Goal: Answer question/provide support: Answer question/provide support

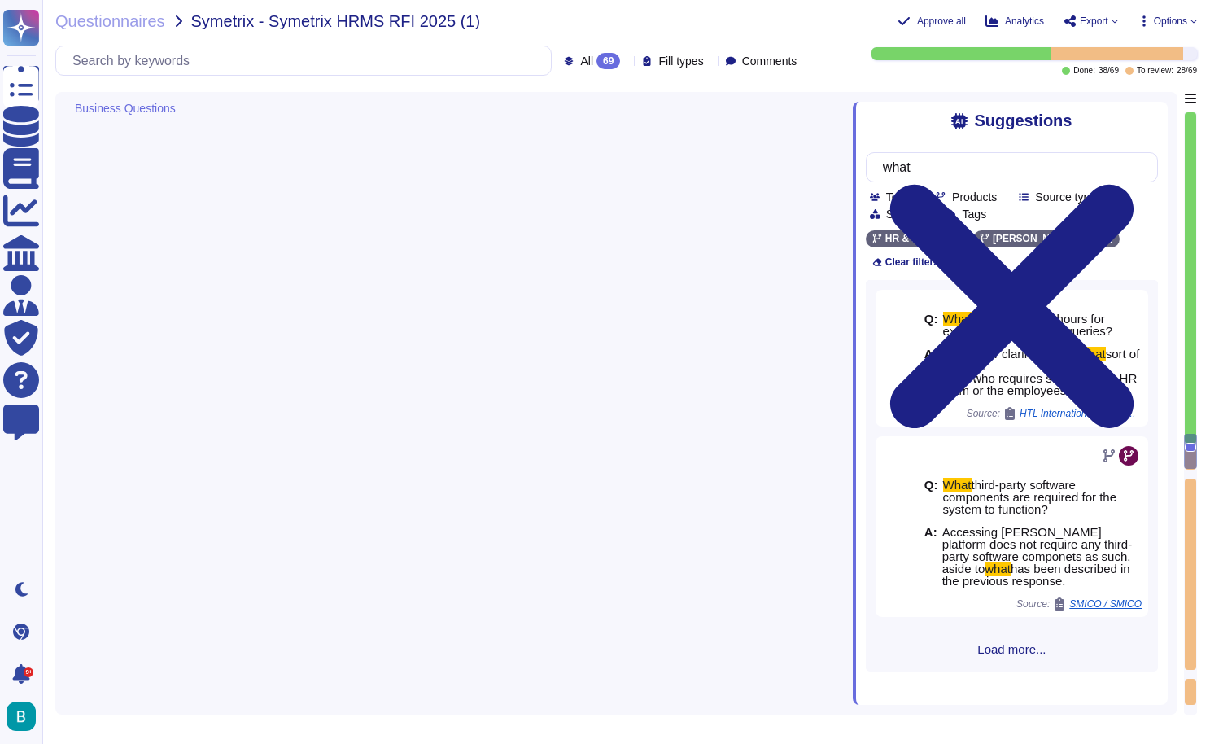
type textarea "[PERSON_NAME] cloud network is a Public Cloud. The cloud platform is managed by…"
type textarea "No, nevertheless, [PERSON_NAME] only uses AWS to provide its services, relocati…"
type textarea "[PERSON_NAME] operates on a multi-tenant architecture, ensuring customer data s…"
type textarea "[PERSON_NAME]"
type textarea "No, clients do not need to be involved in these updates as we are a web-based a…"
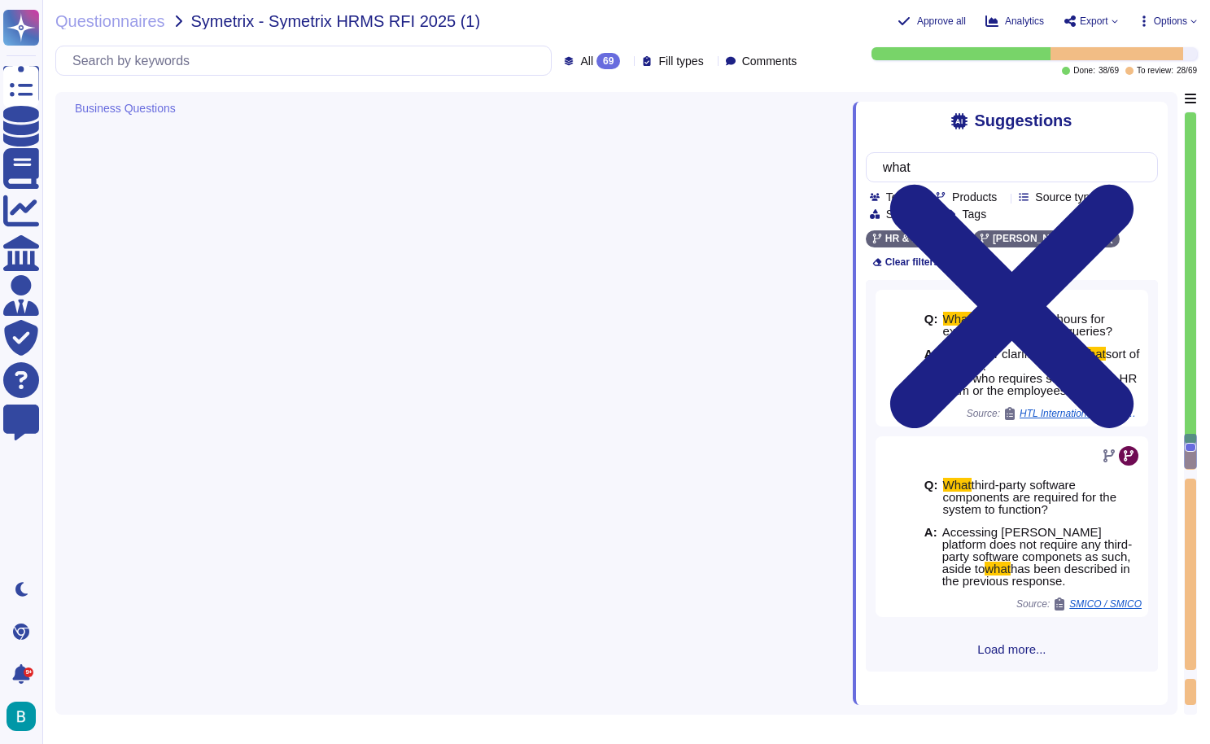
type textarea "[PERSON_NAME] prioritizes information security and compliance, implementing a r…"
type textarea "Yes, our solution enables you to meet your regulatory and compliance requiremen…"
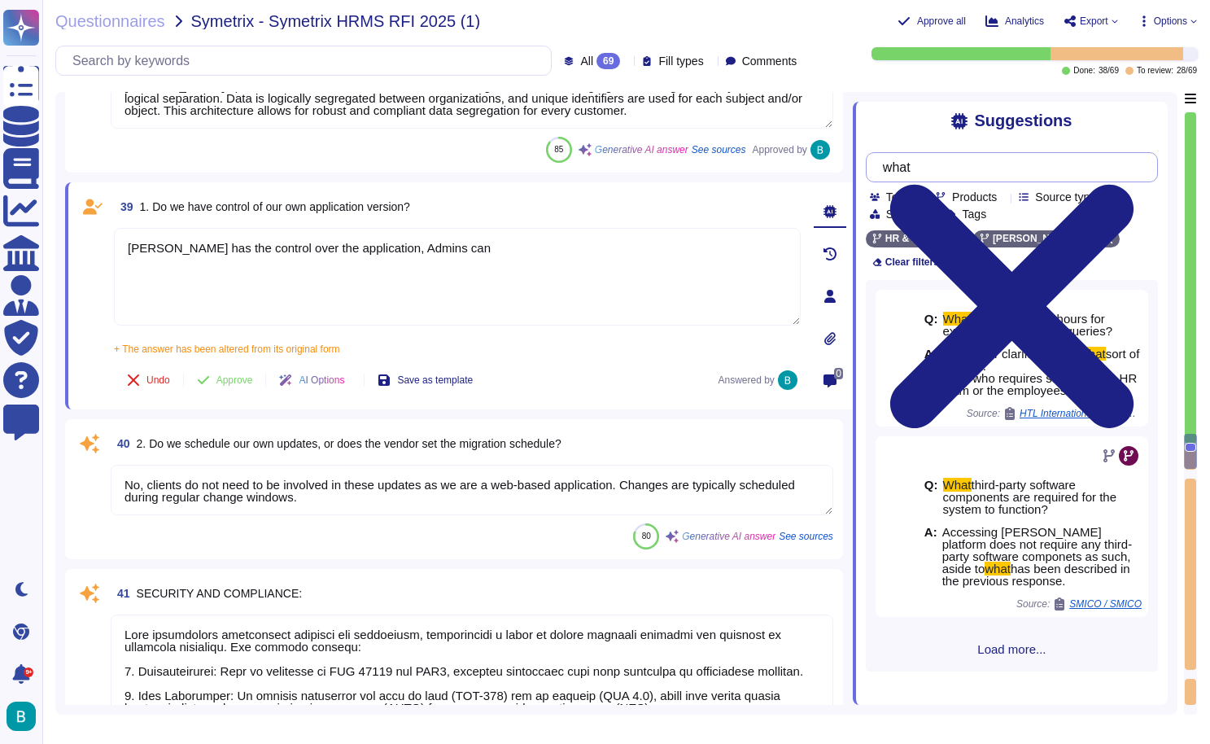
click at [947, 173] on input "what" at bounding box center [1008, 167] width 266 height 28
type textarea "[PERSON_NAME] has the control over the application, Admins can"
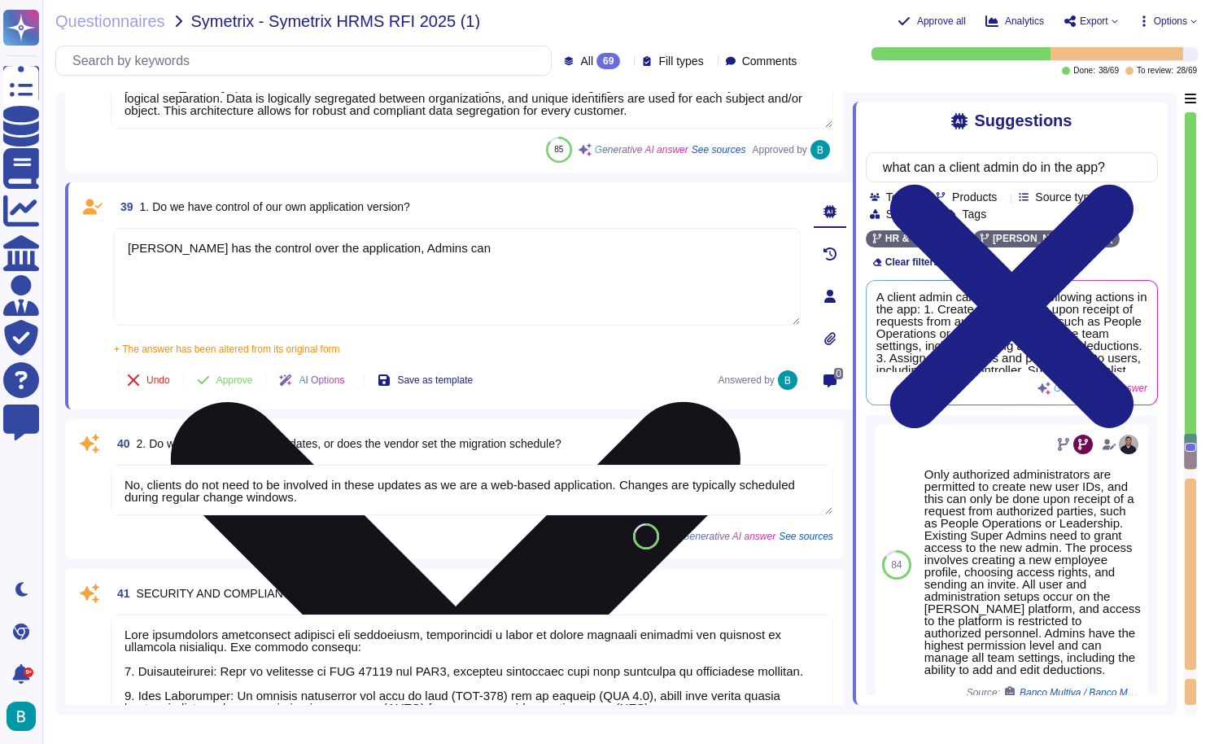
type input "what can a client admin do in the app?"
click at [470, 253] on textarea "[PERSON_NAME] has the control over the application, Admins can" at bounding box center [457, 277] width 687 height 98
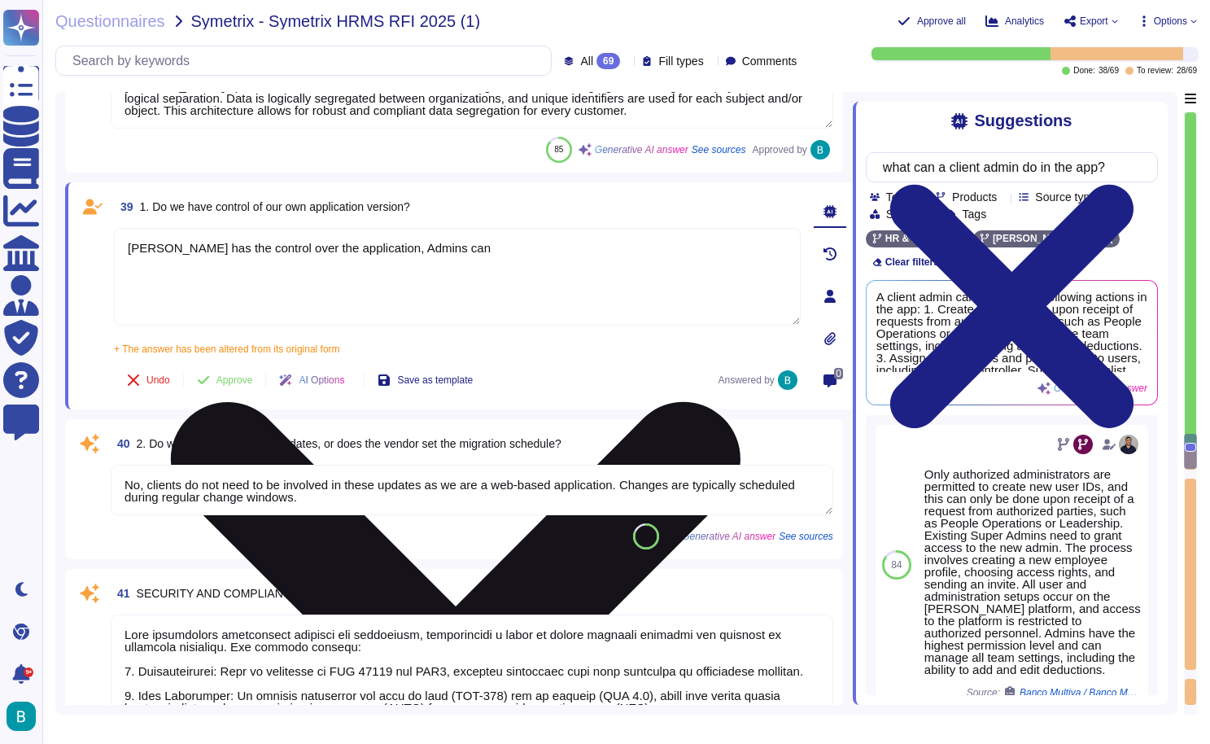
click at [470, 253] on textarea "[PERSON_NAME] has the control over the application, Admins can" at bounding box center [457, 277] width 687 height 98
drag, startPoint x: 454, startPoint y: 252, endPoint x: 353, endPoint y: 253, distance: 100.9
click at [353, 253] on textarea "[PERSON_NAME] has the control over the application, Admins can" at bounding box center [457, 277] width 687 height 98
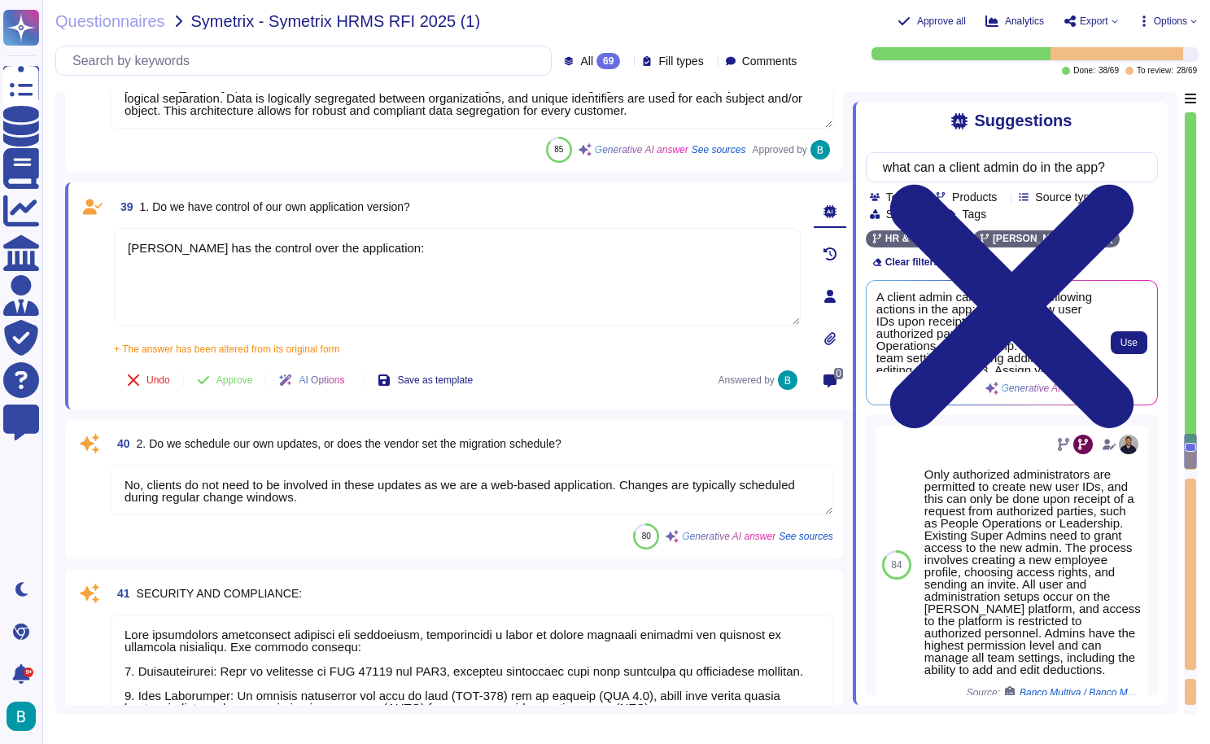
scroll to position [0, 0]
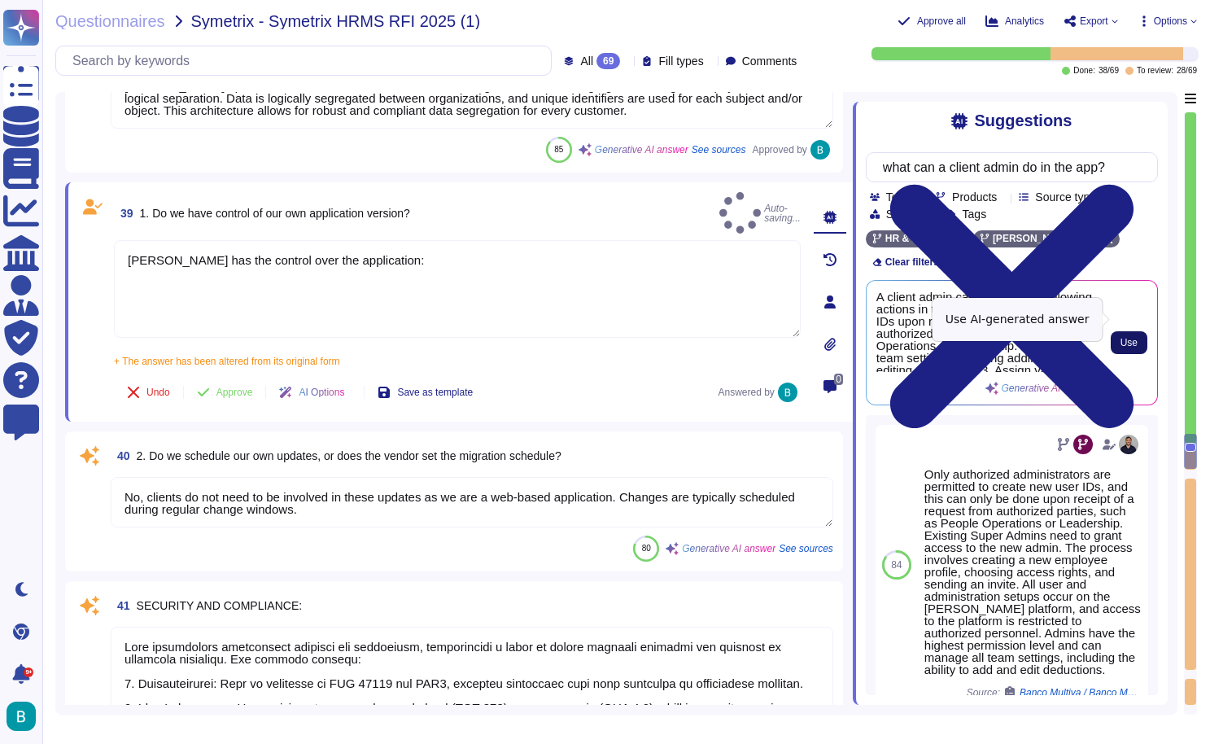
click at [1121, 338] on span "Use" at bounding box center [1129, 343] width 17 height 10
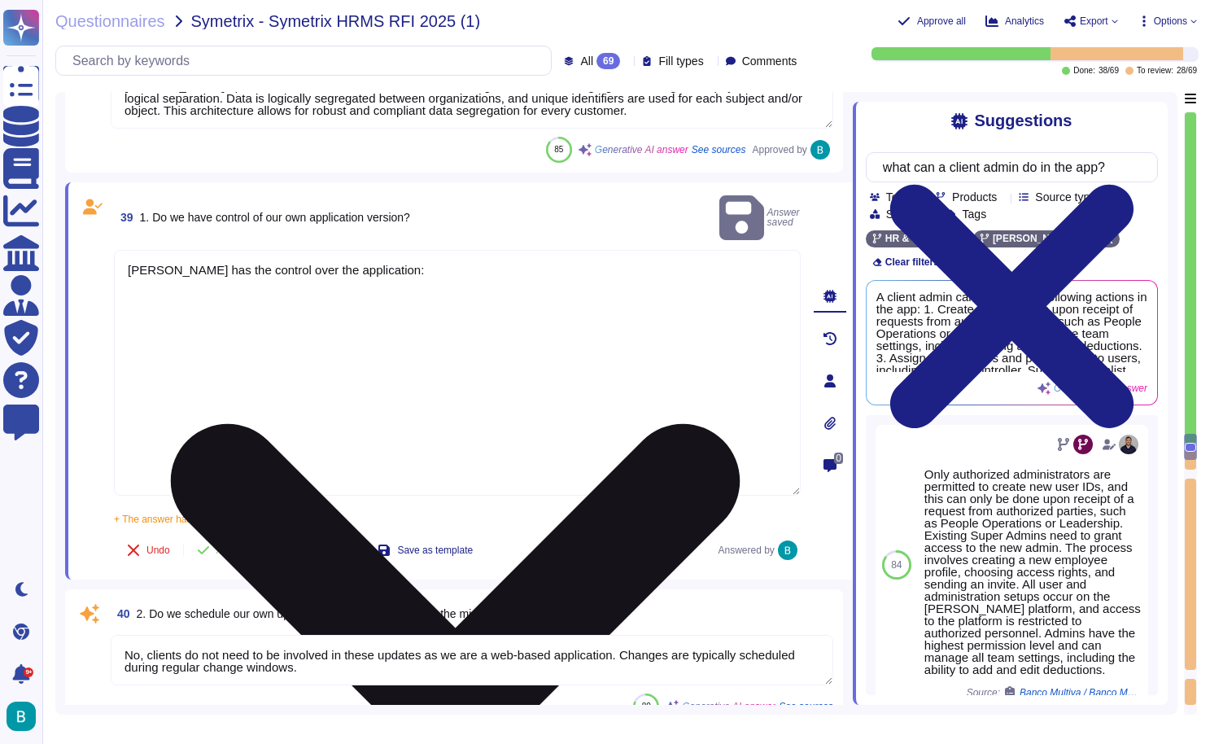
click at [318, 261] on textarea at bounding box center [457, 373] width 687 height 246
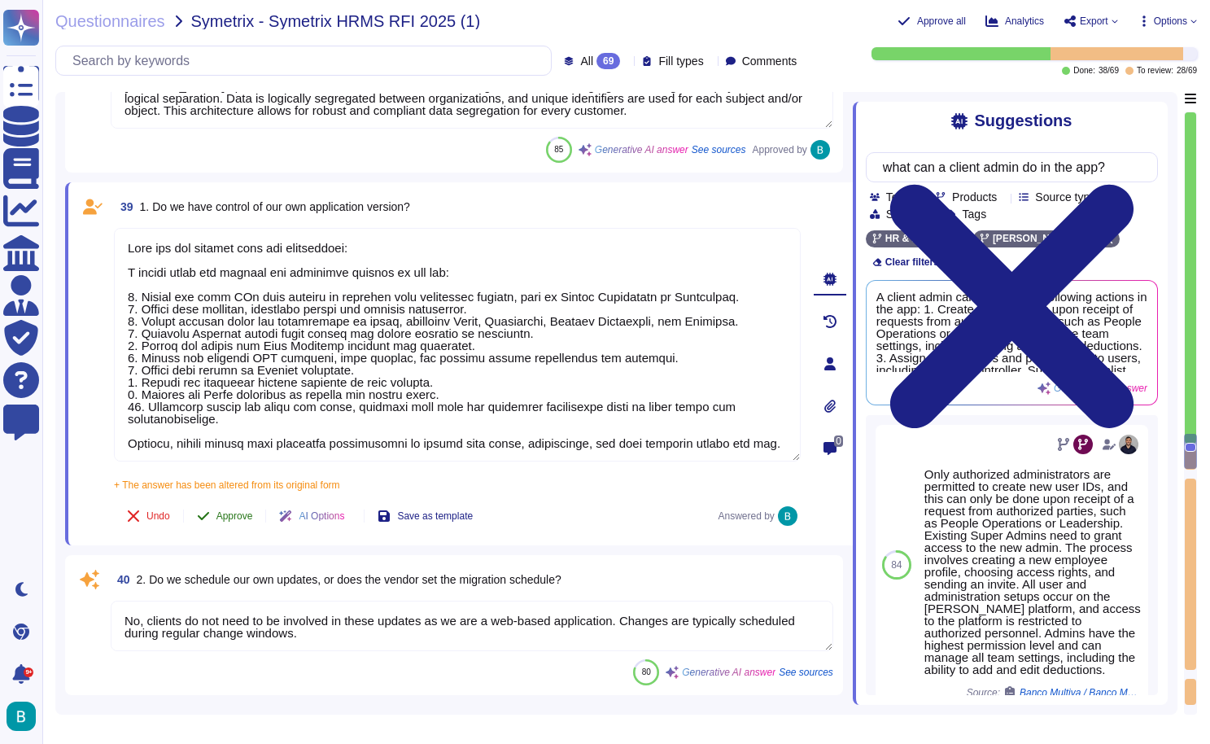
type textarea "[PERSON_NAME] has the control over the application: A client admin can perform …"
click at [244, 515] on span "Approve" at bounding box center [235, 516] width 37 height 10
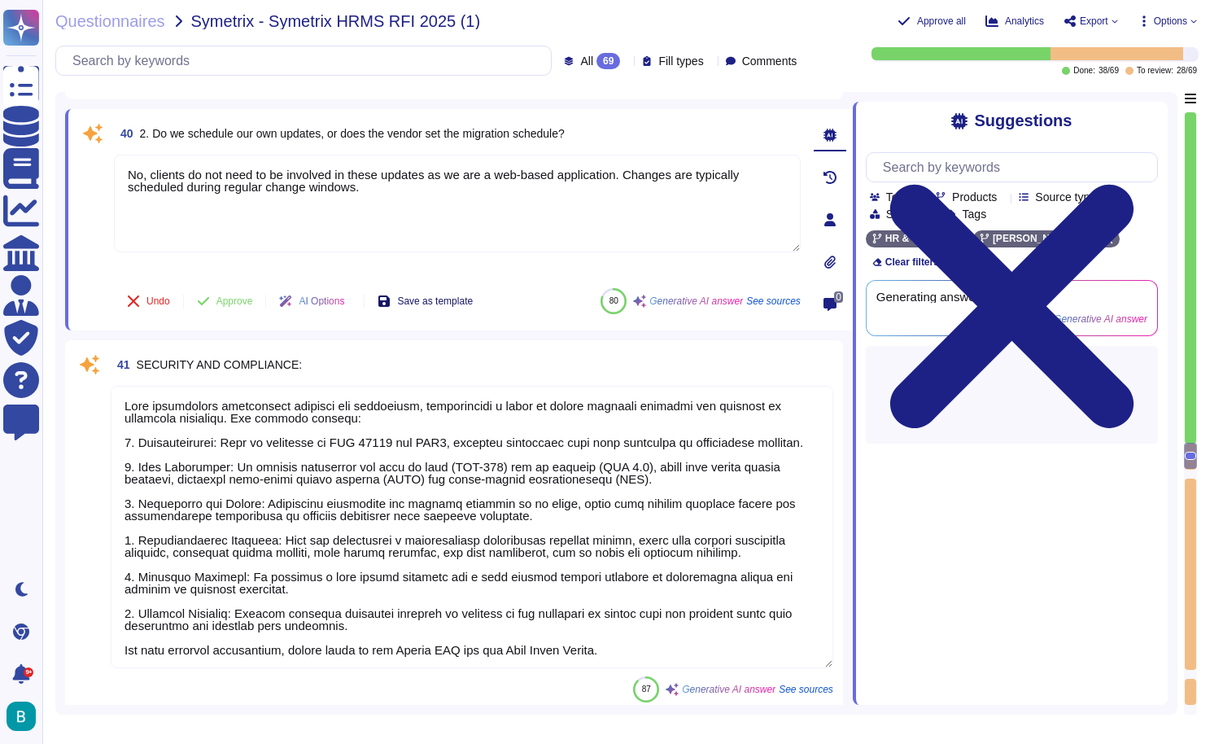
type textarea "Yes, our solution enables you to meet your regulatory and compliance requiremen…"
type textarea "Yes, Obligo implements controls to support the overall control environment, inc…"
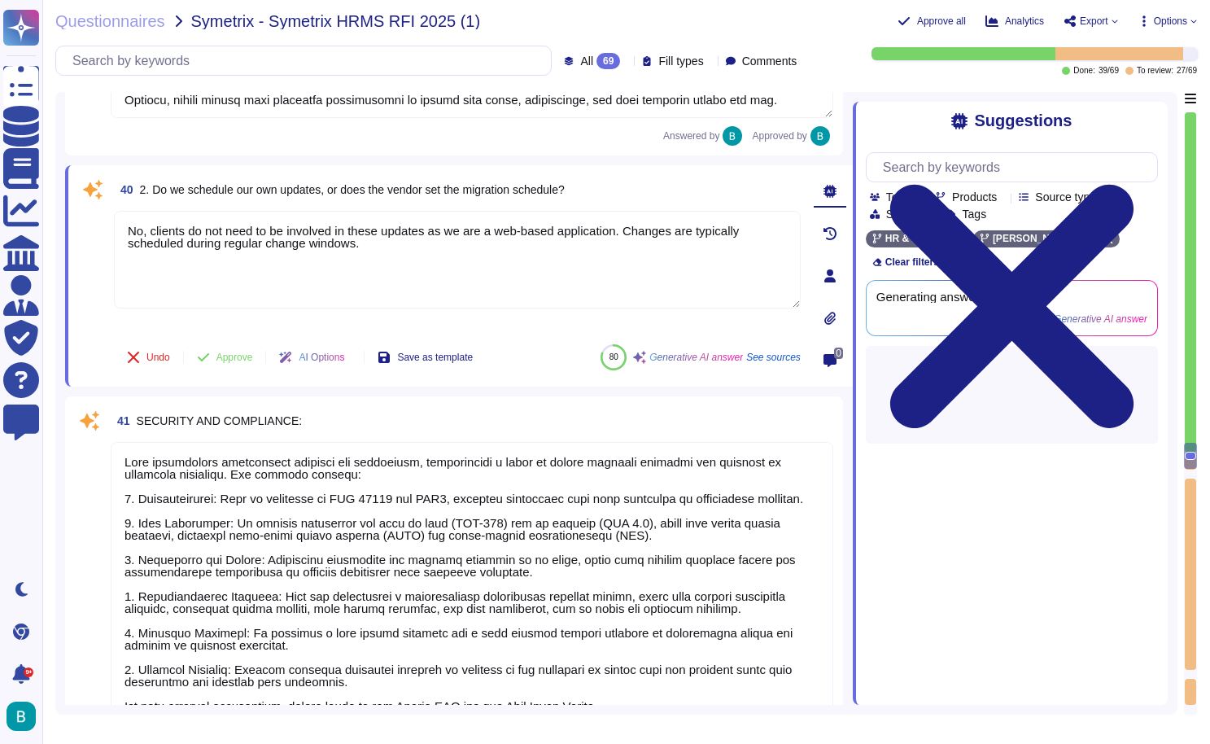
type textarea "Yes, Obligo implements controls to support the overall control environment, inc…"
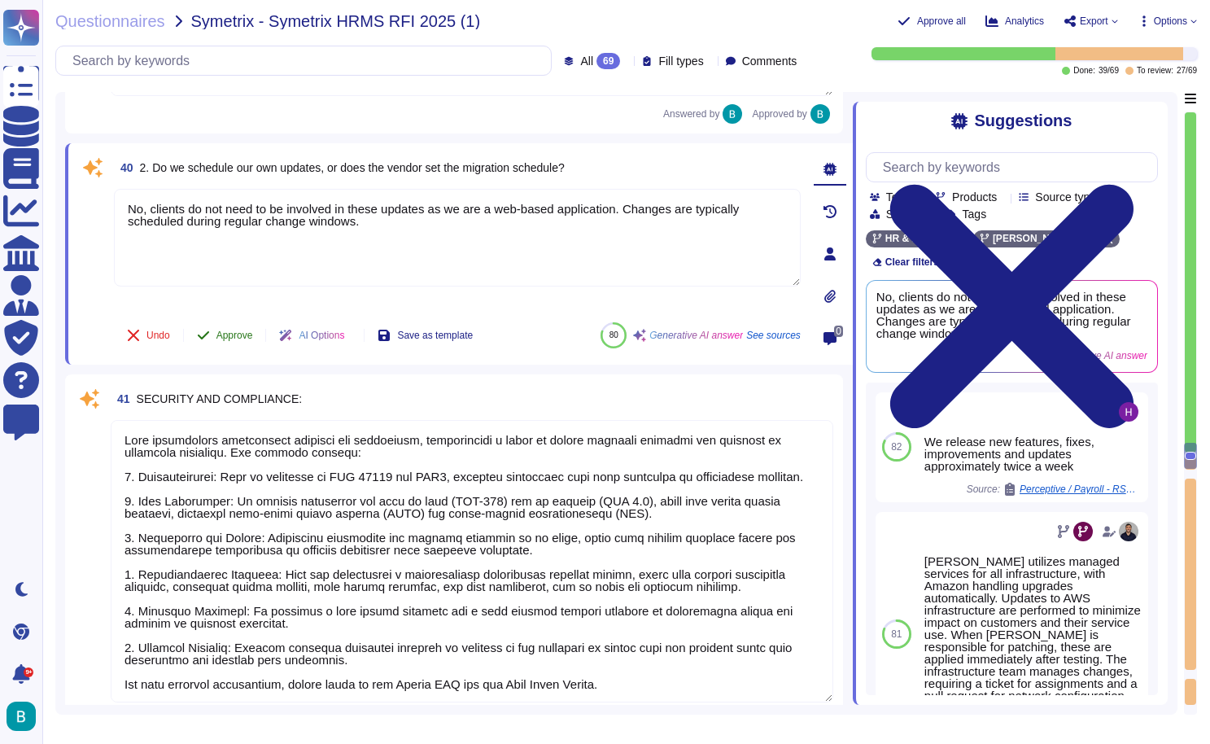
click at [243, 336] on span "Approve" at bounding box center [235, 335] width 37 height 10
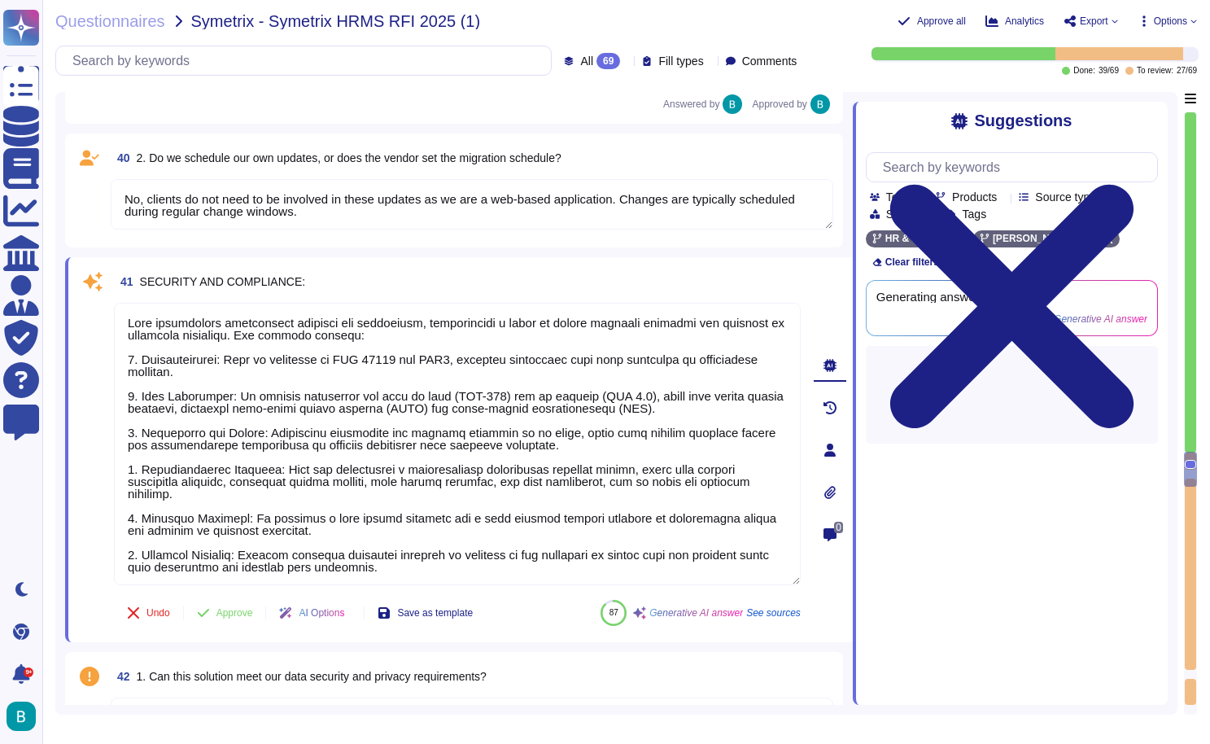
type textarea "The pricing structure includes the following components: 1. Monthly Fees: - Cou…"
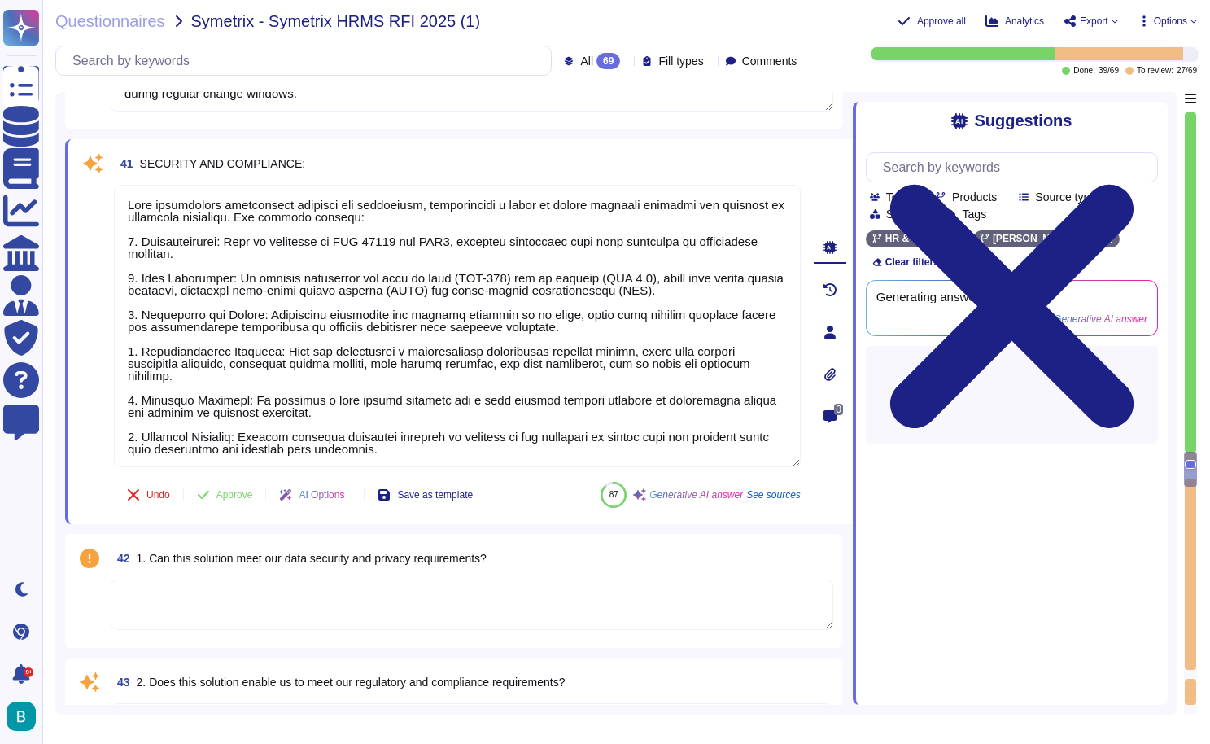
scroll to position [9875, 0]
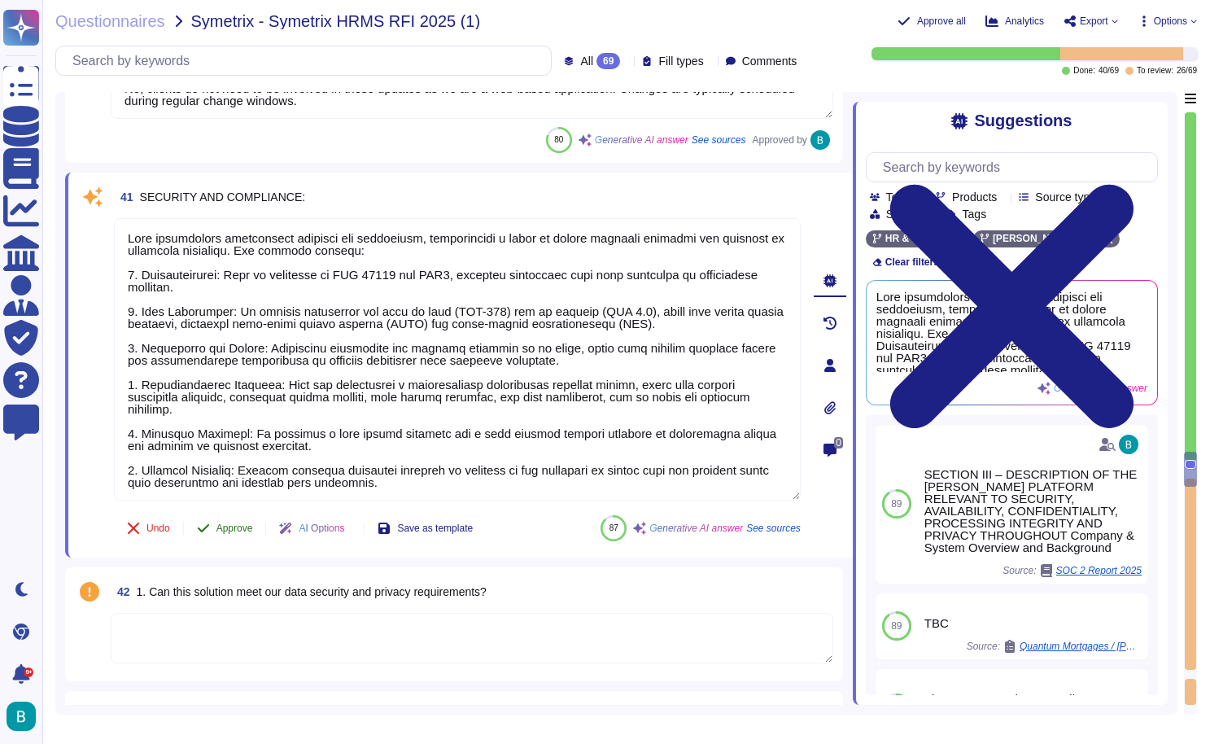
click at [232, 524] on span "Approve" at bounding box center [235, 528] width 37 height 10
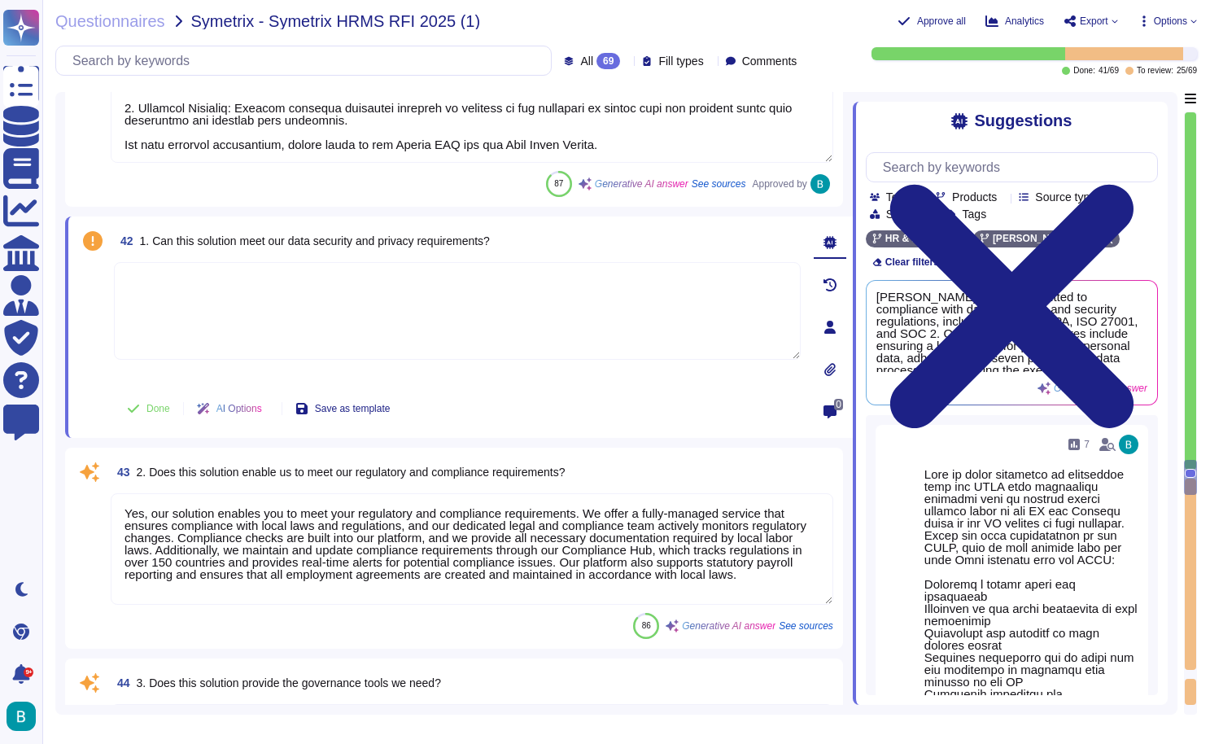
scroll to position [10279, 0]
type textarea "The pricing structure includes the following components: 1. Monthly Fees: - Cou…"
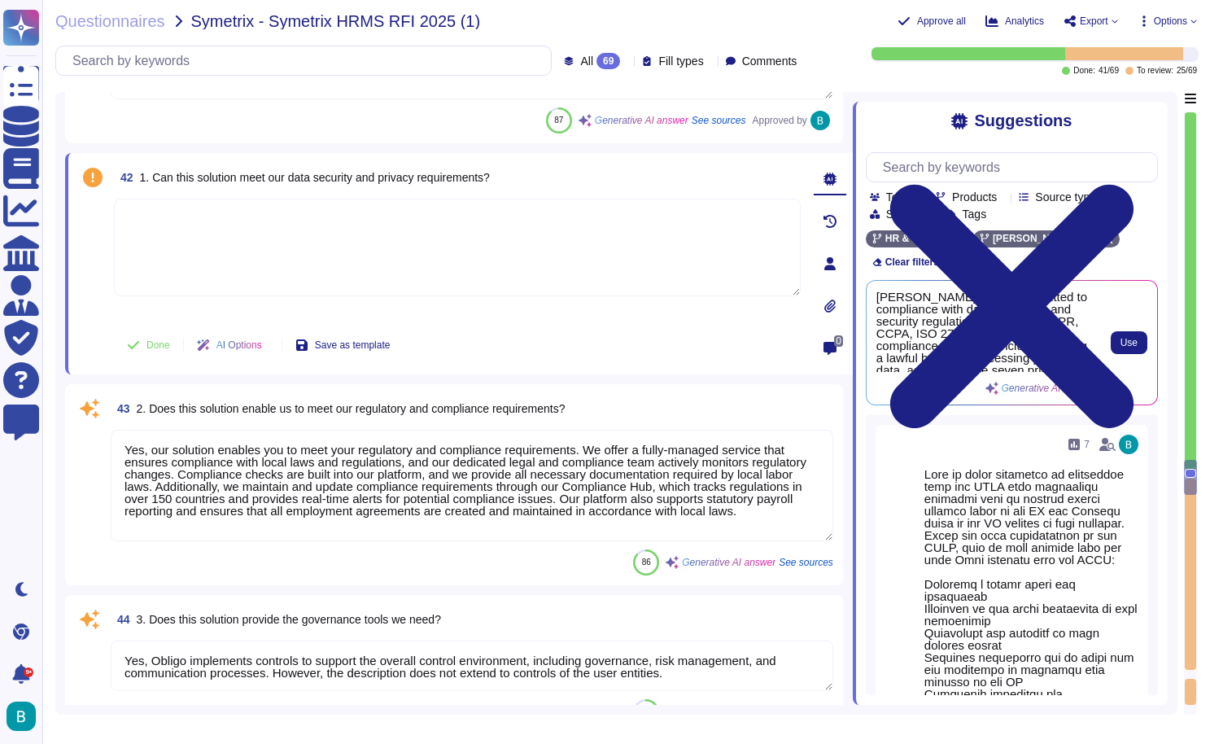
scroll to position [0, 0]
click at [1140, 331] on button "Use" at bounding box center [1129, 342] width 37 height 23
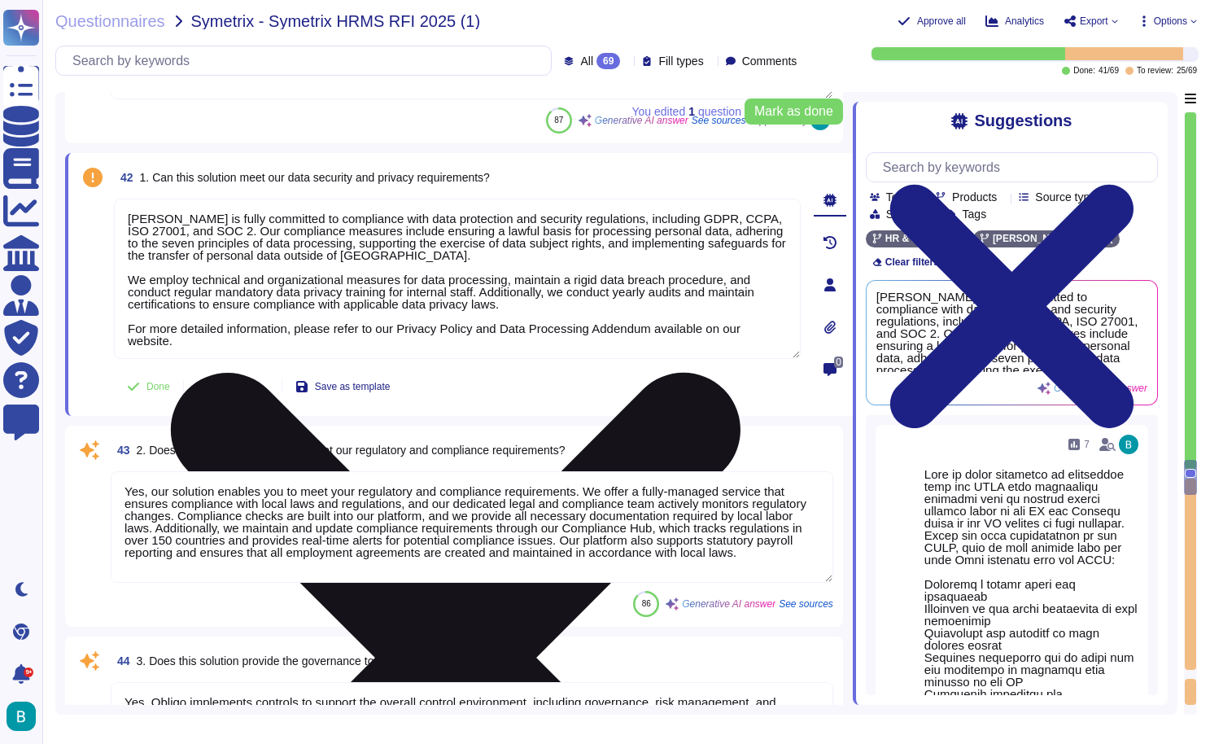
click at [214, 350] on textarea "[PERSON_NAME] is fully committed to compliance with data protection and securit…" at bounding box center [457, 279] width 687 height 160
paste textarea "[URL][DOMAIN_NAME][PERSON_NAME]"
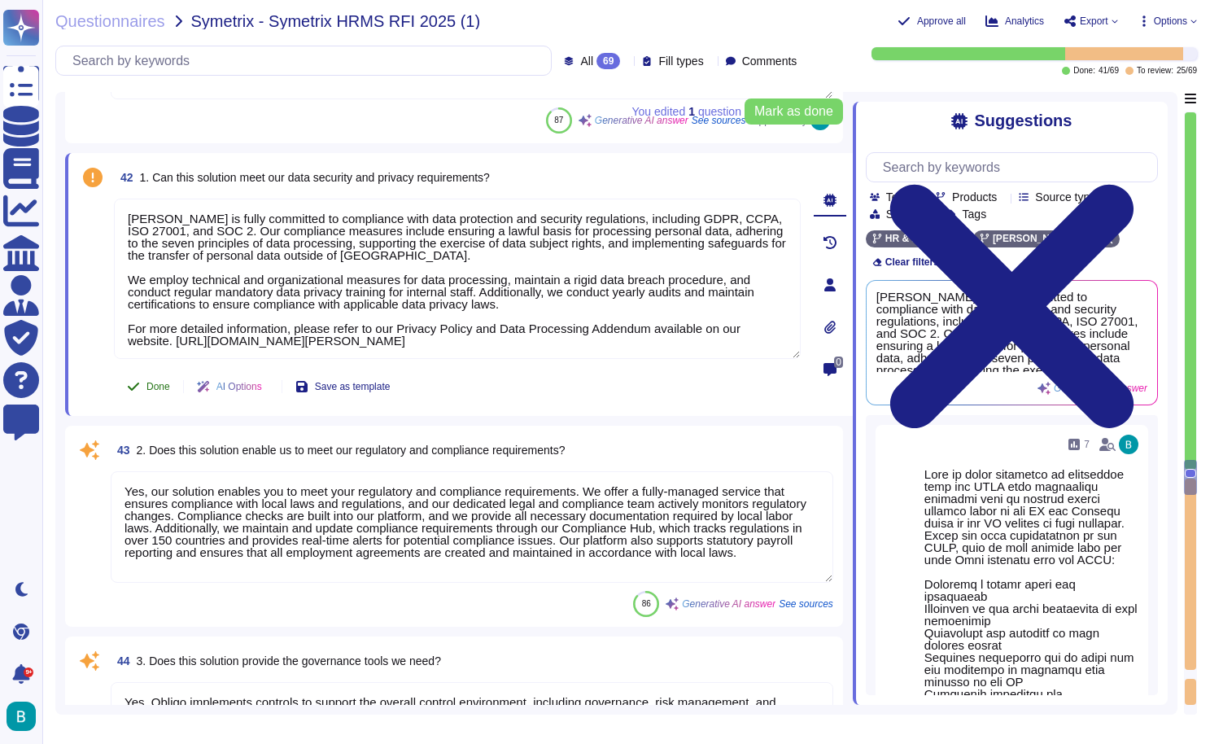
click at [162, 384] on span "Done" at bounding box center [159, 387] width 24 height 10
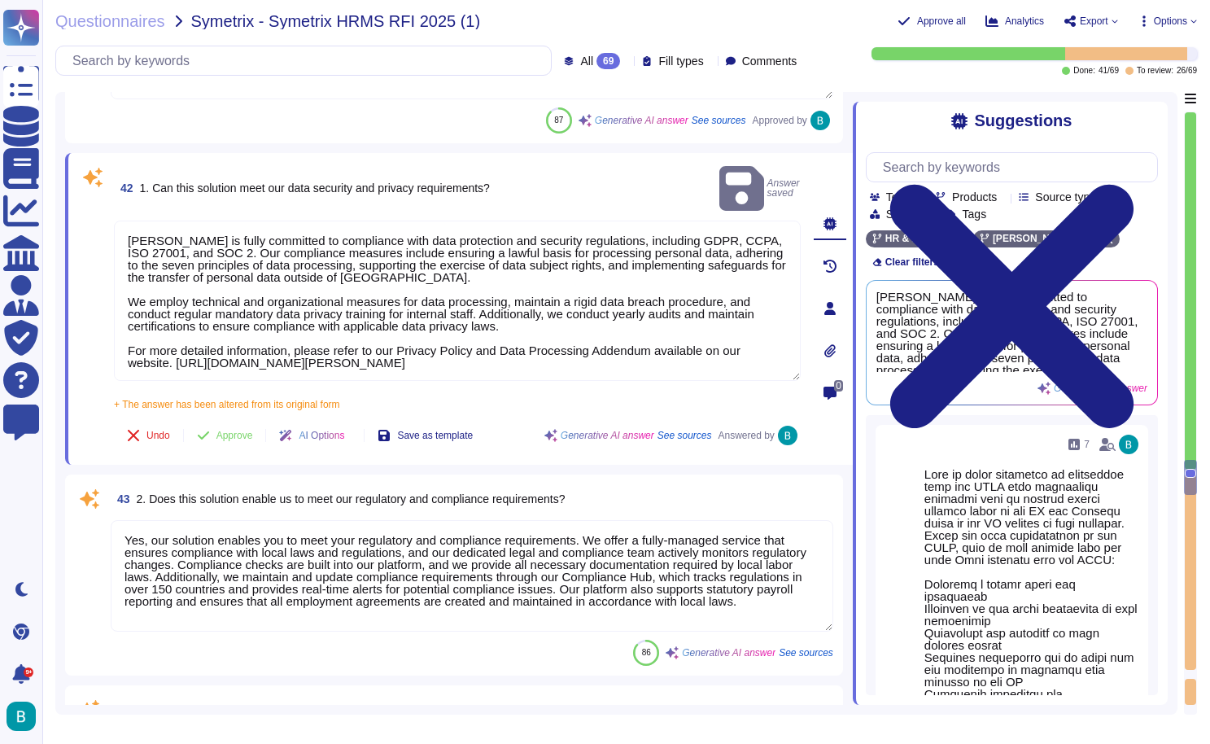
type textarea "[PERSON_NAME] is fully committed to compliance with data protection and securit…"
click at [251, 419] on button "Approve" at bounding box center [225, 435] width 82 height 33
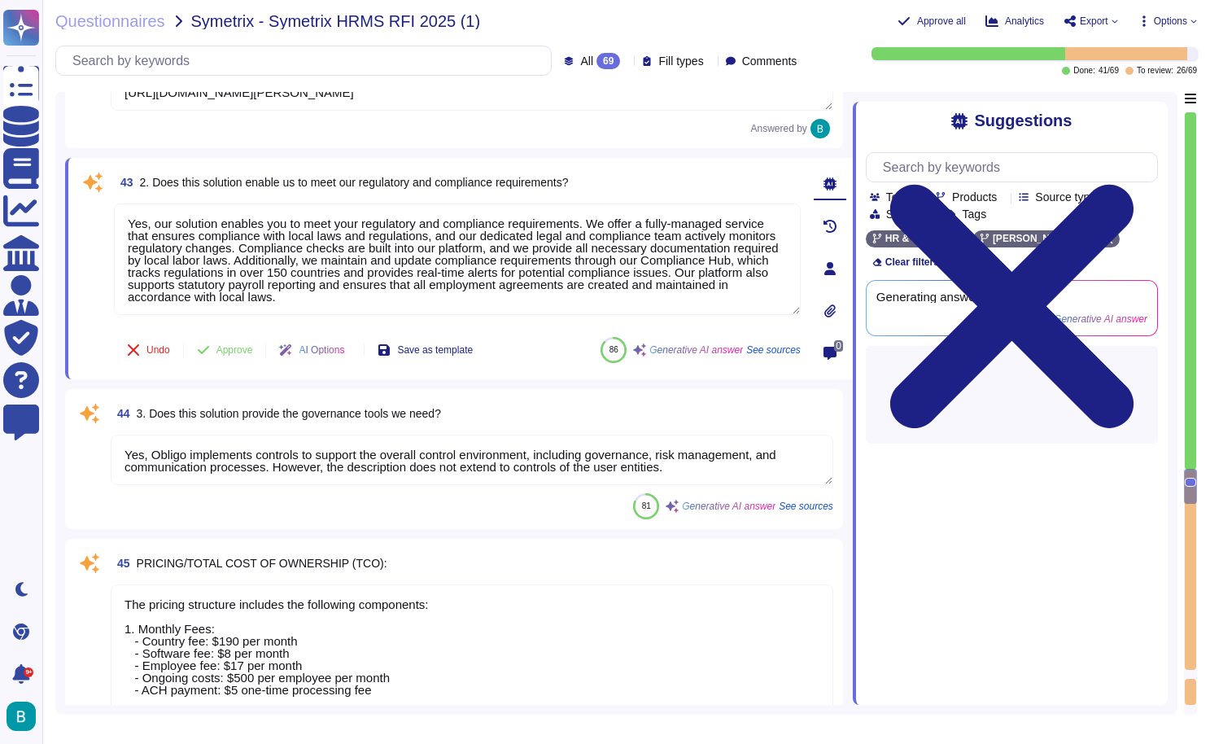
type textarea "[PERSON_NAME]el offers a transparent and predictable flat-fee pricing model wit…"
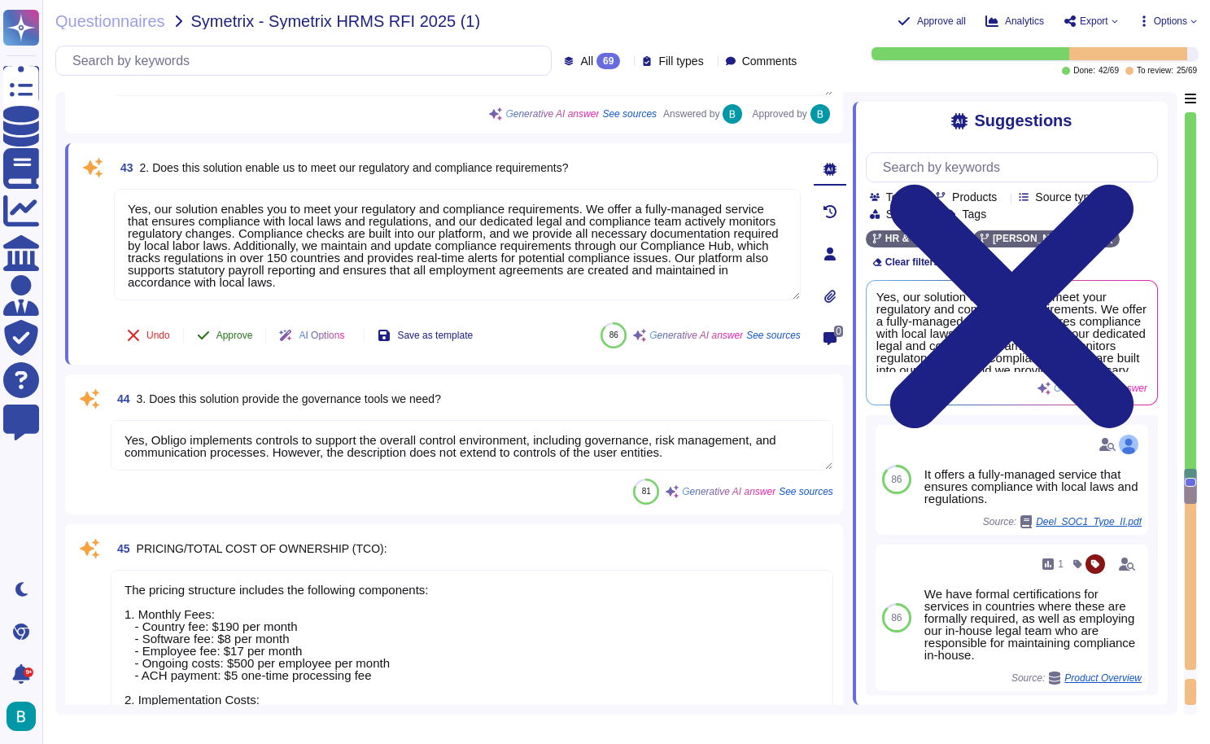
click at [248, 334] on span "Approve" at bounding box center [235, 335] width 37 height 10
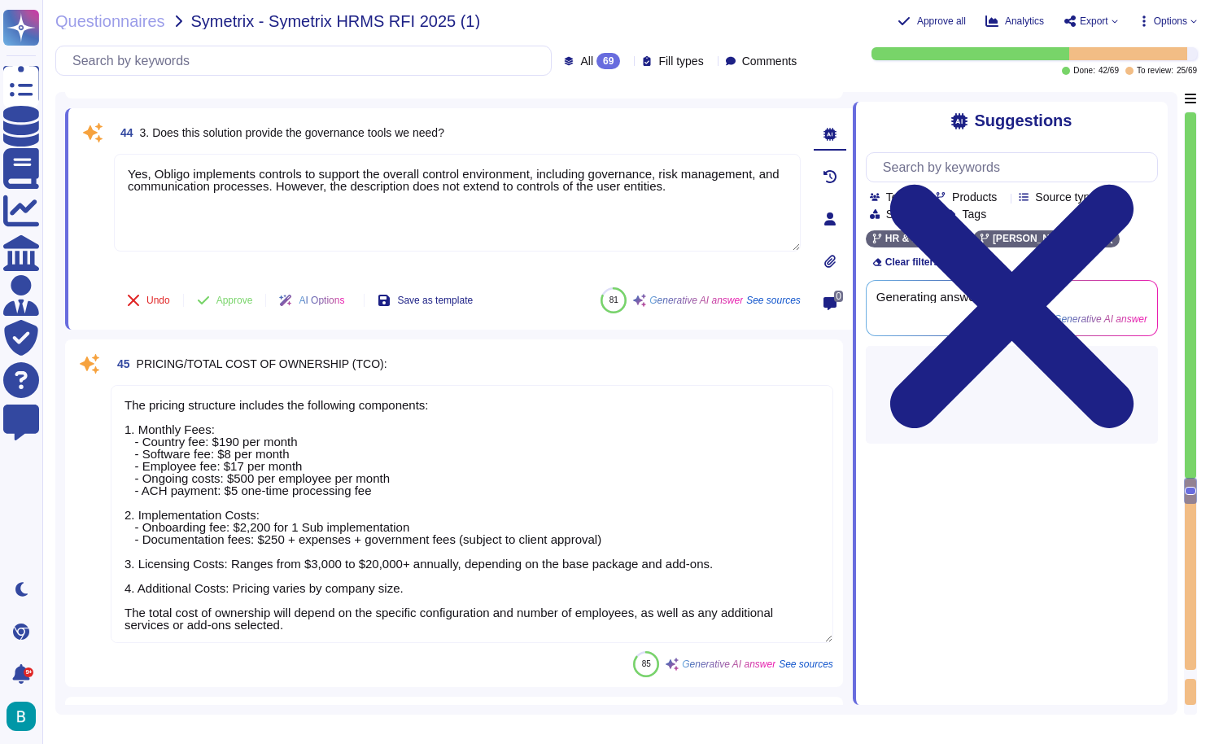
scroll to position [10698, 0]
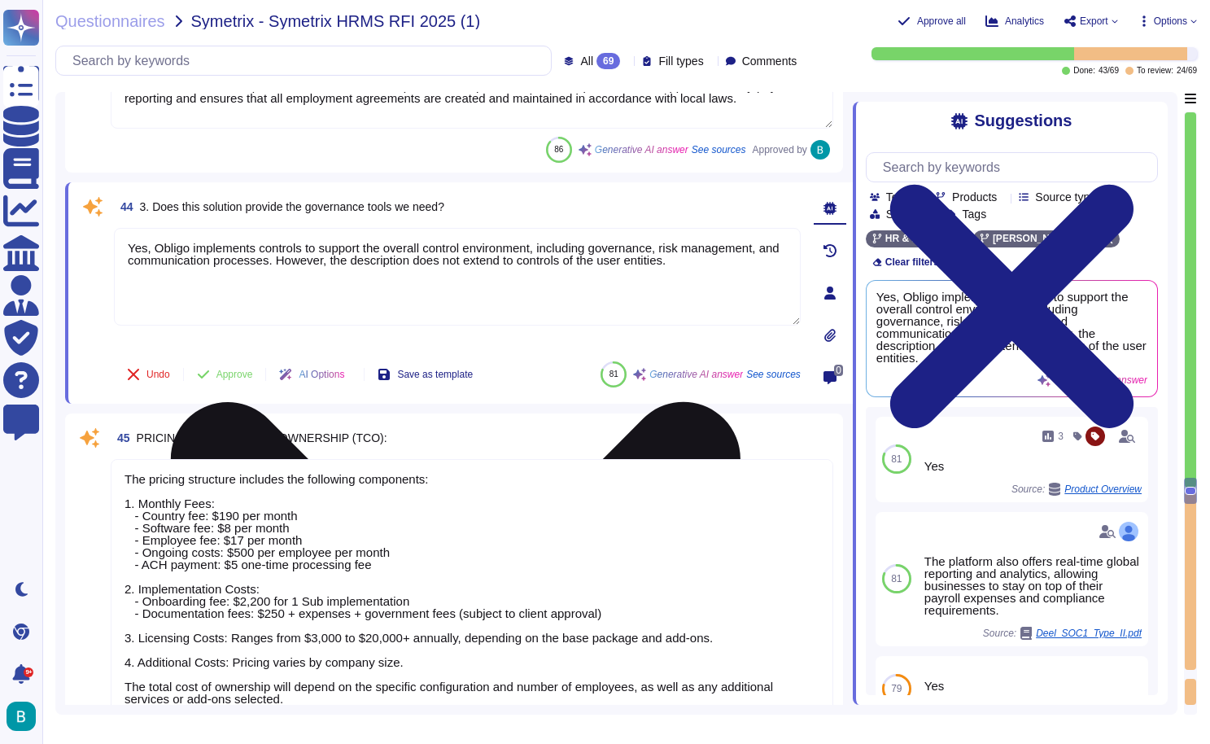
click at [790, 237] on icon at bounding box center [456, 687] width 684 height 912
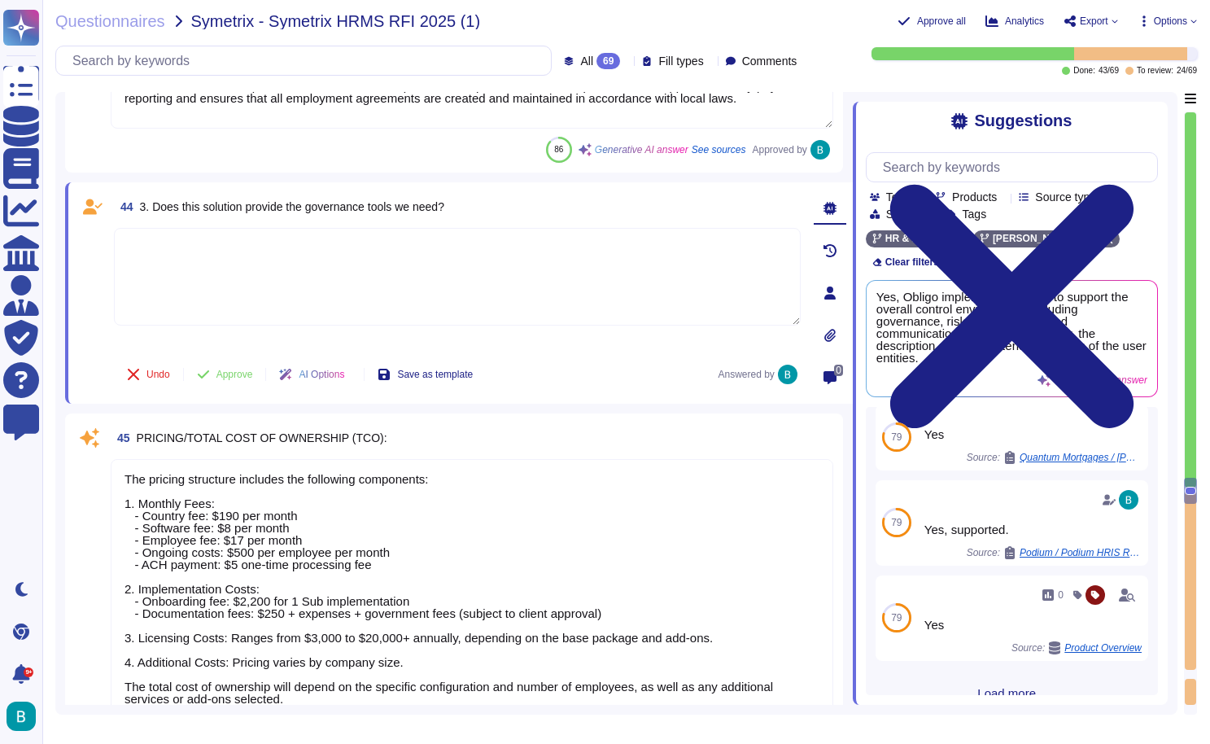
scroll to position [251, 0]
click at [518, 273] on textarea at bounding box center [457, 277] width 687 height 98
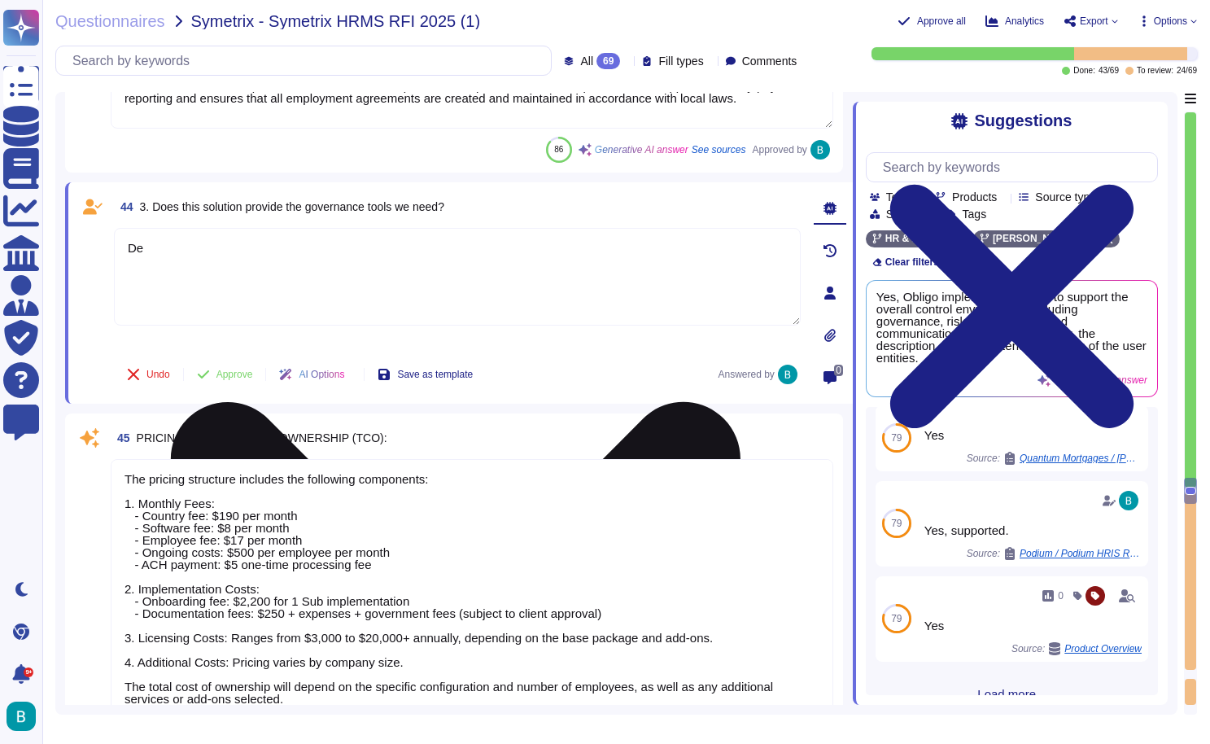
type textarea "D"
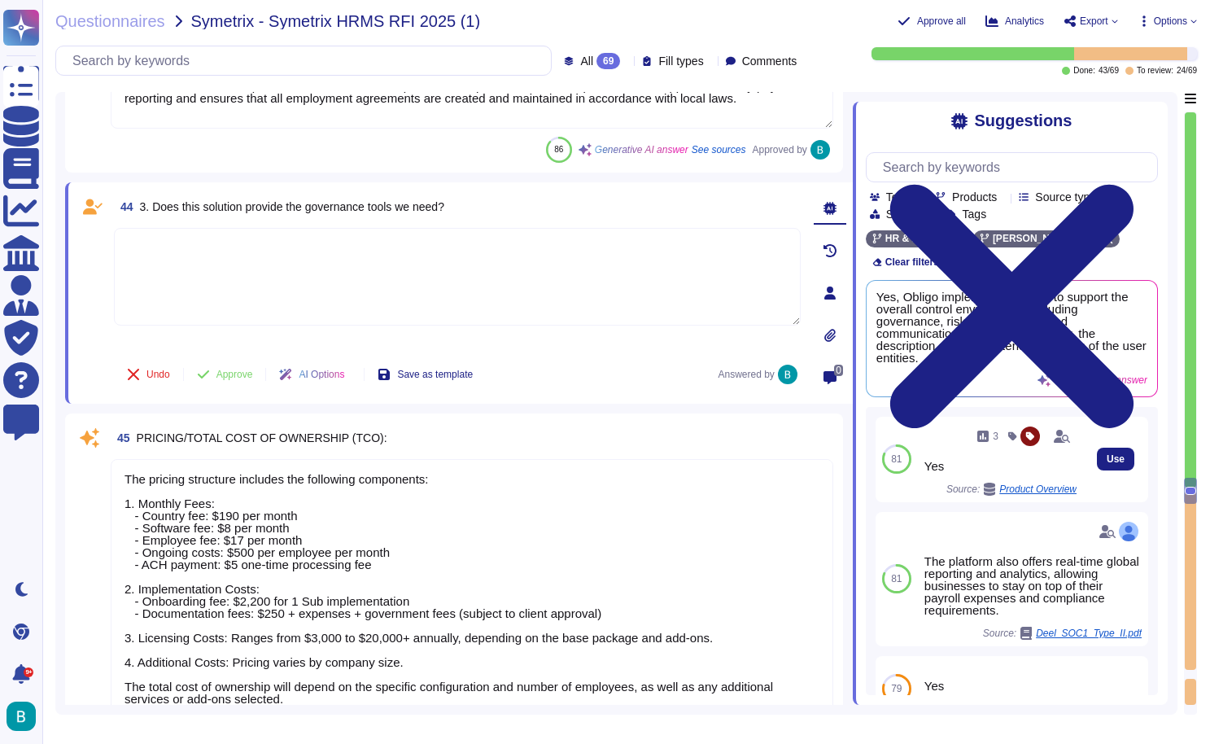
scroll to position [0, 0]
click at [605, 298] on textarea at bounding box center [457, 277] width 687 height 98
click at [938, 164] on input "text" at bounding box center [1016, 167] width 282 height 28
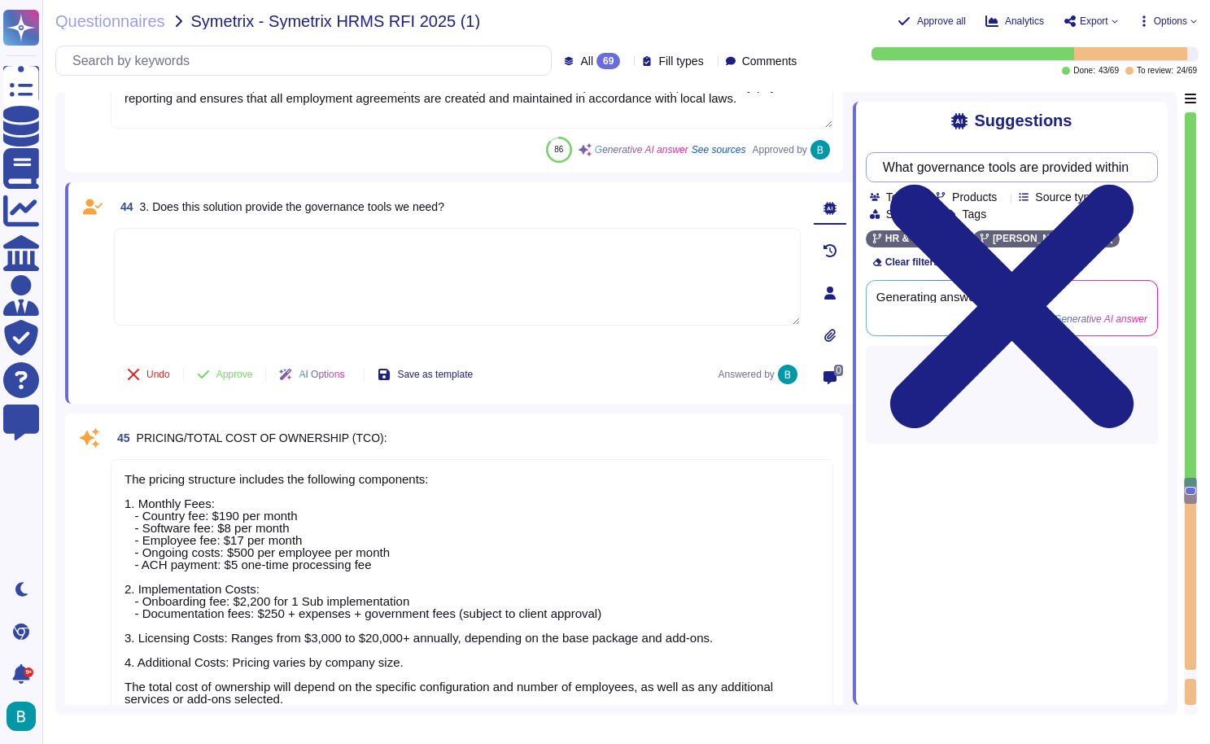
type input "What governance tools are provided within the app?"
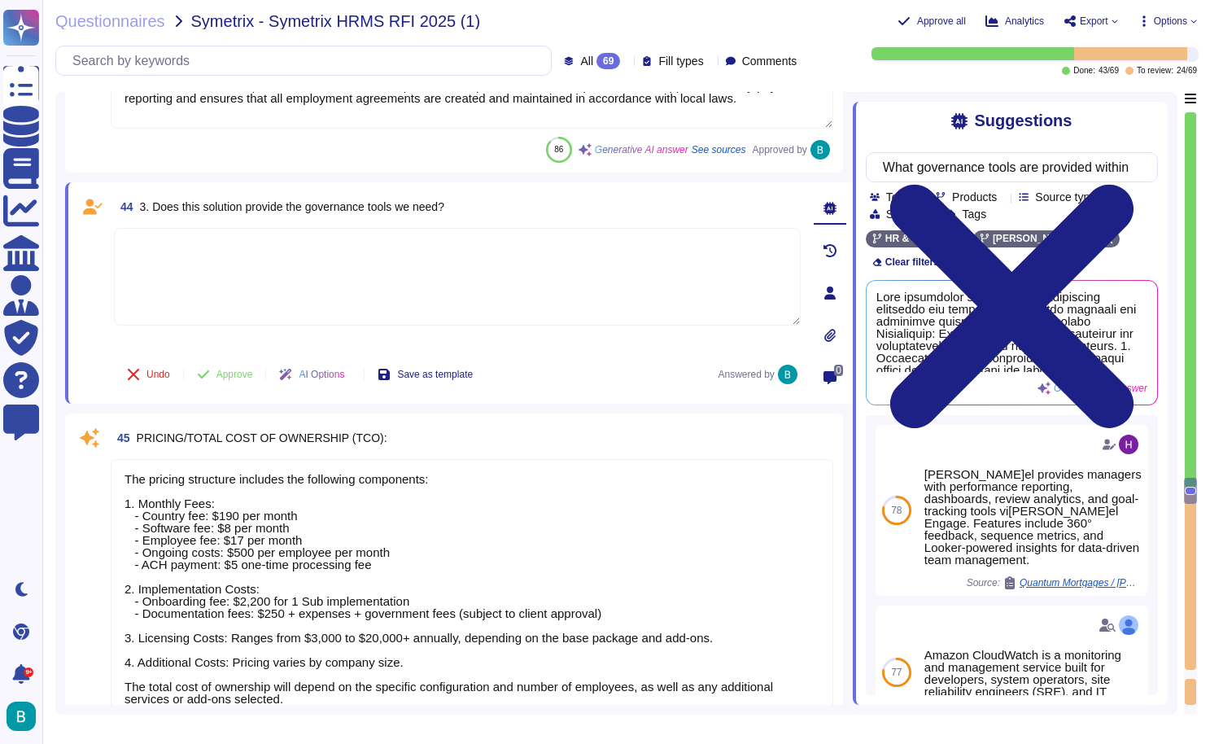
click at [470, 300] on textarea at bounding box center [457, 277] width 687 height 98
click at [1126, 338] on span "Use" at bounding box center [1129, 343] width 17 height 10
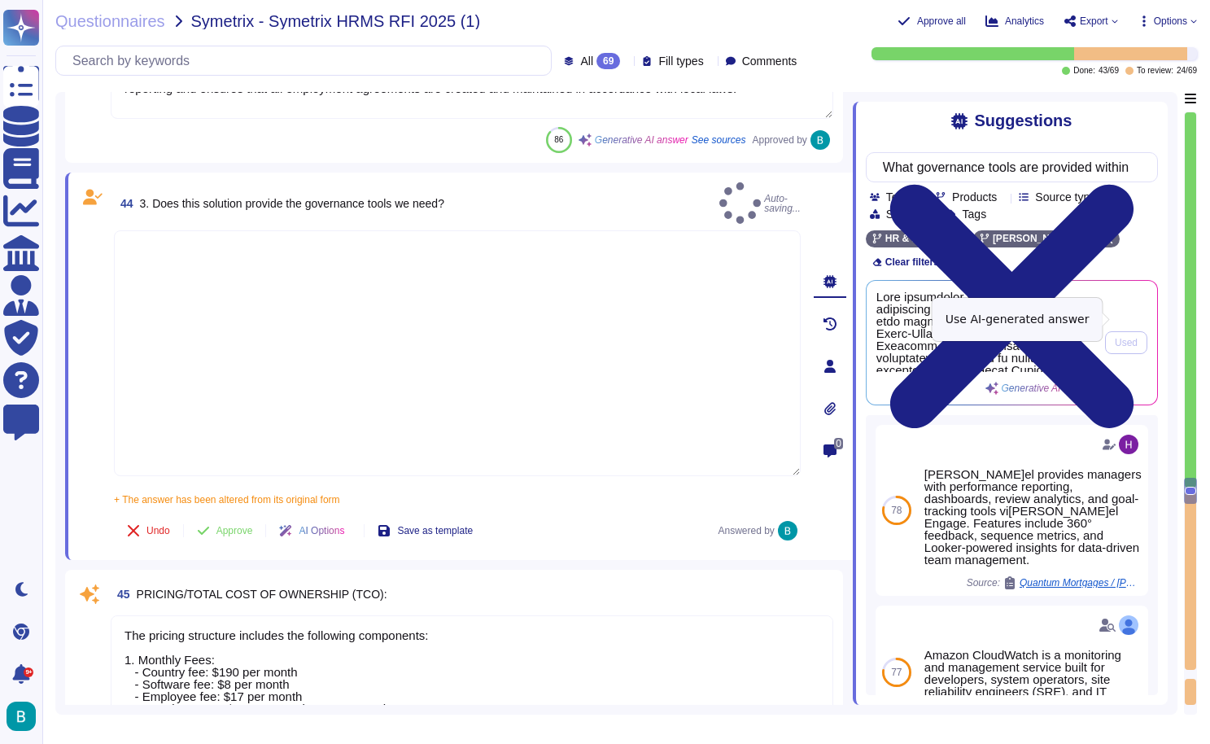
type textarea "[PERSON_NAME] implements a structured governance framework for payroll services…"
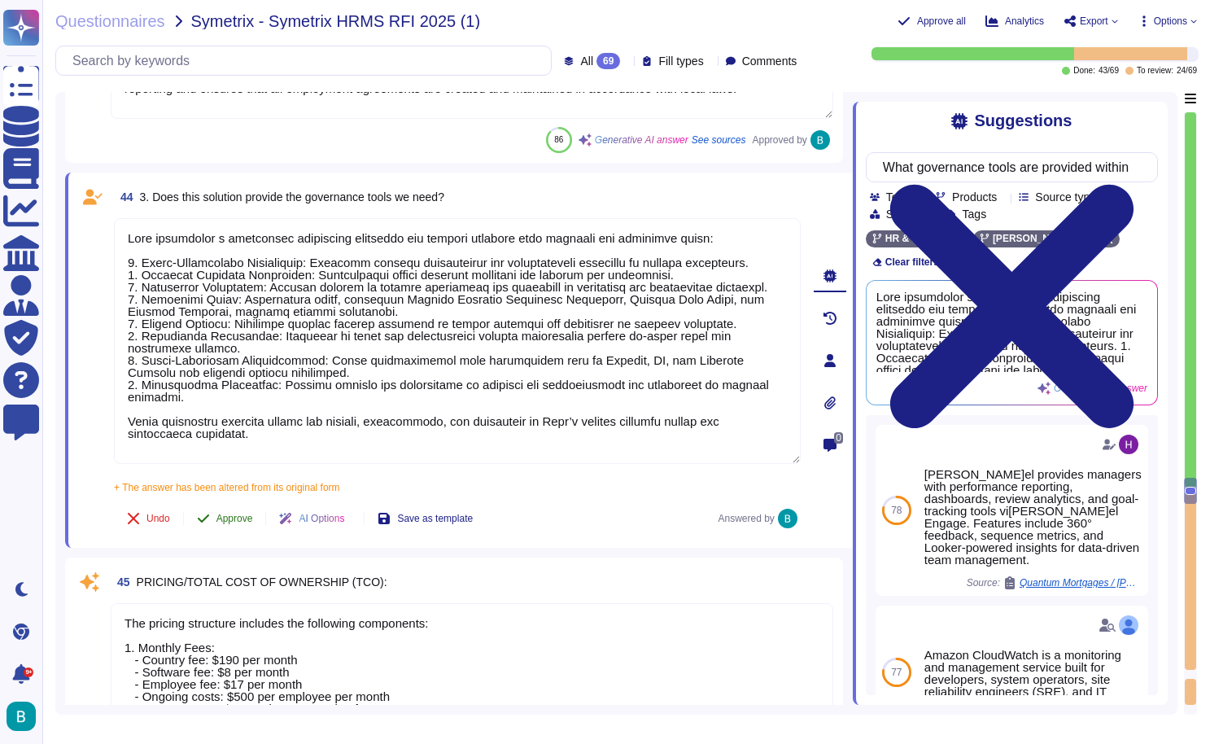
click at [239, 521] on span "Approve" at bounding box center [235, 519] width 37 height 10
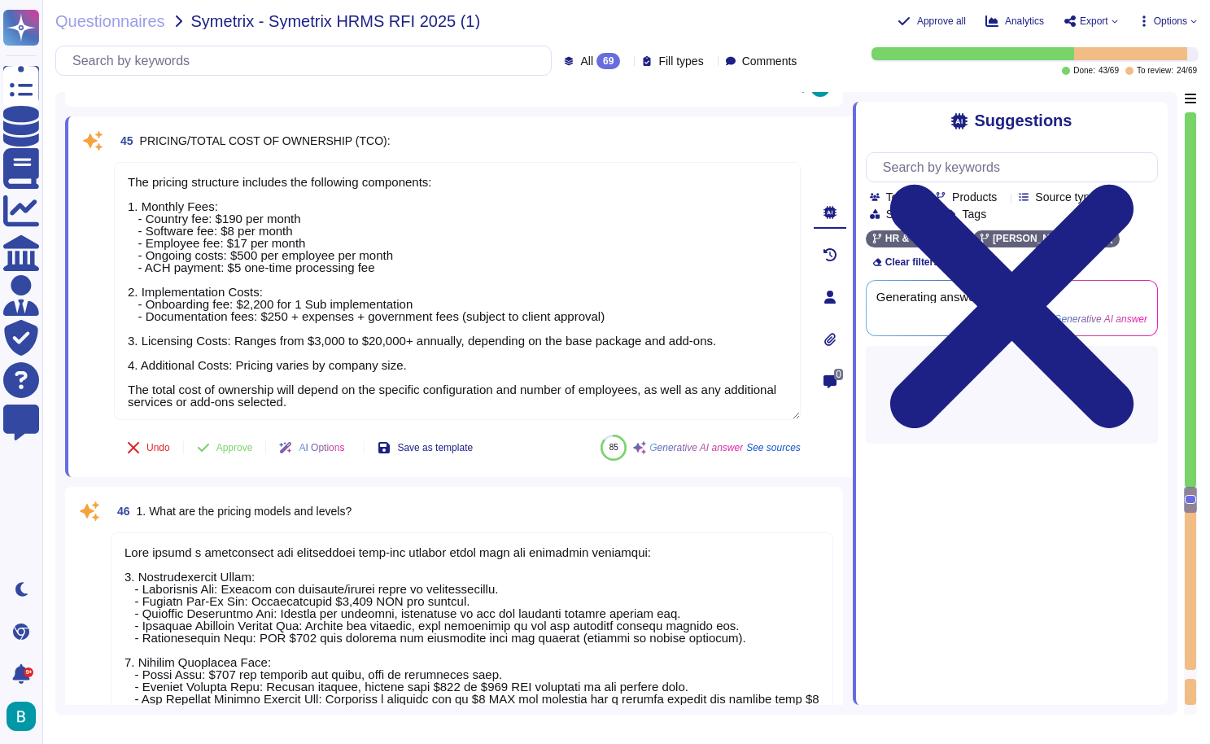
type textarea "There are additional fees that may apply, such as statutory benefits tha[PERSON…"
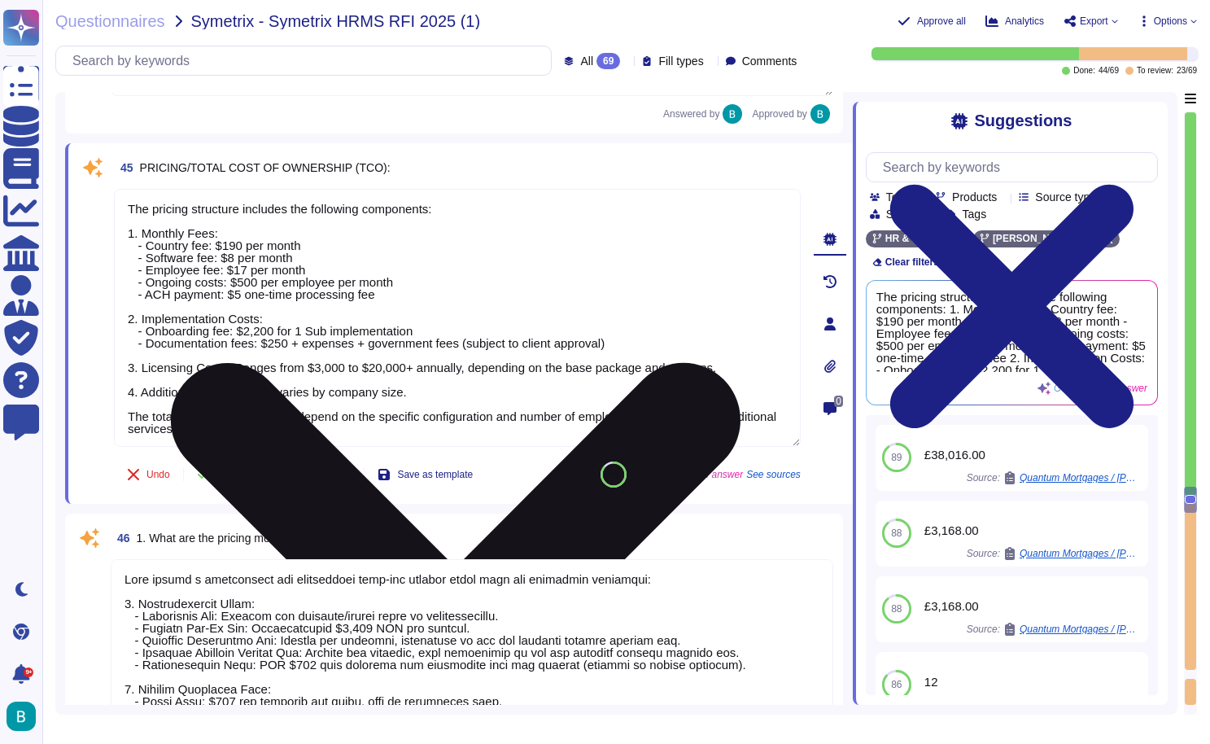
click at [741, 363] on icon at bounding box center [456, 648] width 570 height 570
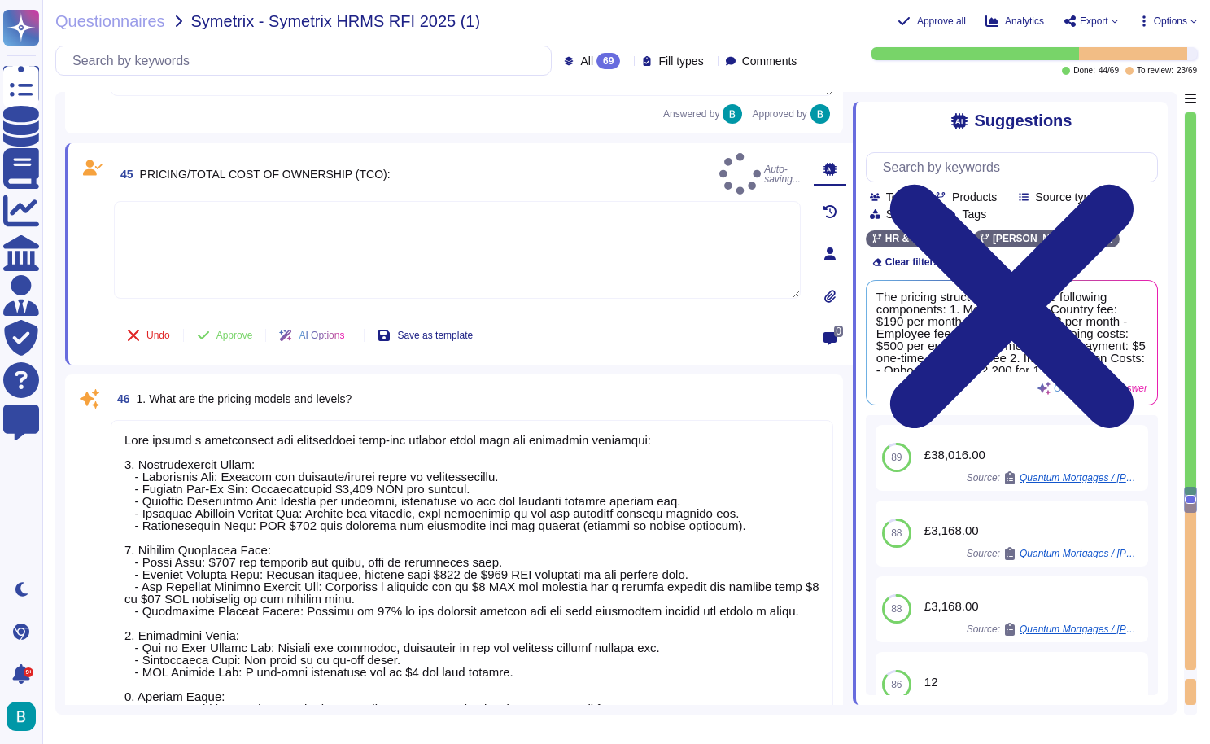
type textarea "The potential charges and fees you might incur over the lifetime of the solutio…"
click at [542, 243] on textarea at bounding box center [457, 260] width 687 height 98
type textarea "Sales to complete"
click at [244, 329] on button "Approve" at bounding box center [225, 335] width 82 height 33
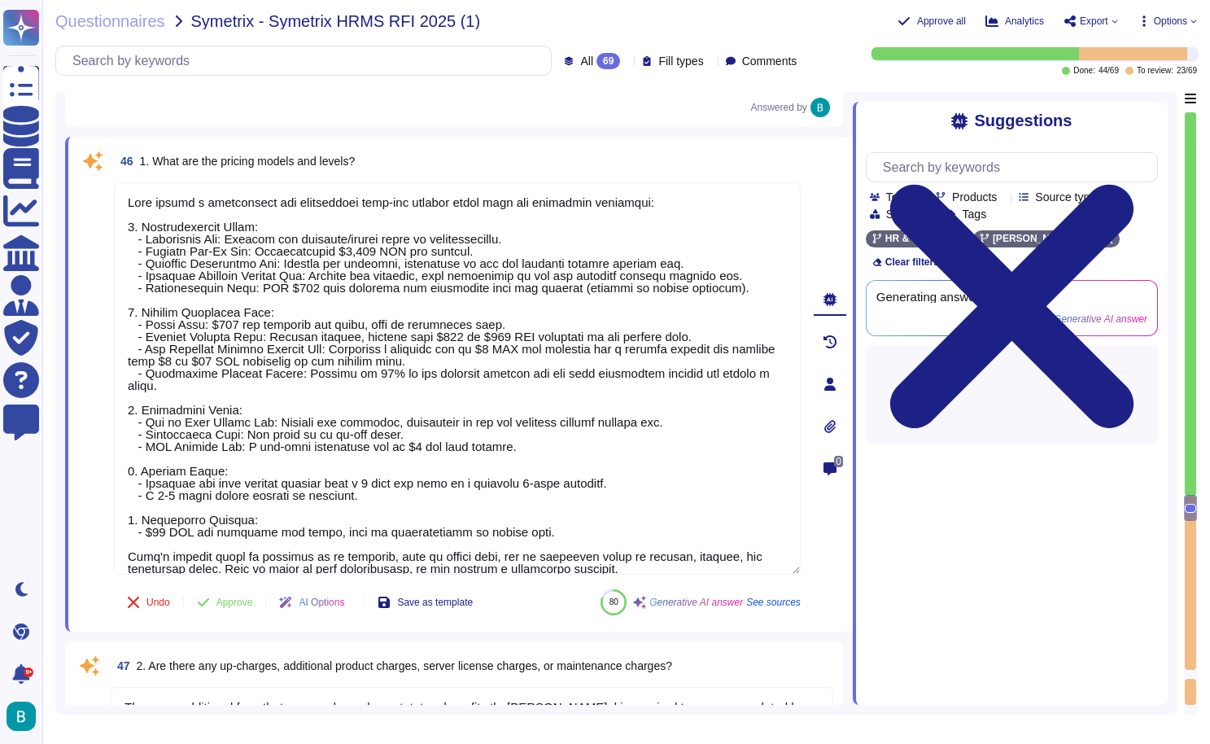
scroll to position [11235, 0]
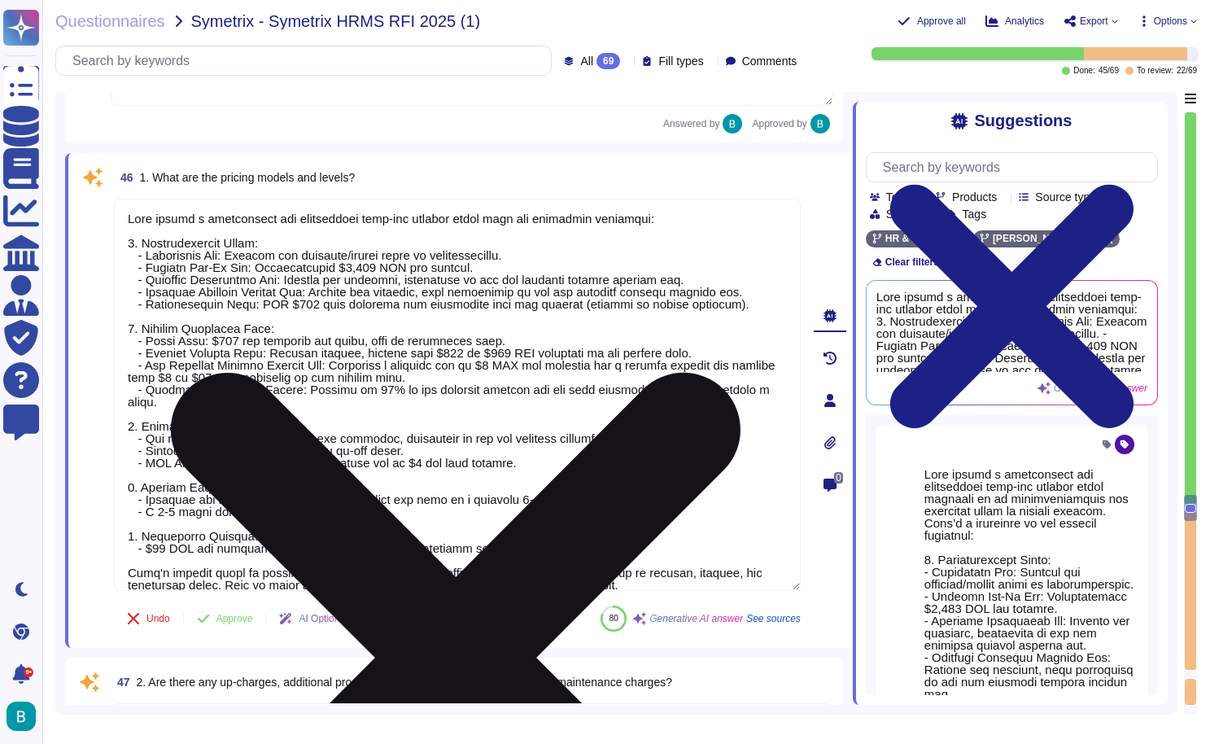
click at [794, 211] on icon at bounding box center [456, 658] width 684 height 912
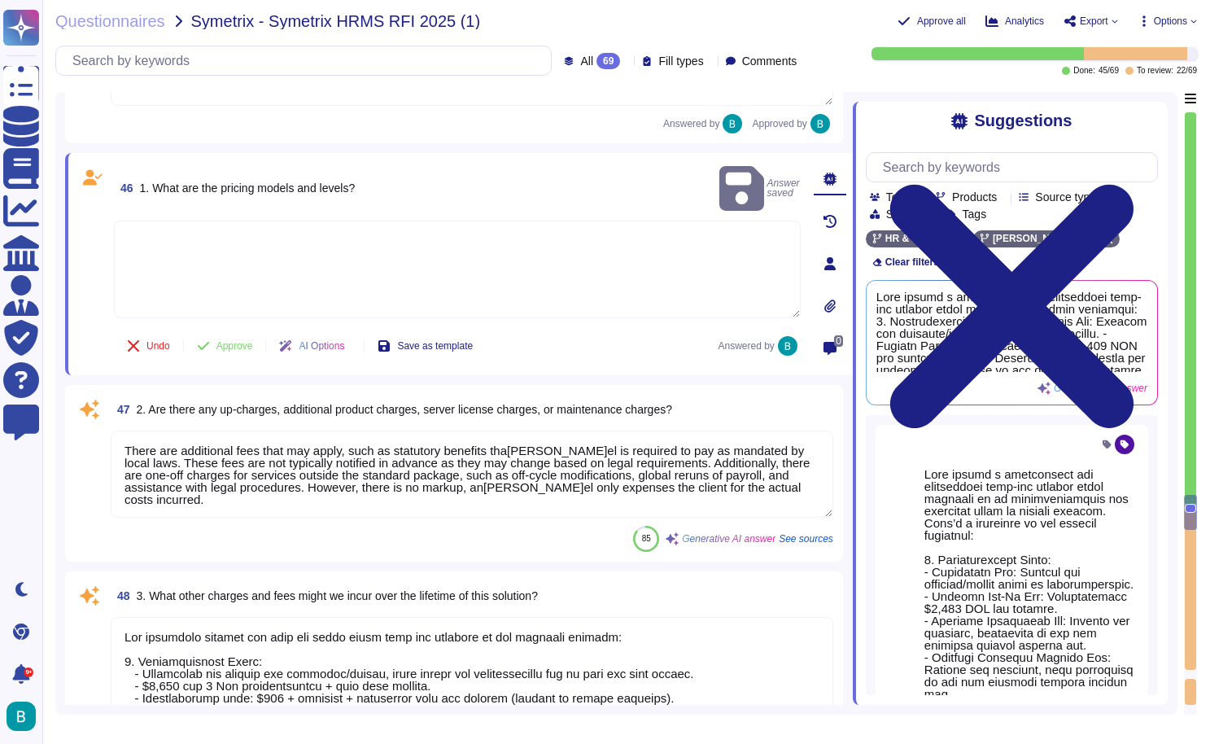
click at [466, 221] on textarea at bounding box center [457, 270] width 687 height 98
type textarea "Sales to complete."
click at [248, 331] on div "Undo Approve AI Options Save as template" at bounding box center [300, 345] width 372 height 39
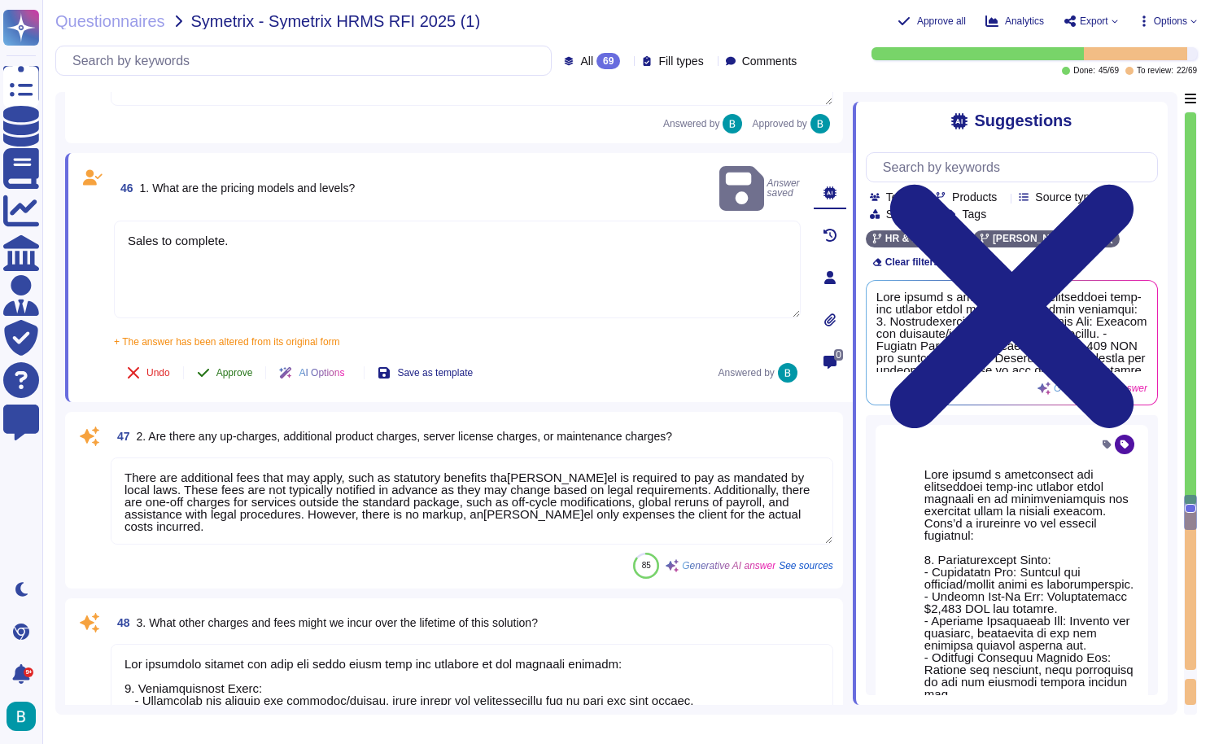
click at [241, 368] on span "Approve" at bounding box center [235, 373] width 37 height 10
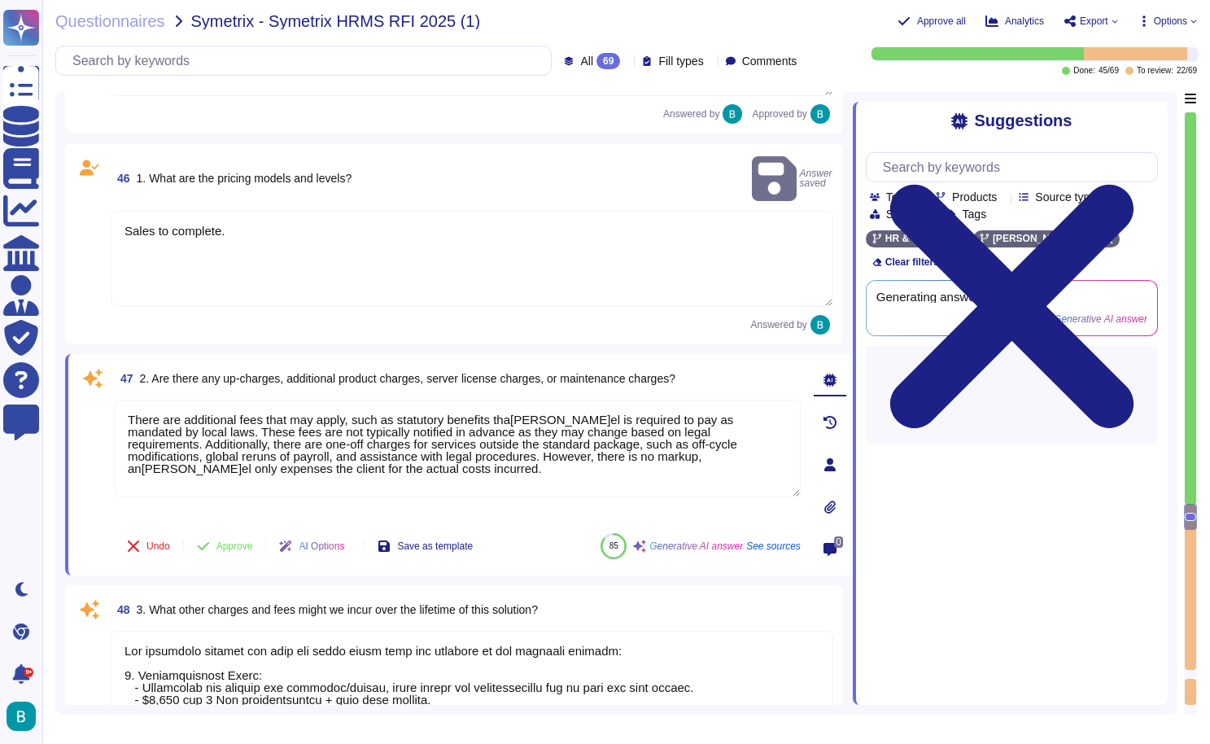
type textarea "No, just 20 per user per month."
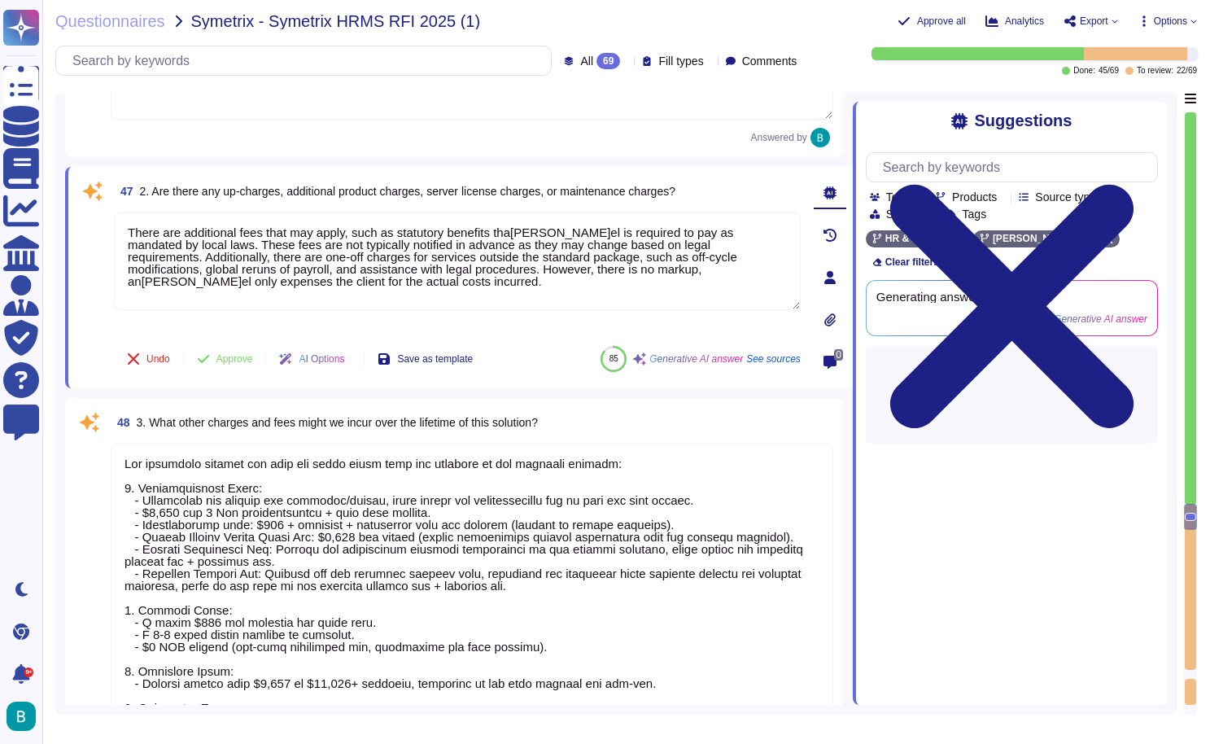
scroll to position [11414, 0]
type textarea "Typically, there are no implementation fees at the moment. However, there may b…"
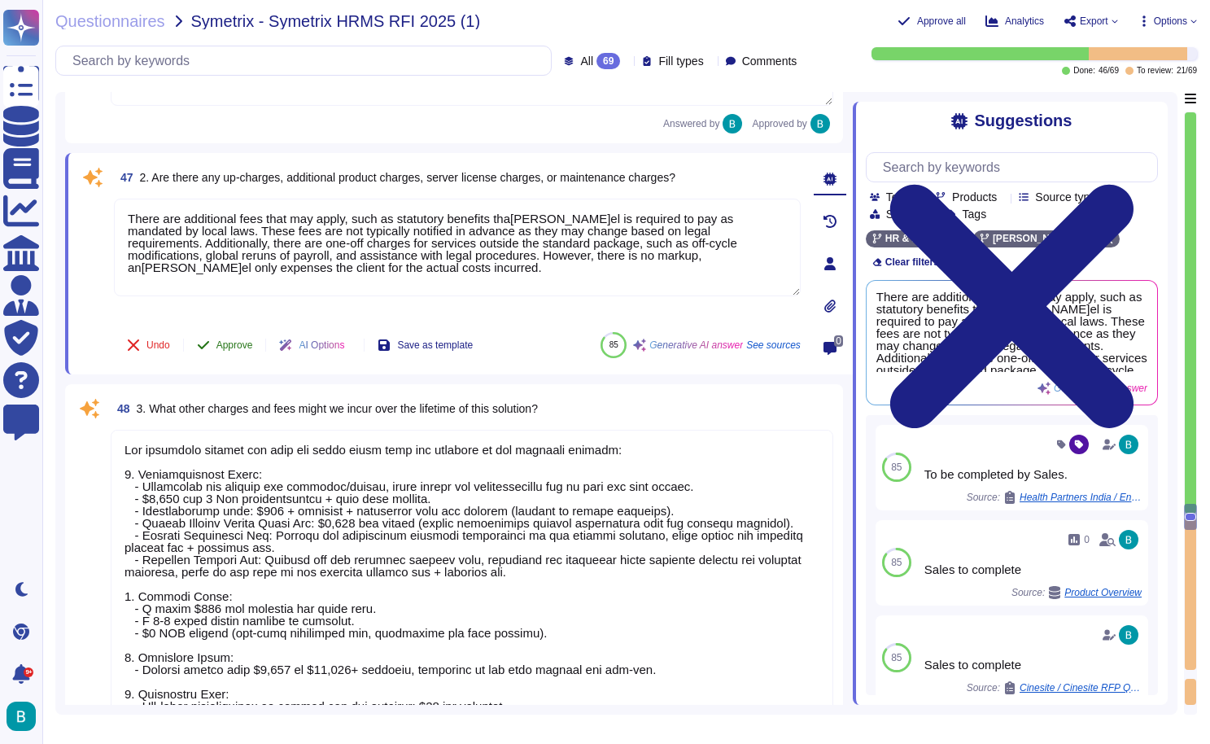
click at [240, 345] on span "Approve" at bounding box center [235, 345] width 37 height 10
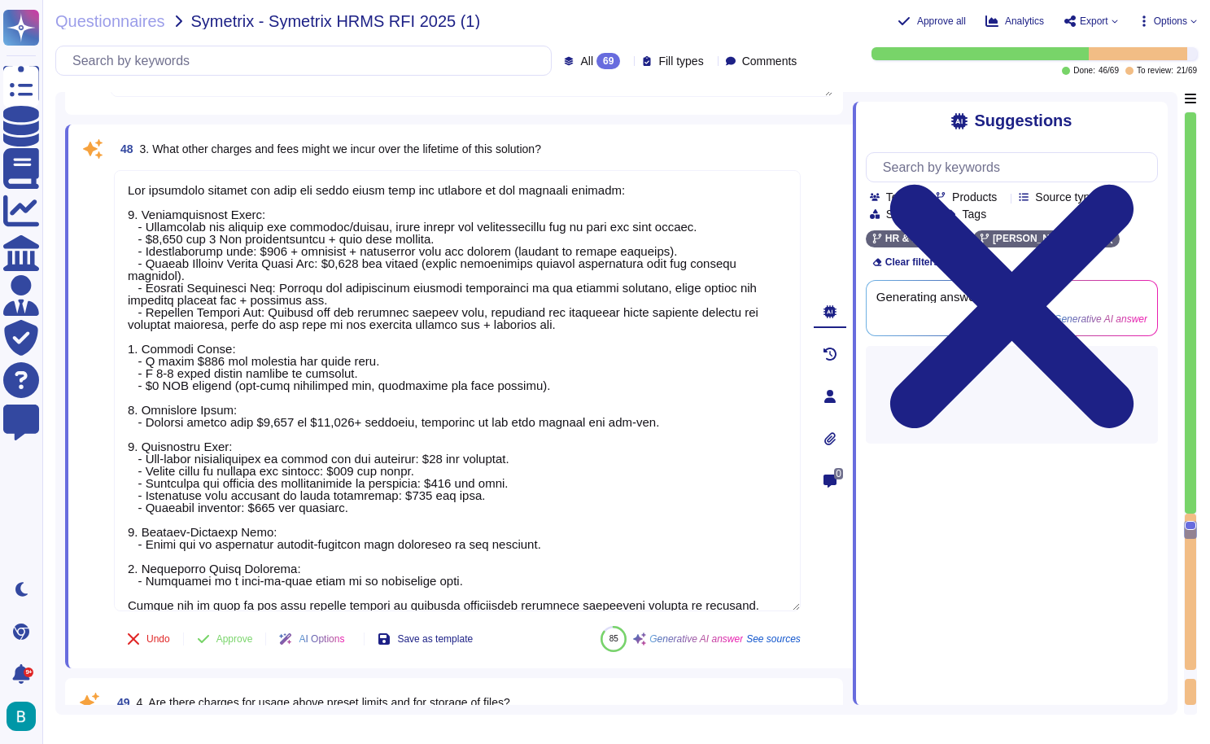
type textarea "Yes, there are API rate limits for [PERSON_NAME] API. The default rate limit is…"
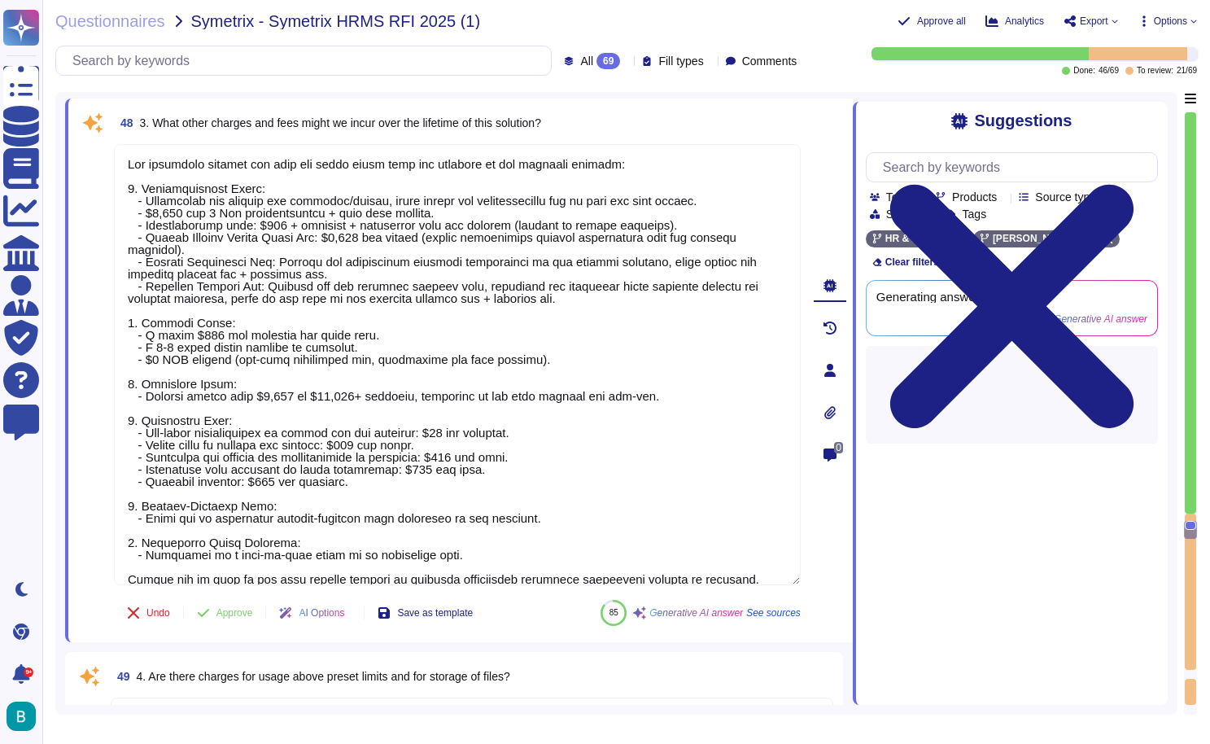
scroll to position [11565, 0]
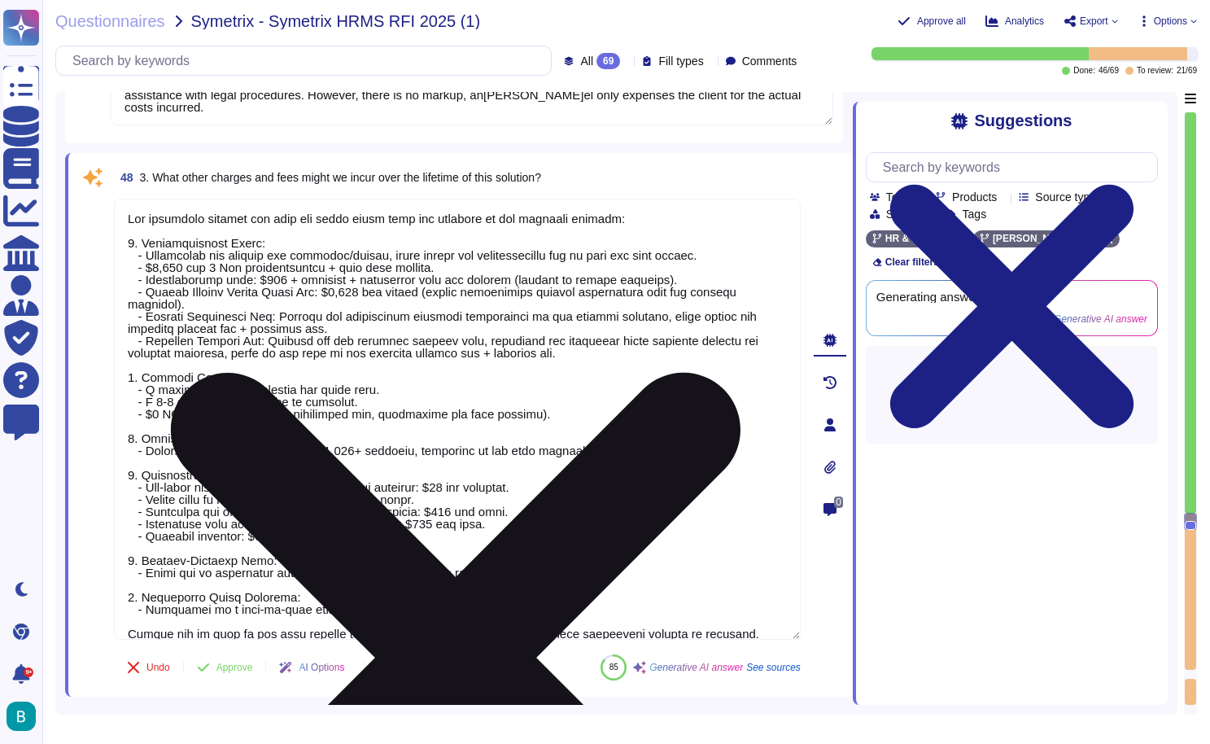
click at [797, 210] on icon at bounding box center [456, 658] width 684 height 912
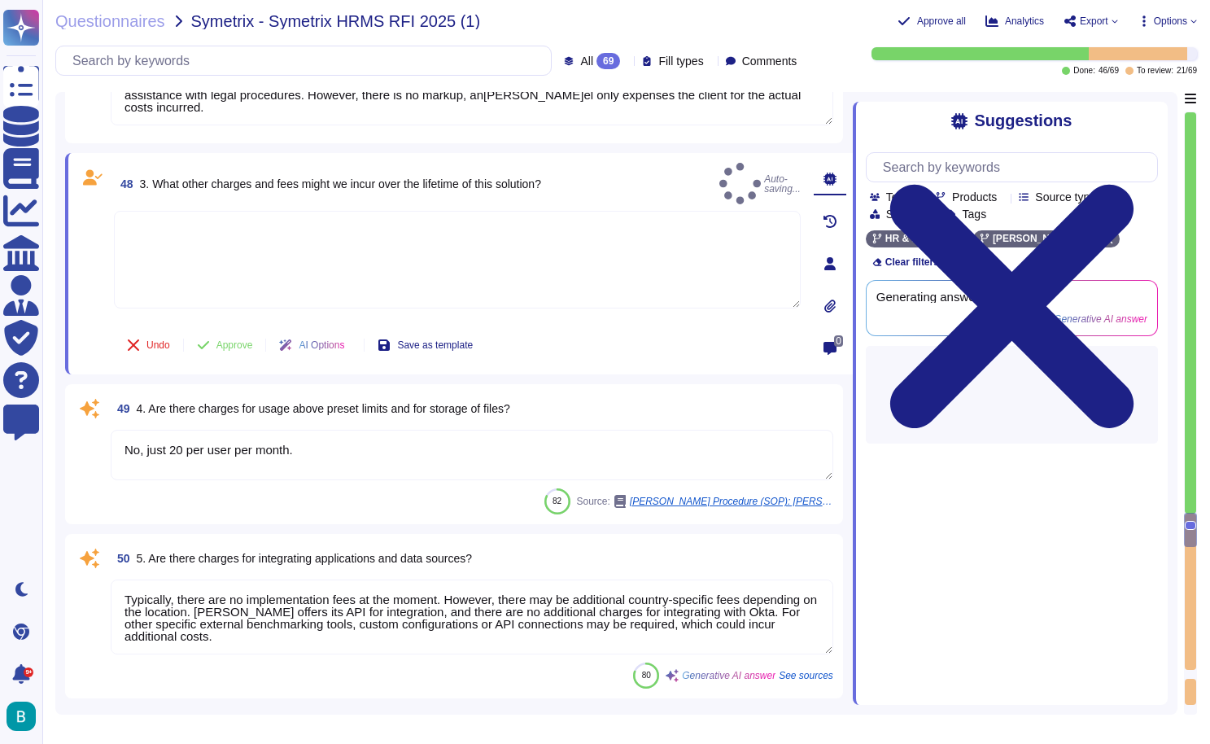
type textarea "- Potential vendors are required to complete a comprehensive checklist that cov…"
type textarea "The customer support included with the solution consists of: 1. Dedicated Suppo…"
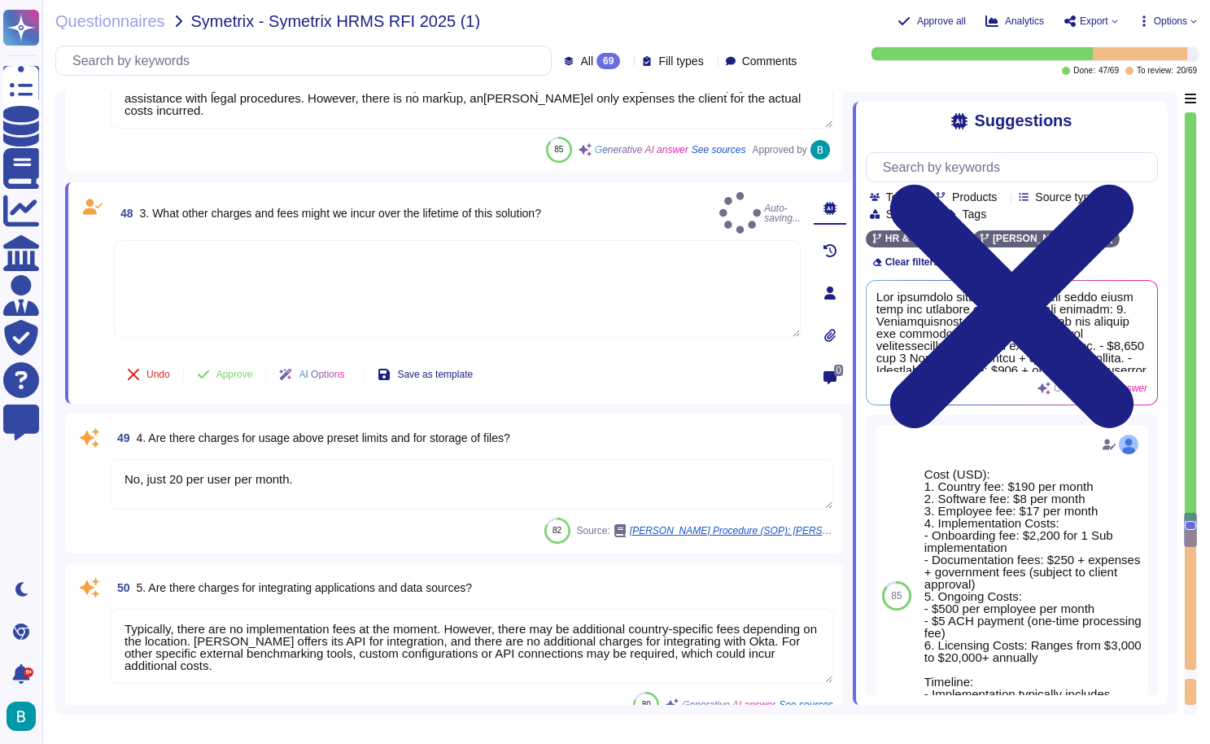
click at [447, 208] on span "3. What other charges and fees might we incur over the lifetime of this solutio…" at bounding box center [340, 213] width 401 height 13
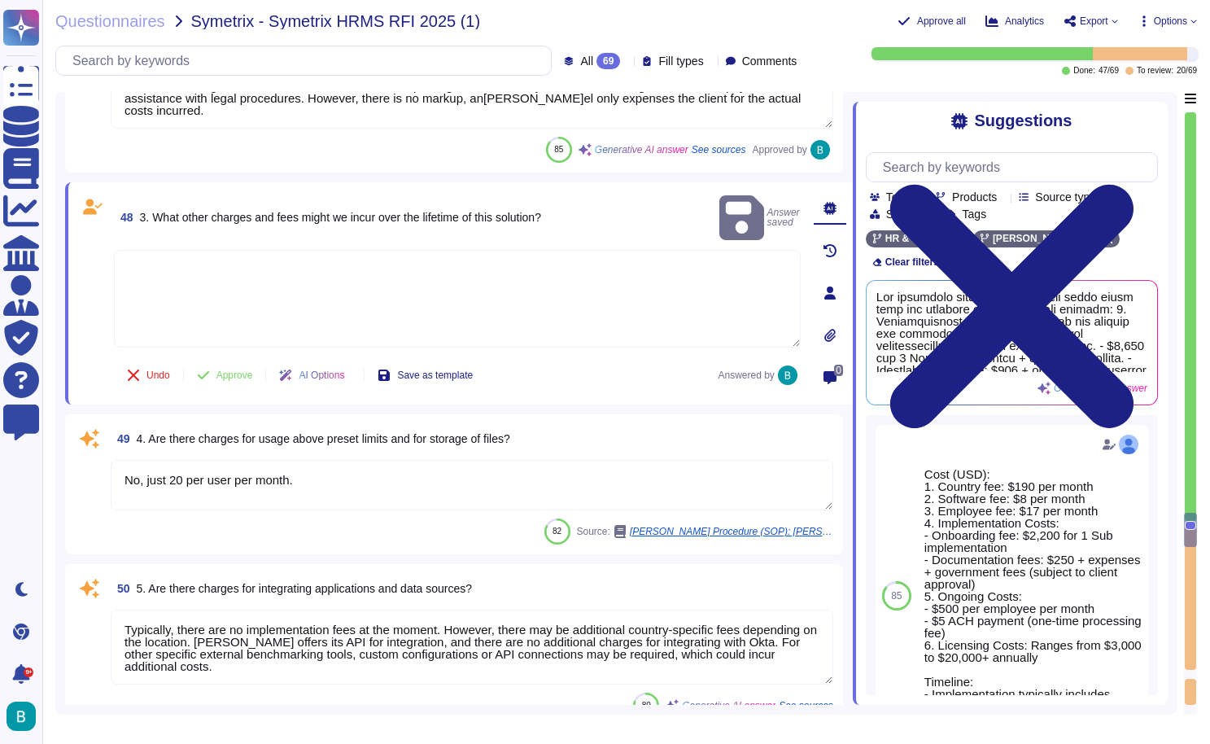
click at [395, 258] on textarea at bounding box center [457, 299] width 687 height 98
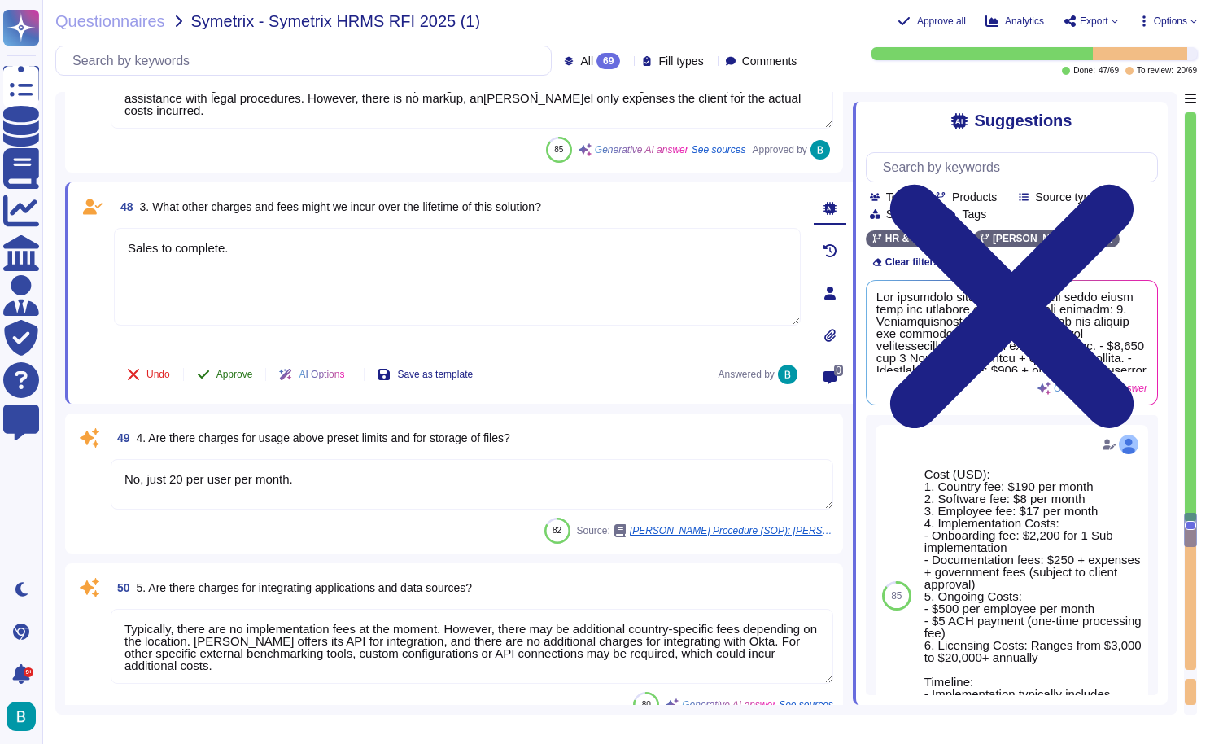
type textarea "Sales to complete."
click at [252, 368] on button "Approve" at bounding box center [225, 374] width 82 height 33
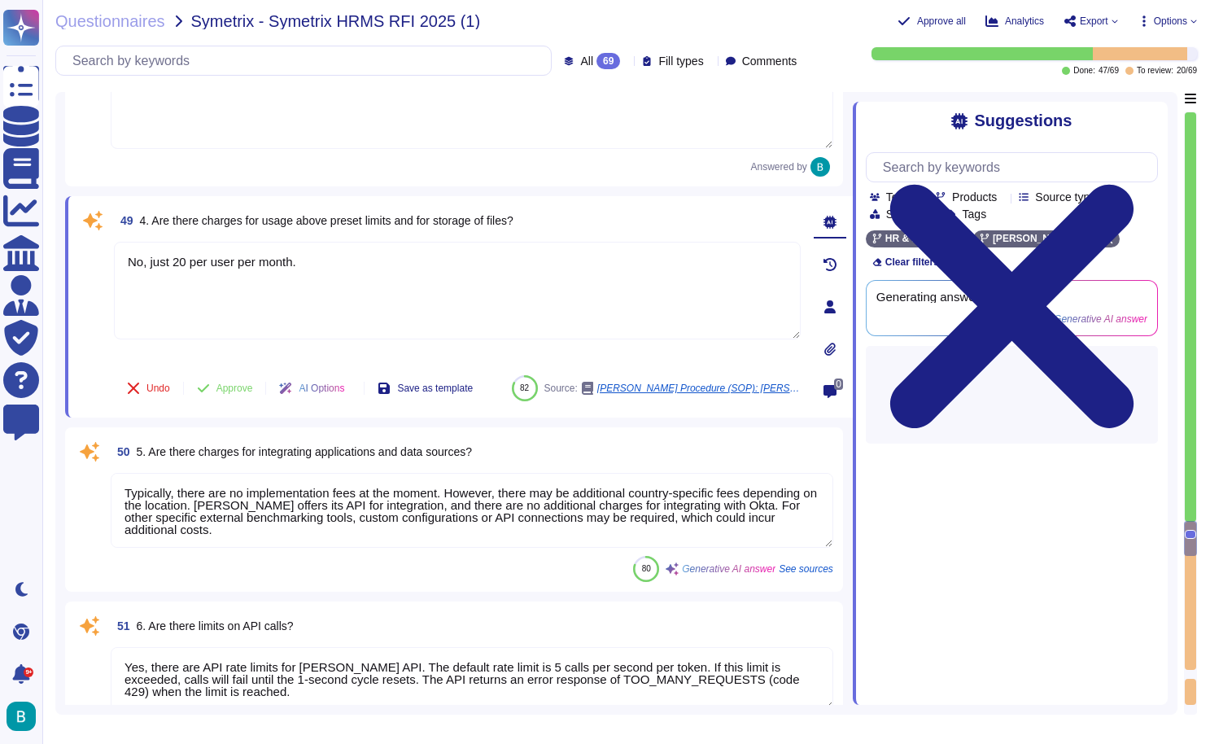
type textarea "The customer support included with the solution consists of: 1. Dedicated Suppo…"
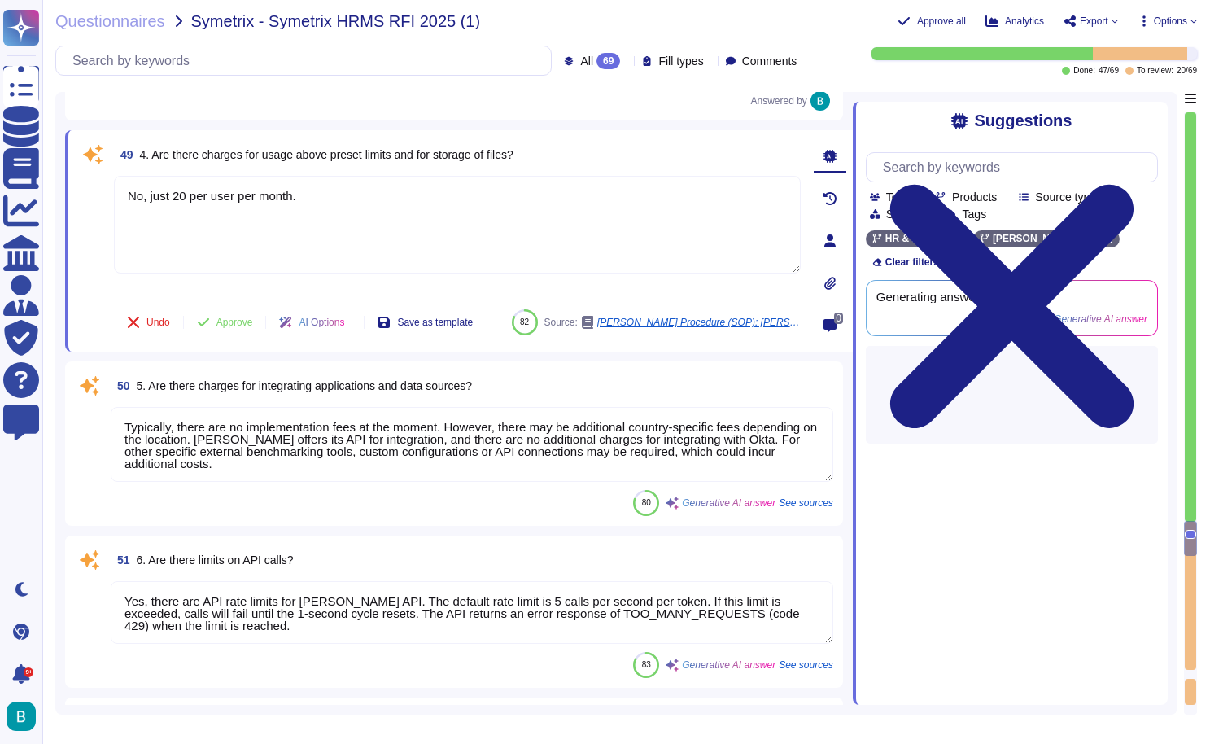
scroll to position [11773, 0]
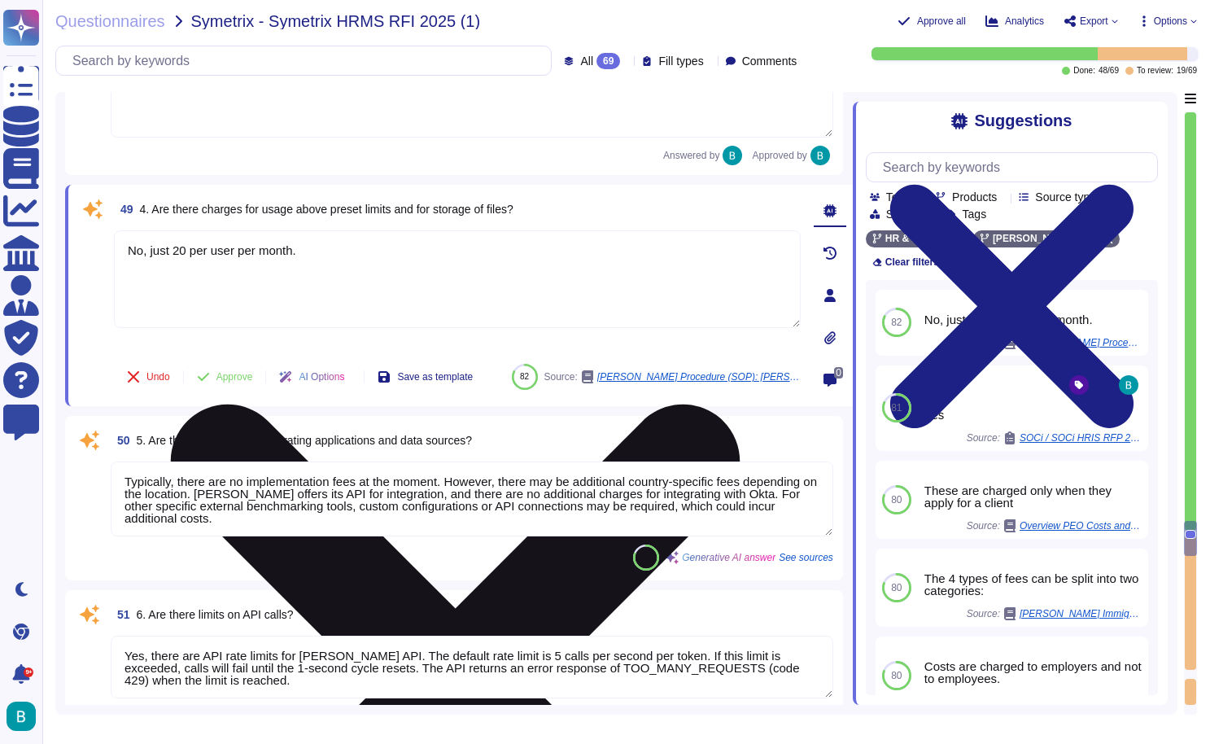
click at [741, 404] on icon at bounding box center [456, 689] width 570 height 570
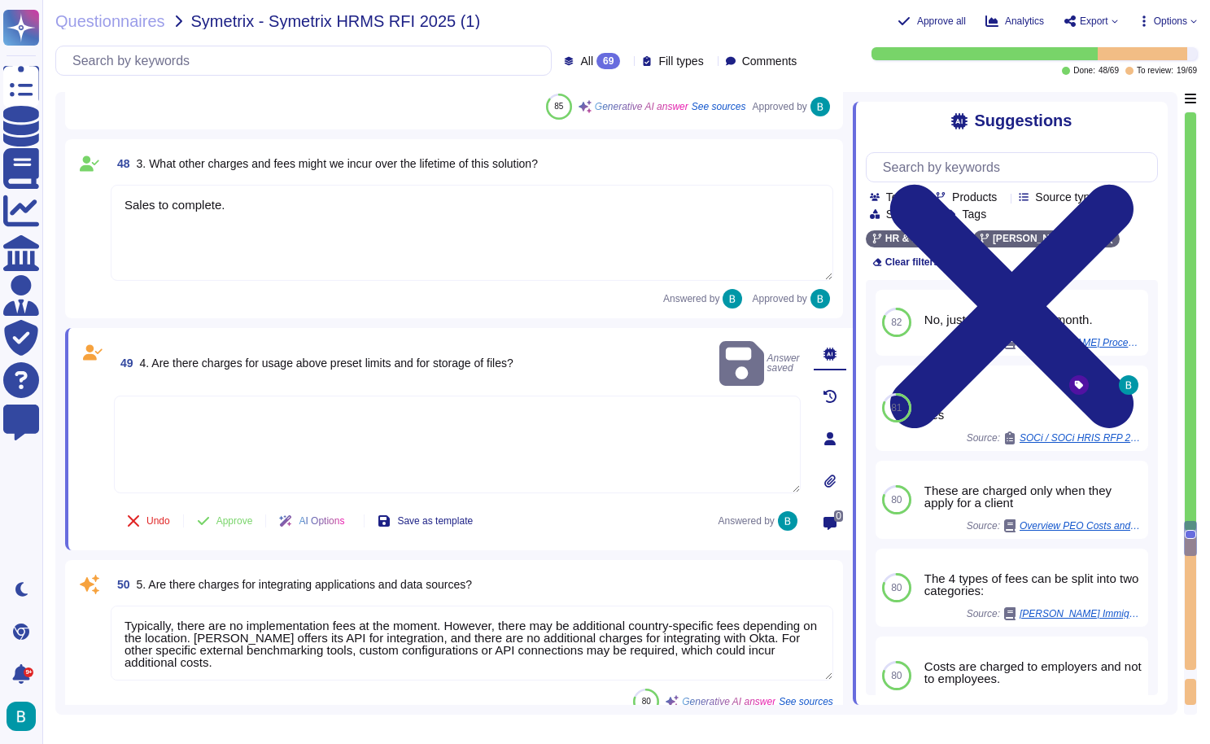
scroll to position [11578, 0]
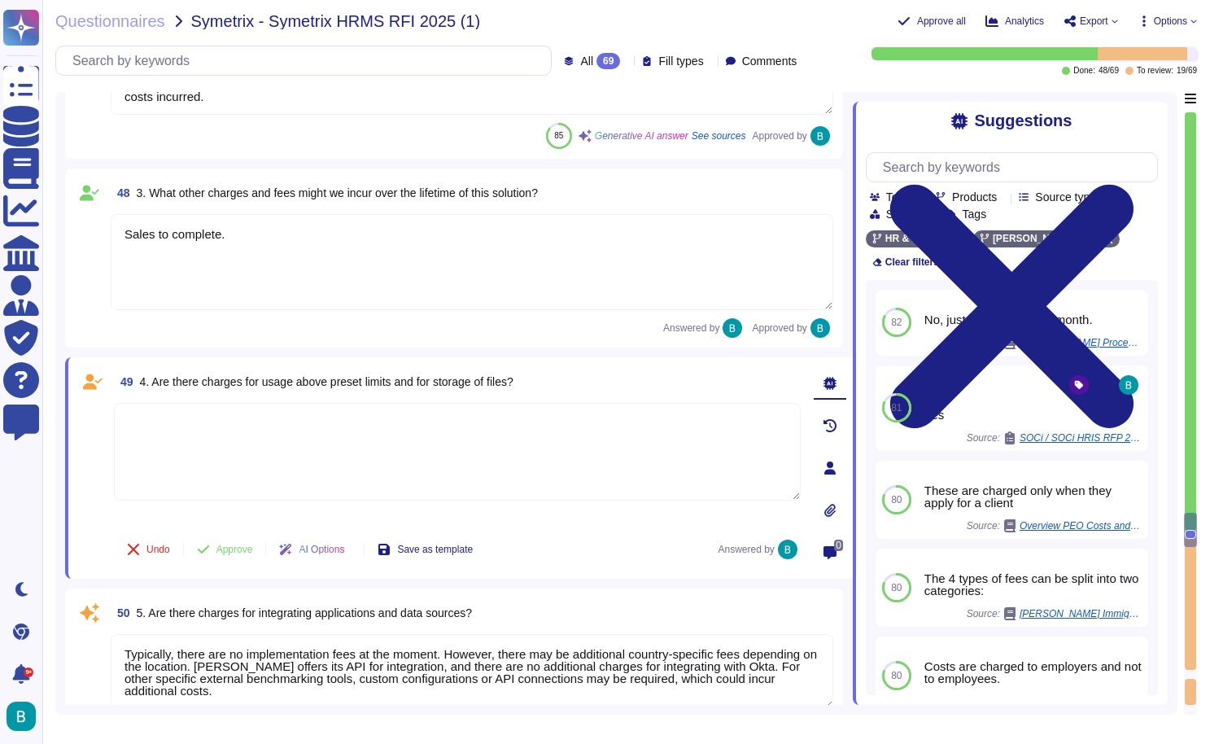
click at [399, 422] on textarea at bounding box center [457, 452] width 687 height 98
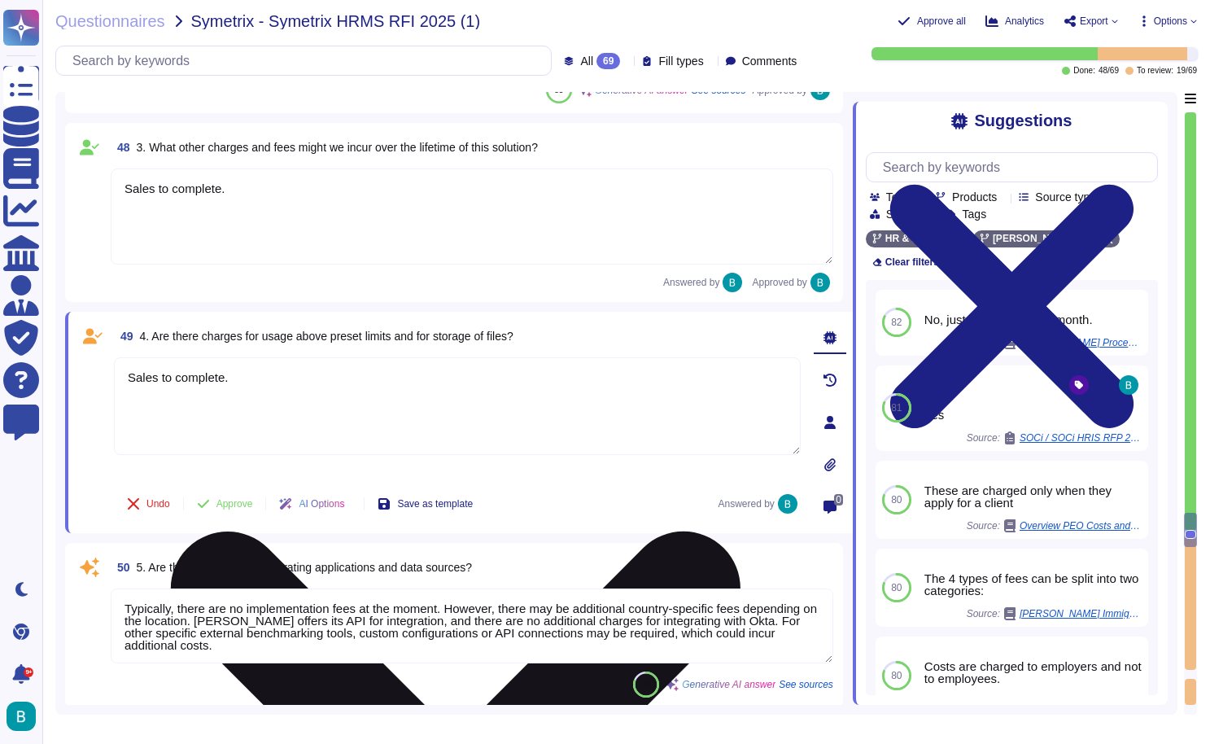
scroll to position [11661, 0]
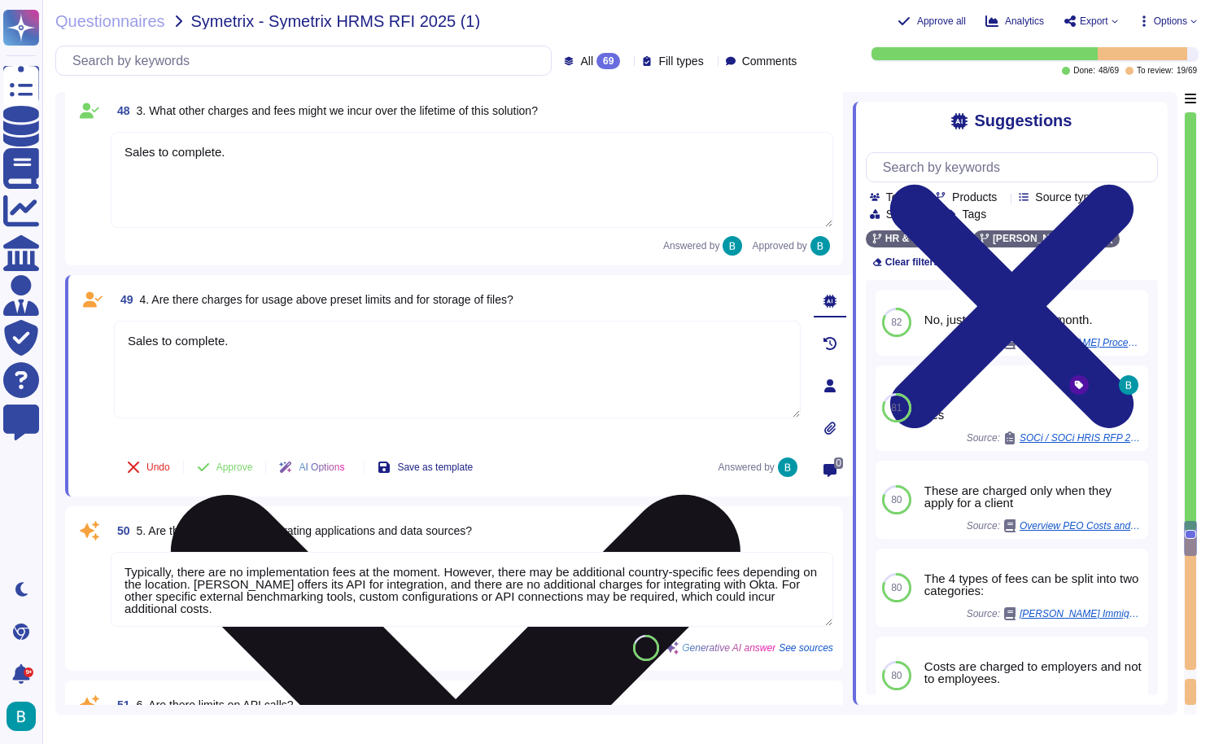
click at [213, 339] on textarea "Sales to complete." at bounding box center [457, 370] width 687 height 98
click at [335, 357] on textarea "Sales to complete." at bounding box center [457, 370] width 687 height 98
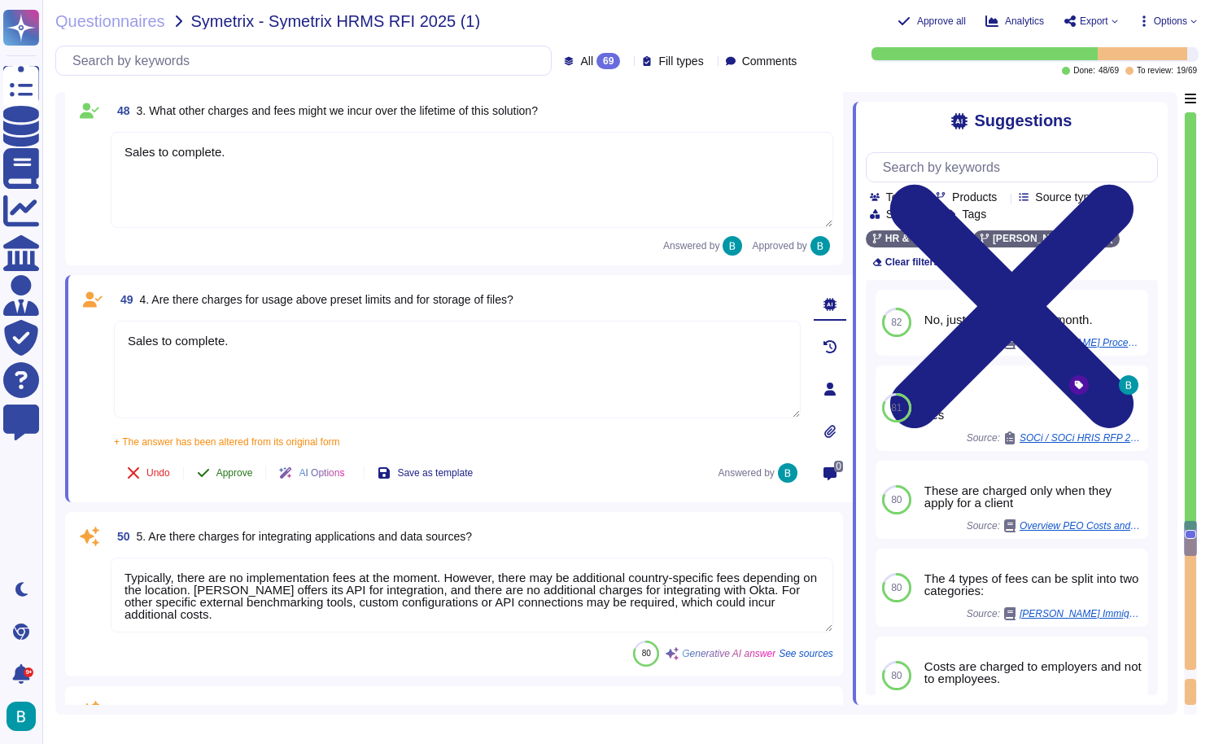
type textarea "Sales to complete."
click at [238, 464] on button "Approve" at bounding box center [225, 473] width 82 height 33
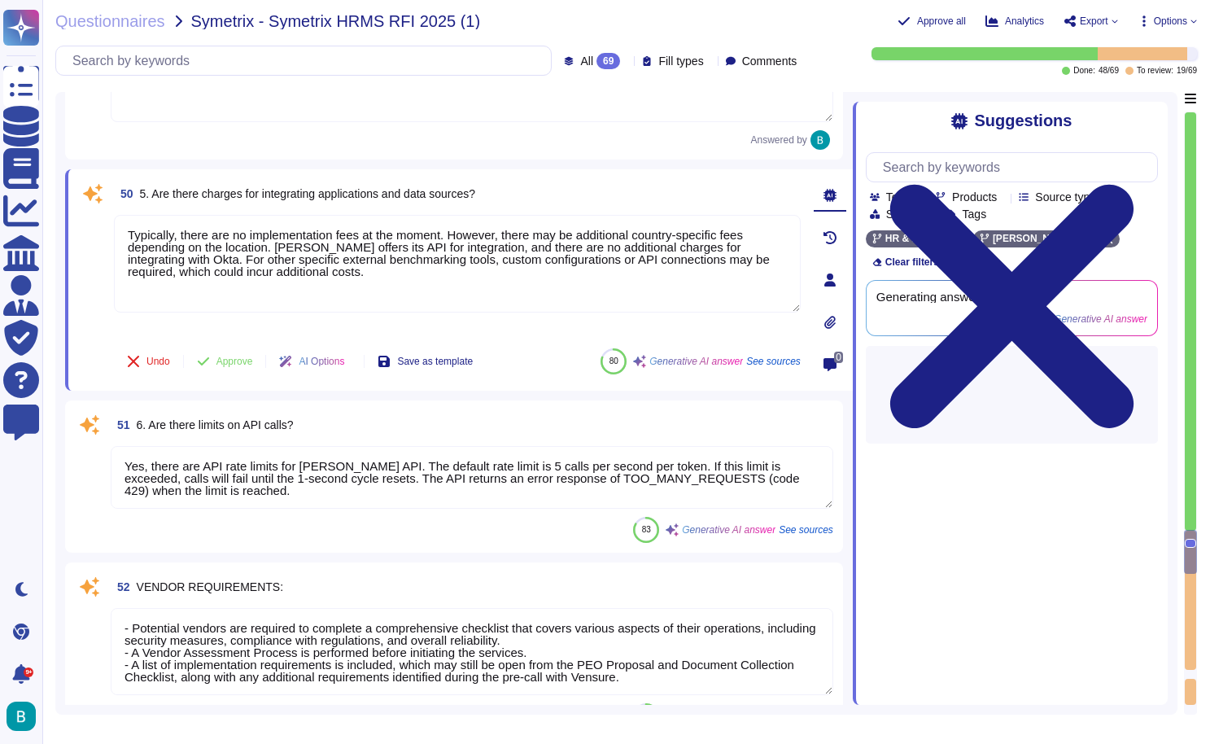
type textarea "Yes, [PERSON_NAME] provides a comprehensive knowledge base, a Help Center with …"
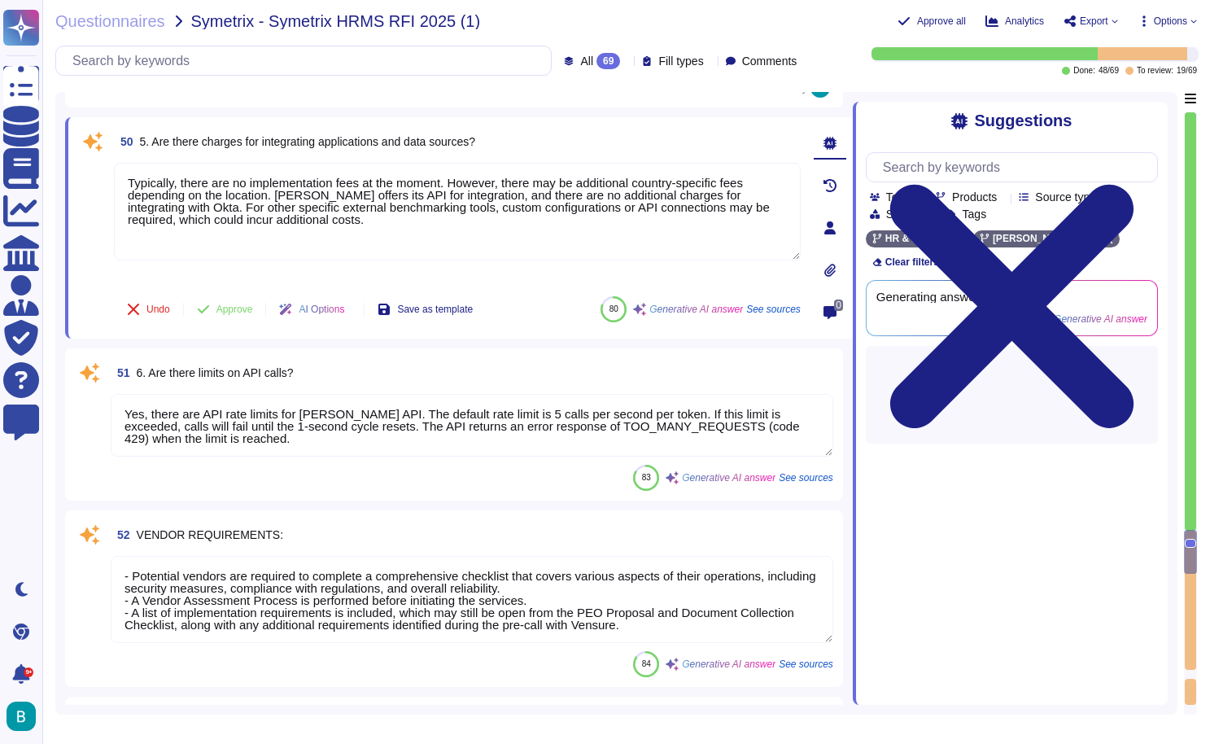
scroll to position [11952, 0]
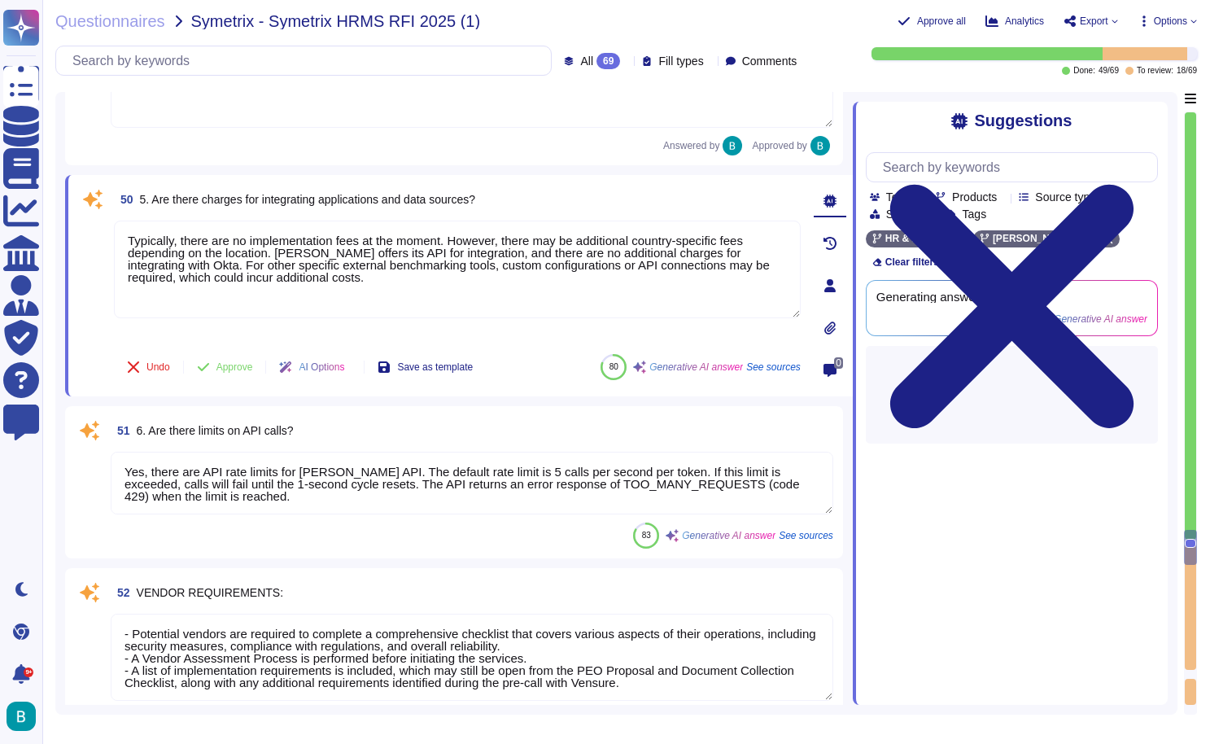
type textarea "Yes, [PERSON_NAME] provides a comprehensive knowledge base, a Help Center with …"
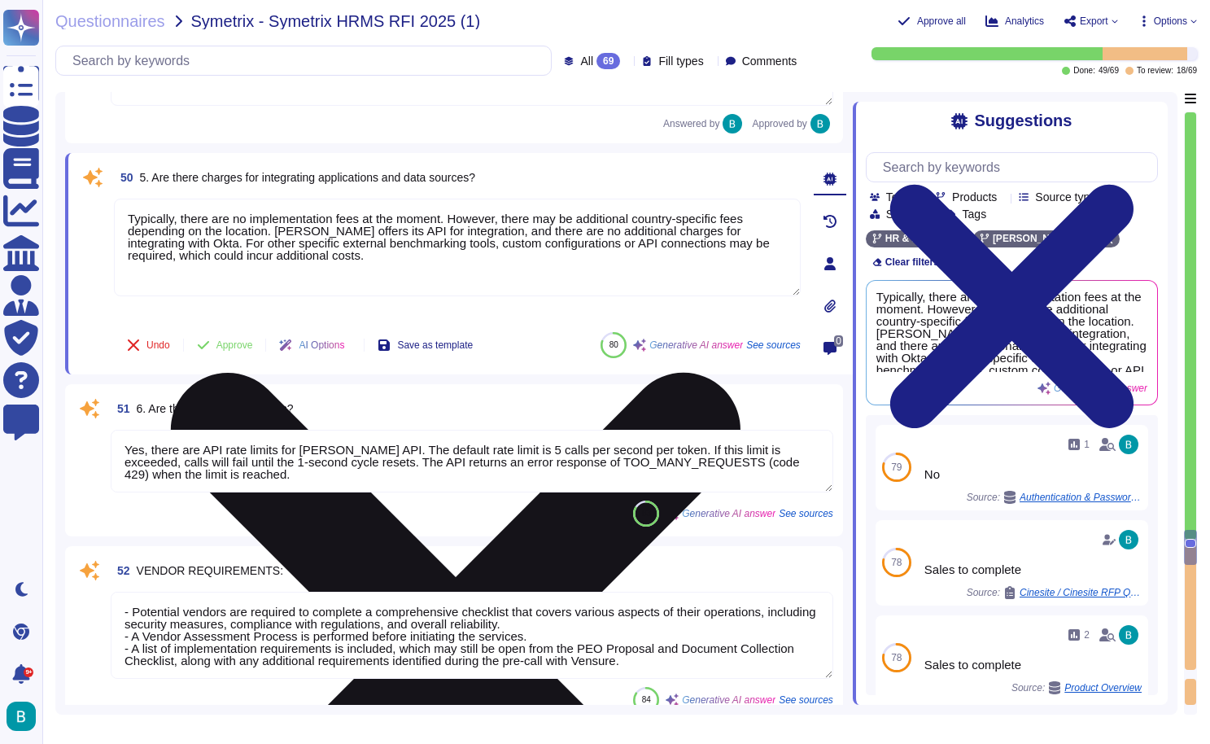
click at [793, 204] on icon at bounding box center [456, 658] width 684 height 912
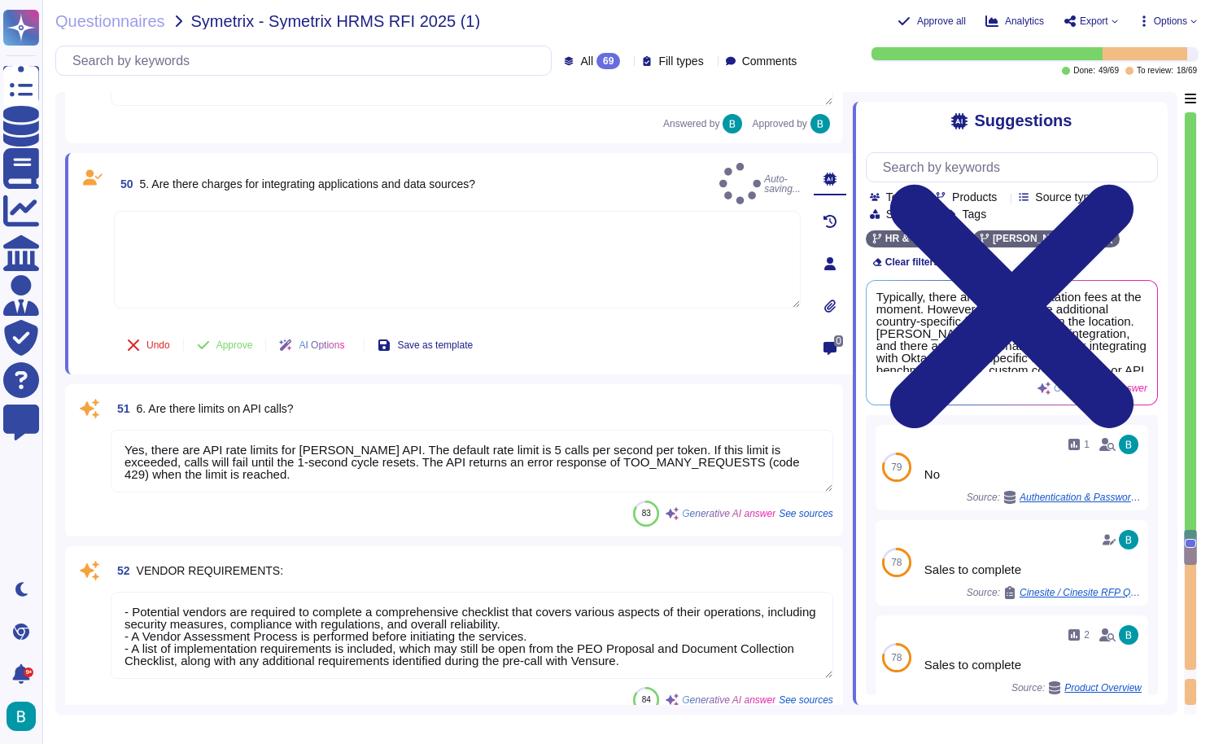
click at [428, 241] on textarea at bounding box center [457, 260] width 687 height 98
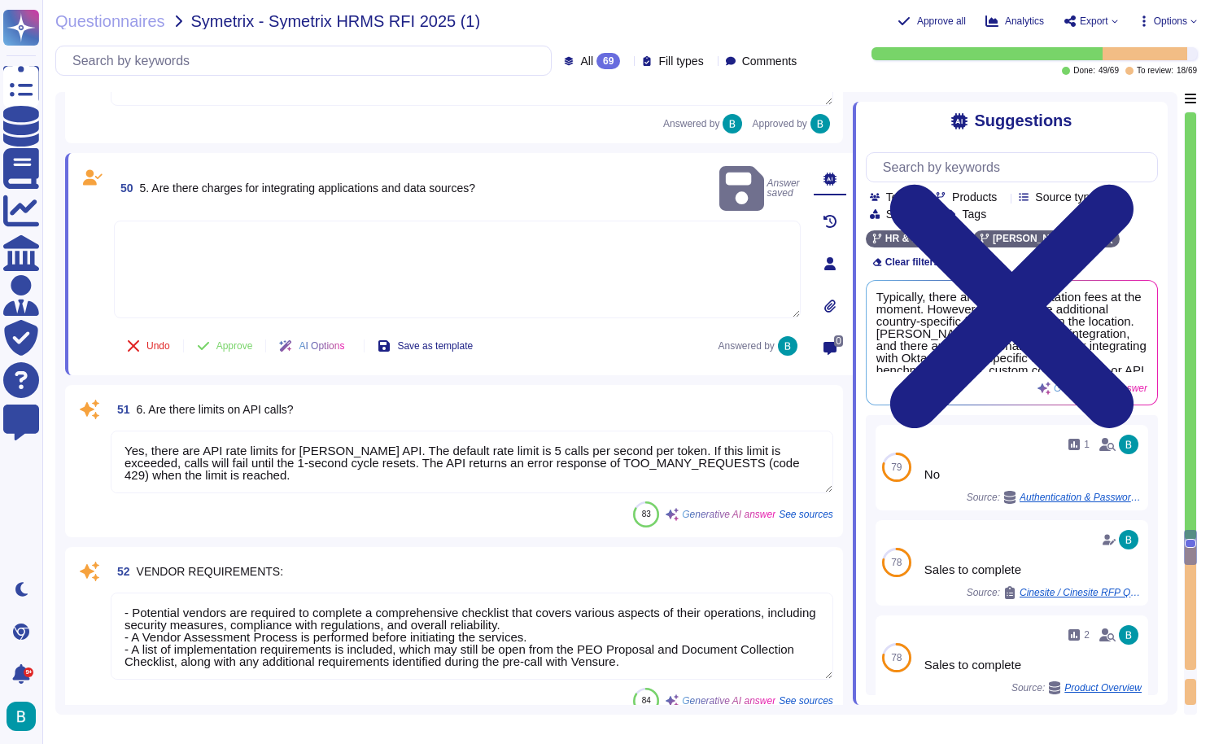
paste textarea "Sales to complete."
type textarea "Sales to complete."
click at [234, 348] on button "Approve" at bounding box center [225, 346] width 82 height 33
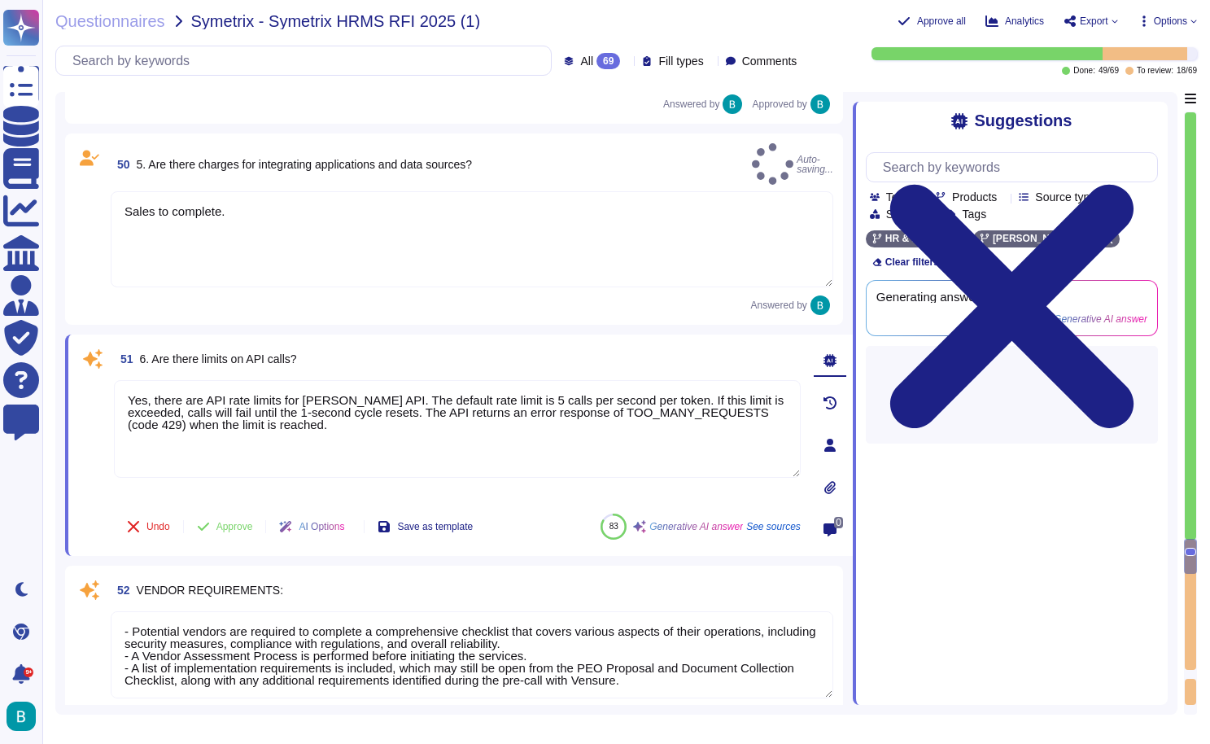
type textarea "Yes, [PERSON_NAME] provides a comprehensive knowledge base, a Help Center with …"
type textarea "[PERSON_NAME] has a vetted network of expansion services that enables clients t…"
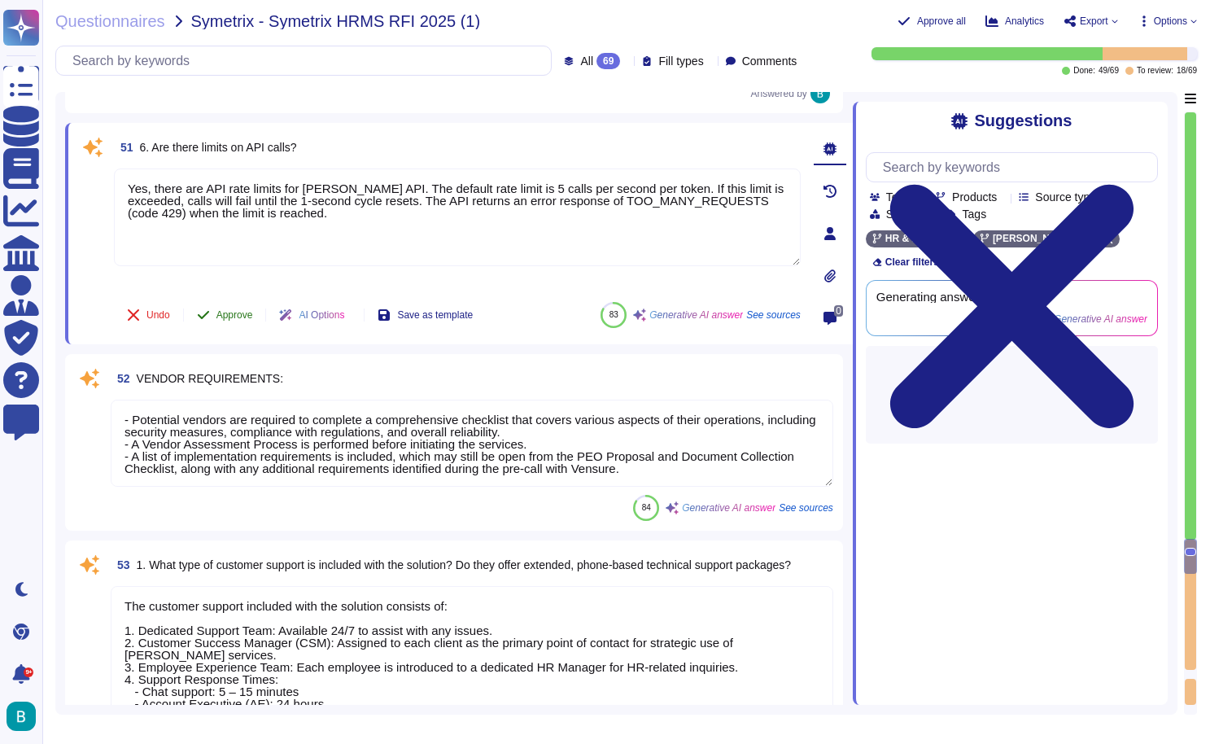
scroll to position [12158, 0]
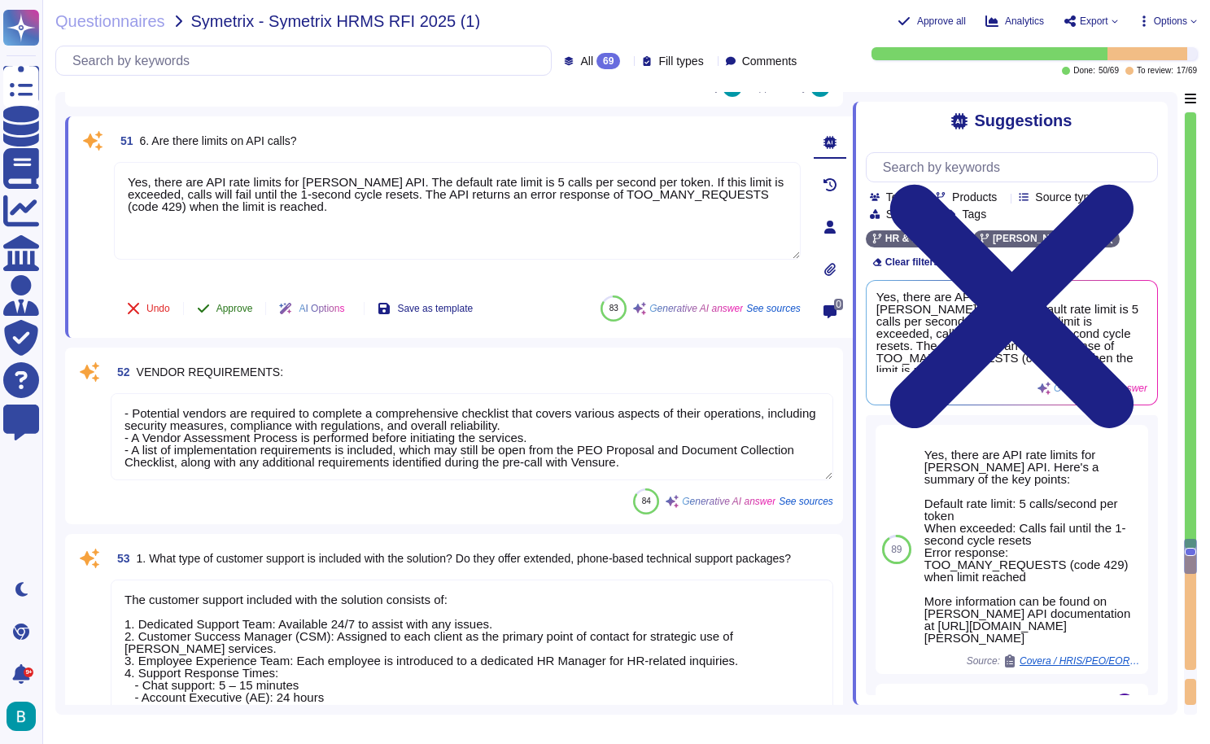
click at [232, 308] on span "Approve" at bounding box center [235, 309] width 37 height 10
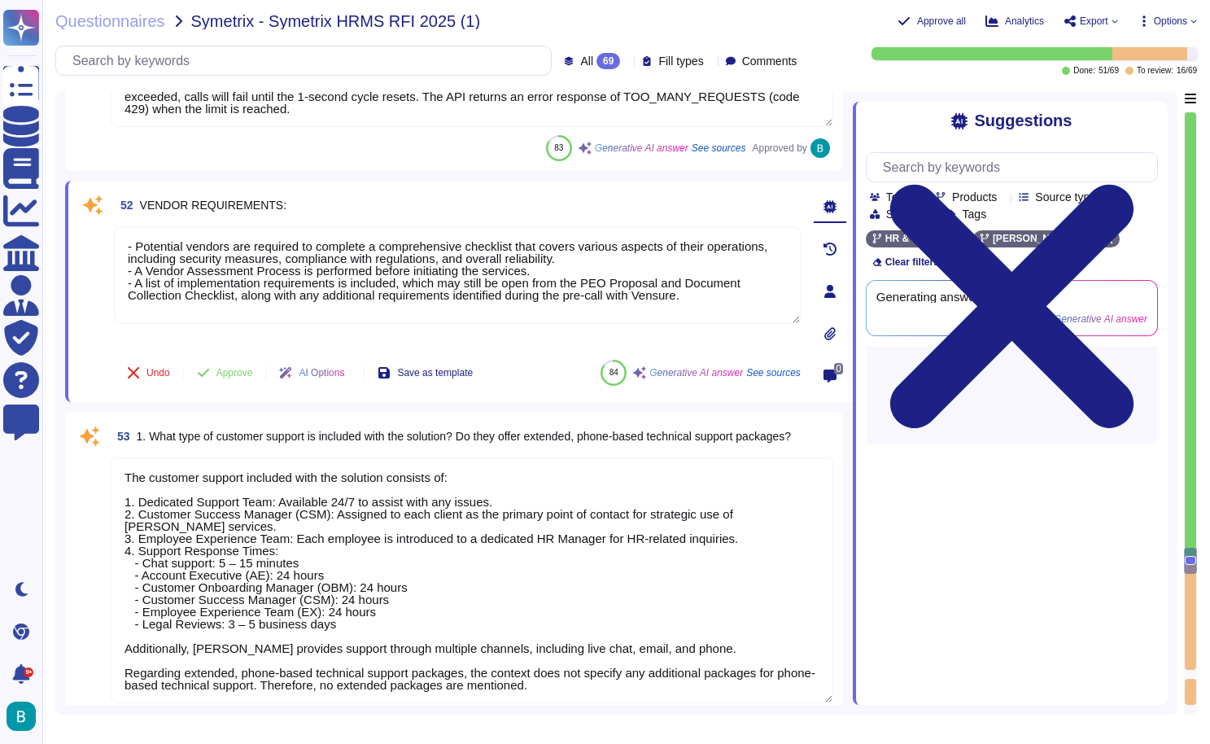
type textarea "Yes, [PERSON_NAME] offers pre-built connectors for various critical features, i…"
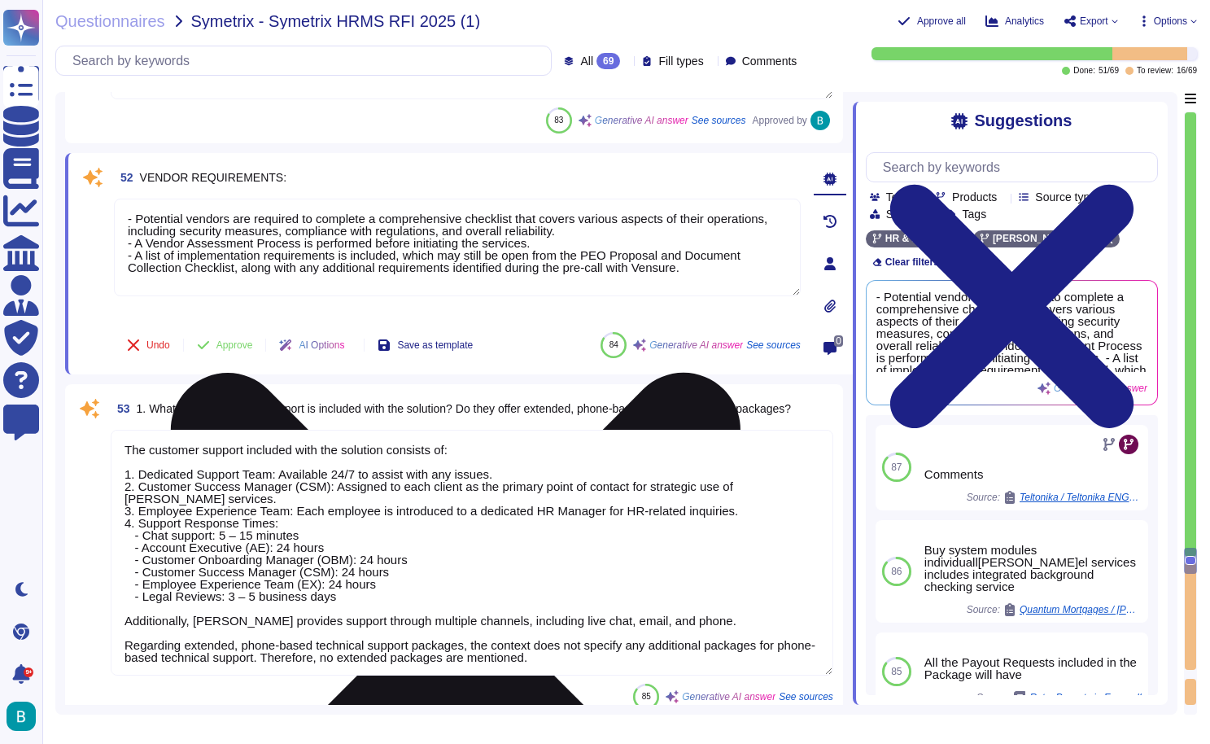
click at [741, 373] on icon at bounding box center [456, 658] width 570 height 570
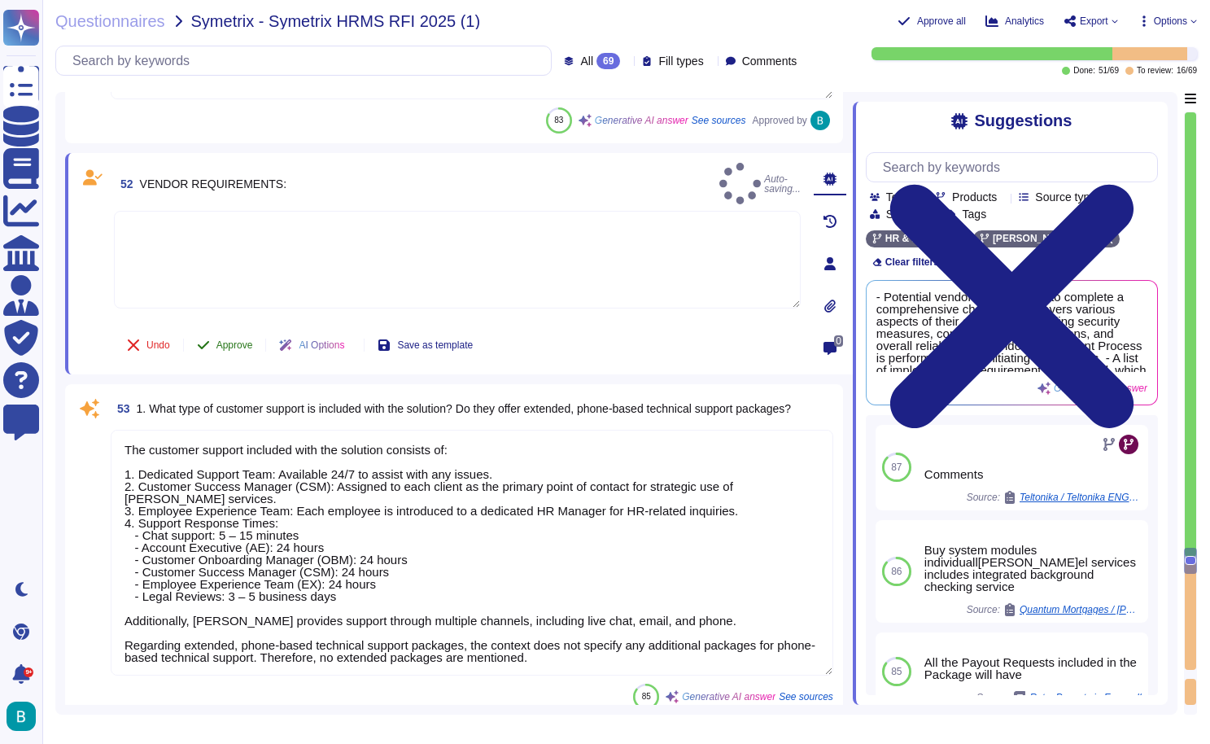
click at [246, 353] on button "Approve" at bounding box center [225, 345] width 82 height 33
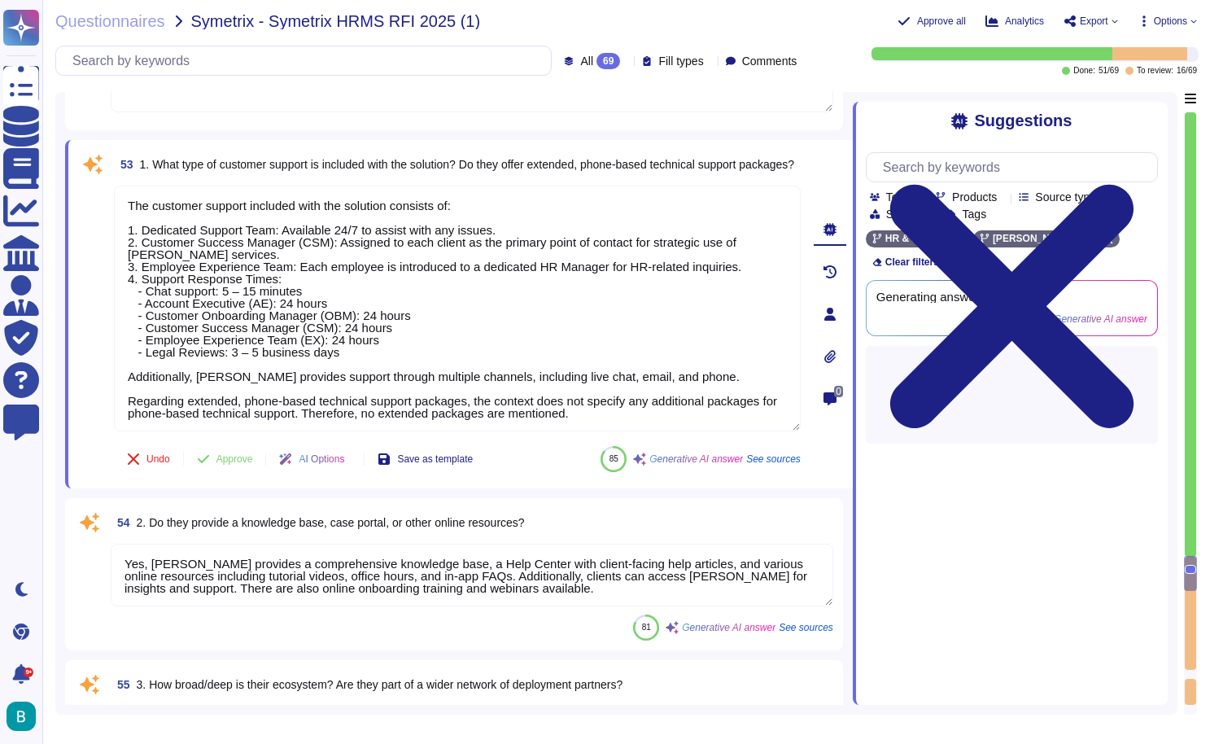
type textarea "Organization Settings Configuration: Choose the appropriate legal entity and gr…"
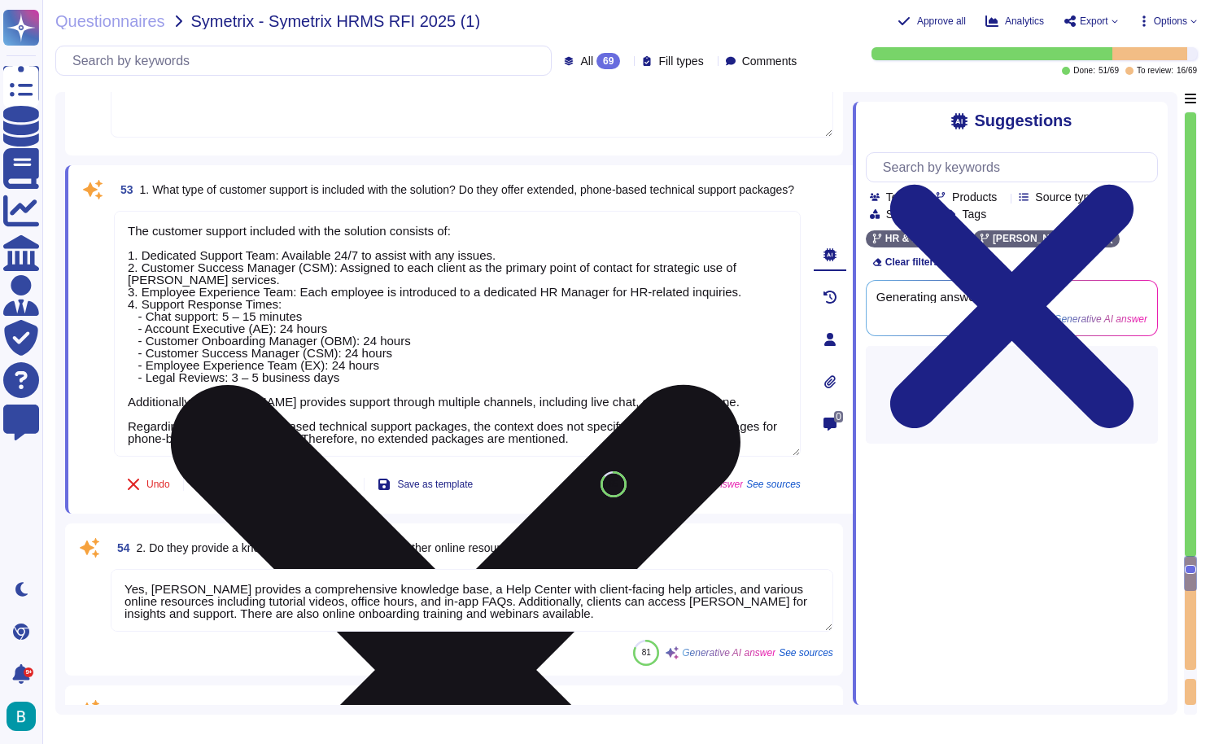
type textarea "- Potential vendors are required to complete a comprehensive checklist that cov…"
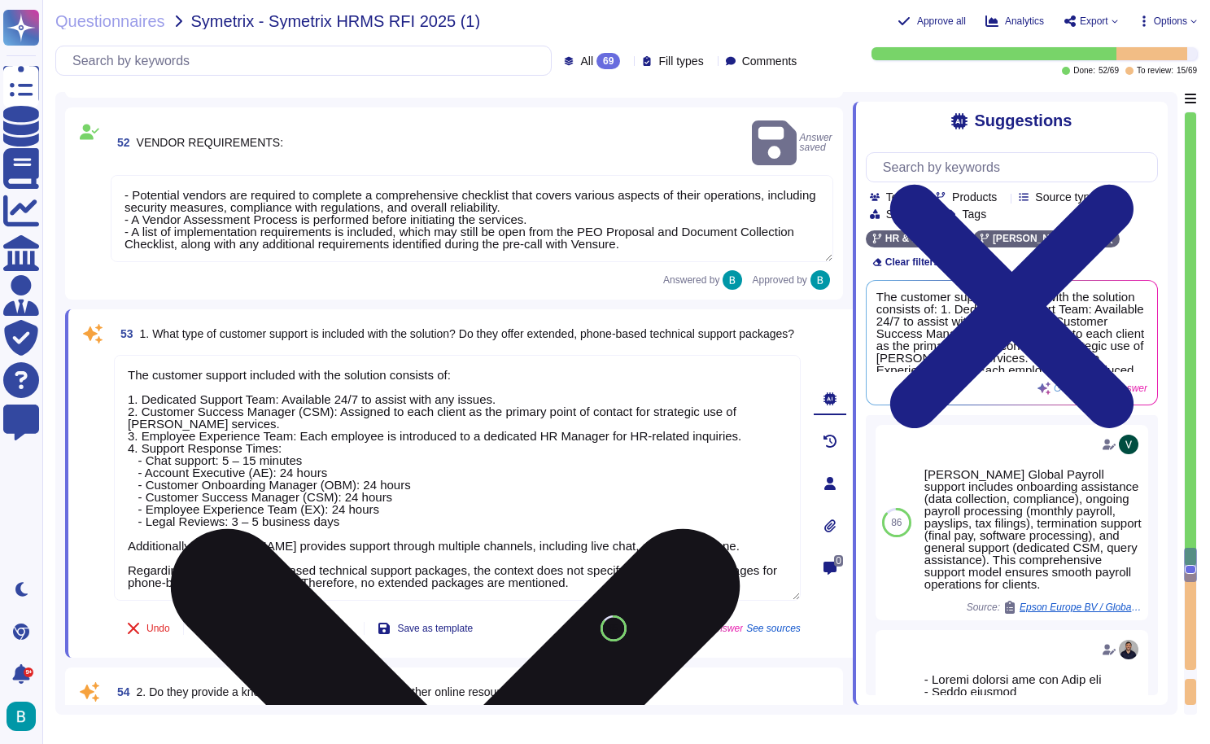
scroll to position [12323, 0]
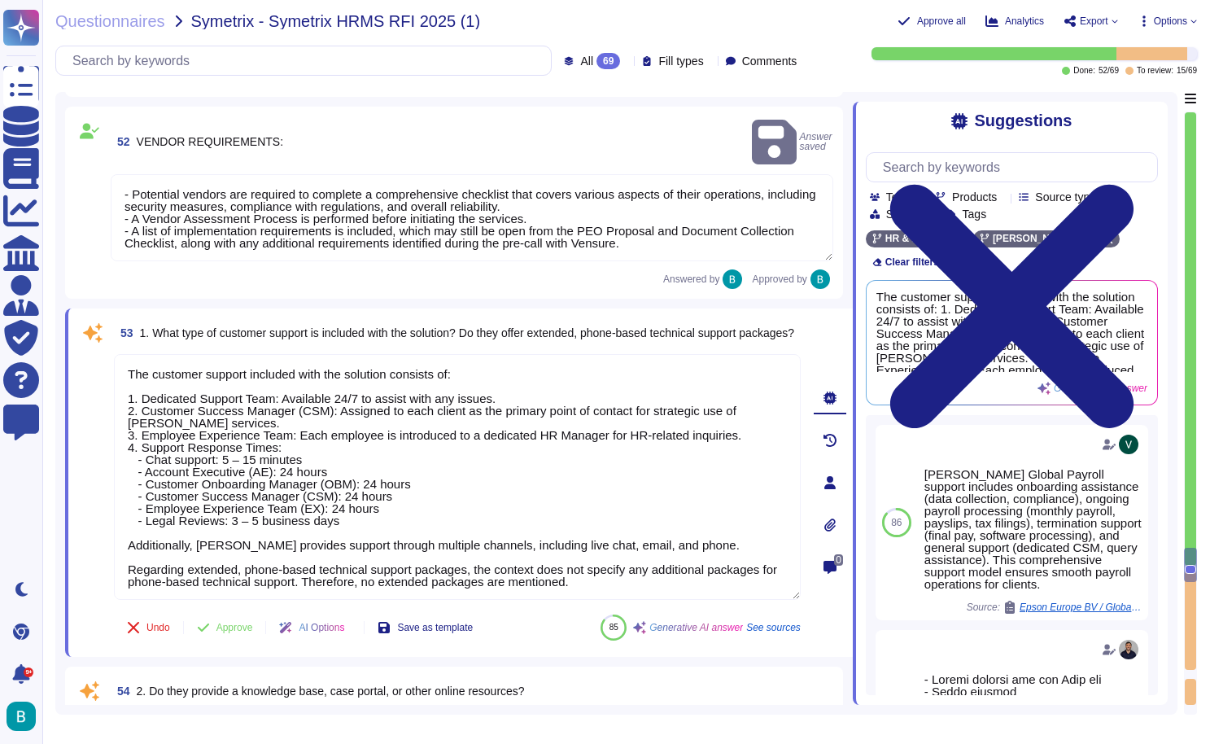
click at [805, 184] on textarea "- Potential vendors are required to complete a comprehensive checklist that cov…" at bounding box center [472, 217] width 723 height 87
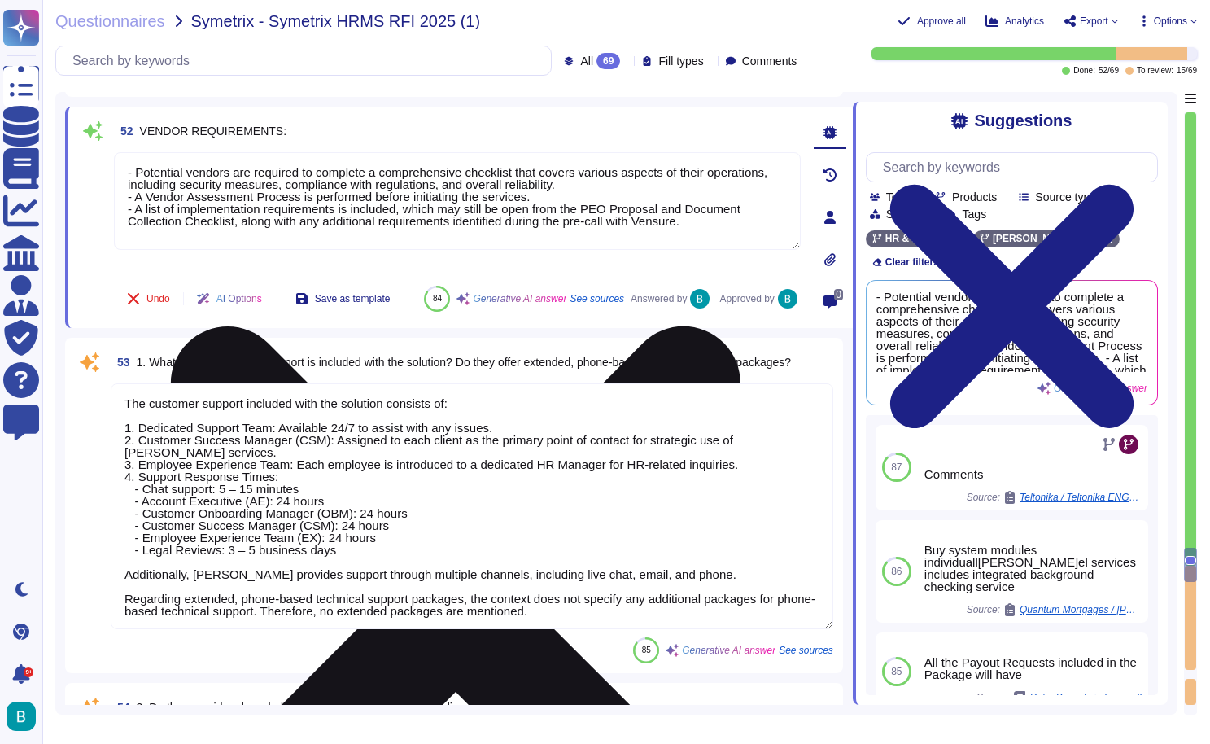
click at [741, 326] on icon at bounding box center [456, 611] width 570 height 570
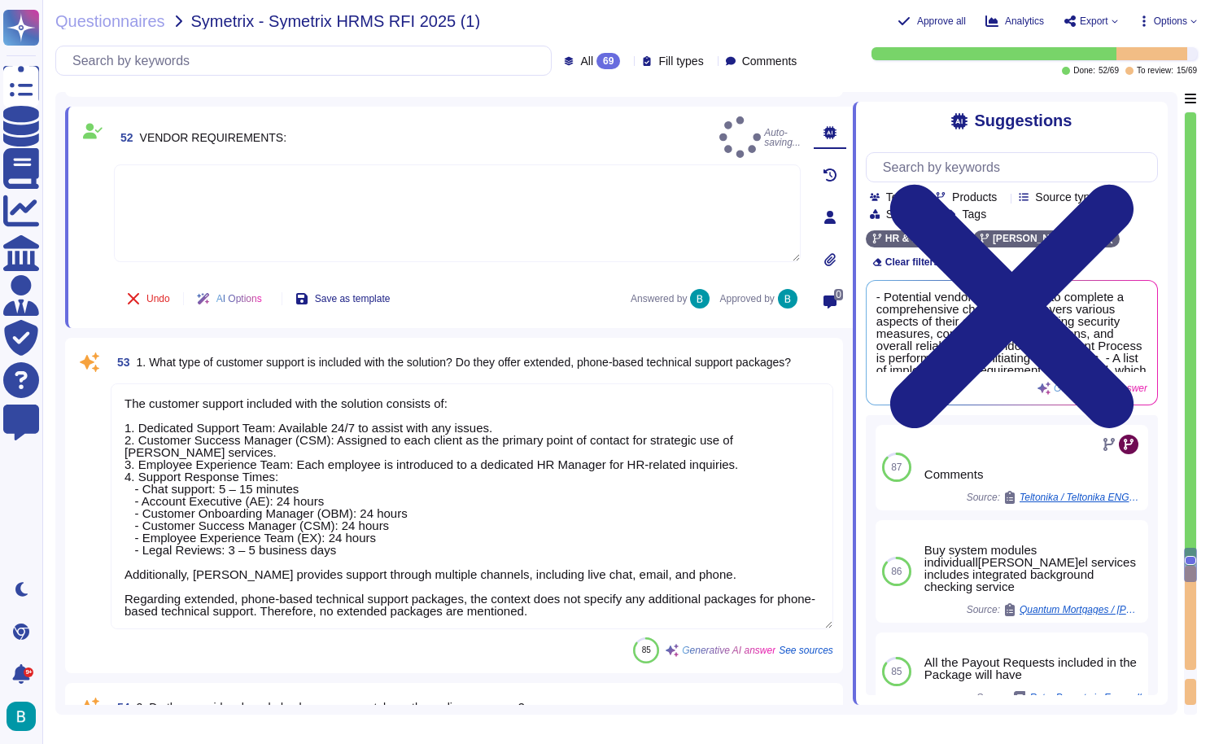
type textarea "Organization Settings Configuration: Choose the appropriate legal entity and gr…"
type textarea "- Potential vendors are required to complete a comprehensive checklist that cov…"
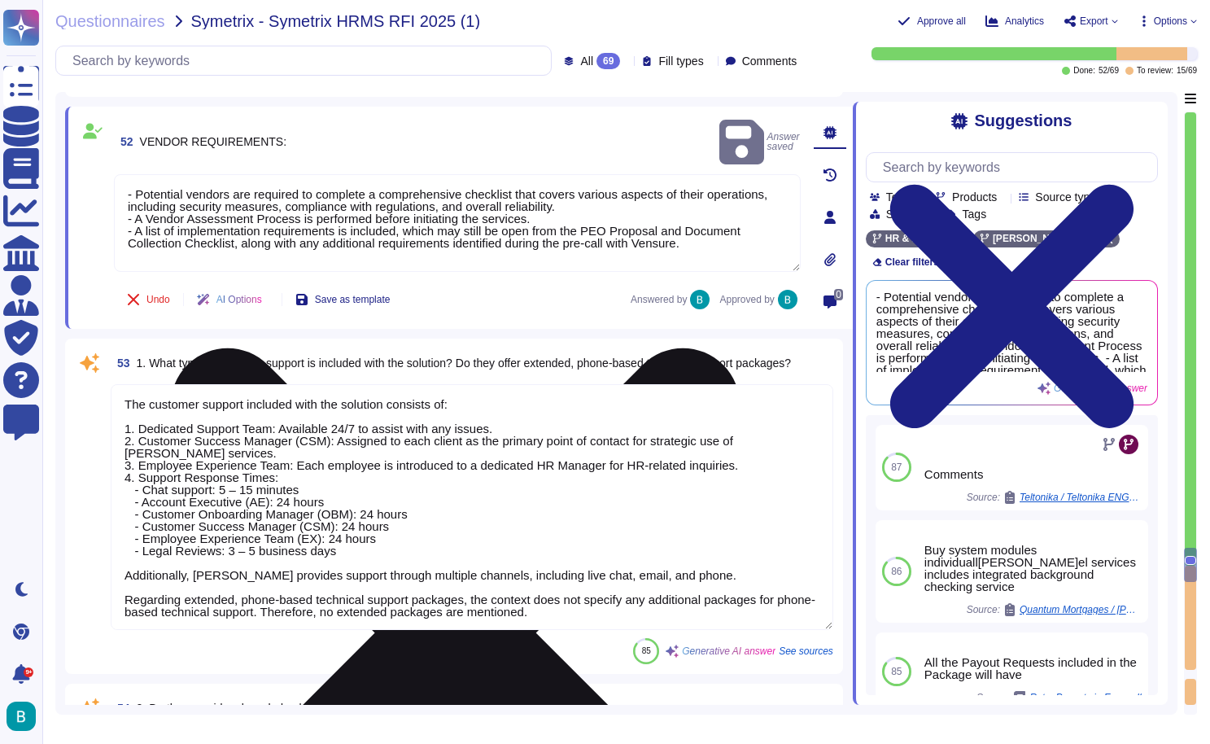
type textarea "Organization Settings Configuration: Choose the appropriate legal entity and gr…"
click at [605, 190] on textarea "- Potential vendors are required to complete a comprehensive checklist that cov…" at bounding box center [457, 223] width 687 height 98
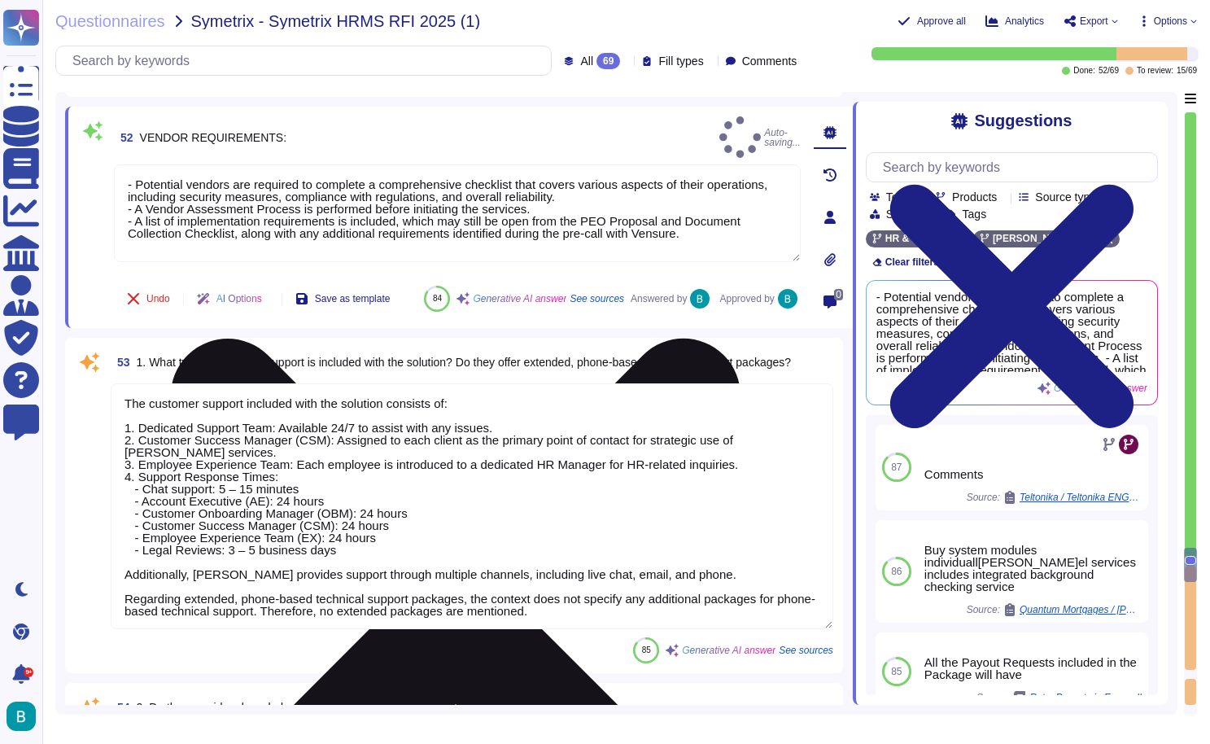
click at [792, 168] on icon at bounding box center [456, 624] width 684 height 912
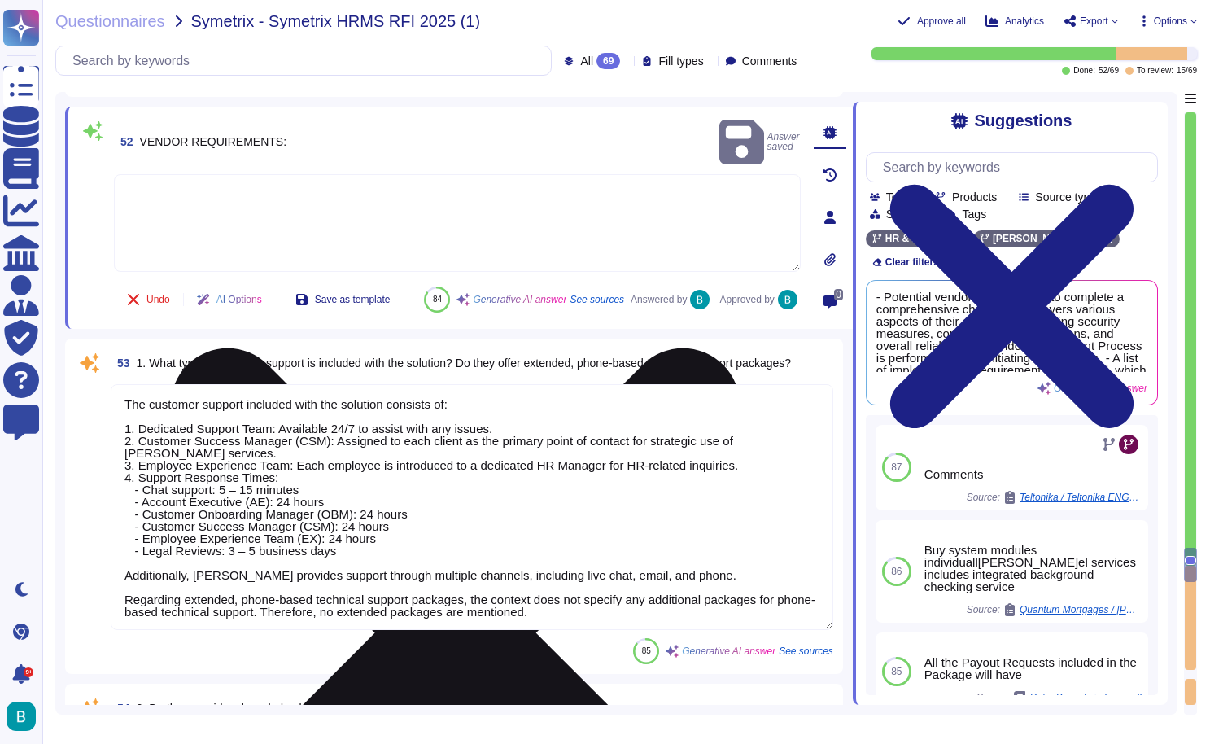
type textarea "- Potential vendors are required to complete a comprehensive checklist that cov…"
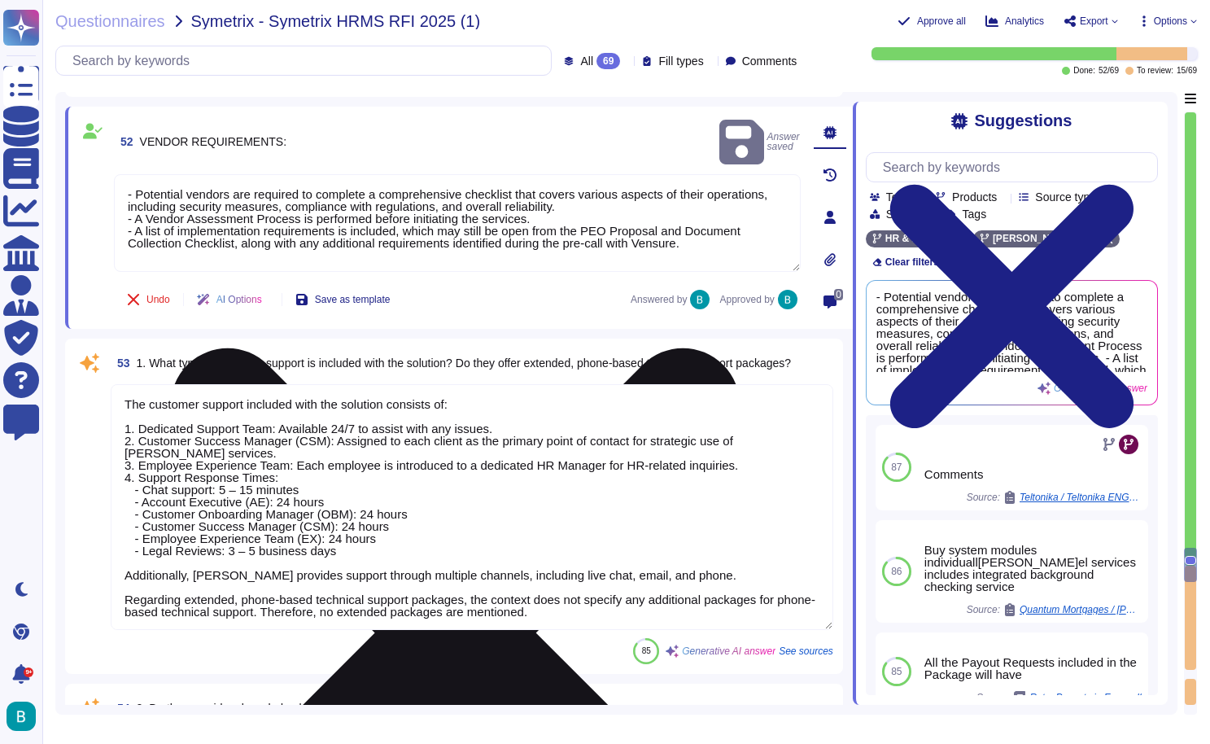
type textarea "Organization Settings Configuration: Choose the appropriate legal entity and gr…"
click at [238, 207] on textarea "- Potential vendors are required to complete a comprehensive checklist that cov…" at bounding box center [457, 223] width 687 height 98
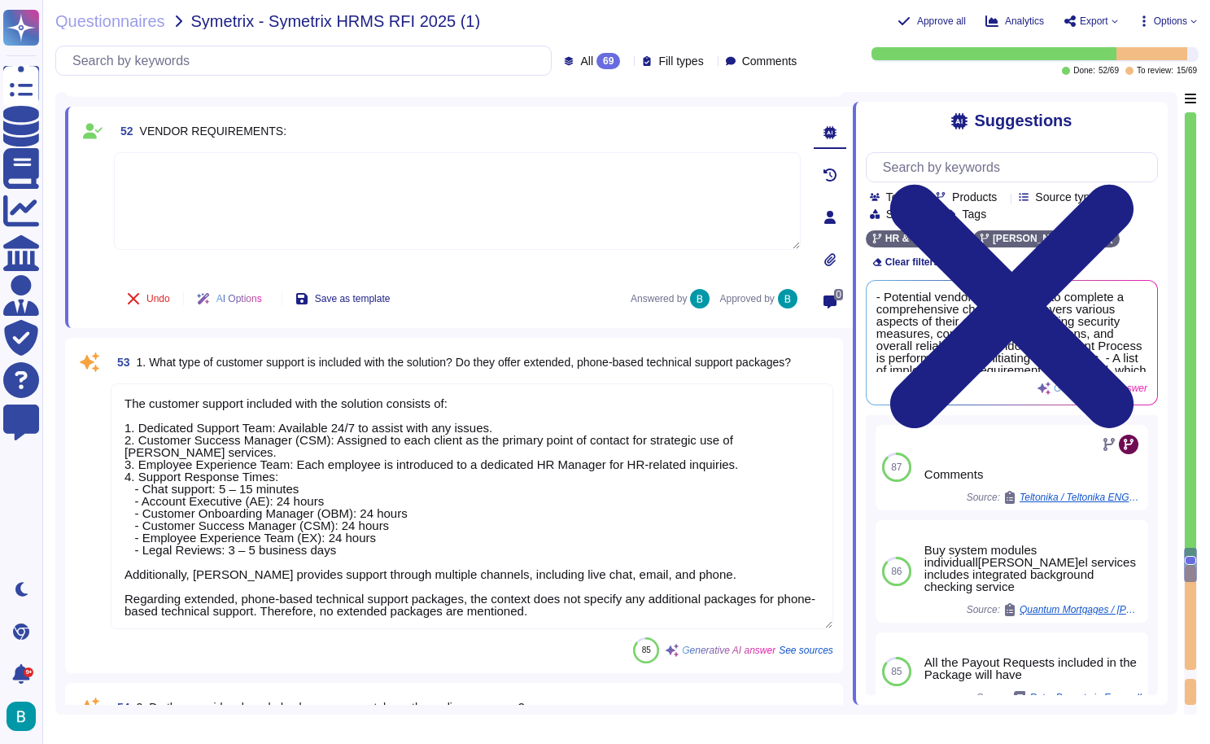
click at [255, 193] on textarea at bounding box center [457, 201] width 687 height 98
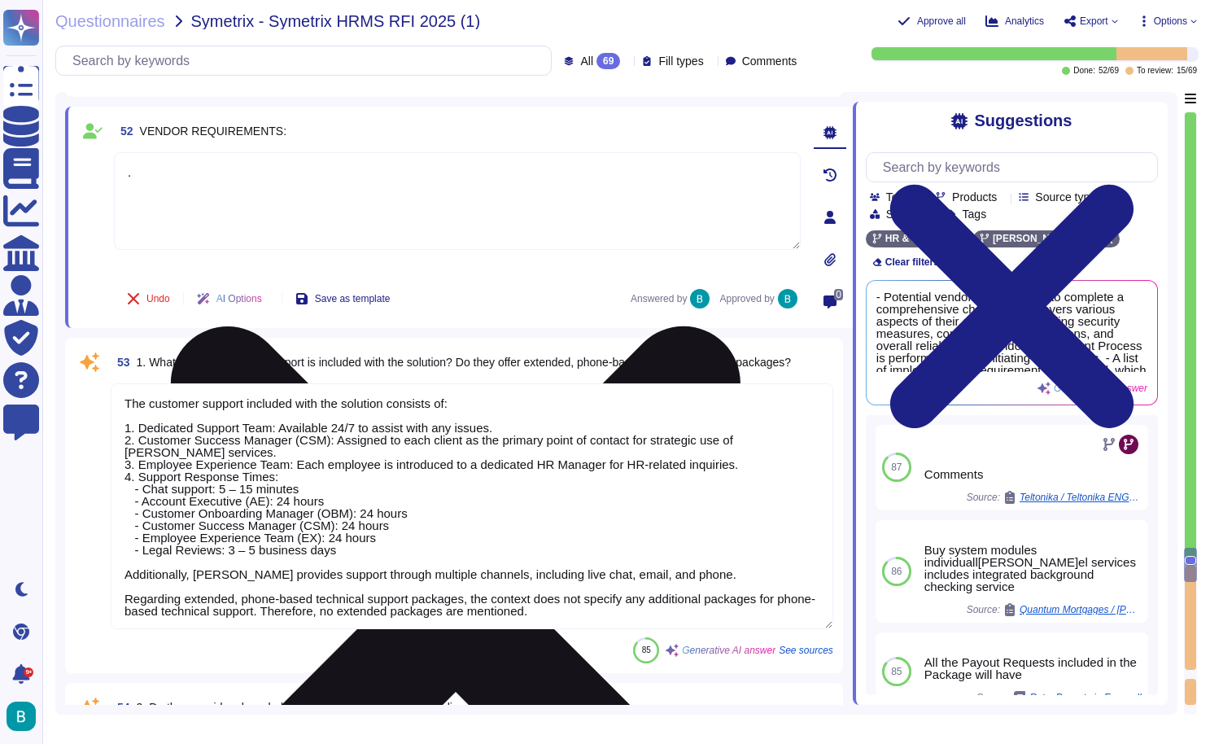
type textarea "."
click at [471, 269] on div "." at bounding box center [457, 212] width 687 height 120
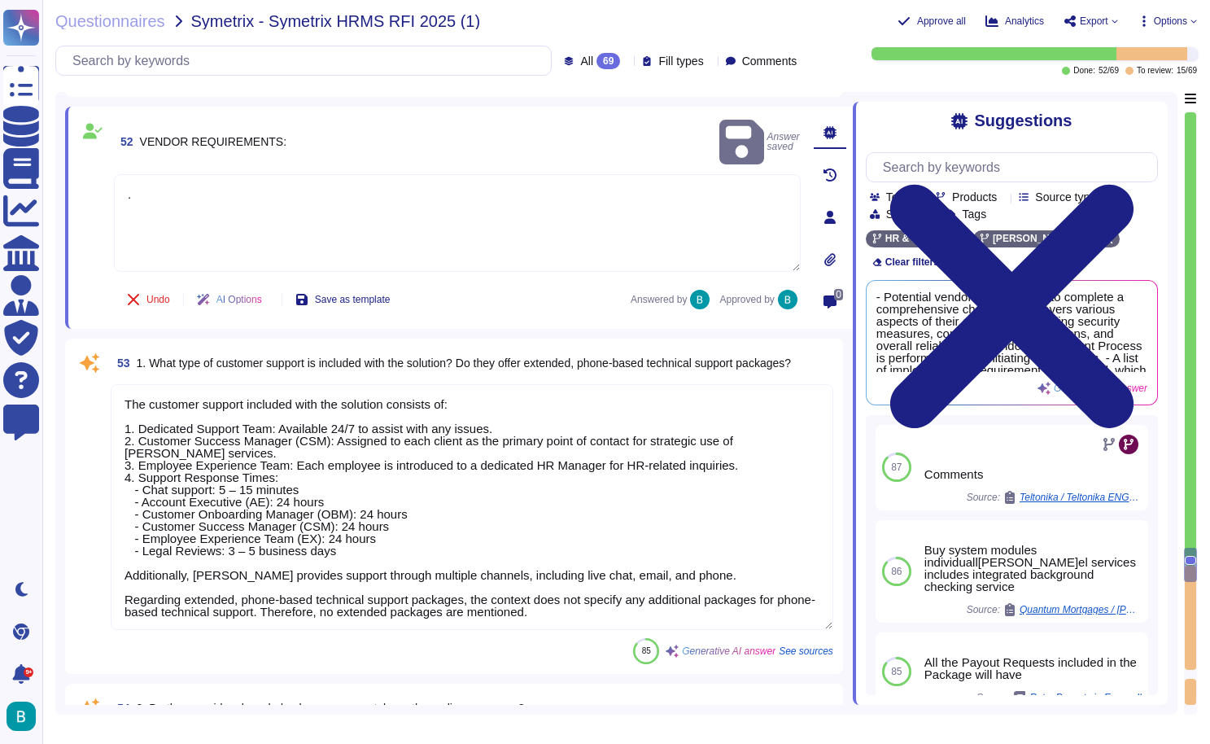
click at [371, 482] on textarea "The customer support included with the solution consists of: 1. Dedicated Suppo…" at bounding box center [472, 507] width 723 height 246
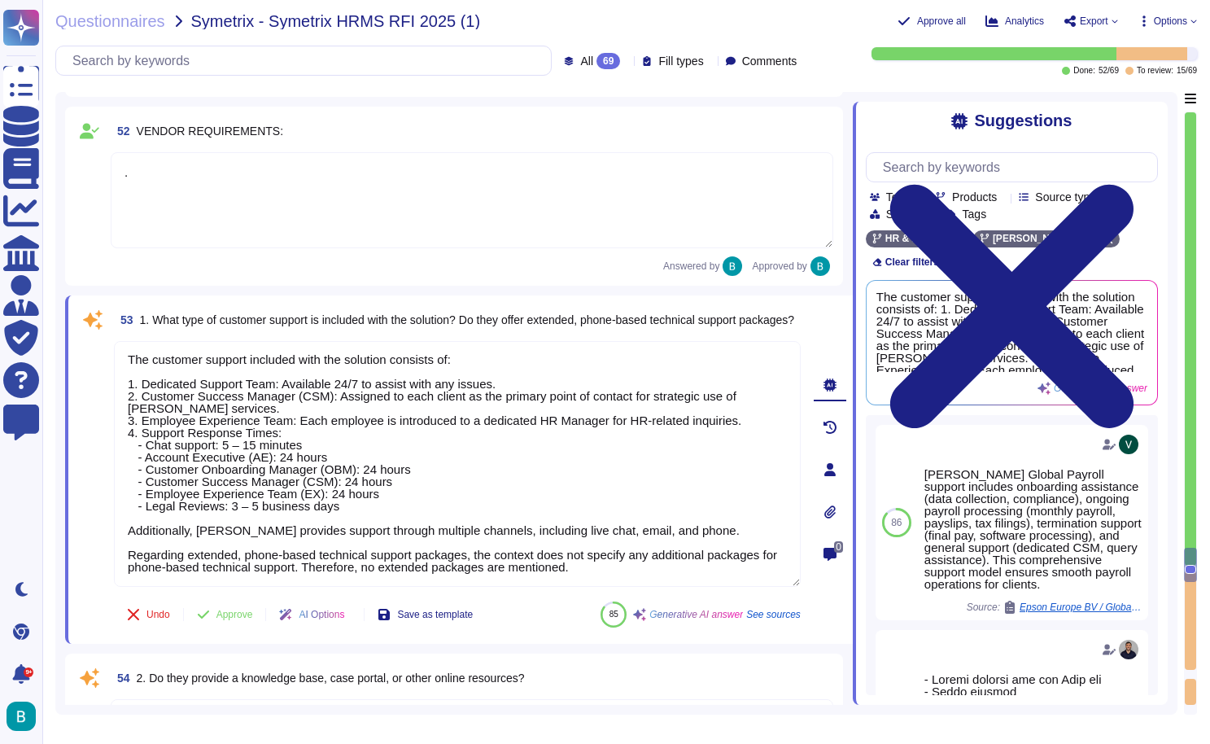
scroll to position [2, 0]
click at [243, 619] on span "Approve" at bounding box center [235, 615] width 37 height 10
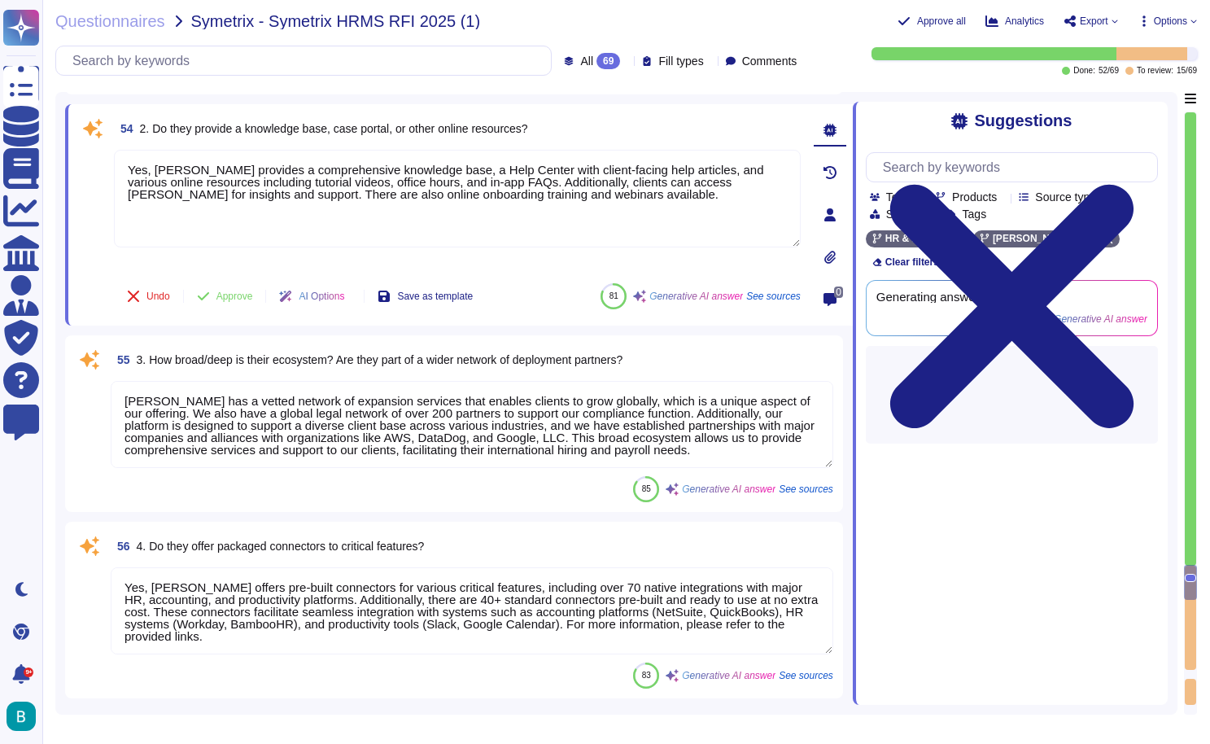
type textarea "The average implementation timeframe for [PERSON_NAME] Global Payroll is typica…"
type textarea "We offer 24/7 support, 365 days a year via the [PERSON_NAME] app. Our dedicated…"
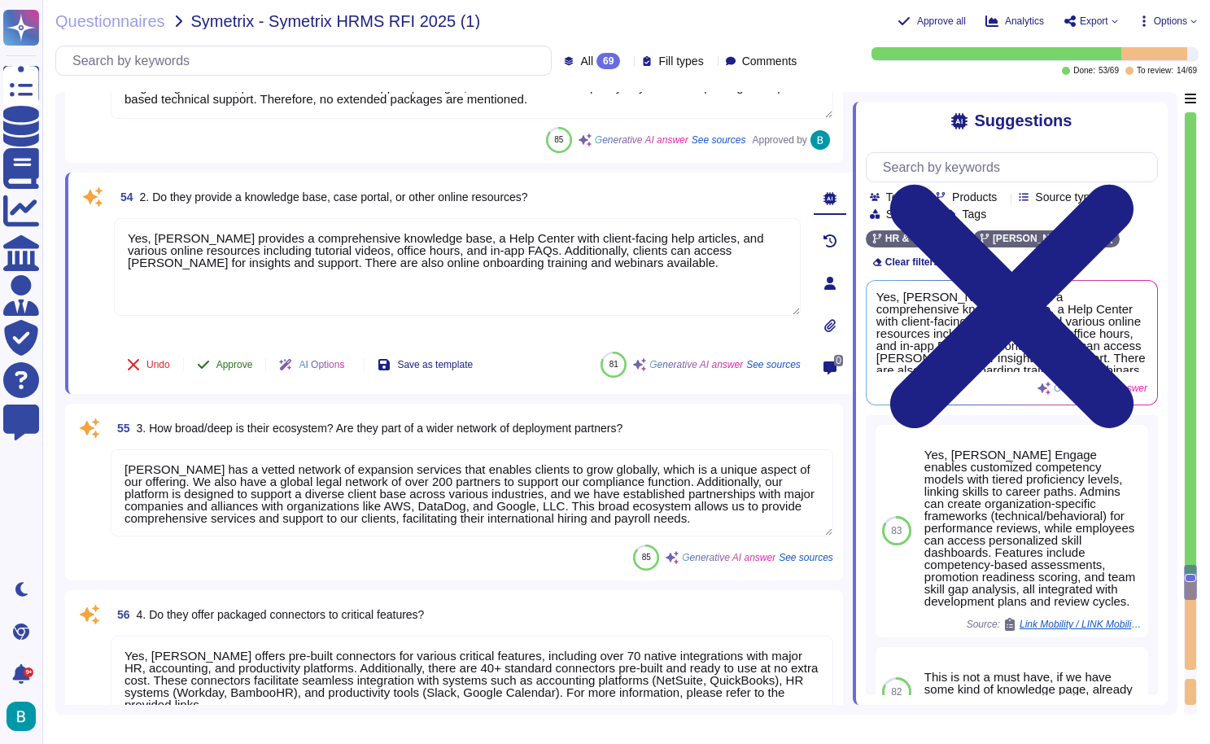
click at [251, 367] on span "Approve" at bounding box center [235, 365] width 37 height 10
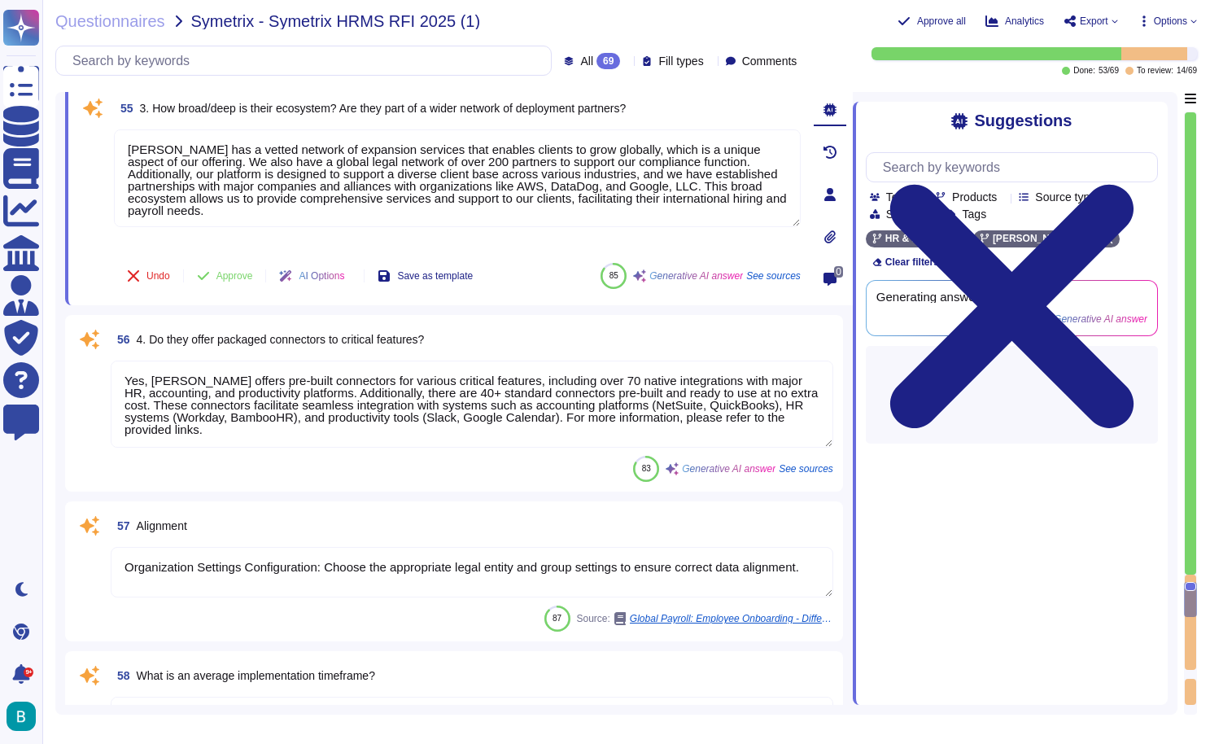
type textarea "[PERSON_NAME] will invoice the client $299 for every contract which has an acti…"
type textarea "No maintenance fees are charged"
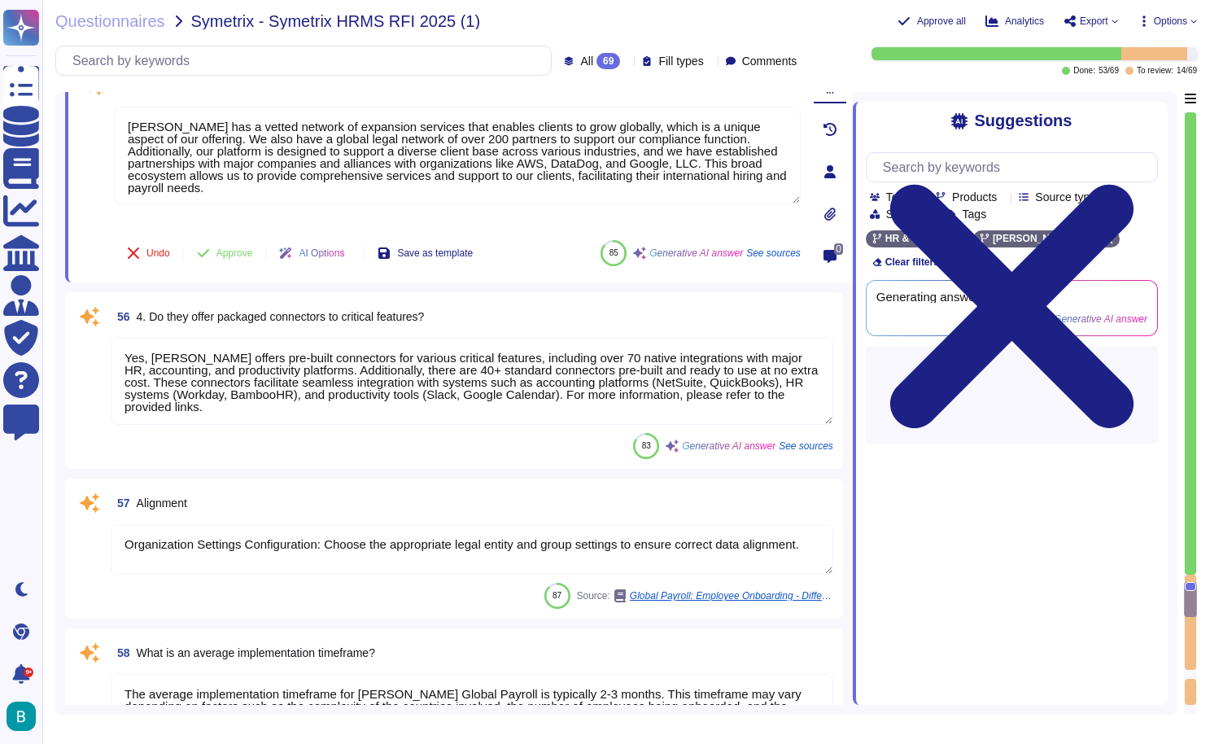
scroll to position [12930, 0]
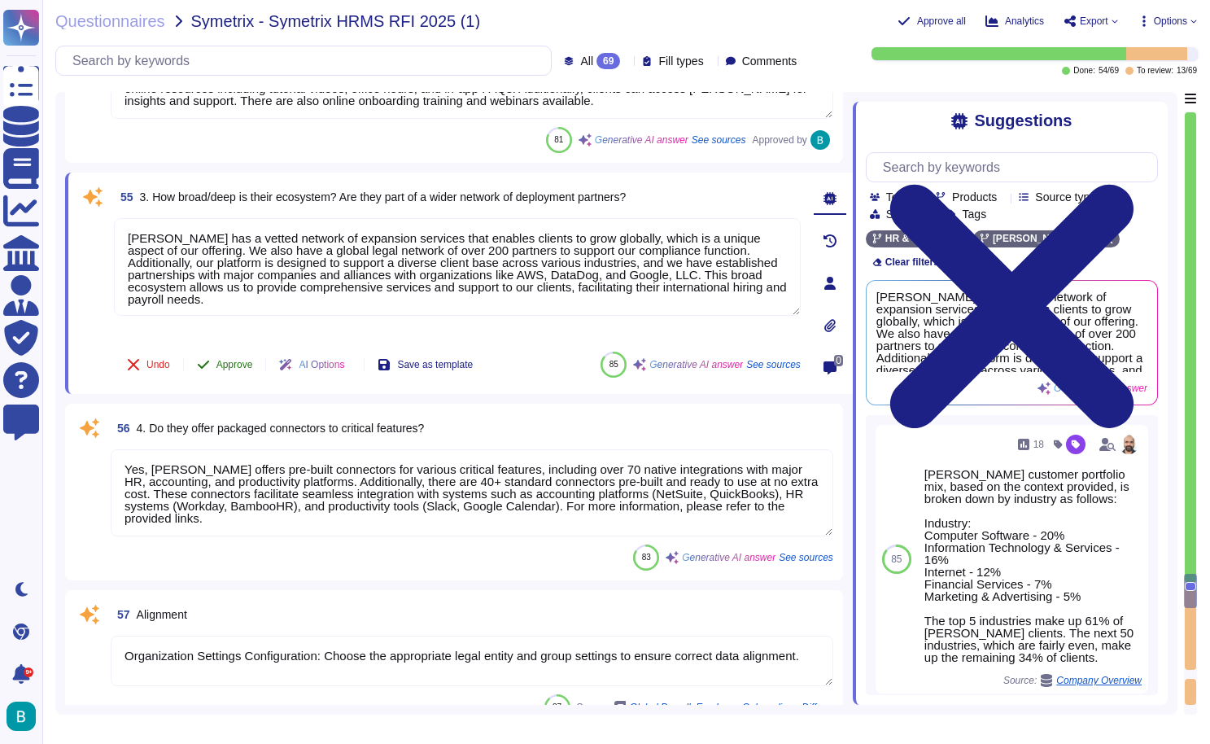
click at [253, 364] on span "Approve" at bounding box center [235, 365] width 37 height 10
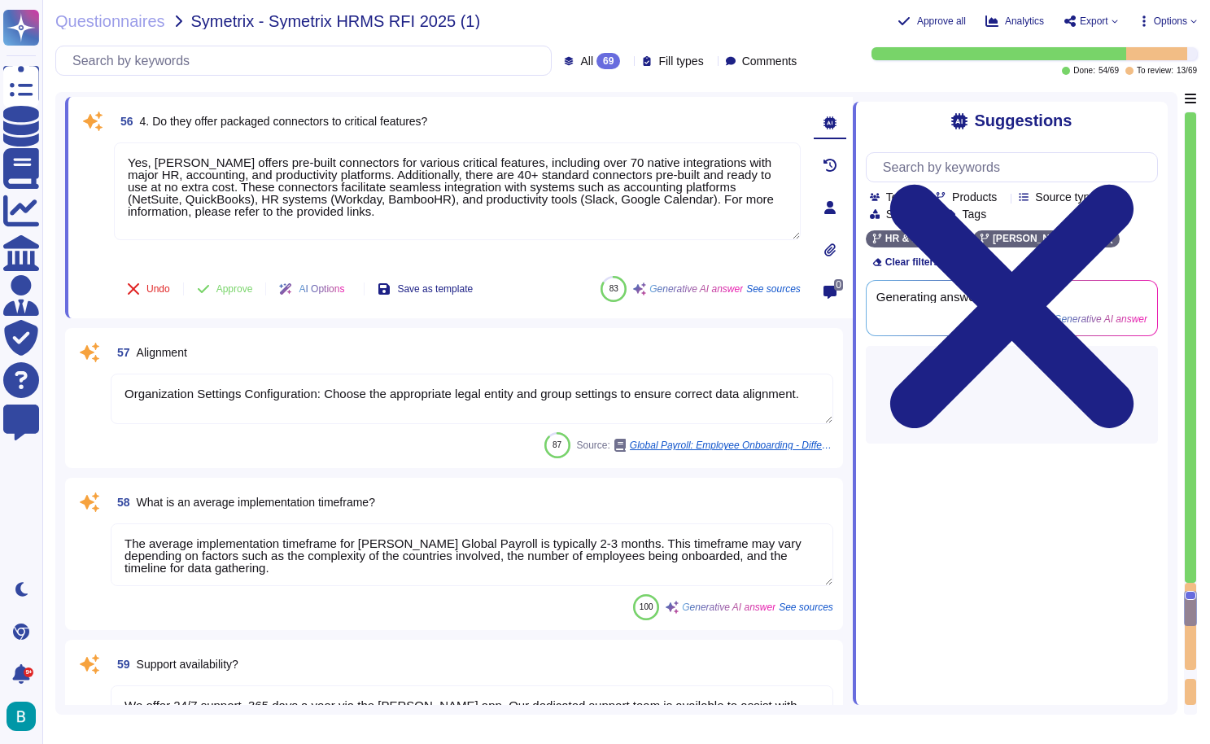
type textarea "No maintenance fees are charged"
type textarea "We would like to avoid offering a trial period. Instead, we would much rather a…"
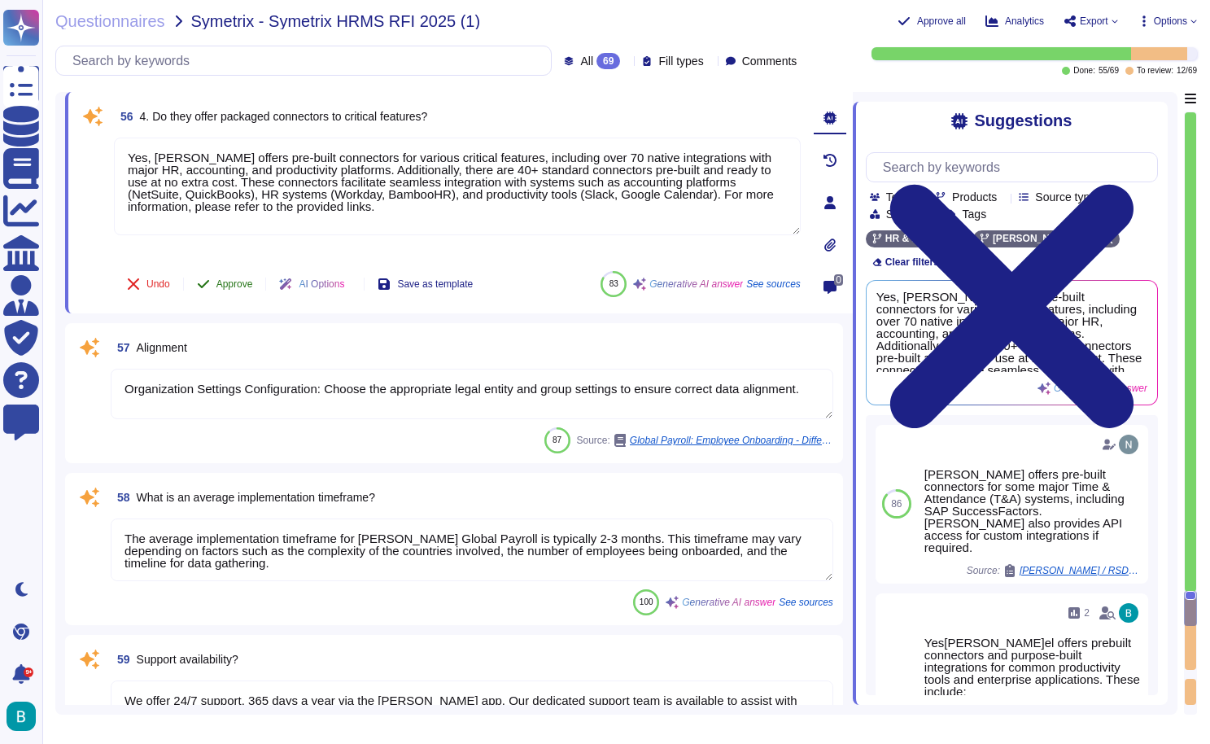
type textarea "We would like to avoid offering a trial period. Instead, we would much rather a…"
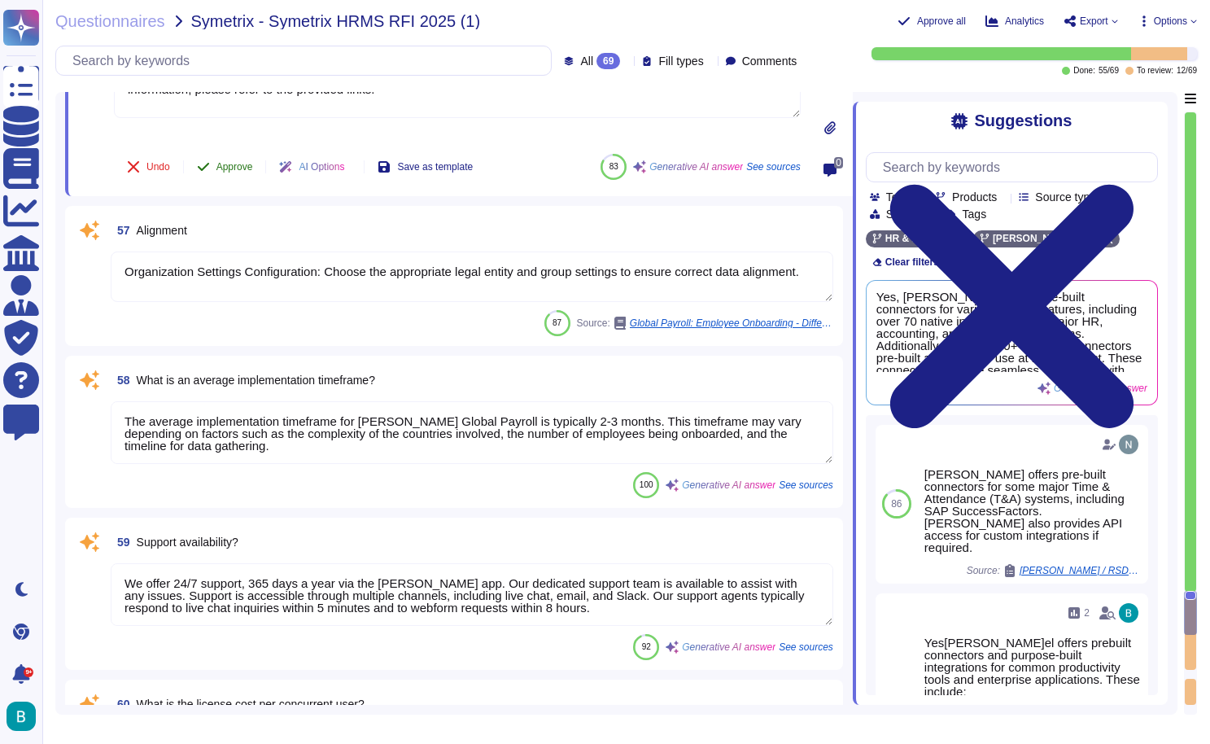
type textarea "No maintenance fees are charged. The licensing costs range from $3,000 to $20,0…"
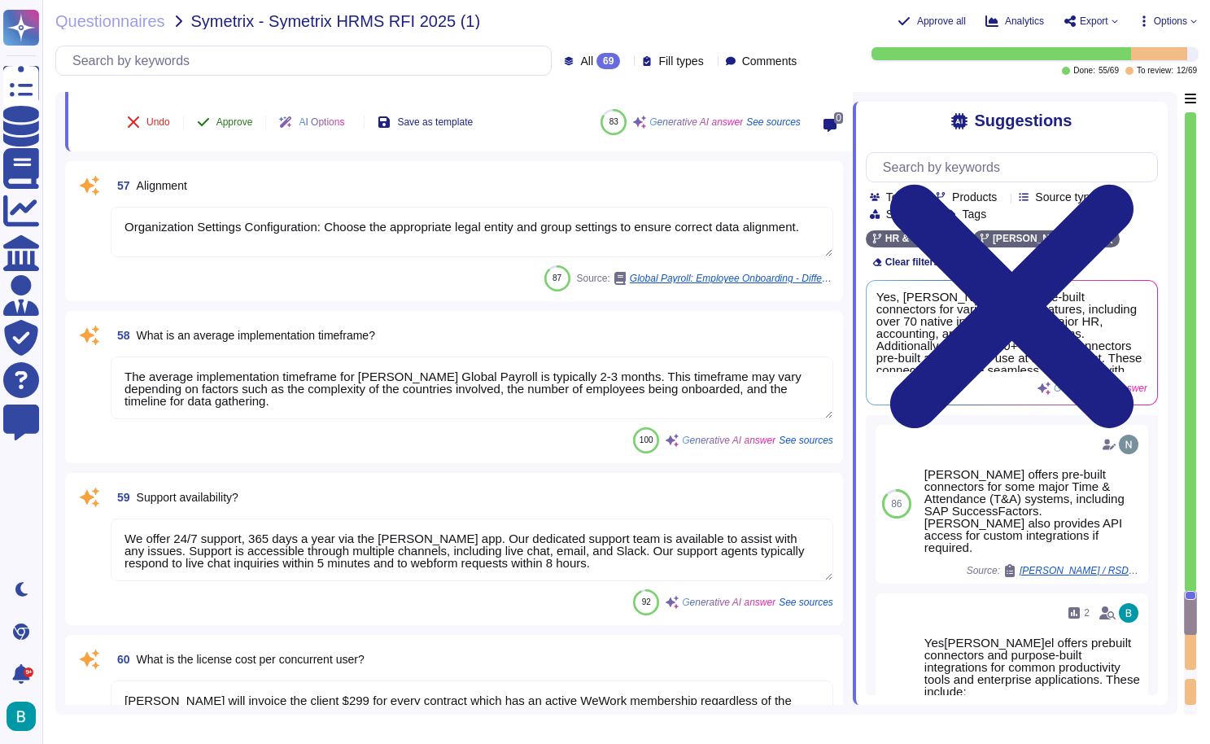
scroll to position [13344, 0]
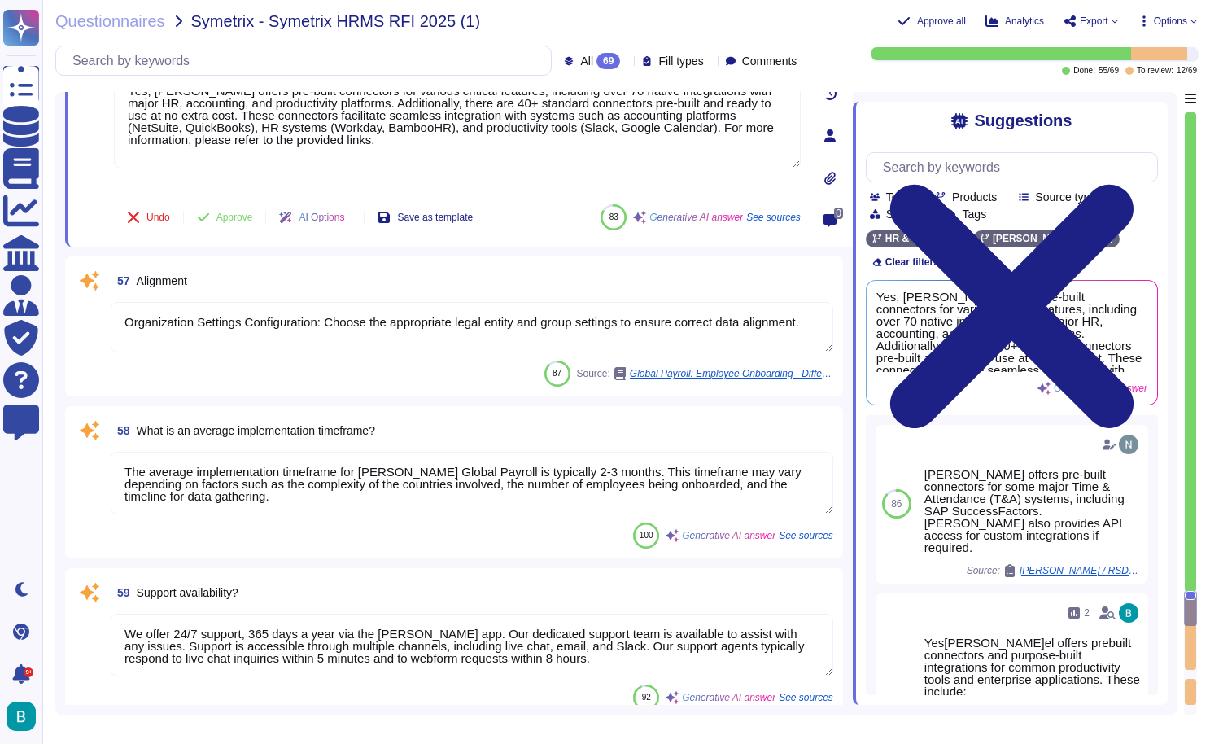
type textarea "Yes, [PERSON_NAME] provides a comprehensive knowledge base, a Help Center with …"
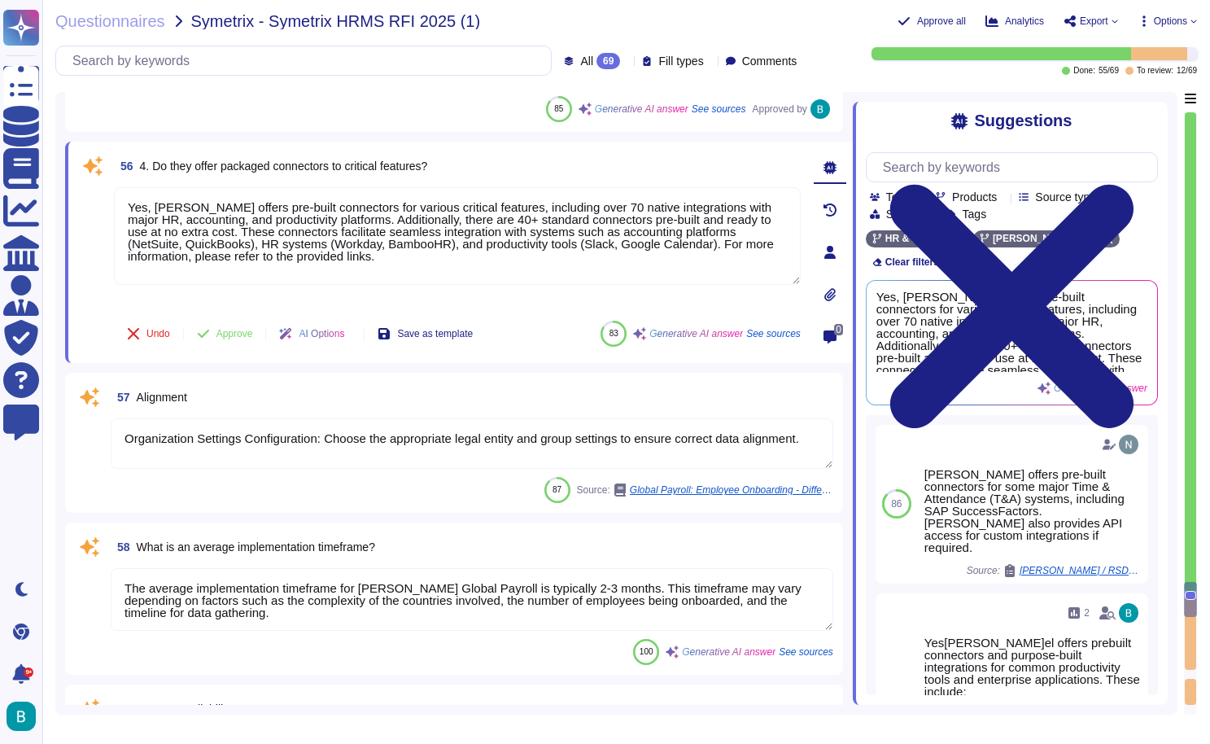
type textarea "The customer support included with the solution consists of: 1. Dedicated Suppo…"
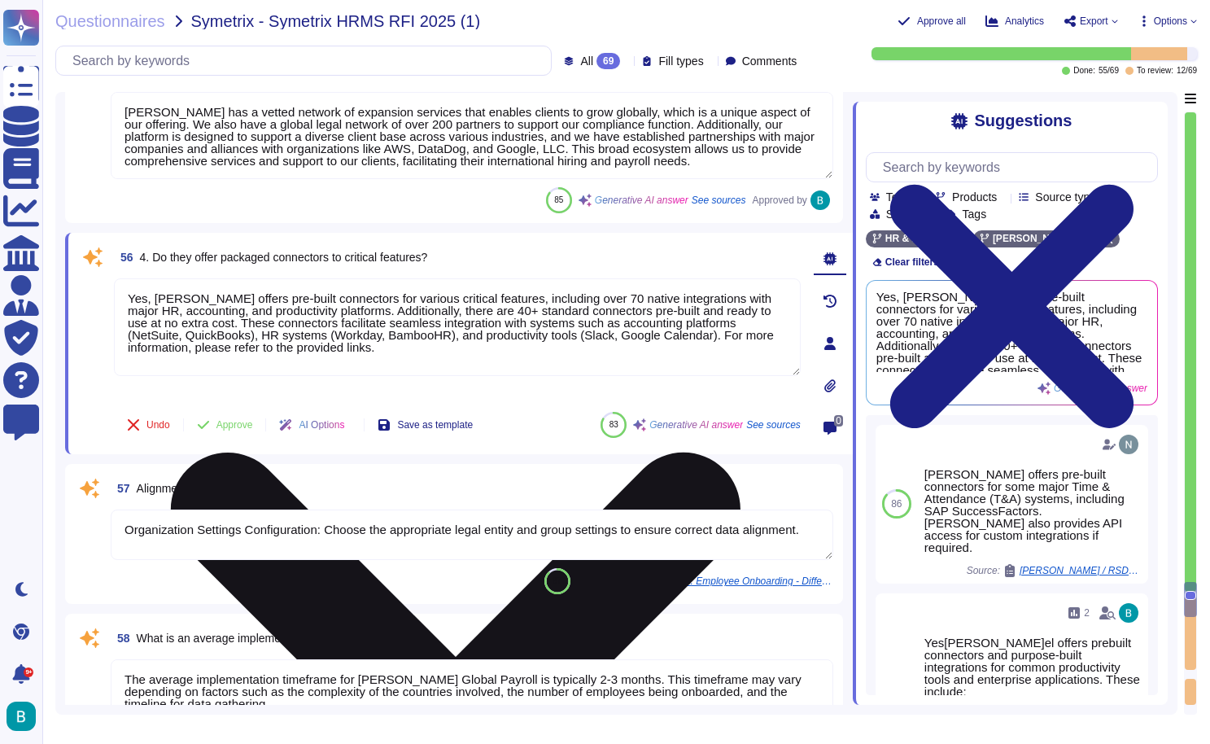
paste textarea "[URL][DOMAIN_NAME]"
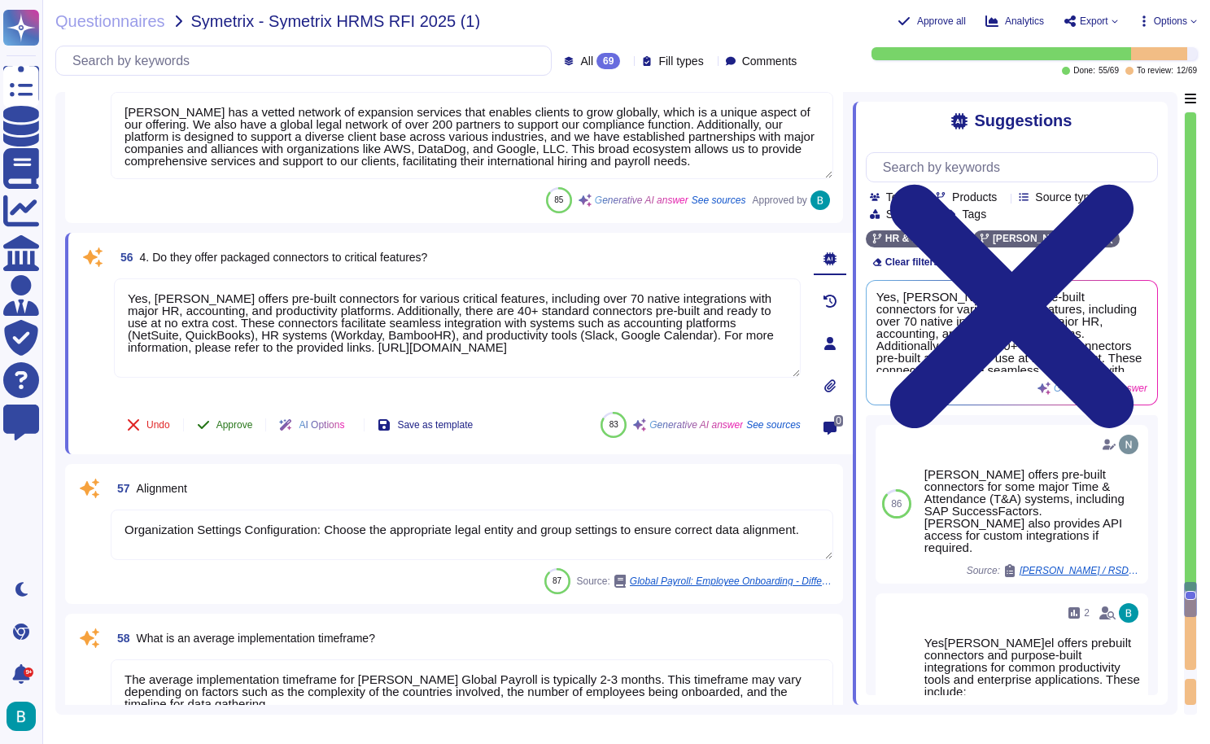
type textarea "Yes, [PERSON_NAME] offers pre-built connectors for various critical features, i…"
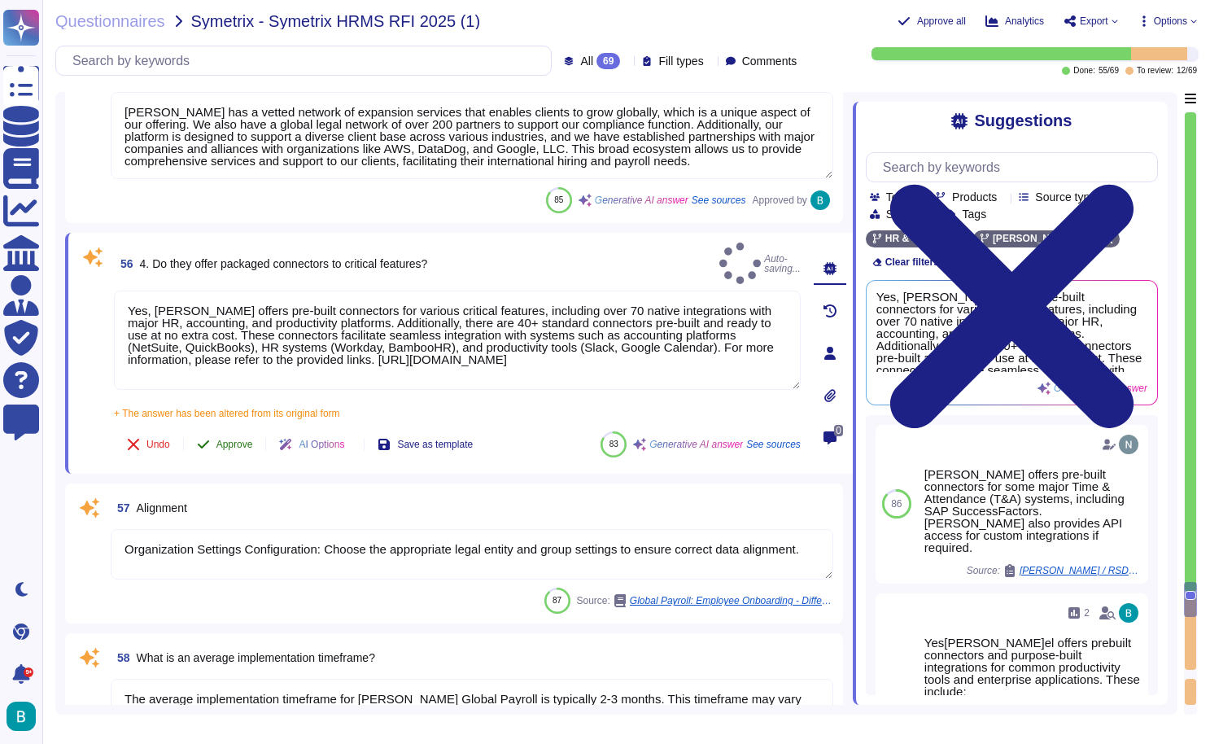
click at [248, 440] on span "Approve" at bounding box center [235, 445] width 37 height 10
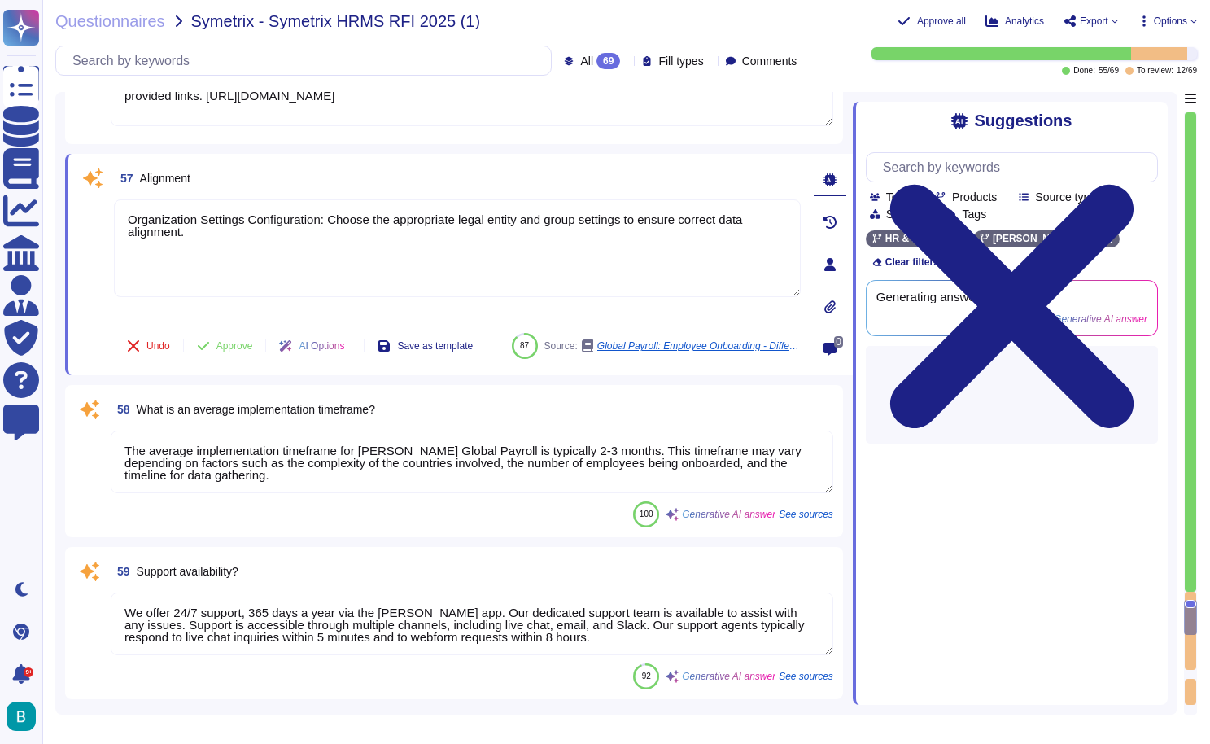
scroll to position [13302, 0]
type textarea "We would like to avoid offering a trial period. Instead, we would much rather a…"
type textarea "No maintenance fees are charged. The licensing costs range from $3,000 to $20,0…"
type textarea "Yes, [PERSON_NAME] offers pre-built connectors for various critical features, i…"
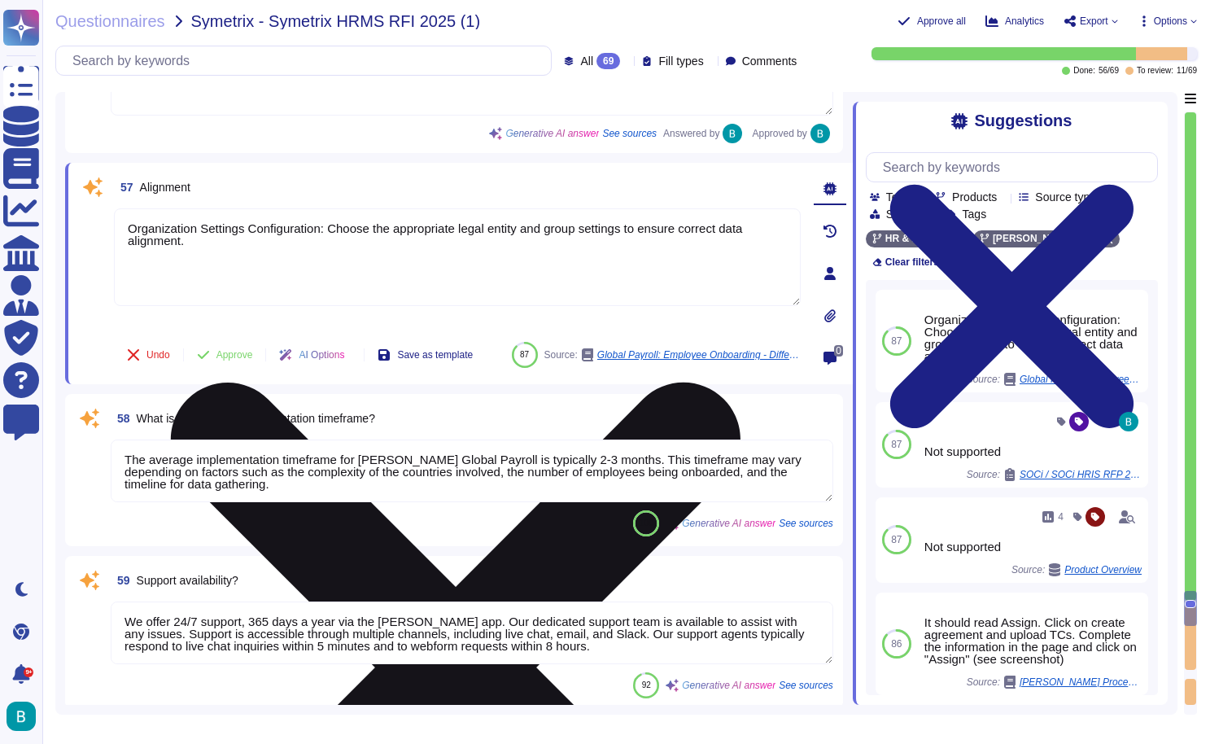
click at [794, 214] on icon at bounding box center [456, 668] width 684 height 912
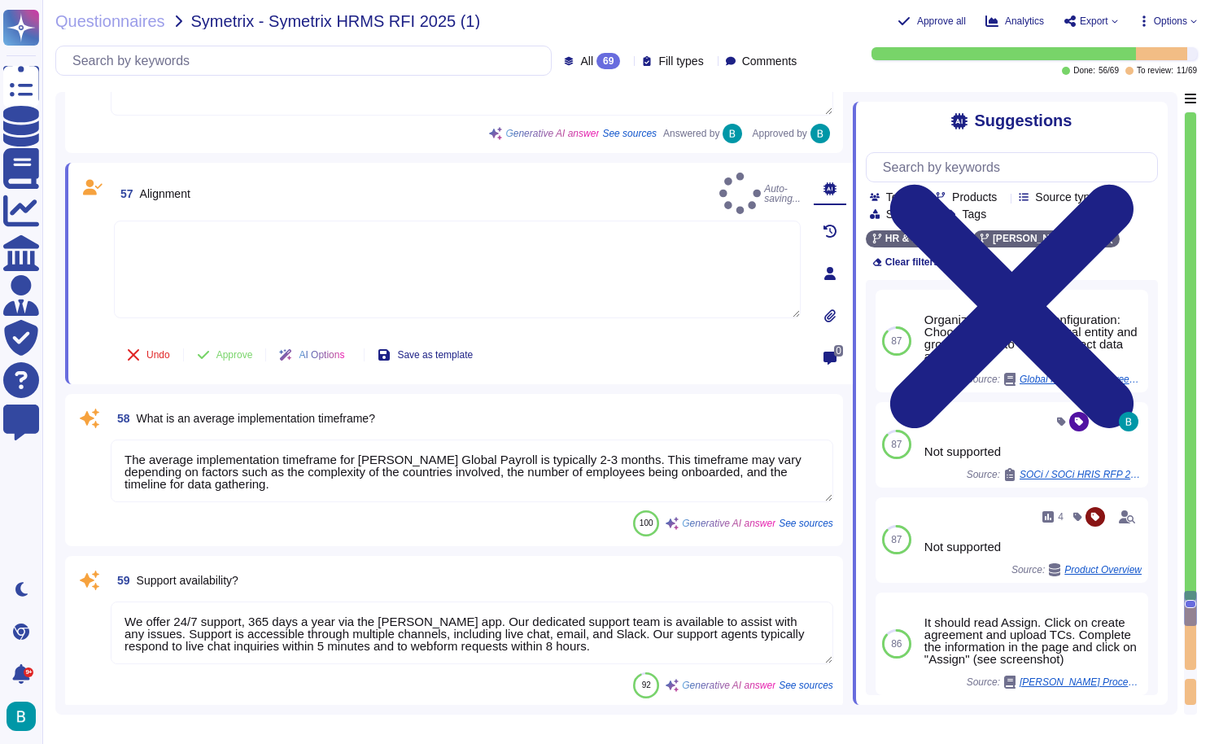
type textarea "No maintenance fees are charged. The licensing costs range from $3,000 to $20,0…"
click at [704, 238] on textarea at bounding box center [457, 270] width 687 height 98
type textarea "."
click at [217, 363] on button "Approve" at bounding box center [225, 355] width 82 height 33
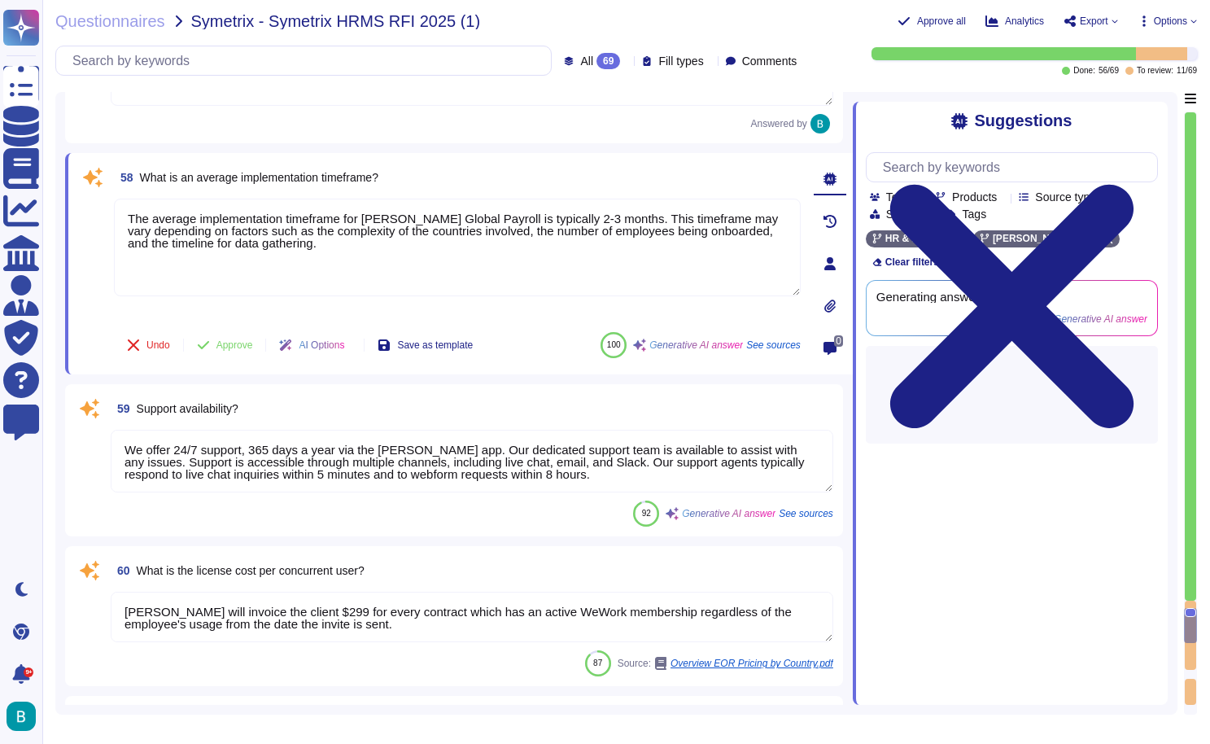
type textarea "No maintenance fees are charged. The licensing costs range from $3,000 to $20,0…"
type textarea "The first person you will talk to when a call is placed to our support organiza…"
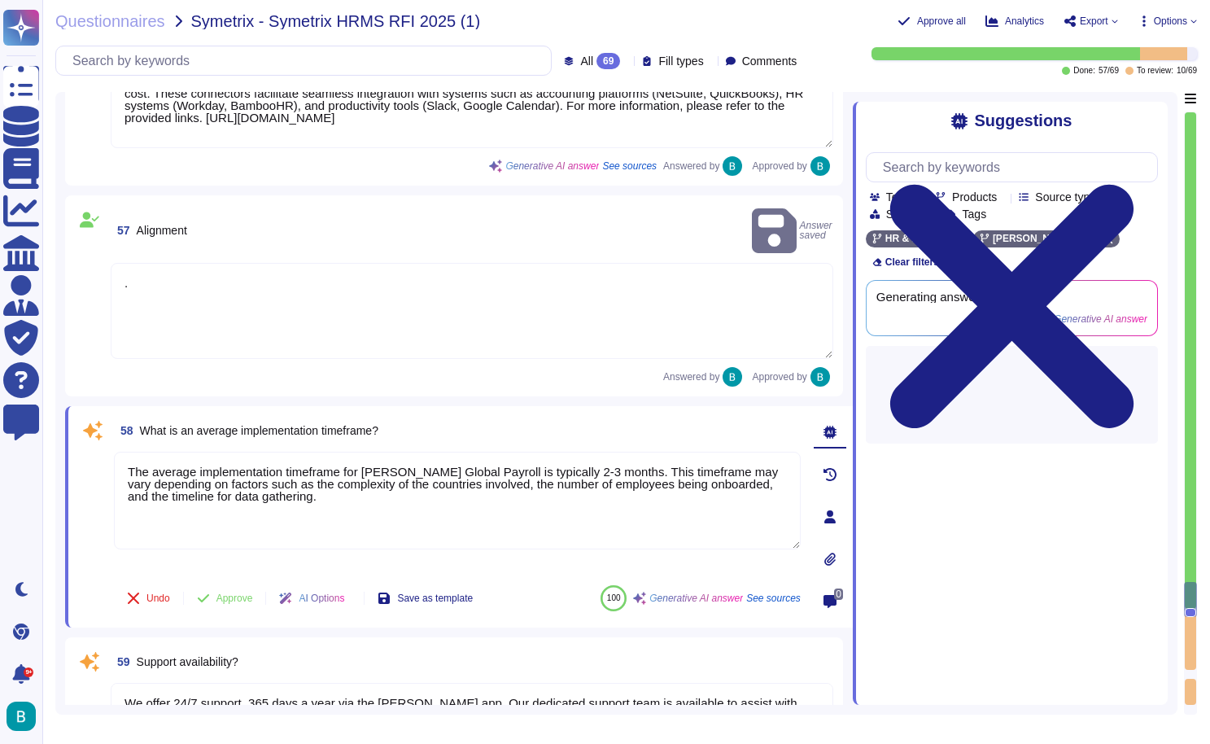
type textarea "The customer support included with the solution consists of: 1. Dedicated Suppo…"
type textarea "Yes, [PERSON_NAME] provides a comprehensive knowledge base, a Help Center with …"
type textarea "[PERSON_NAME] has a vetted network of expansion services that enables clients t…"
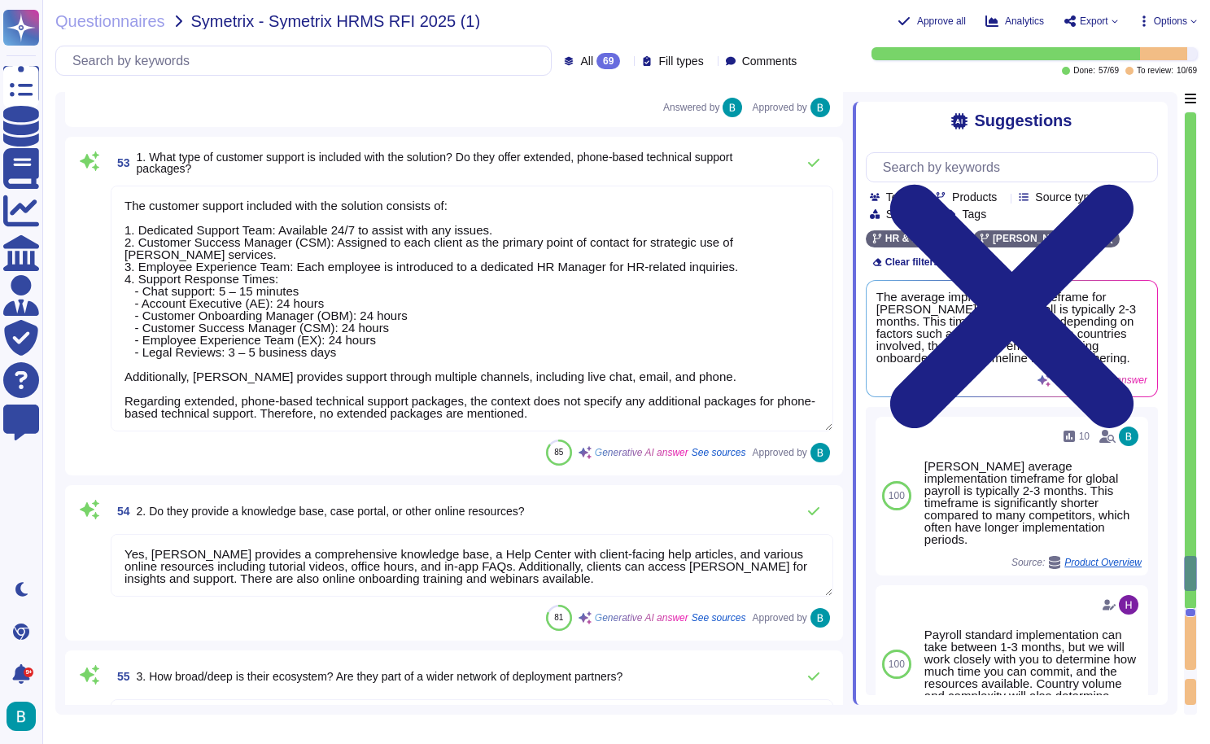
type textarea "Sales to complete."
type textarea "Yes, there are API rate limits for [PERSON_NAME] API. The default rate limit is…"
type textarea "."
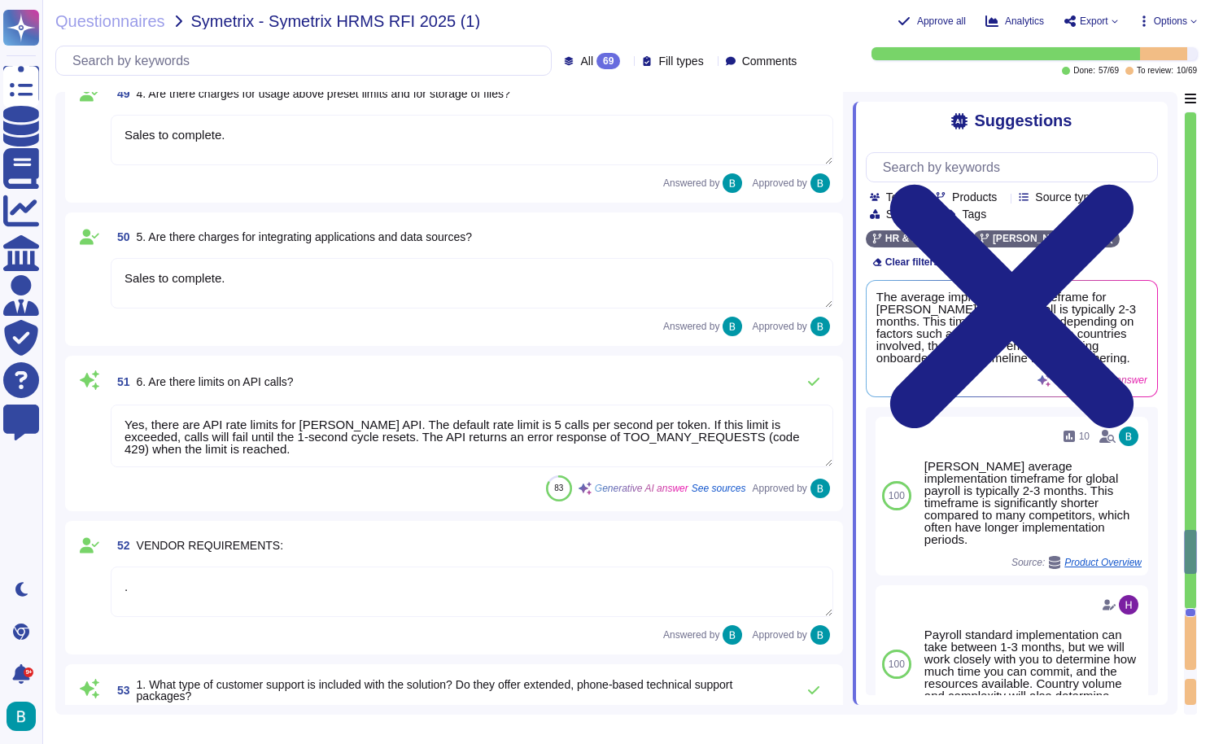
type textarea "There are additional fees that may apply, such as statutory benefits tha[PERSON…"
type textarea "Sales to complete."
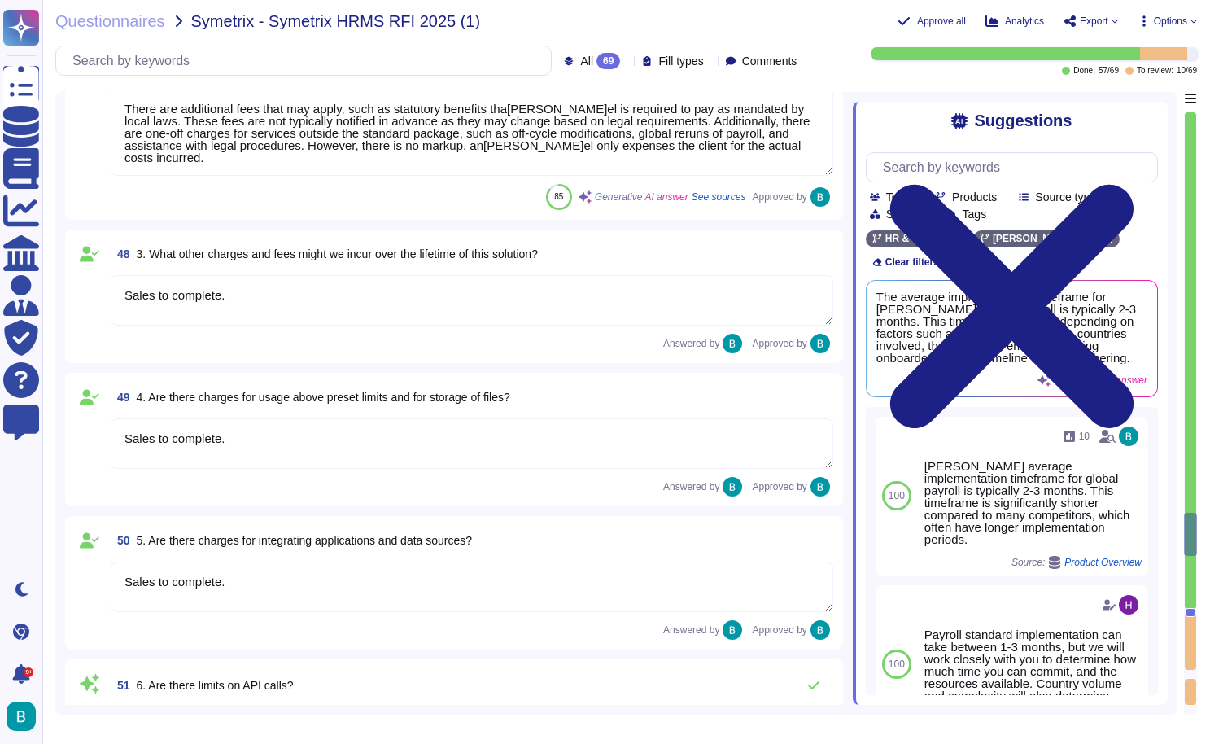
type textarea "Sales to complete"
type textarea "Sales to complete."
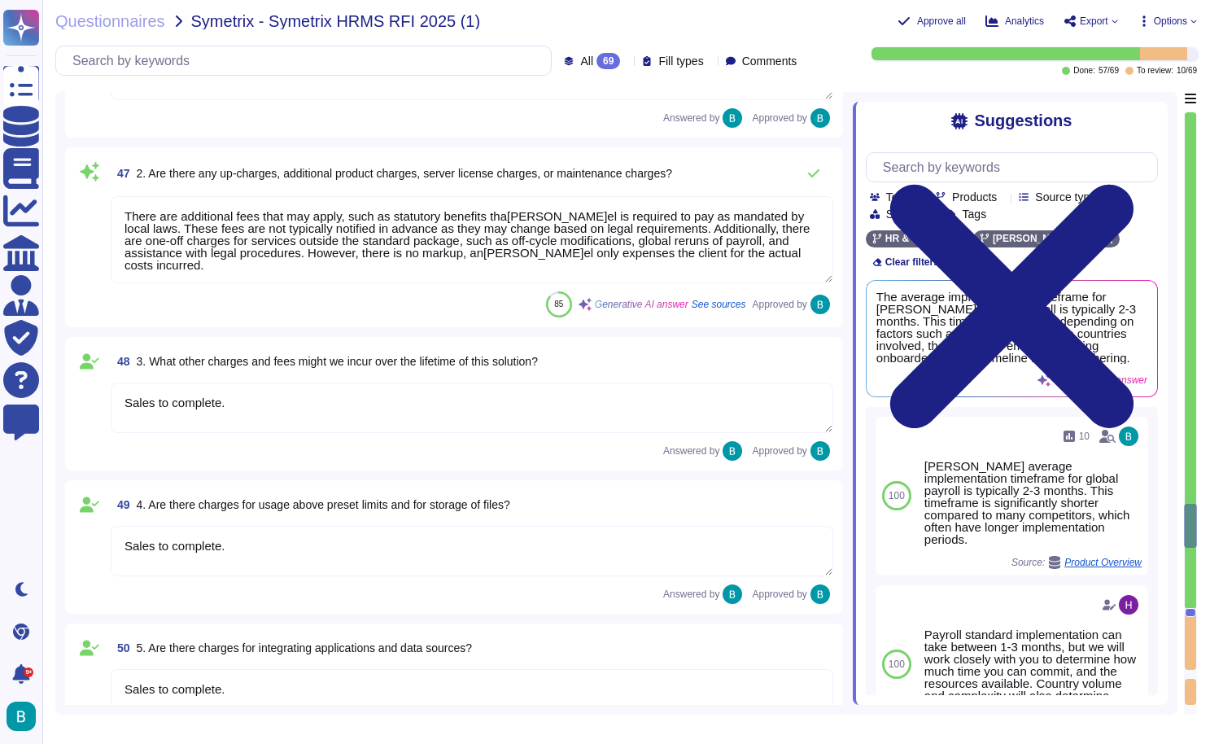
type textarea "[PERSON_NAME] implements a structured governance framework for payroll services…"
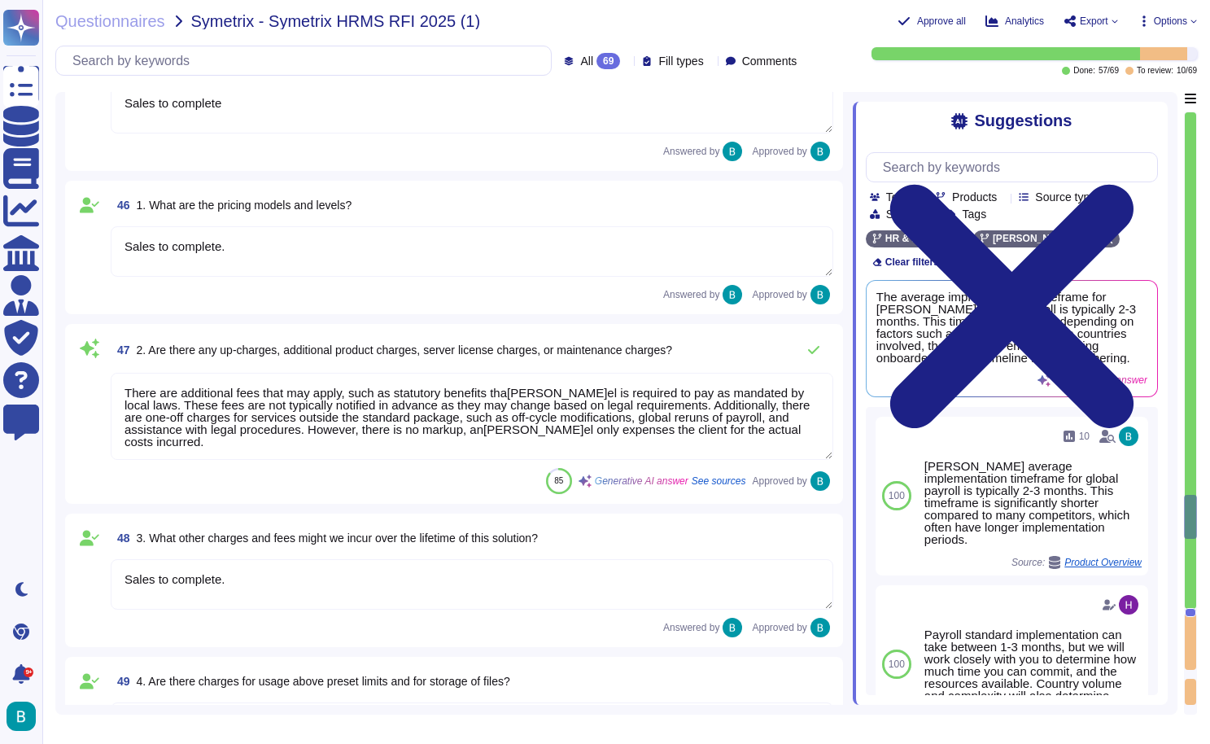
scroll to position [10959, 0]
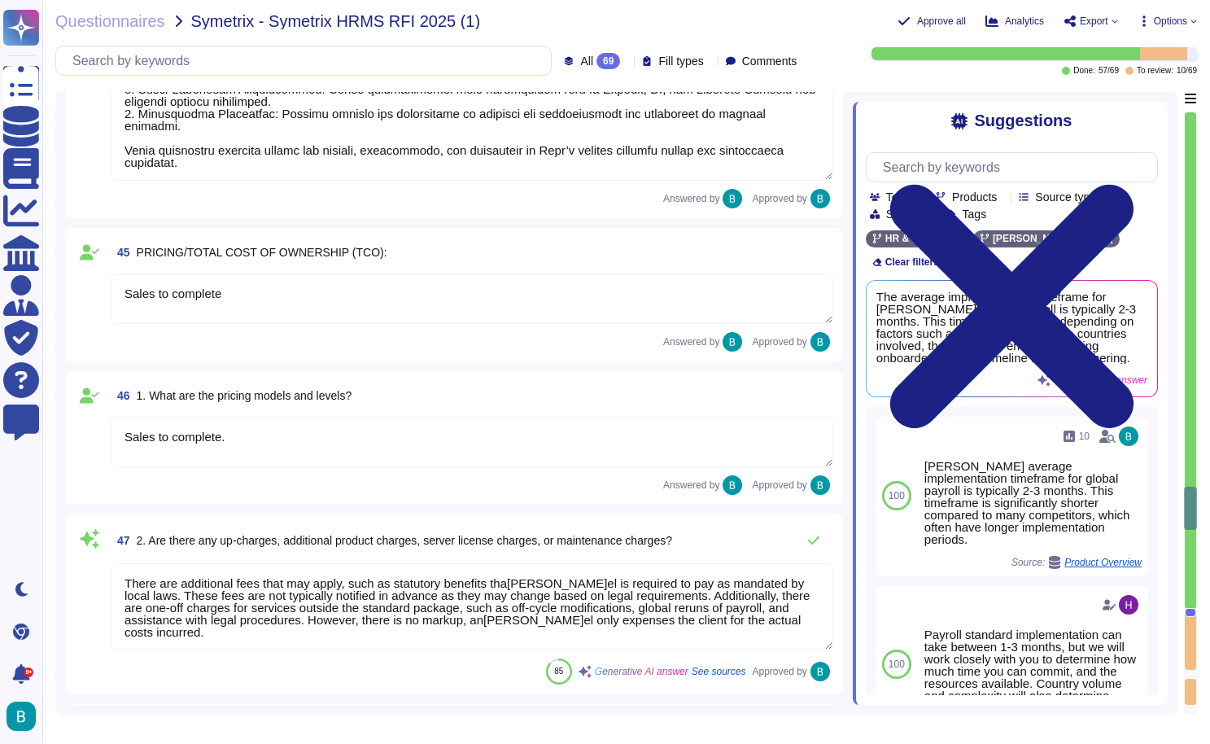
type textarea "Yes, our solution enables you to meet your regulatory and compliance requiremen…"
click at [794, 287] on textarea "Sales to complete" at bounding box center [472, 298] width 723 height 50
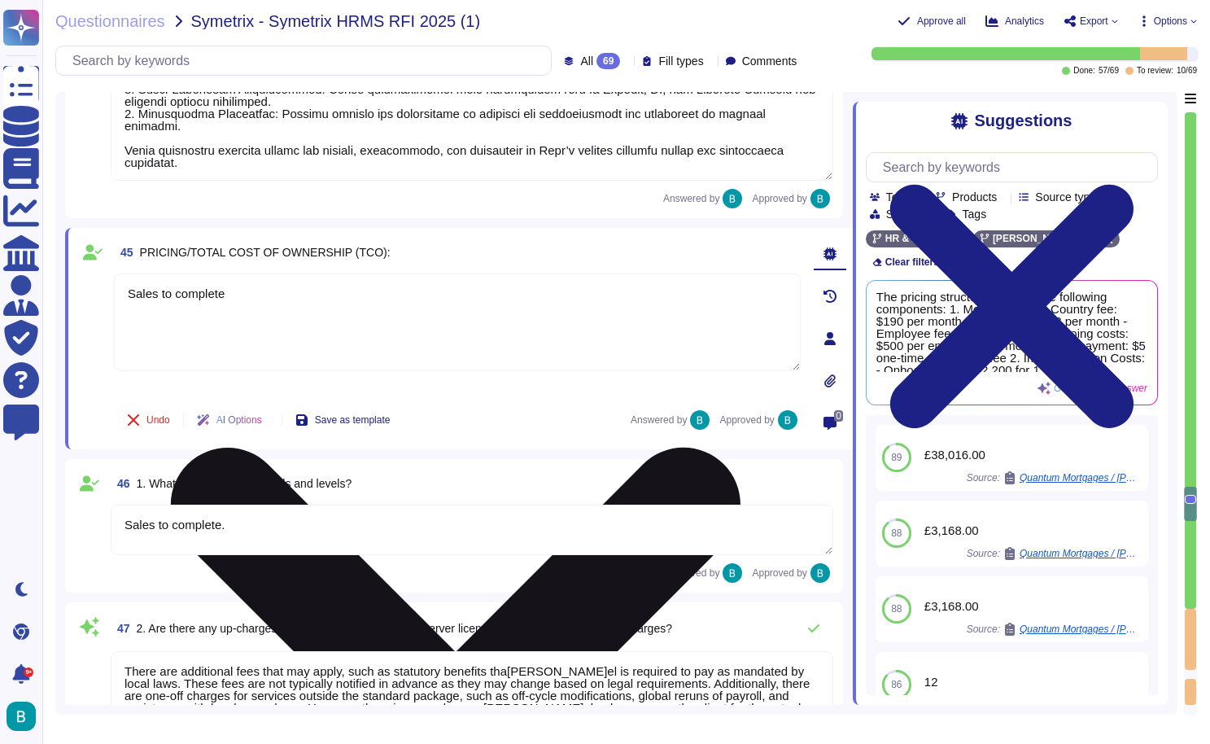
click at [741, 448] on icon at bounding box center [456, 733] width 570 height 570
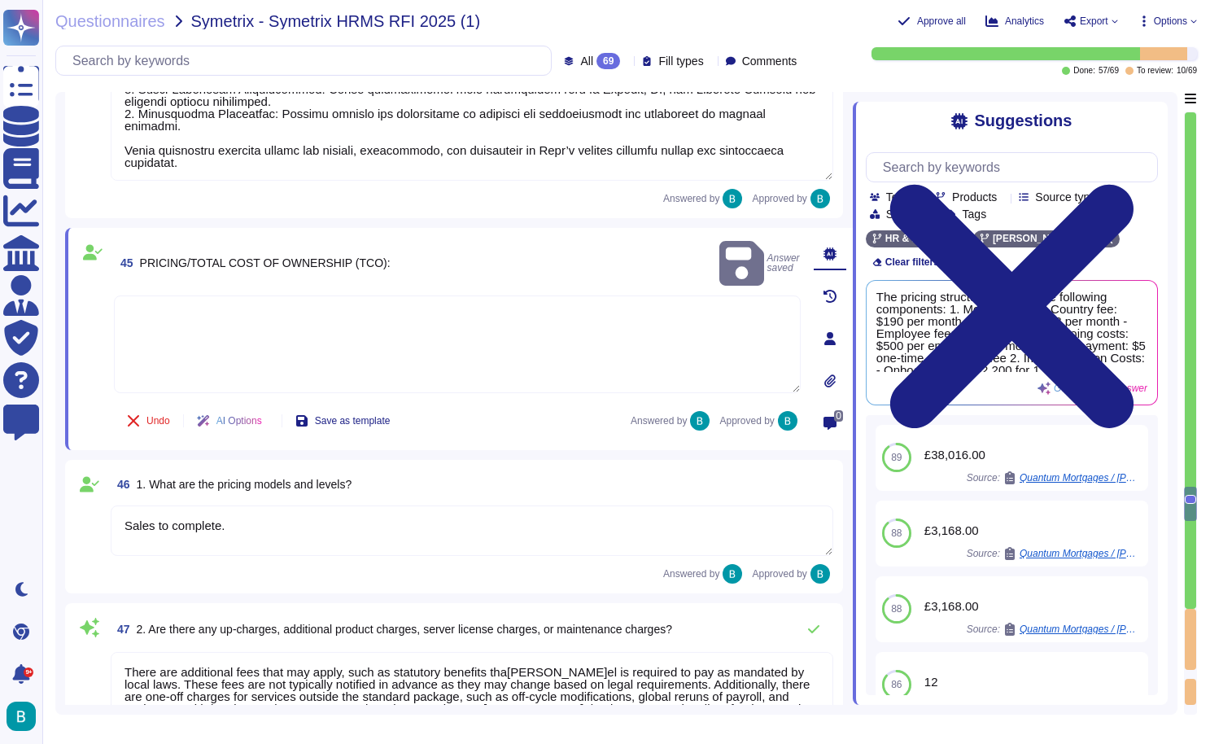
click at [321, 322] on textarea at bounding box center [457, 344] width 687 height 98
type textarea "."
click at [413, 243] on div "45 PRICING/TOTAL COST OF OWNERSHIP (TCO): Answer saved" at bounding box center [457, 263] width 687 height 51
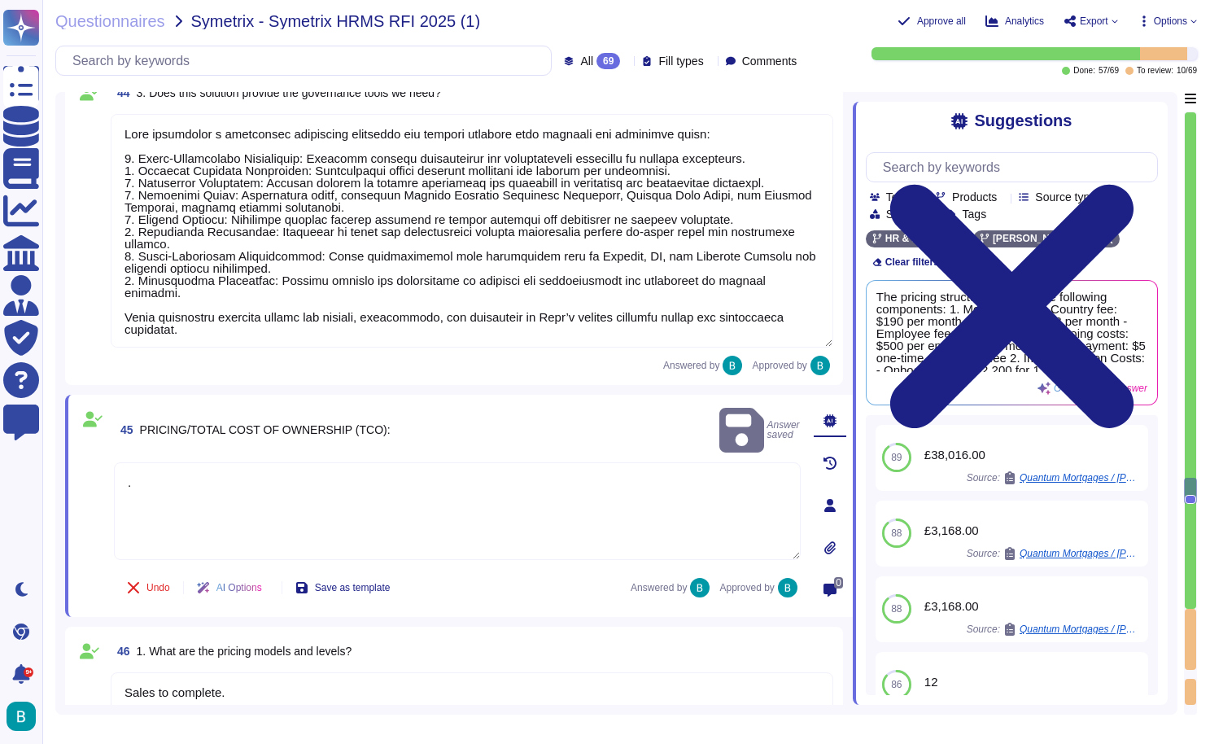
type textarea "[PERSON_NAME] prioritizes information security and compliance, implementing a r…"
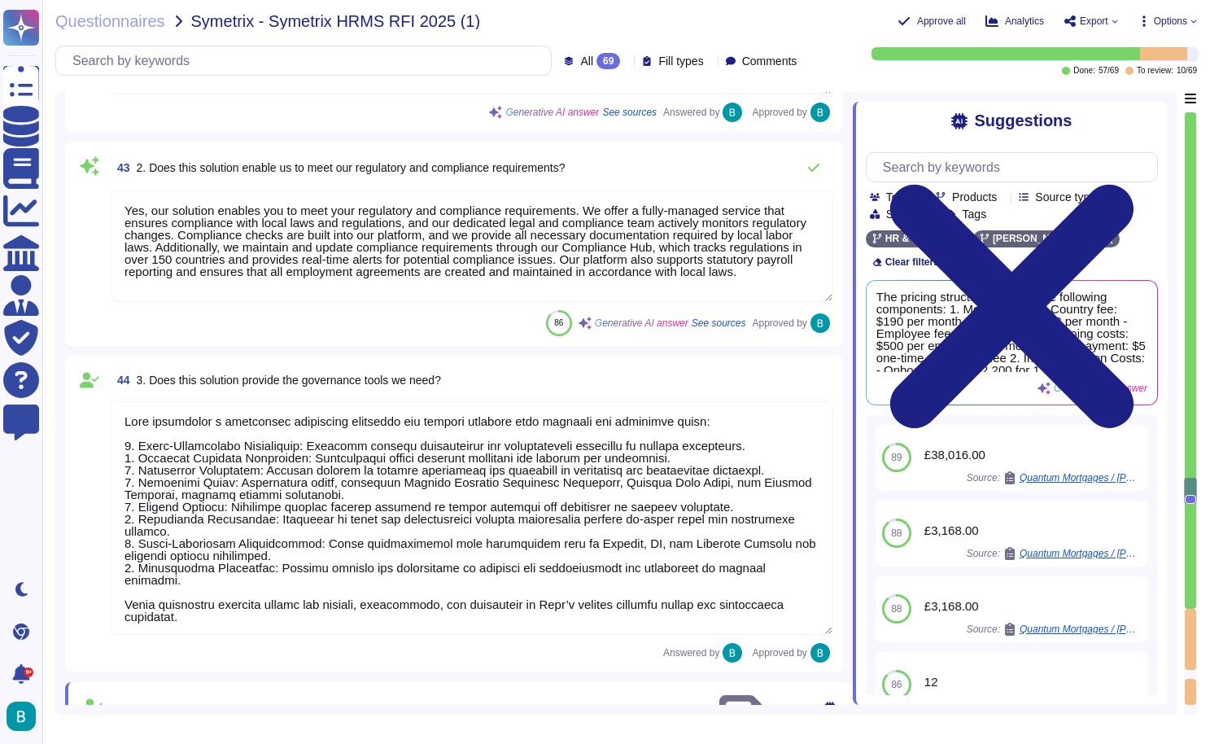
type textarea "[PERSON_NAME] is fully committed to compliance with data protection and securit…"
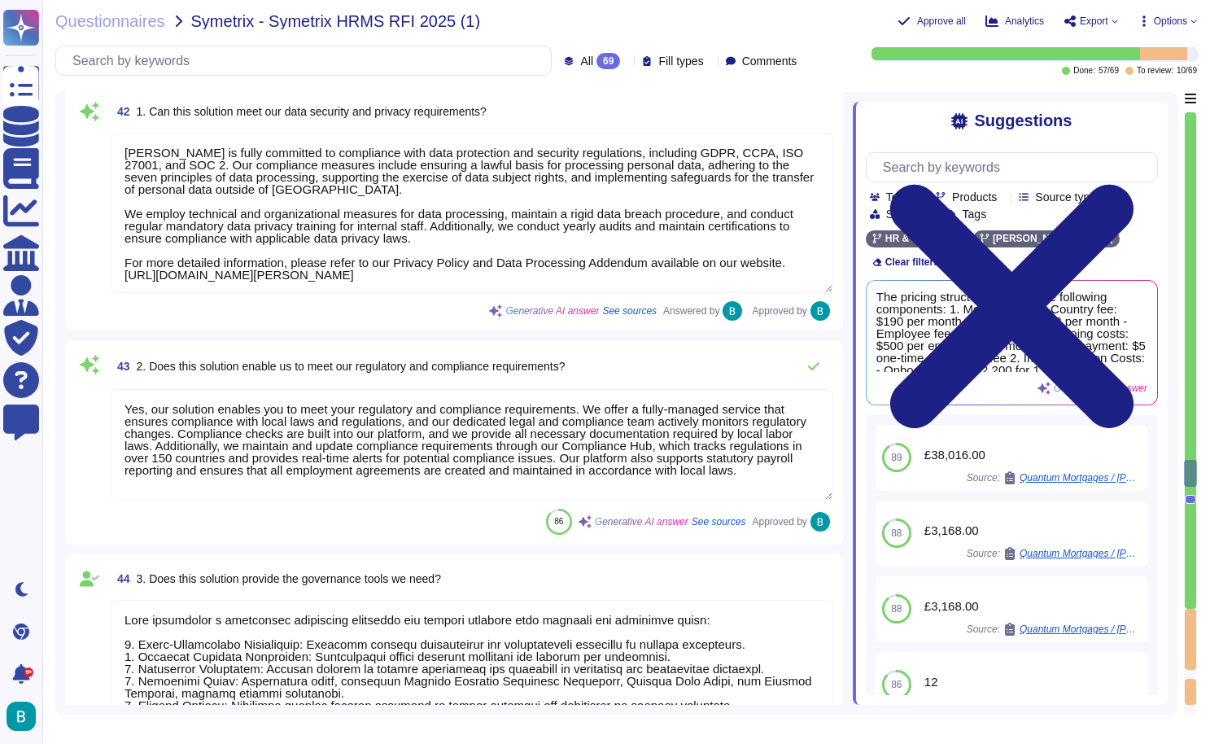
type textarea "No, clients do not need to be involved in these updates as we are a web-based a…"
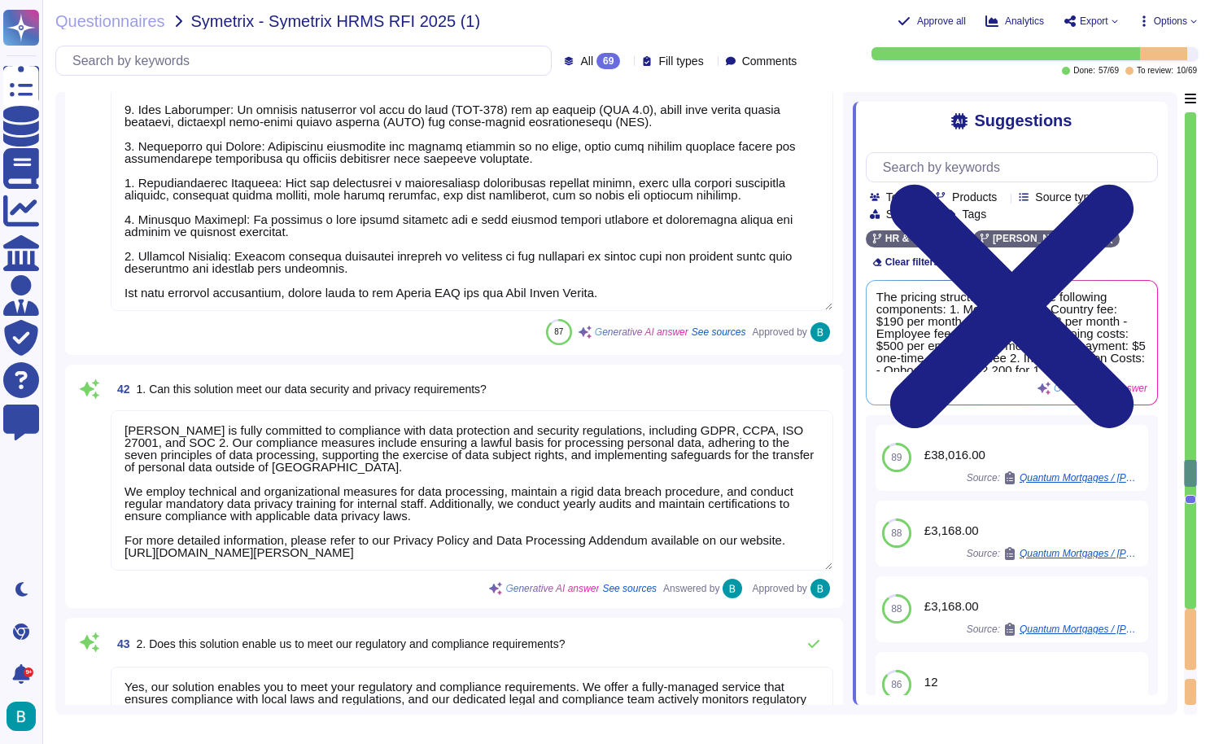
type textarea "[PERSON_NAME] has the control over the application: A client admin can perform …"
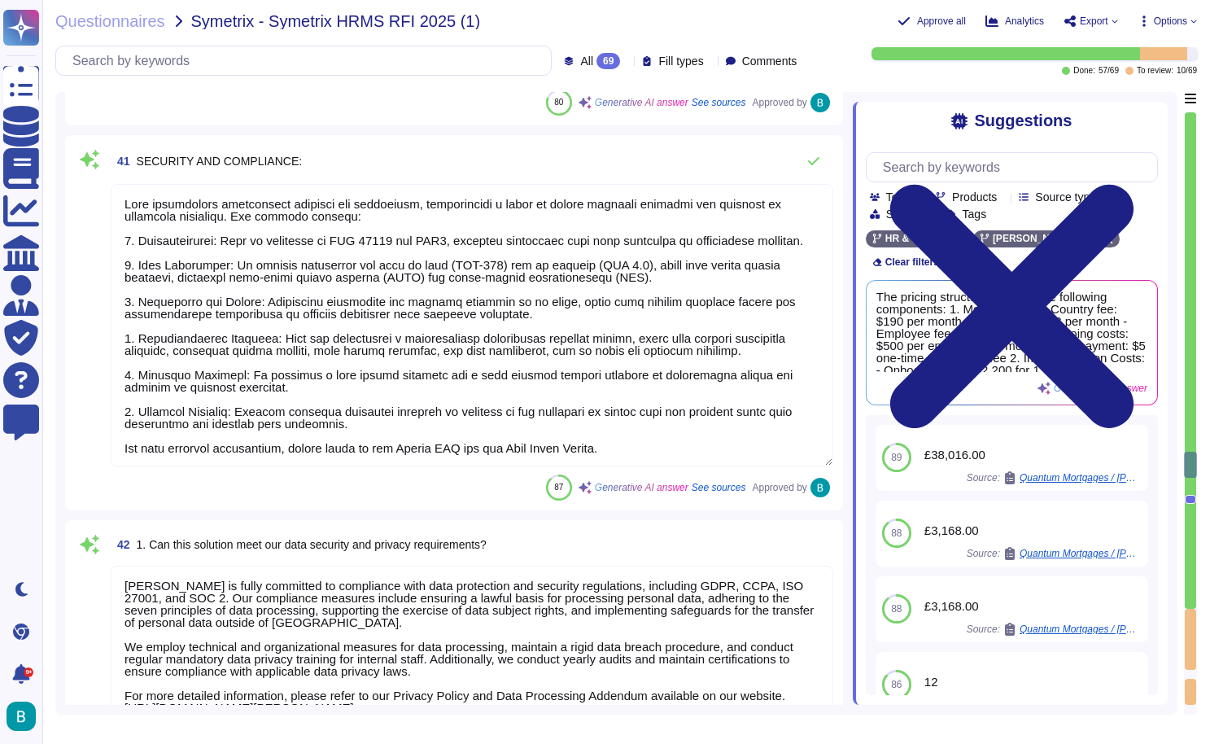
scroll to position [9631, 0]
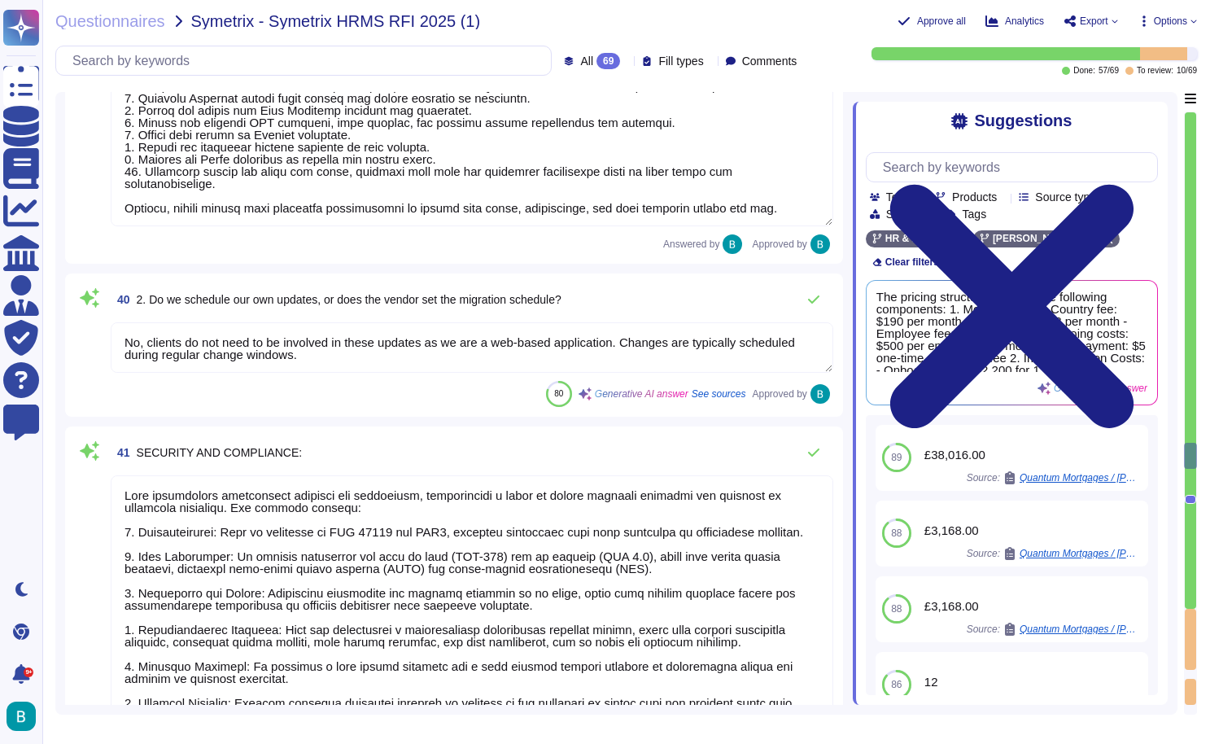
type textarea "[PERSON_NAME] operates on a multi-tenant architecture, ensuring customer data s…"
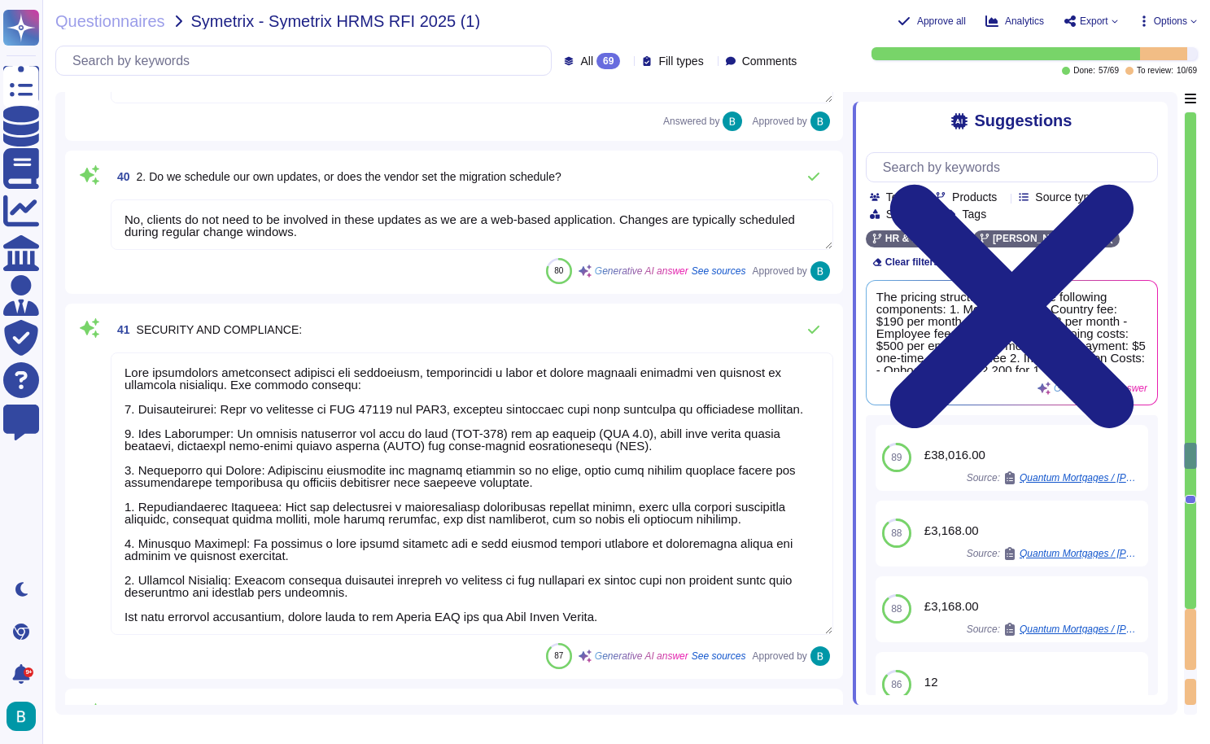
scroll to position [9854, 0]
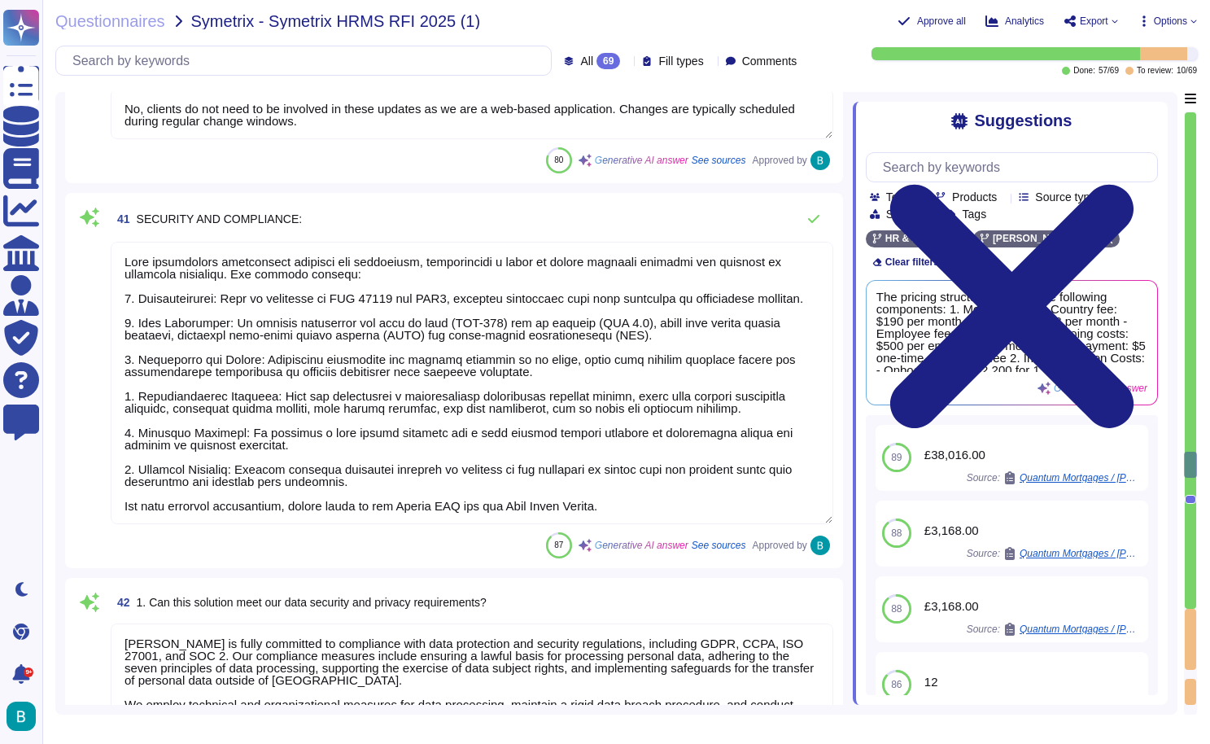
type textarea "[PERSON_NAME] implements a structured governance framework for payroll services…"
click at [785, 278] on textarea at bounding box center [472, 383] width 723 height 282
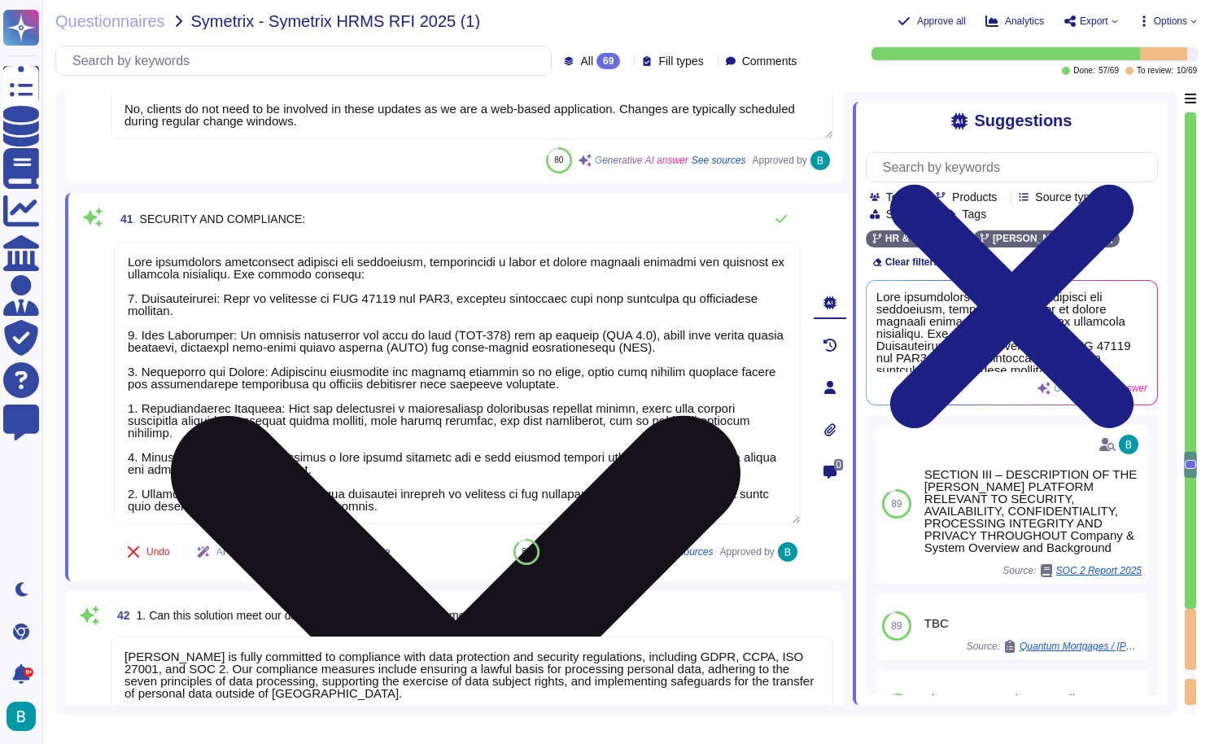
click at [741, 416] on icon at bounding box center [456, 701] width 570 height 570
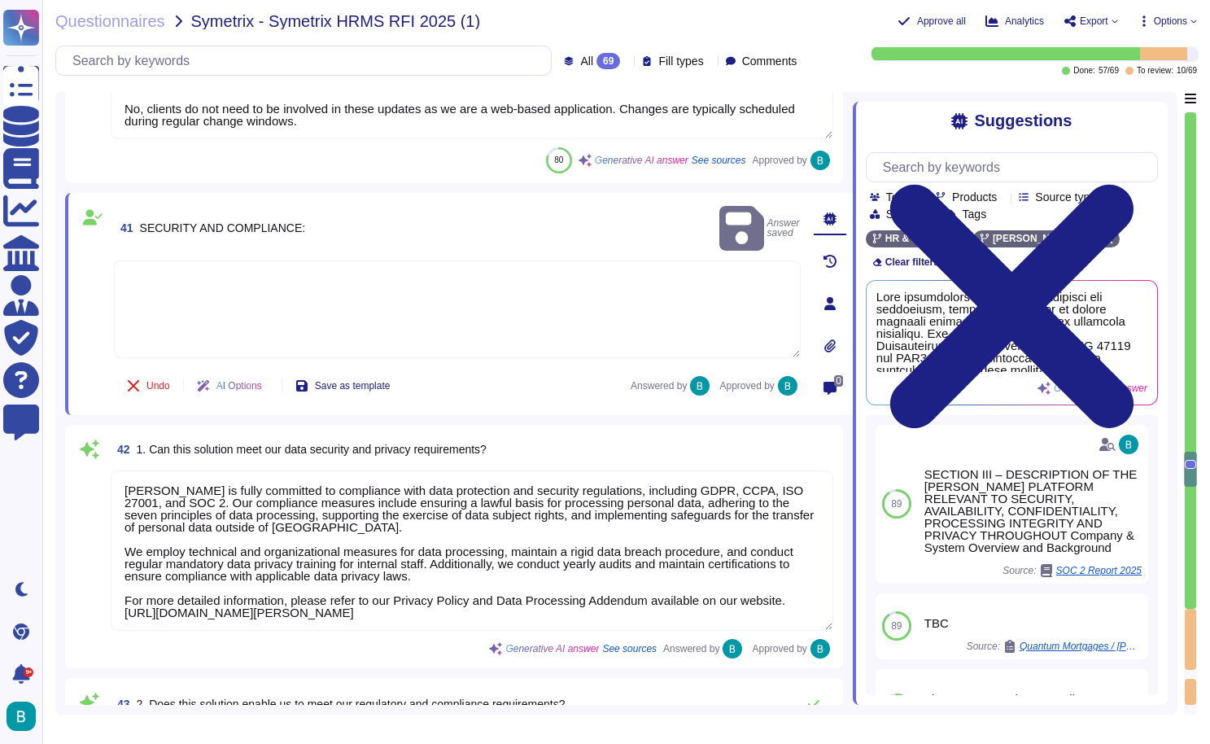
click at [344, 278] on textarea at bounding box center [457, 309] width 687 height 98
type textarea "."
click at [396, 222] on div "41 SECURITY AND COMPLIANCE: Answer saved" at bounding box center [457, 228] width 687 height 51
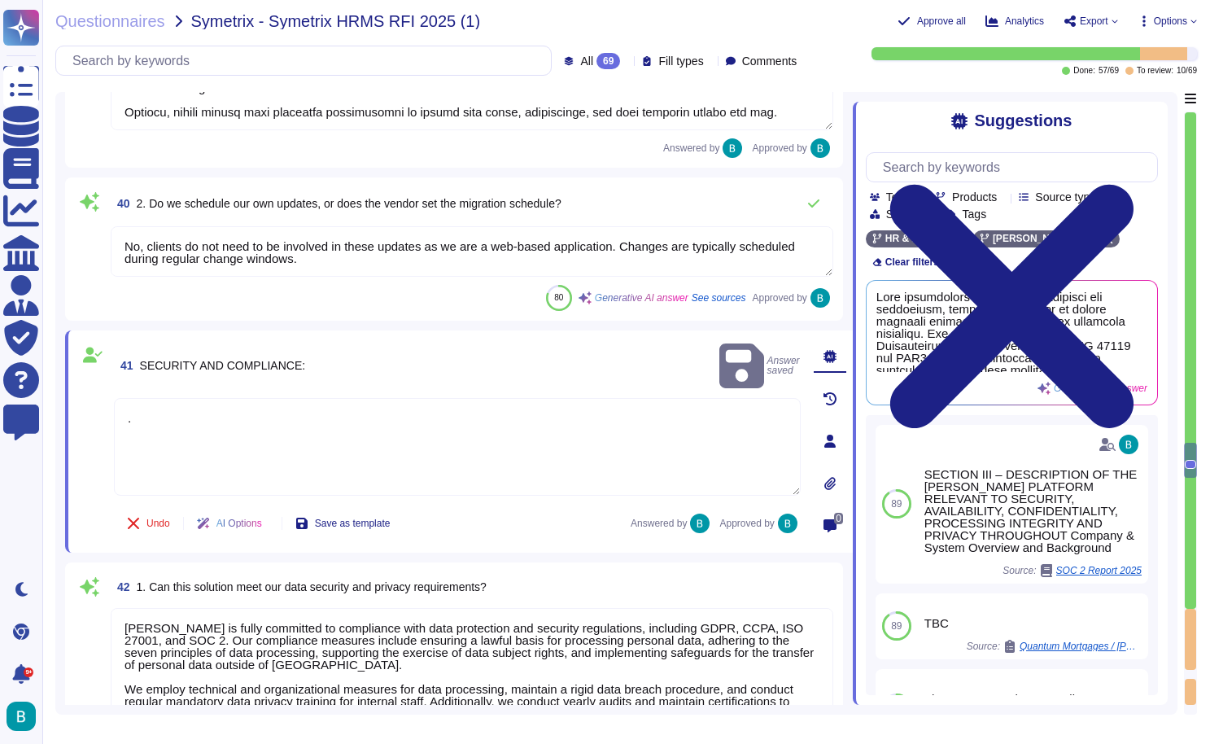
type textarea "[PERSON_NAME] operates on a multi-tenant architecture, ensuring customer data s…"
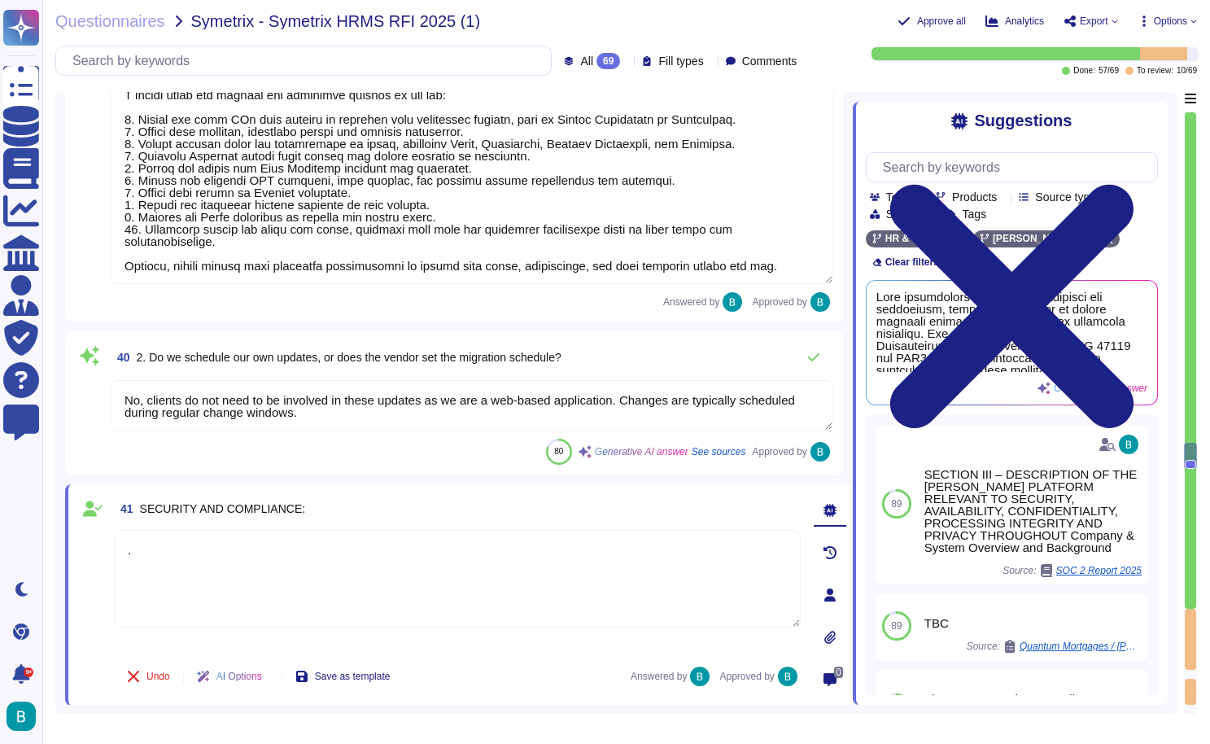
type textarea "No, nevertheless, [PERSON_NAME] only uses AWS to provide its services, relocati…"
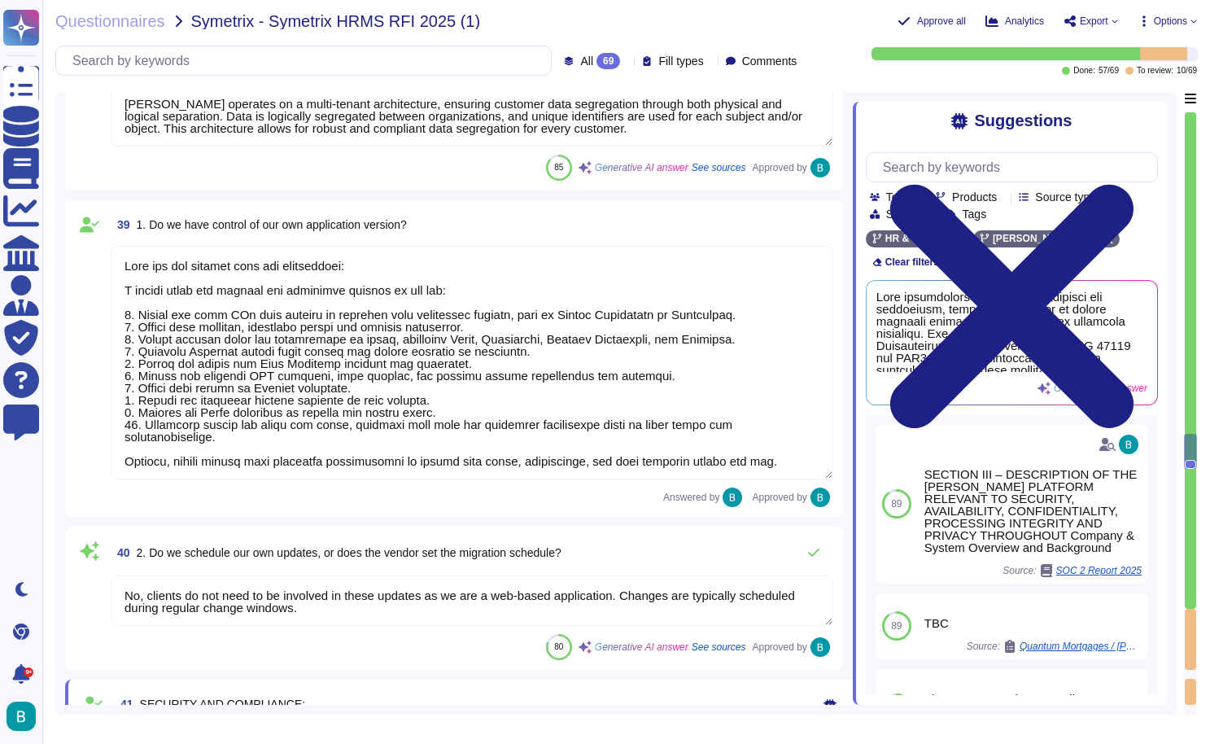
type textarea "[PERSON_NAME] cloud network is a Public Cloud. The cloud platform is managed by…"
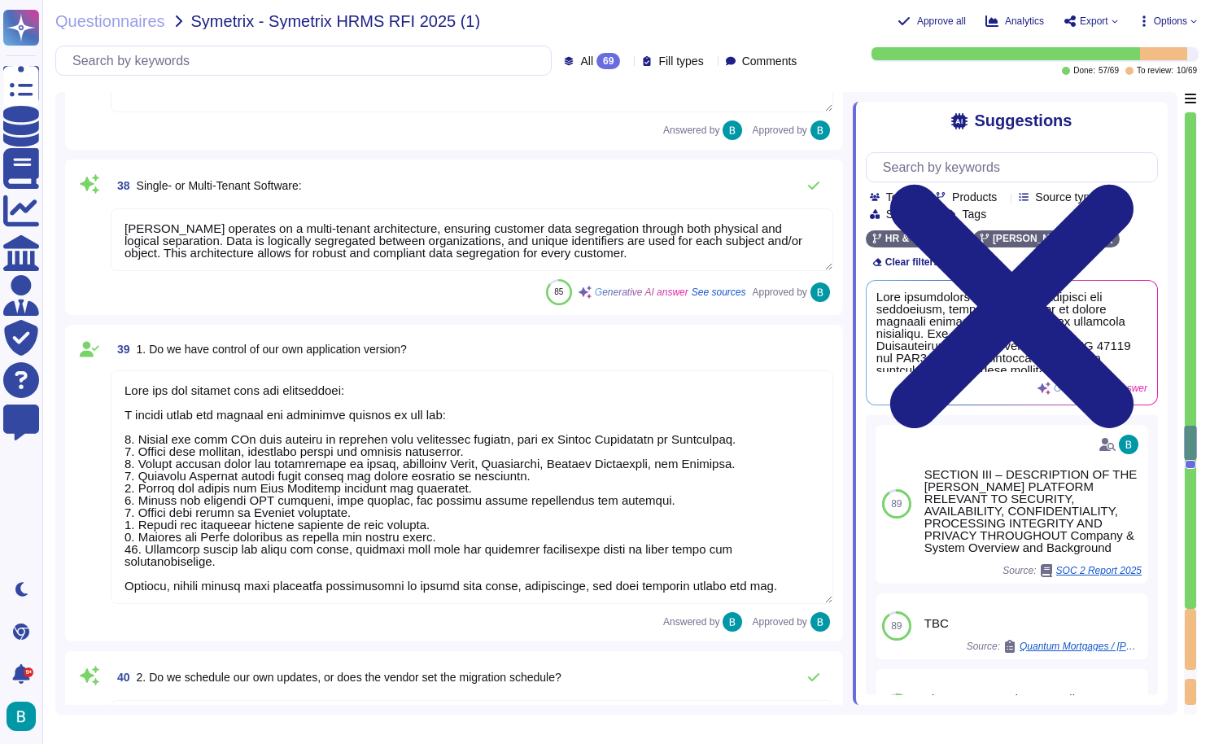
type textarea "Yes, you can manage access levels based on location preferences. Customers can …"
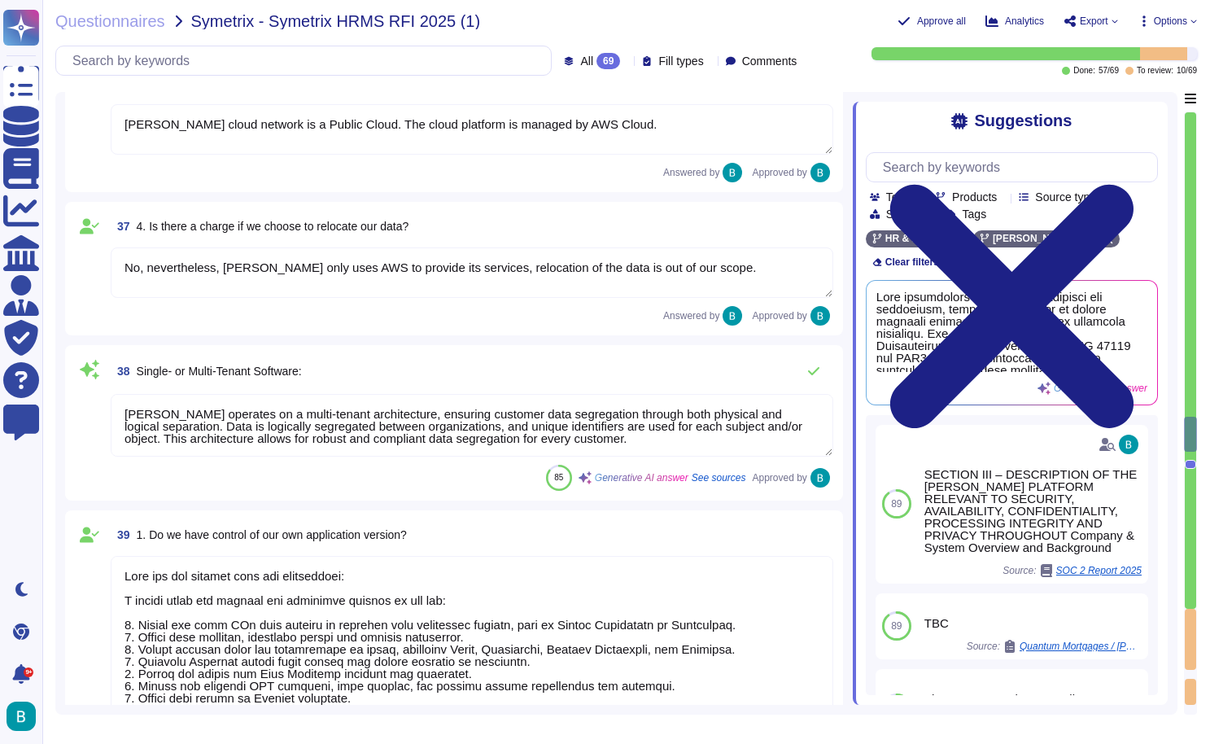
type textarea "[PERSON_NAME] offers a fully cloud-based platform that operates as a Software-a…"
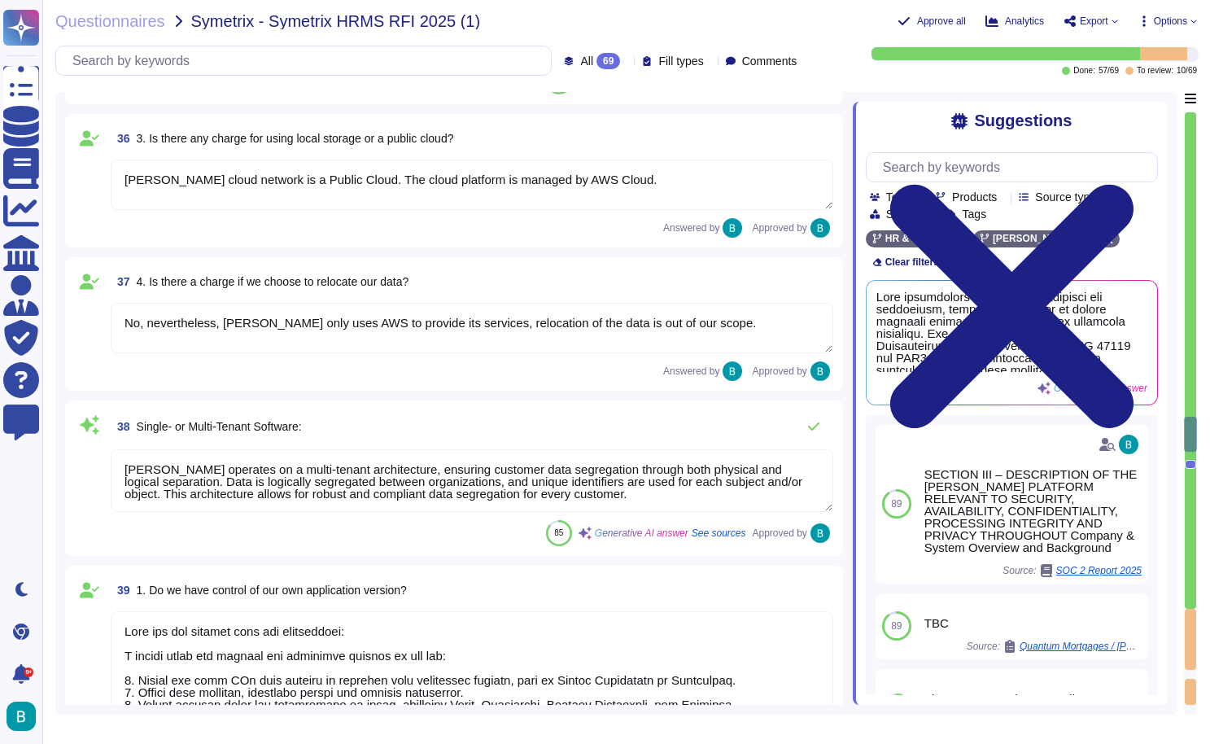
scroll to position [8944, 0]
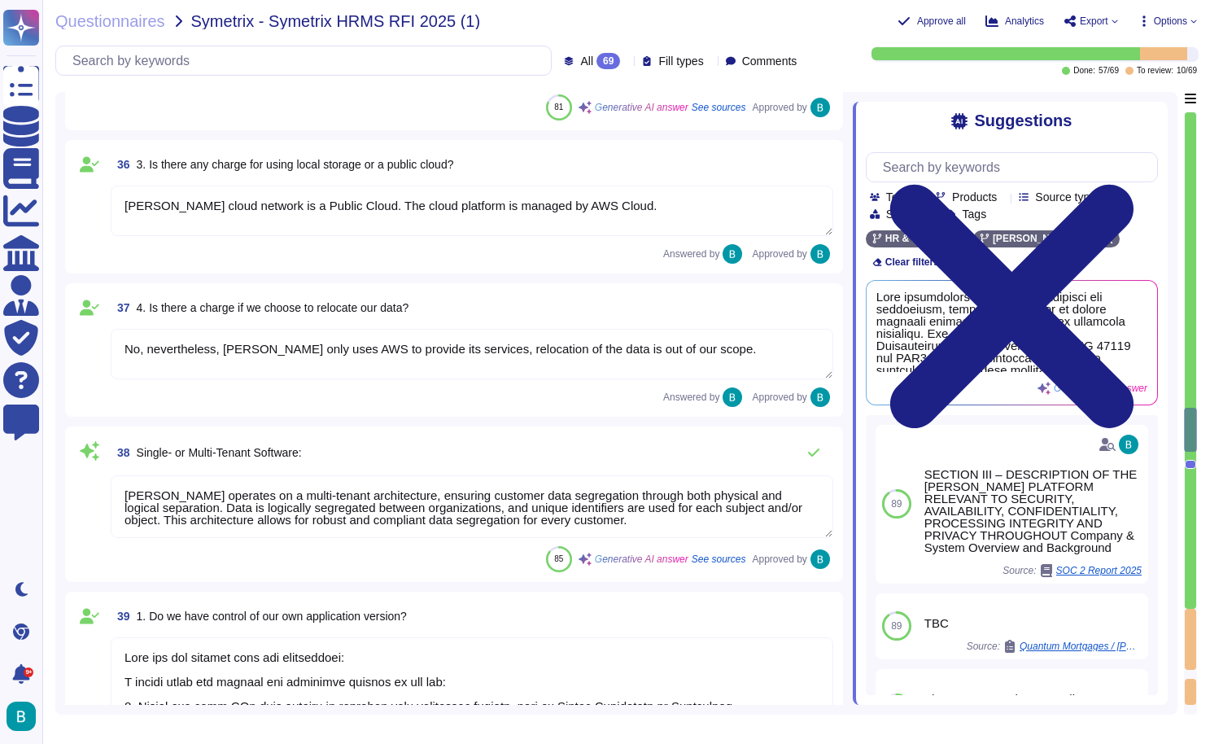
type textarea "[PERSON_NAME] uses a mix of serverless and Kubernetes services running Node.js …"
click at [790, 499] on textarea "[PERSON_NAME] operates on a multi-tenant architecture, ensuring customer data s…" at bounding box center [472, 506] width 723 height 63
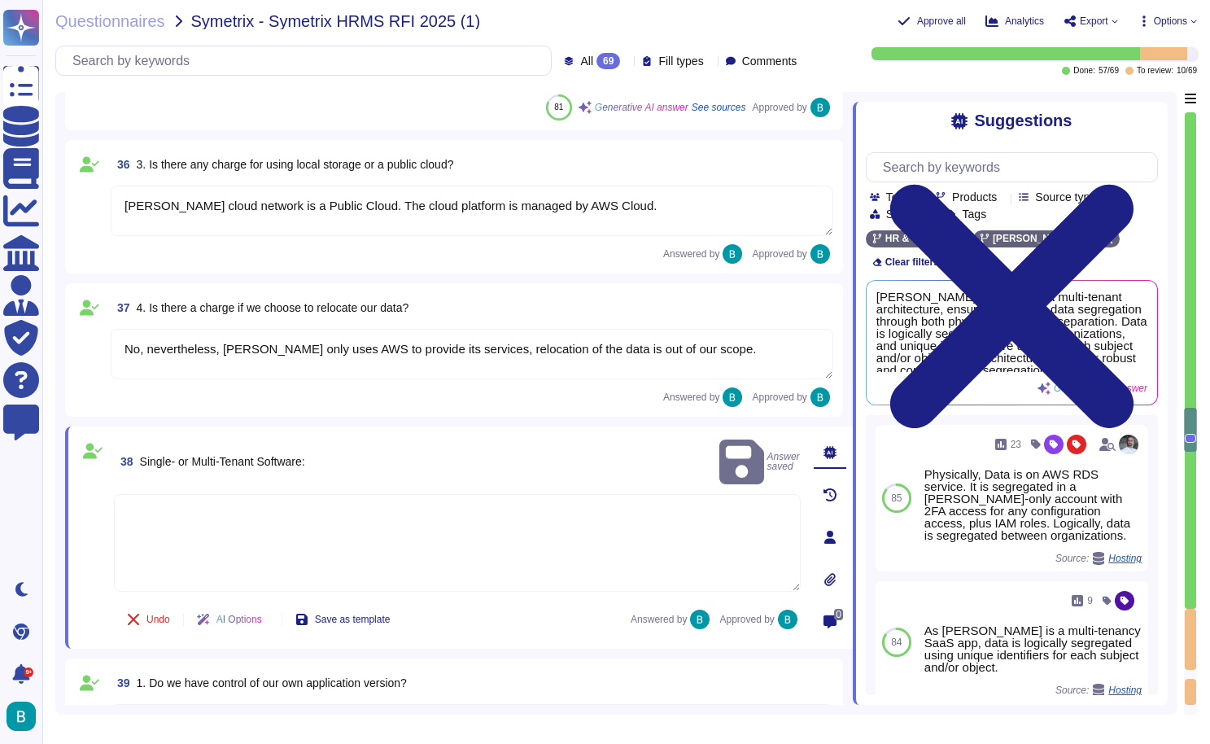
click at [414, 500] on textarea at bounding box center [457, 543] width 687 height 98
type textarea "."
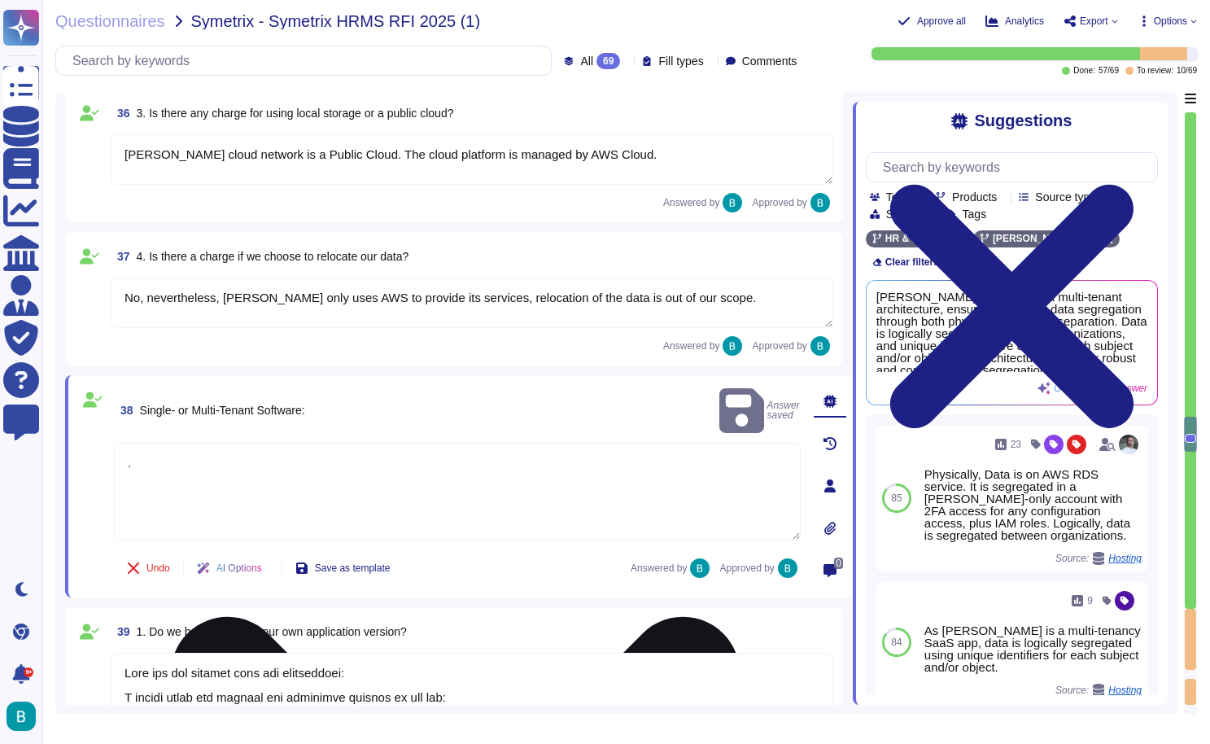
type textarea "."
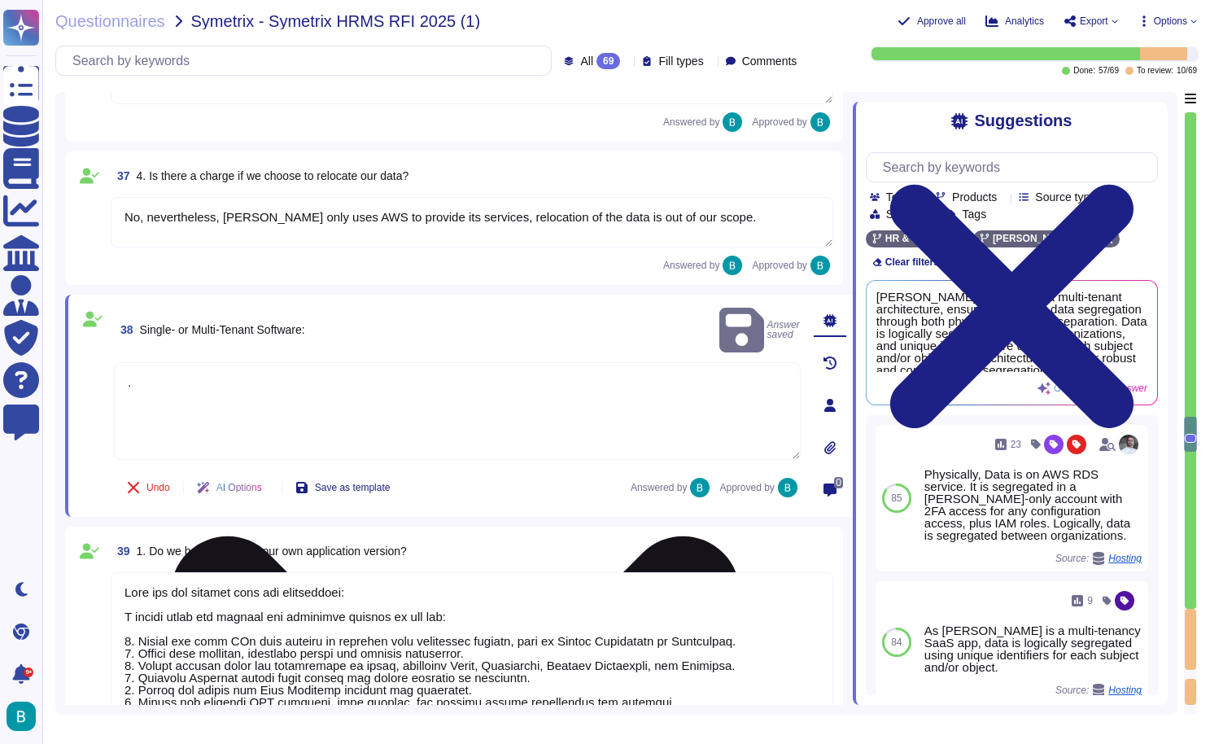
scroll to position [9083, 0]
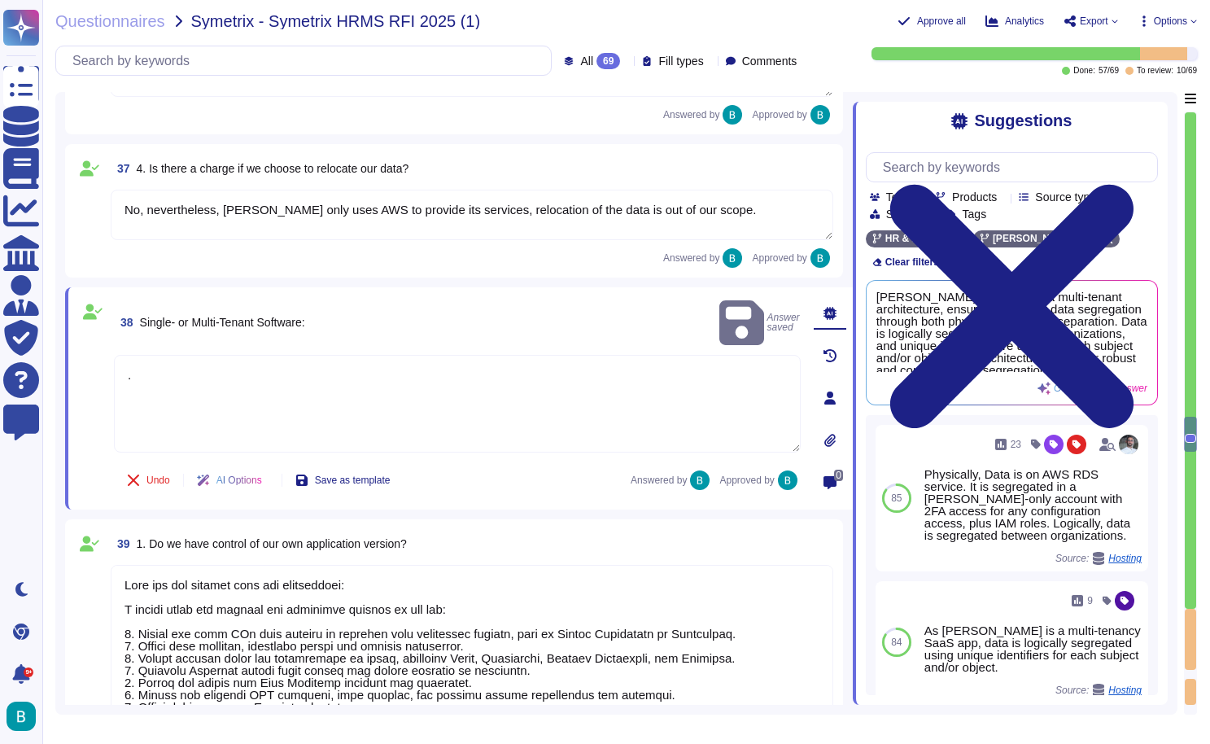
type textarea "."
click at [477, 466] on div "Undo AI Options Save as template Answered by Approved by" at bounding box center [457, 480] width 687 height 39
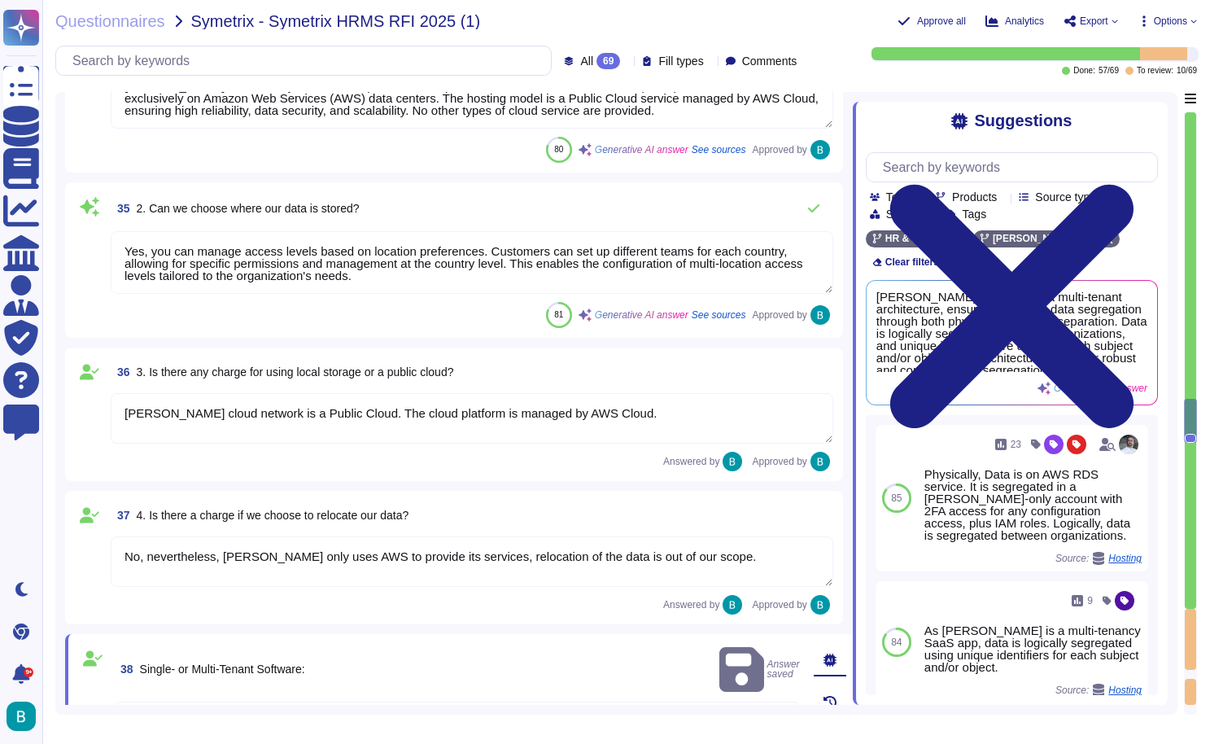
type textarea "To customize the solution, you will need expertise in the following areas: 1. U…"
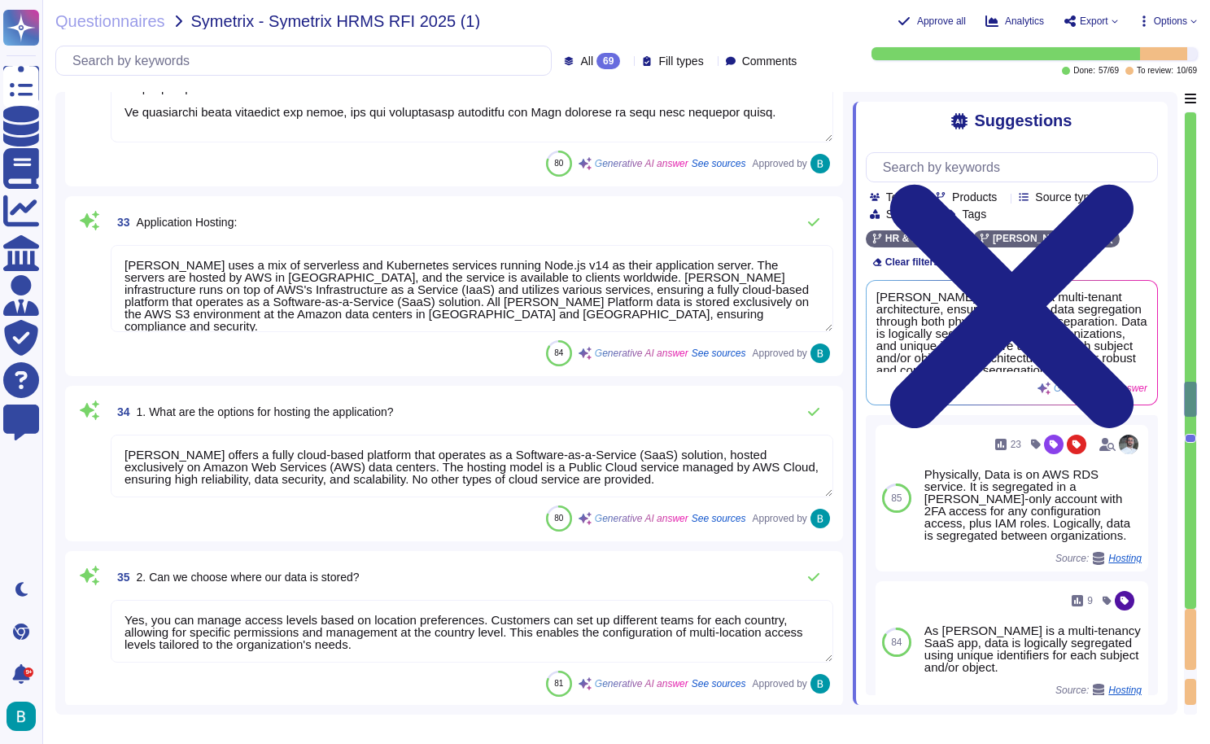
type textarea "The main language used for development is Node.js."
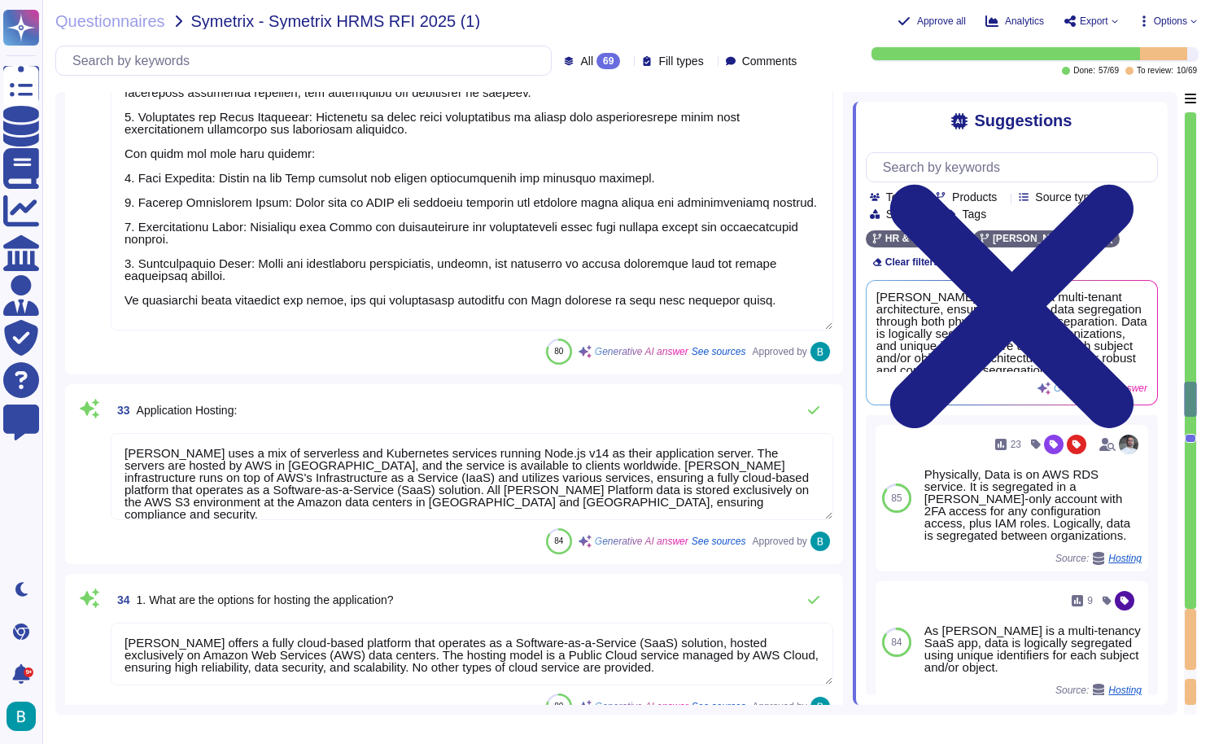
scroll to position [8161, 0]
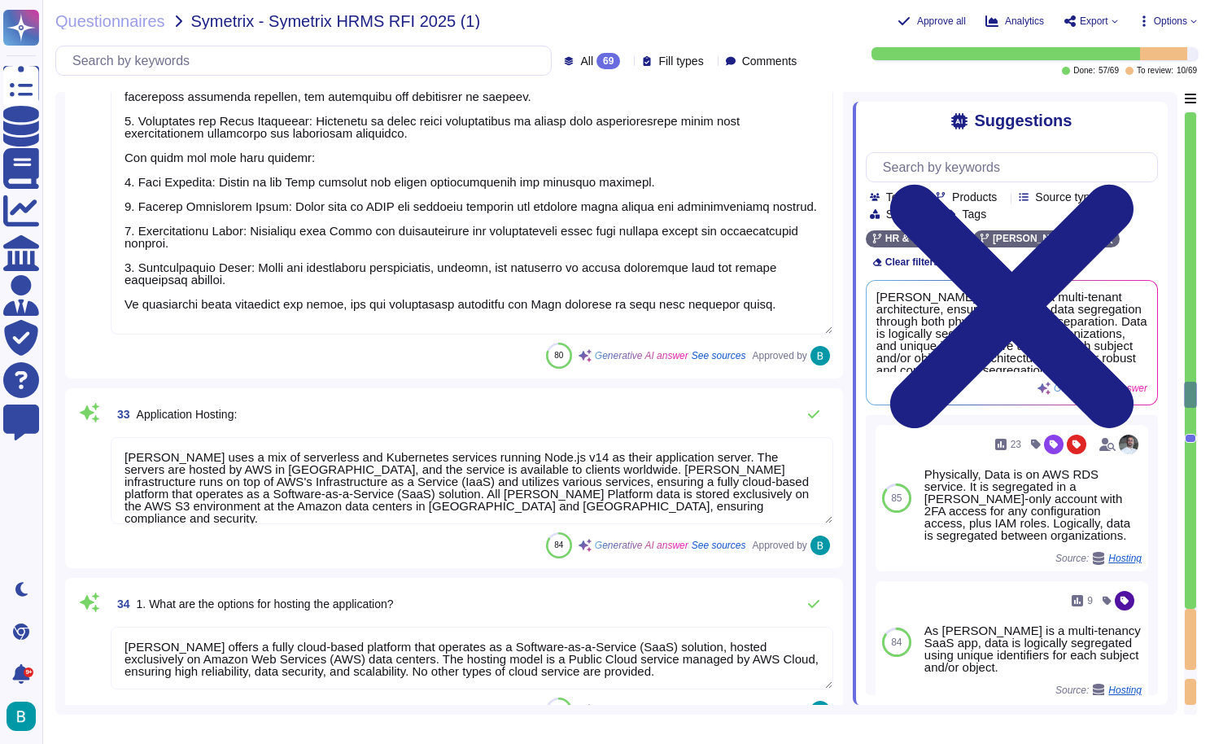
click at [791, 479] on textarea "[PERSON_NAME] uses a mix of serverless and Kubernetes services running Node.js …" at bounding box center [472, 480] width 723 height 87
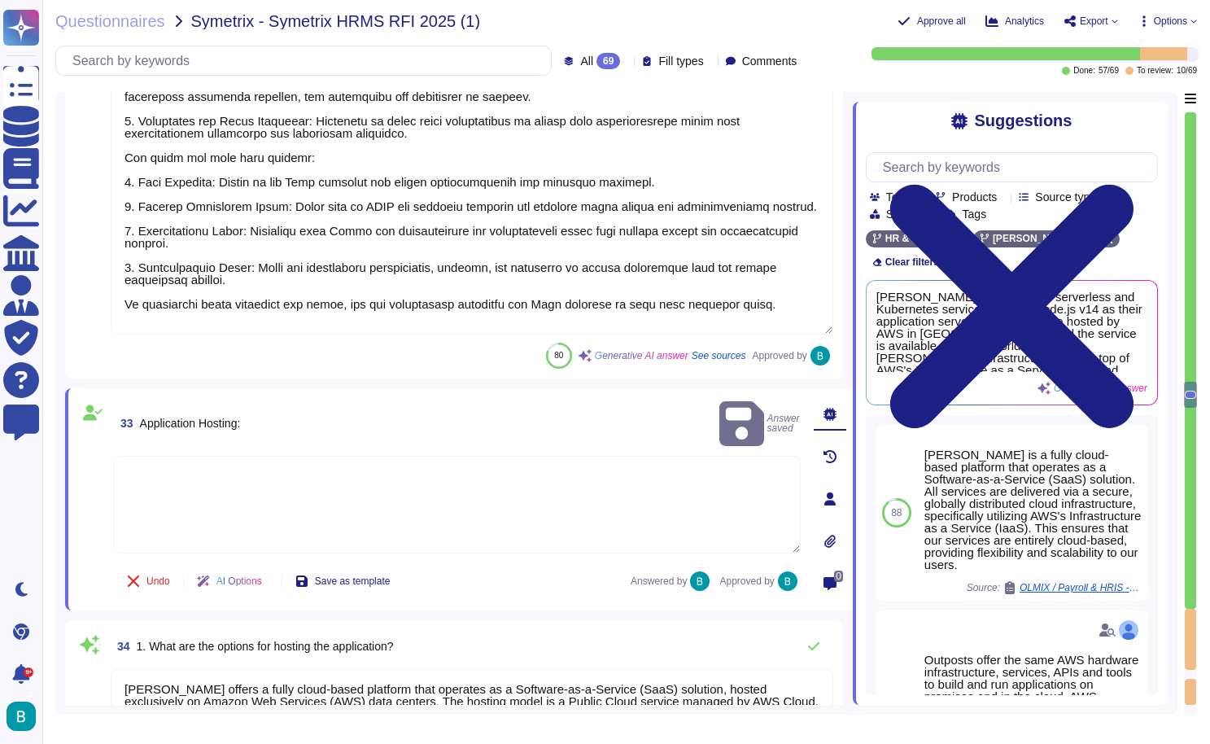
click at [698, 456] on textarea at bounding box center [457, 505] width 687 height 98
type textarea "."
click at [501, 402] on div "33 Application Hosting: Answer saved" at bounding box center [457, 423] width 687 height 51
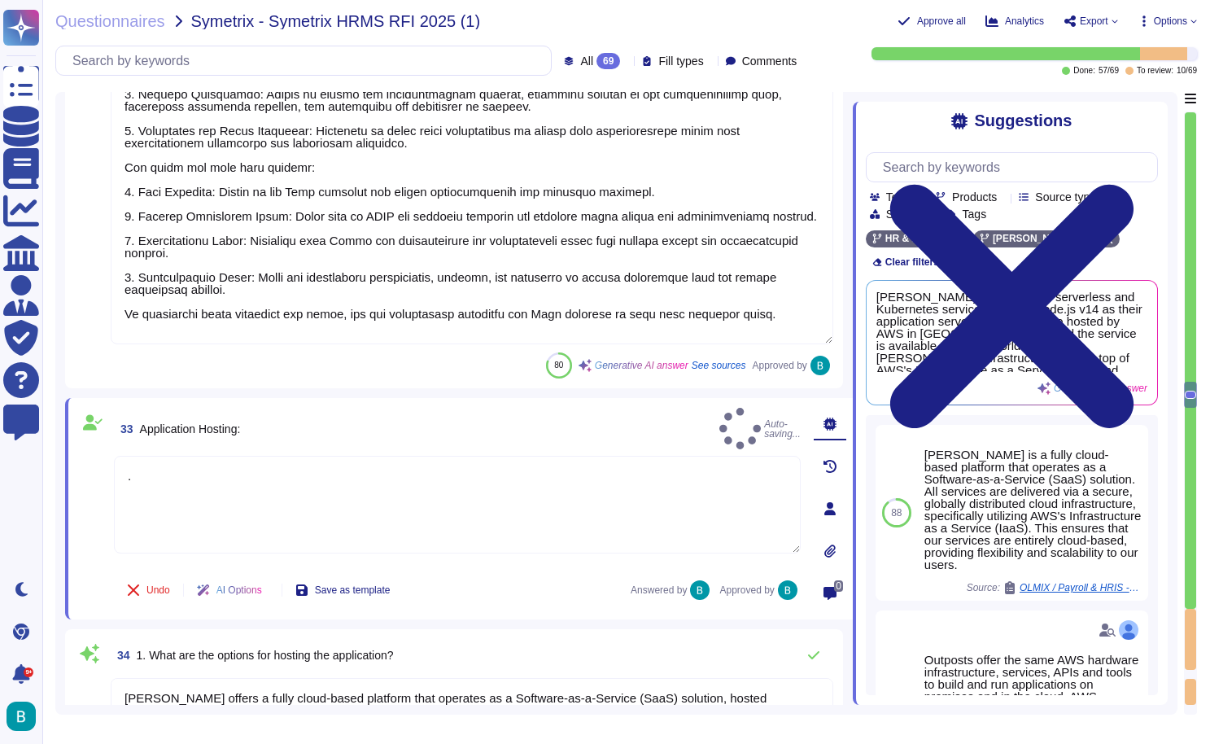
type textarea "Yes, [PERSON_NAME] modules are built on a single, unified platform, ensuring se…"
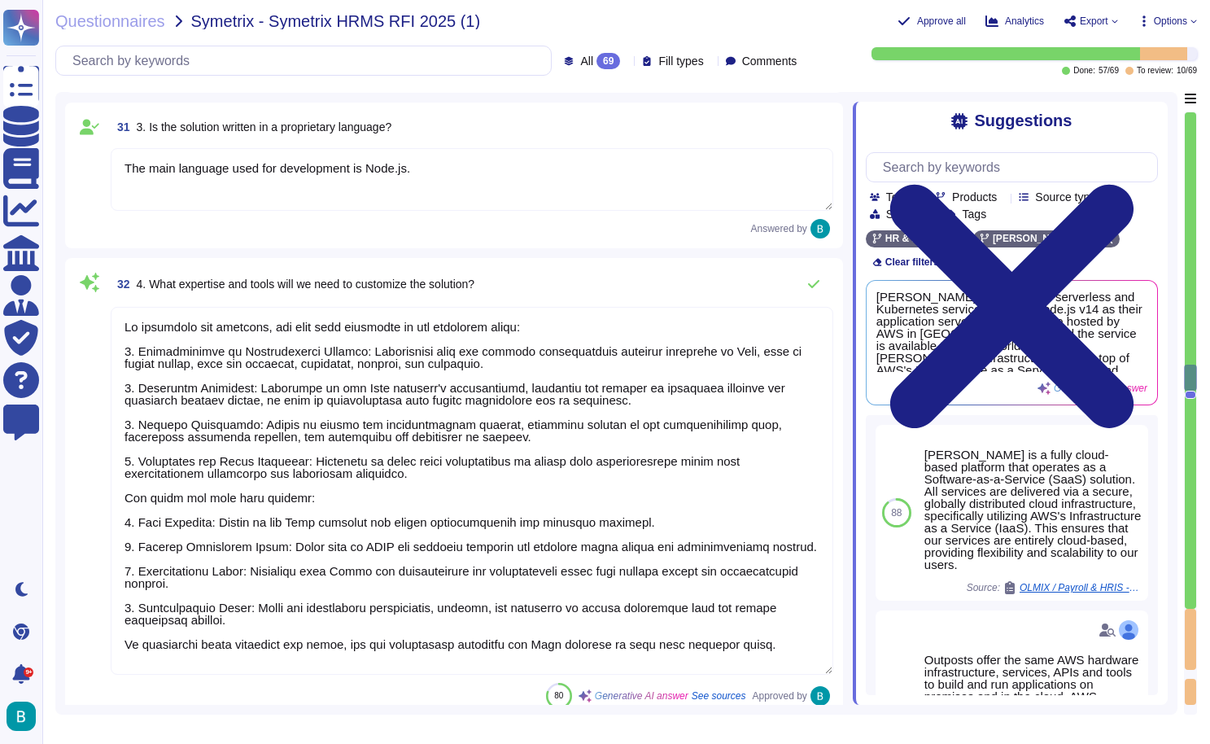
type textarea "Access to the source control tool is restricted to authorized personnel and req…"
type textarea "No, this is confidential."
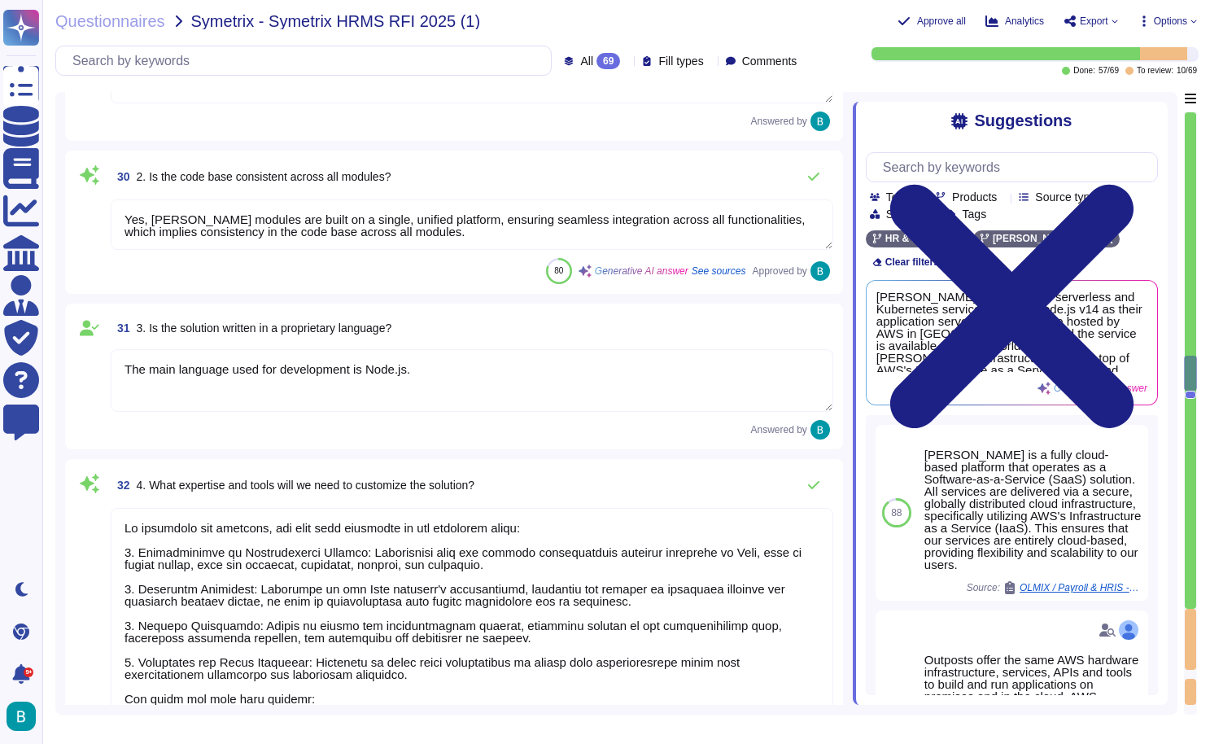
type textarea "[PERSON_NAME] platform is highly optimized for extensibility and customization …"
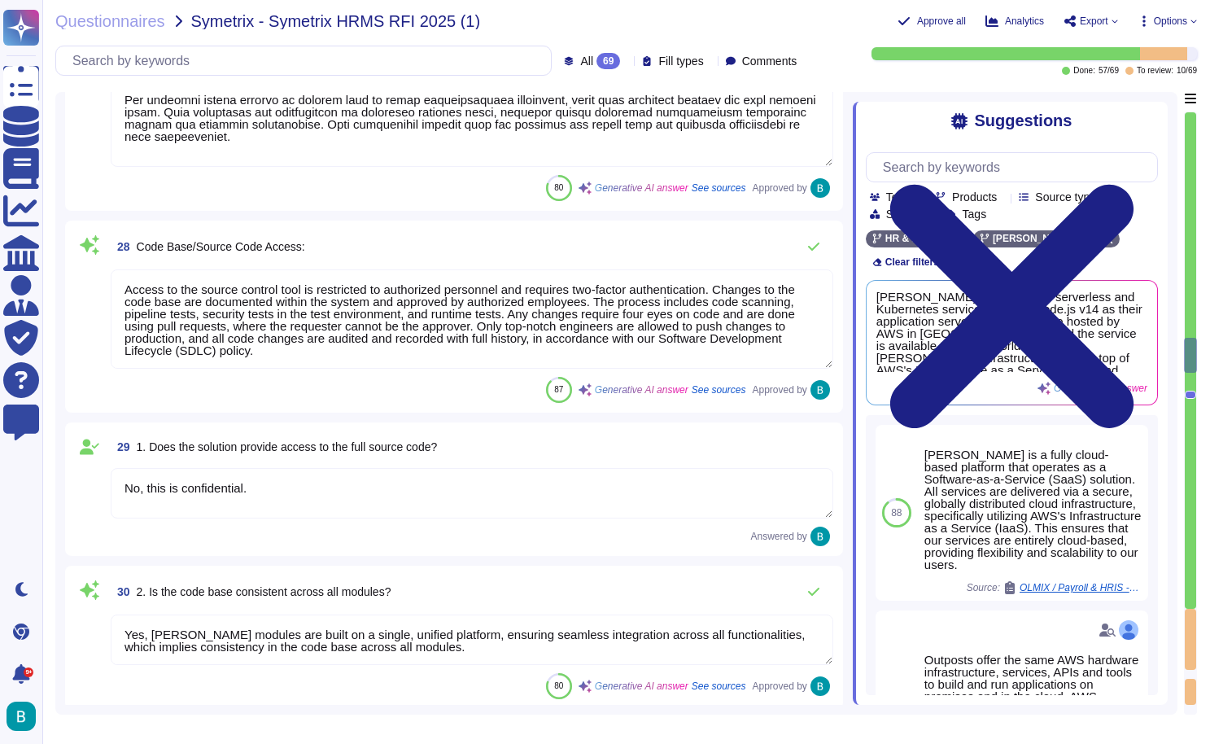
scroll to position [7114, 0]
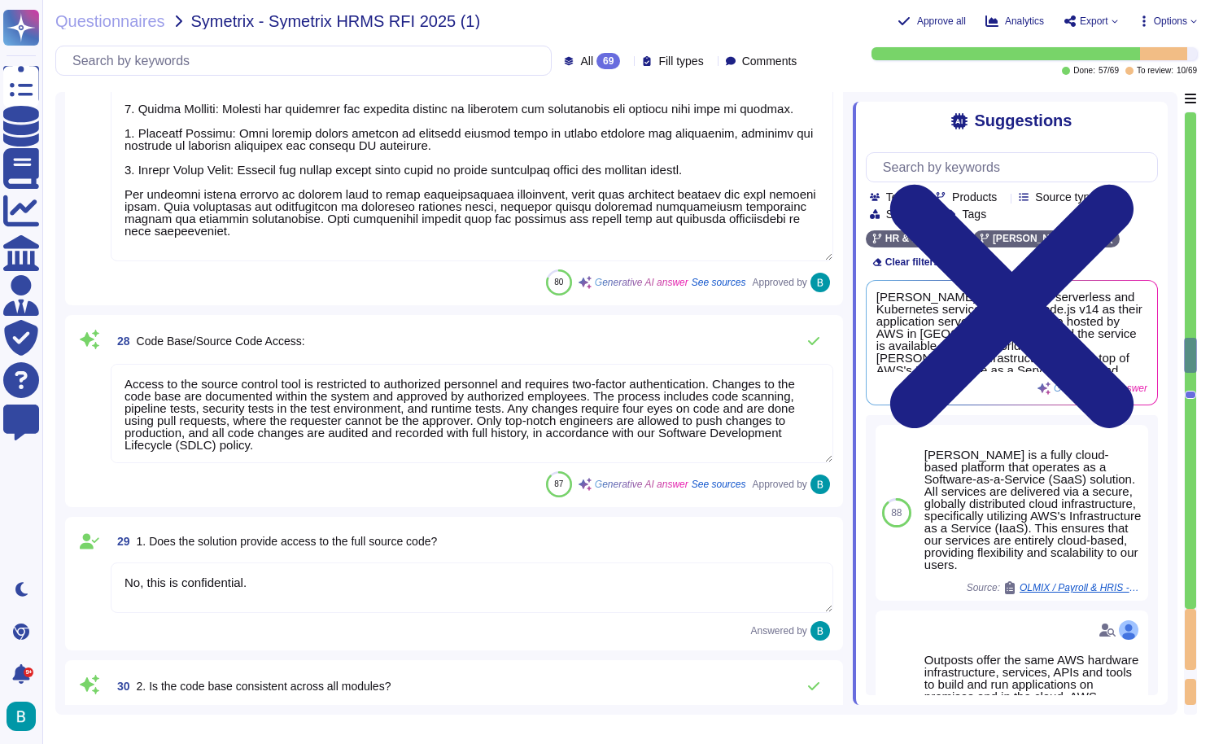
type textarea "[PERSON_NAME] offers a highly customizable platform that allows clients to modi…"
click at [749, 391] on textarea "Access to the source control tool is restricted to authorized personnel and req…" at bounding box center [472, 413] width 723 height 99
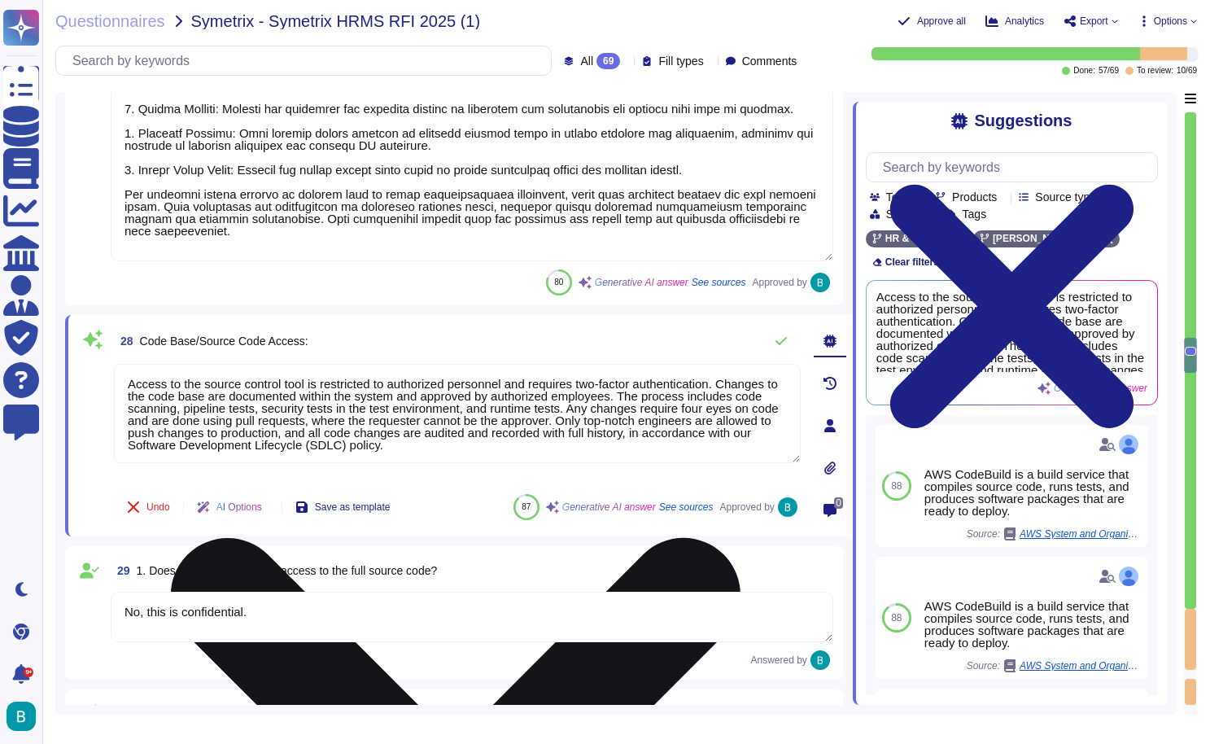
click at [532, 434] on textarea "Access to the source control tool is restricted to authorized personnel and req…" at bounding box center [457, 413] width 687 height 99
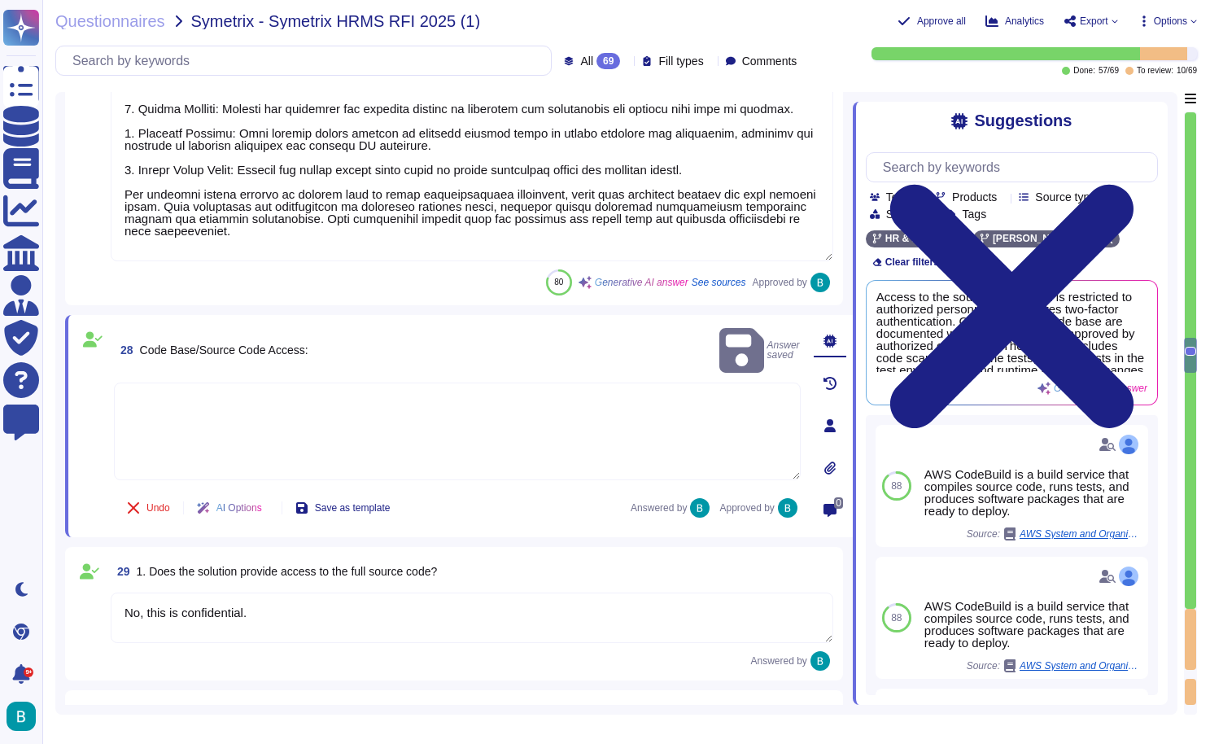
click at [686, 387] on textarea at bounding box center [457, 432] width 687 height 98
type textarea "."
click at [571, 547] on div "29 1. Does the solution provide access to the full source code? No, this is con…" at bounding box center [454, 613] width 778 height 133
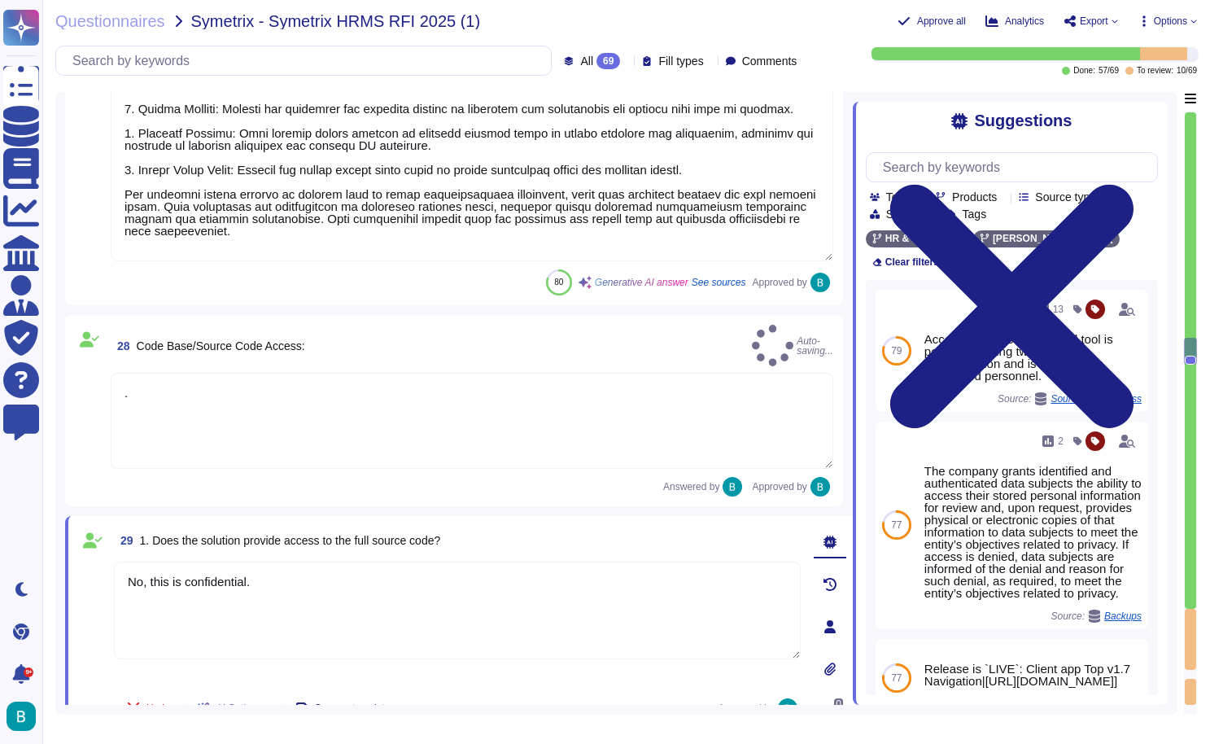
scroll to position [7129, 0]
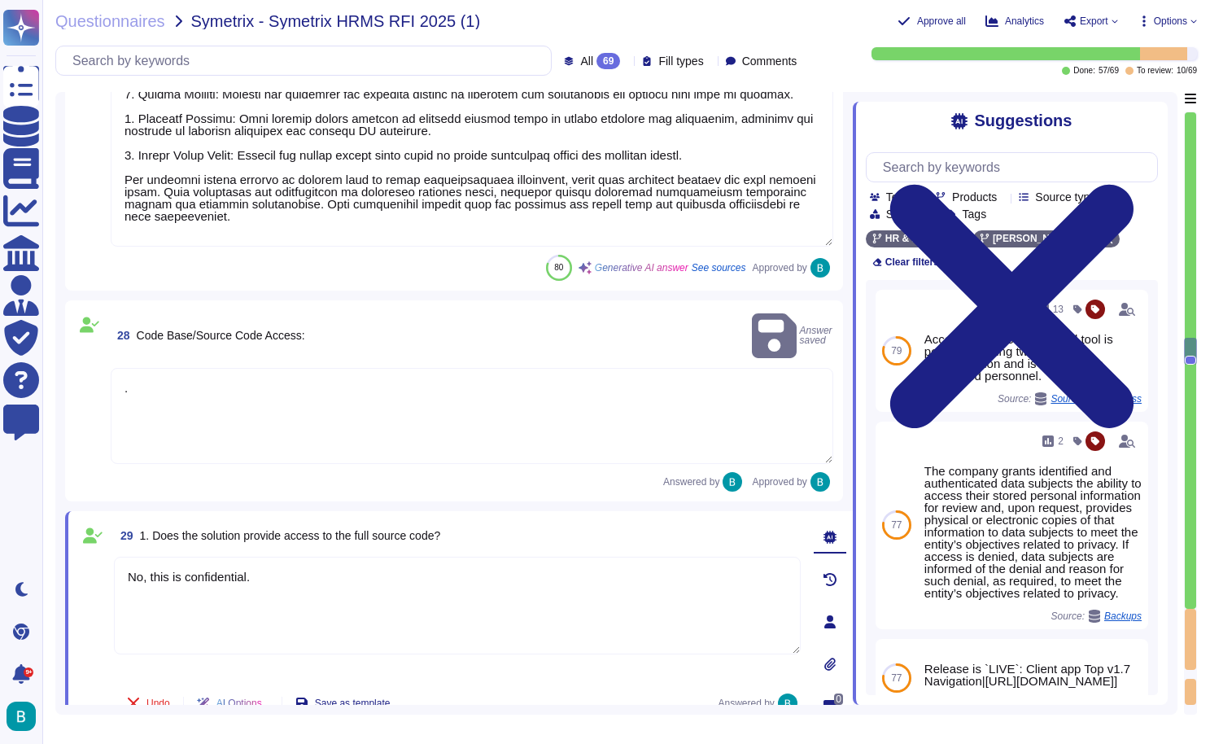
paste textarea "Access to the source control tool is restricted to authorized personnel and req…"
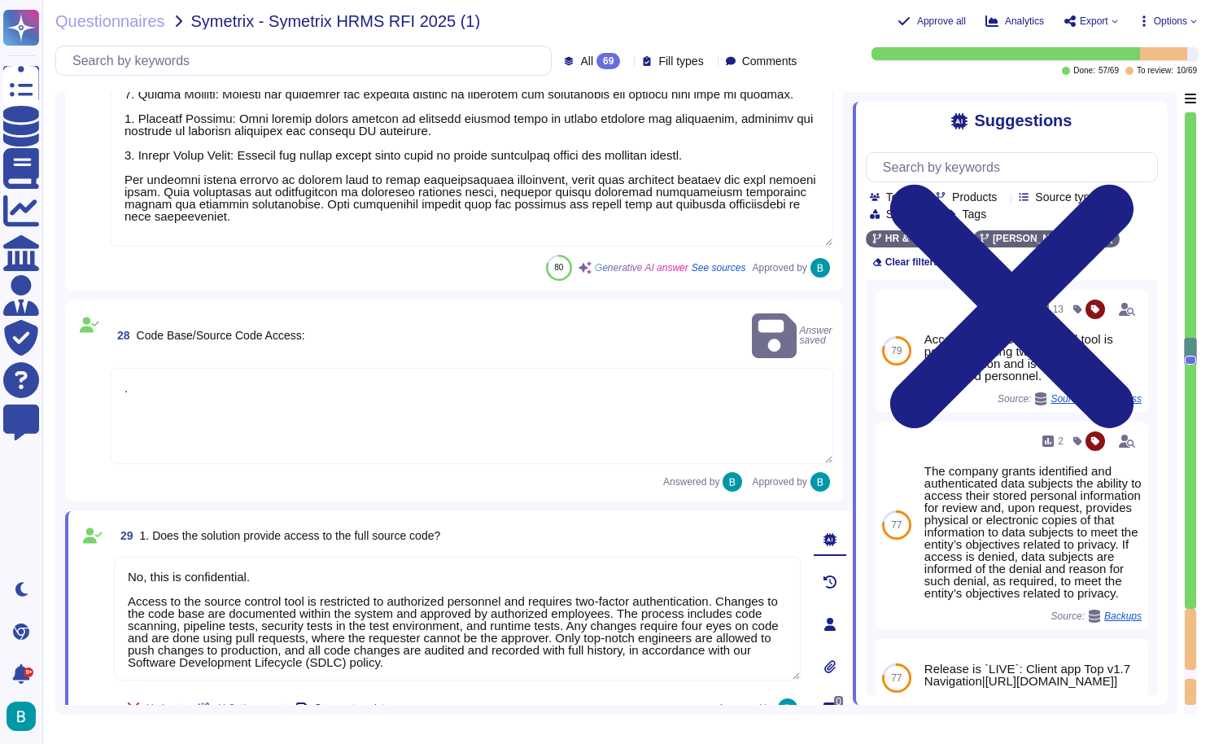
type textarea "No, this is confidential. Access to the source control tool is restricted to au…"
click at [539, 477] on div "28 Code Base/Source Code Access: Answer saved . Answered by Approved by" at bounding box center [454, 400] width 778 height 201
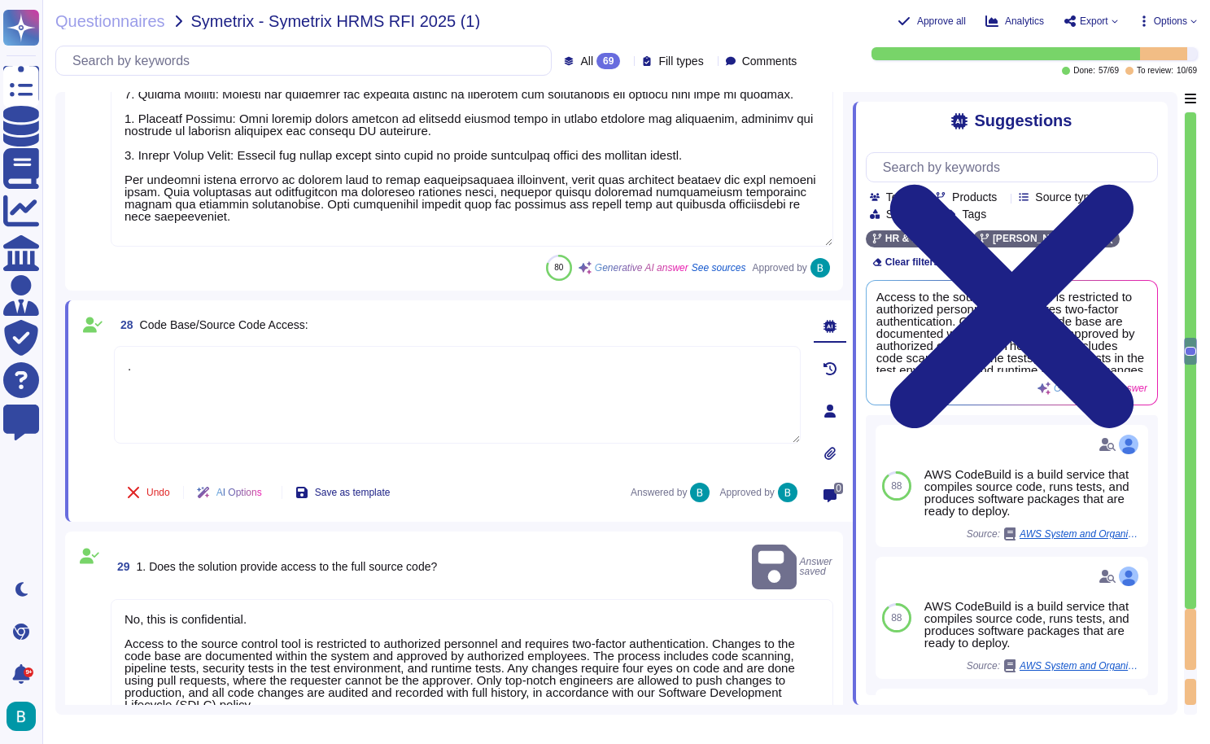
click at [546, 314] on div "28 Code Base/Source Code Access:" at bounding box center [457, 324] width 687 height 29
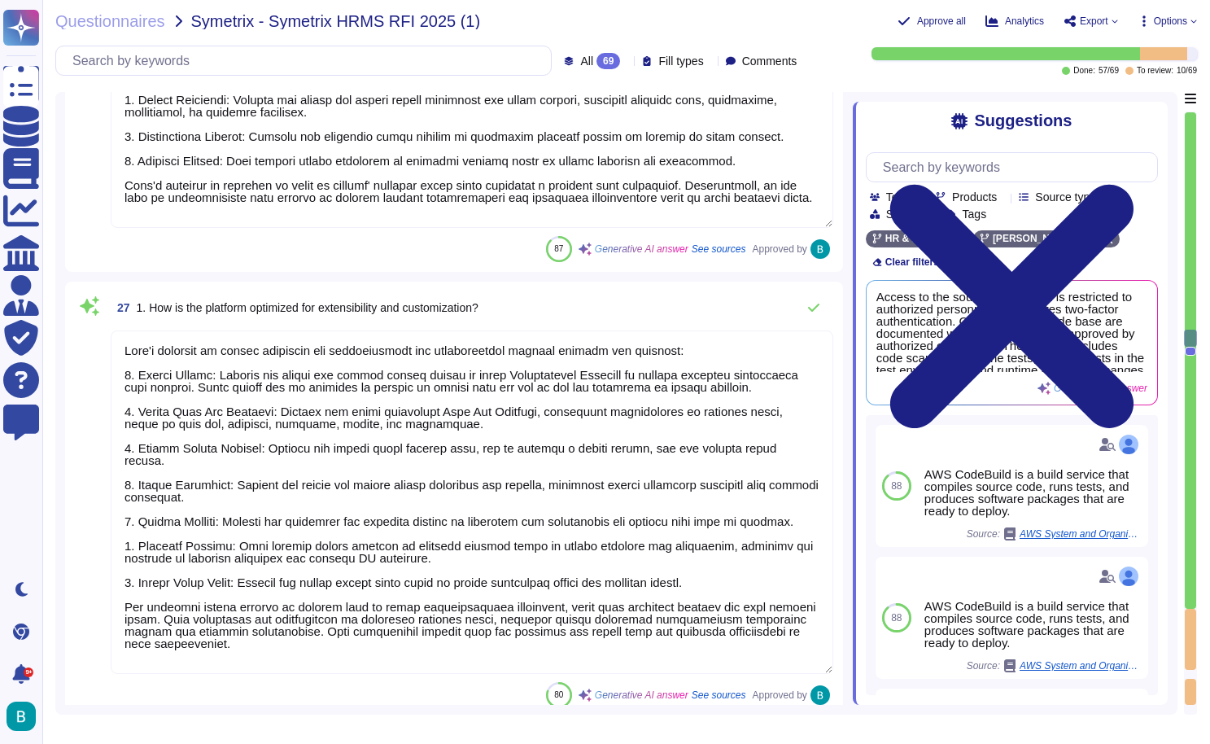
type textarea "The [PERSON_NAME] mobile app offers limited offline capabilities, allowing user…"
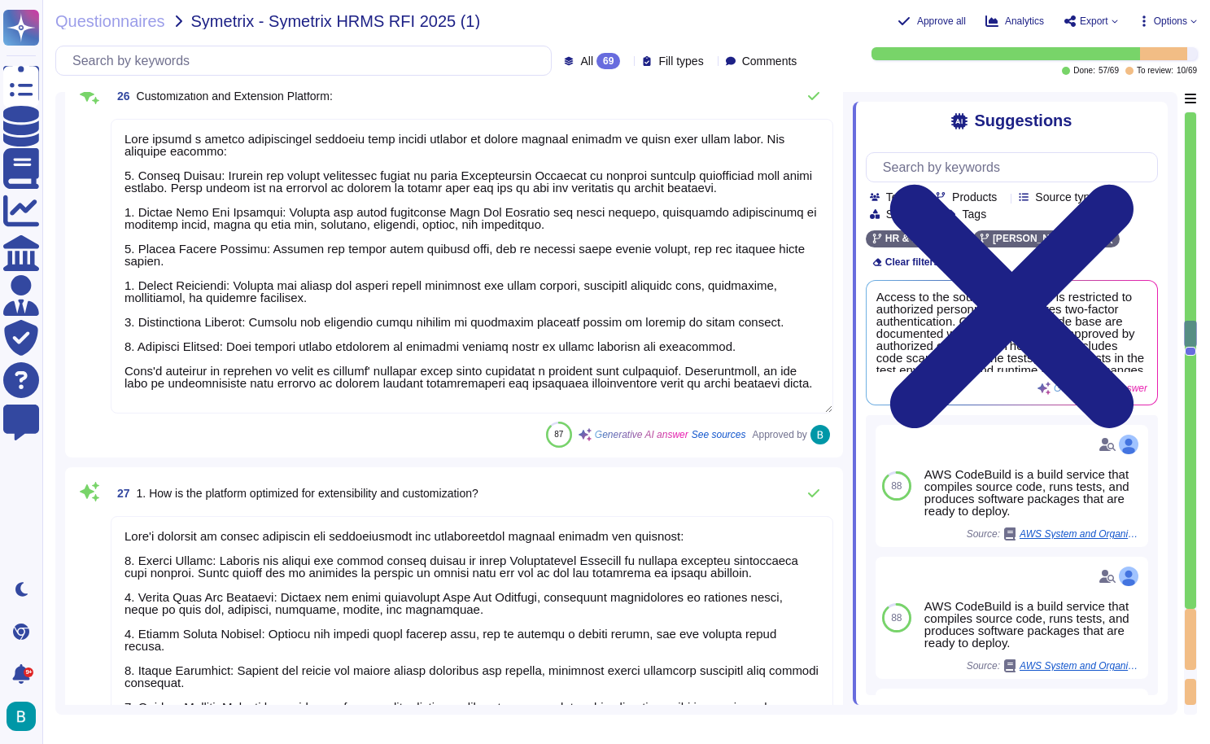
type textarea "The mobile app is designed to provide a seamless experience comparable to the d…"
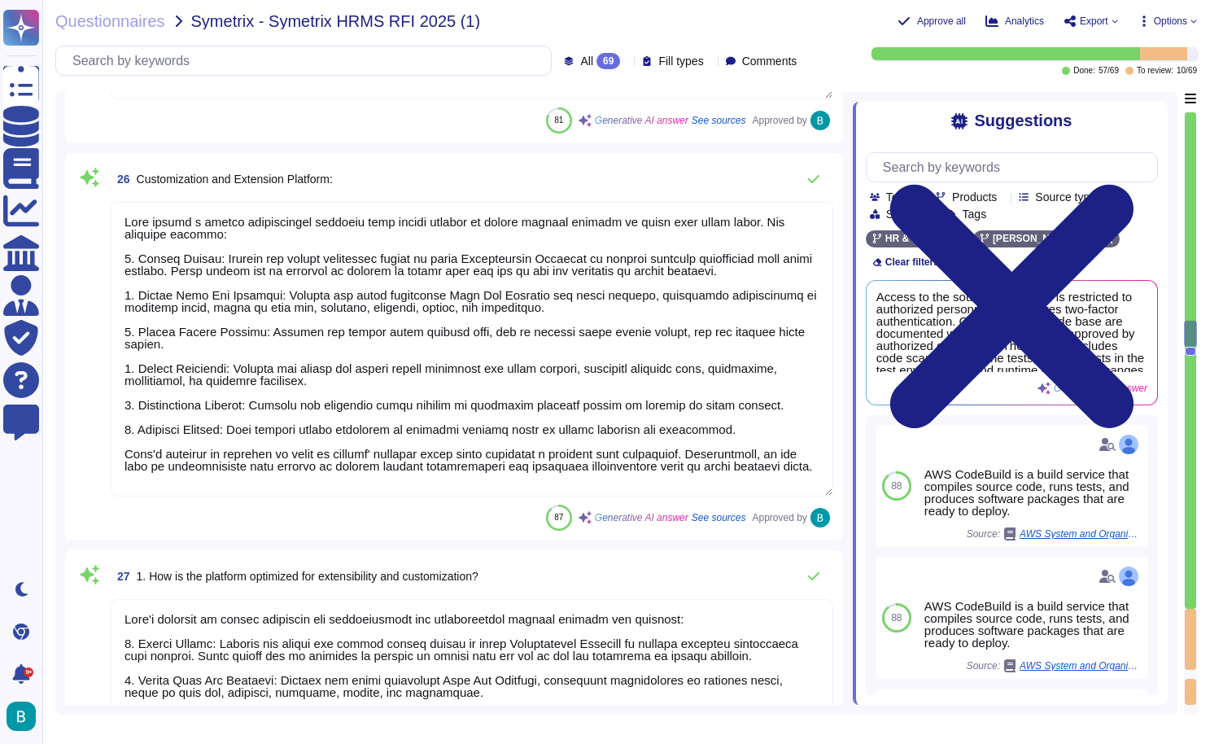
type textarea "Changes to interfaces are managed by [PERSON_NAME], particularly for upgrades t…"
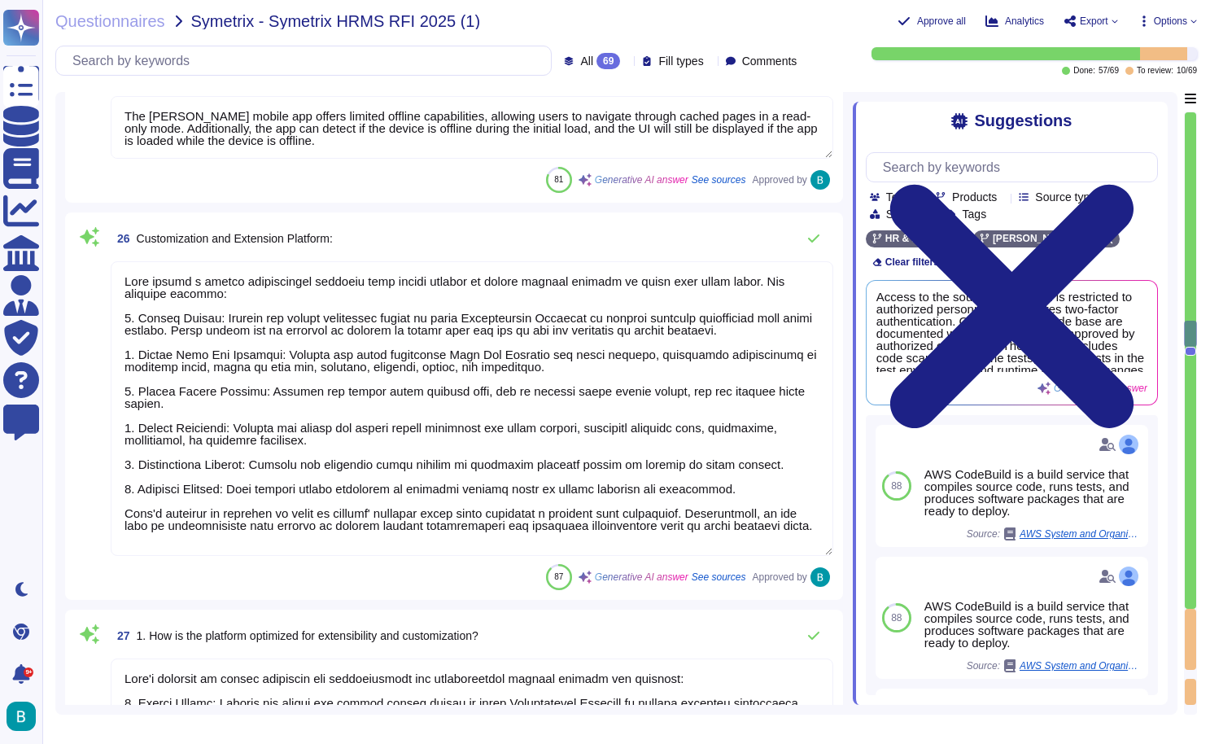
scroll to position [2, 0]
click at [808, 281] on textarea at bounding box center [472, 408] width 723 height 295
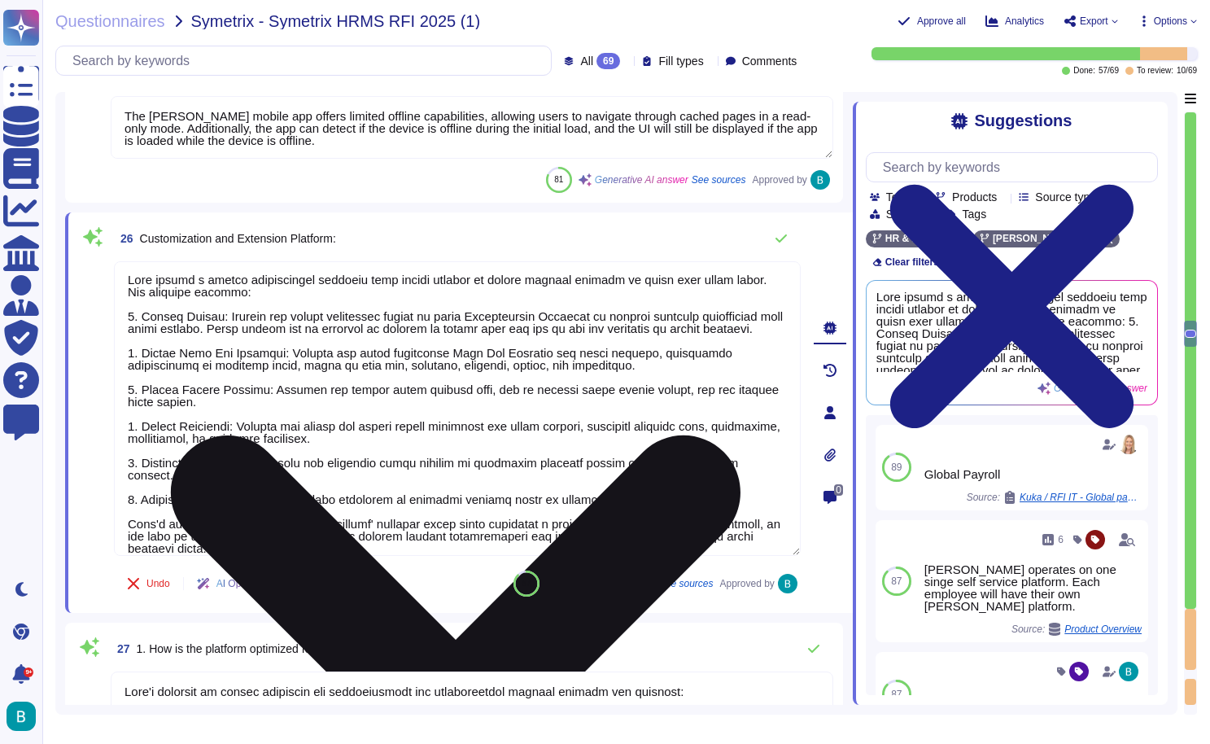
click at [790, 270] on icon at bounding box center [456, 721] width 684 height 912
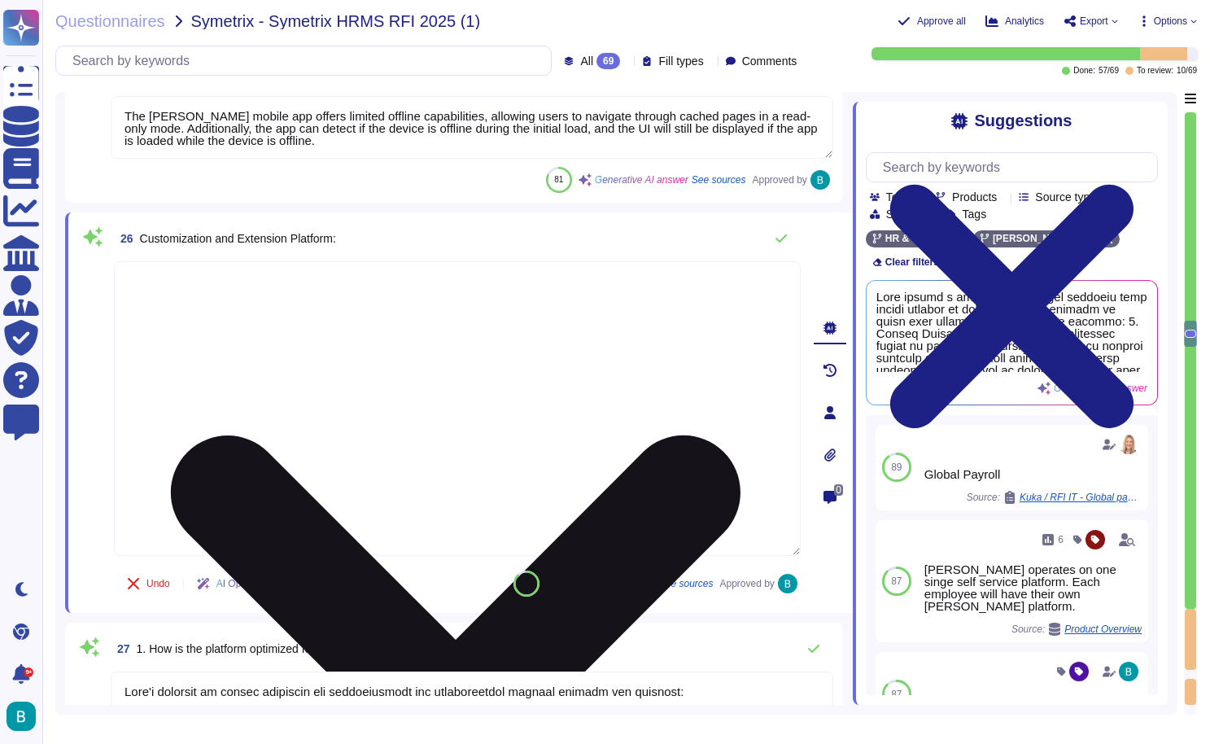
scroll to position [0, 0]
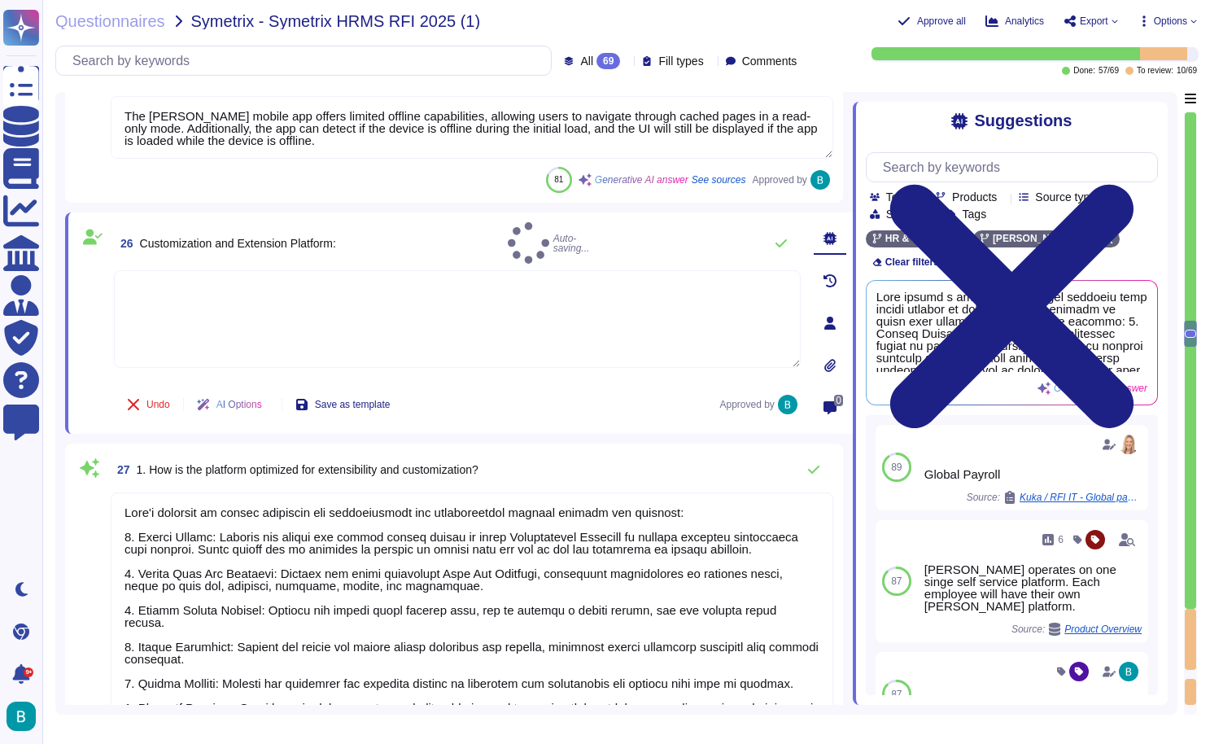
type textarea "No, this is confidential. Access to the source control tool is restricted to au…"
click at [615, 311] on textarea at bounding box center [457, 329] width 687 height 98
type textarea "."
click at [590, 227] on div "26 Customization and Extension Platform: Answer saved" at bounding box center [457, 247] width 687 height 51
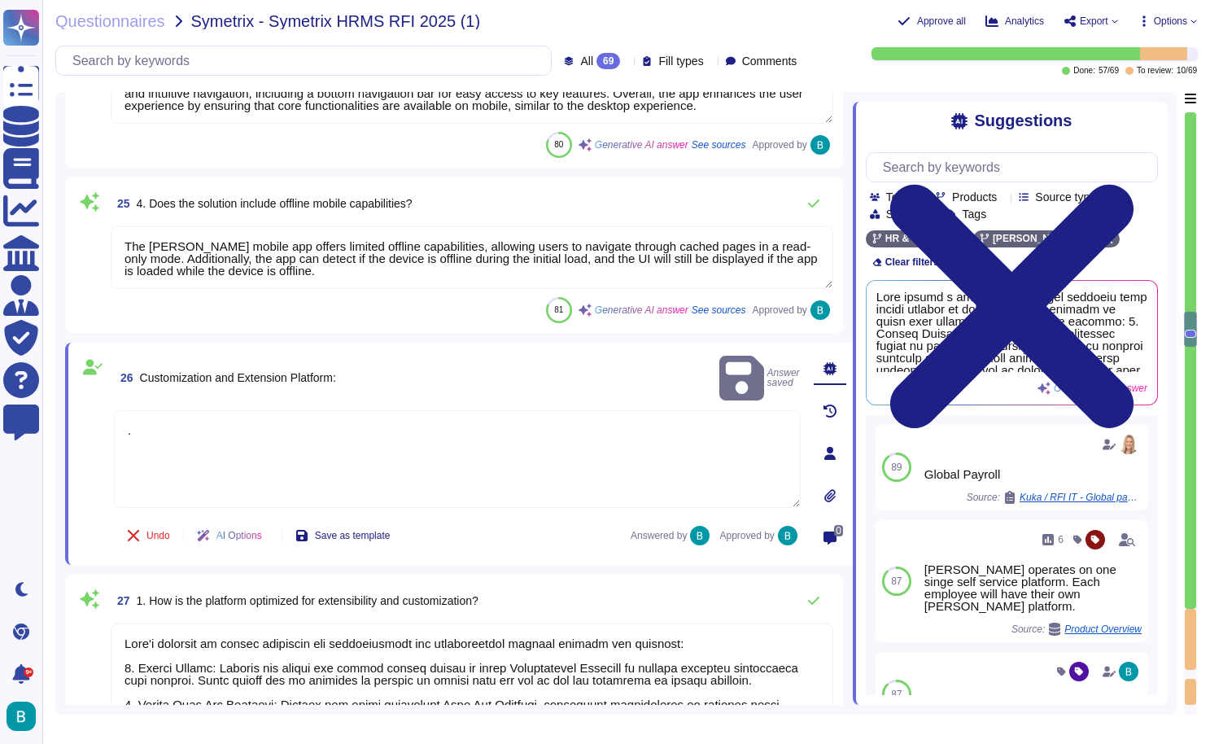
type textarea "Yes, [PERSON_NAME] user interface is designed to be highly intuitive and user-f…"
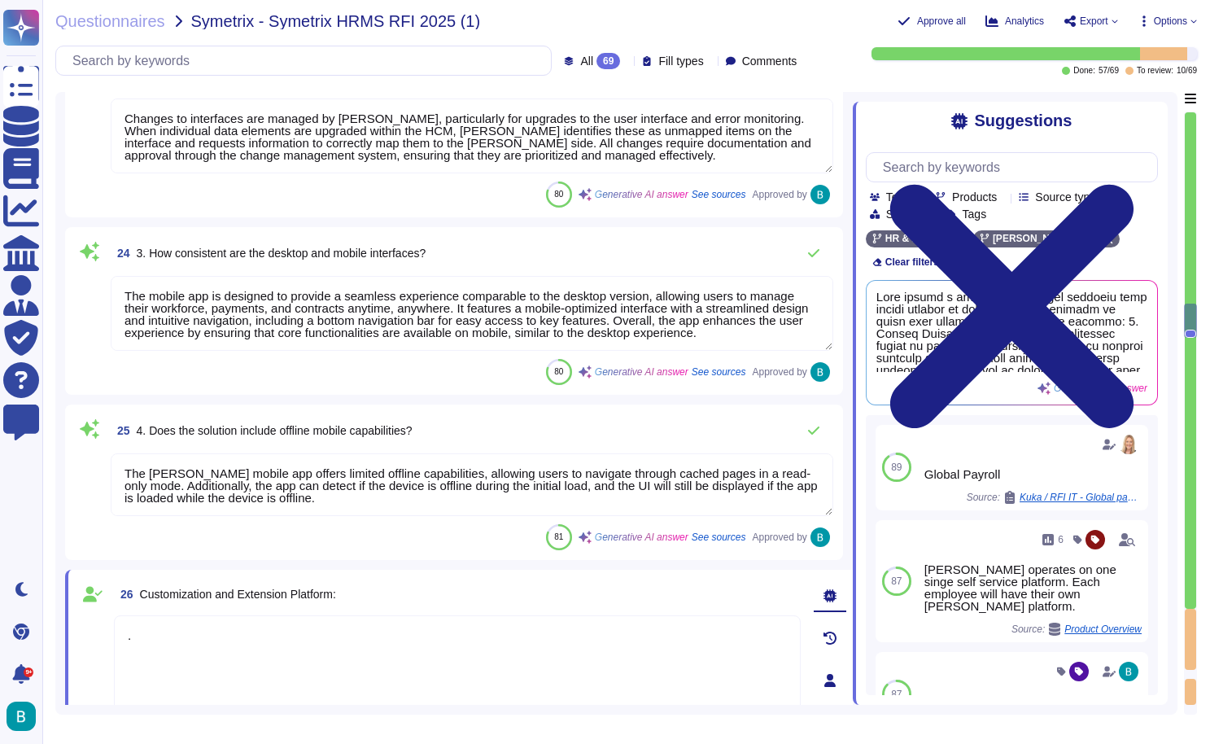
type textarea "[PERSON_NAME] platform is designed to be highly intuitive and user-friendly, ca…"
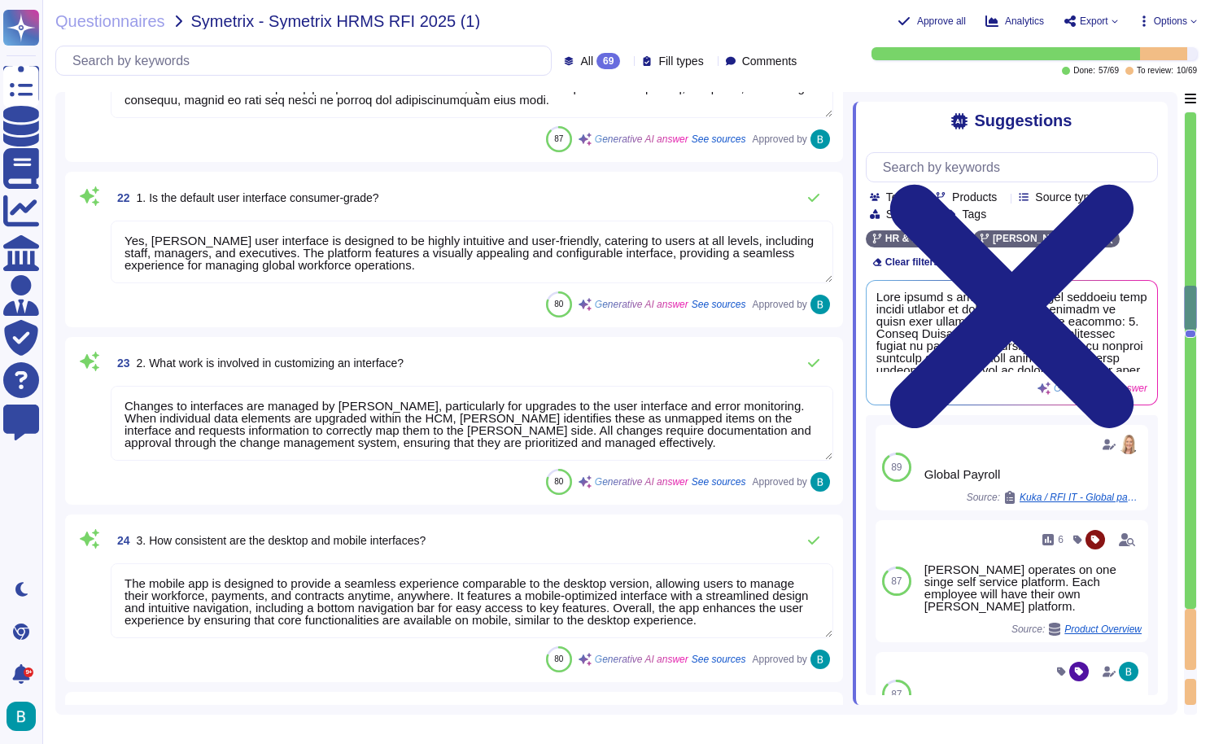
type textarea "[PERSON_NAME] offers several built-in integration capabilities, including: 1. R…"
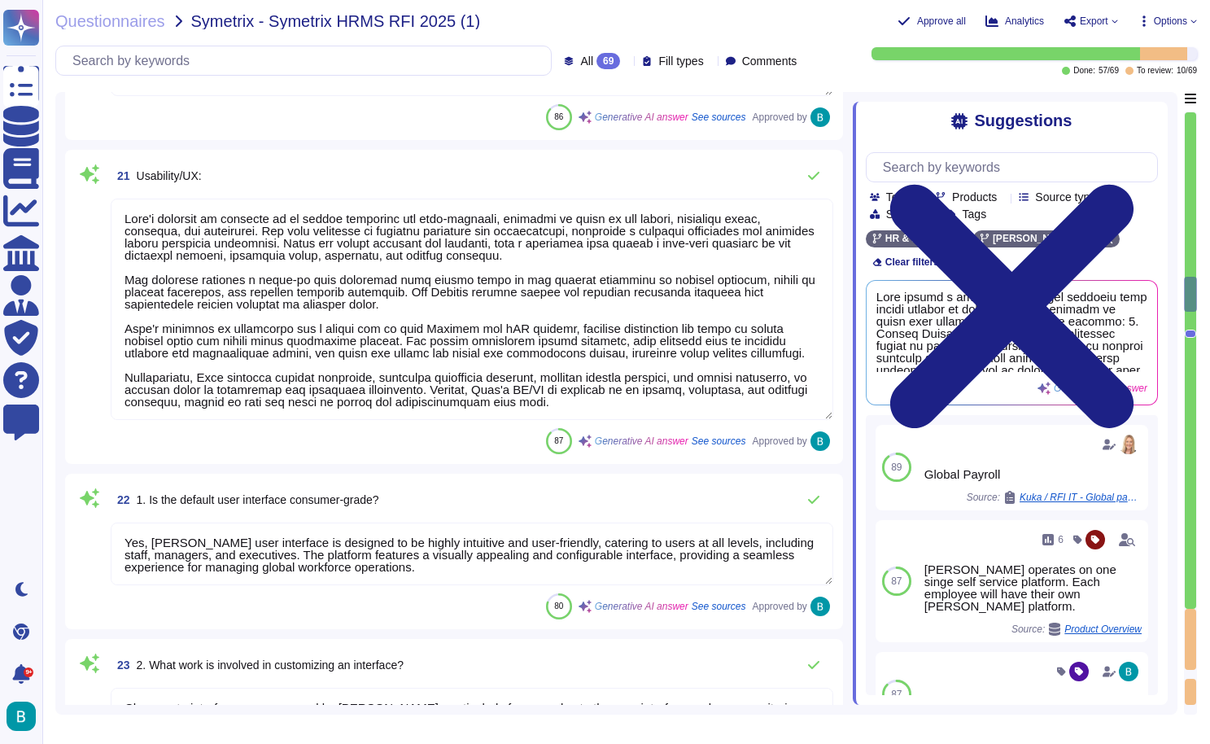
scroll to position [5475, 0]
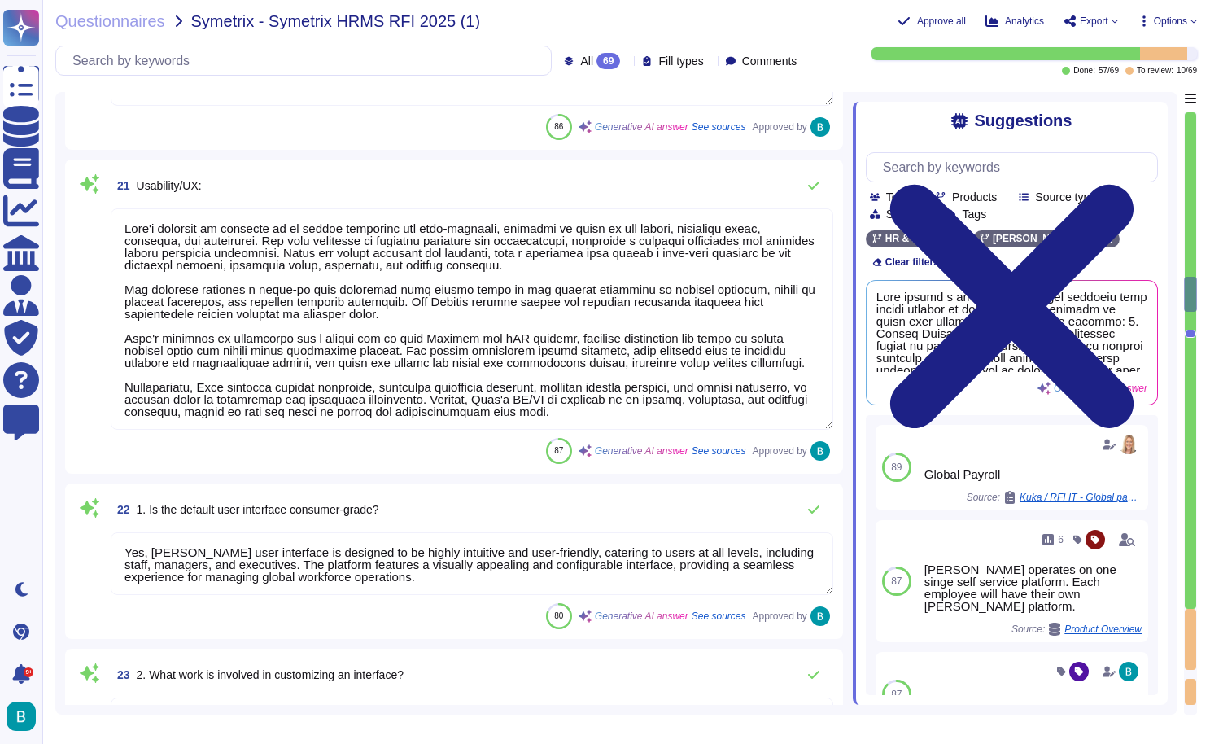
click at [767, 255] on textarea at bounding box center [472, 318] width 723 height 221
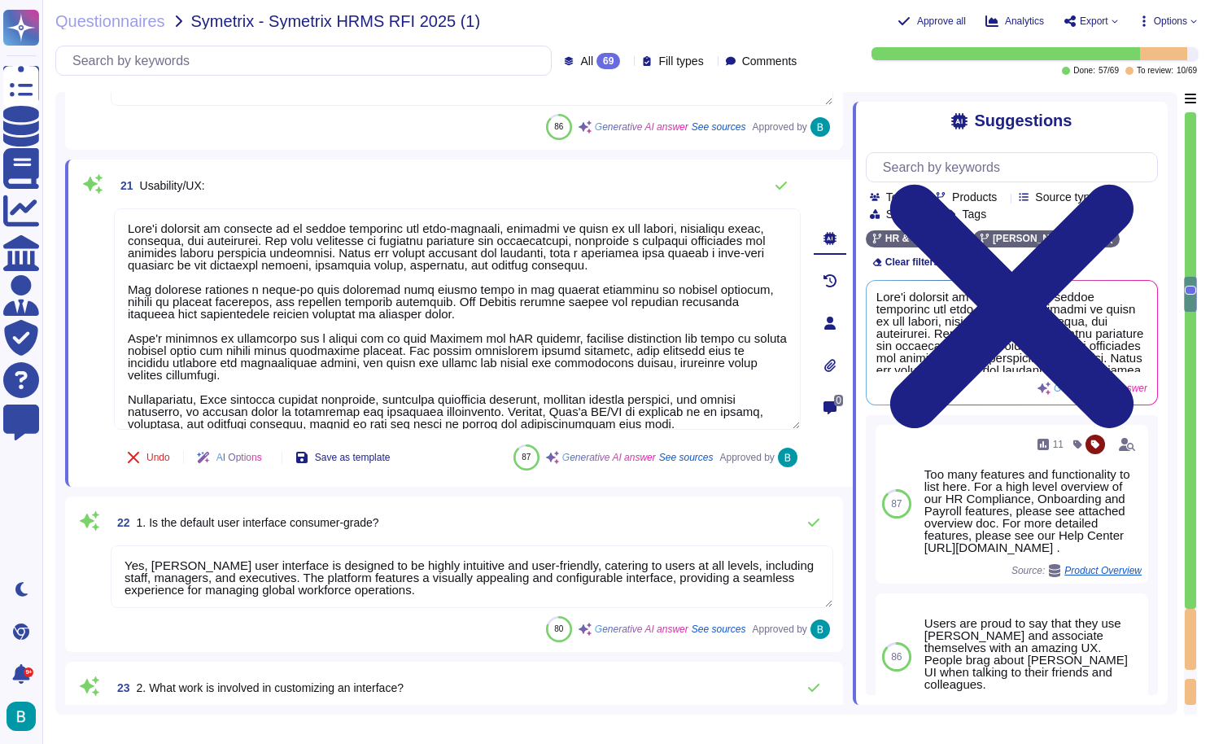
drag, startPoint x: 689, startPoint y: 428, endPoint x: 102, endPoint y: 217, distance: 624.6
click at [102, 217] on div "21 Usability/UX: Undo AI Options Save as template 87 Generative AI answer See s…" at bounding box center [439, 323] width 723 height 308
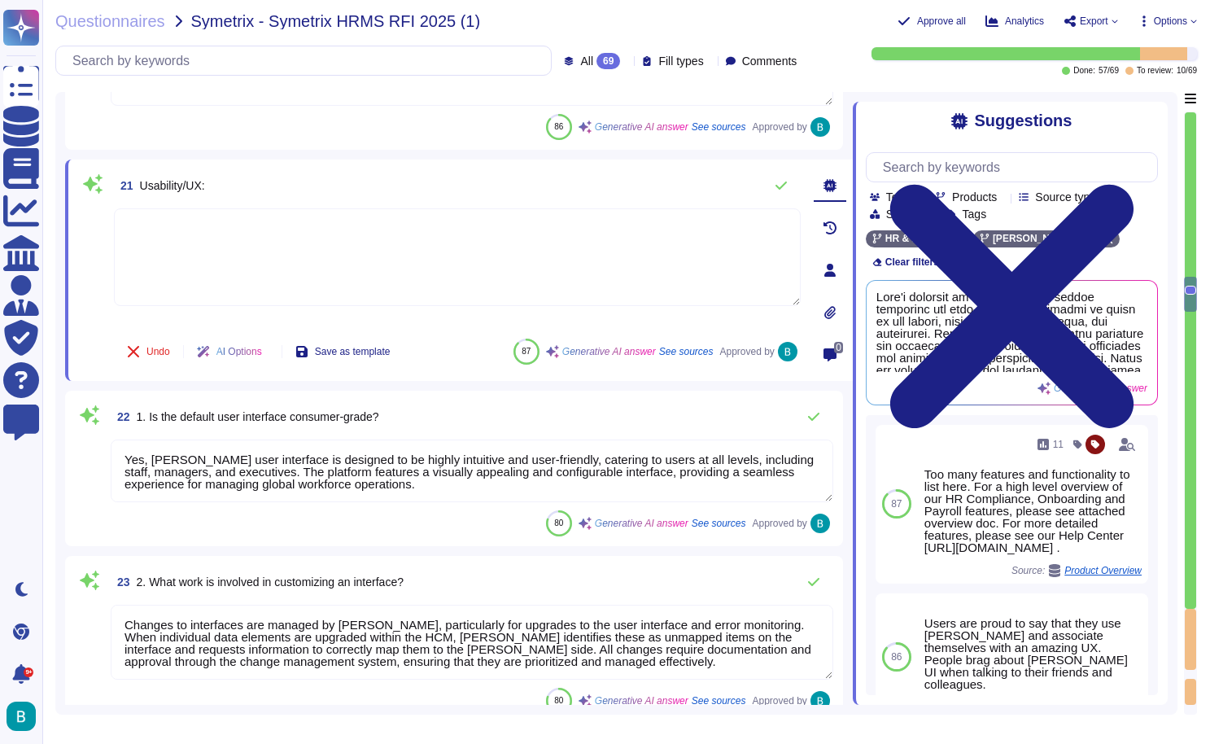
click at [742, 256] on textarea at bounding box center [457, 257] width 687 height 98
type textarea "."
click at [505, 173] on div "21 Usability/UX:" at bounding box center [457, 185] width 687 height 33
click at [655, 473] on textarea "Yes, [PERSON_NAME] user interface is designed to be highly intuitive and user-f…" at bounding box center [472, 471] width 723 height 63
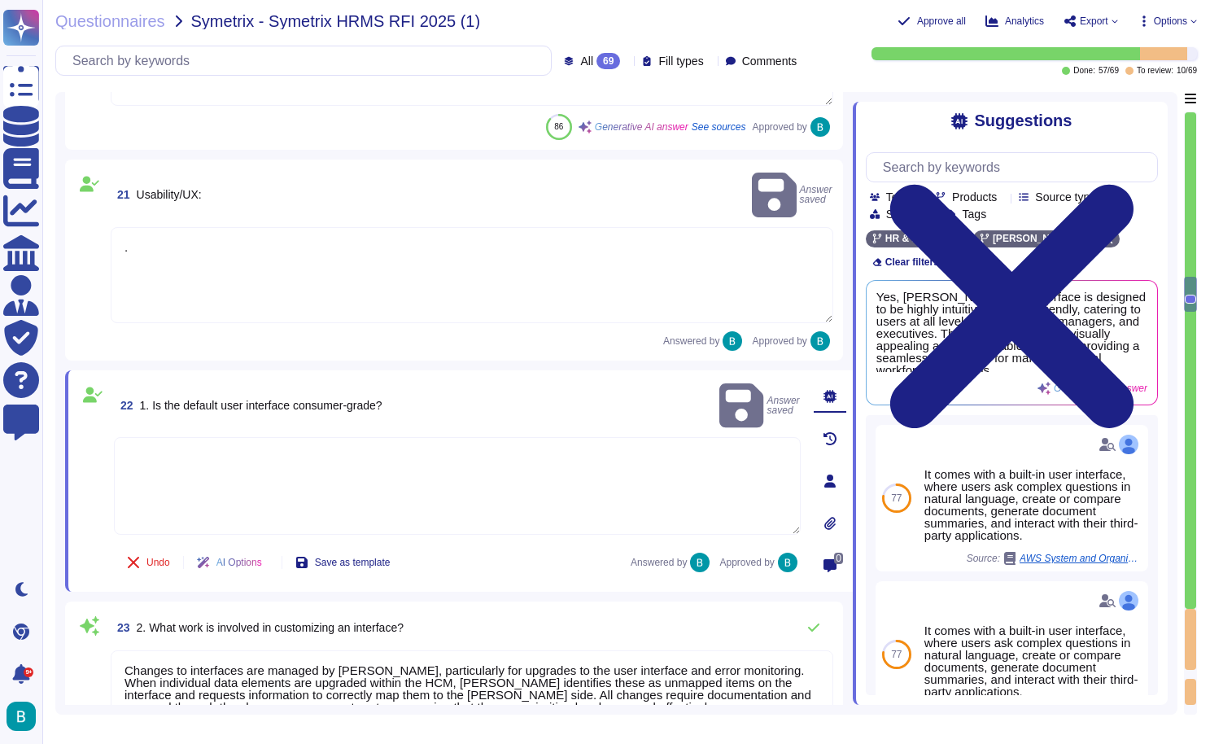
click at [681, 437] on textarea at bounding box center [457, 486] width 687 height 98
paste textarea "[PERSON_NAME] platform is designed to be highly intuitive and user-friendly, ca…"
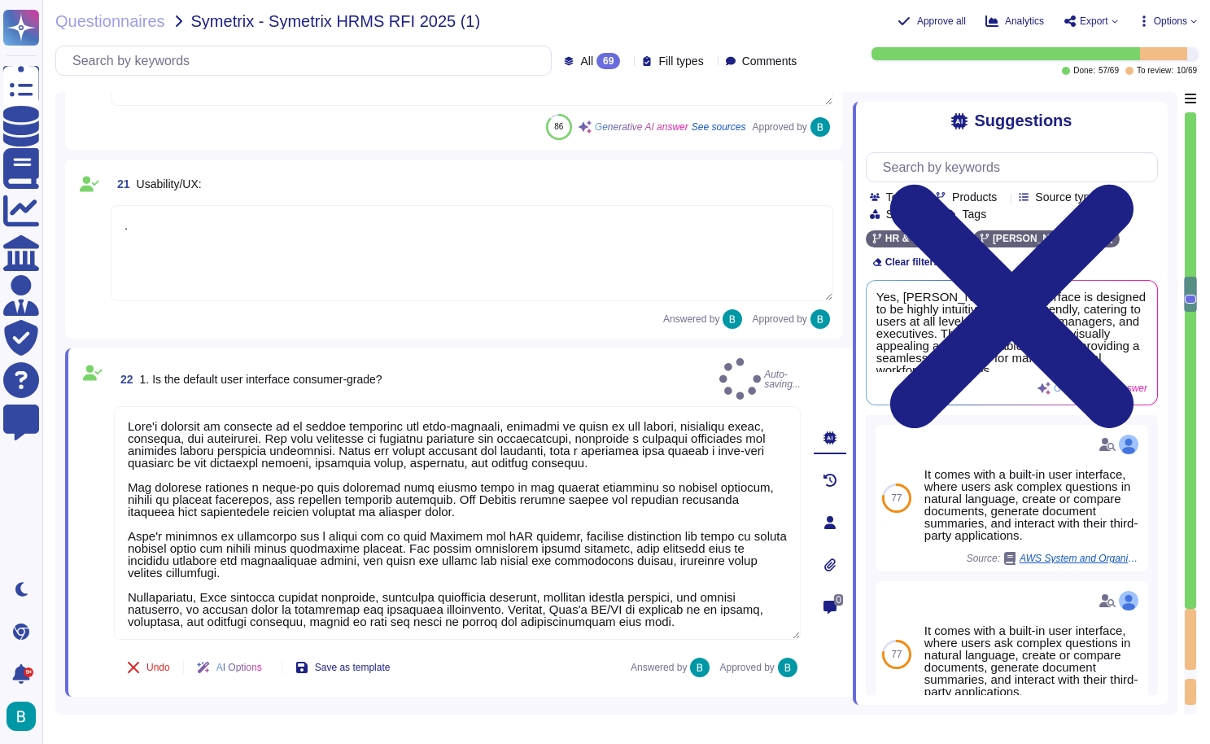
type textarea "[PERSON_NAME] platform is designed to be highly intuitive and user-friendly, ca…"
click at [456, 372] on div "22 1. Is the default user interface consumer-grade? Auto-saving..." at bounding box center [457, 379] width 687 height 42
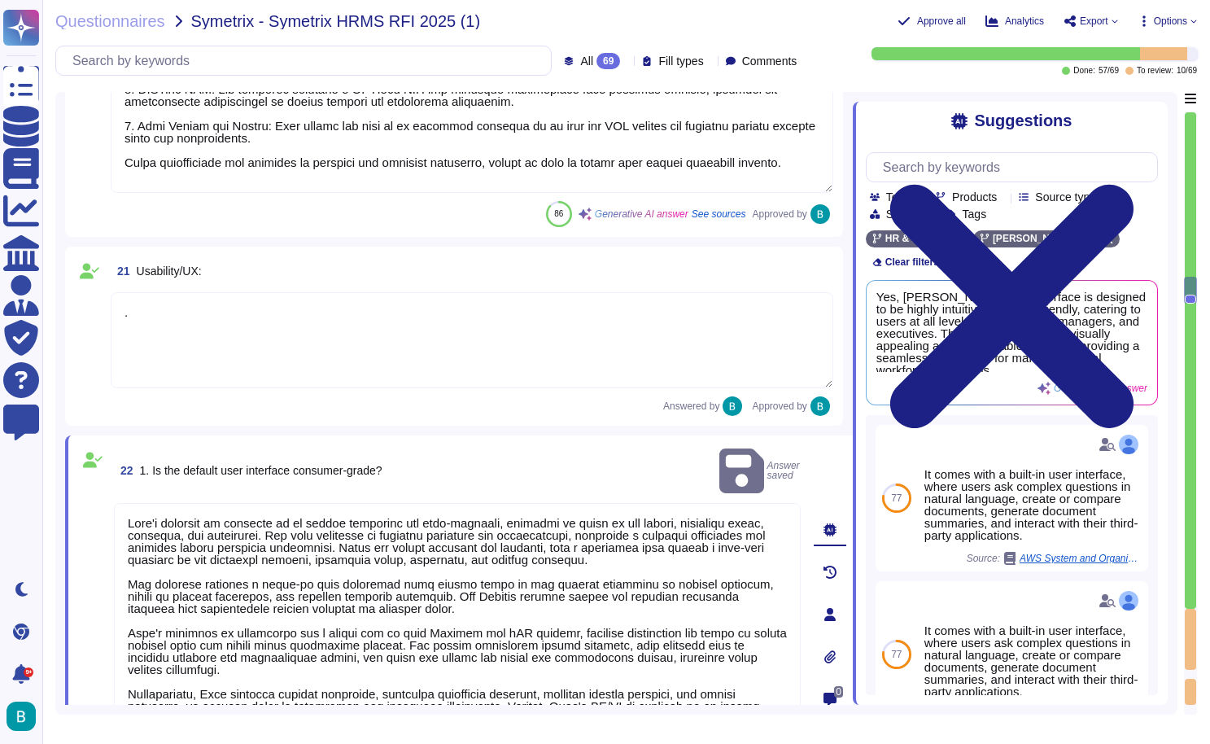
type textarea "[PERSON_NAME] integrates with applications and data sources through several key…"
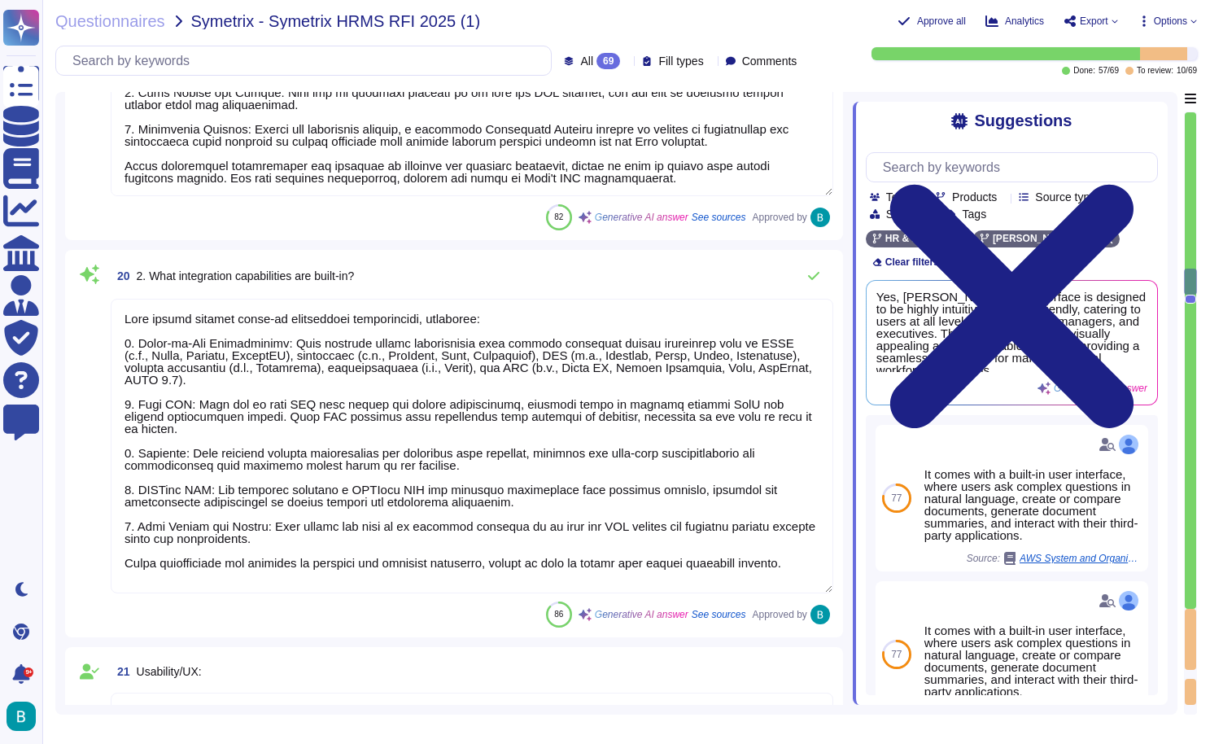
type textarea "[PERSON_NAME] offers a wide range of integration capabilities with various appl…"
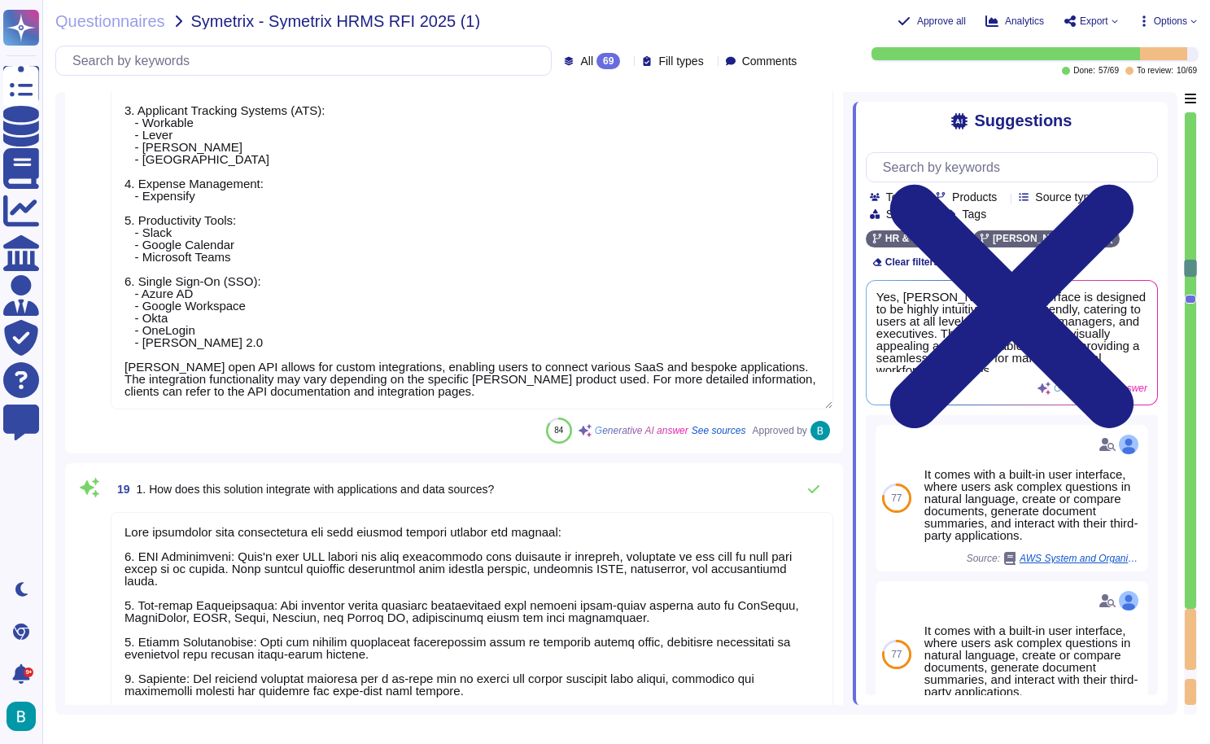
type textarea "To customize workflows on the [PERSON_NAME] platform, the following skills are …"
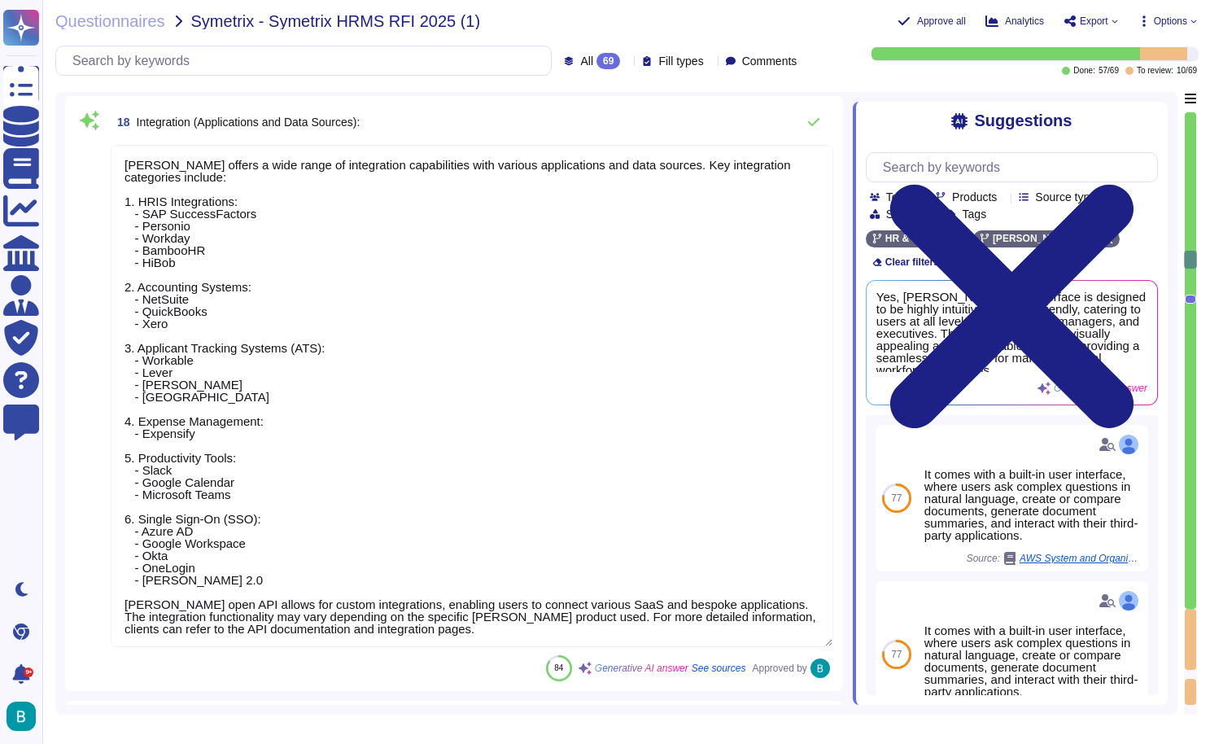
scroll to position [4128, 0]
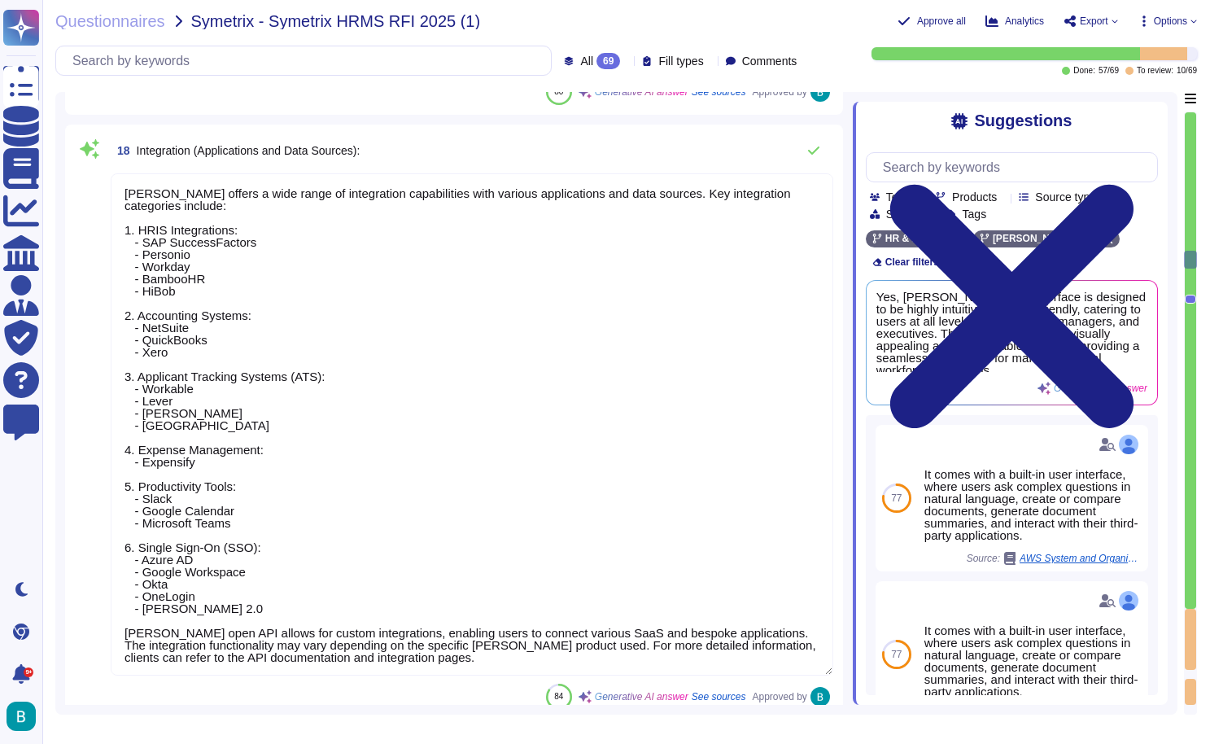
click at [444, 672] on textarea "[PERSON_NAME] offers a wide range of integration capabilities with various appl…" at bounding box center [472, 424] width 723 height 502
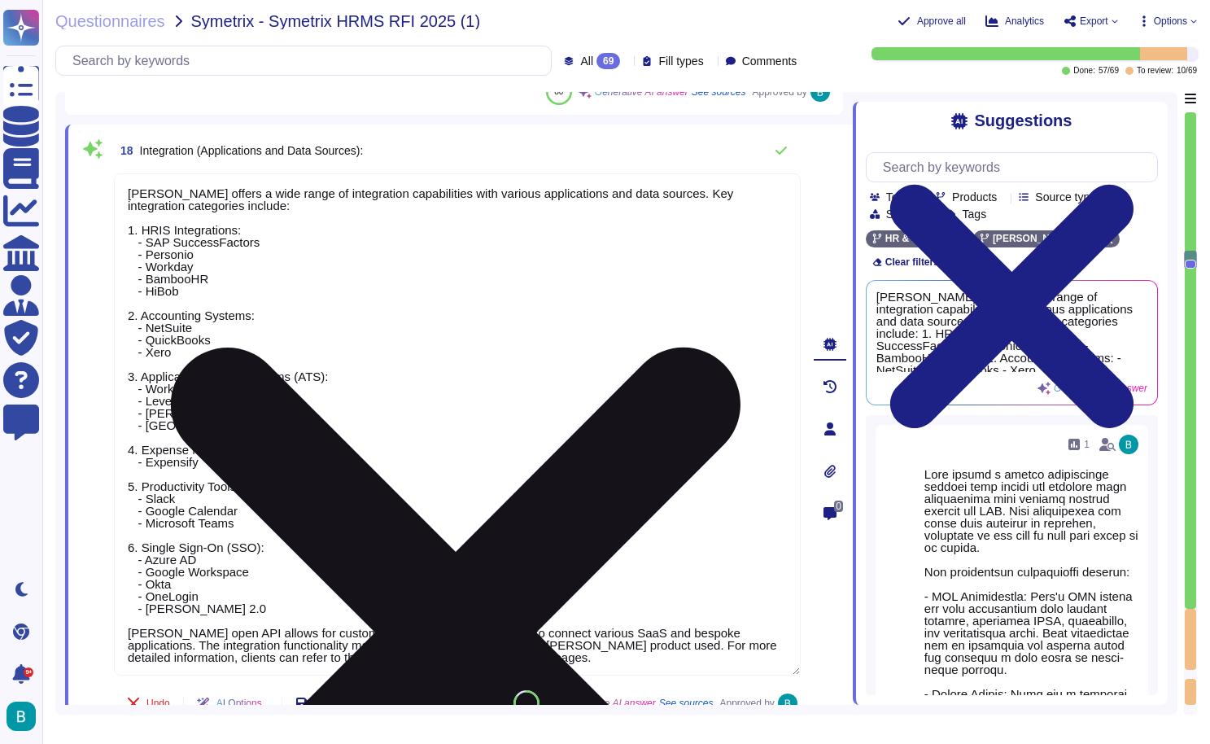
drag, startPoint x: 448, startPoint y: 655, endPoint x: 114, endPoint y: 186, distance: 575.5
click at [114, 186] on textarea "[PERSON_NAME] offers a wide range of integration capabilities with various appl…" at bounding box center [457, 424] width 687 height 502
type textarea "."
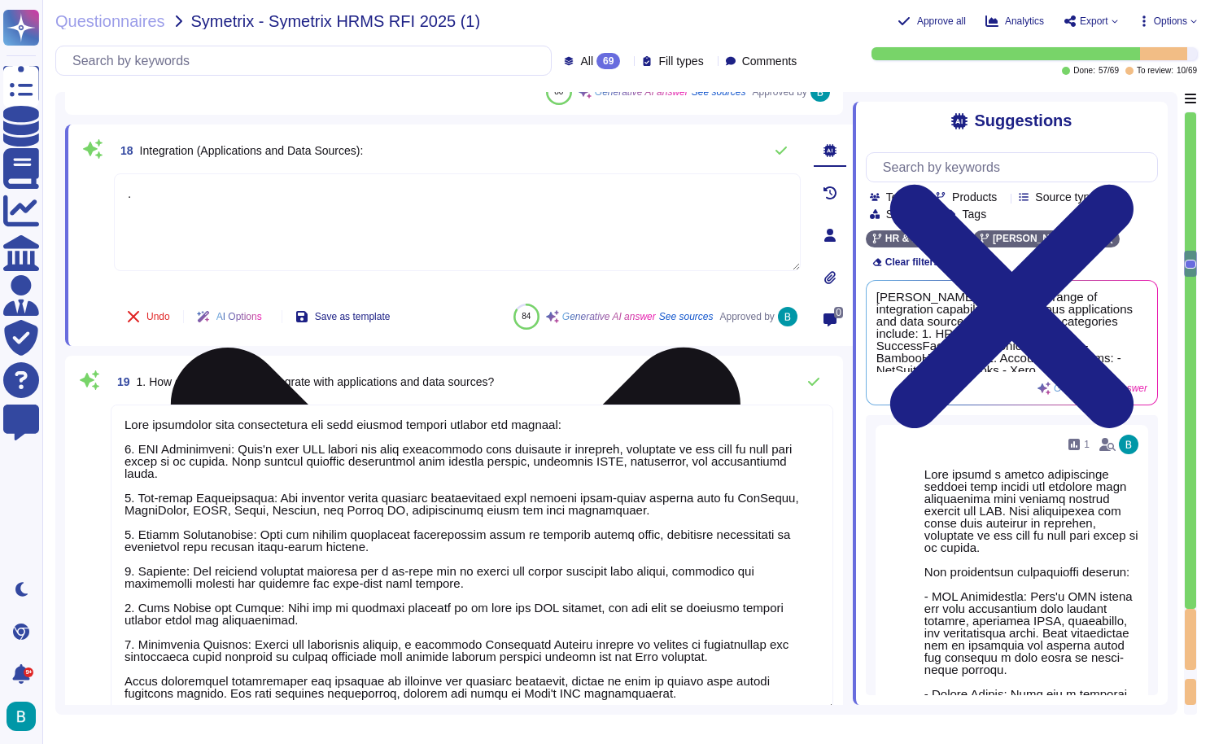
type textarea "."
type textarea "[PERSON_NAME] platform is designed to be highly intuitive and user-friendly, ca…"
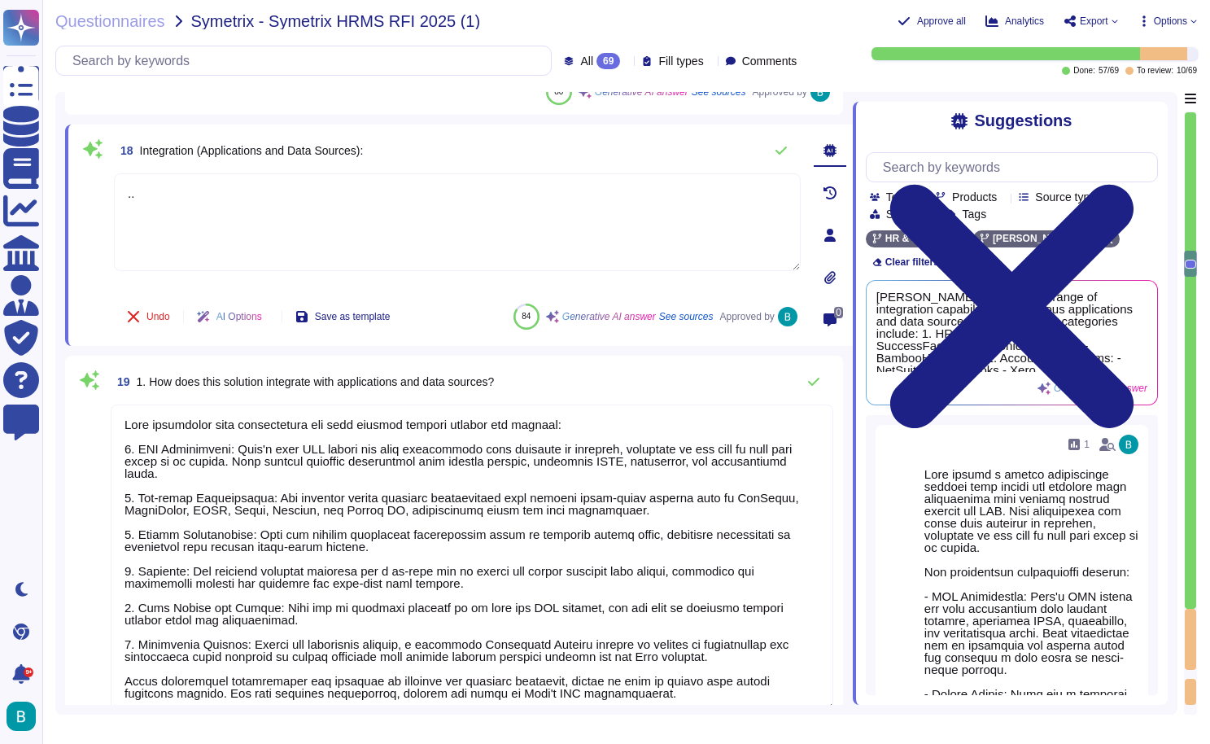
type textarea ".."
click at [637, 142] on div "18 Integration (Applications and Data Sources):" at bounding box center [457, 150] width 687 height 33
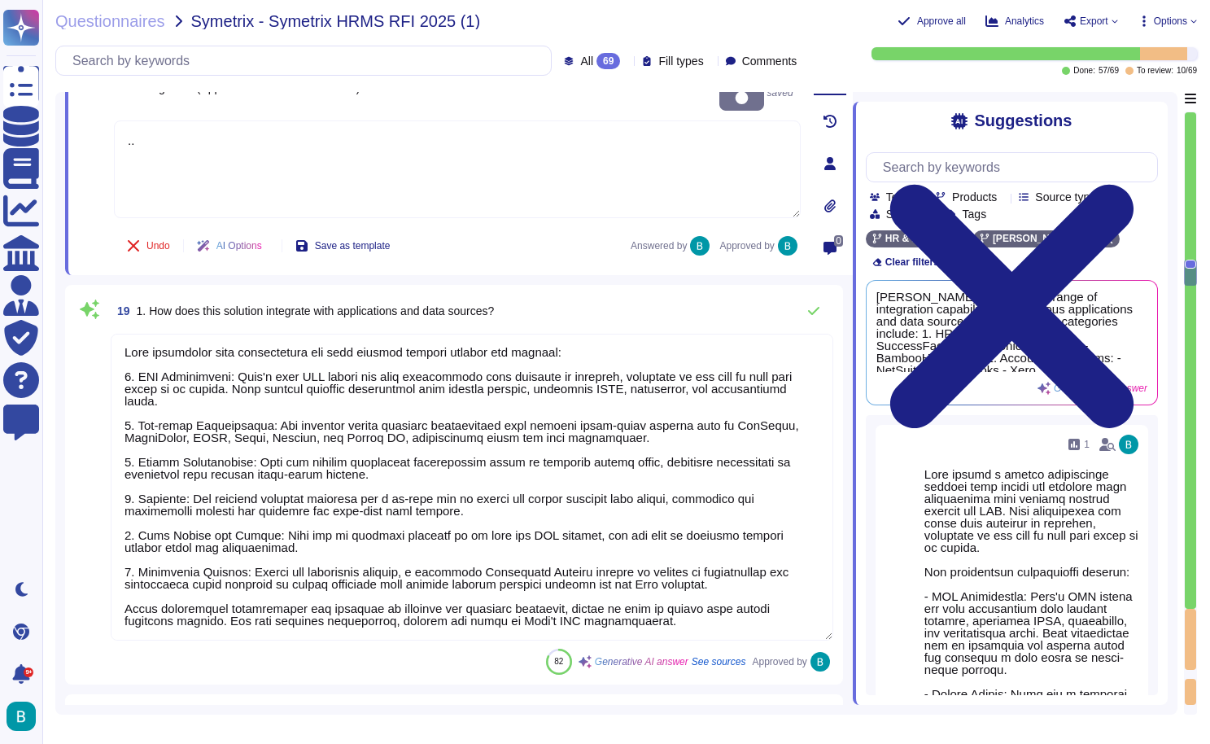
scroll to position [2, 0]
click at [494, 405] on textarea at bounding box center [472, 486] width 723 height 307
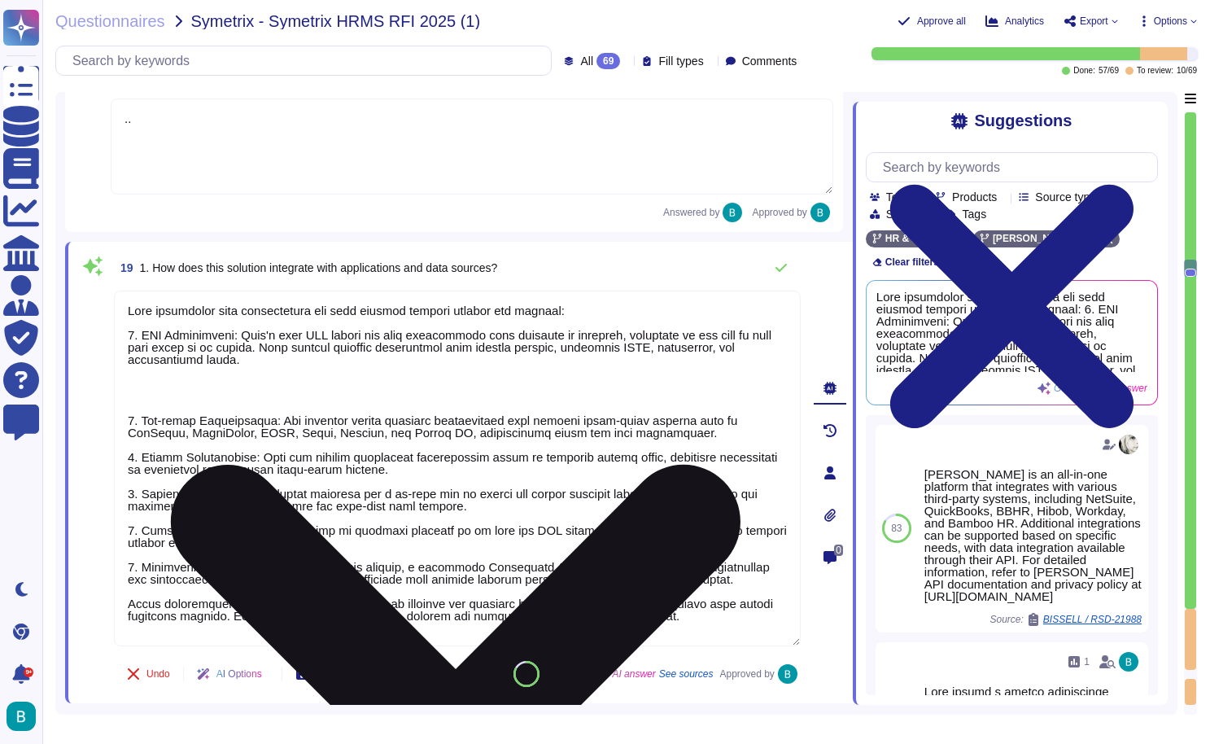
paste textarea "[PERSON_NAME] offers a wide range of integration capabilities with various appl…"
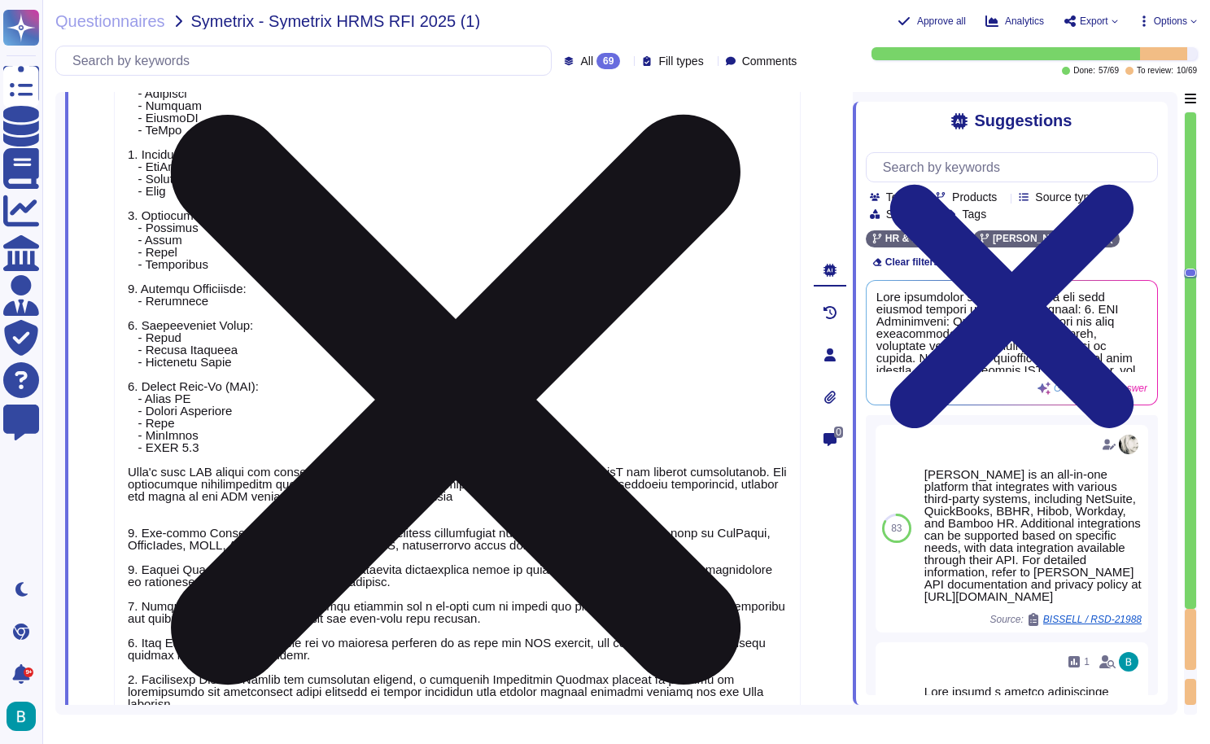
scroll to position [4688, 0]
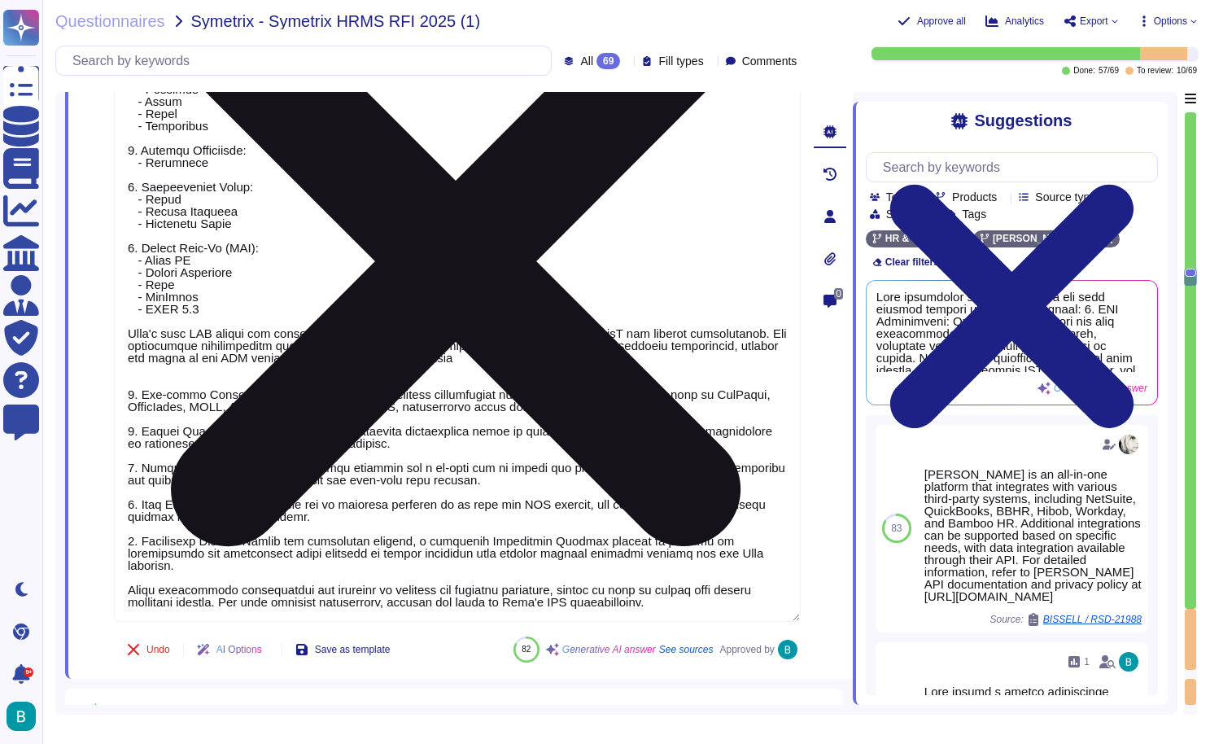
drag, startPoint x: 124, startPoint y: 392, endPoint x: 642, endPoint y: 444, distance: 521.1
click at [642, 444] on textarea at bounding box center [457, 212] width 687 height 820
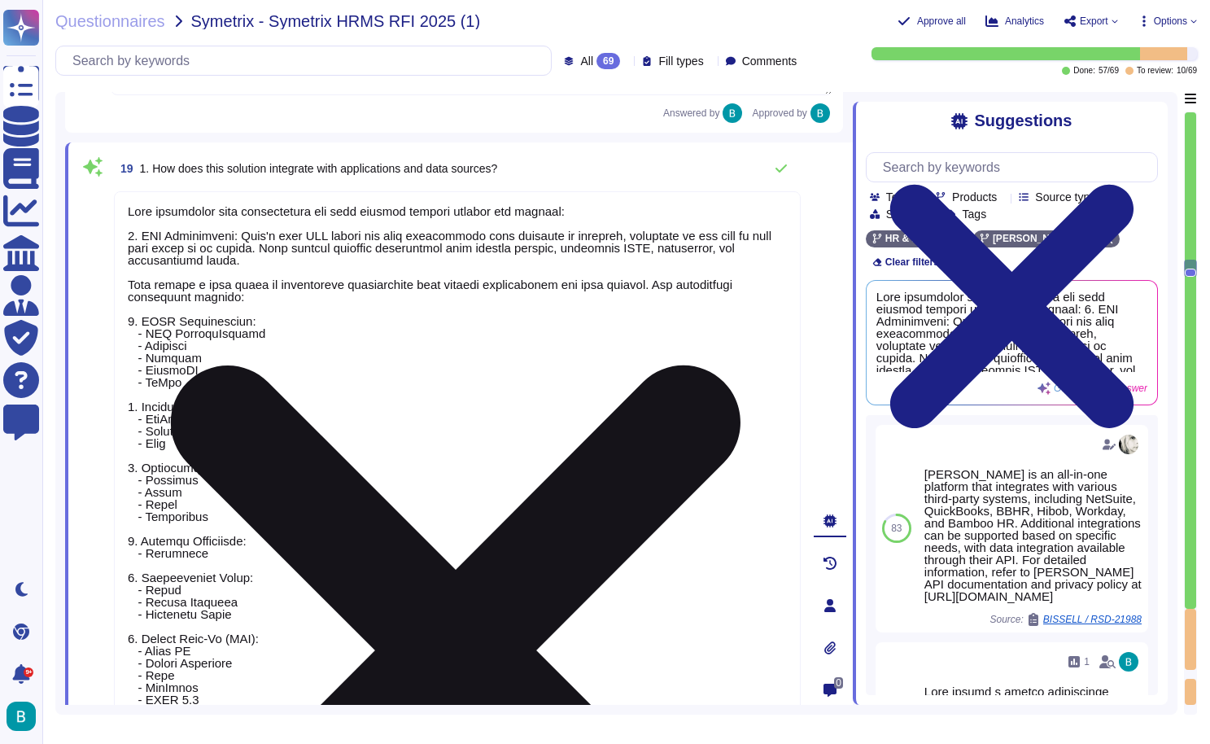
scroll to position [4298, 0]
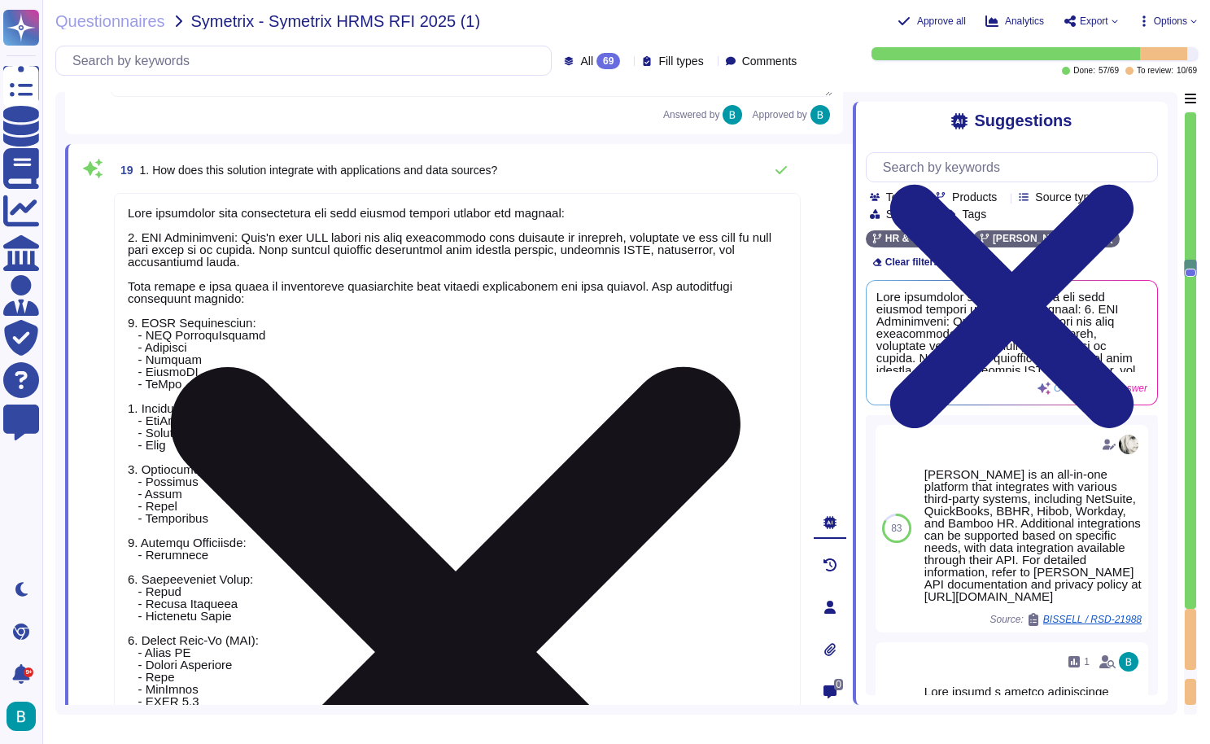
type textarea "[PERSON_NAME] integrates with applications and data sources through several key…"
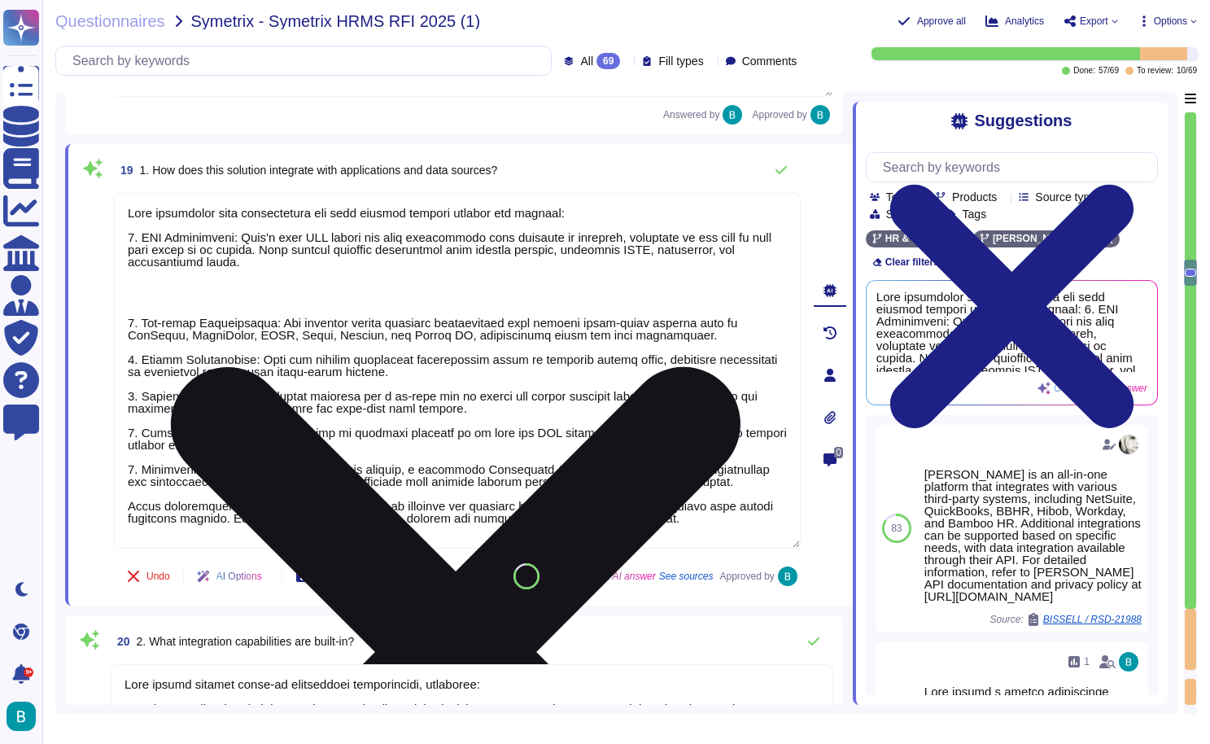
type textarea "."
type textarea "[PERSON_NAME] platform is designed to be highly intuitive and user-friendly, ca…"
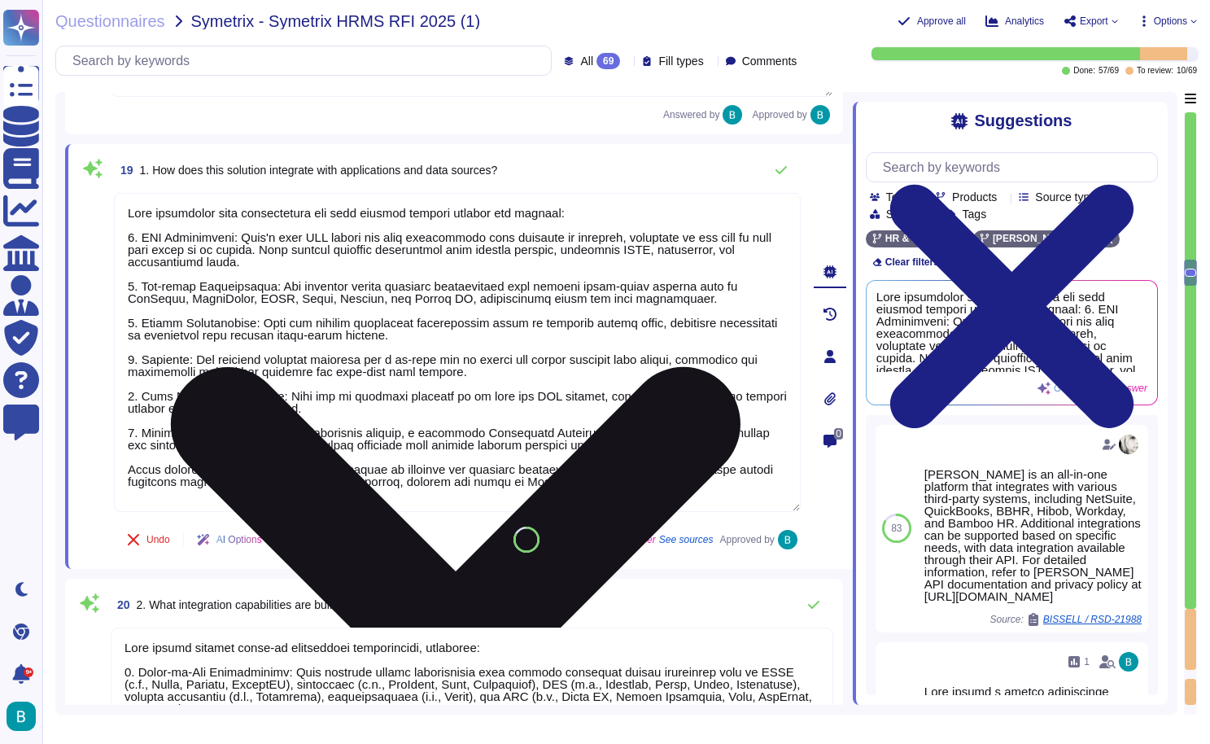
drag, startPoint x: 684, startPoint y: 296, endPoint x: 681, endPoint y: 286, distance: 10.9
click at [681, 286] on textarea at bounding box center [457, 352] width 687 height 319
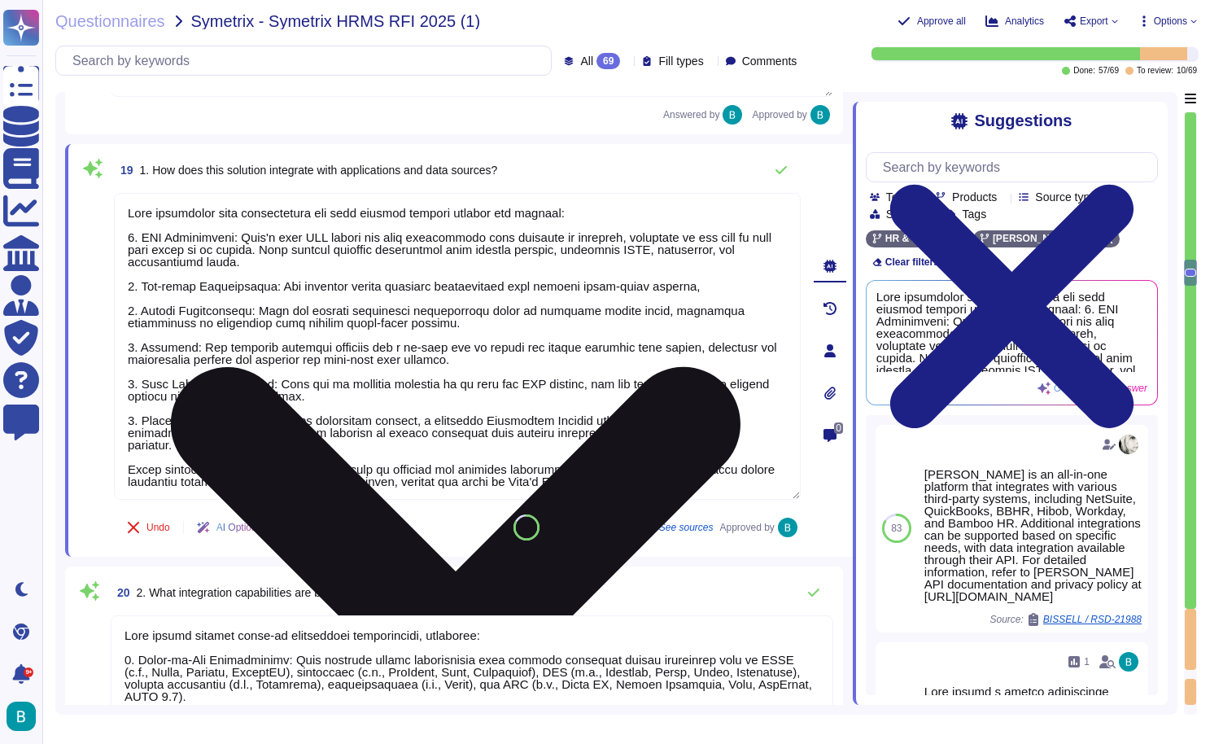
paste textarea "[PERSON_NAME] offers a wide range of integration capabilities with various appl…"
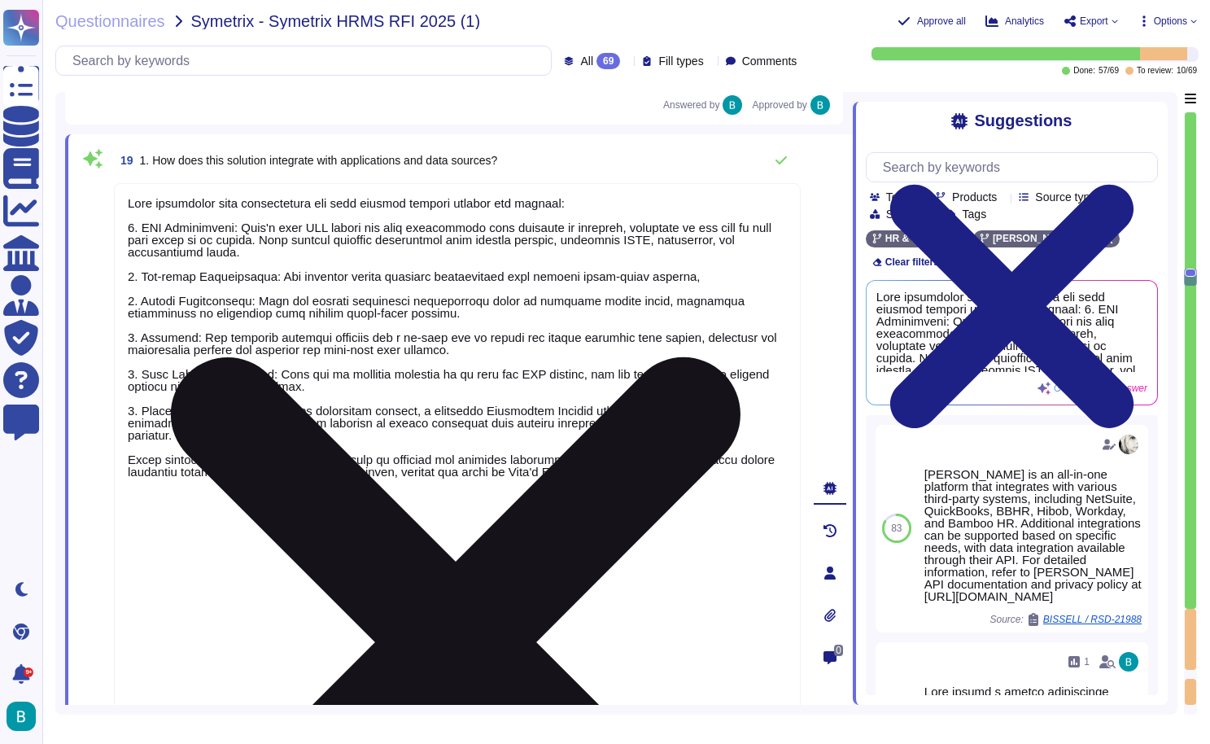
type textarea "[PERSON_NAME] integrates with applications and data sources through several key…"
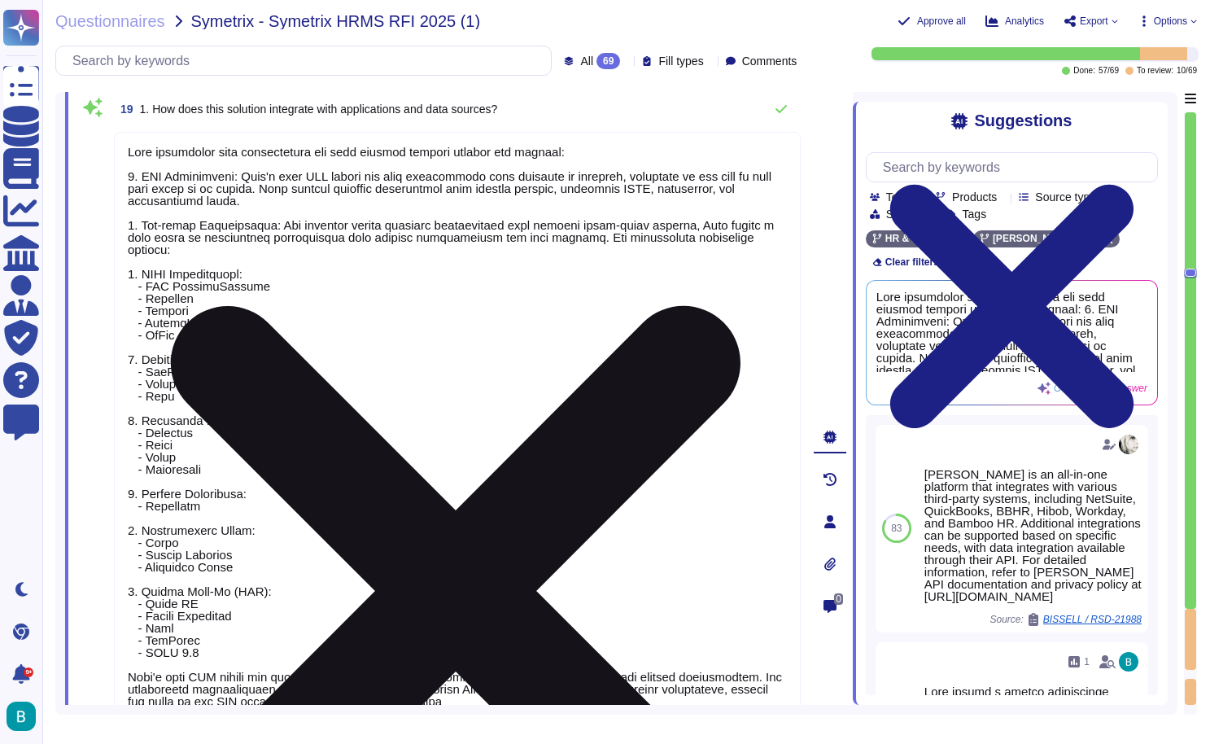
scroll to position [4324, 0]
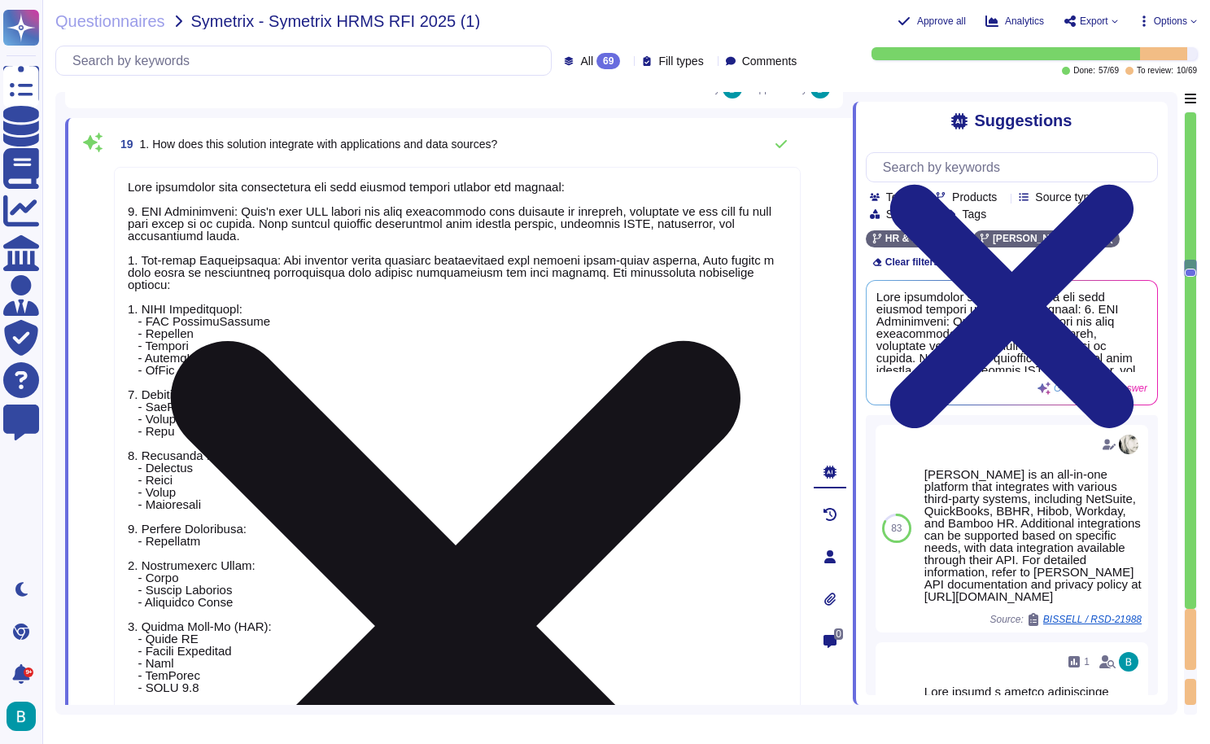
type textarea "To customize workflows on the [PERSON_NAME] platform, the following skills are …"
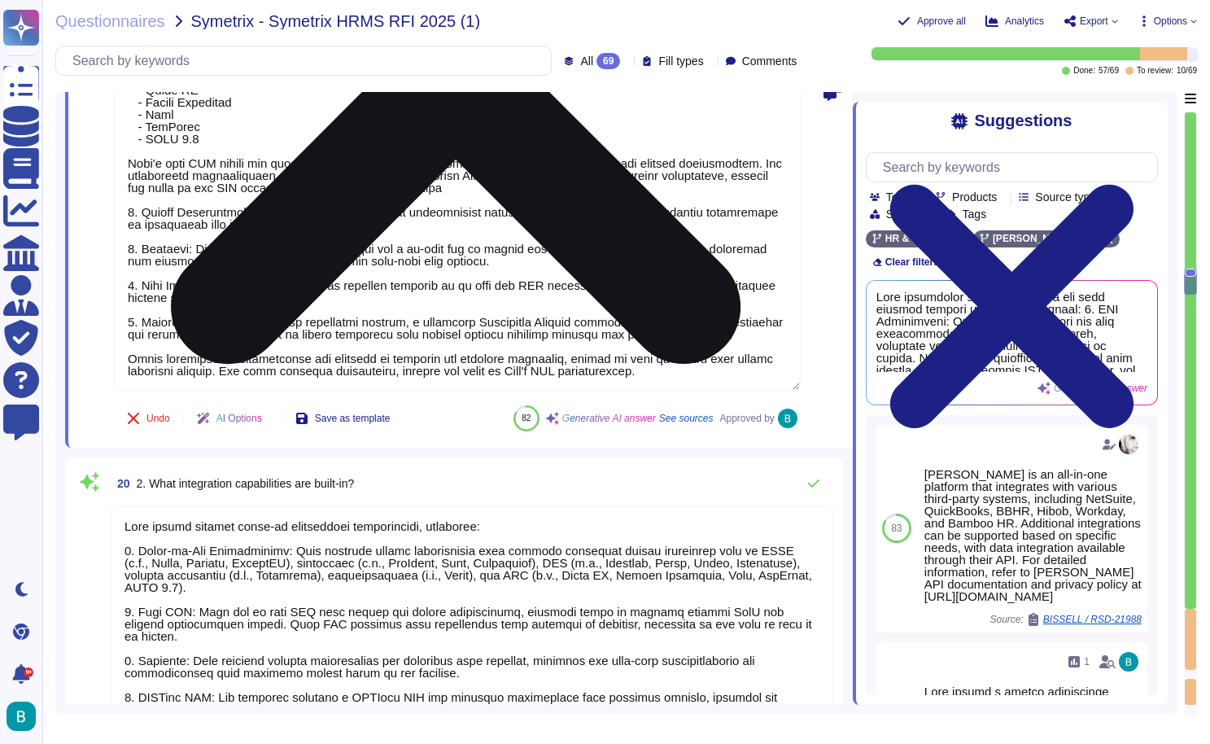
scroll to position [5124, 0]
type textarea "."
type textarea "[PERSON_NAME] platform is designed to be highly intuitive and user-friendly, ca…"
type textarea "Changes to interfaces are managed by [PERSON_NAME], particularly for upgrades t…"
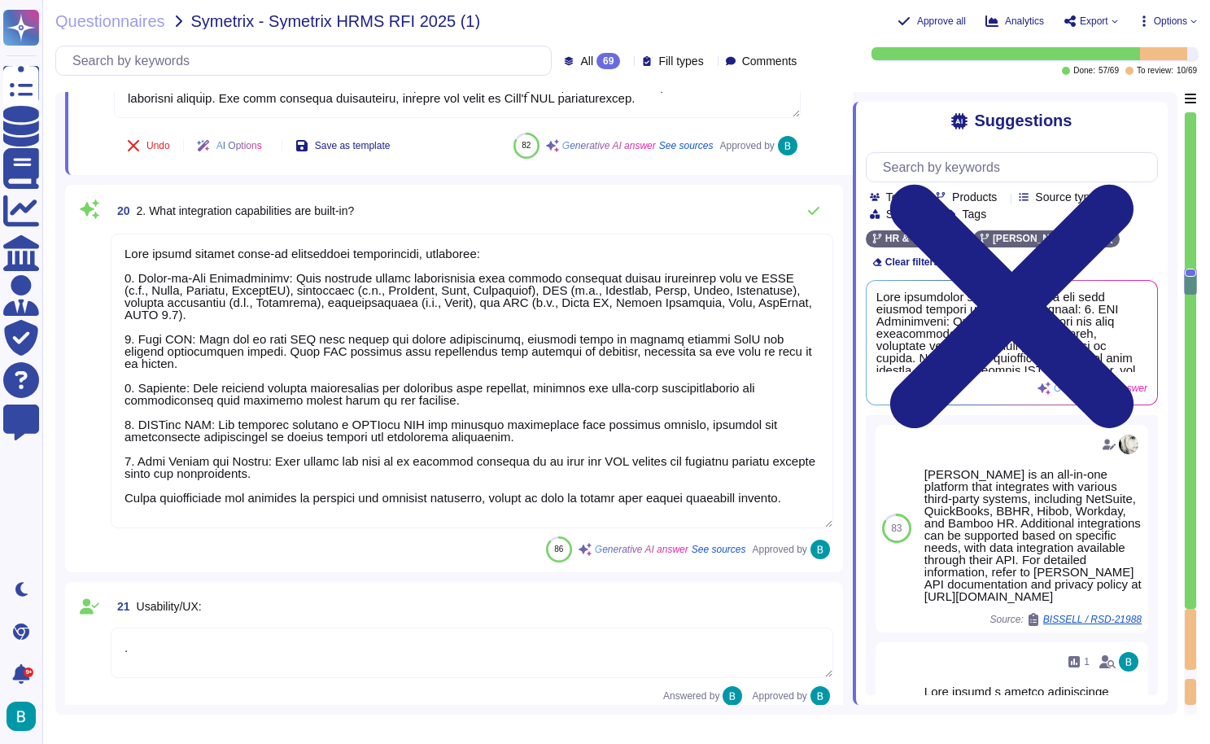
type textarea "[PERSON_NAME] integrates with applications and data sources through several key…"
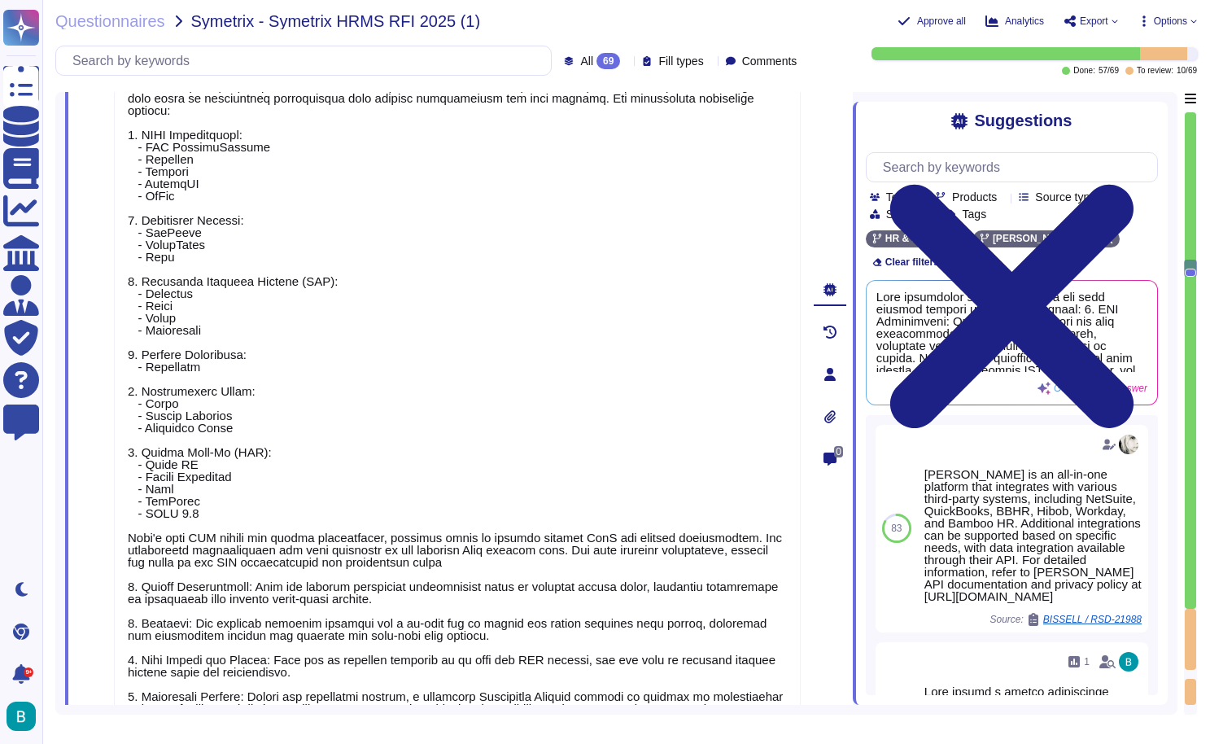
scroll to position [4276, 0]
type textarea "To customize workflows on the [PERSON_NAME] platform, the following skills are …"
type textarea ".."
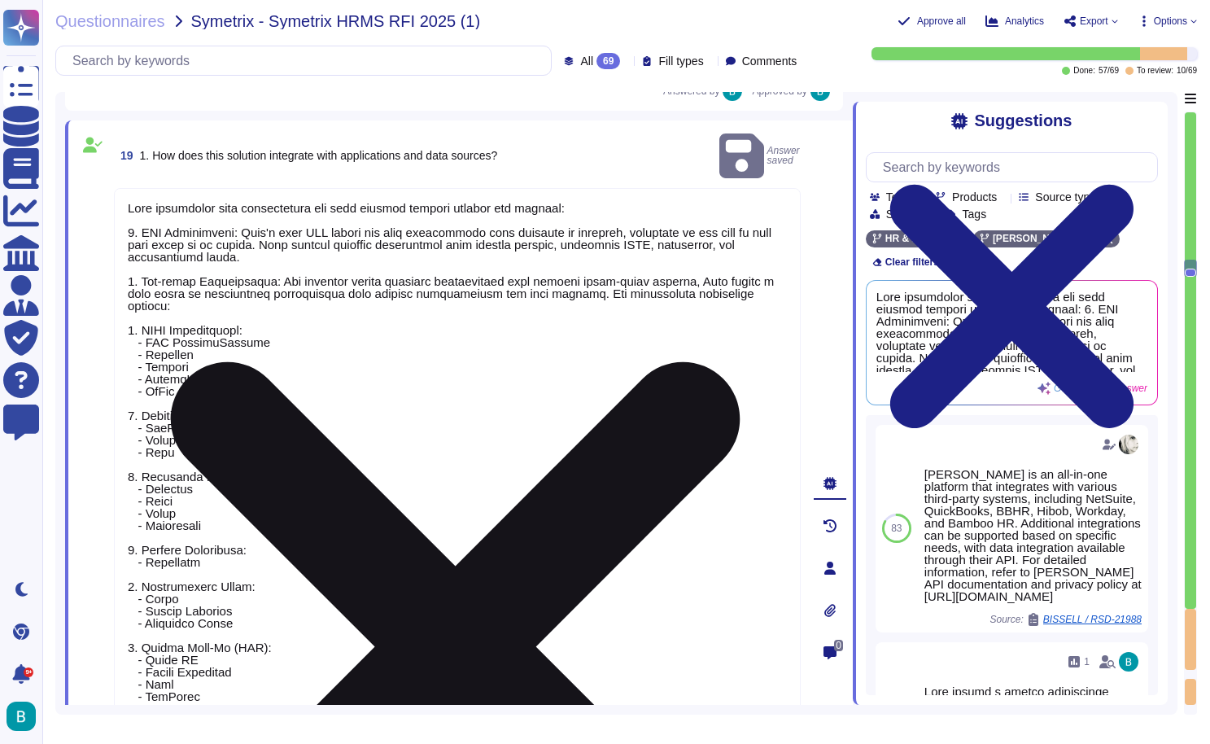
scroll to position [0, 0]
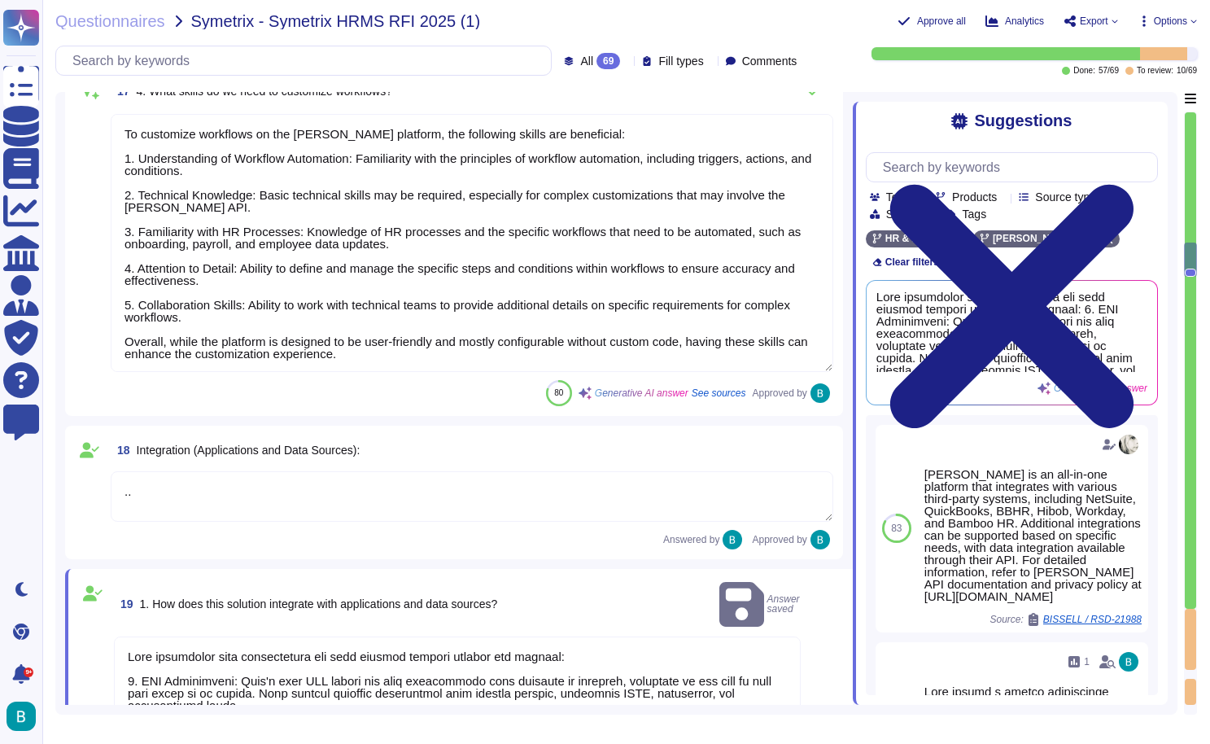
type textarea "Yes, [PERSON_NAME] system supports the full recruitment lifecycle from job requ…"
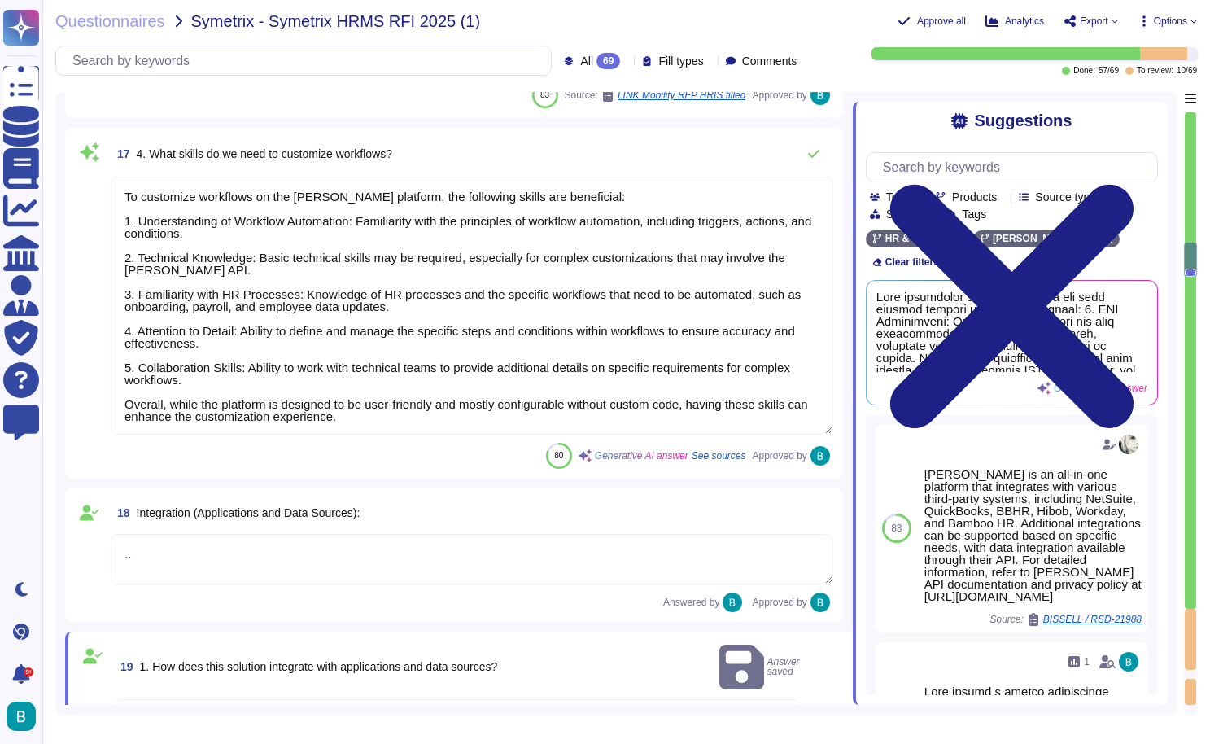
scroll to position [3548, 0]
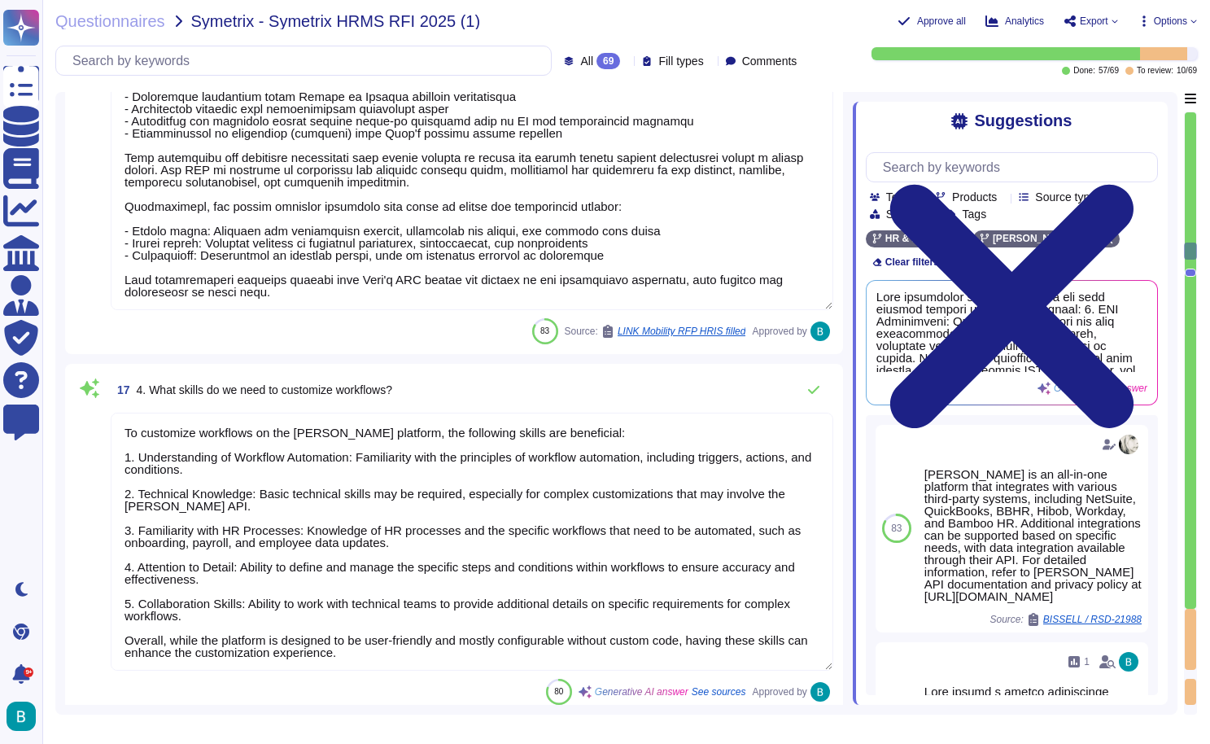
type textarea "Yes, the solution automates workflows. [PERSON_NAME] supports customizable work…"
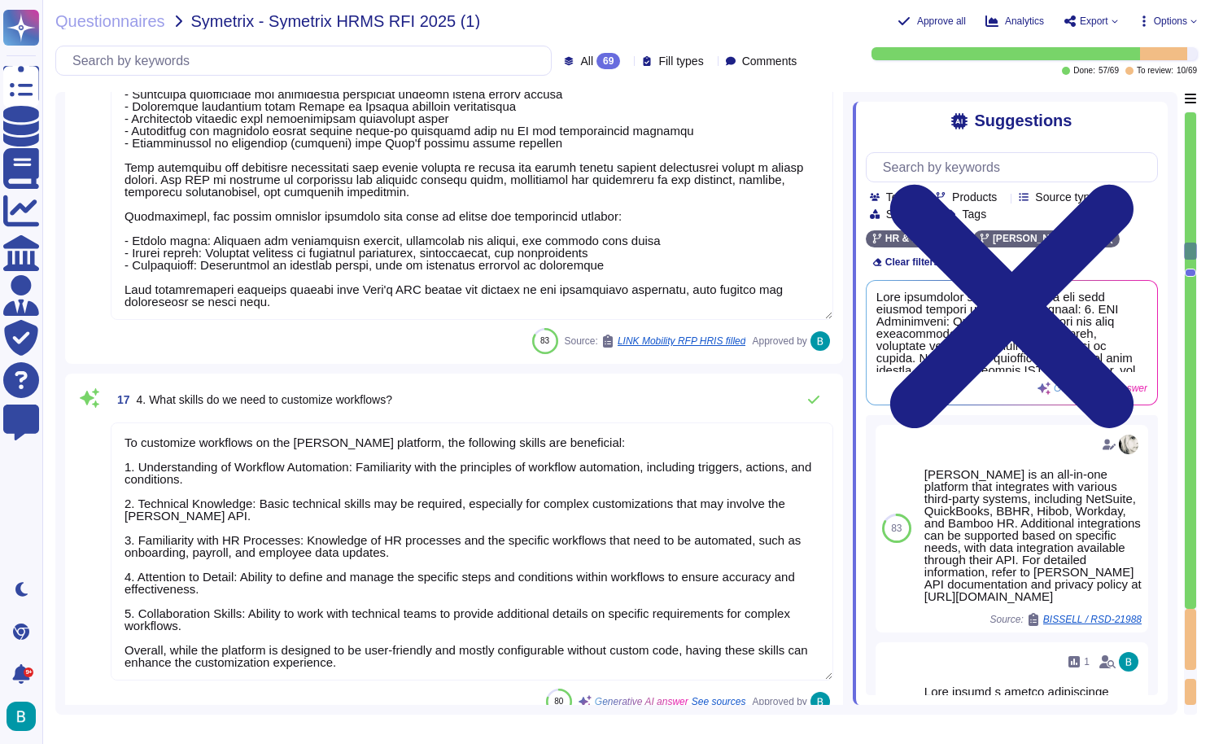
scroll to position [0, 0]
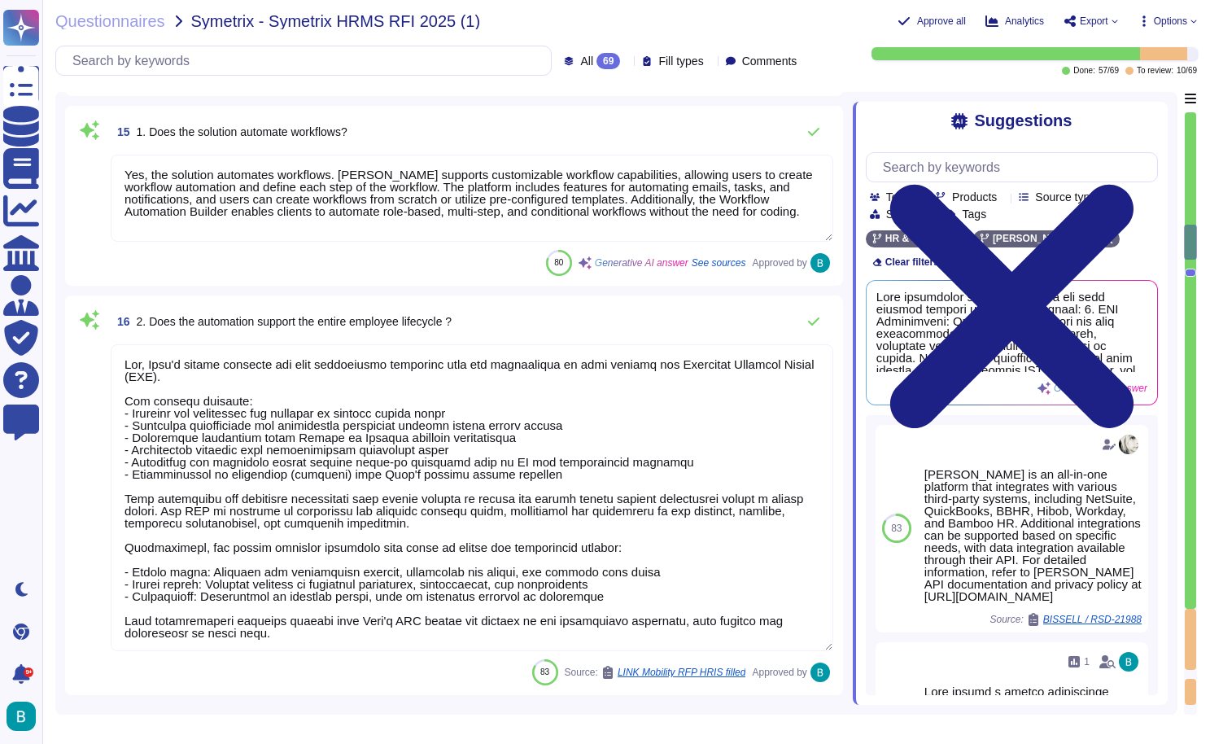
type textarea "[PERSON_NAME]el offers a comprehensive Workflow Automation service through its …"
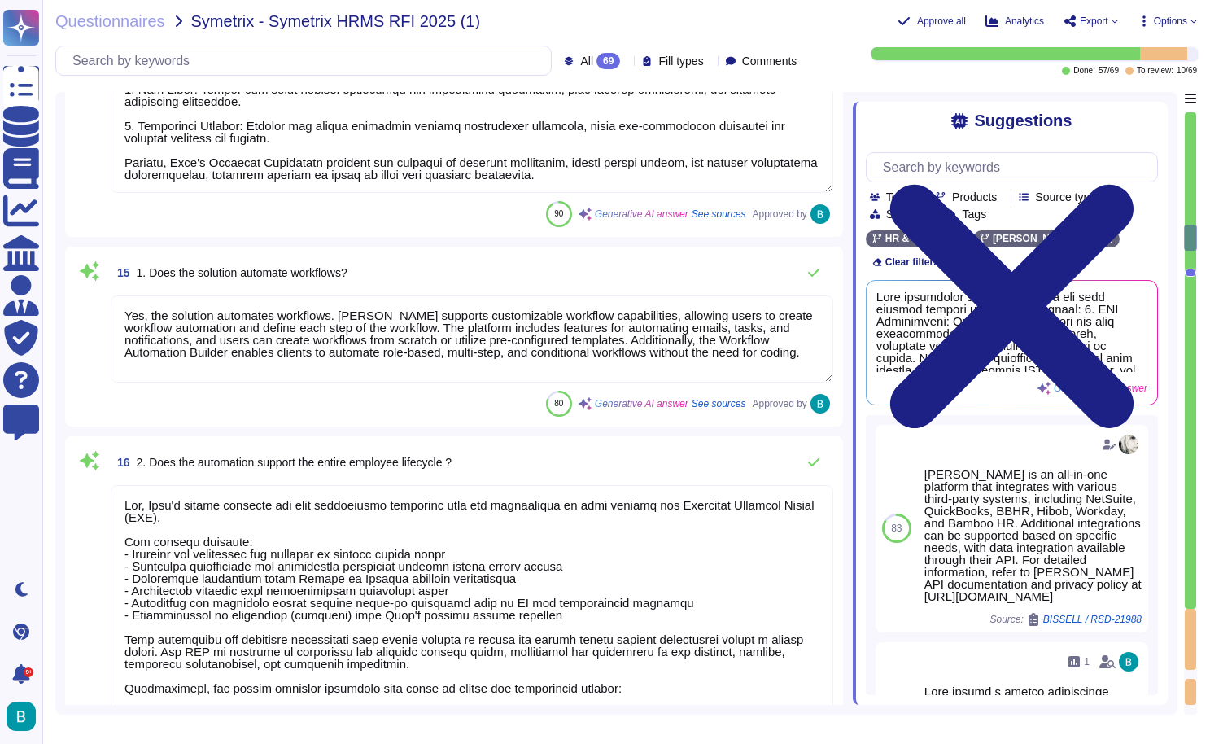
type textarea "[PERSON_NAME] solution drives productivity through several key features: 1. Aut…"
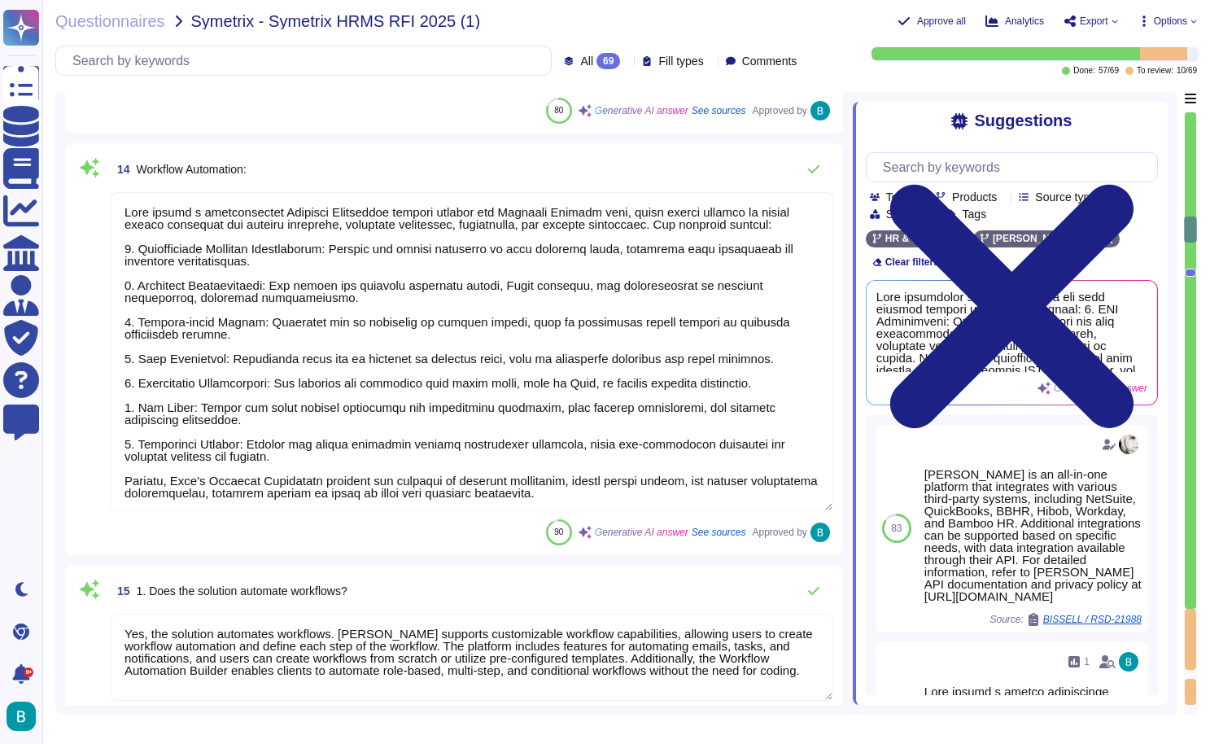
scroll to position [2736, 0]
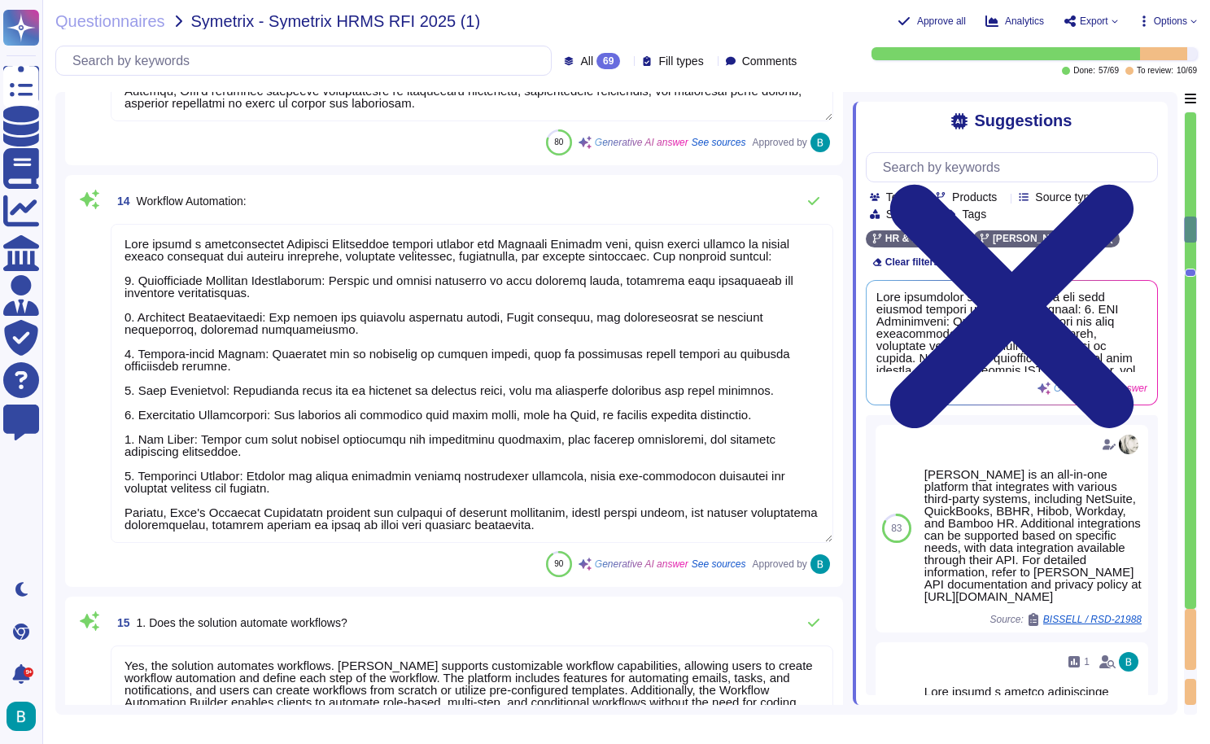
click at [768, 257] on textarea at bounding box center [472, 383] width 723 height 319
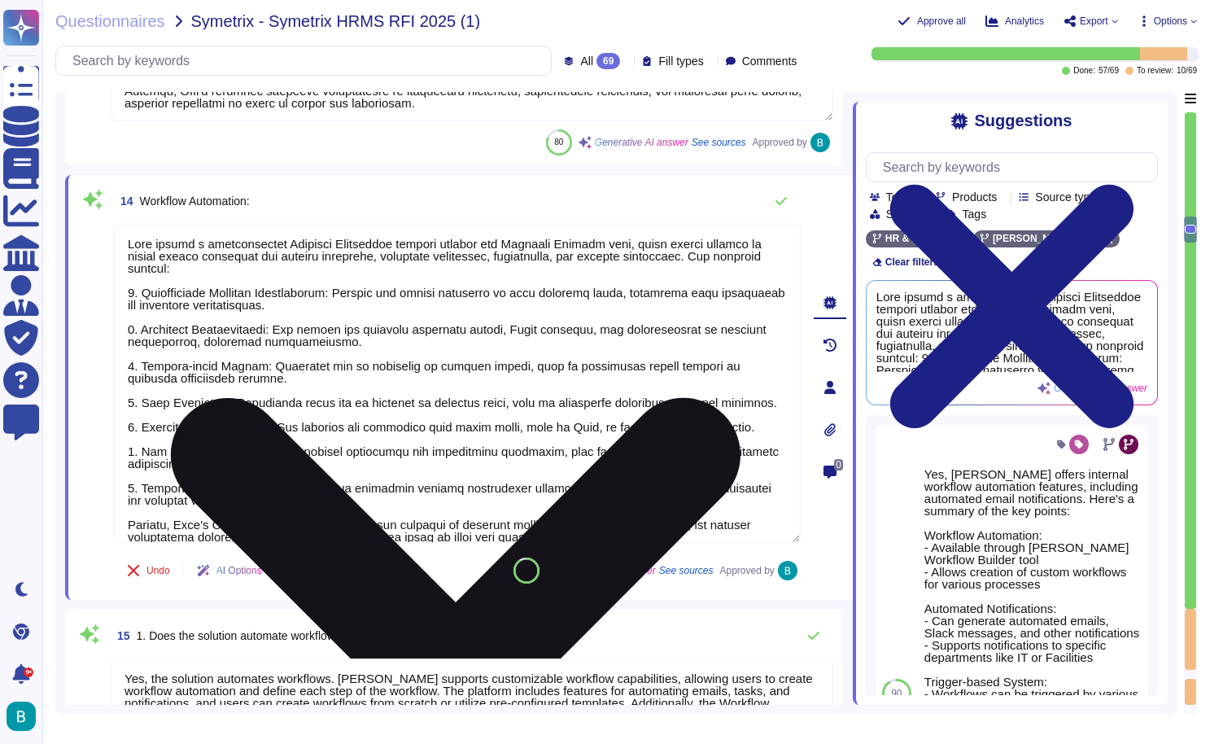
click at [790, 233] on icon at bounding box center [456, 683] width 684 height 912
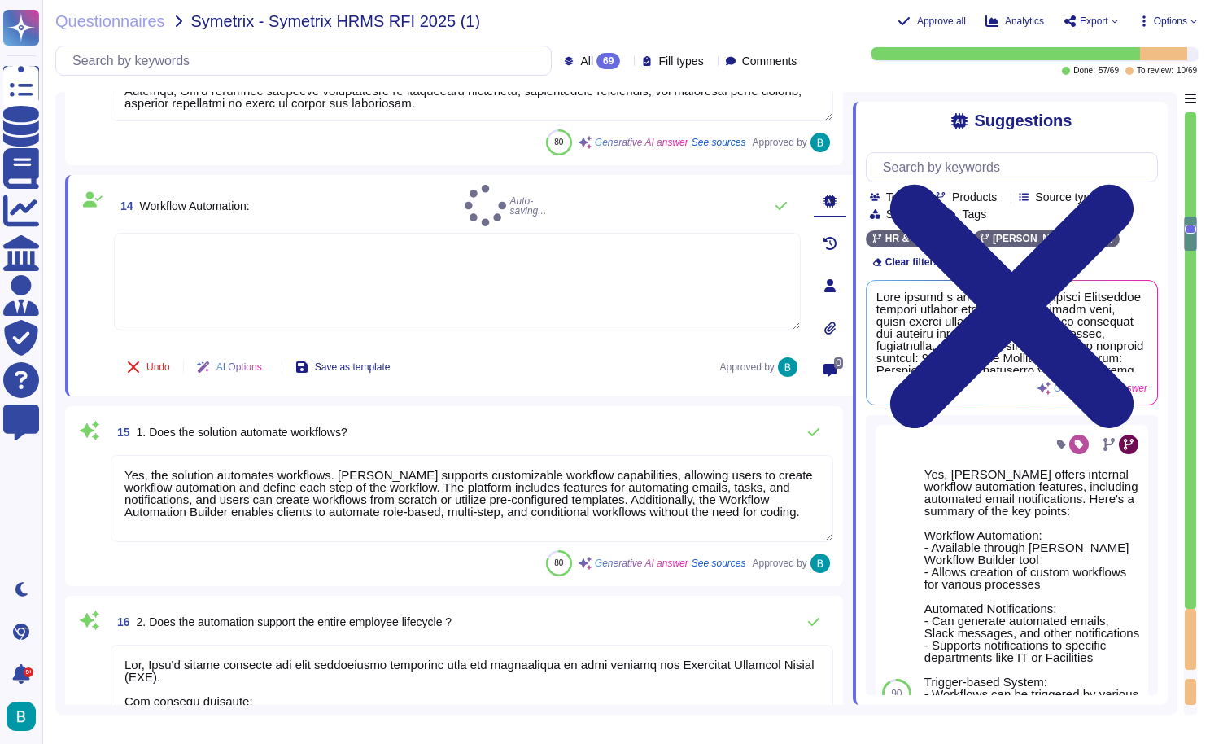
type textarea ".."
click at [557, 243] on textarea at bounding box center [457, 292] width 687 height 98
click at [401, 243] on textarea at bounding box center [457, 292] width 687 height 98
click at [327, 246] on textarea at bounding box center [457, 292] width 687 height 98
type textarea "v"
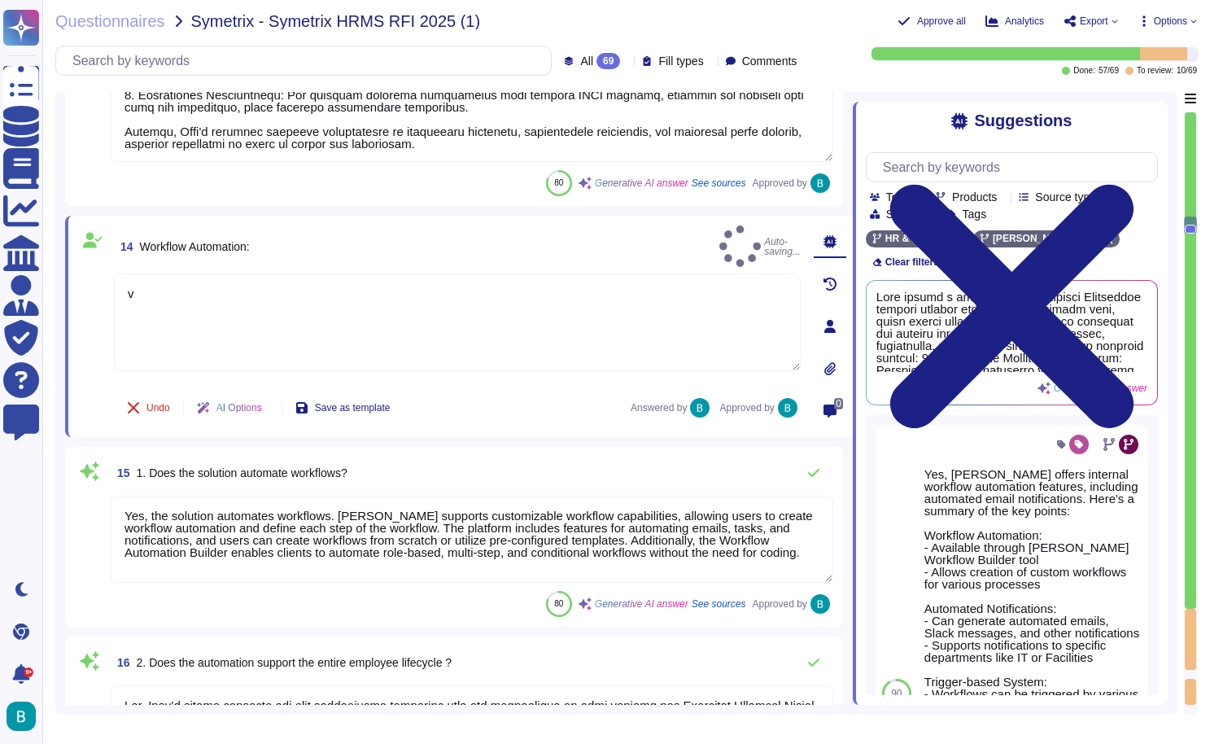
type textarea "[PERSON_NAME] platform supports the ability to pre-populate form fields using d…"
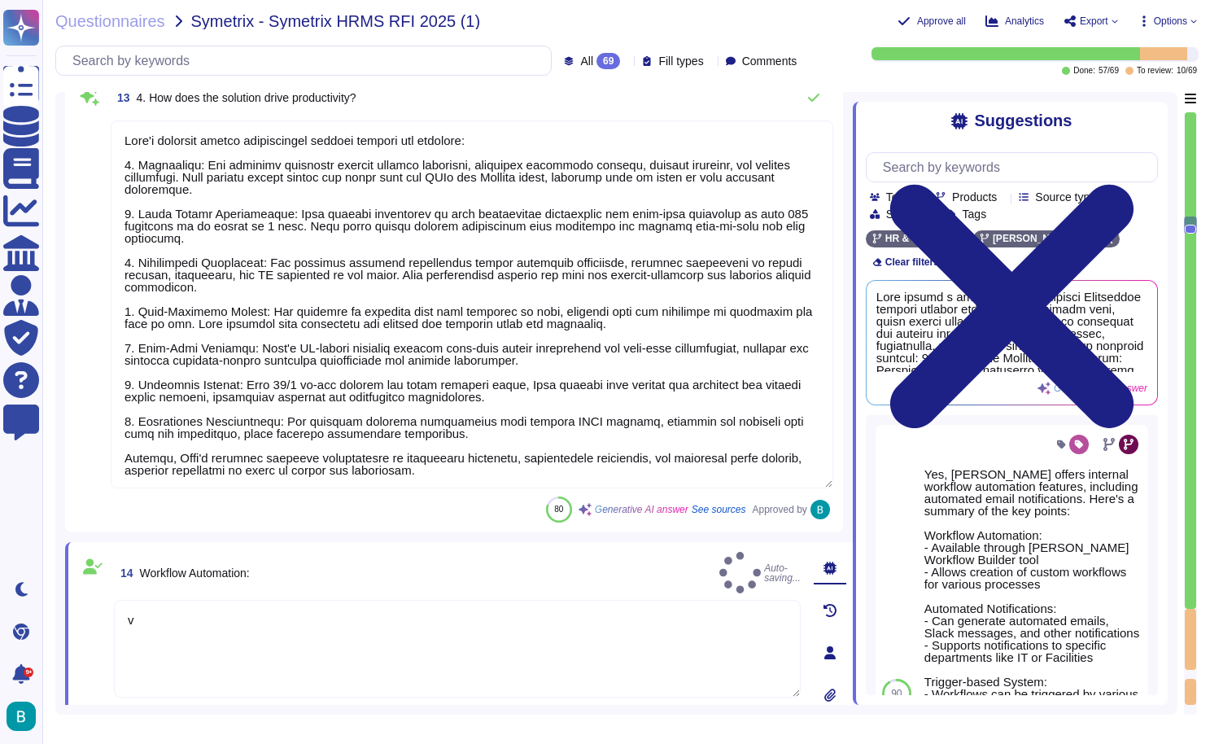
type textarea "Yes, there are sanity checks implemented to verify the completeness and accurac…"
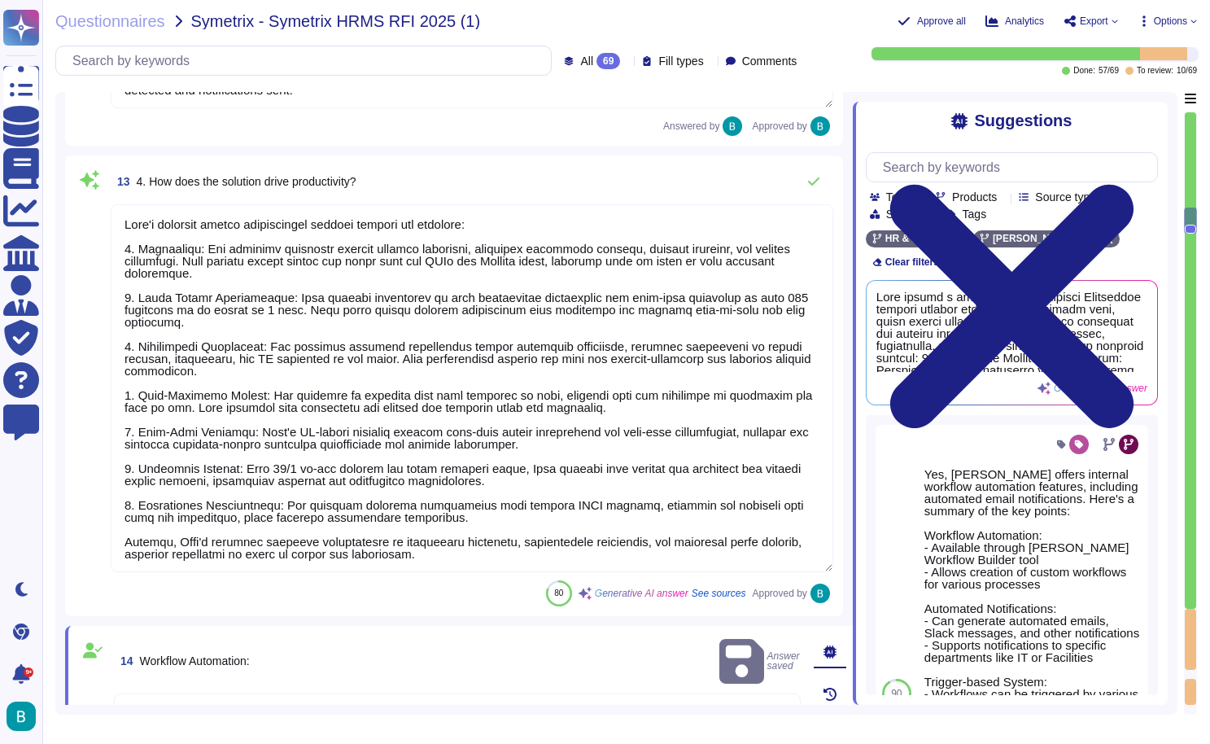
type textarea "[PERSON_NAME] solution provides several built-in capabilities for HR accelerati…"
click at [291, 693] on textarea "v" at bounding box center [457, 742] width 687 height 98
type textarea "."
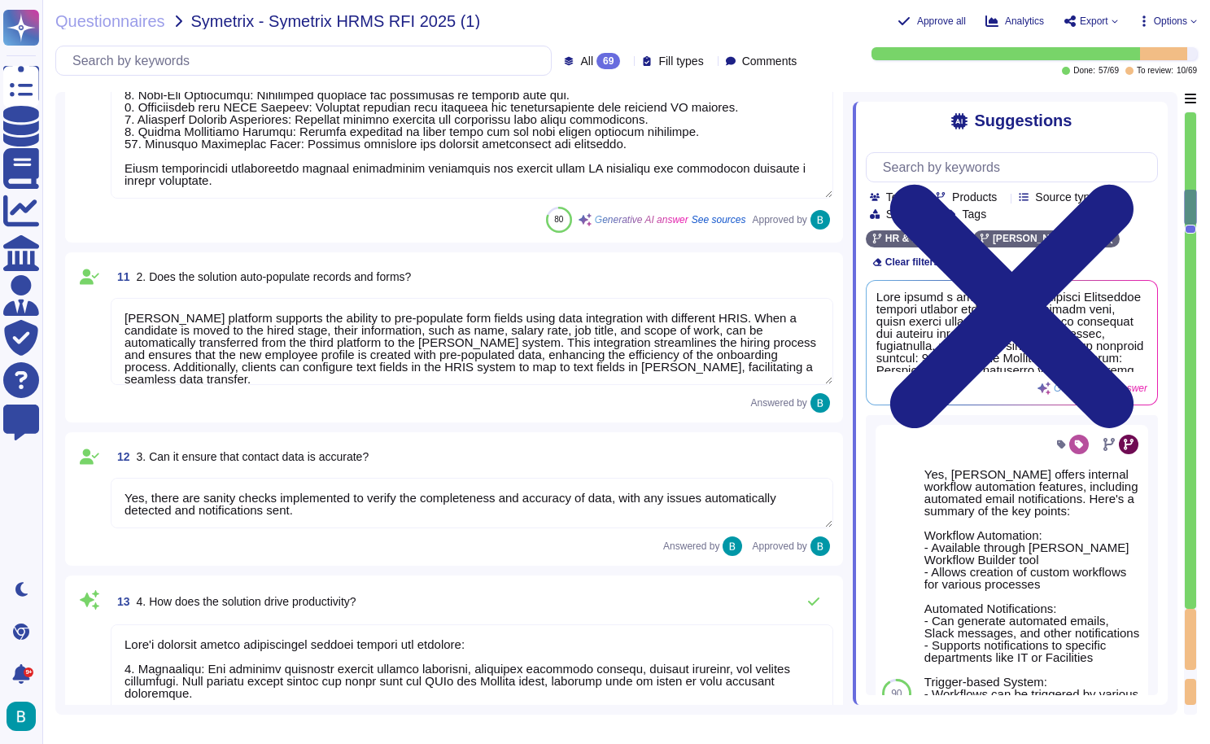
type textarea "[PERSON_NAME] platform features extensive automation capabilities designed to e…"
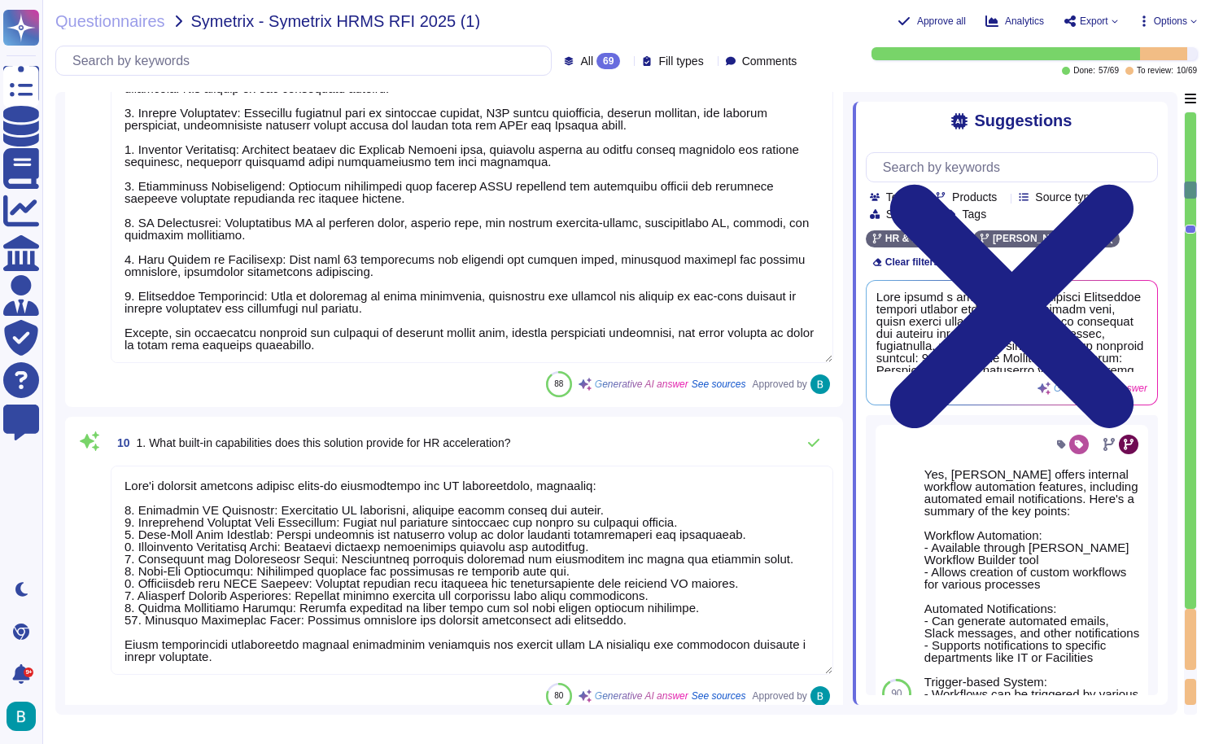
type textarea "[PERSON_NAME] Tech Suite"
type textarea "Current [PERSON_NAME] app version is 1.8. For [DATE] date, please type @date in…"
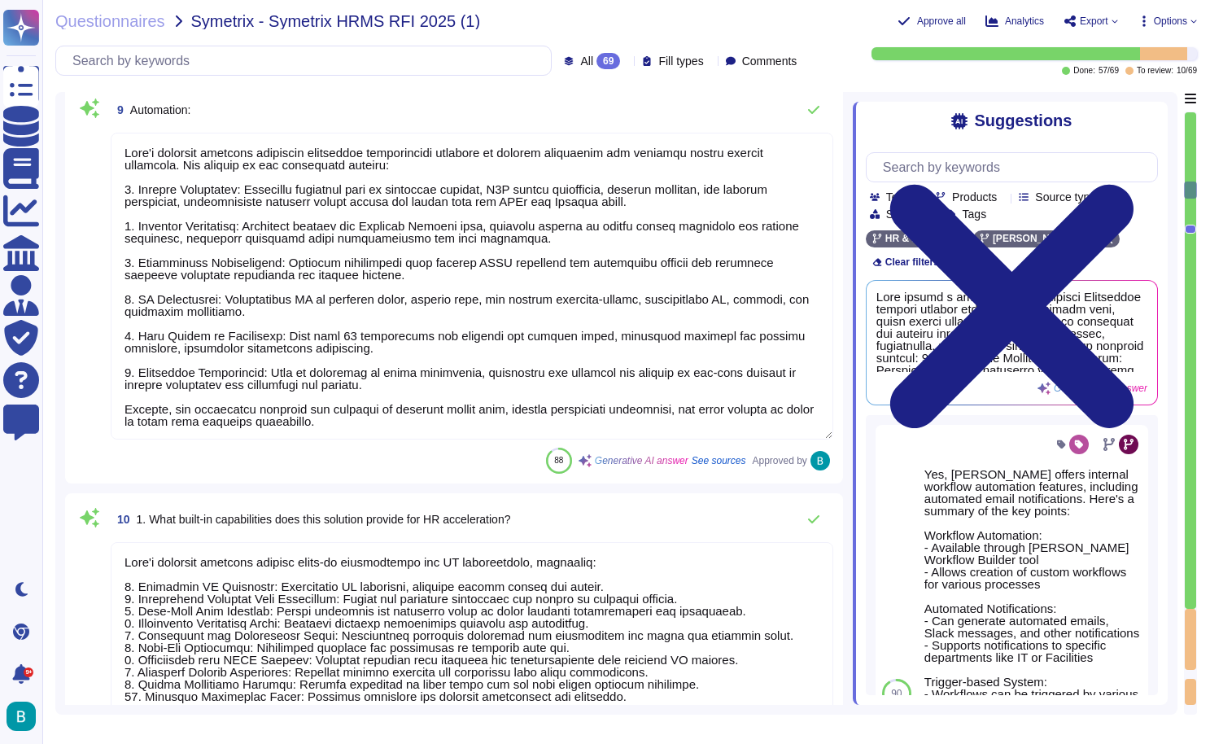
scroll to position [1257, 0]
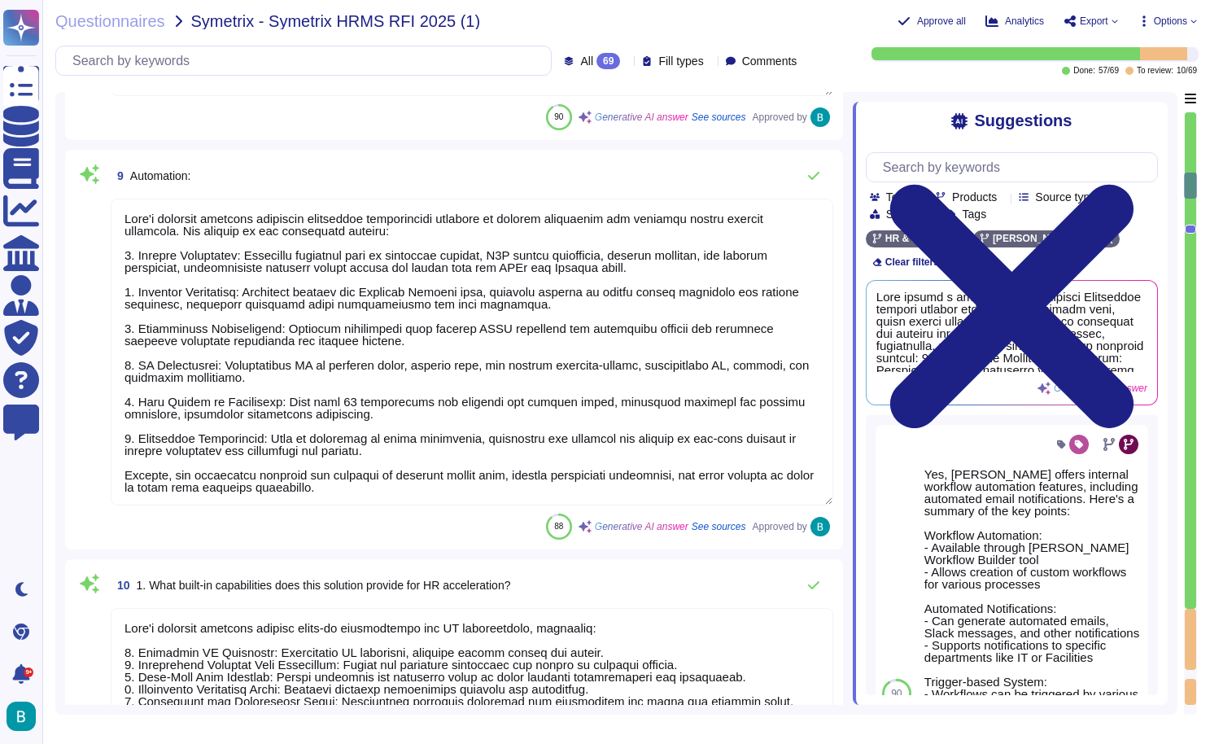
type textarea "The website can be found at [URL][DOMAIN_NAME][PERSON_NAME]."
click at [799, 229] on textarea at bounding box center [472, 352] width 723 height 307
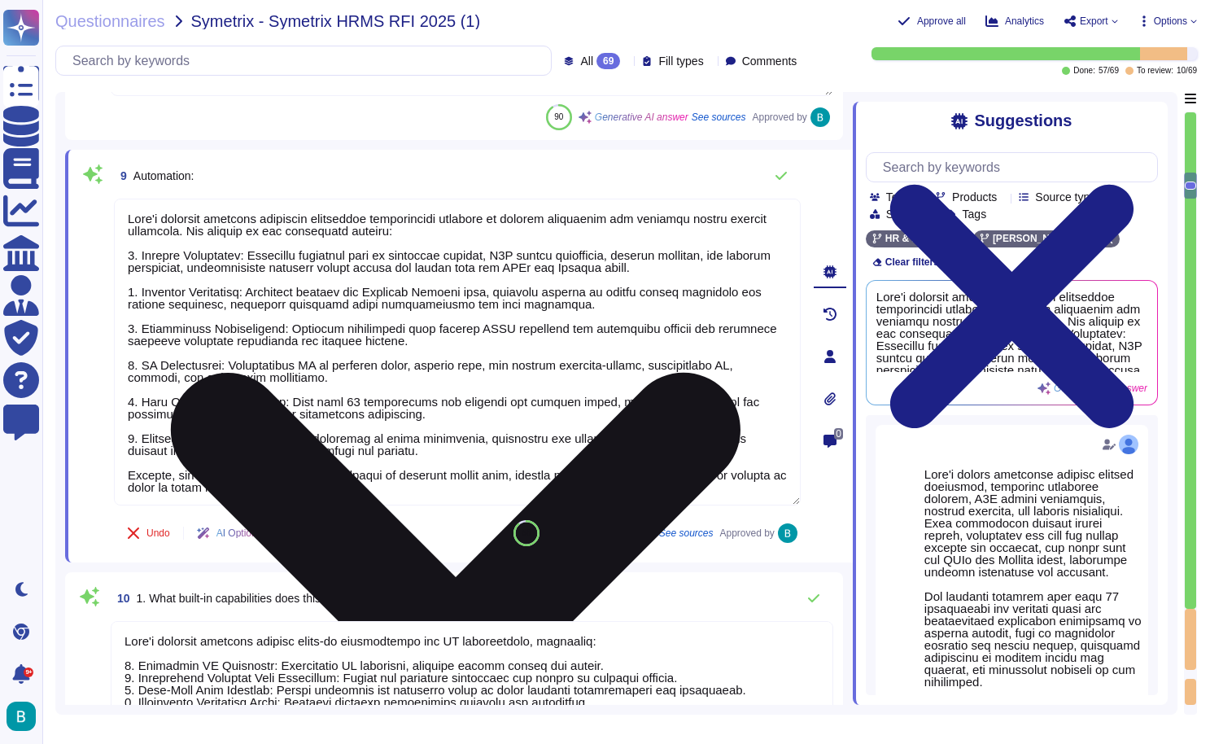
click at [741, 373] on icon at bounding box center [456, 658] width 570 height 570
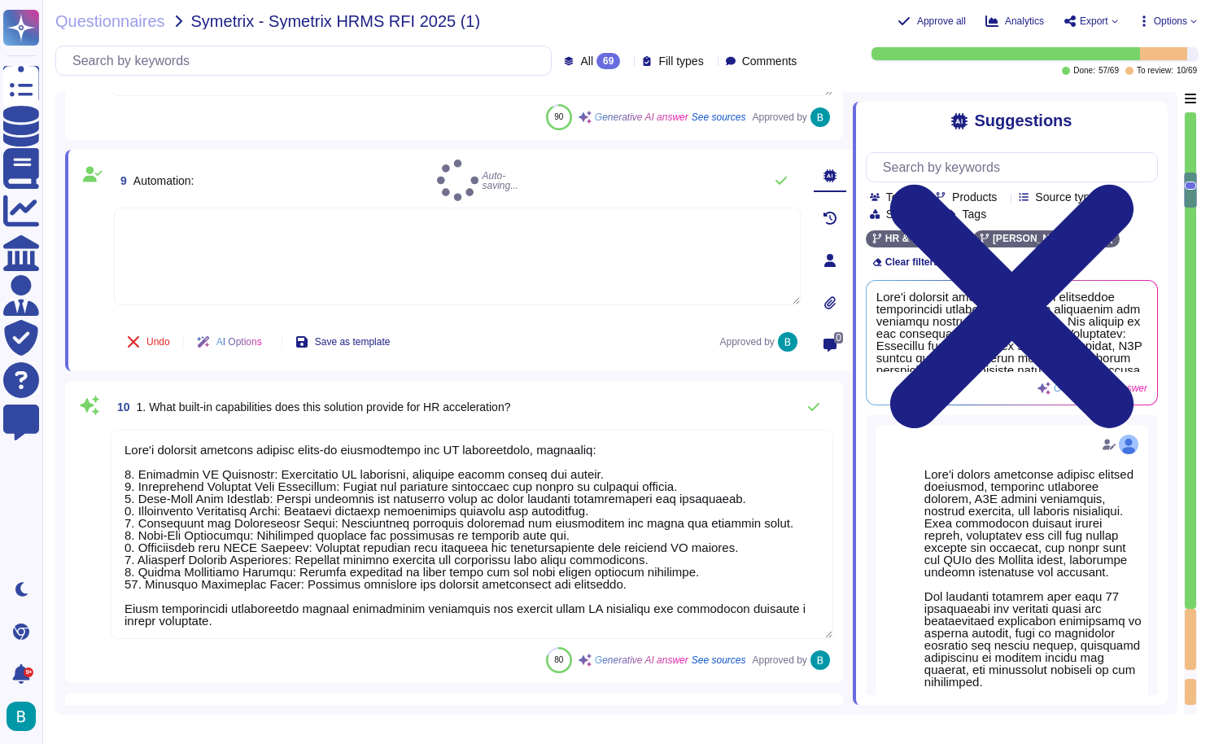
type textarea "[PERSON_NAME] solution drives productivity through several key features: 1. Aut…"
click at [694, 231] on textarea at bounding box center [457, 257] width 687 height 98
type textarea "."
click at [479, 322] on div "9 Automation: Answer saved . Undo AI Options Save as template Answered by Appro…" at bounding box center [439, 261] width 723 height 203
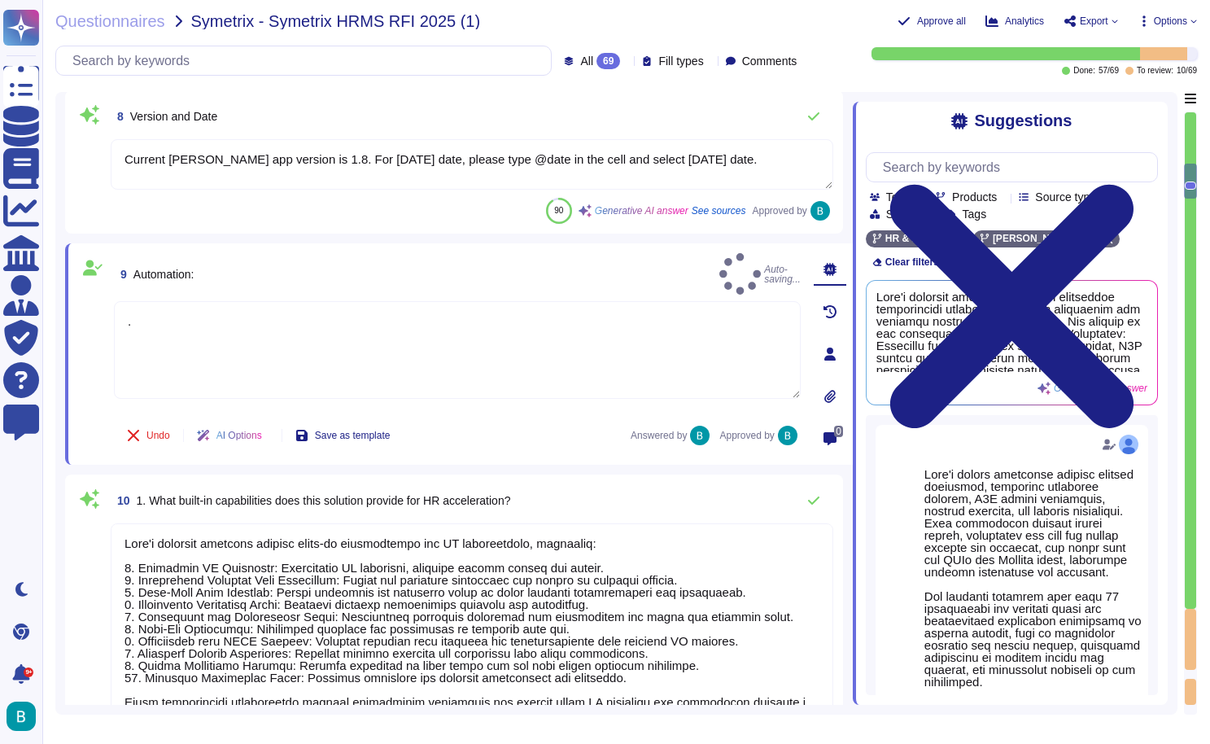
type textarea "Sales to complete"
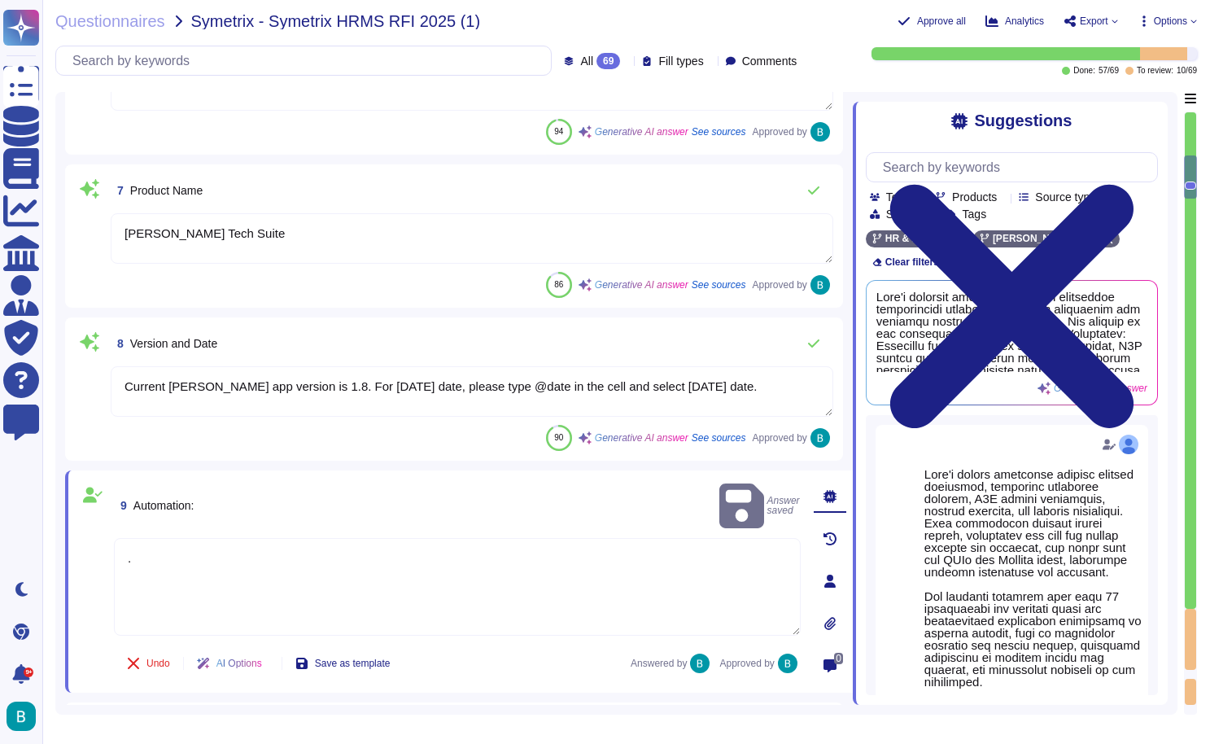
type textarea "Sales to complete"
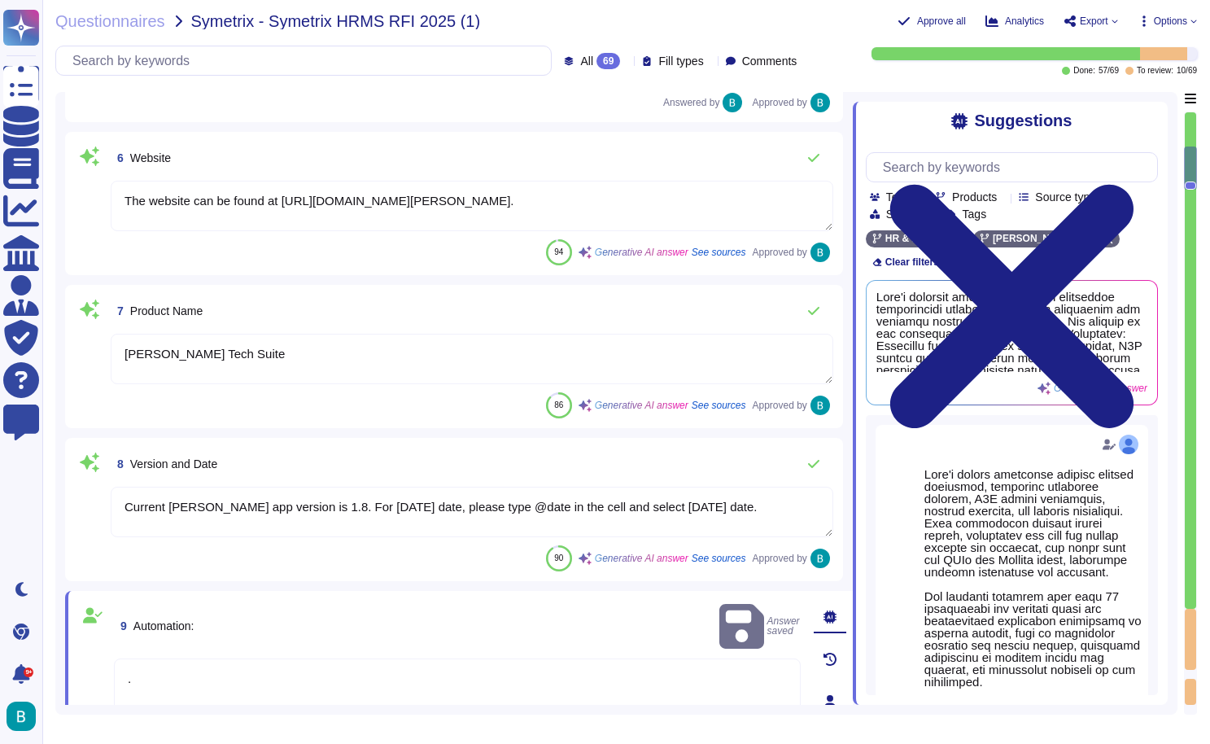
type textarea "Sales to complete"
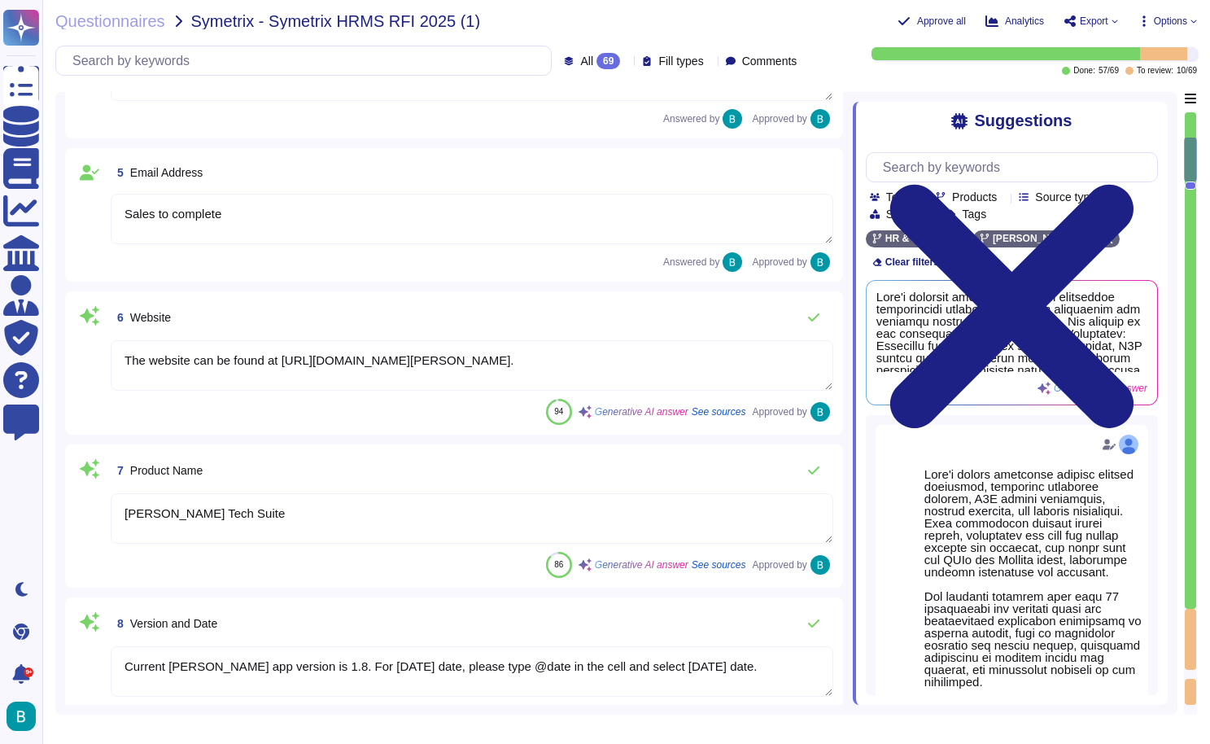
type textarea "[STREET_ADDRESS]"
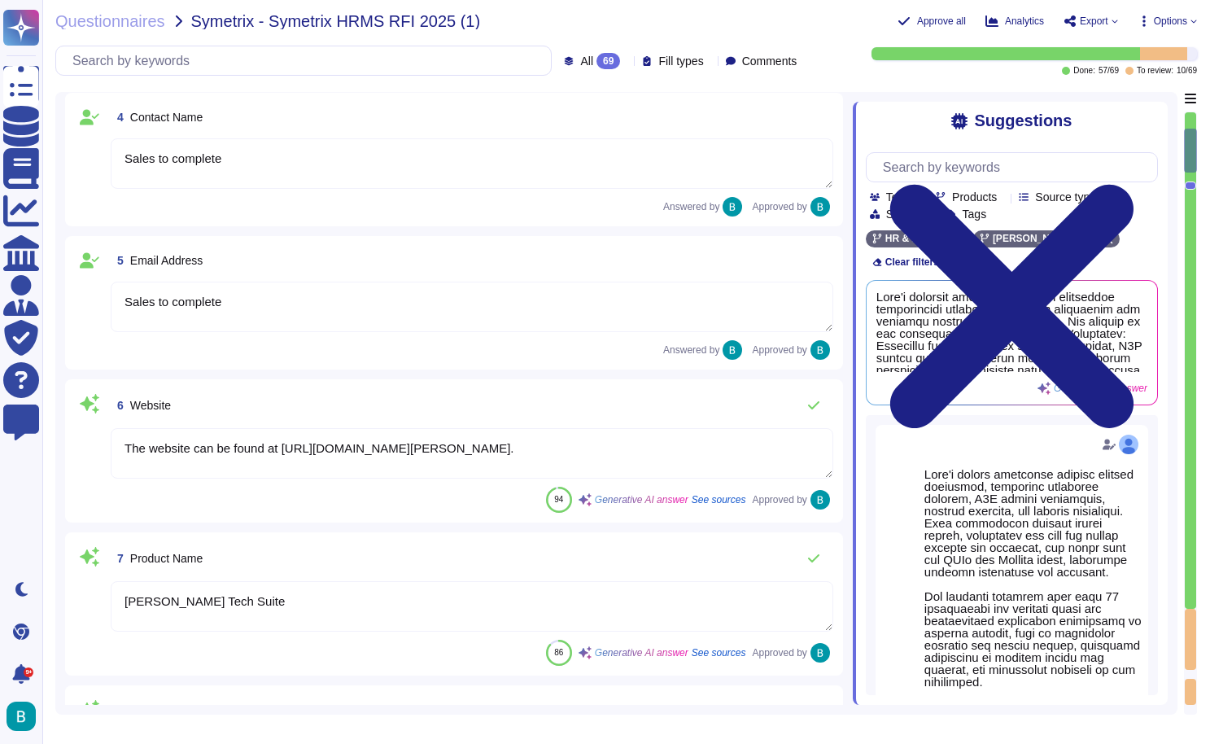
type textarea "[PERSON_NAME], Inc."
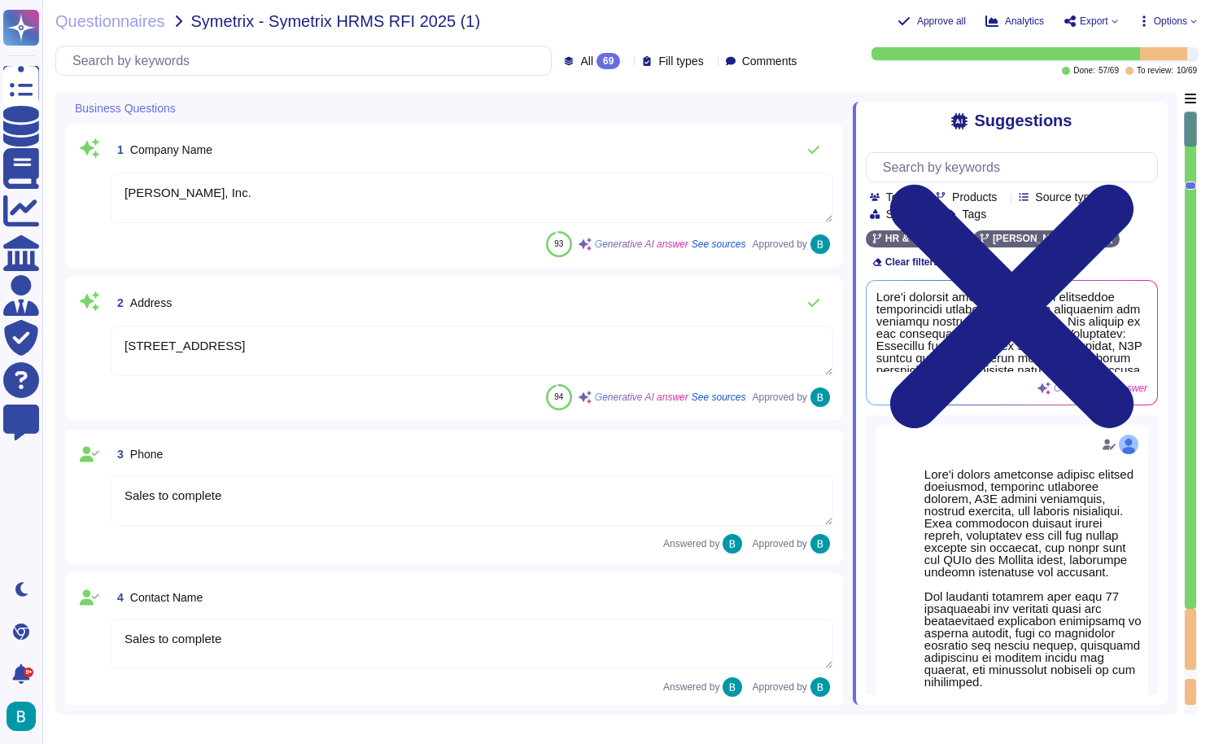
scroll to position [0, 0]
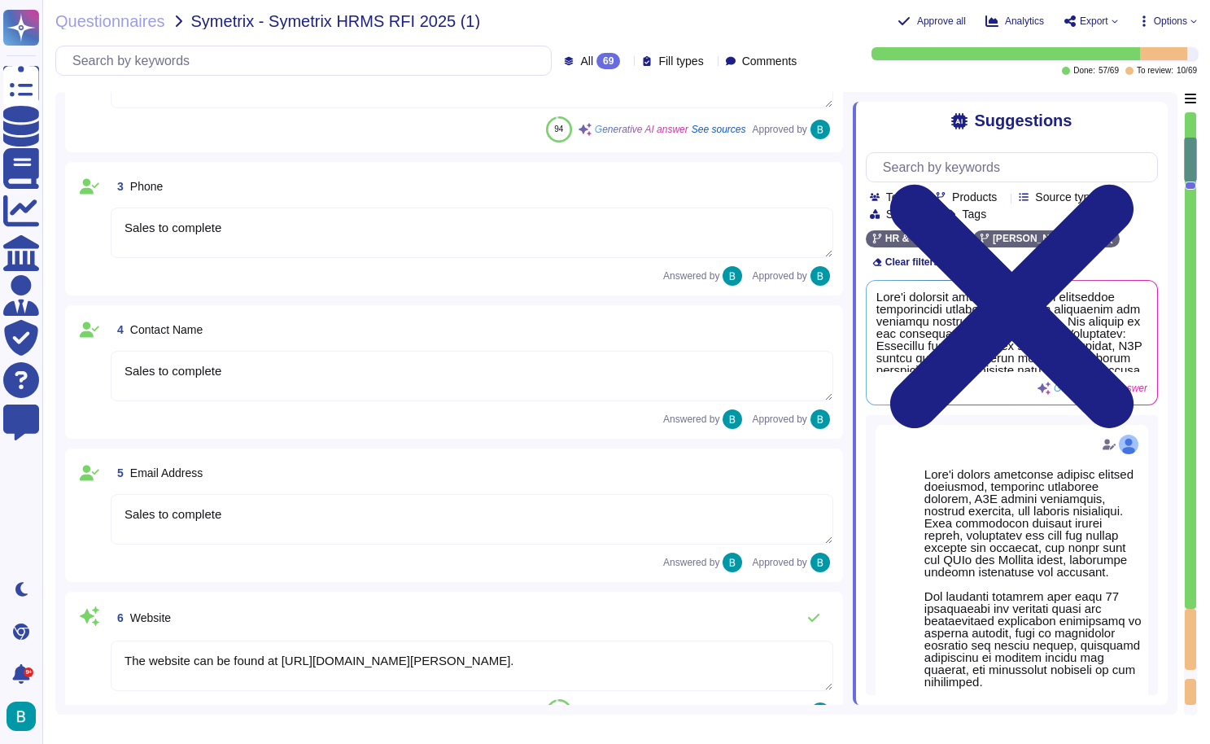
type textarea "Current [PERSON_NAME] app version is 1.8. For [DATE] date, please type @date in…"
type textarea "."
type textarea "[PERSON_NAME] solution provides several built-in capabilities for HR accelerati…"
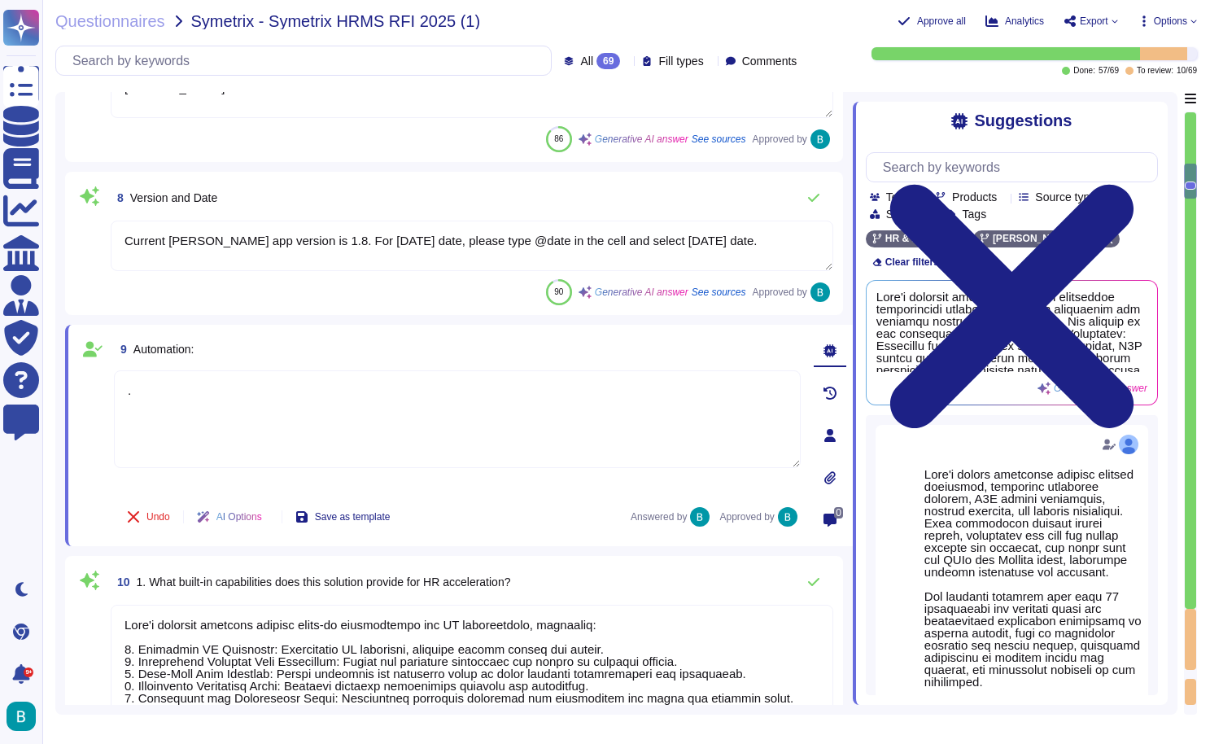
type textarea "[PERSON_NAME] platform supports the ability to pre-populate form fields using d…"
type textarea "Yes, there are sanity checks implemented to verify the completeness and accurac…"
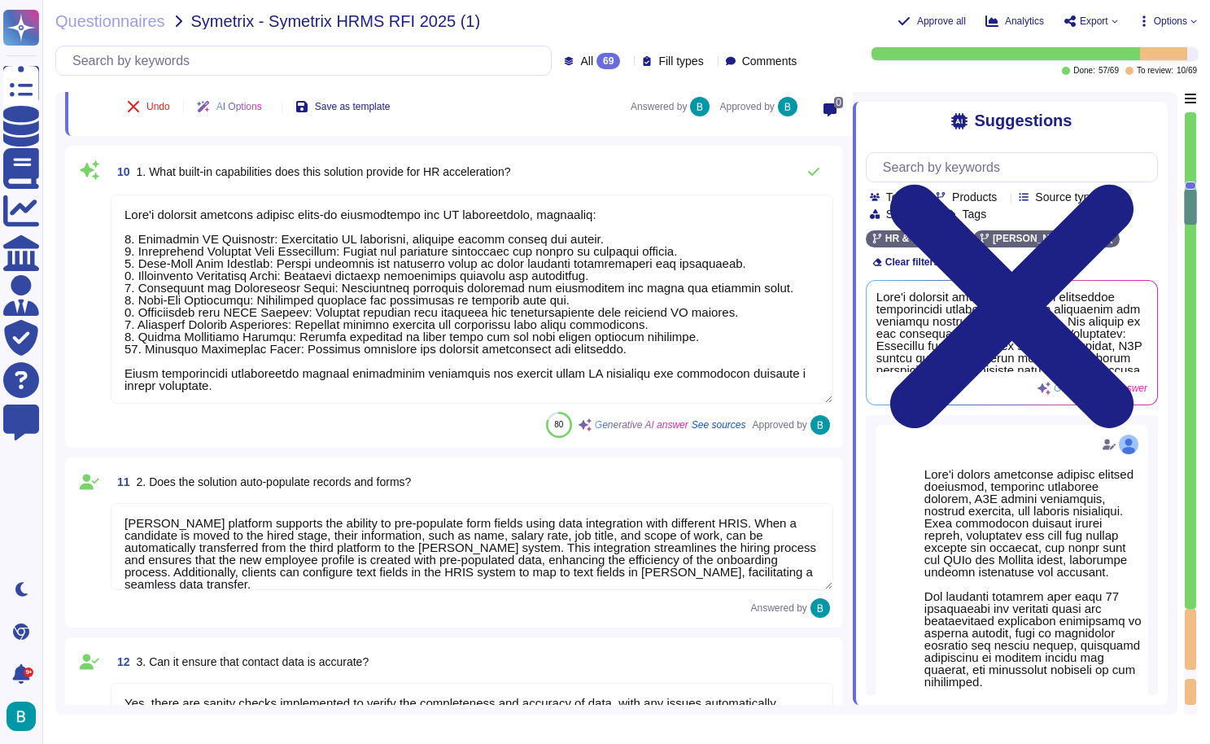
type textarea "[PERSON_NAME] solution drives productivity through several key features: 1. Aut…"
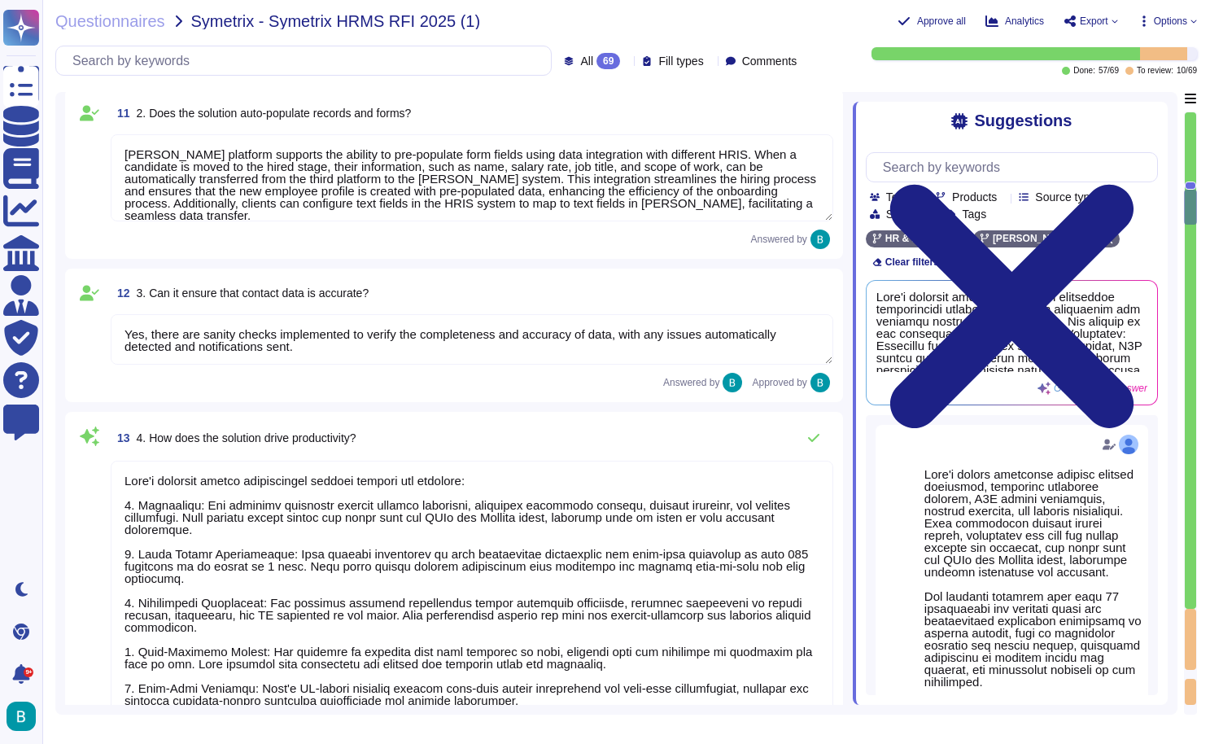
scroll to position [1863, 0]
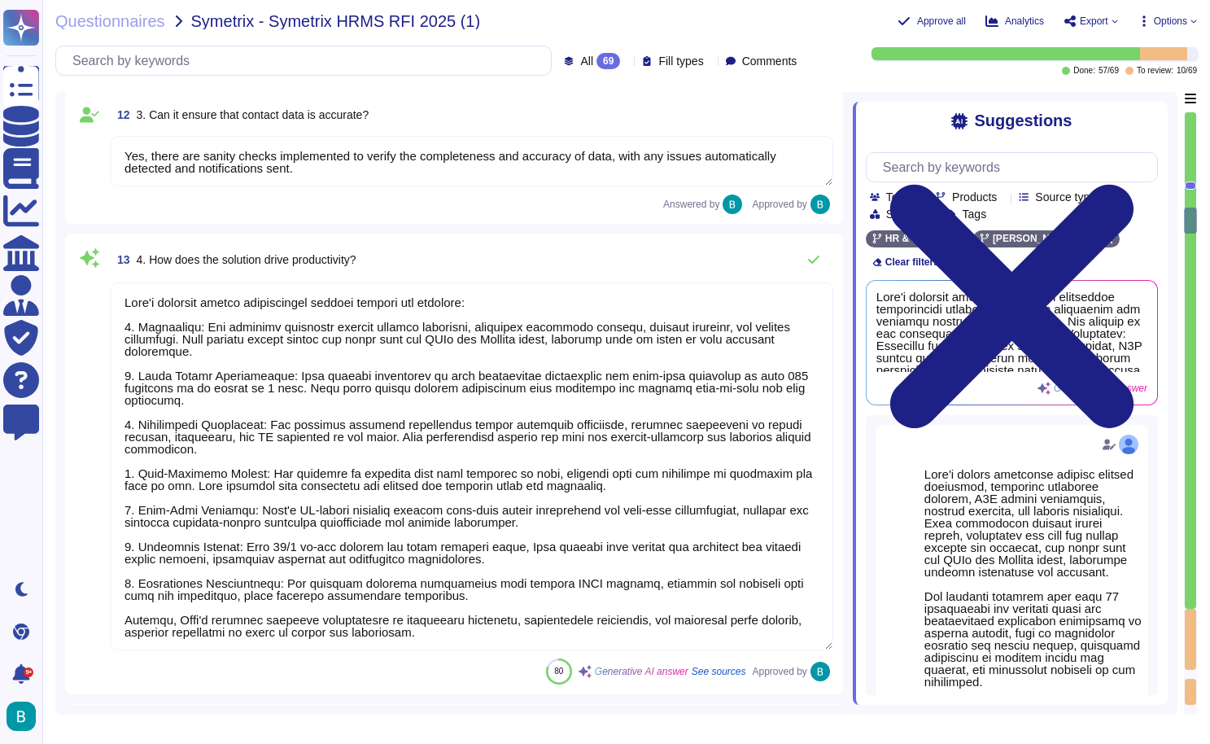
type textarea "."
type textarea "Yes, the solution automates workflows. [PERSON_NAME] supports customizable work…"
type textarea "Yes, [PERSON_NAME] system supports the full recruitment lifecycle from job requ…"
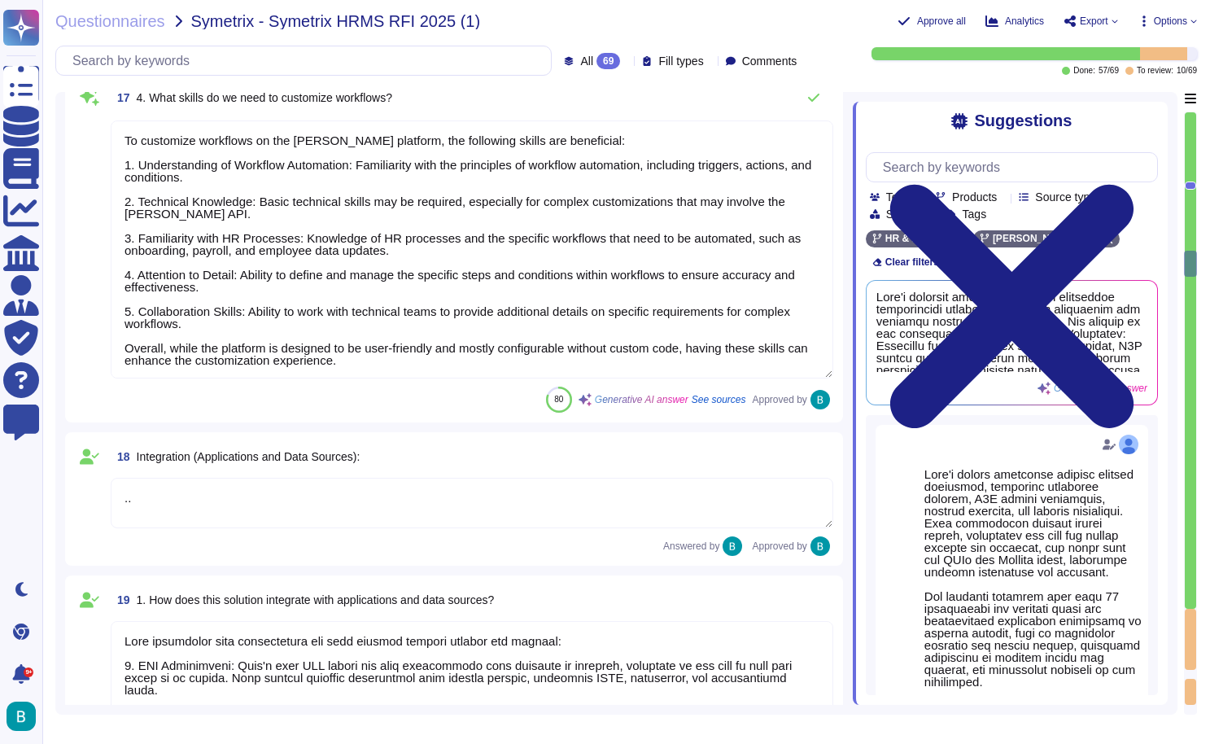
type textarea "To customize workflows on the [PERSON_NAME] platform, the following skills are …"
type textarea ".."
type textarea "[PERSON_NAME] integrates with applications and data sources through several key…"
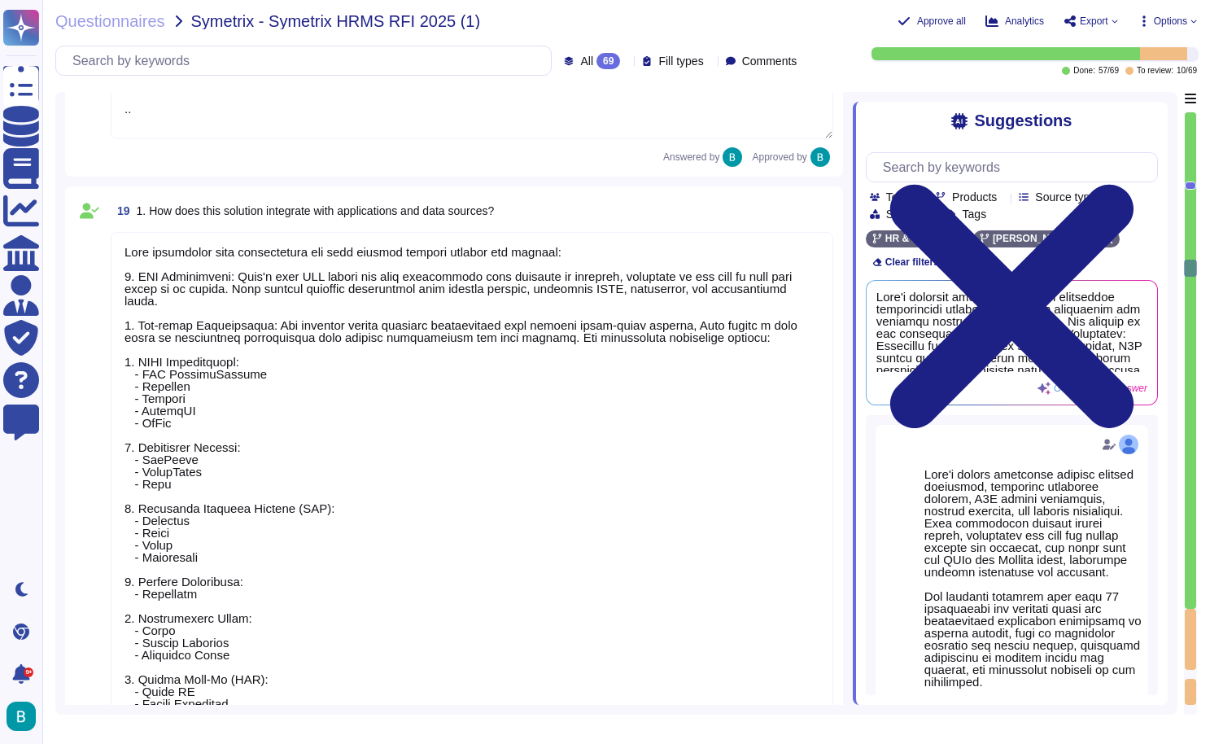
type textarea "[PERSON_NAME] offers several built-in integration capabilities, including: 1. R…"
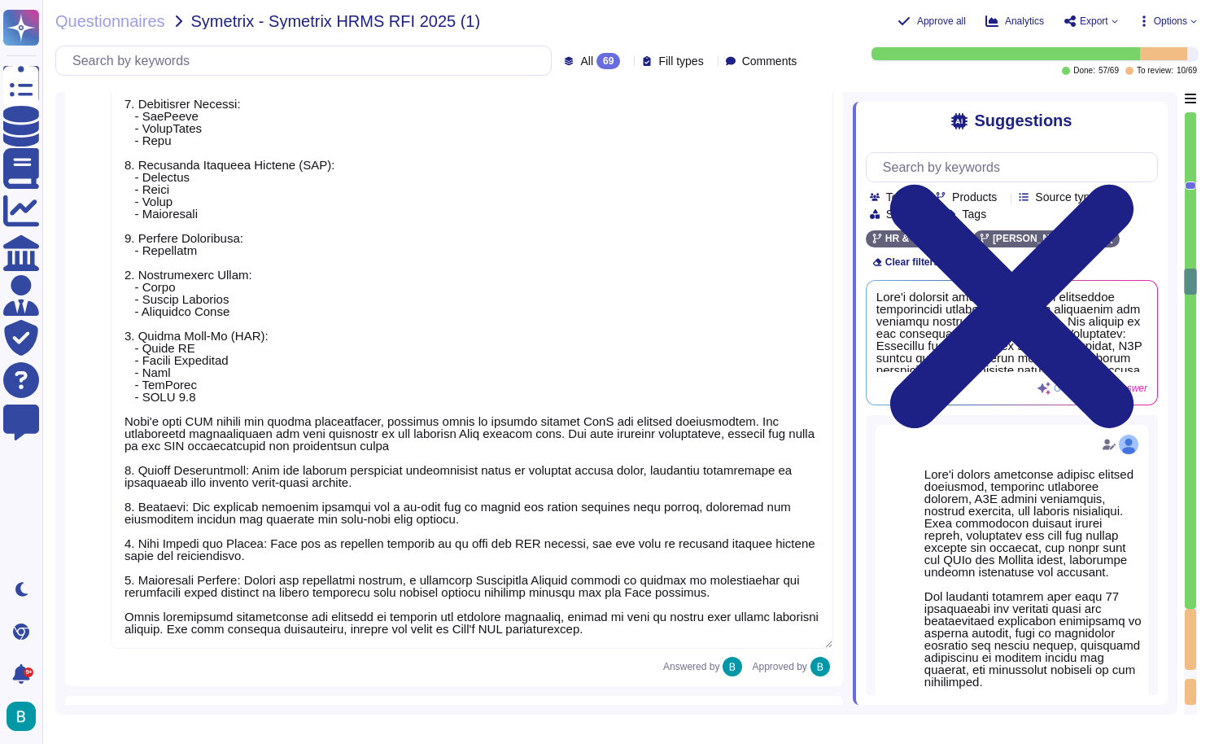
type textarea "."
type textarea "[PERSON_NAME] platform is designed to be highly intuitive and user-friendly, ca…"
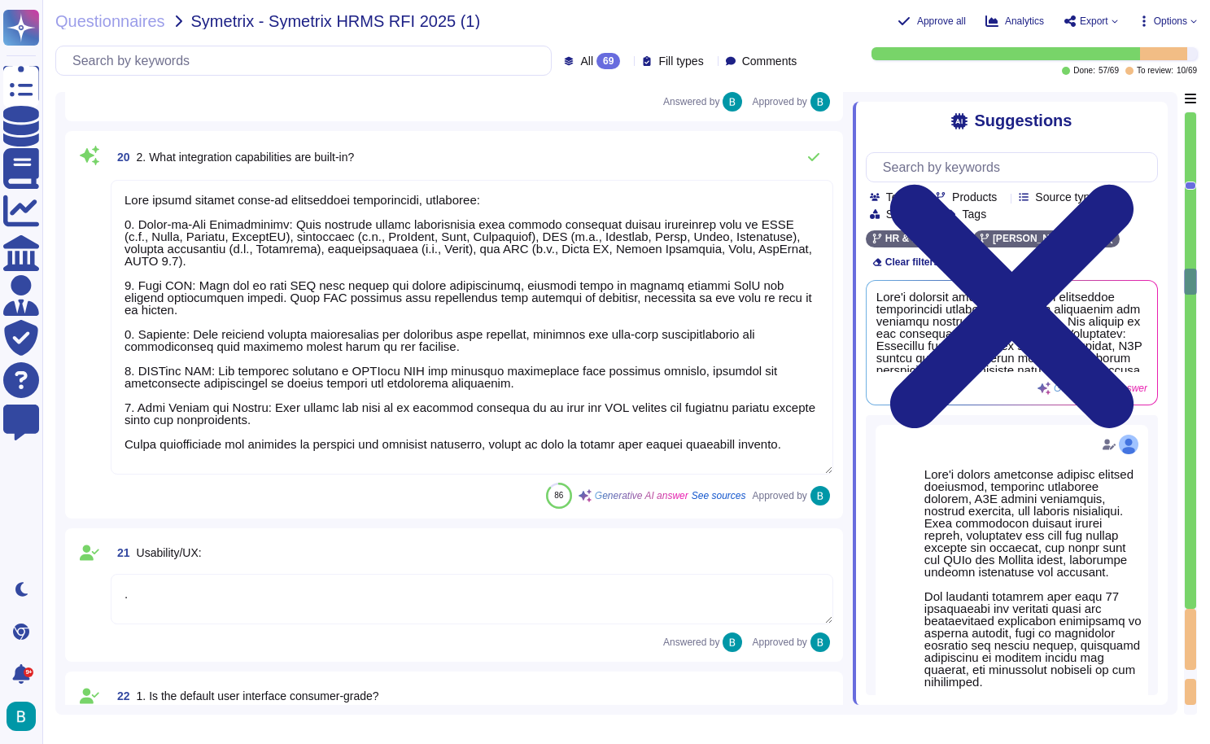
scroll to position [4446, 0]
type textarea "Changes to interfaces are managed by [PERSON_NAME], particularly for upgrades t…"
click at [365, 593] on textarea "." at bounding box center [472, 599] width 723 height 50
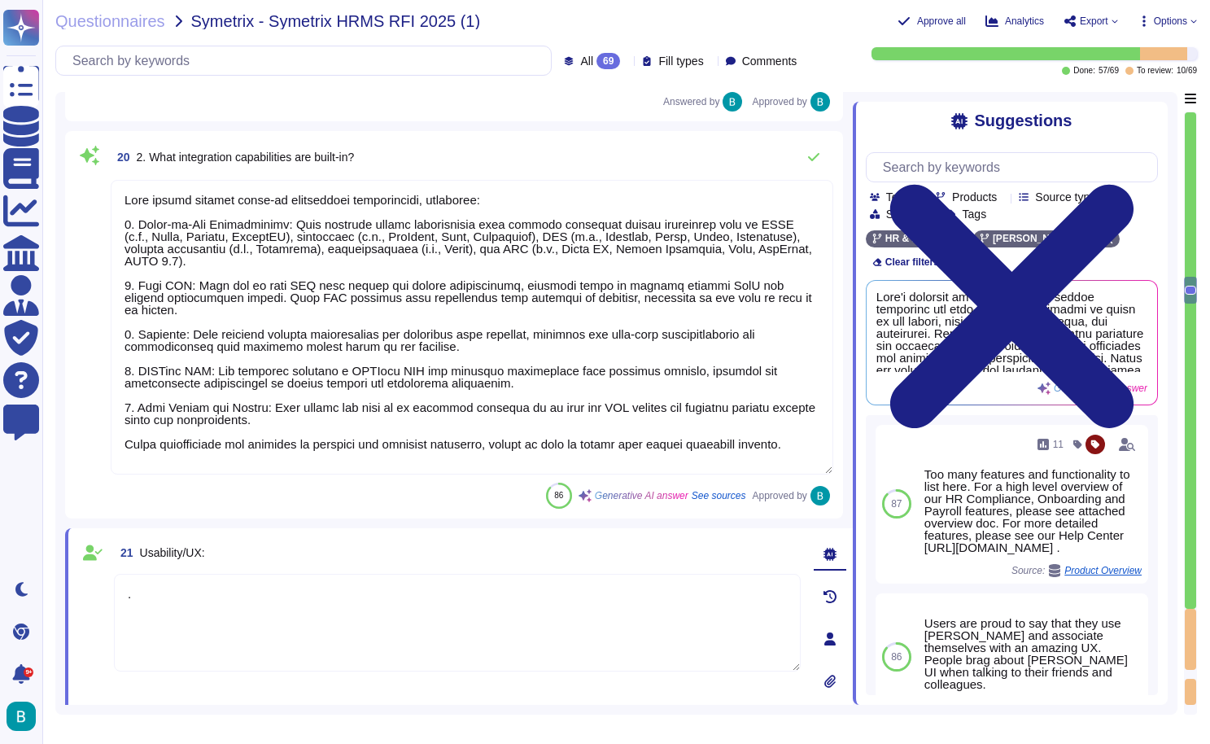
type textarea "Changes to interfaces are managed by [PERSON_NAME], particularly for upgrades t…"
type textarea "The mobile app is designed to provide a seamless experience comparable to the d…"
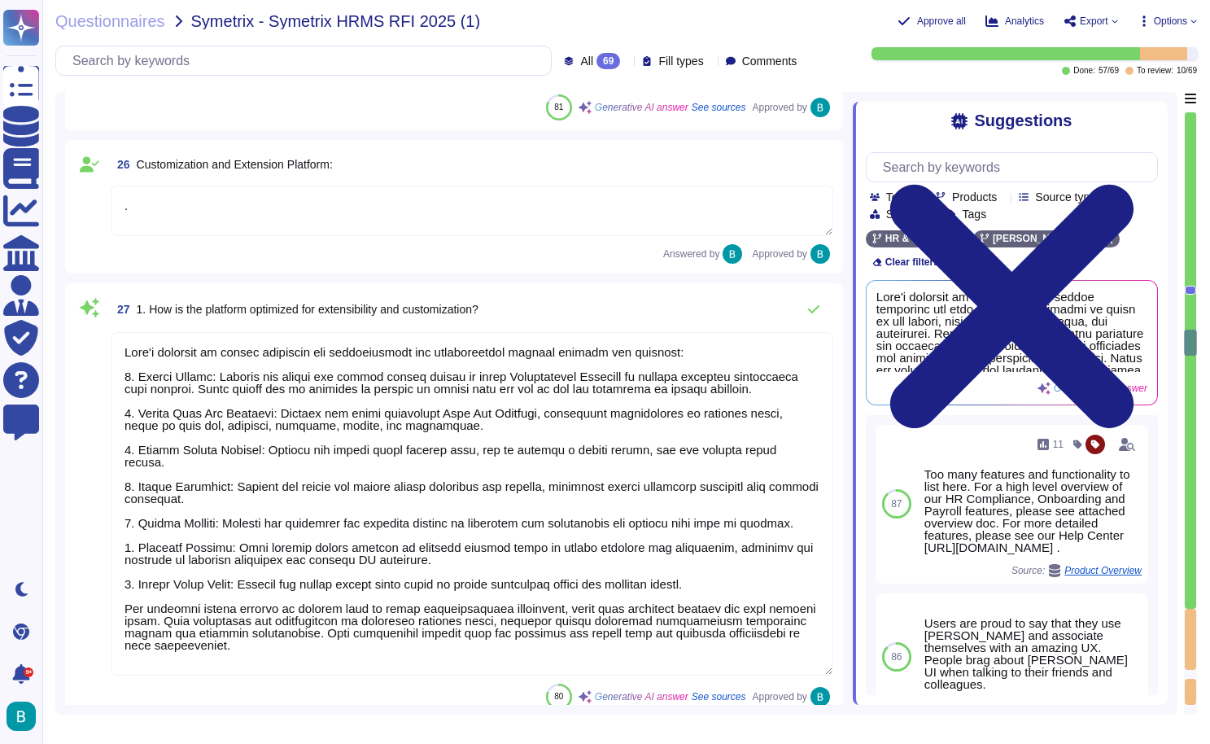
type textarea "The [PERSON_NAME] mobile app offers limited offline capabilities, allowing user…"
type textarea "."
type textarea "[PERSON_NAME] platform is highly optimized for extensibility and customization …"
type textarea "."
type textarea "No, this is confidential. Access to the source control tool is restricted to au…"
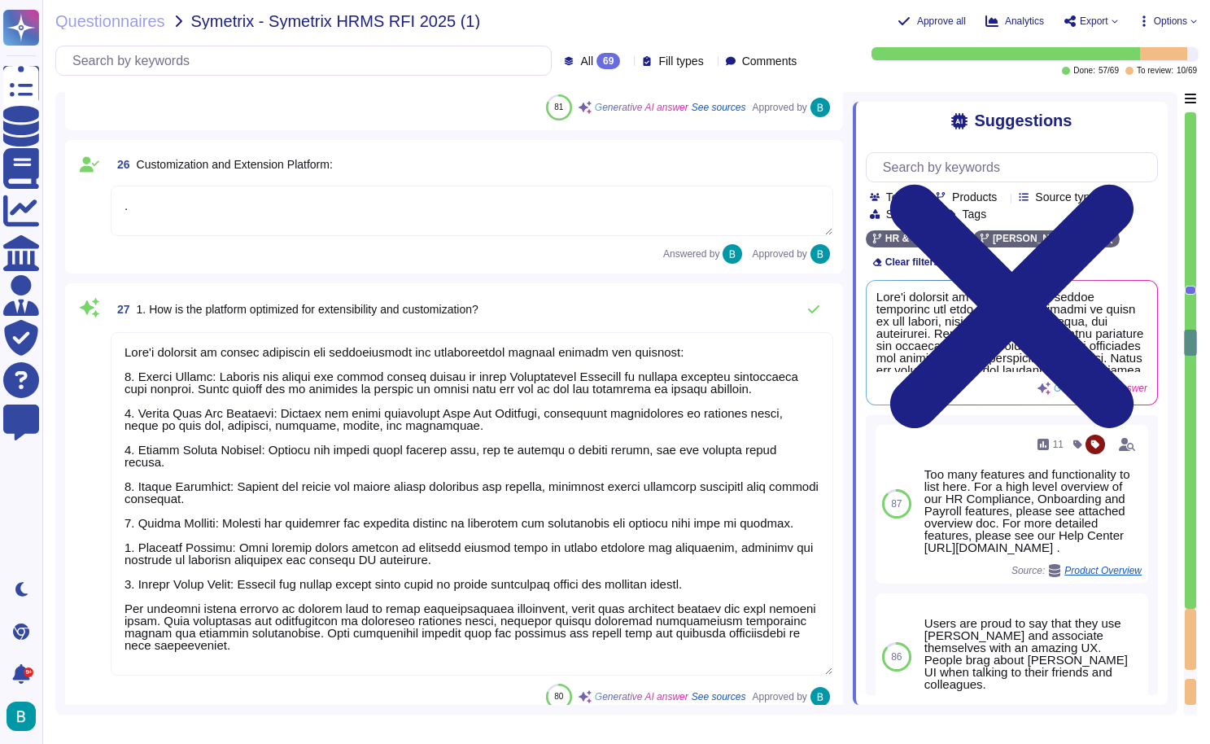
type textarea "Yes, [PERSON_NAME] modules are built on a single, unified platform, ensuring se…"
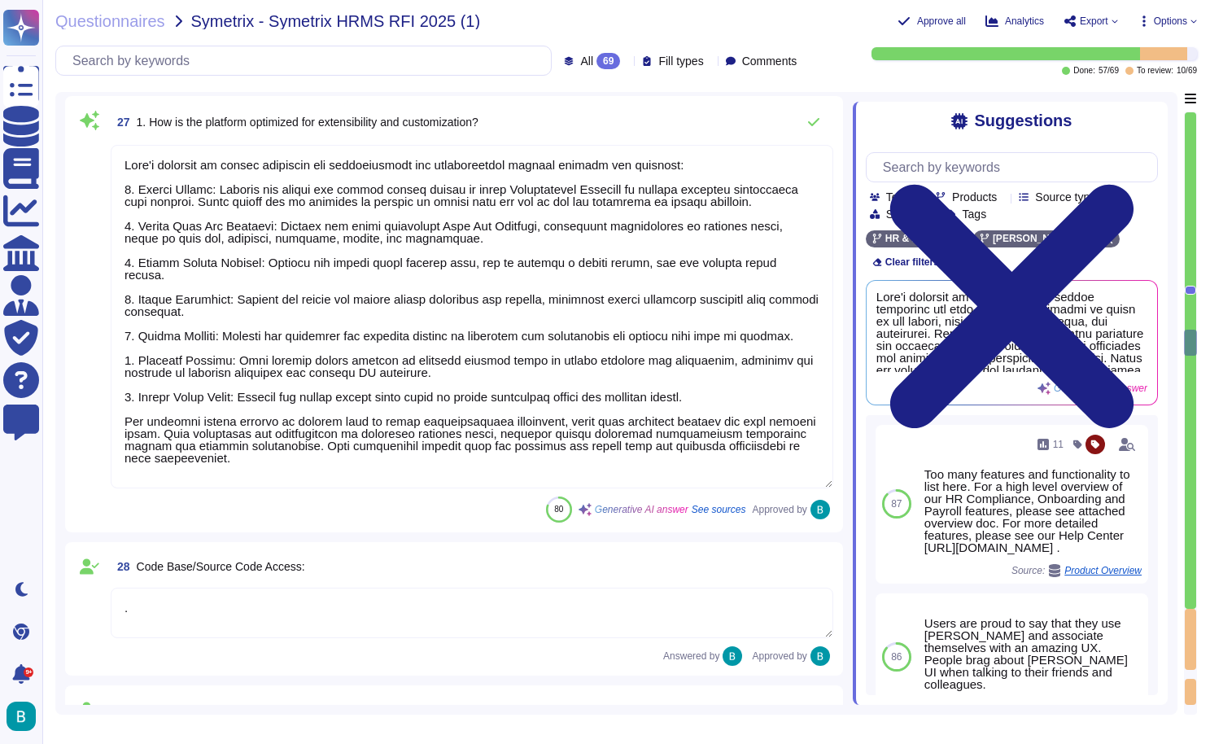
scroll to position [6162, 0]
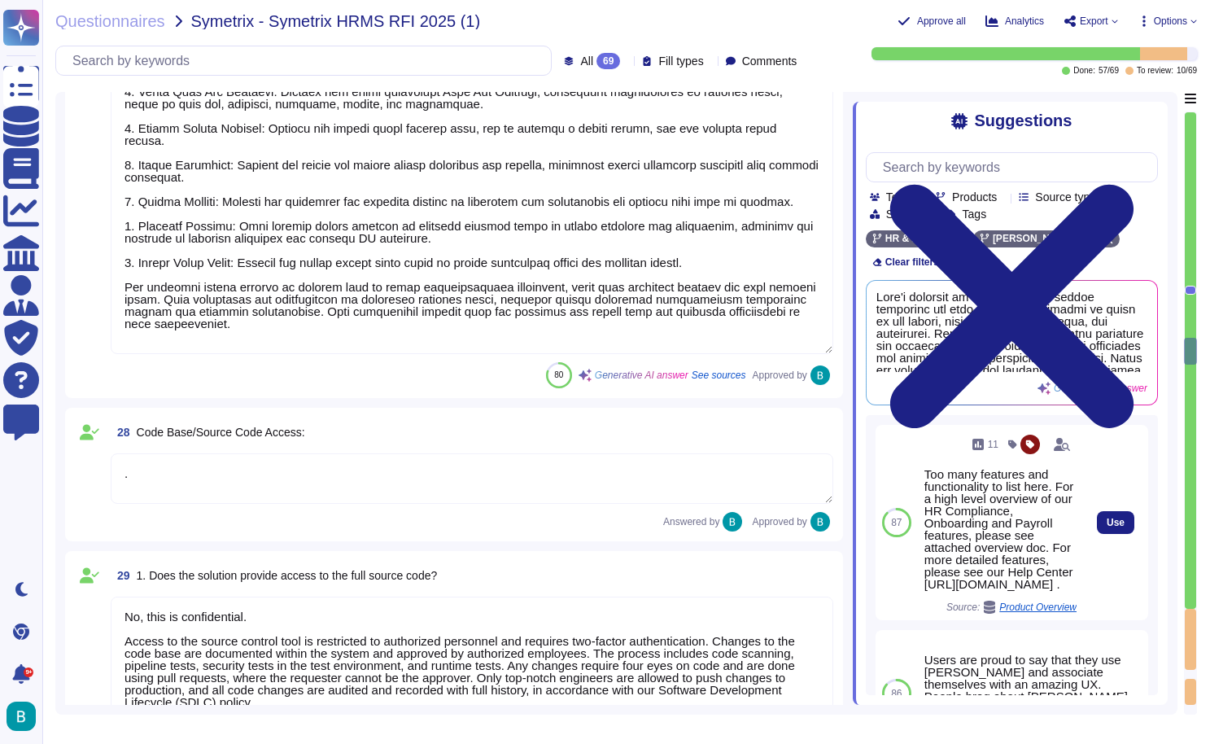
type textarea "The main language used for development is Node.js."
type textarea "To customize the solution, you will need expertise in the following areas: 1. U…"
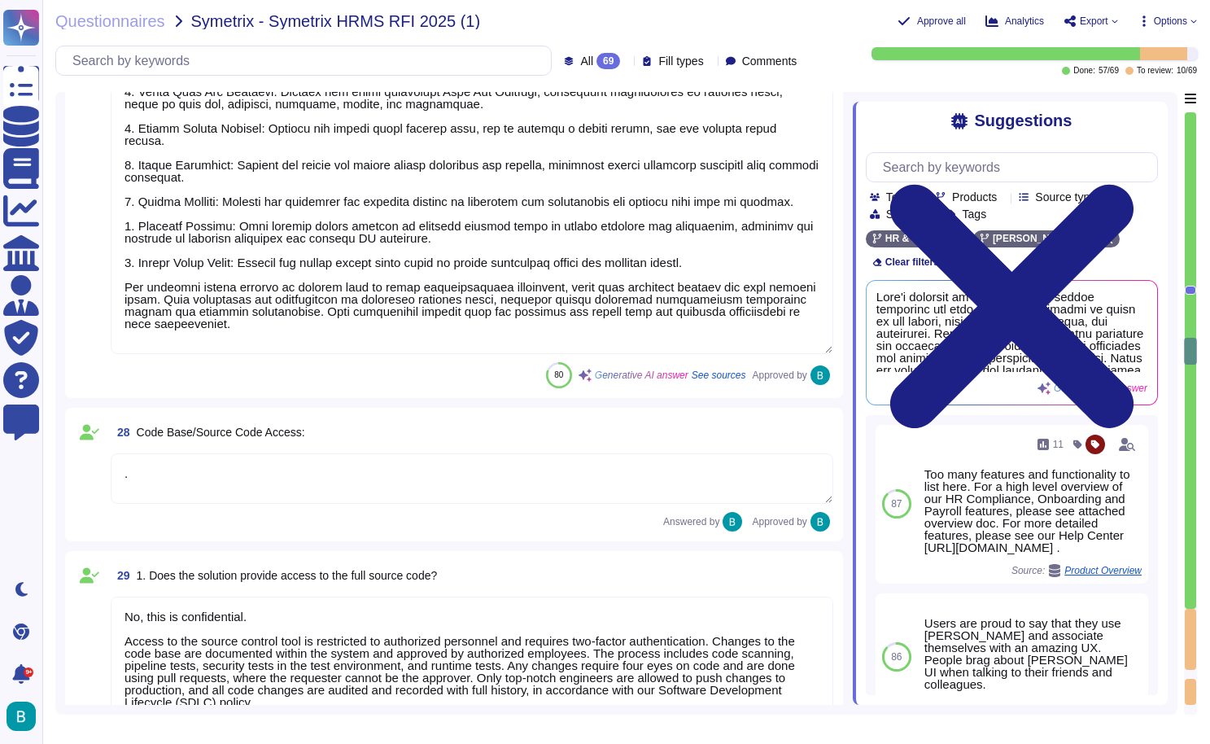
click at [1193, 610] on div at bounding box center [1190, 639] width 11 height 61
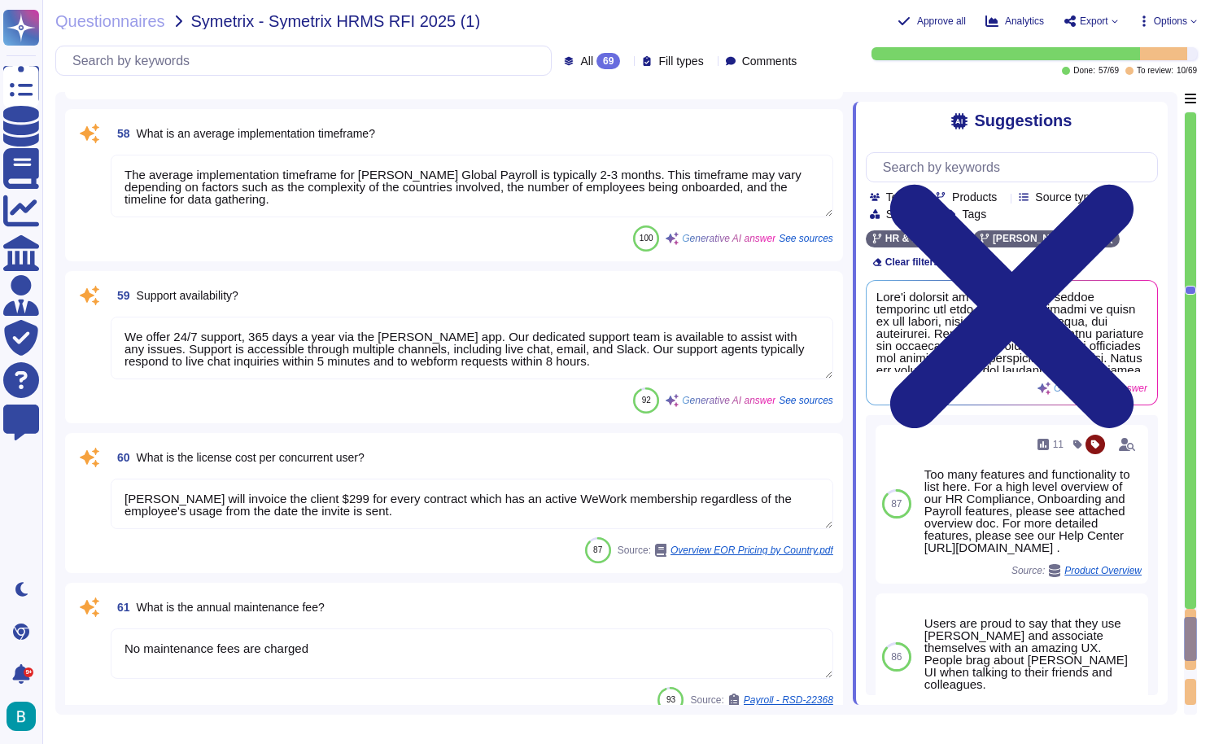
type textarea "Yes, [PERSON_NAME] offers pre-built connectors for various critical features, i…"
type textarea "."
type textarea "The average implementation timeframe for [PERSON_NAME] Global Payroll is typica…"
type textarea "We offer 24/7 support, 365 days a year via the [PERSON_NAME] app. Our dedicated…"
type textarea "[PERSON_NAME] will invoice the client $299 for every contract which has an acti…"
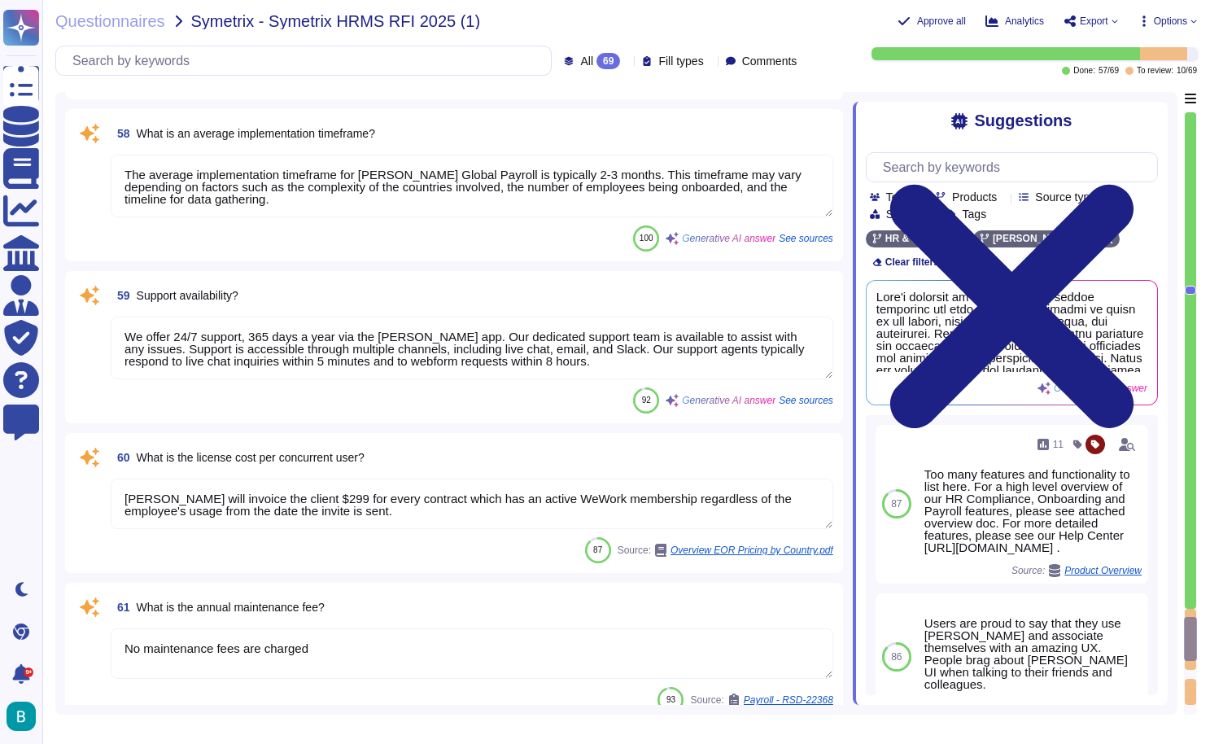
type textarea "No maintenance fees are charged"
type textarea "We would like to avoid offering a trial period. Instead, we would much rather a…"
type textarea "No maintenance fees are charged. The licensing costs range from $3,000 to $20,0…"
type textarea "The first person you will talk to when a call is placed to our support organiza…"
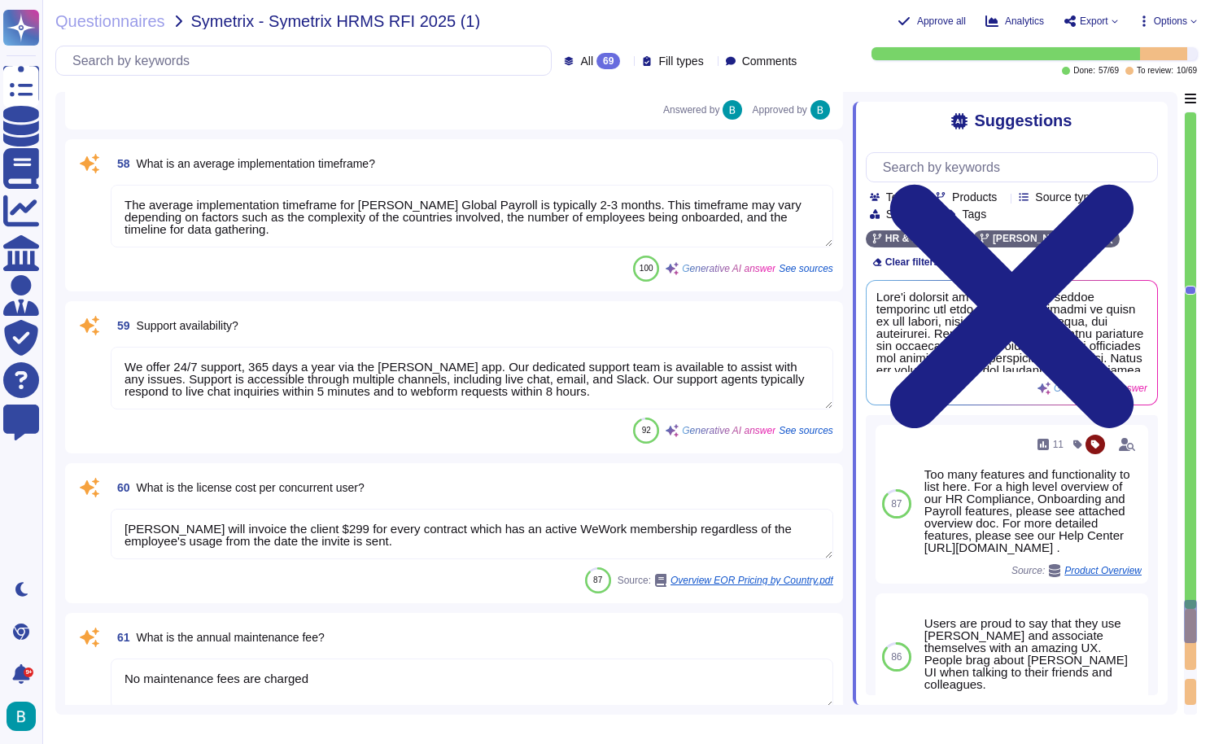
scroll to position [11869, 0]
type textarea "[PERSON_NAME] has a vetted network of expansion services that enables clients t…"
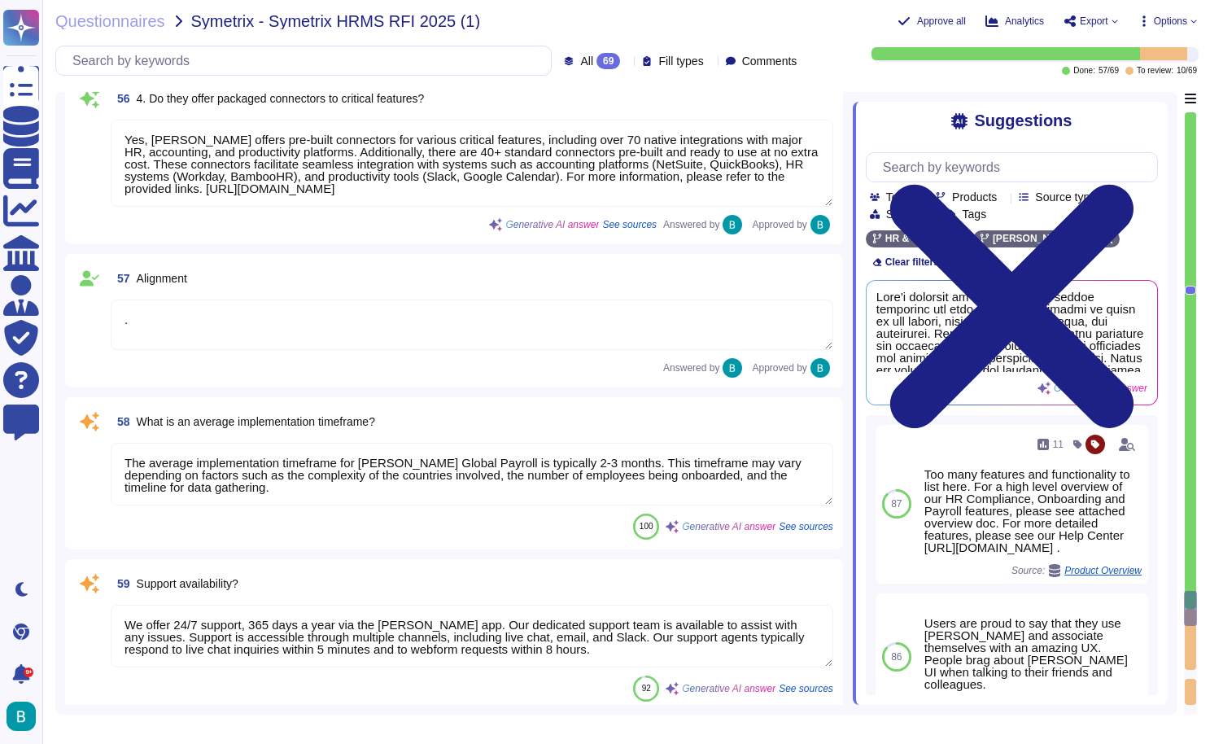
scroll to position [11648, 0]
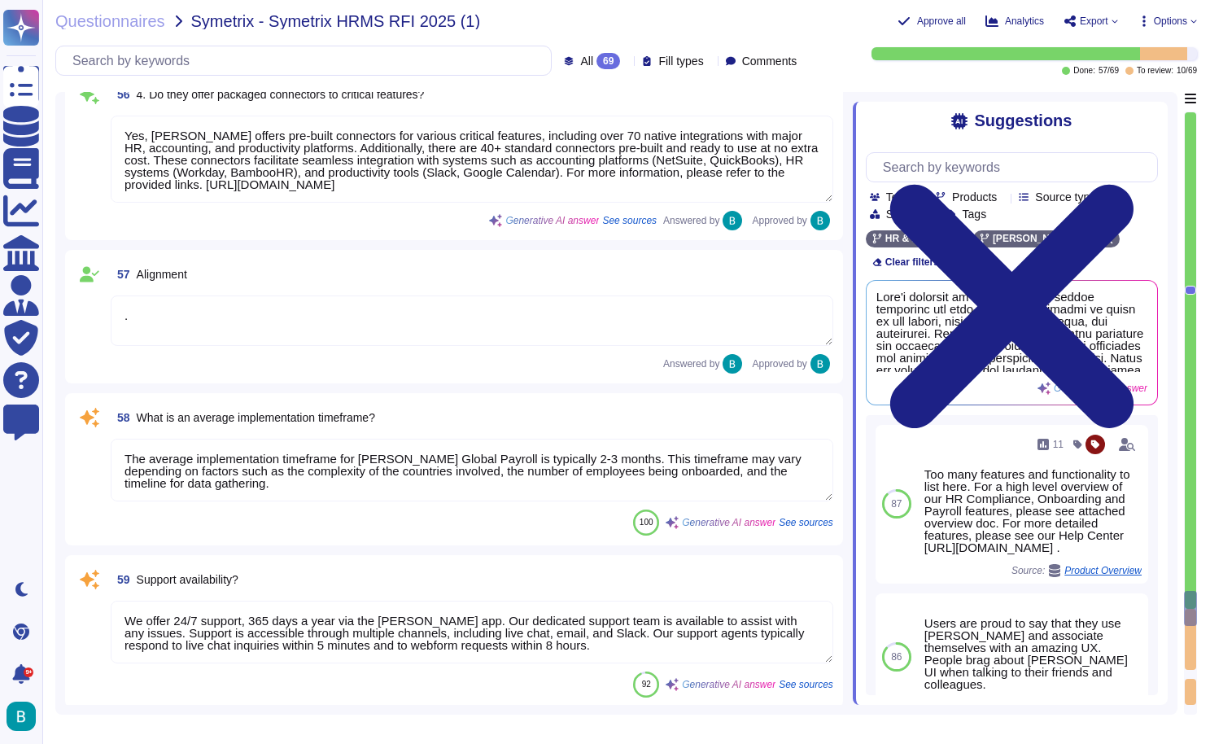
click at [475, 494] on textarea "The average implementation timeframe for [PERSON_NAME] Global Payroll is typica…" at bounding box center [472, 470] width 723 height 63
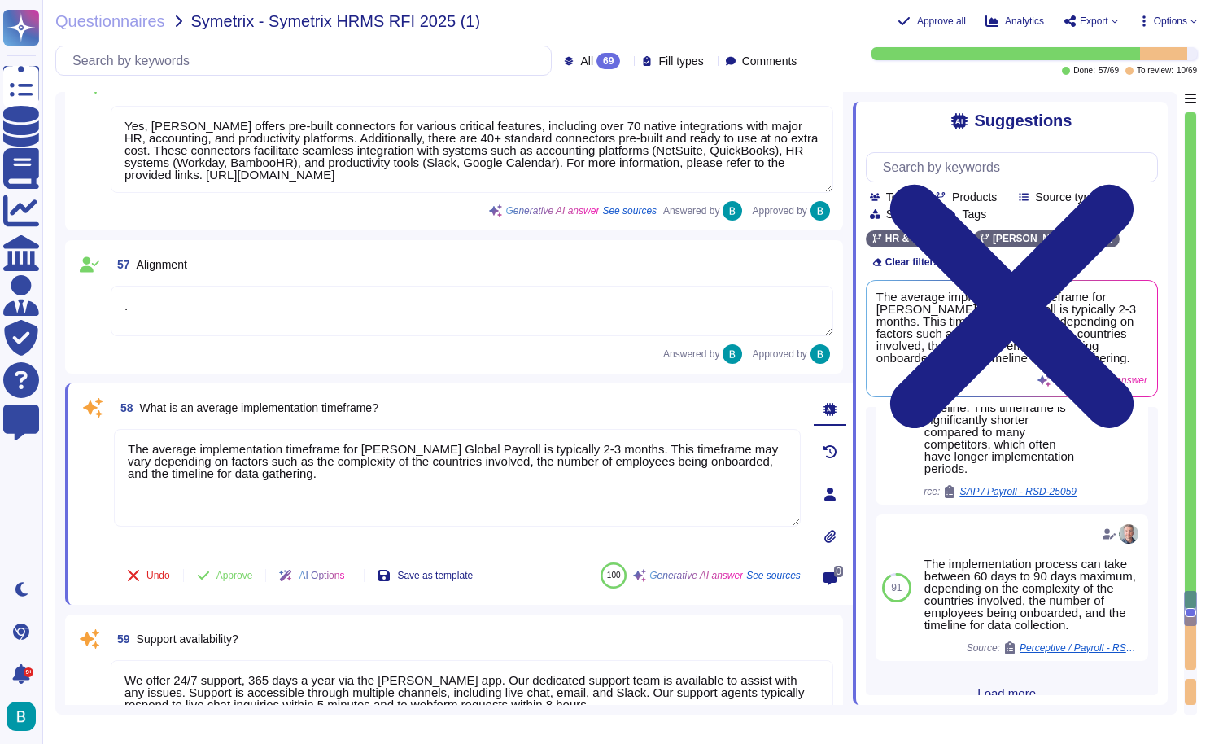
scroll to position [0, 0]
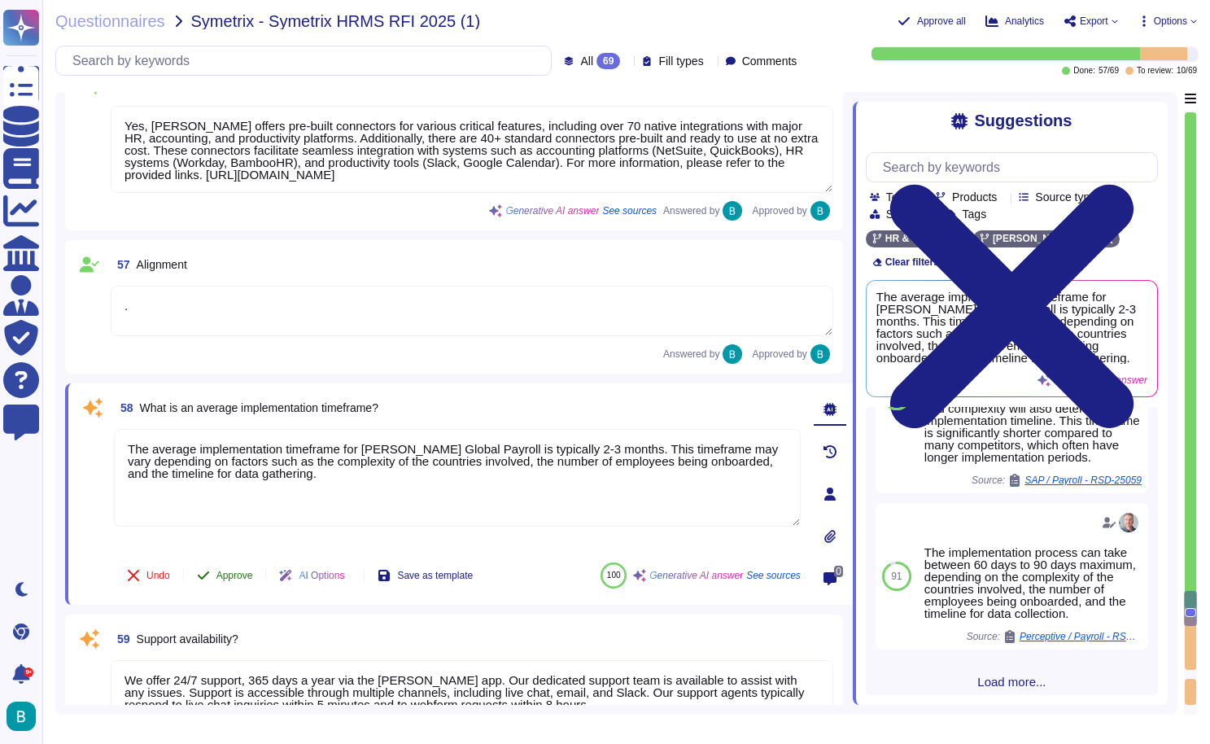
click at [248, 580] on span "Approve" at bounding box center [235, 576] width 37 height 10
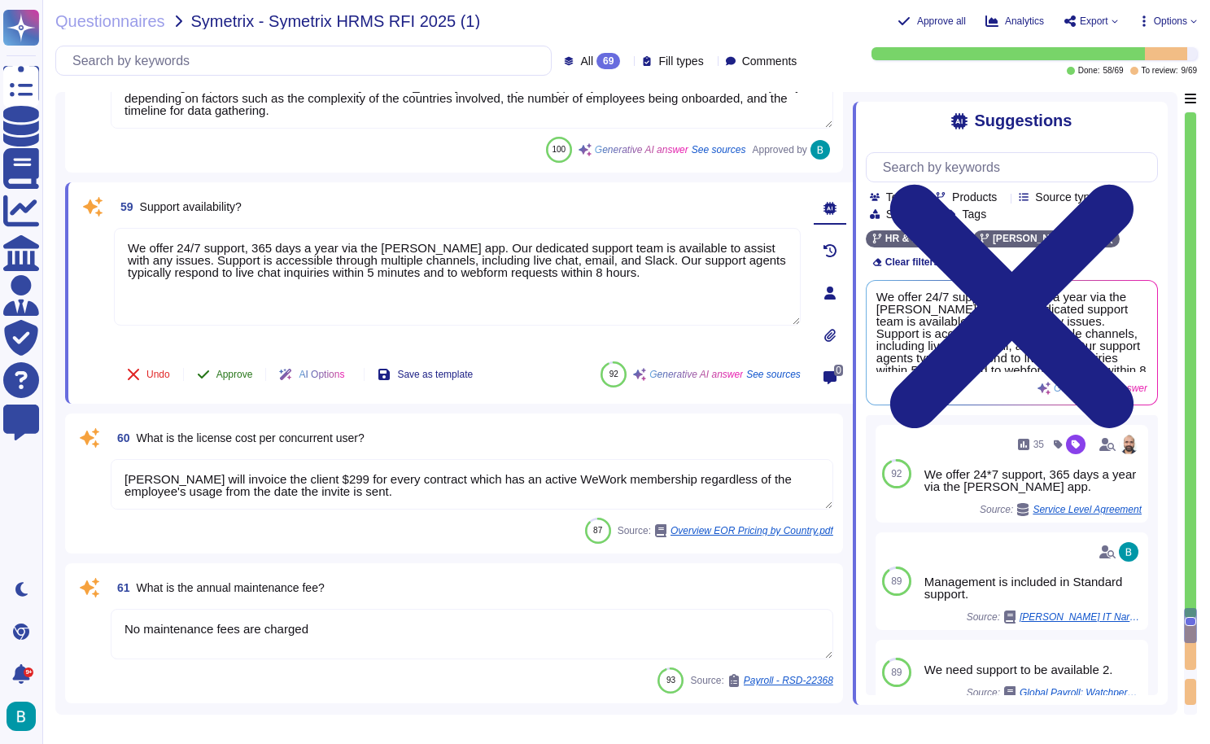
click at [240, 377] on span "Approve" at bounding box center [235, 375] width 37 height 10
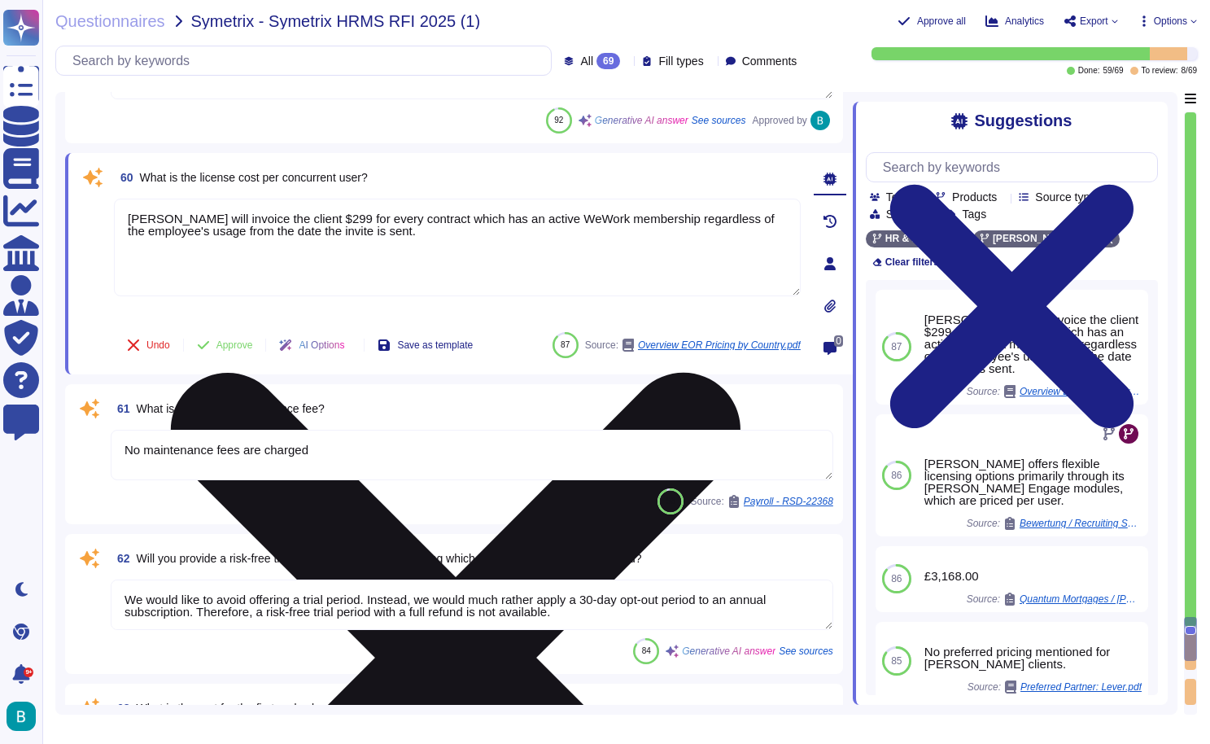
click at [741, 373] on icon at bounding box center [456, 658] width 570 height 570
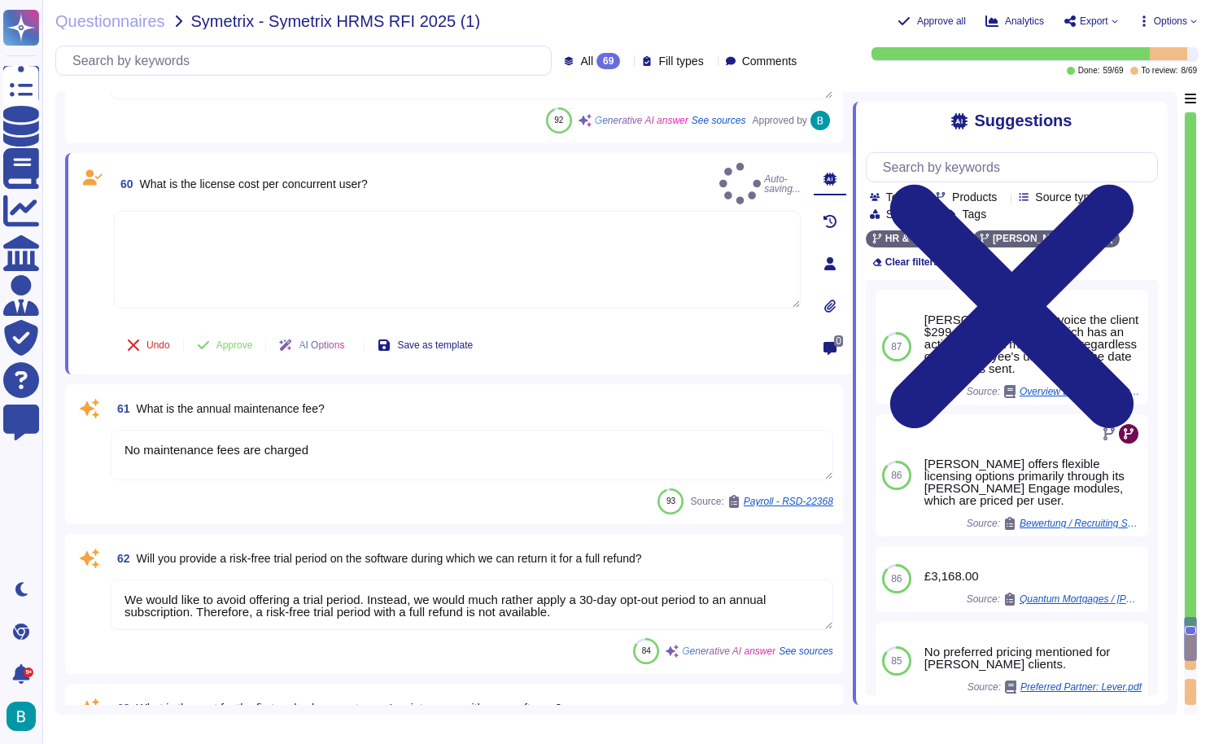
click at [670, 235] on textarea at bounding box center [457, 260] width 687 height 98
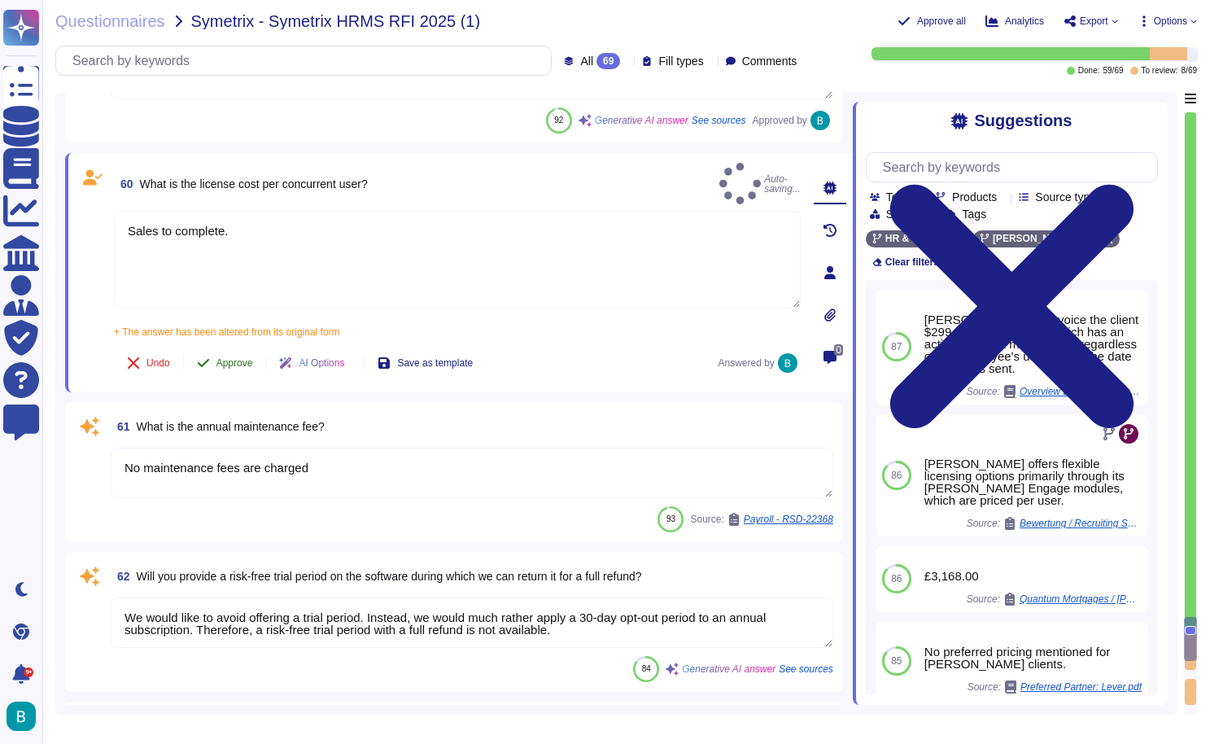
click at [249, 358] on span "Approve" at bounding box center [235, 363] width 37 height 10
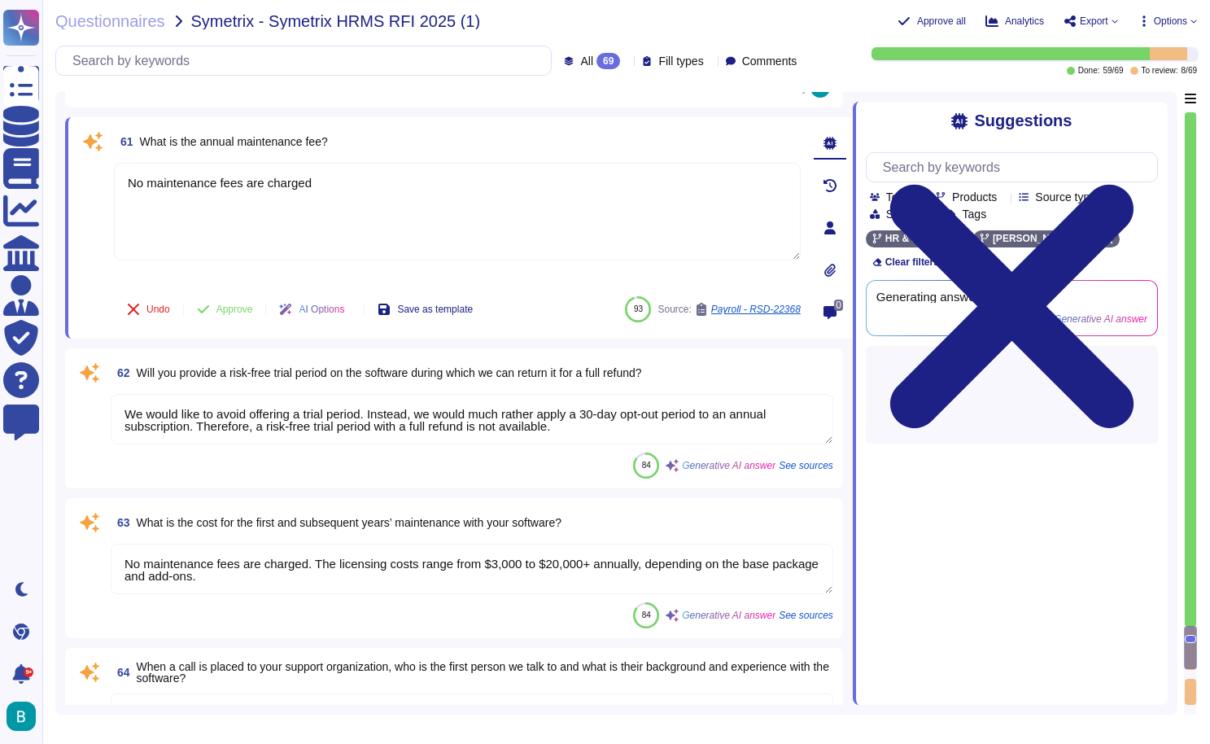
scroll to position [12359, 0]
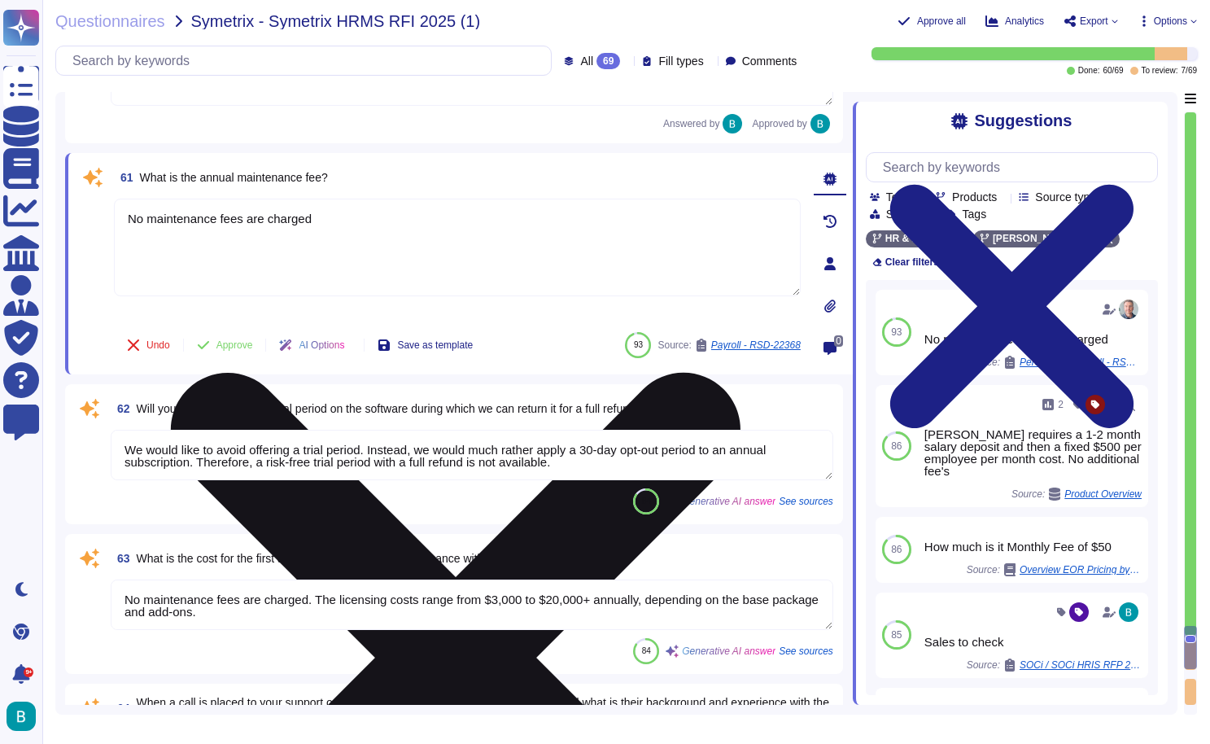
click at [252, 221] on textarea "No maintenance fees are charged" at bounding box center [457, 248] width 687 height 98
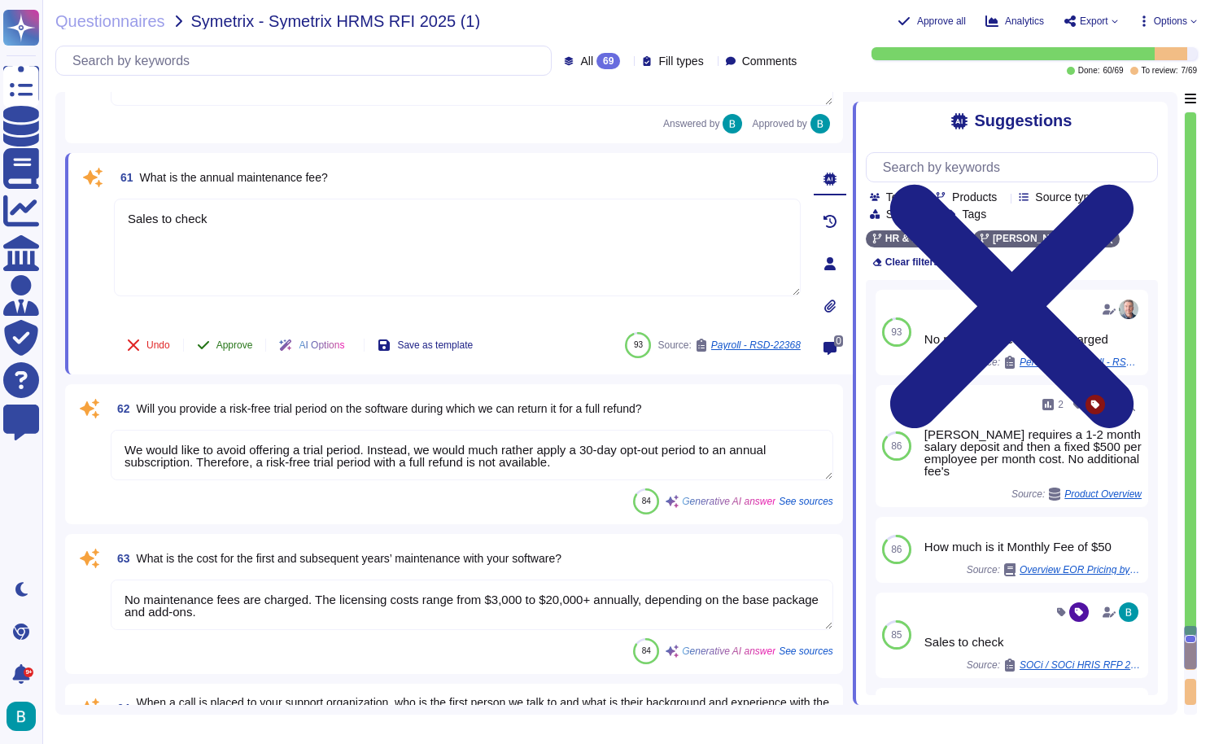
click at [231, 339] on button "Approve" at bounding box center [225, 345] width 82 height 33
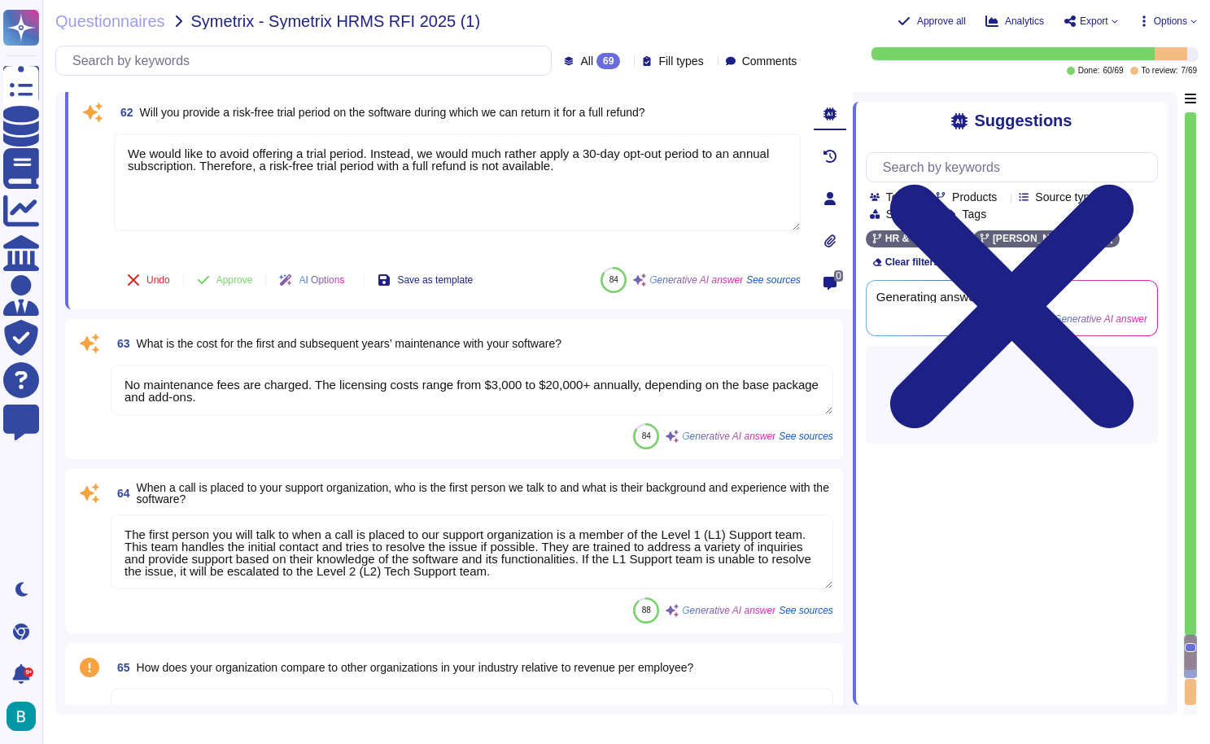
scroll to position [12518, 0]
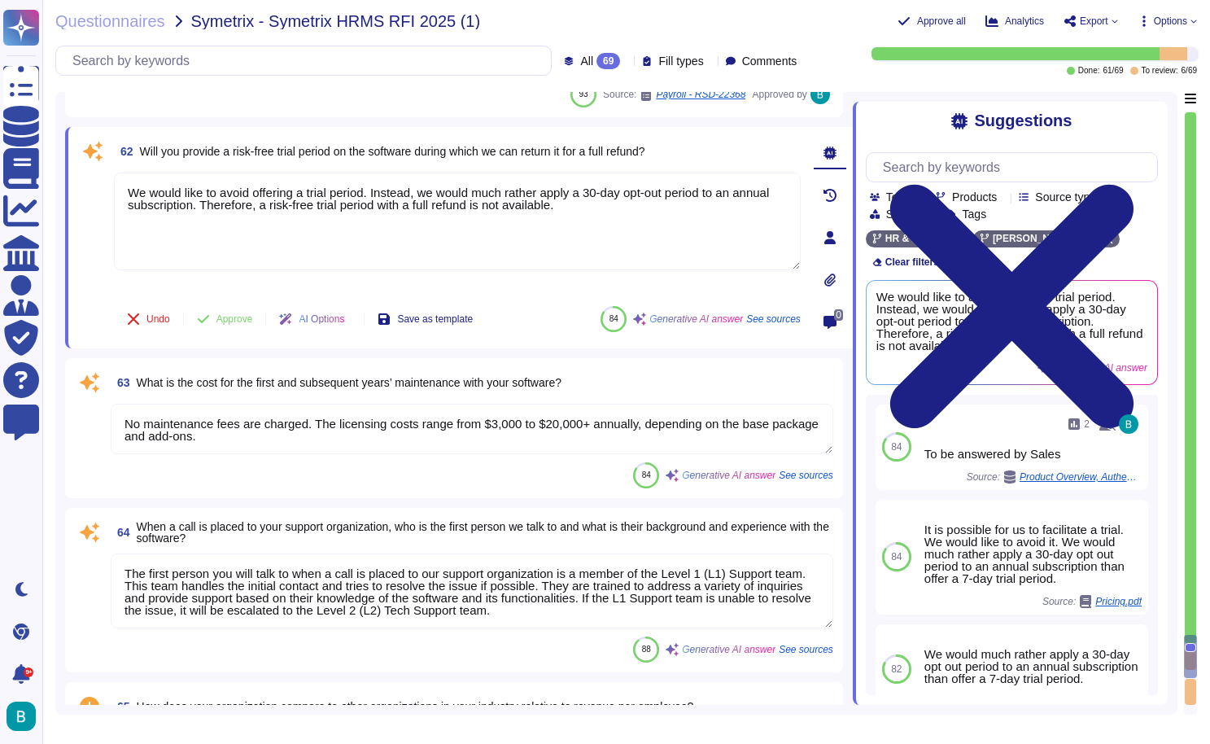
click at [476, 155] on span "Will you provide a risk-free trial period on the software during which we can r…" at bounding box center [392, 151] width 505 height 13
copy span "Will you provide a risk-free trial period on the software during which we can r…"
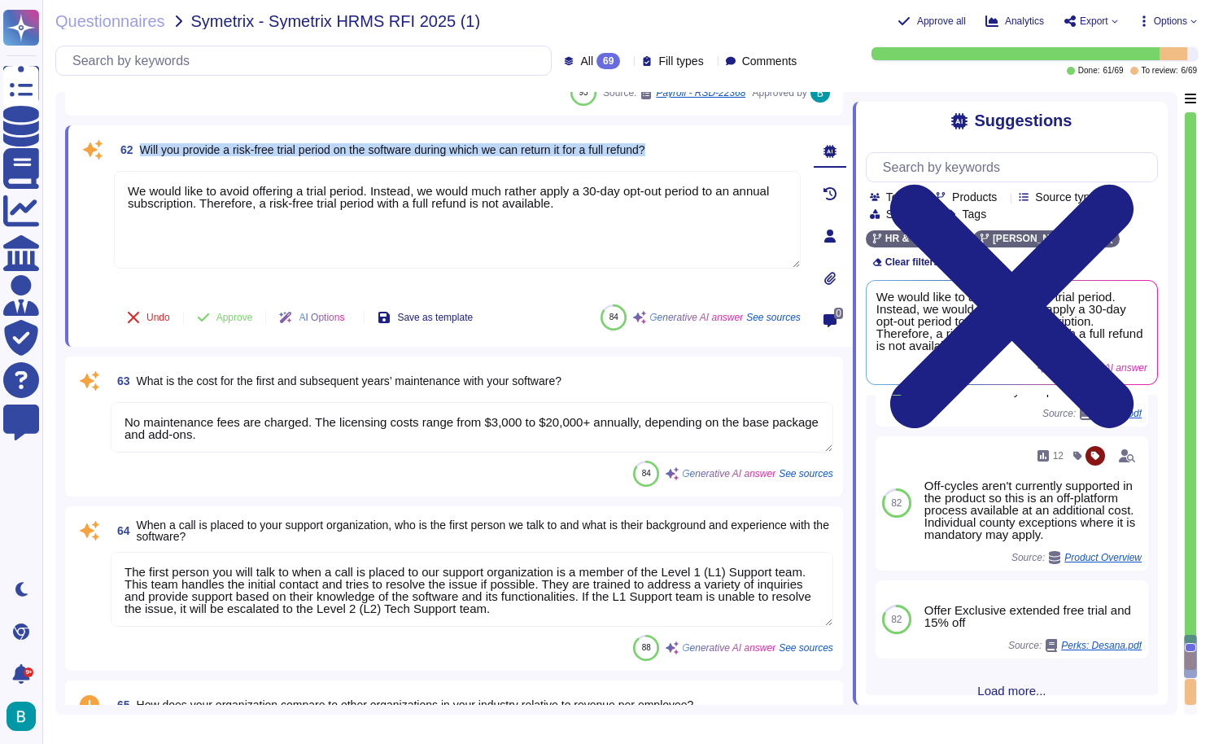
scroll to position [12486, 0]
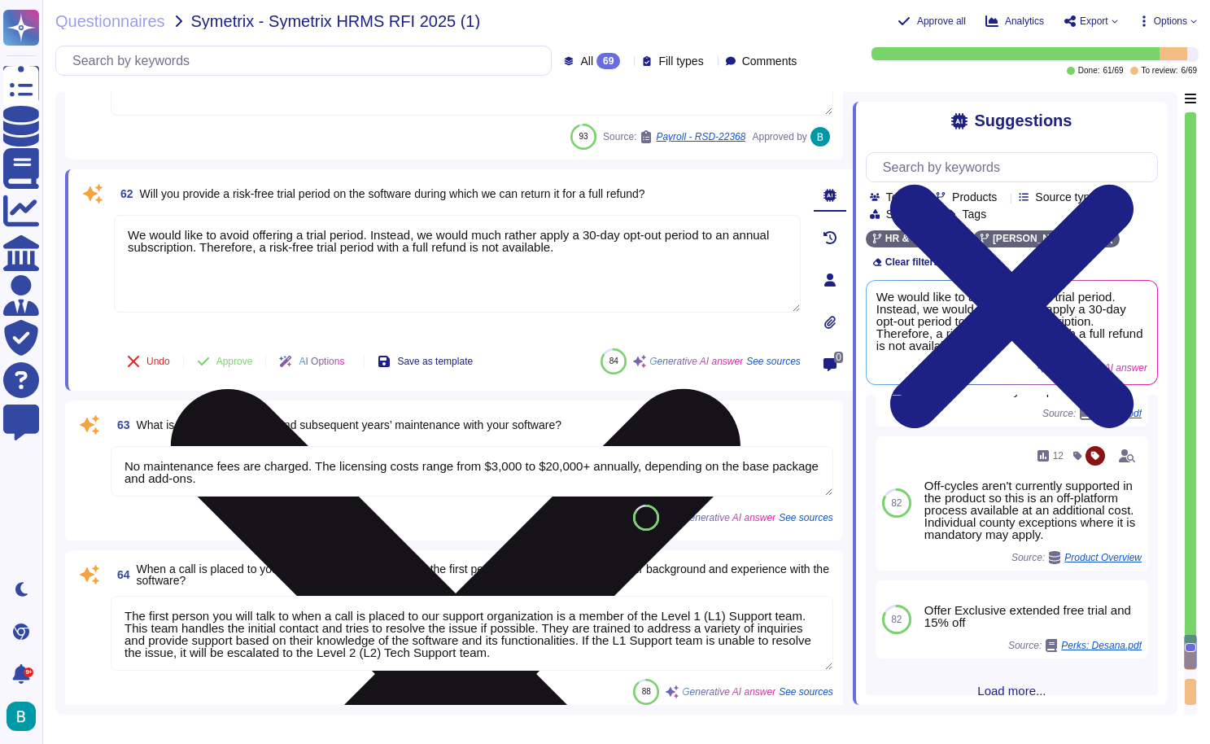
click at [741, 389] on icon at bounding box center [456, 674] width 570 height 570
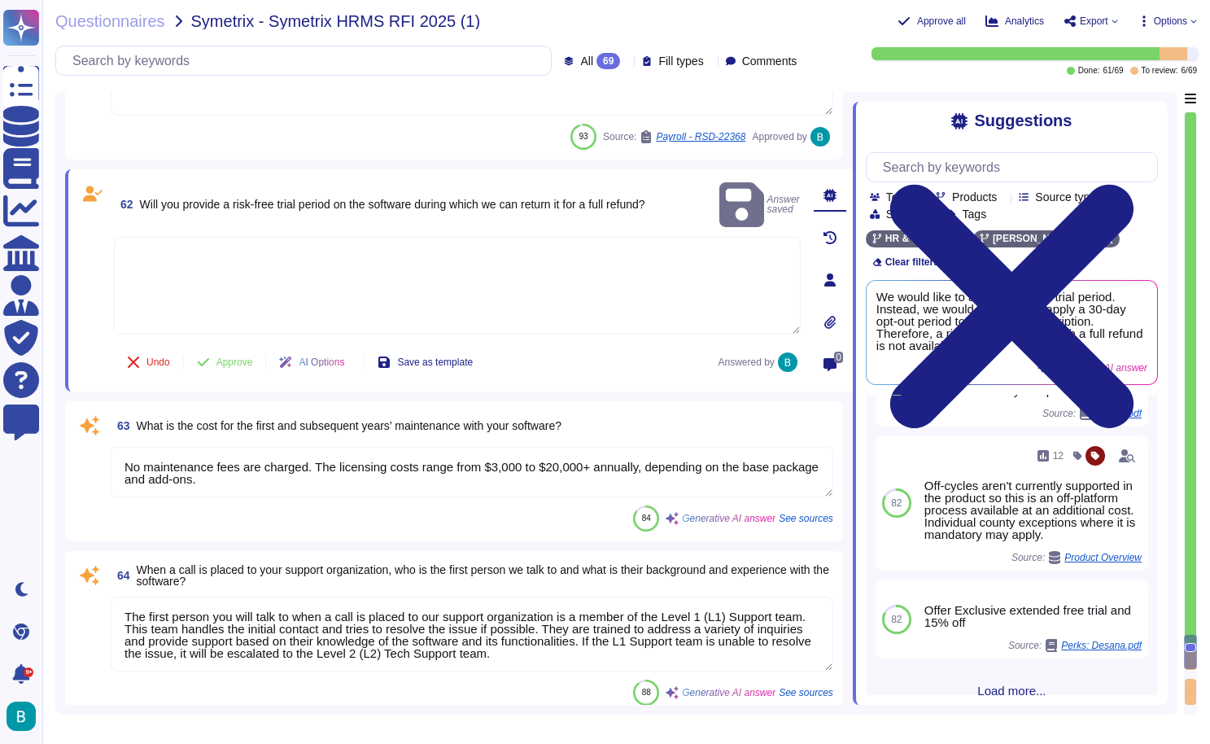
click at [634, 238] on textarea at bounding box center [457, 286] width 687 height 98
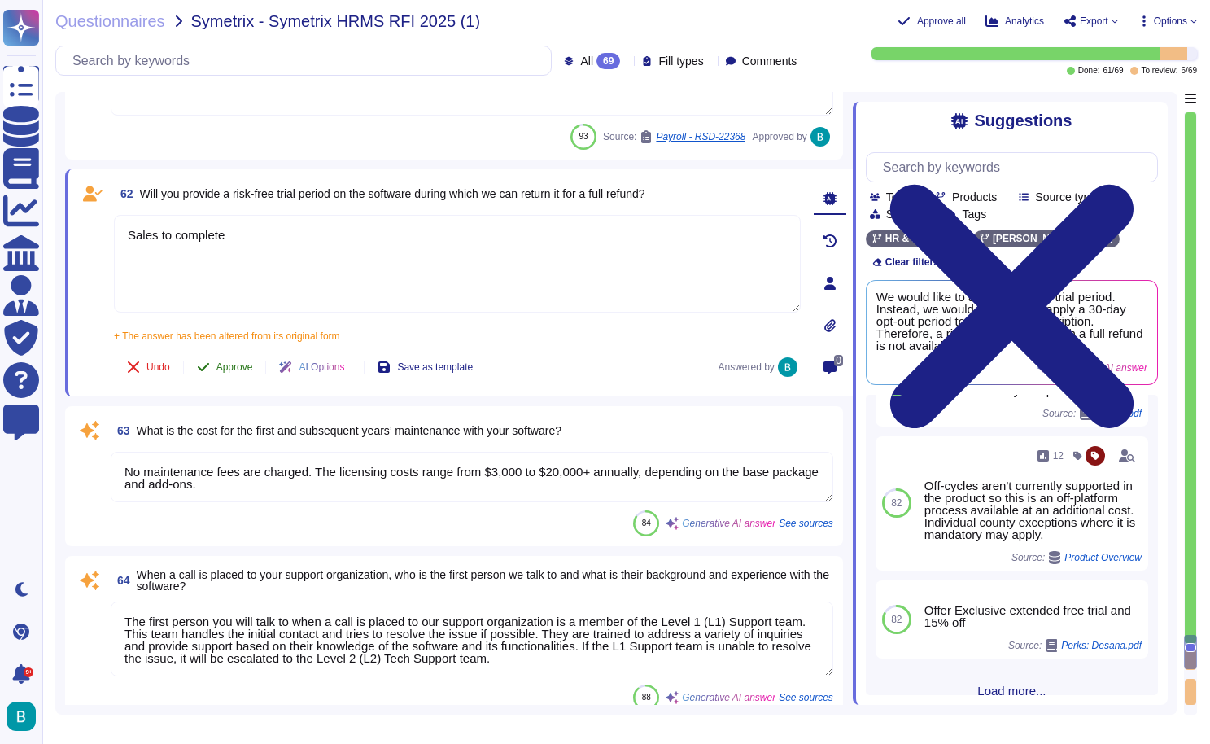
click at [233, 355] on button "Approve" at bounding box center [225, 367] width 82 height 33
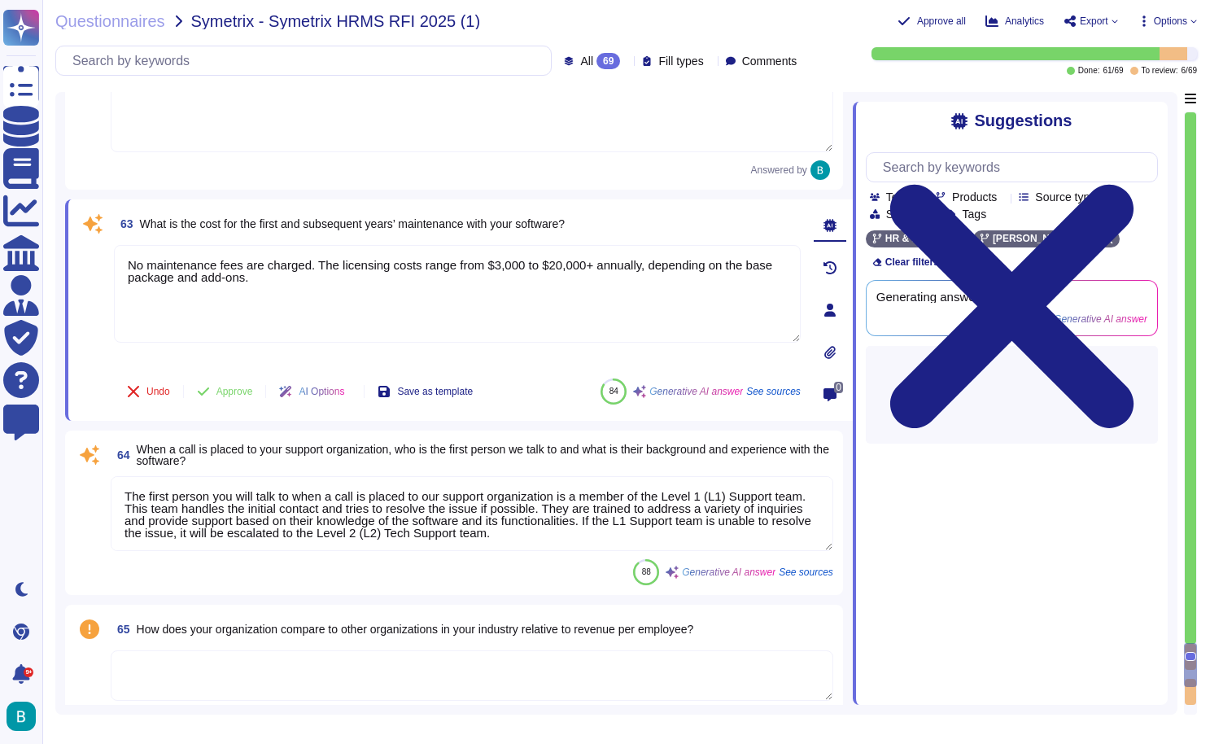
scroll to position [12681, 0]
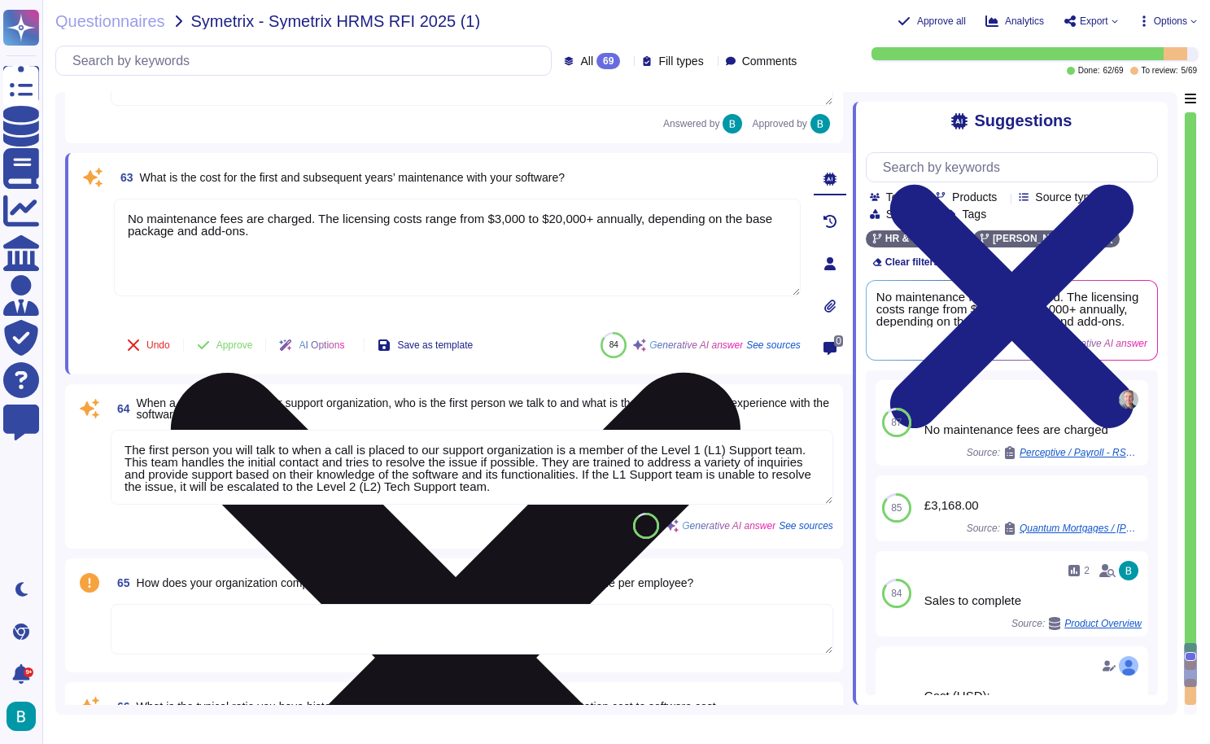
click at [741, 373] on icon at bounding box center [456, 658] width 570 height 570
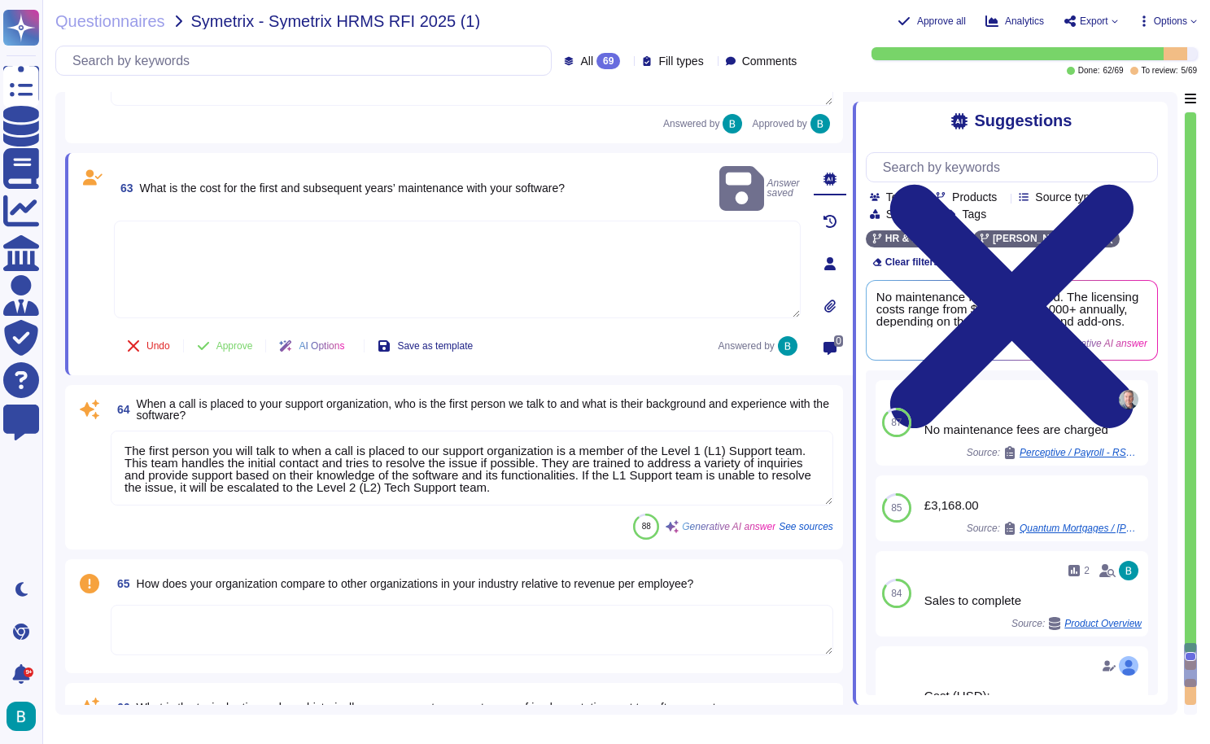
click at [648, 238] on textarea at bounding box center [457, 270] width 687 height 98
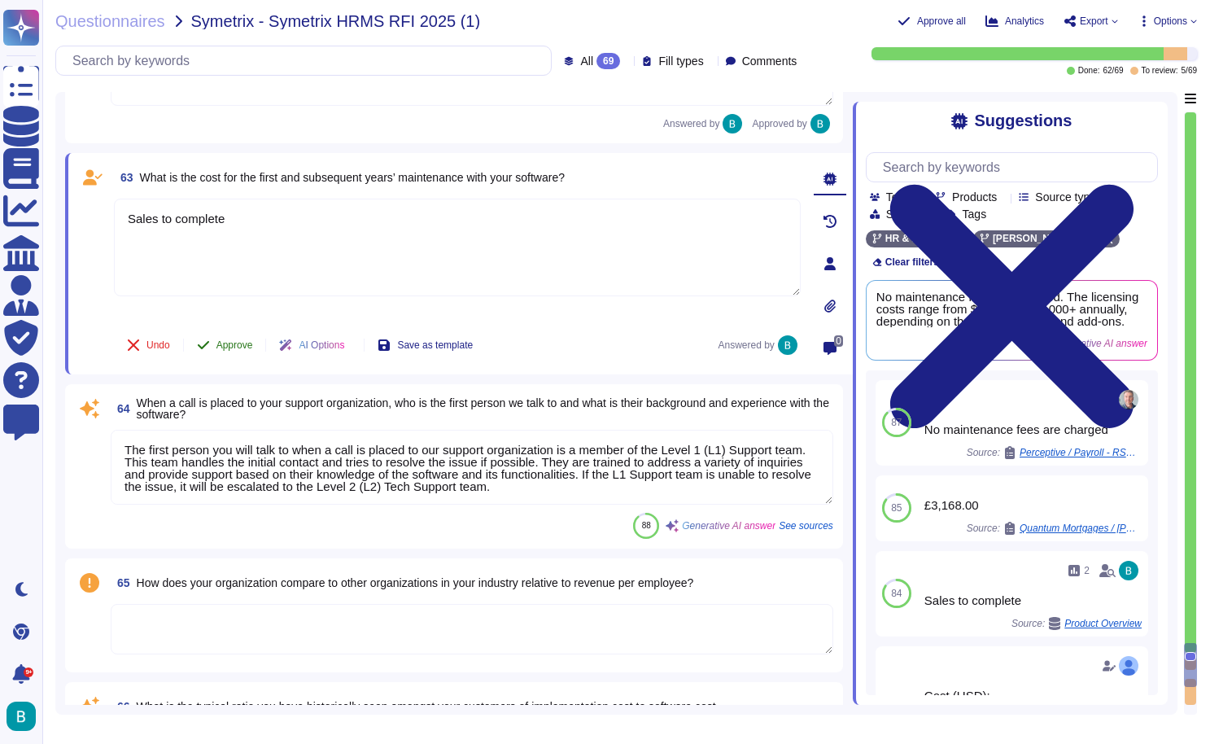
click at [247, 344] on span "Approve" at bounding box center [235, 345] width 37 height 10
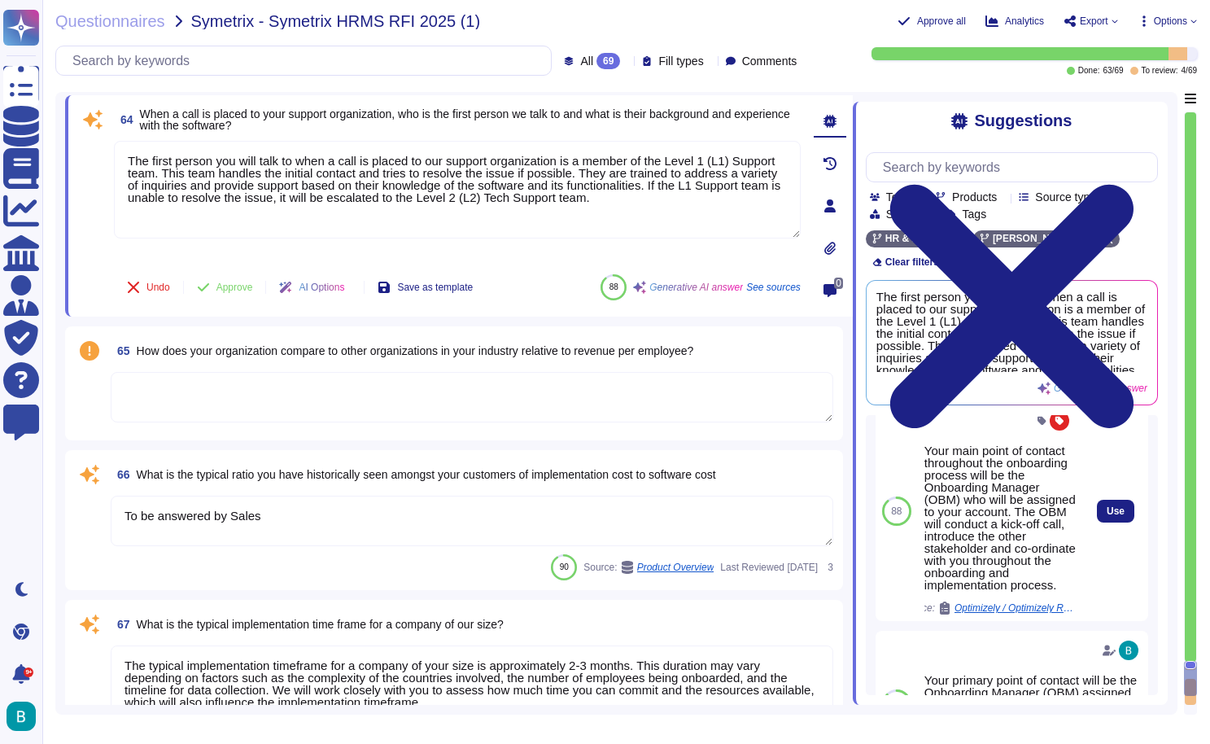
scroll to position [810, 0]
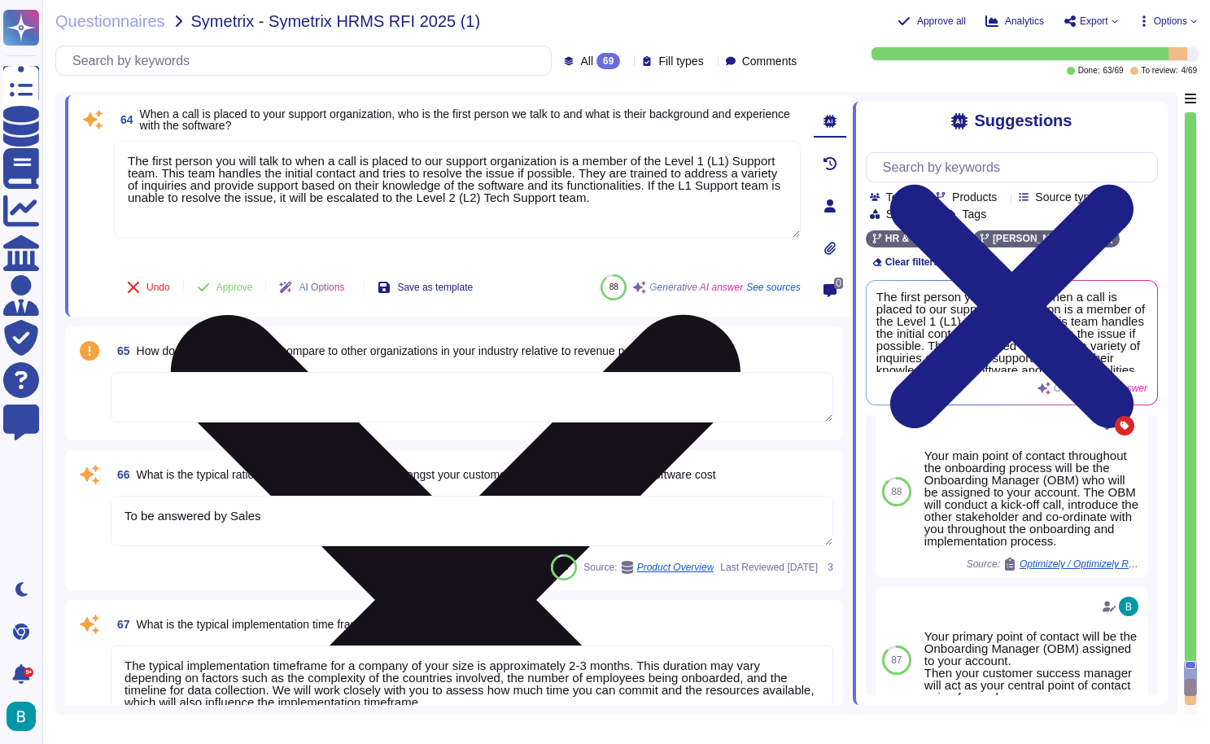
click at [133, 161] on textarea "The first person you will talk to when a call is placed to our support organiza…" at bounding box center [457, 190] width 687 height 98
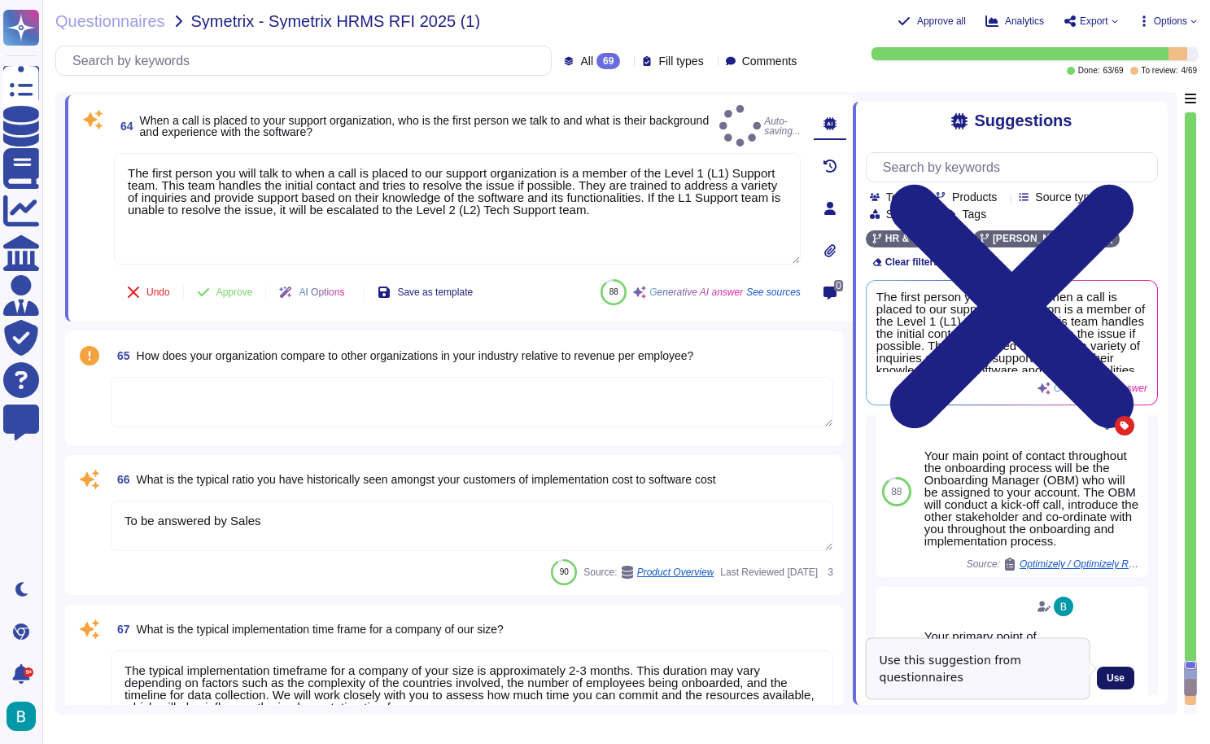
click at [1108, 673] on span "Use" at bounding box center [1116, 678] width 18 height 10
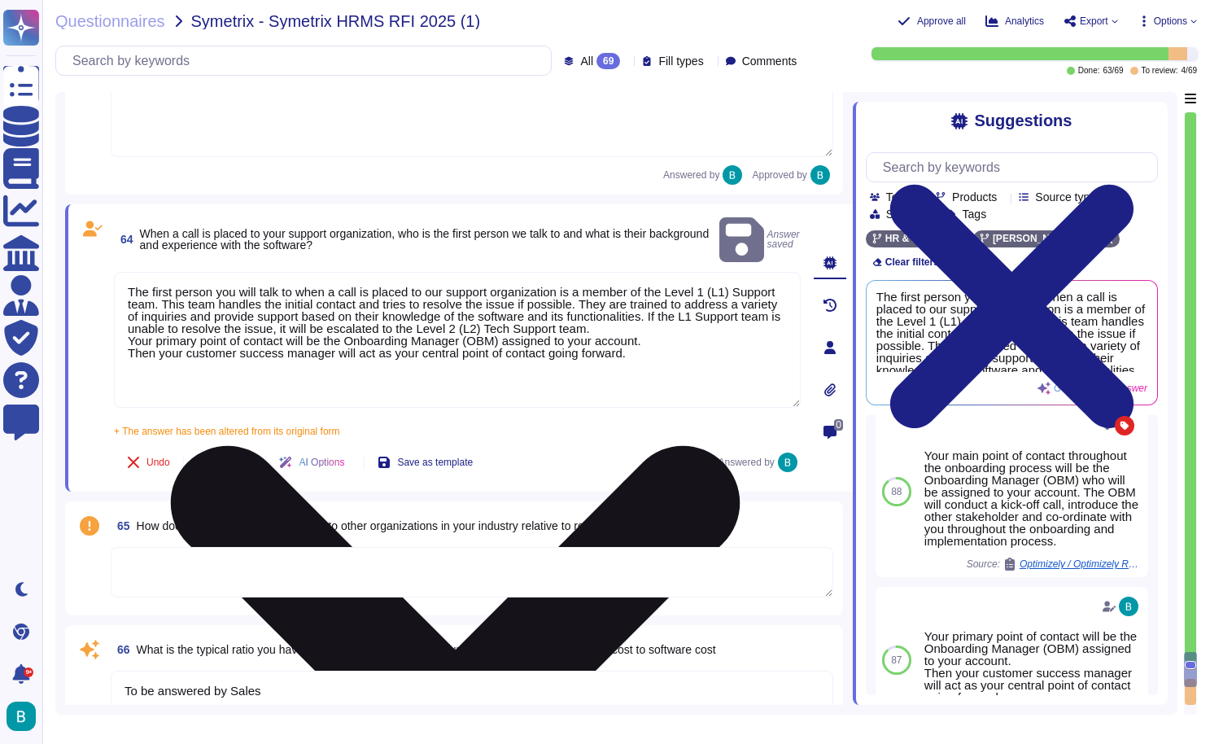
scroll to position [12776, 0]
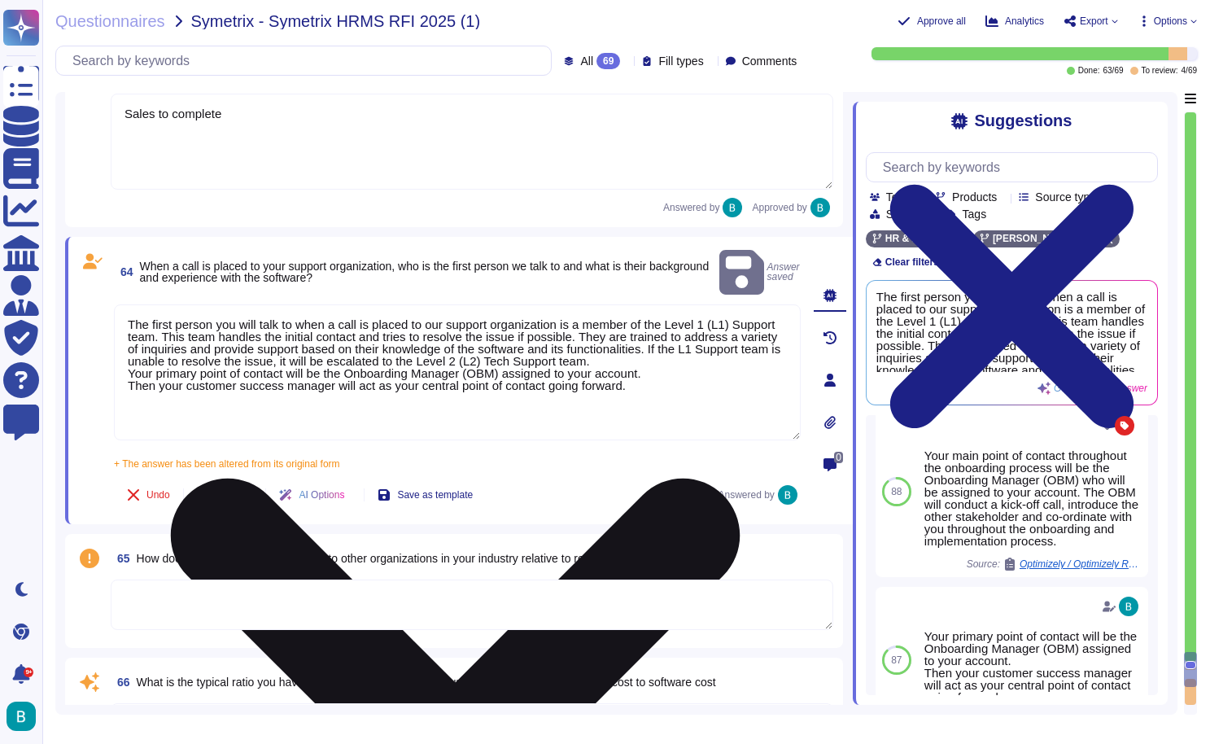
click at [415, 320] on textarea "The first person you will talk to when a call is placed to our support organiza…" at bounding box center [457, 372] width 687 height 136
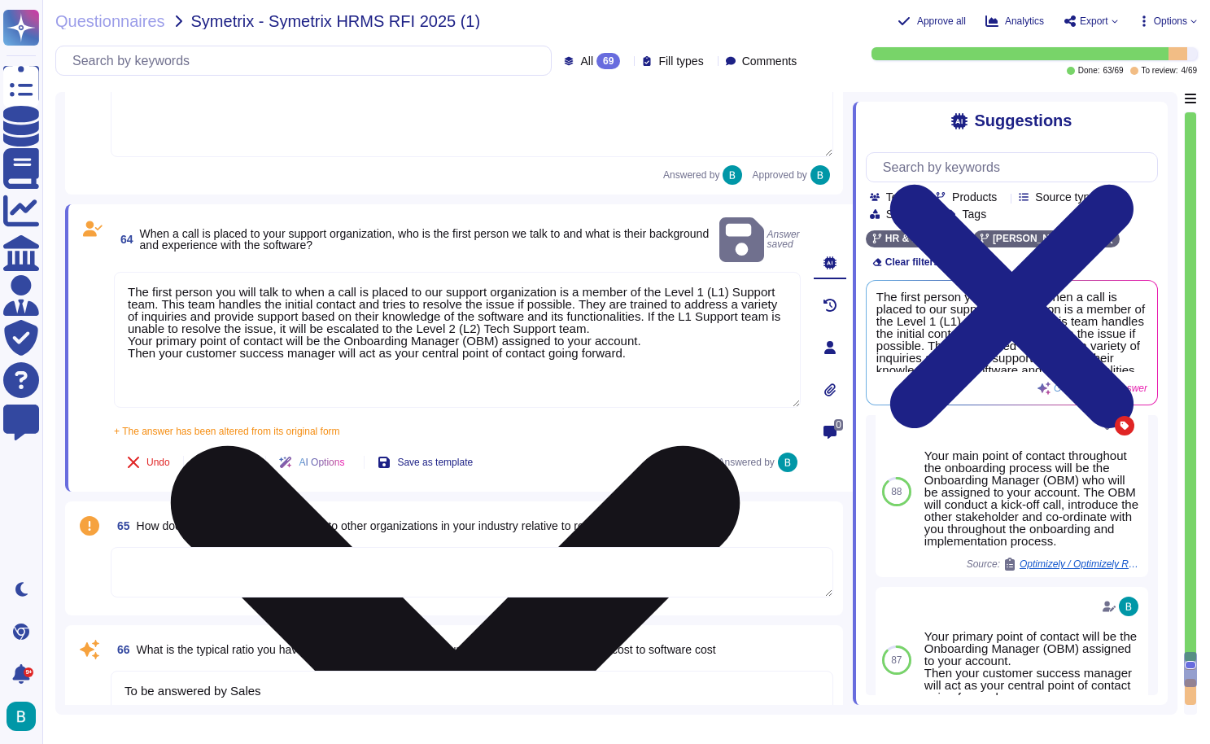
scroll to position [12817, 0]
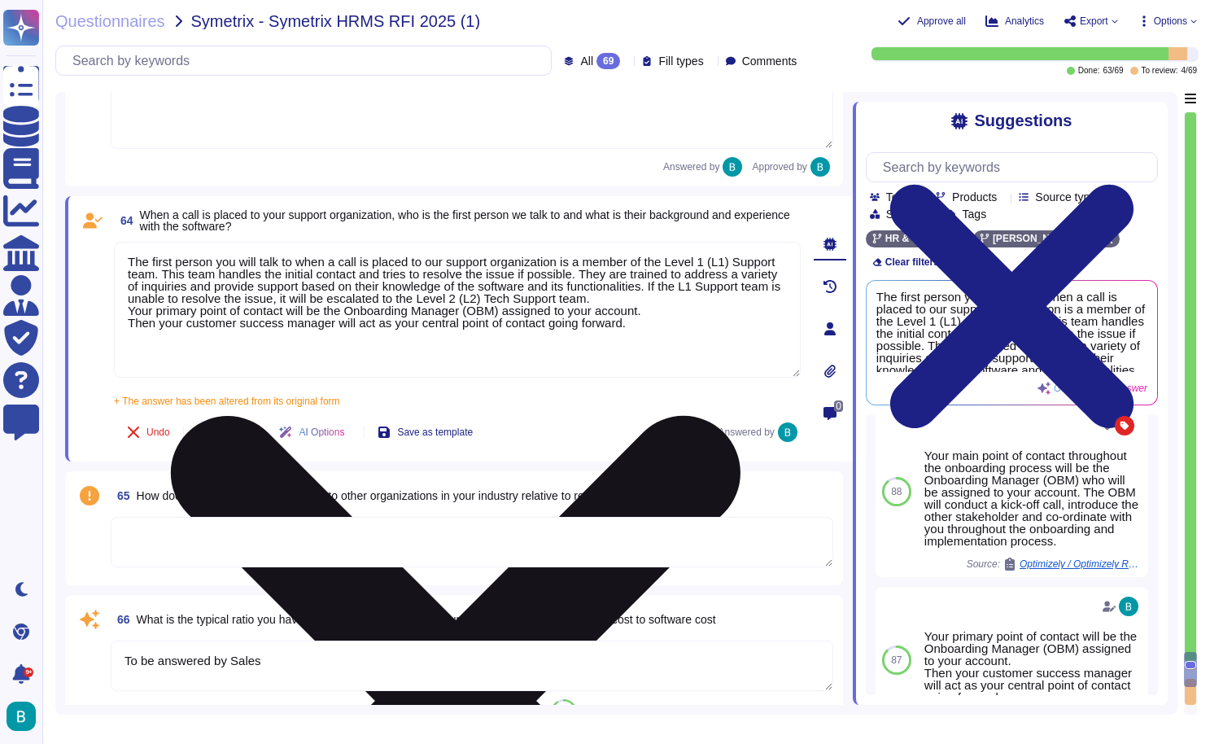
drag, startPoint x: 654, startPoint y: 361, endPoint x: 151, endPoint y: 269, distance: 510.6
click at [151, 269] on textarea "The first person you will talk to when a call is placed to our support organiza…" at bounding box center [457, 310] width 687 height 136
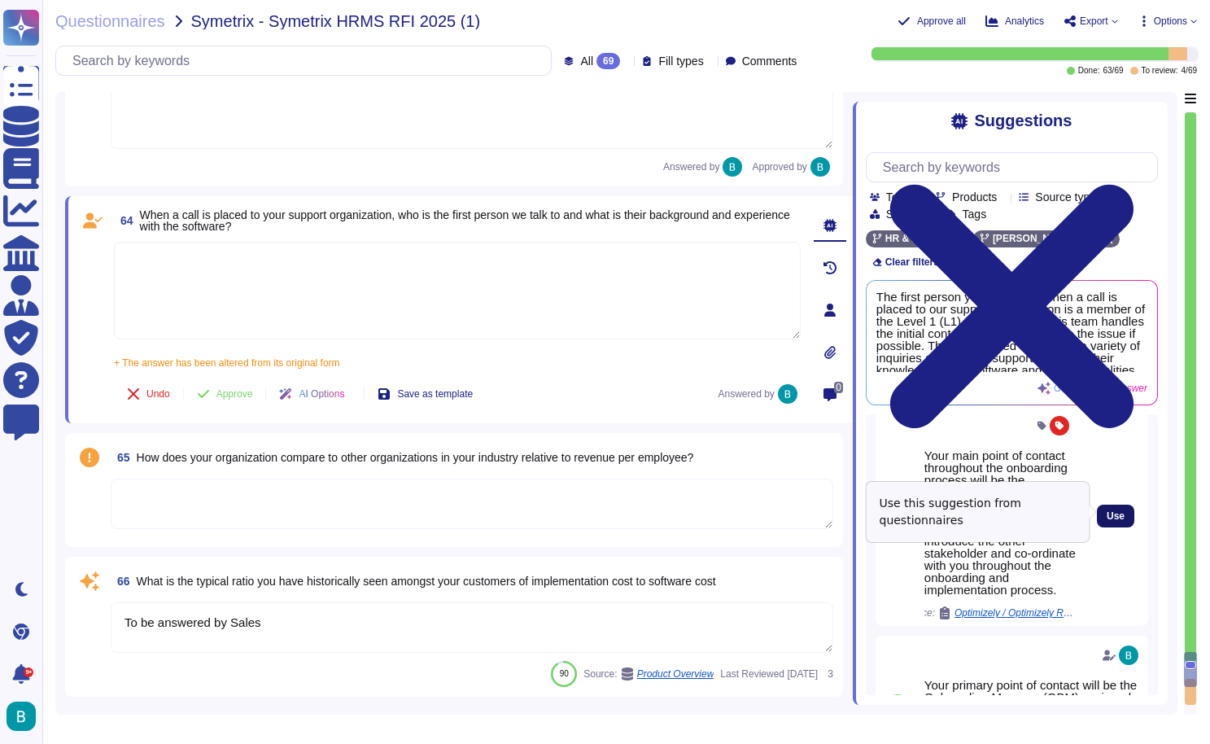
click at [1112, 517] on span "Use" at bounding box center [1116, 516] width 18 height 10
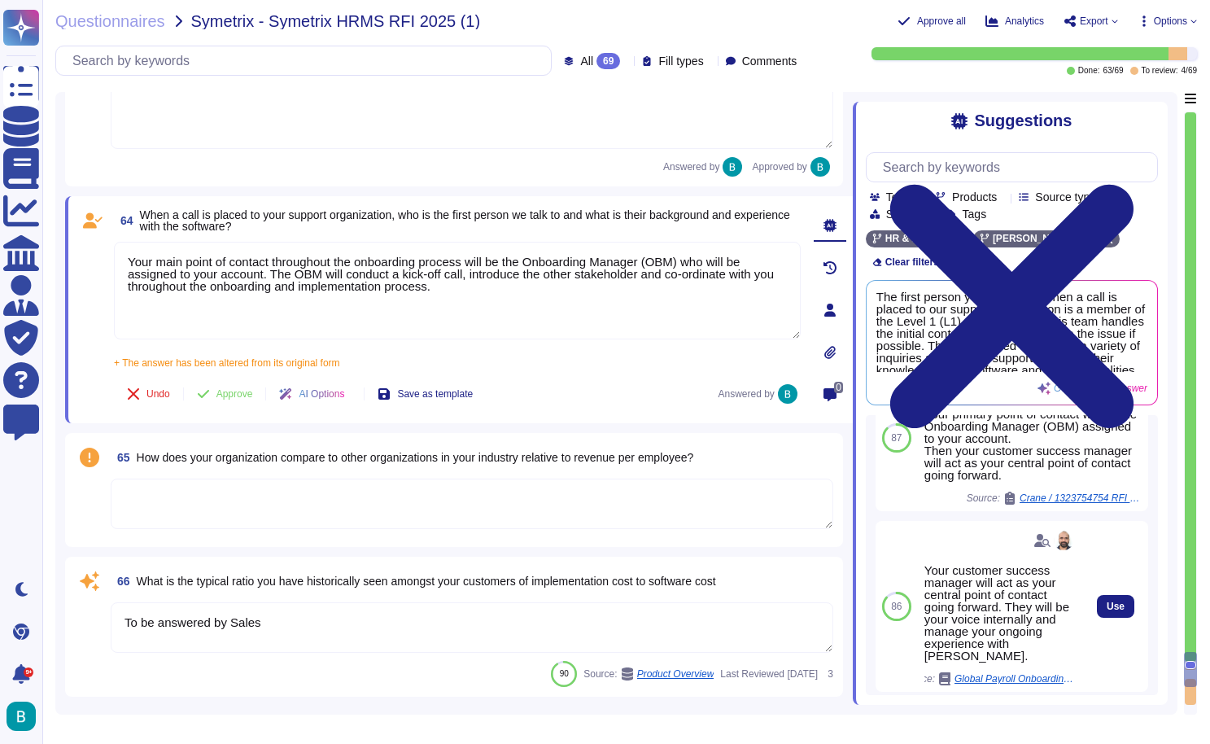
scroll to position [1139, 0]
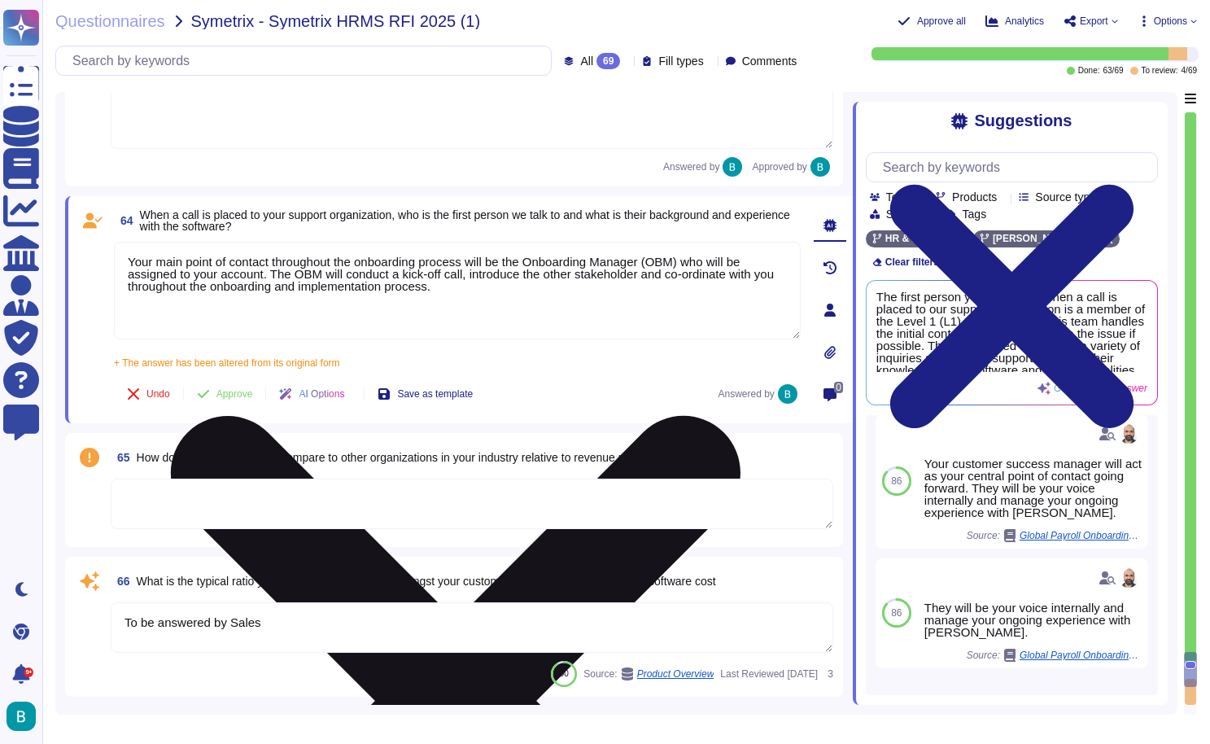
click at [791, 255] on icon at bounding box center [456, 701] width 684 height 912
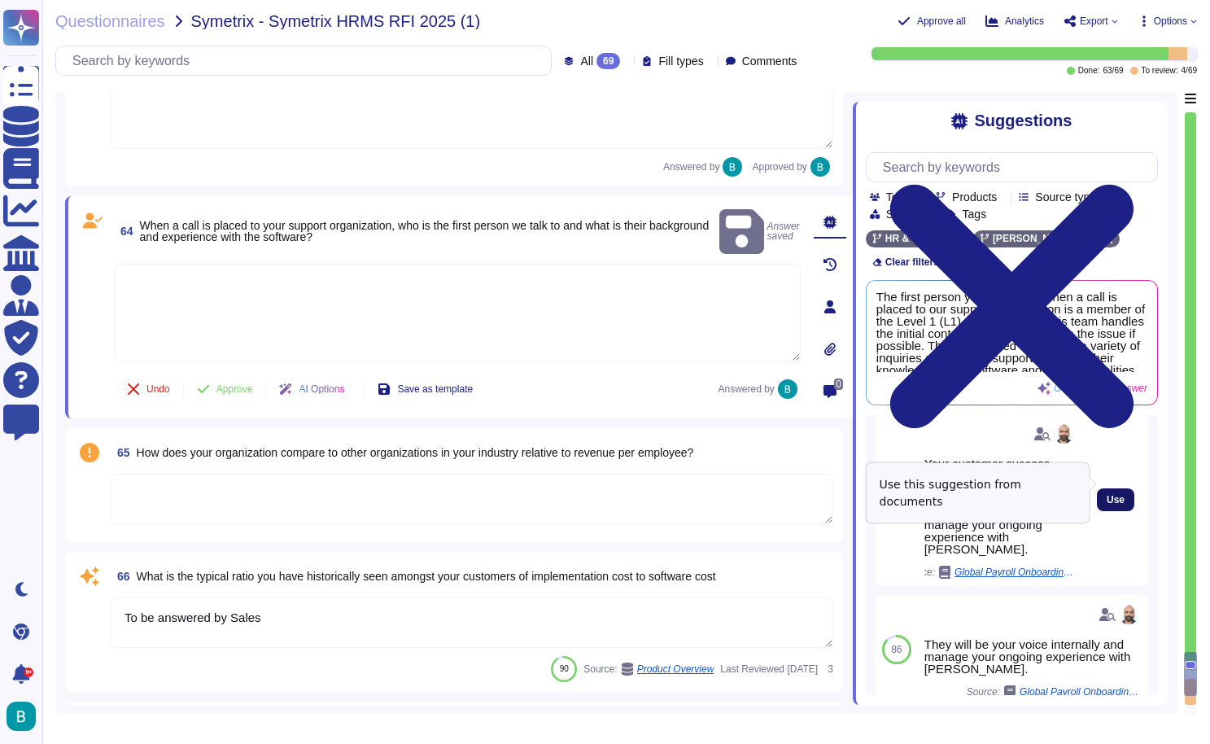
click at [1111, 495] on span "Use" at bounding box center [1116, 500] width 18 height 10
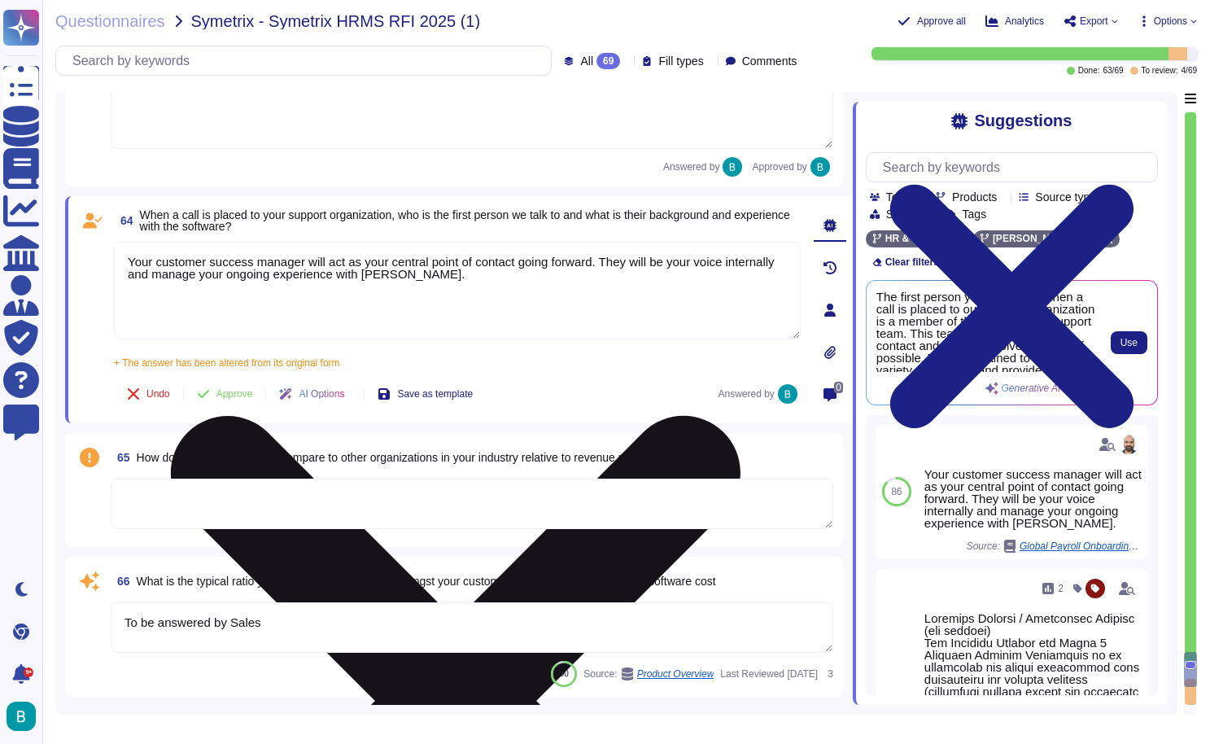
scroll to position [0, 0]
click at [1132, 338] on span "Use" at bounding box center [1129, 343] width 17 height 10
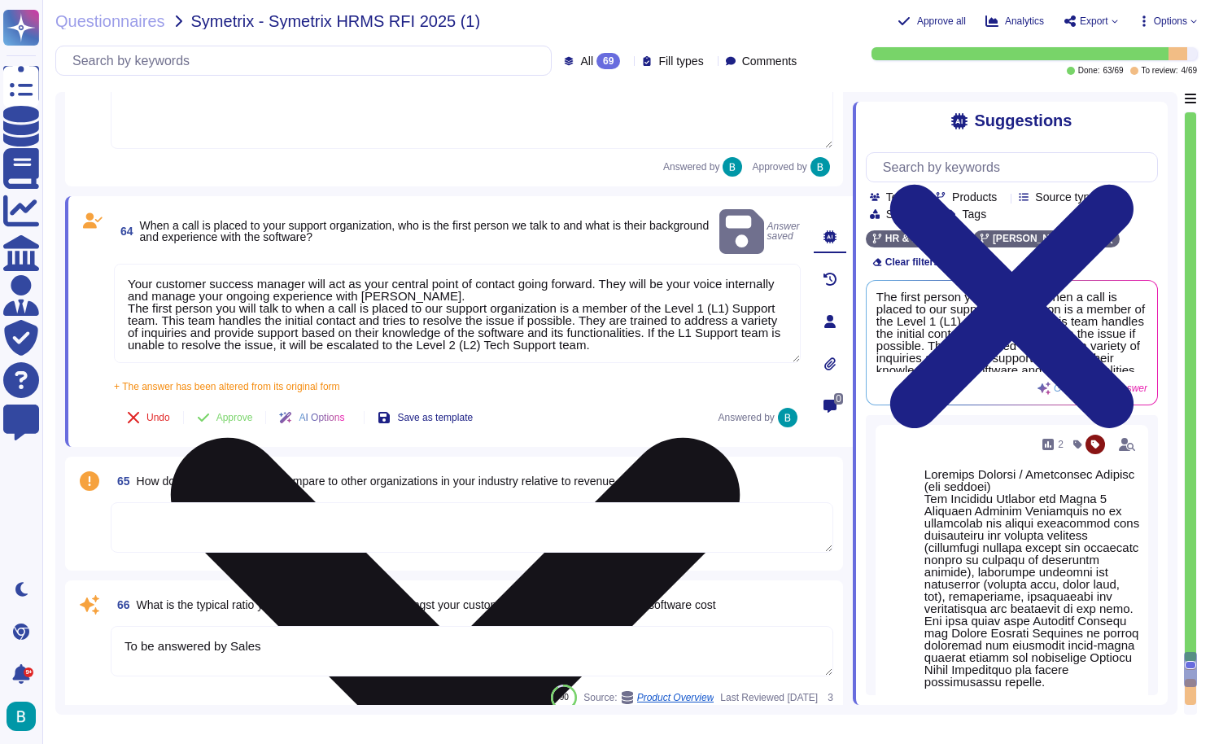
click at [129, 287] on textarea "Your customer success manager will act as your central point of contact going f…" at bounding box center [457, 313] width 687 height 99
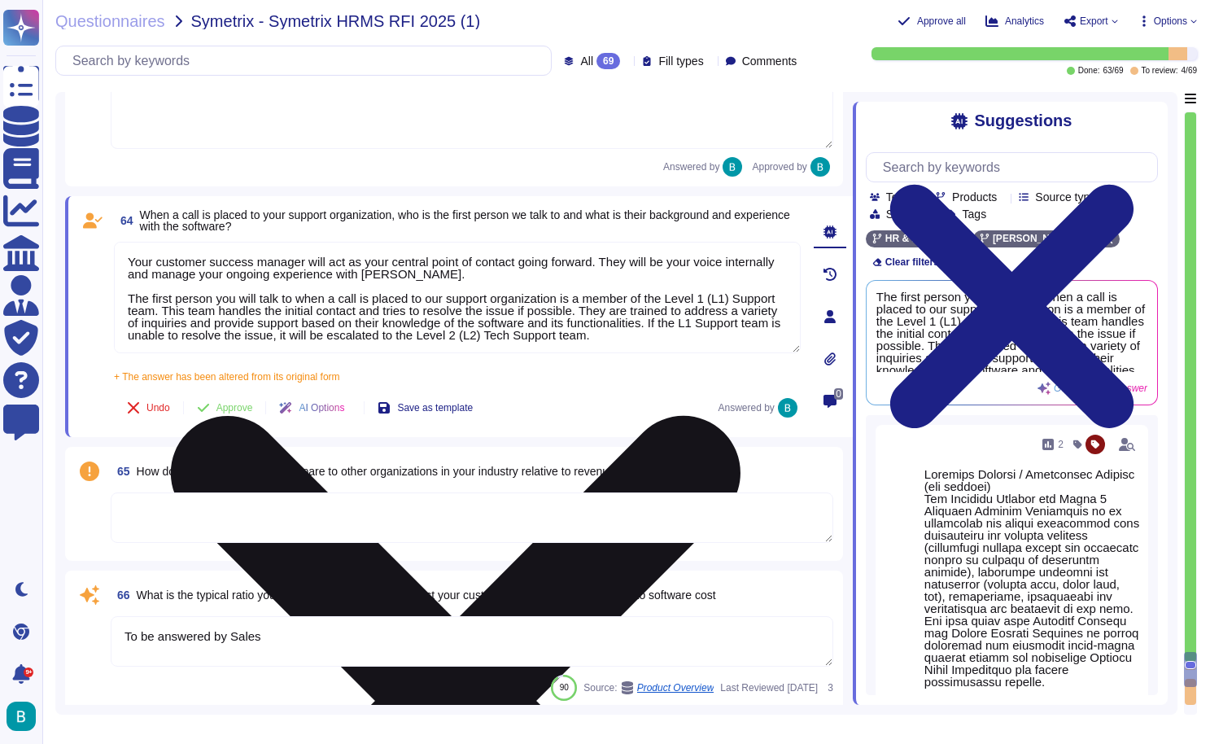
drag, startPoint x: 130, startPoint y: 299, endPoint x: 571, endPoint y: 295, distance: 441.2
click at [571, 295] on textarea "Your customer success manager will act as your central point of contact going f…" at bounding box center [457, 298] width 687 height 112
click at [633, 342] on textarea "Your customer success manager will act as your central point of contact going f…" at bounding box center [457, 298] width 687 height 112
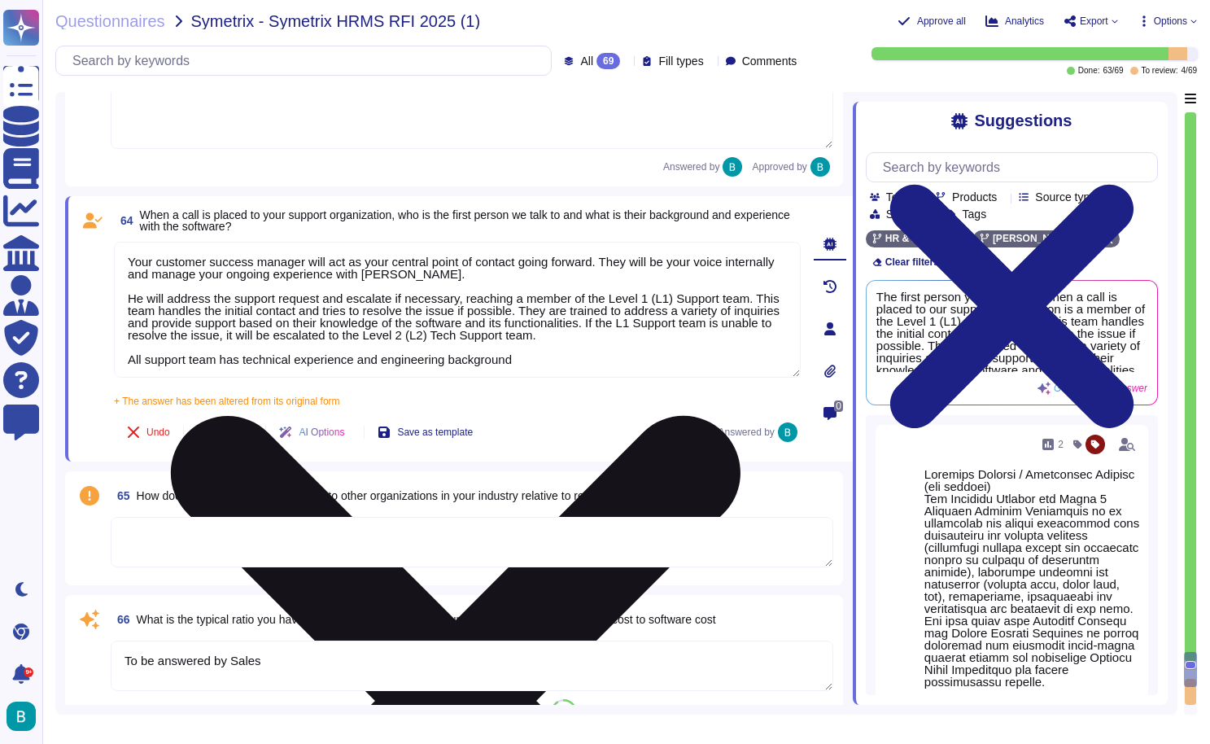
drag, startPoint x: 568, startPoint y: 369, endPoint x: 365, endPoint y: 363, distance: 203.6
click at [365, 363] on textarea "Your customer success manager will act as your central point of contact going f…" at bounding box center [457, 310] width 687 height 136
click at [300, 358] on textarea "Your customer success manager will act as your central point of contact going f…" at bounding box center [457, 310] width 687 height 136
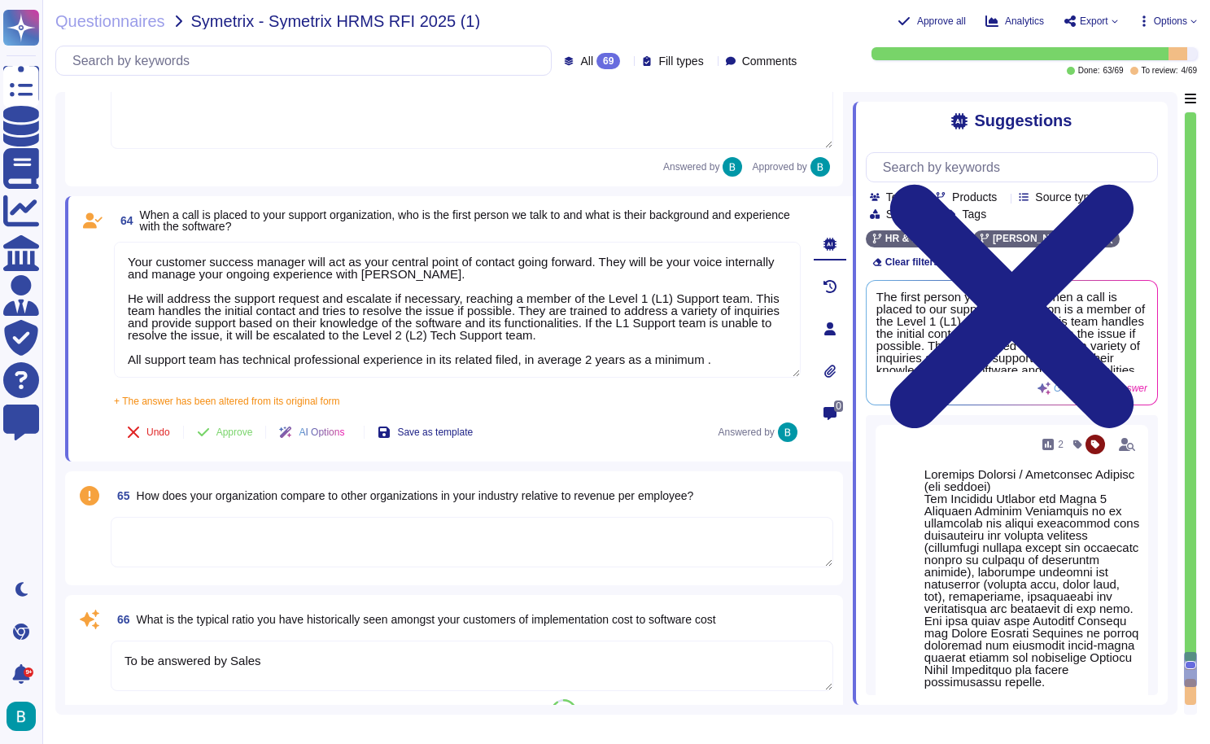
click at [610, 402] on div "+ The answer has been altered from its original form Your customer success mana…" at bounding box center [457, 396] width 687 height 20
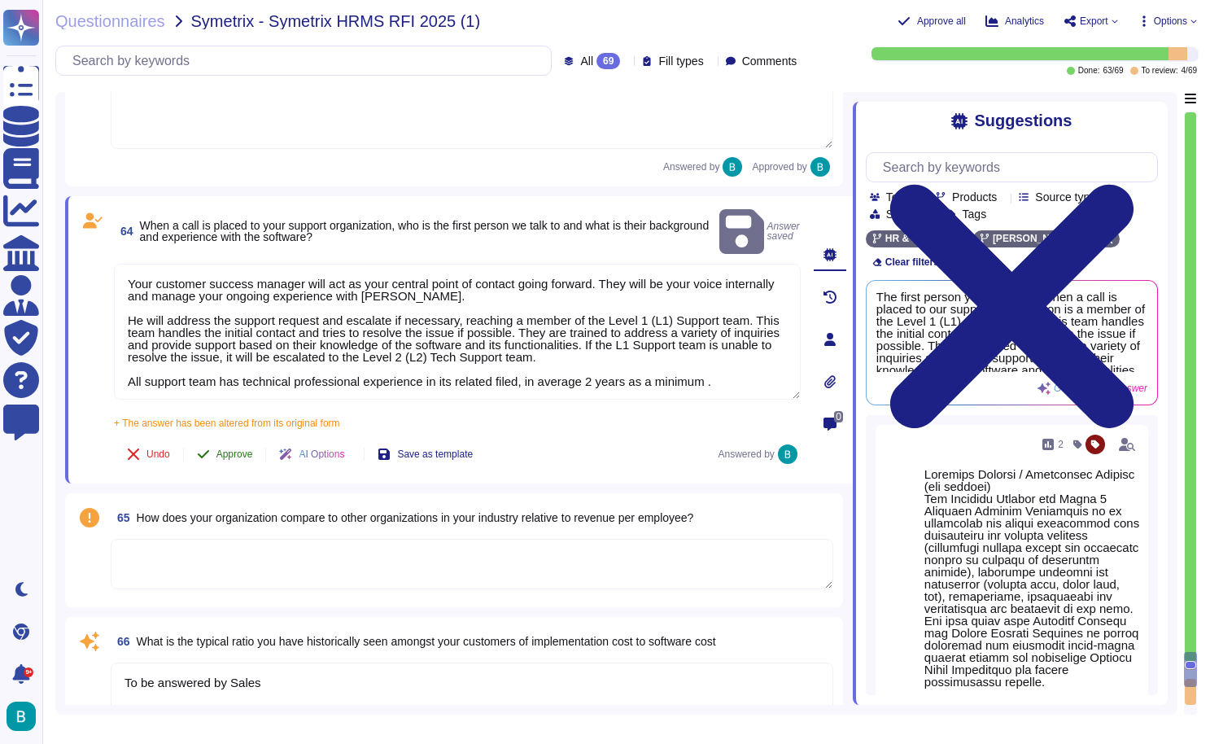
click at [240, 449] on span "Approve" at bounding box center [235, 454] width 37 height 10
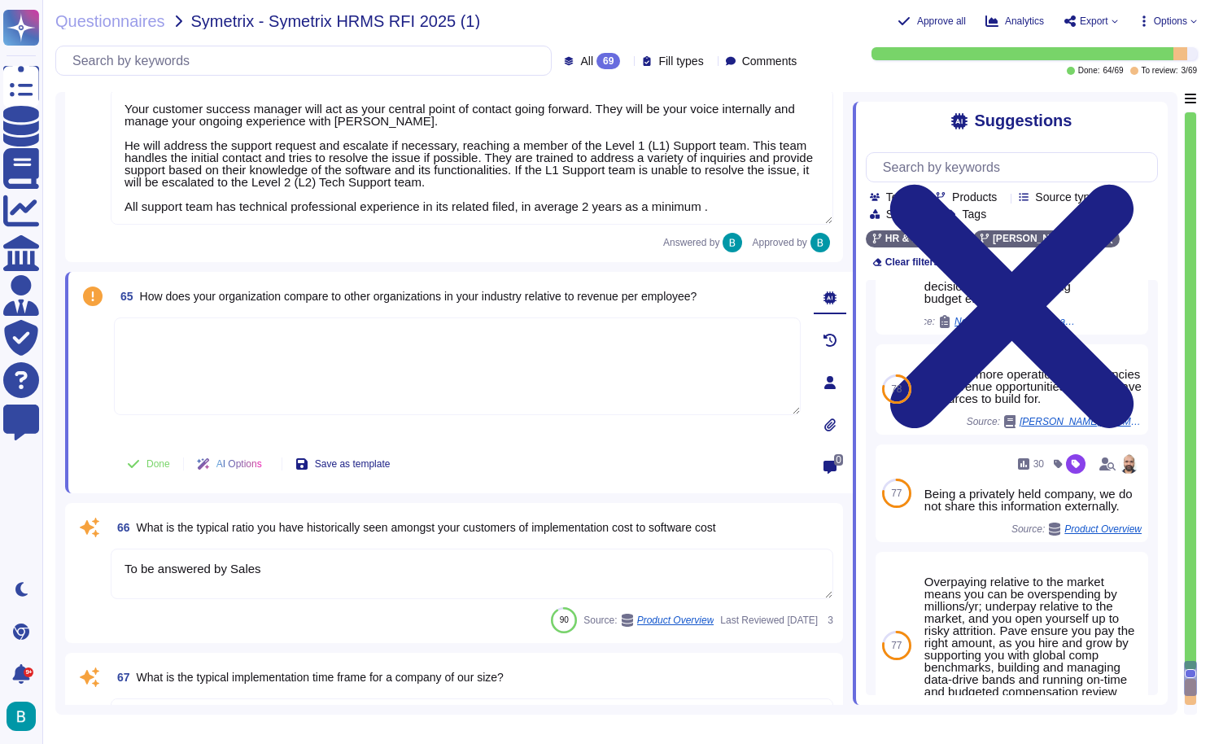
scroll to position [504, 0]
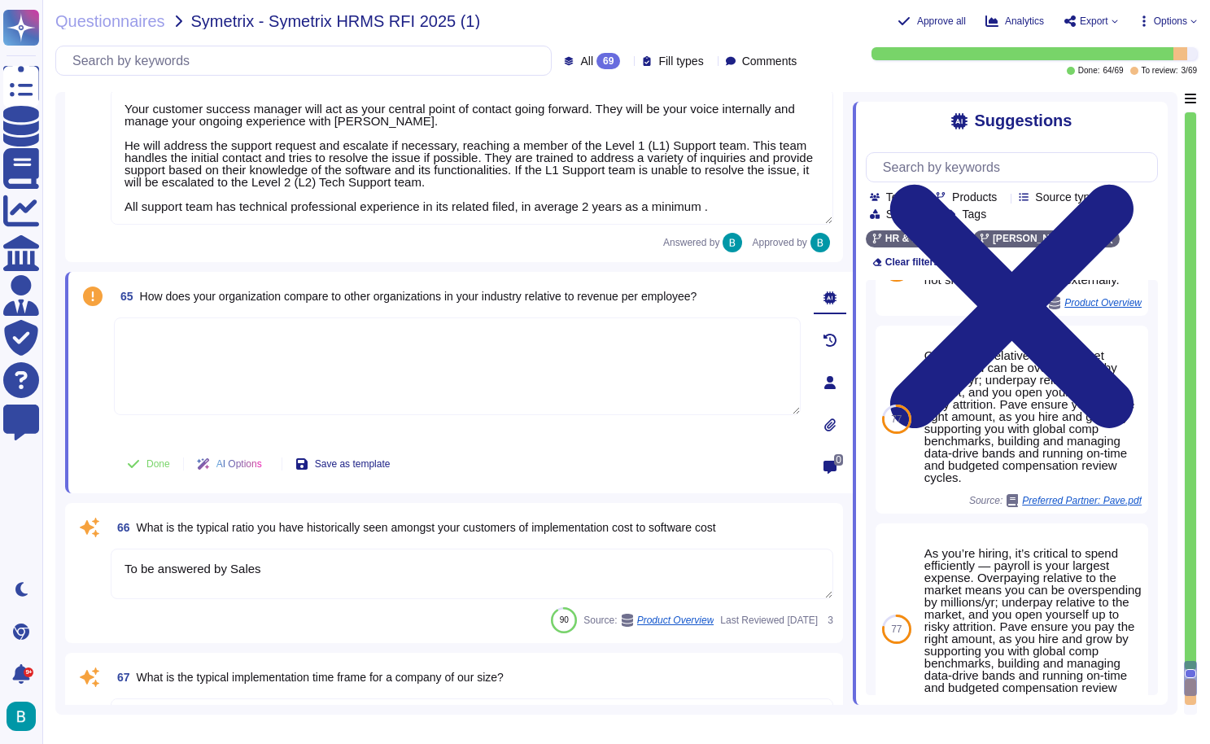
click at [698, 295] on span "How does your organization compare to other organizations in your industry rela…" at bounding box center [419, 296] width 558 height 13
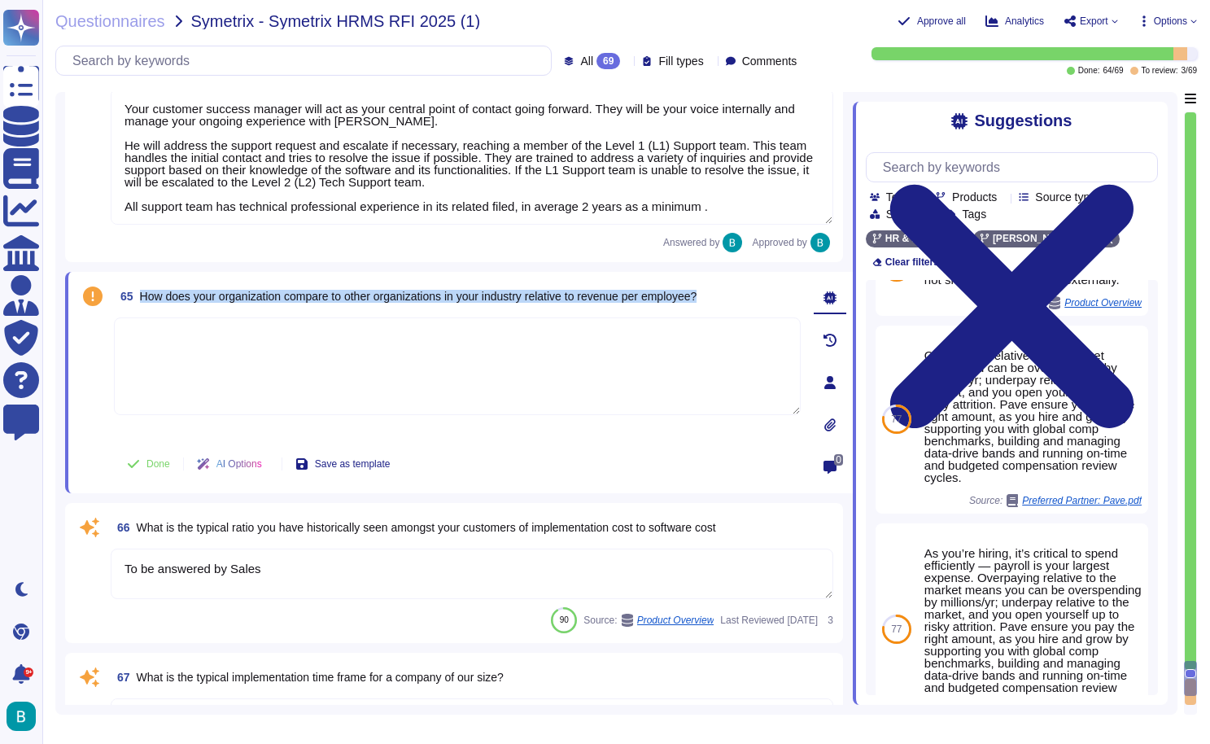
click at [698, 295] on span "How does your organization compare to other organizations in your industry rela…" at bounding box center [419, 296] width 558 height 13
copy span "How does your organization compare to other organizations in your industry rela…"
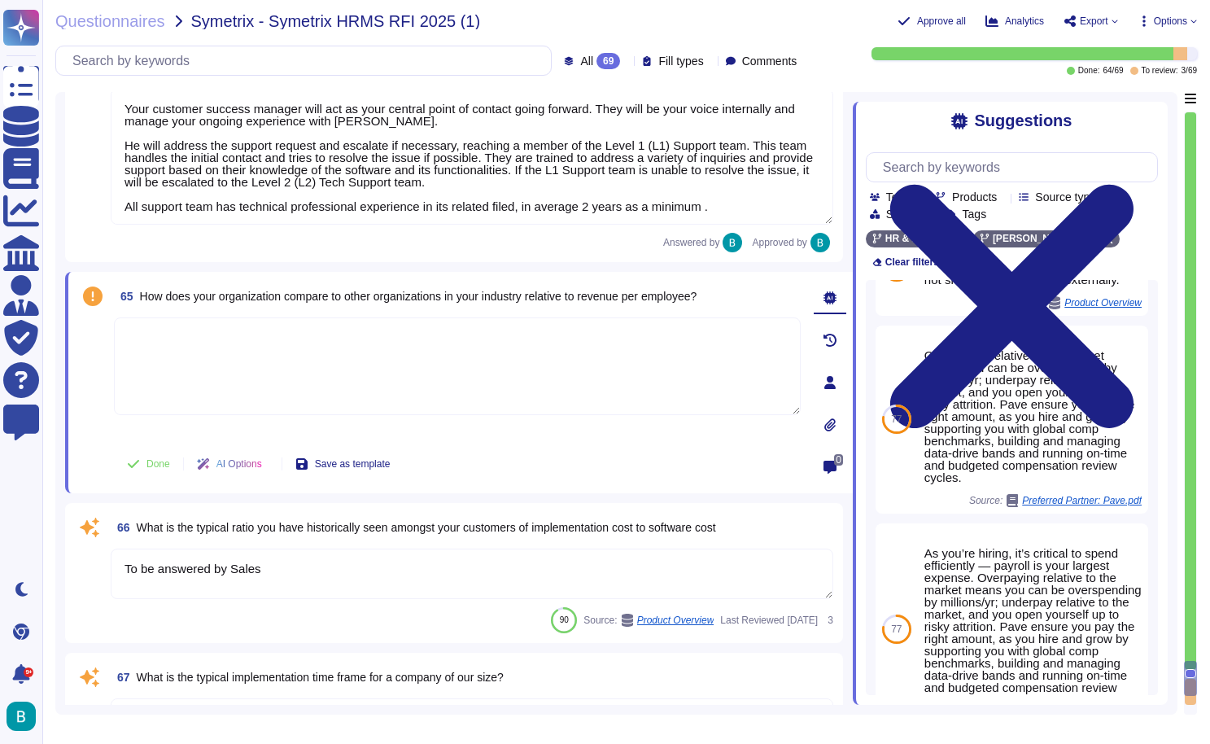
click at [542, 374] on textarea at bounding box center [457, 366] width 687 height 98
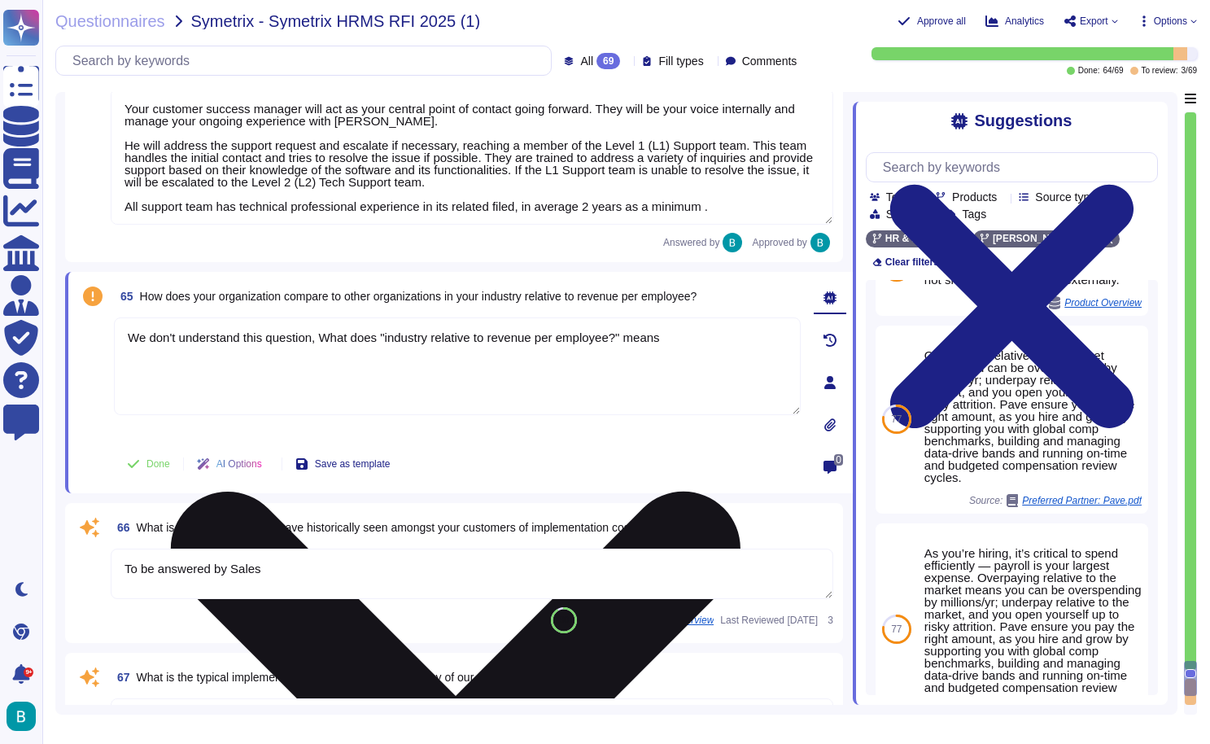
drag, startPoint x: 386, startPoint y: 332, endPoint x: 330, endPoint y: 337, distance: 55.6
click at [330, 337] on textarea "We don't understand this question, What does "industry relative to revenue per …" at bounding box center [457, 366] width 687 height 98
click at [335, 356] on textarea "We don't understand this question, Please provide context on what "industry rel…" at bounding box center [457, 366] width 687 height 98
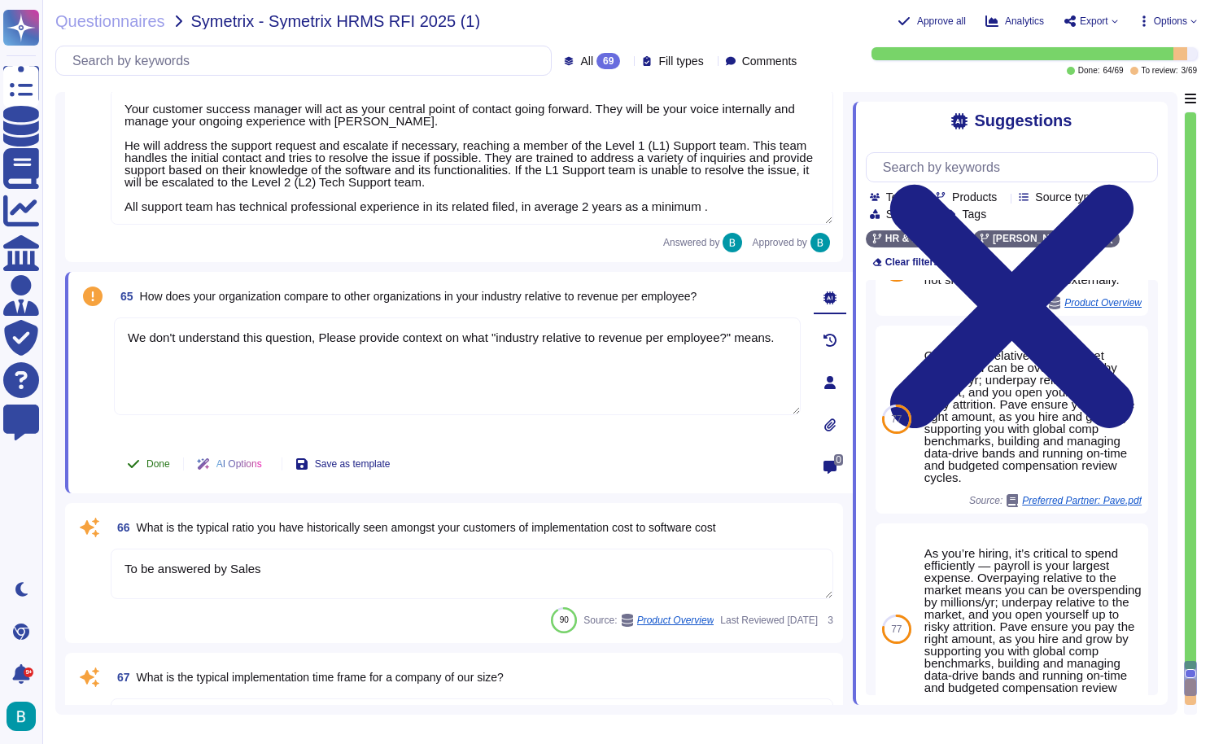
click at [157, 462] on span "Done" at bounding box center [159, 464] width 24 height 10
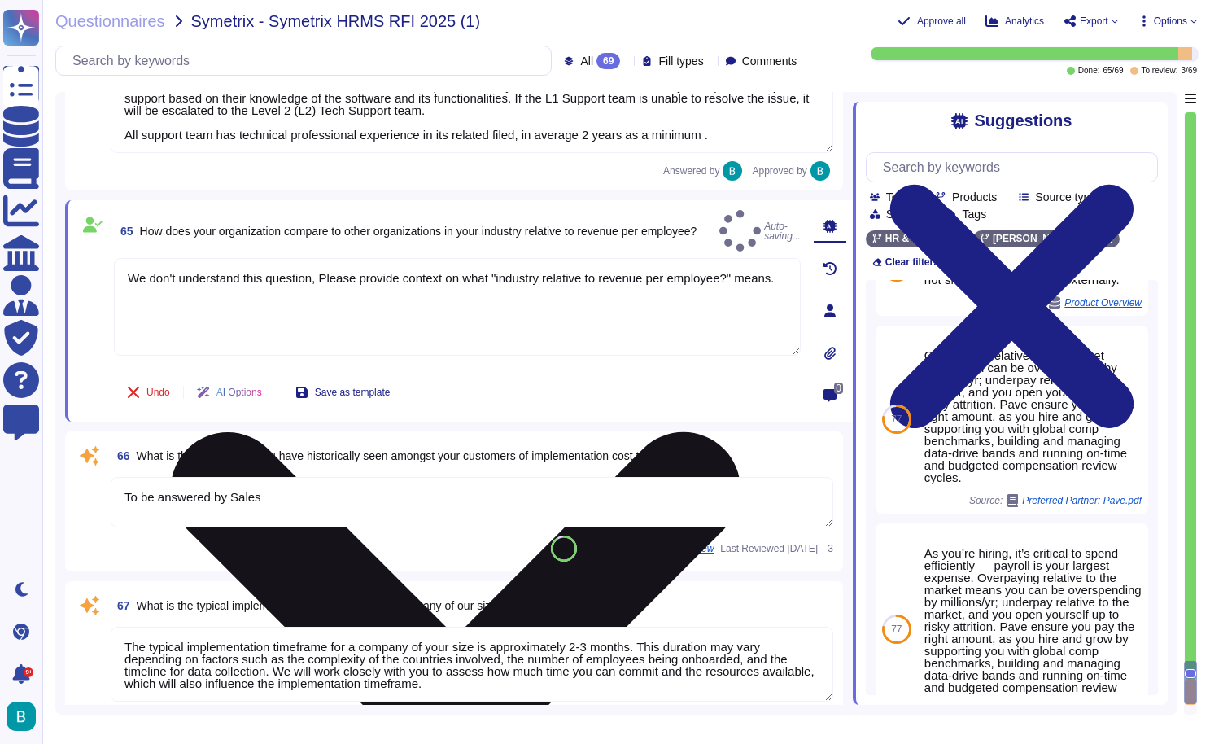
scroll to position [13071, 0]
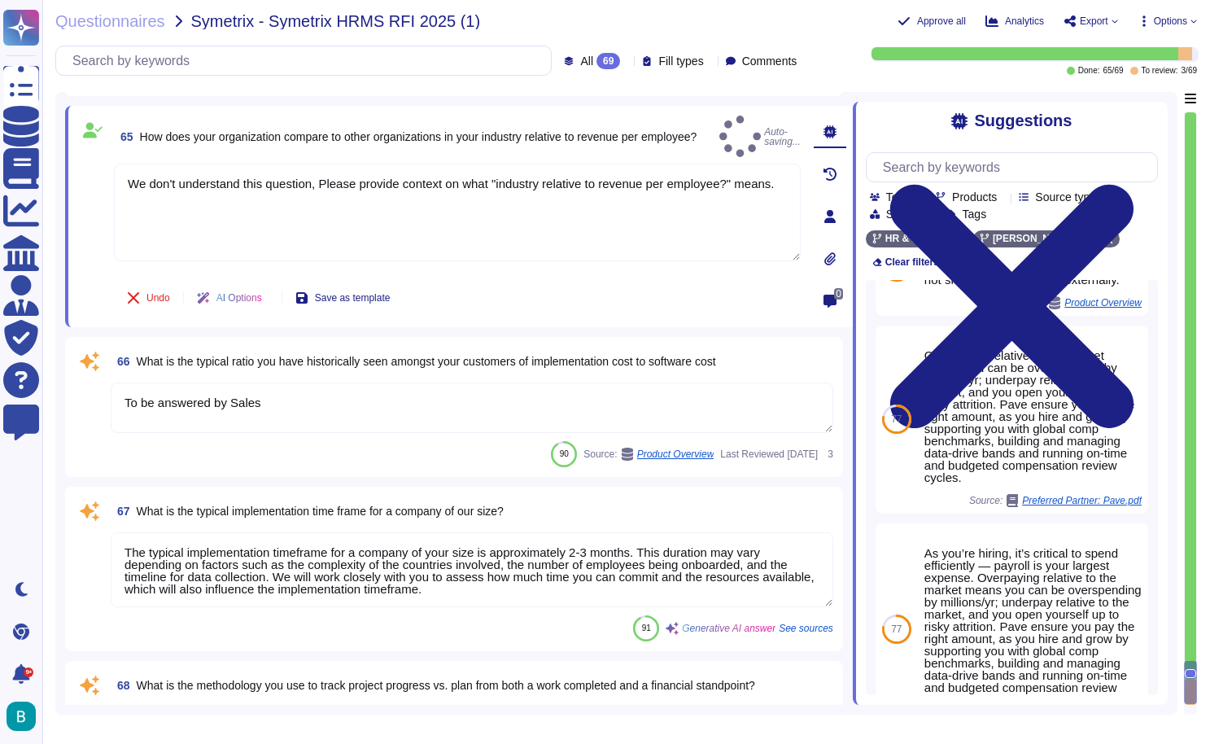
click at [352, 401] on textarea "To be answered by Sales" at bounding box center [472, 408] width 723 height 50
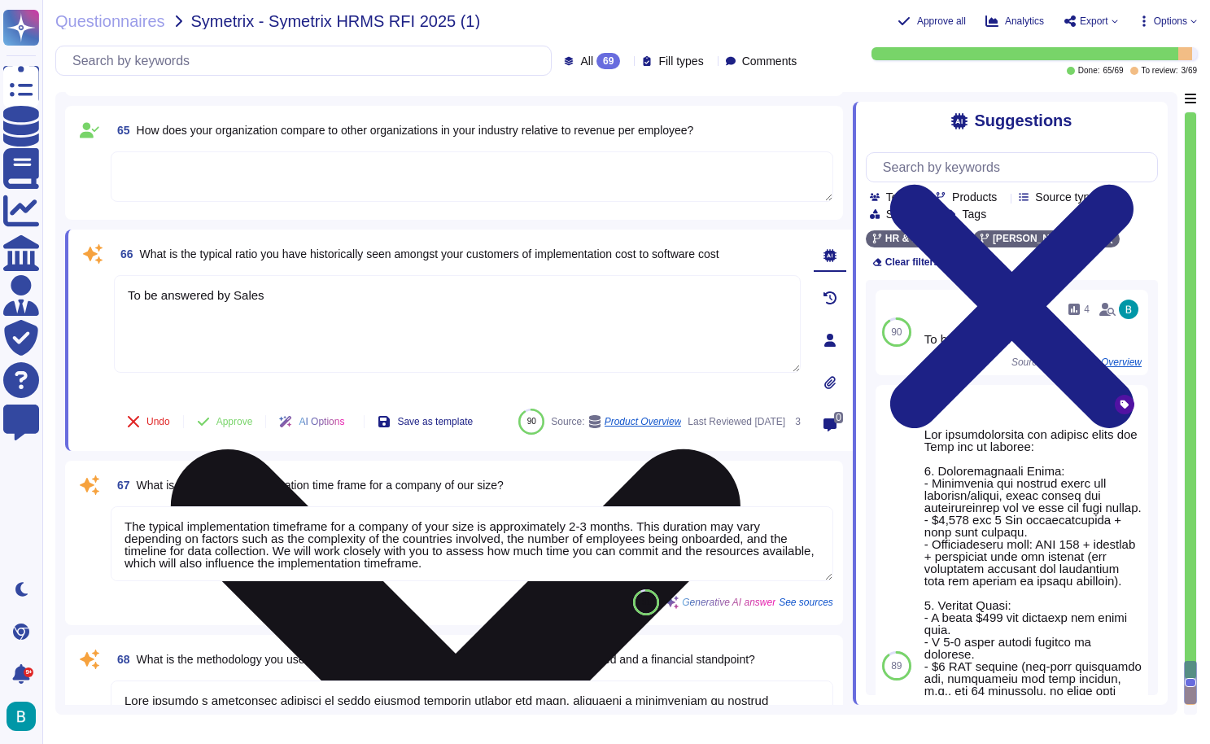
click at [741, 449] on icon at bounding box center [456, 734] width 570 height 570
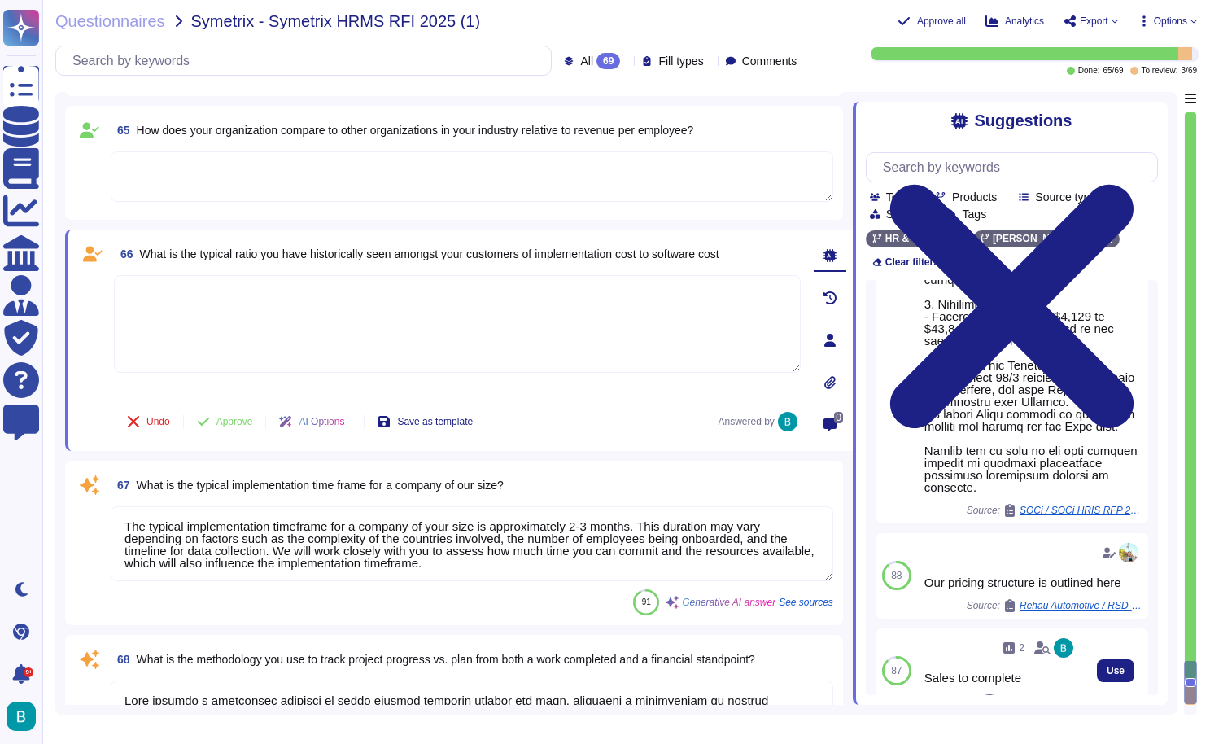
scroll to position [249, 0]
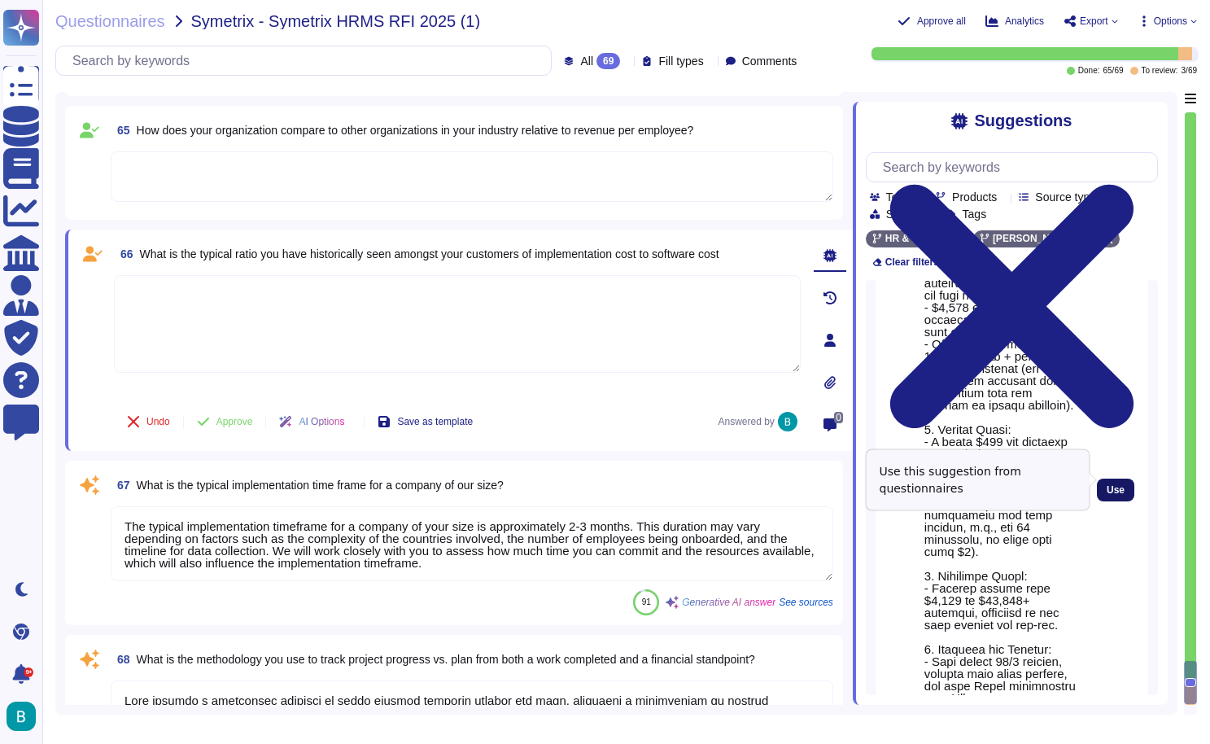
click at [1111, 485] on span "Use" at bounding box center [1116, 490] width 18 height 10
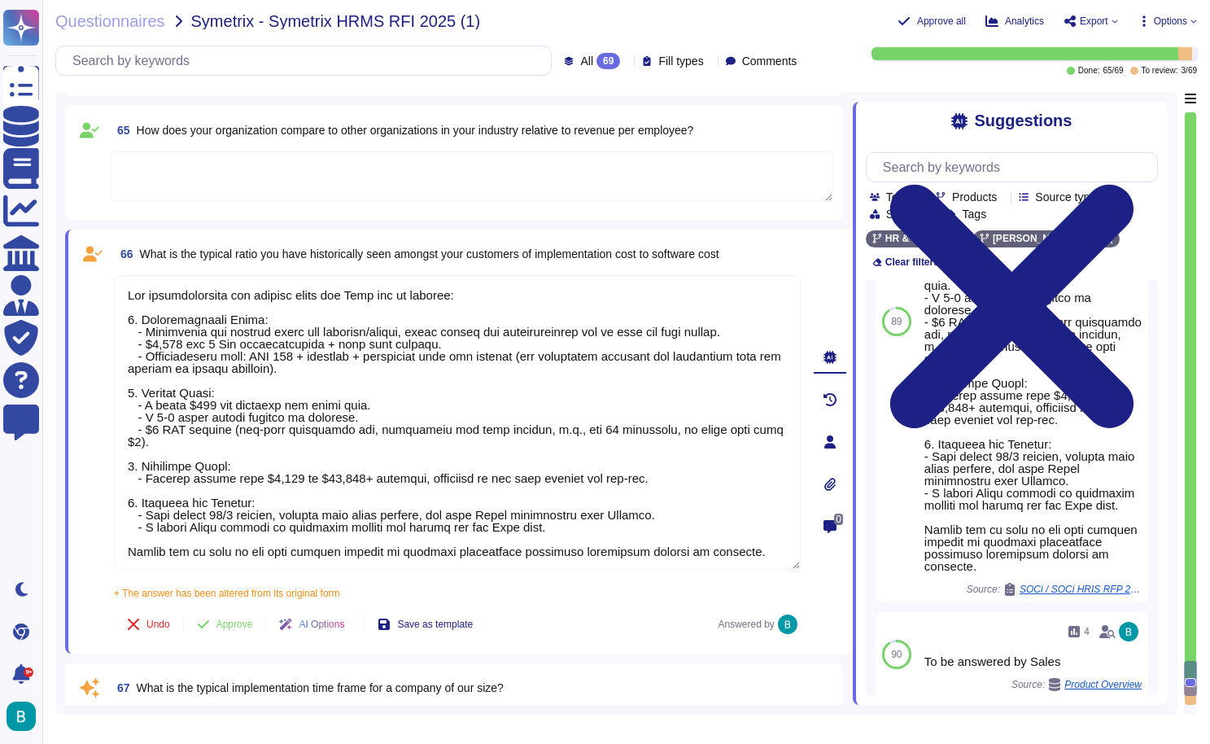
drag, startPoint x: 750, startPoint y: 556, endPoint x: 103, endPoint y: 557, distance: 647.9
click at [103, 557] on div "66 What is the typical ratio you have historically seen amongst your customers …" at bounding box center [439, 441] width 723 height 405
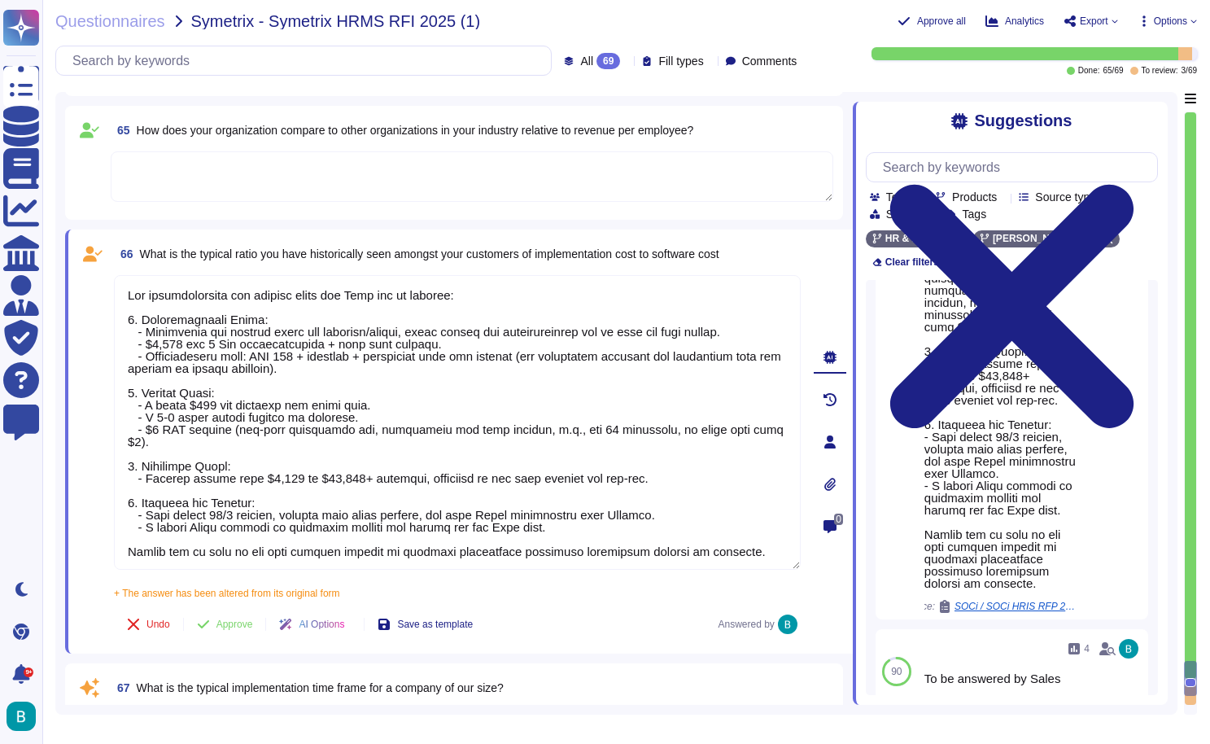
scroll to position [501, 0]
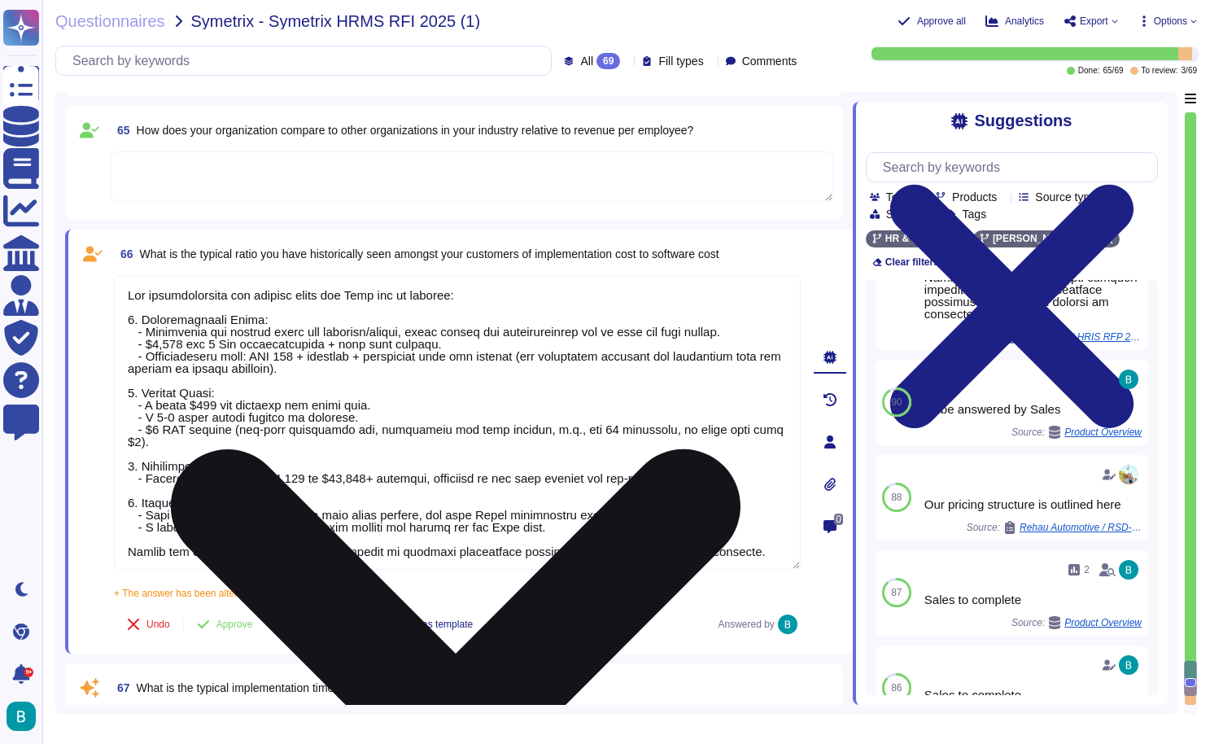
click at [765, 334] on textarea at bounding box center [457, 422] width 687 height 295
click at [798, 282] on textarea at bounding box center [457, 422] width 687 height 295
click at [741, 449] on icon at bounding box center [456, 734] width 570 height 570
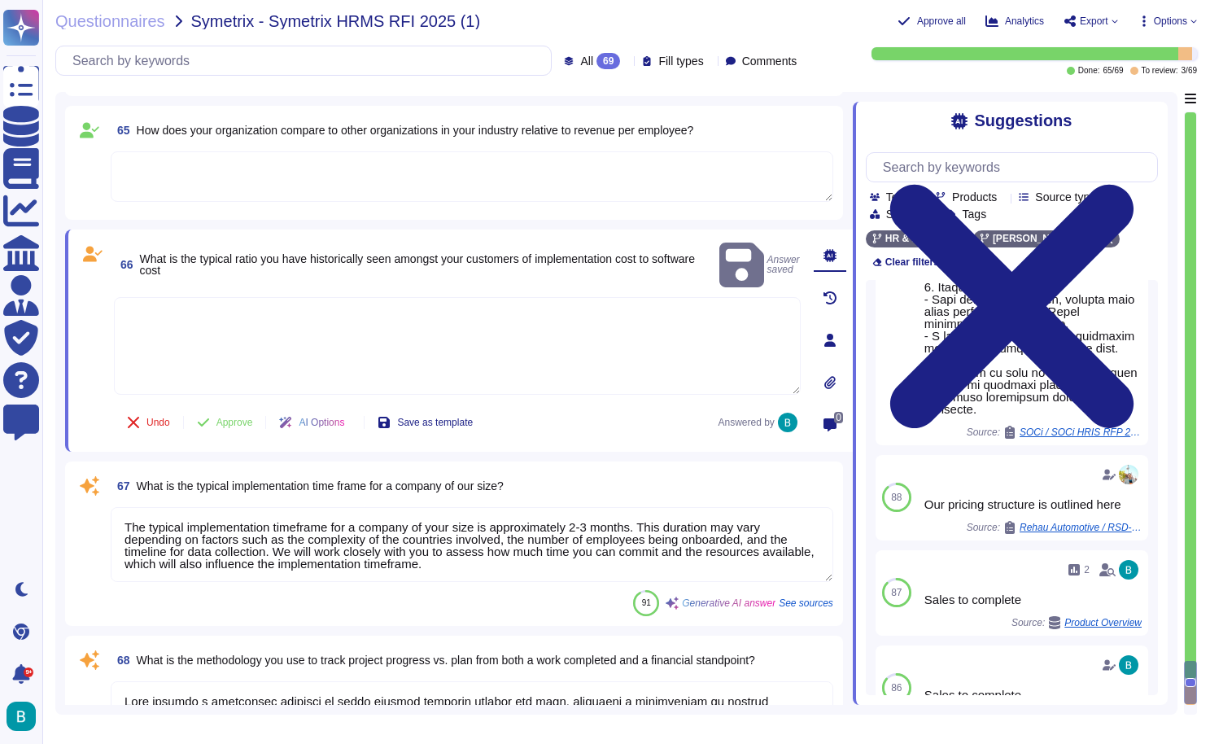
click at [446, 317] on textarea at bounding box center [457, 346] width 687 height 98
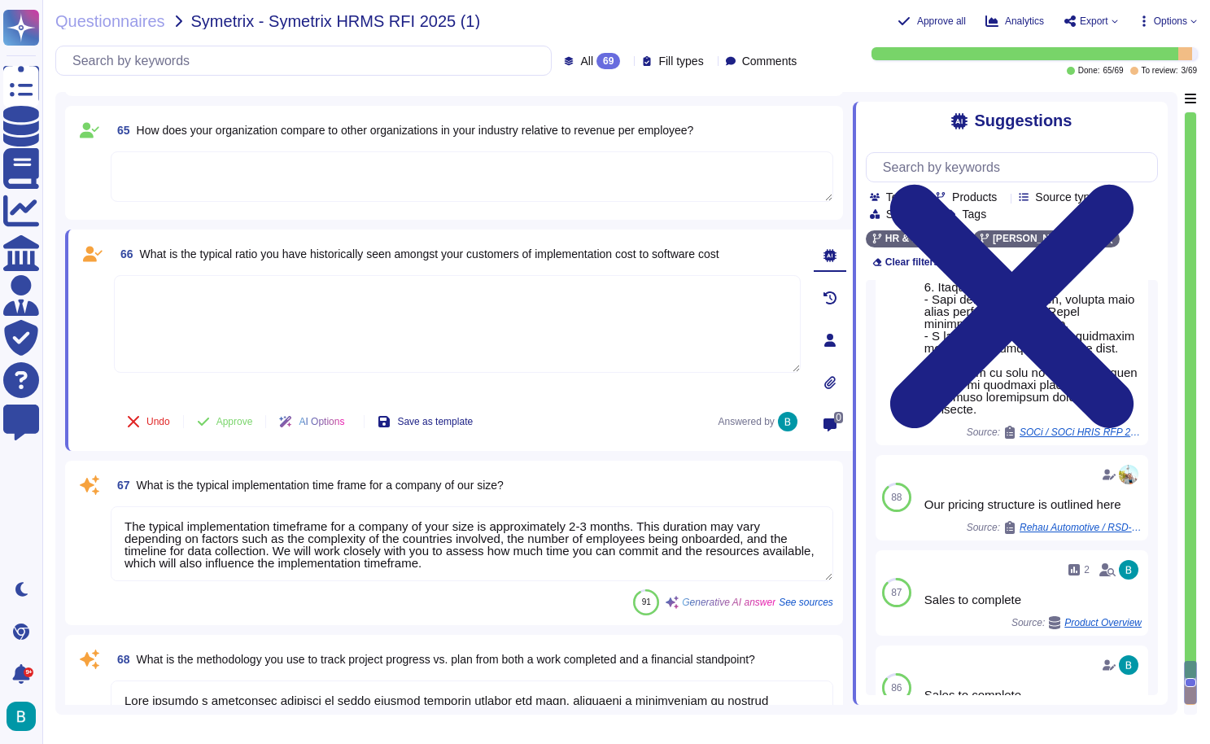
scroll to position [12975, 0]
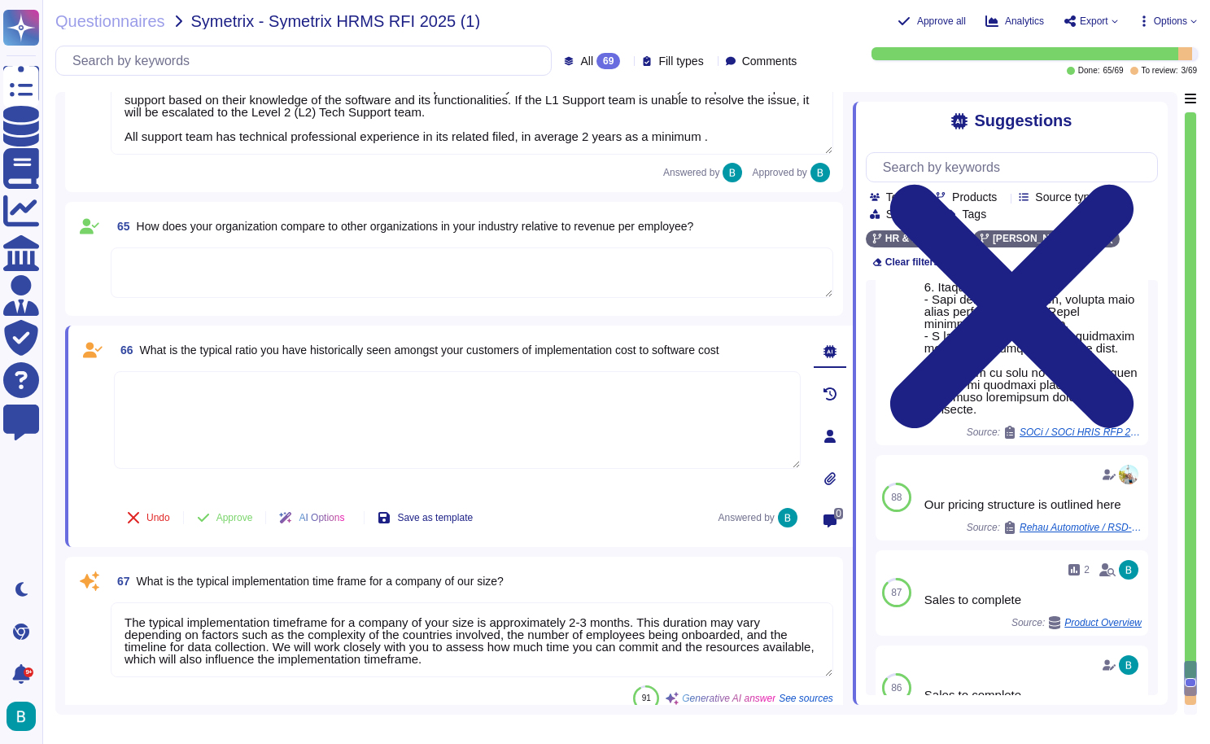
click at [430, 287] on textarea at bounding box center [472, 272] width 723 height 50
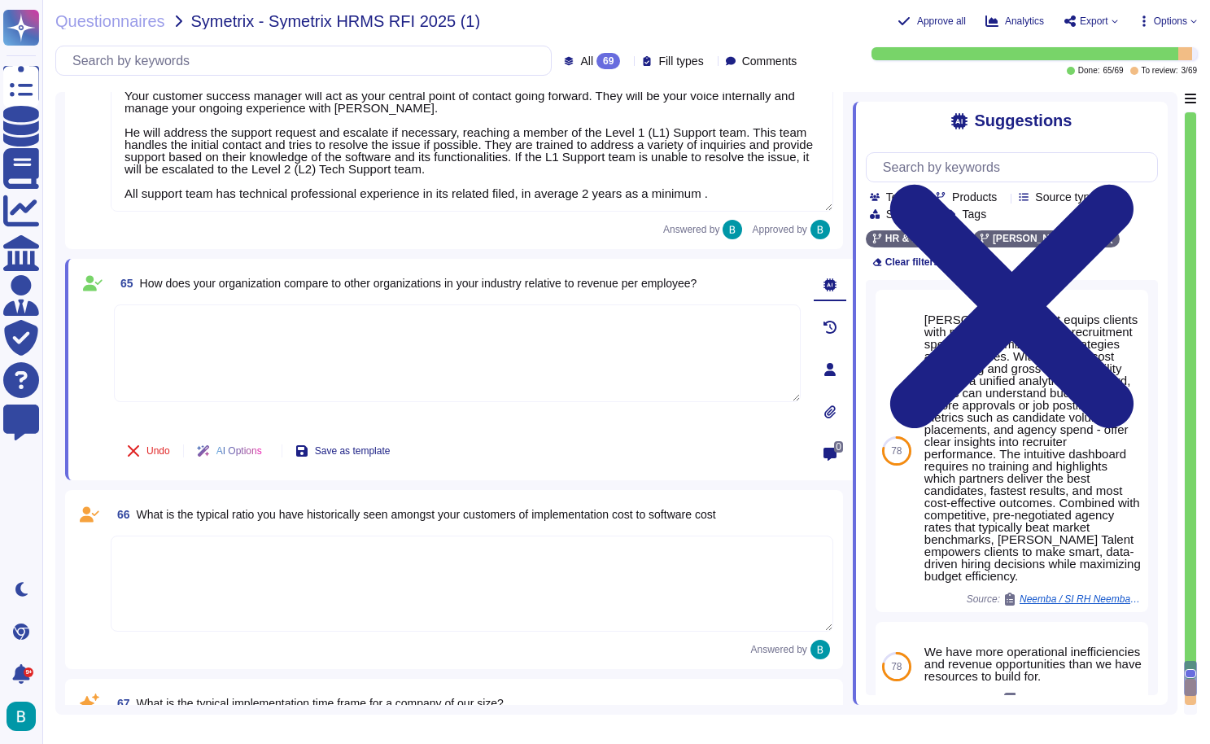
scroll to position [12884, 0]
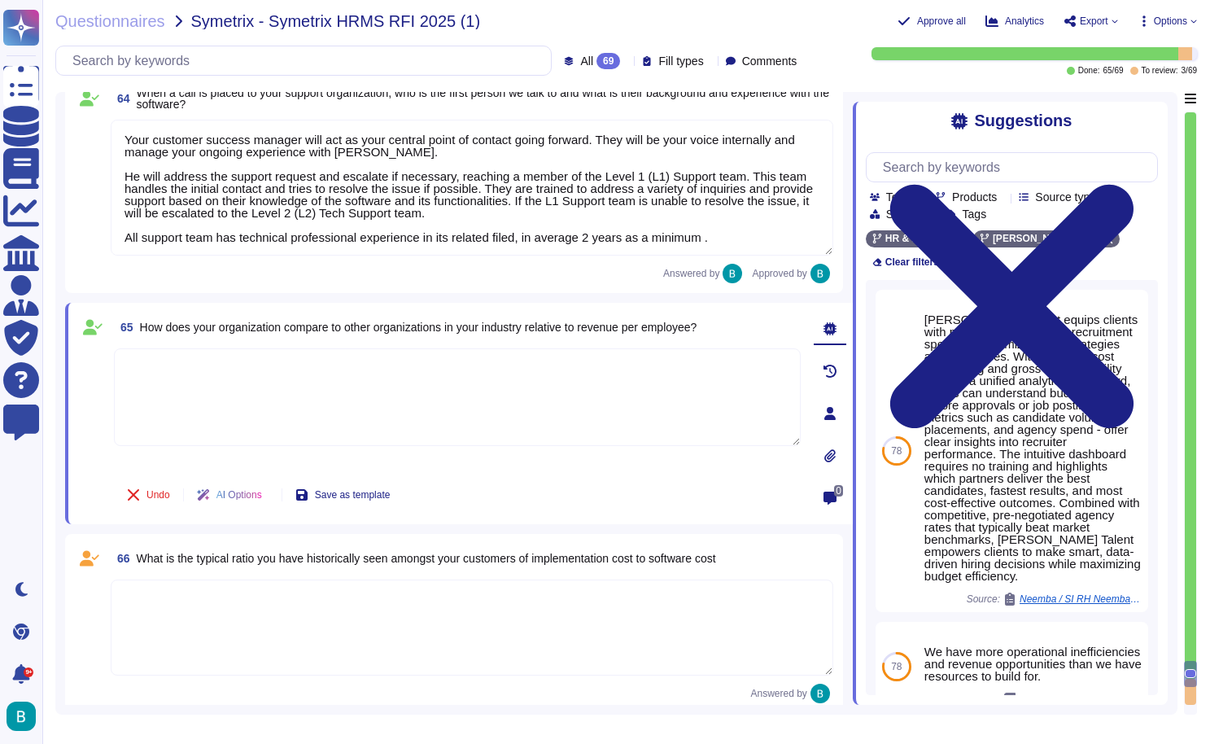
click at [397, 376] on textarea at bounding box center [457, 397] width 687 height 98
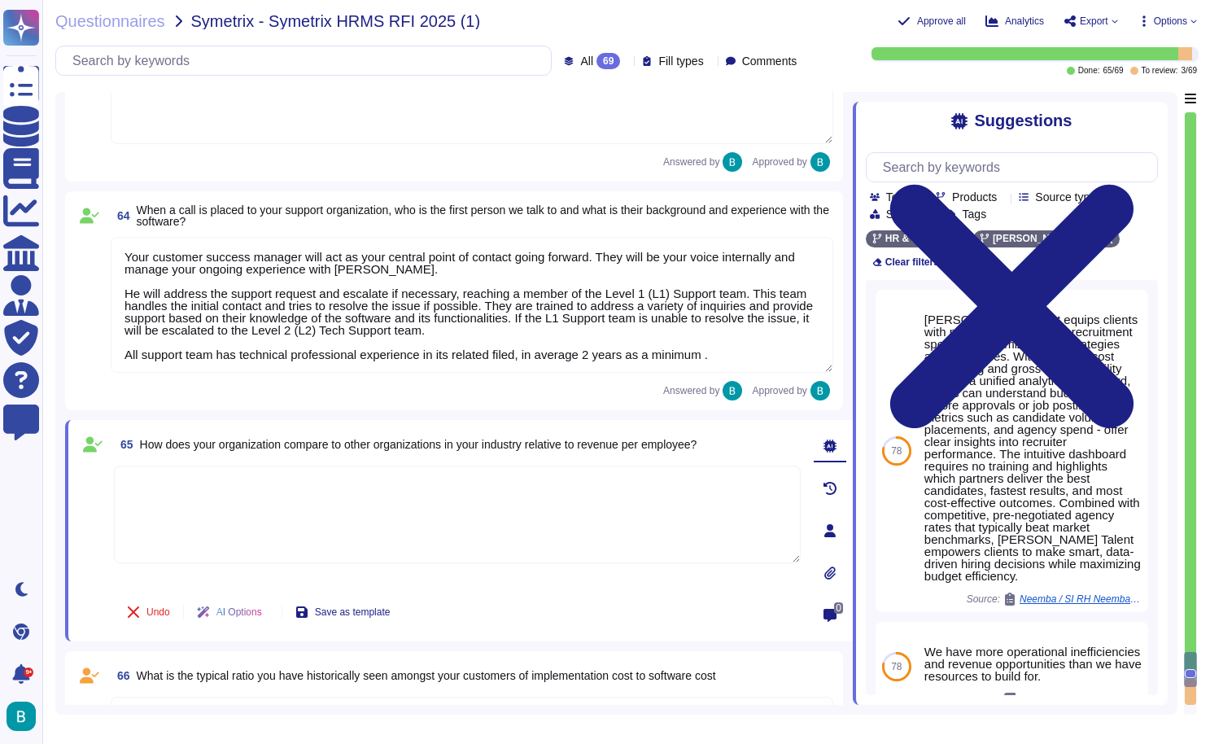
scroll to position [12781, 0]
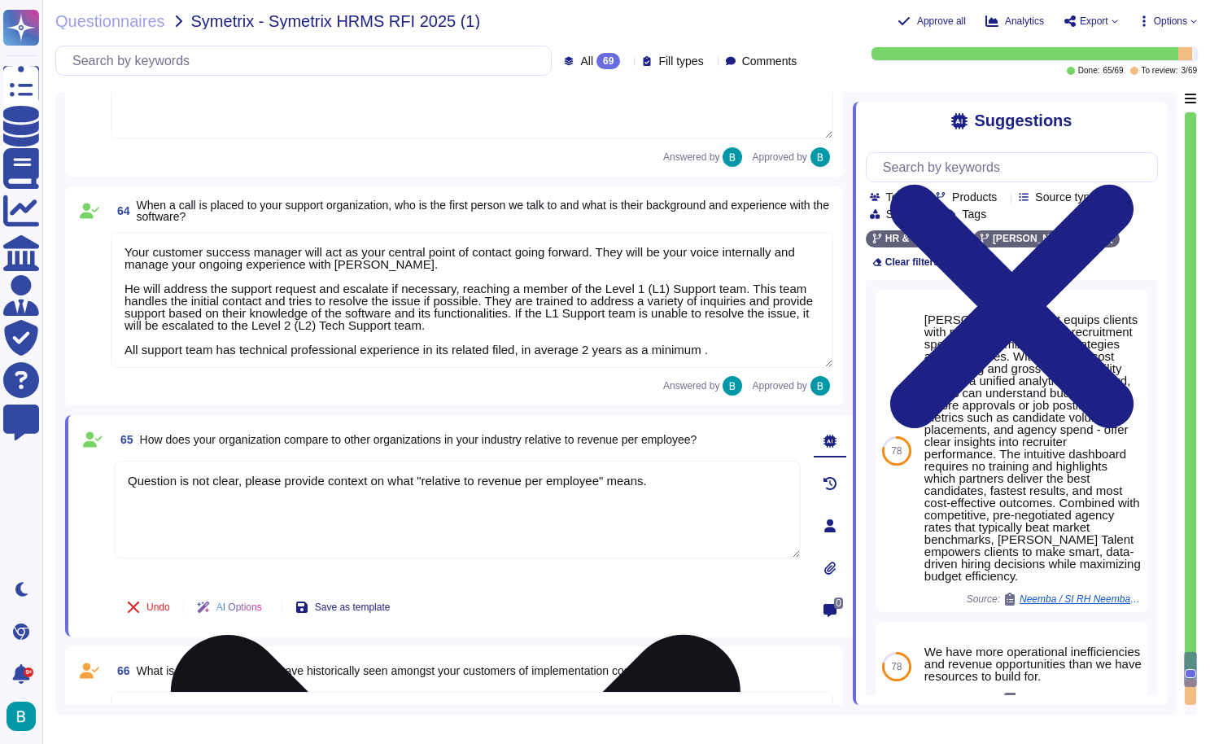
click at [389, 574] on div "Question is not clear, please provide context on what "relative to revenue per …" at bounding box center [457, 521] width 687 height 120
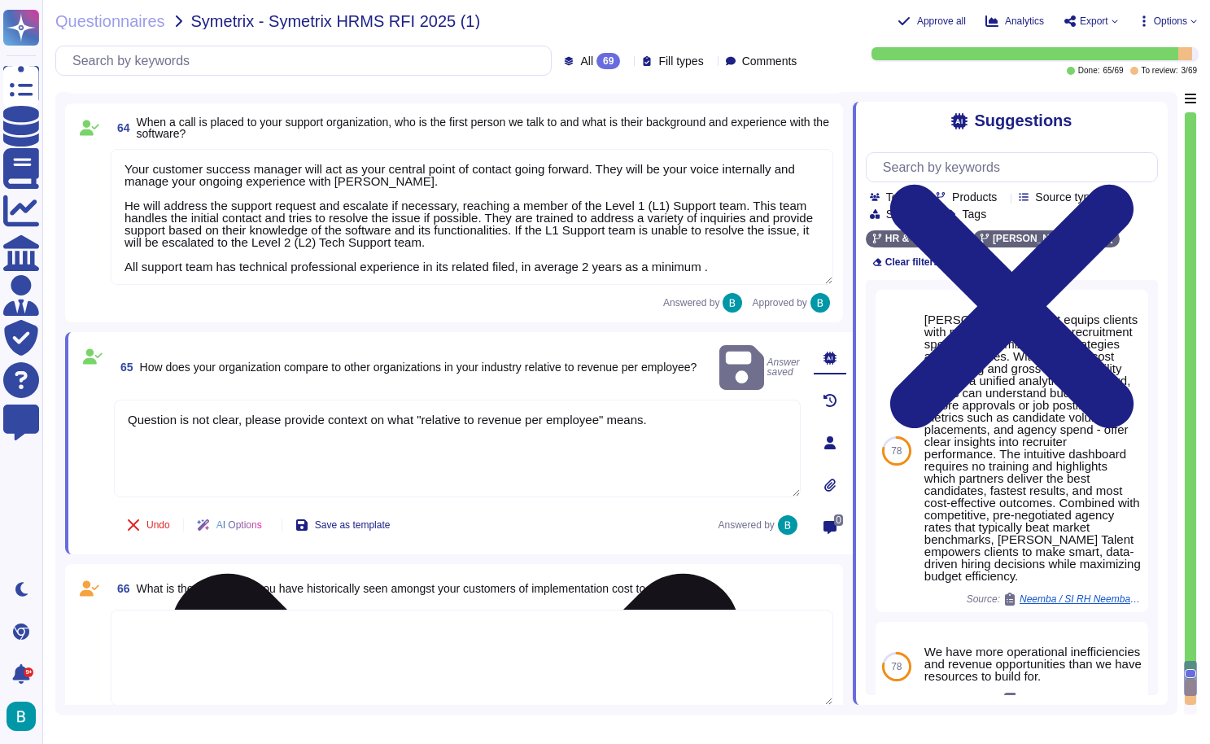
scroll to position [12943, 0]
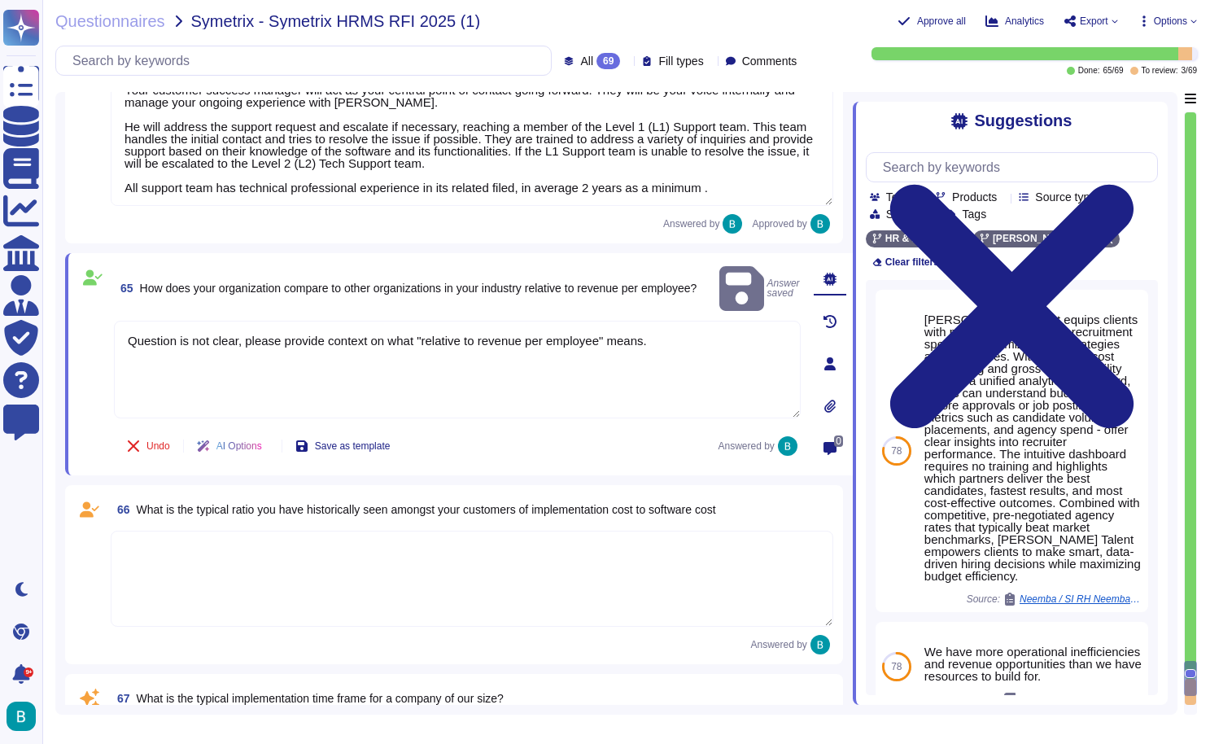
click at [405, 566] on textarea at bounding box center [472, 579] width 723 height 96
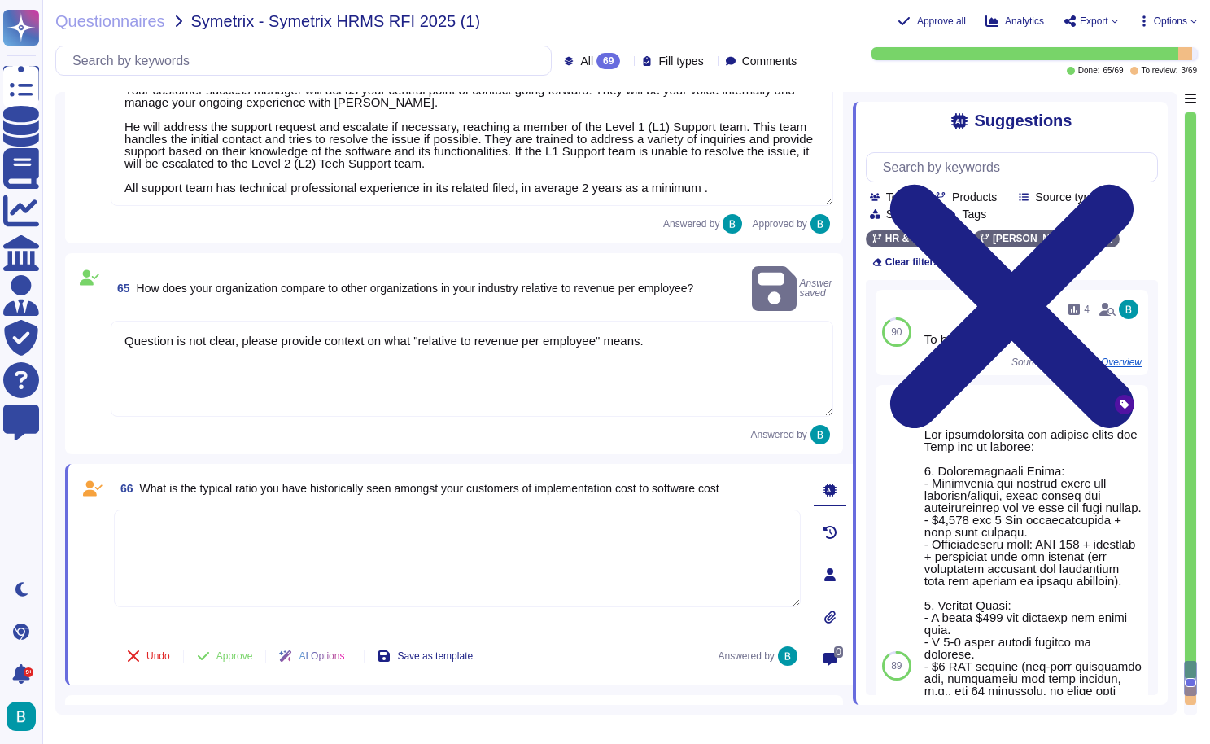
scroll to position [13059, 0]
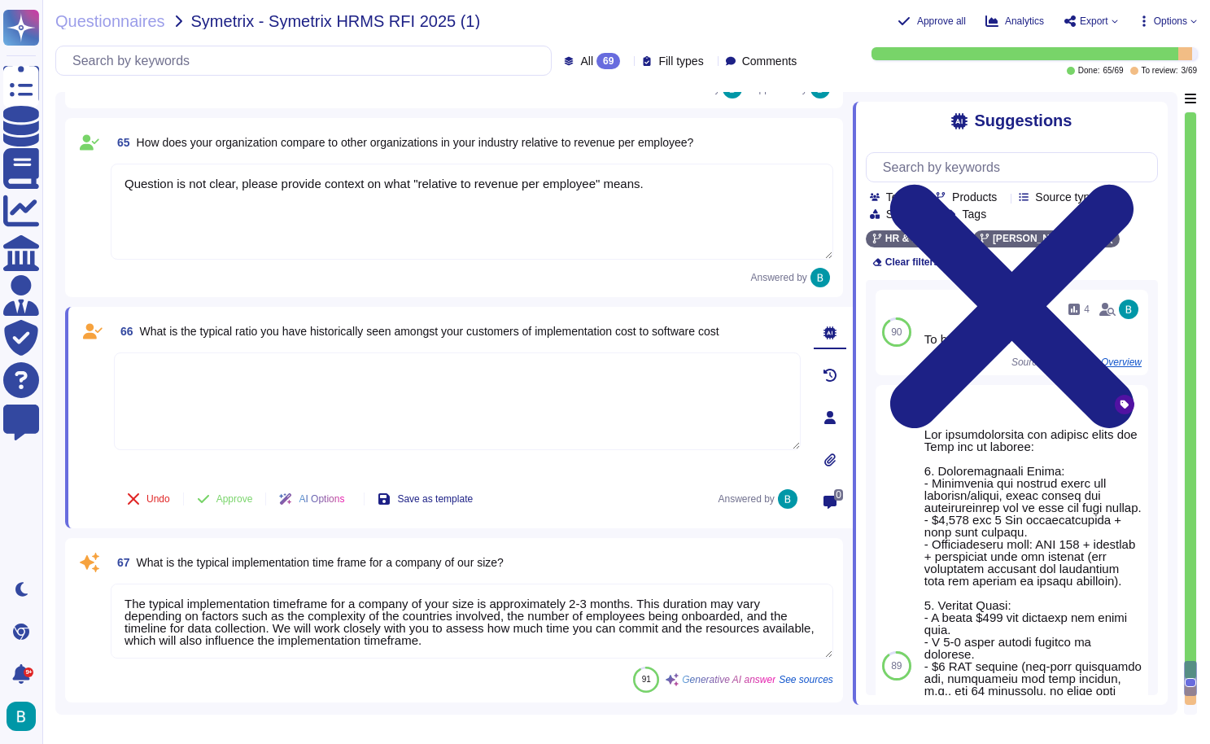
click at [593, 332] on span "What is the typical ratio you have historically seen amongst your customers of …" at bounding box center [430, 331] width 580 height 13
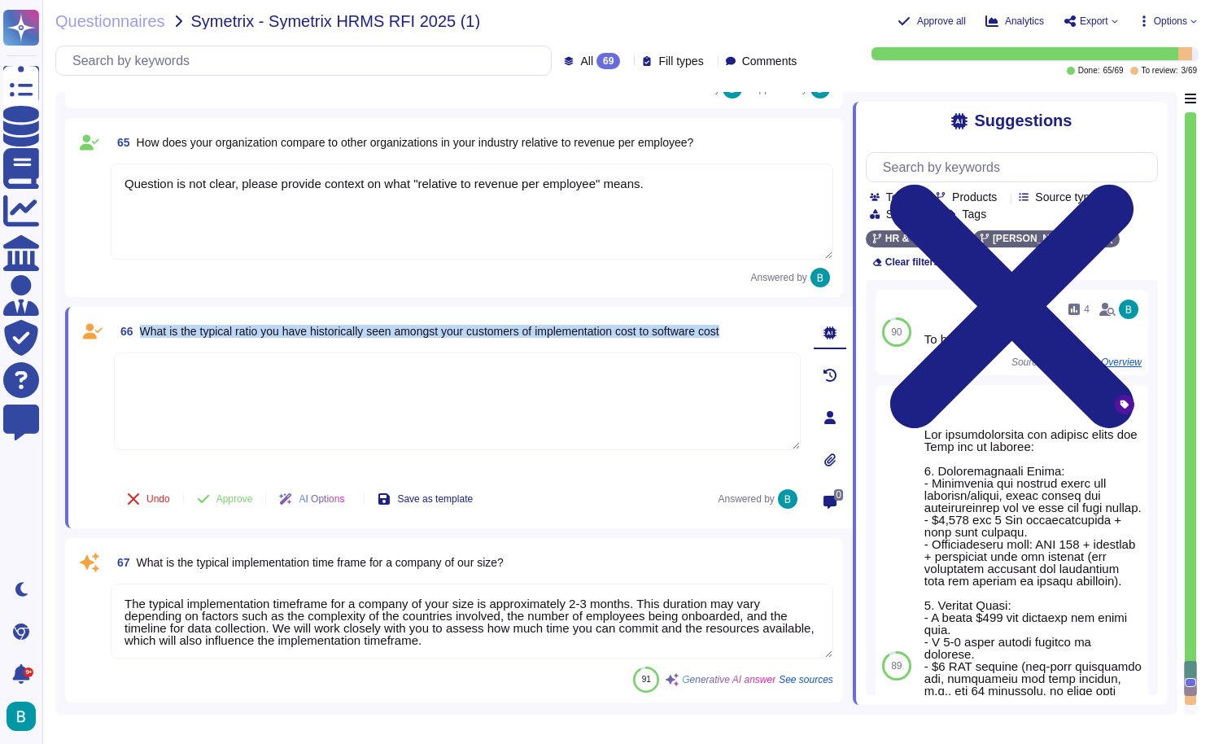
click at [593, 332] on span "What is the typical ratio you have historically seen amongst your customers of …" at bounding box center [430, 331] width 580 height 13
copy span "What is the typical ratio you have historically seen amongst your customers of …"
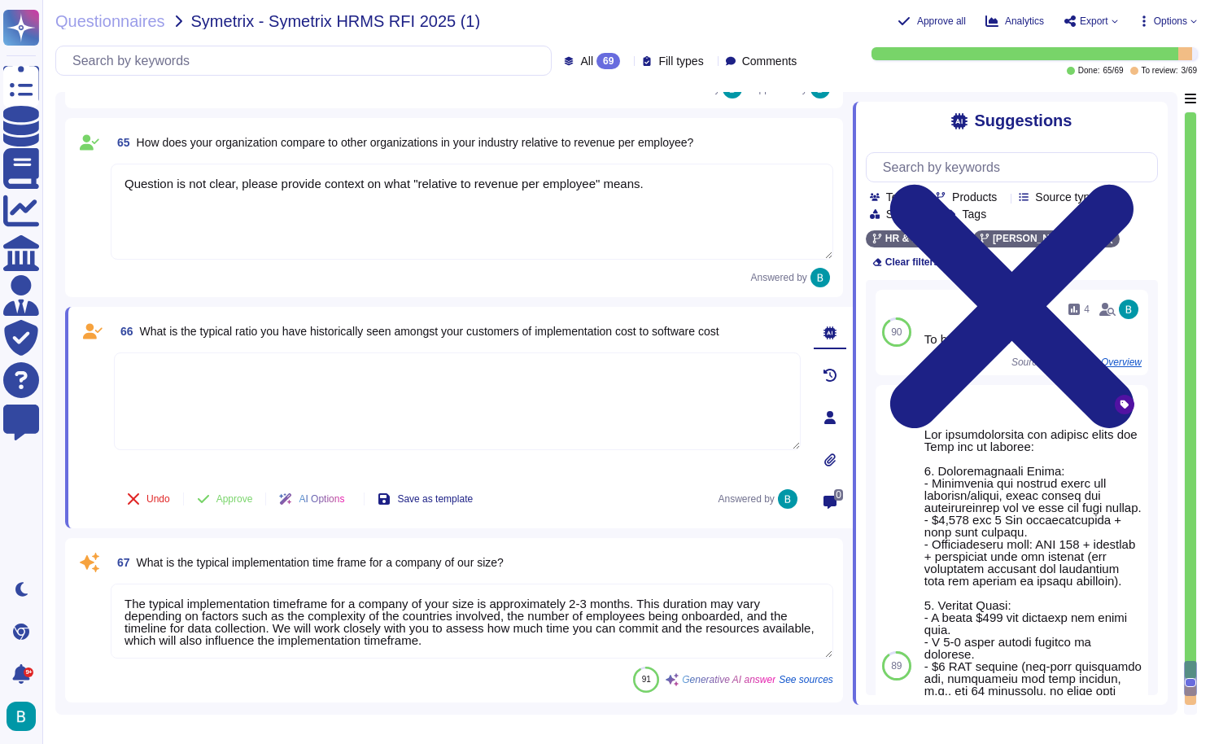
click at [471, 387] on textarea at bounding box center [457, 401] width 687 height 98
click at [238, 494] on button "Approve" at bounding box center [225, 499] width 82 height 33
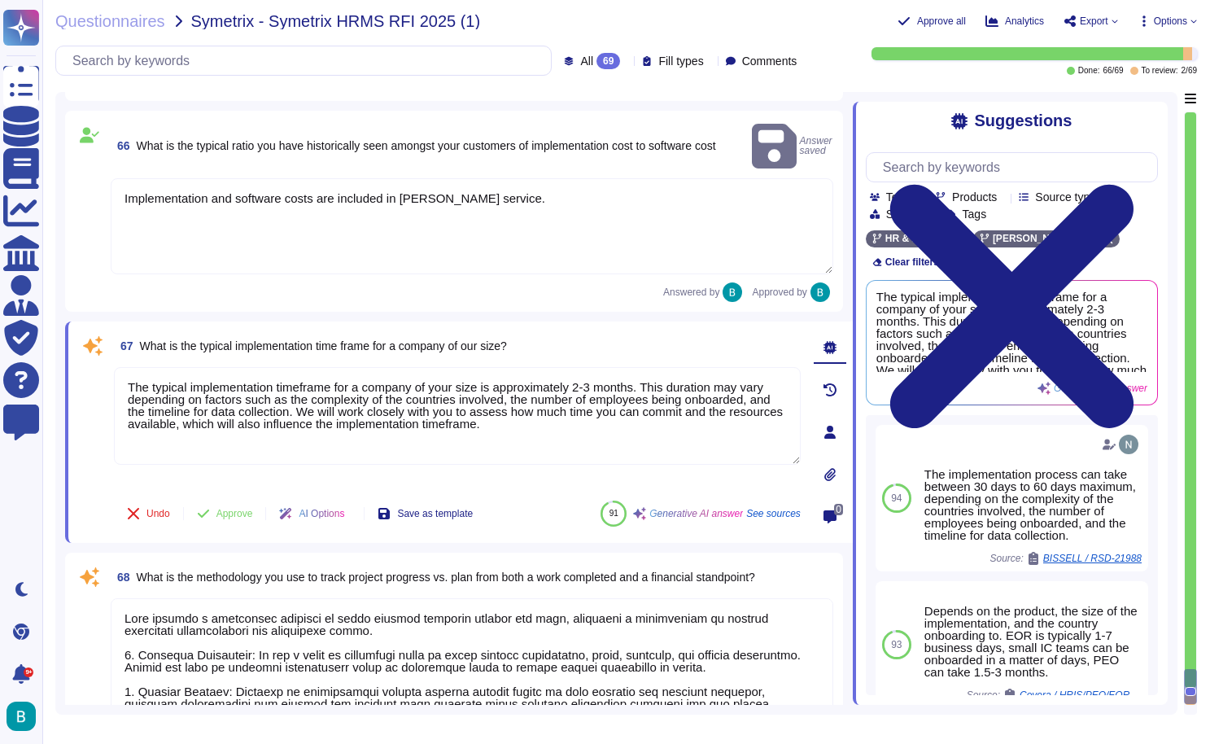
scroll to position [13287, 0]
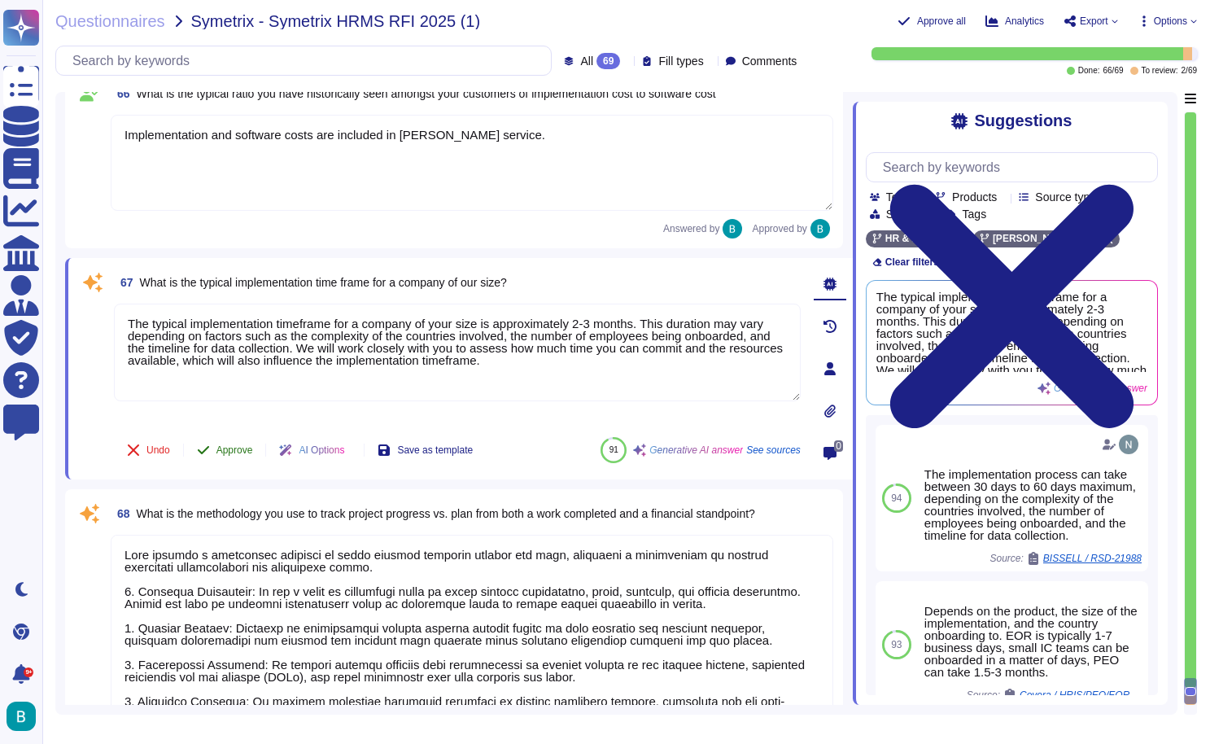
click at [221, 447] on span "Approve" at bounding box center [235, 450] width 37 height 10
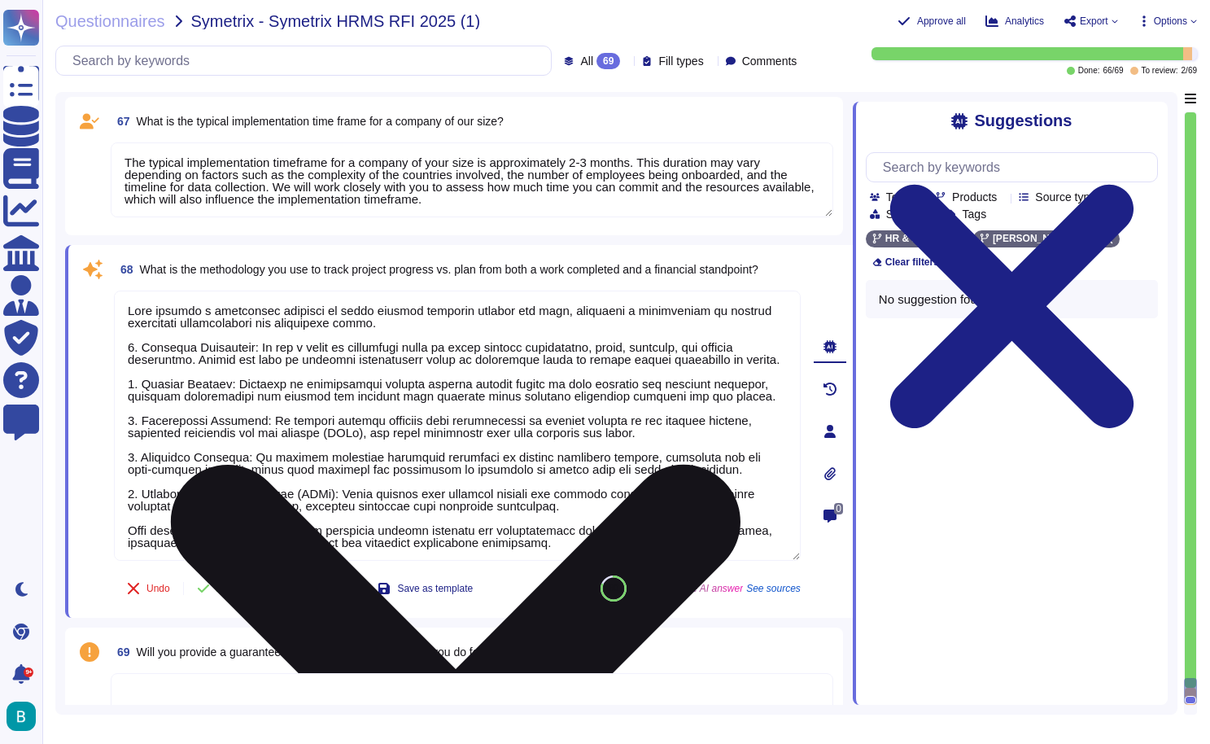
scroll to position [13475, 0]
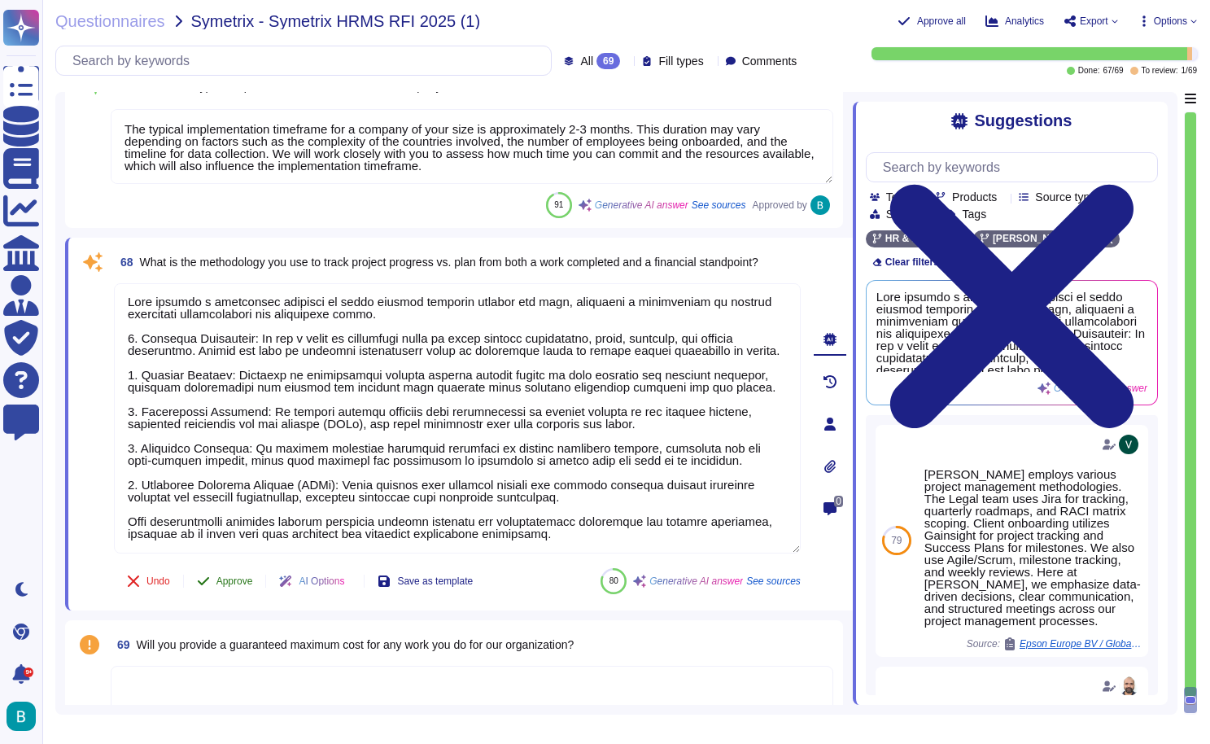
click at [236, 576] on span "Approve" at bounding box center [235, 581] width 37 height 10
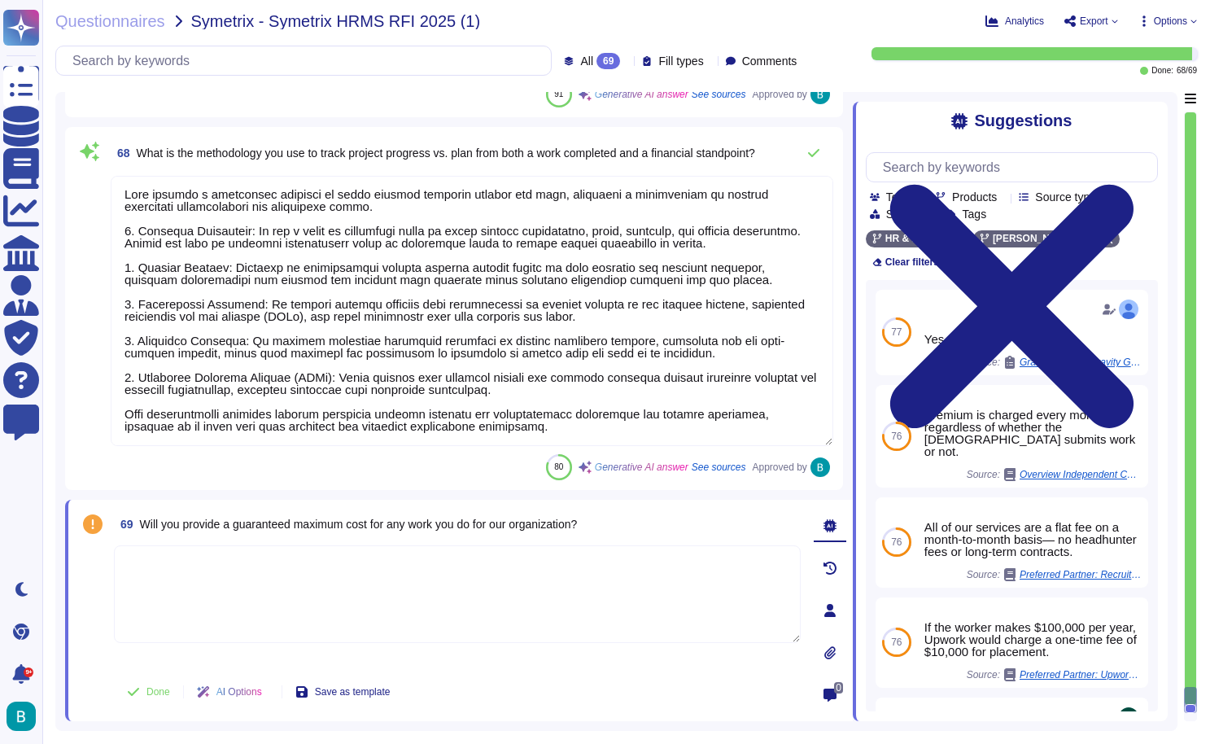
scroll to position [0, 0]
click at [357, 603] on textarea at bounding box center [457, 594] width 687 height 98
click at [485, 479] on div "80 Generative AI answer See sources Approved by" at bounding box center [472, 467] width 723 height 26
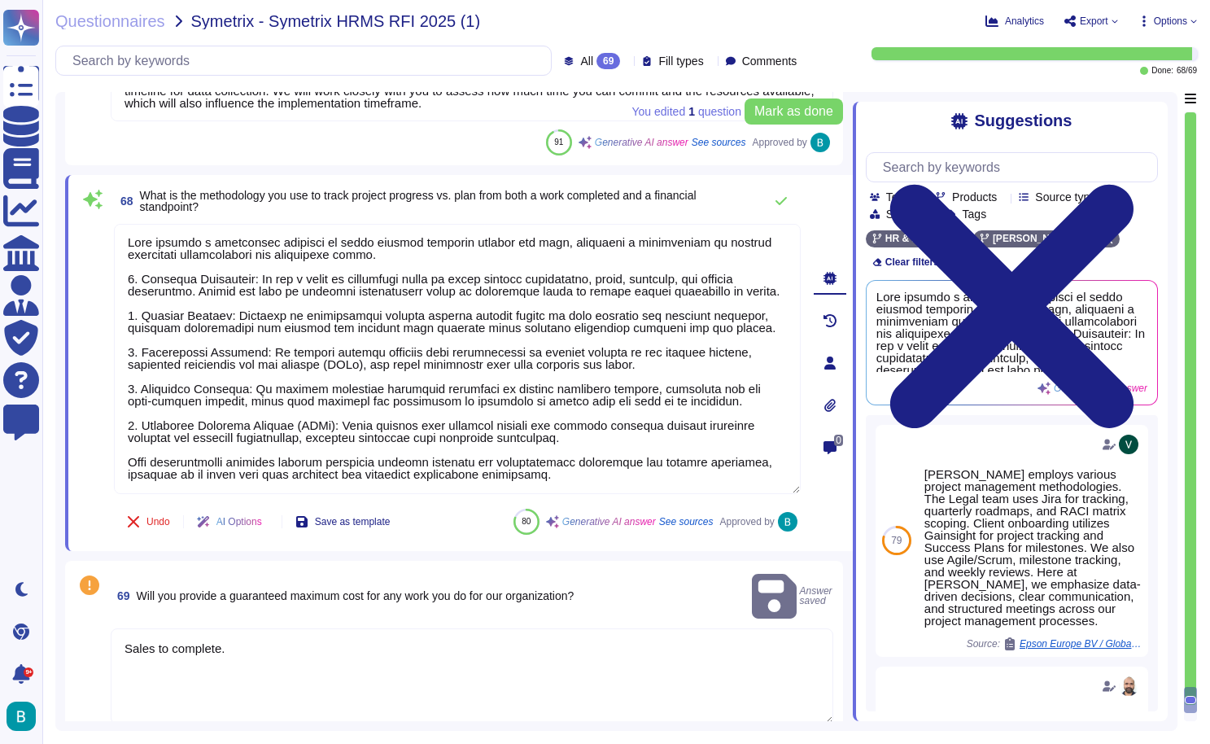
scroll to position [13491, 0]
click at [785, 113] on span "Mark as done" at bounding box center [794, 111] width 79 height 13
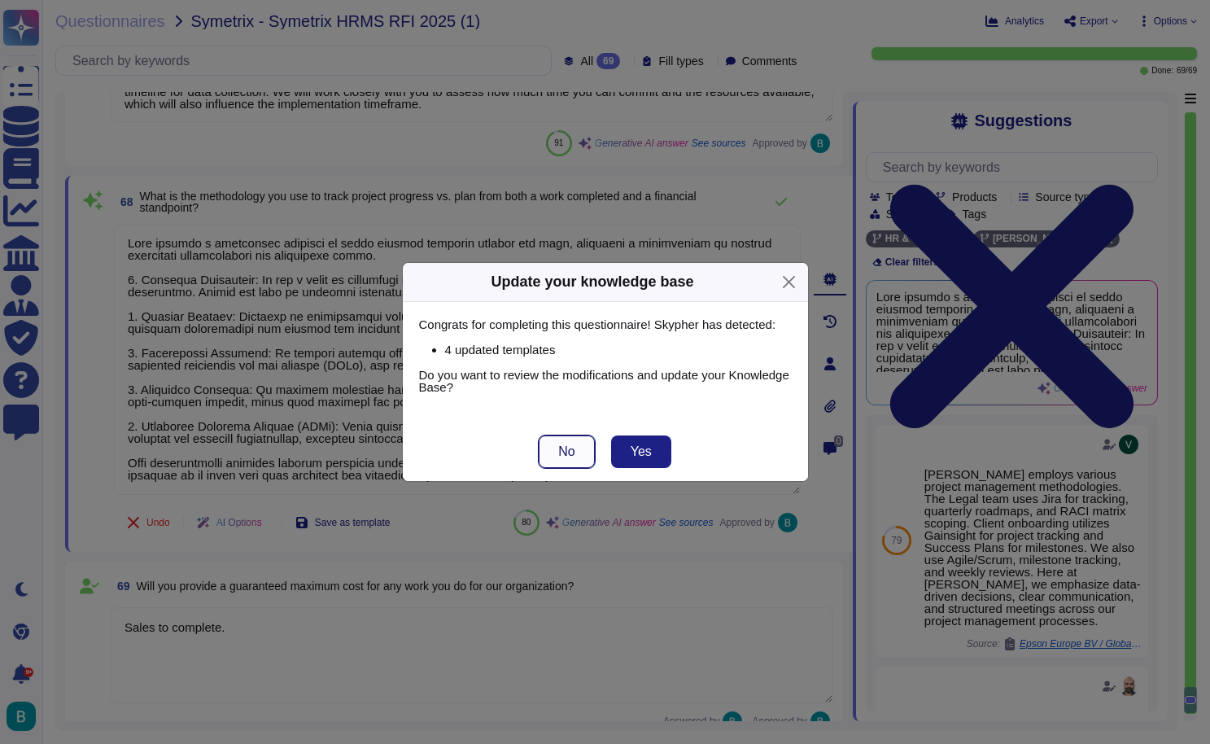
click at [580, 460] on button "No" at bounding box center [566, 451] width 55 height 33
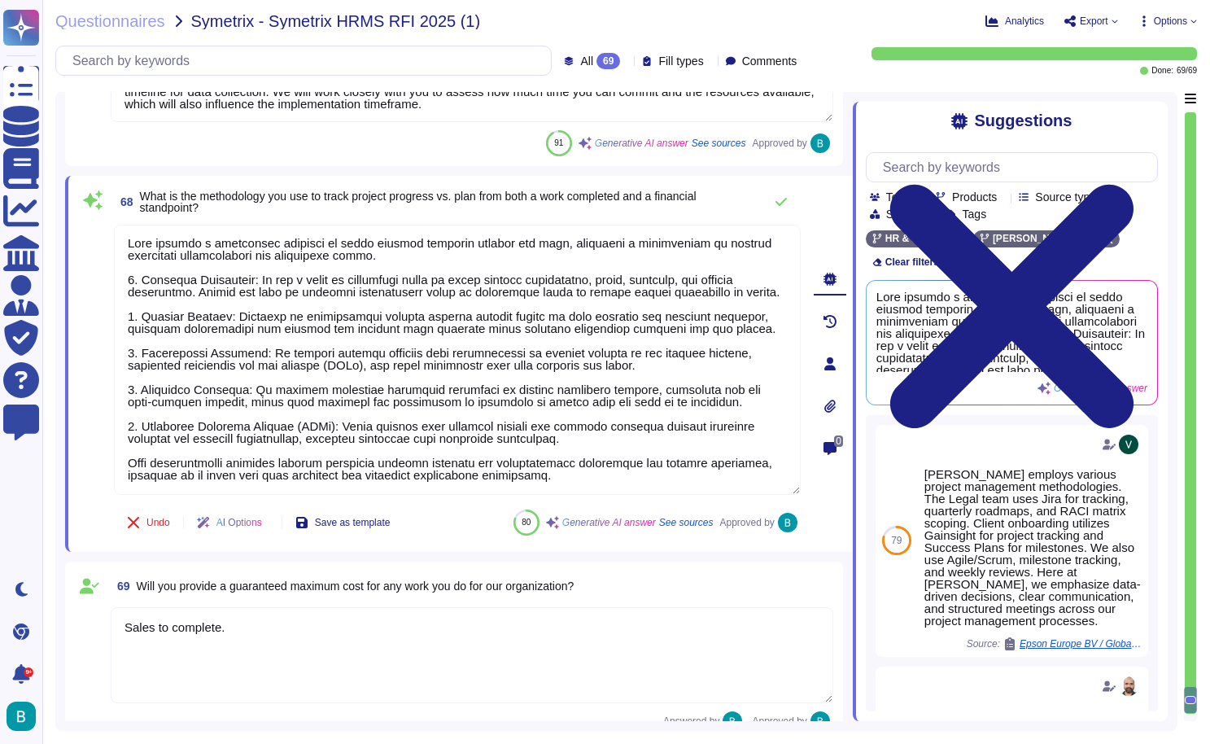
click at [1105, 23] on span "Export" at bounding box center [1094, 21] width 28 height 10
click at [1122, 98] on p "Download" at bounding box center [1151, 118] width 58 height 40
click at [156, 20] on span "Questionnaires" at bounding box center [110, 21] width 110 height 16
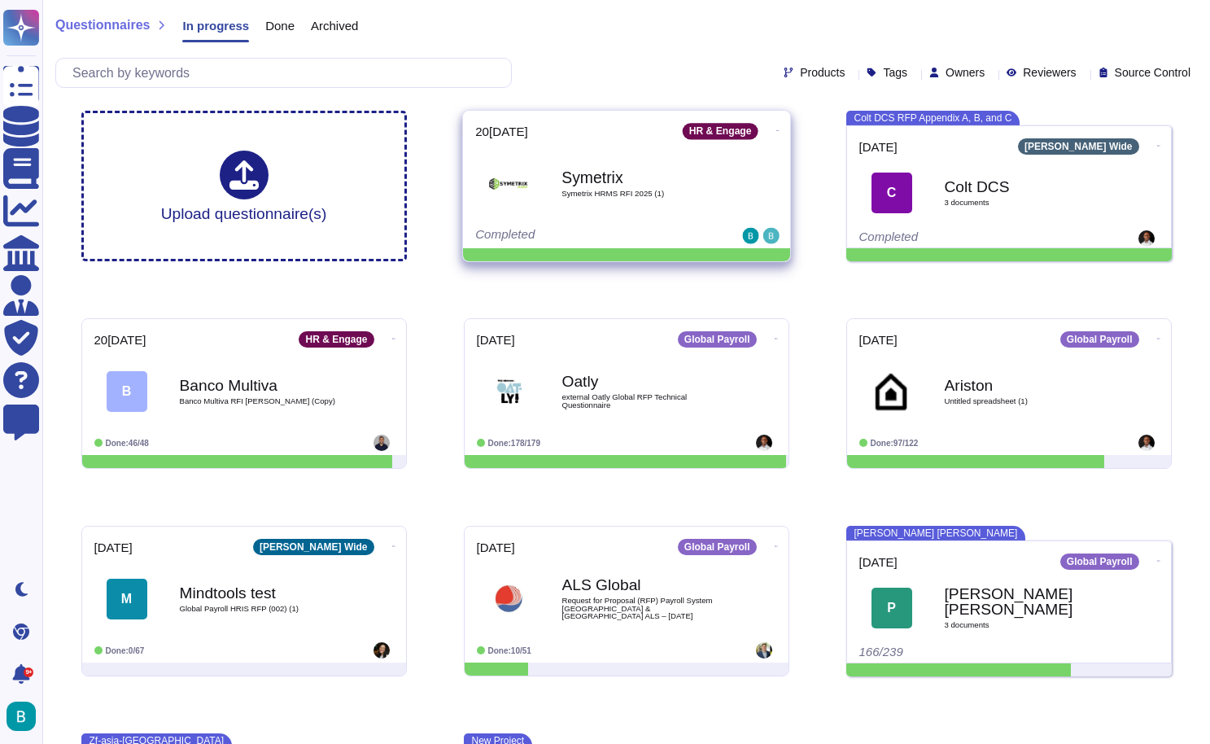
click at [774, 123] on span at bounding box center [777, 128] width 7 height 17
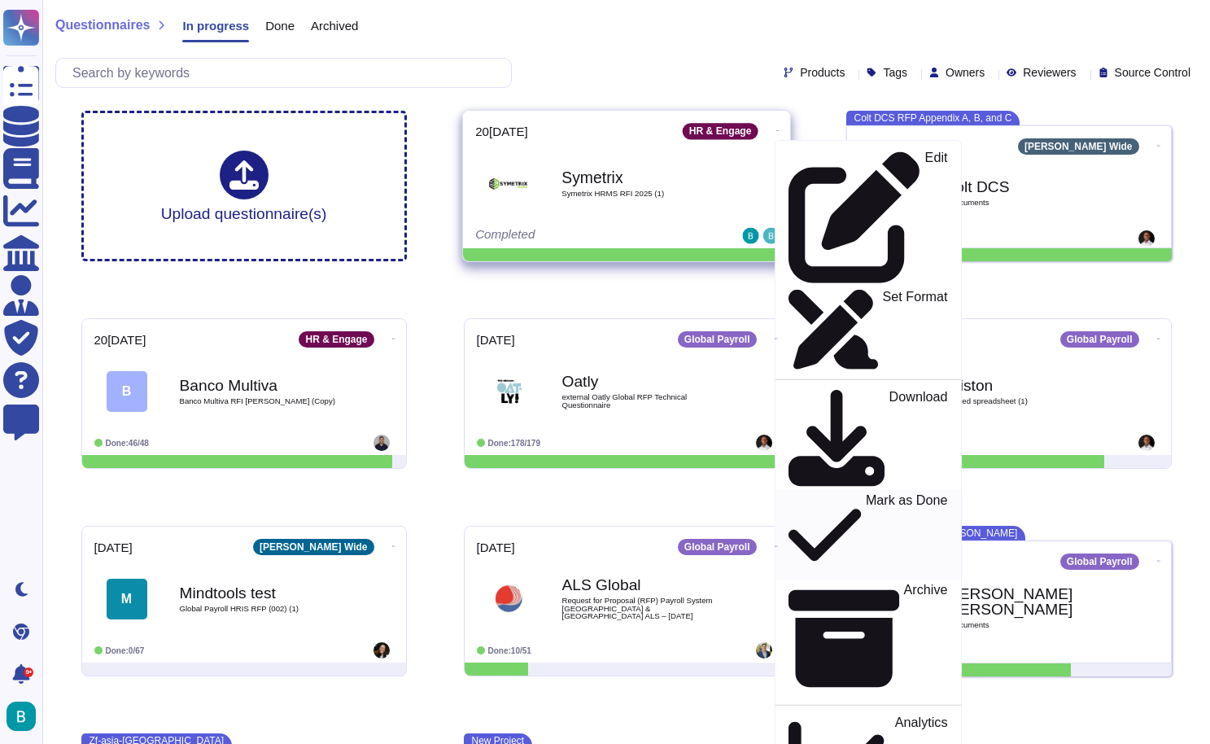
click at [865, 494] on p "Mark as Done" at bounding box center [906, 535] width 82 height 83
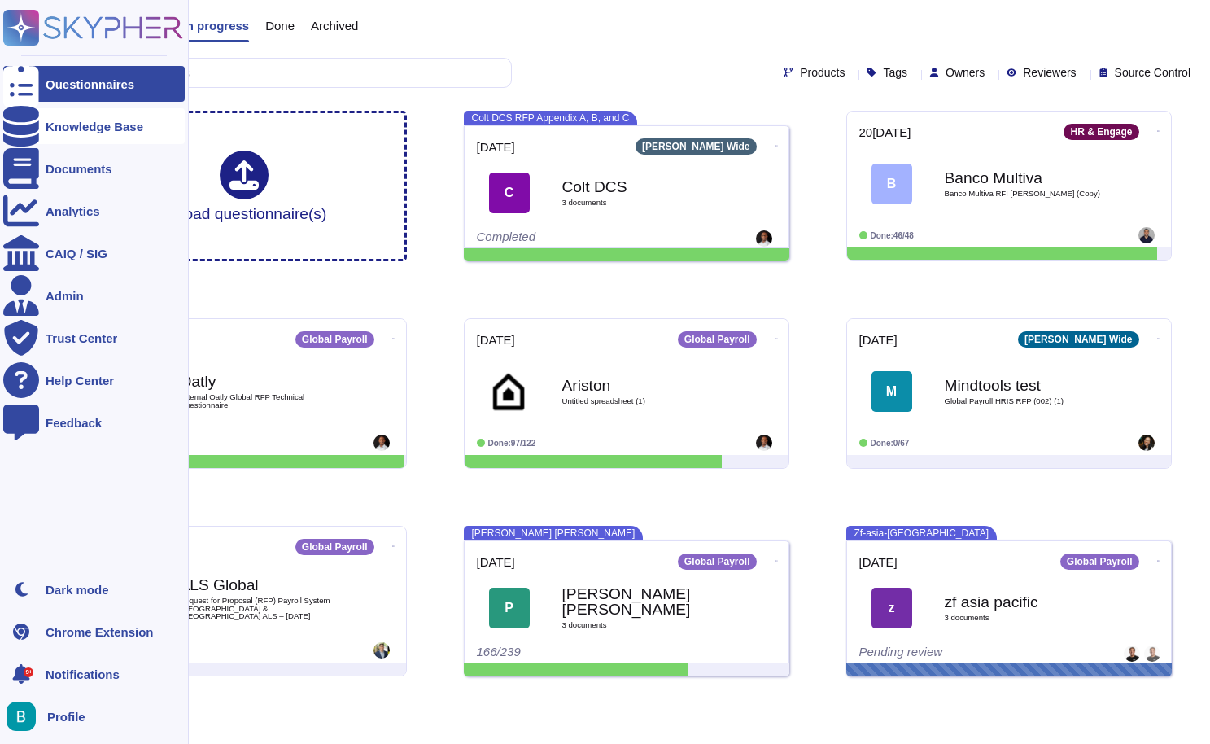
click at [15, 129] on icon at bounding box center [21, 126] width 36 height 41
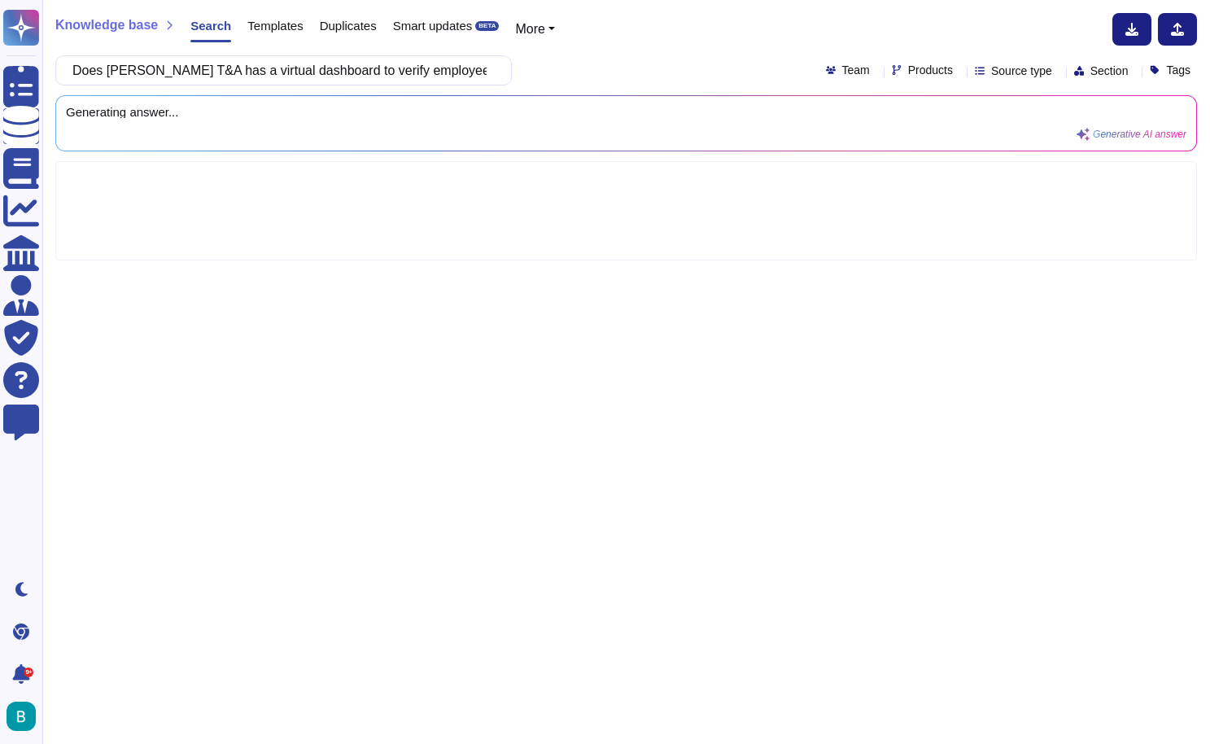
click at [750, 26] on div "Knowledge base Search Templates Duplicates Smart updates BETA More" at bounding box center [620, 29] width 1130 height 33
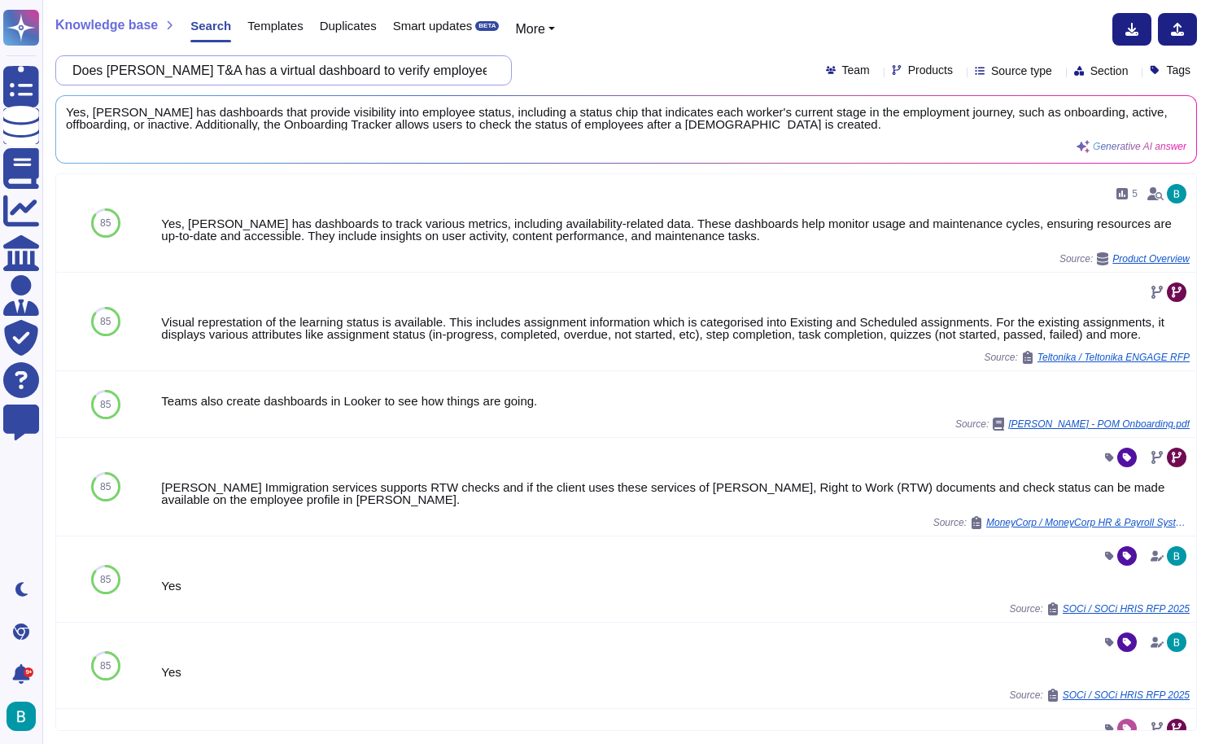
click at [414, 77] on input "Does [PERSON_NAME] T&A has a virtual dashboard to verify employee status?" at bounding box center [279, 70] width 431 height 28
paste input "HRIS offers Occupational health reporting"
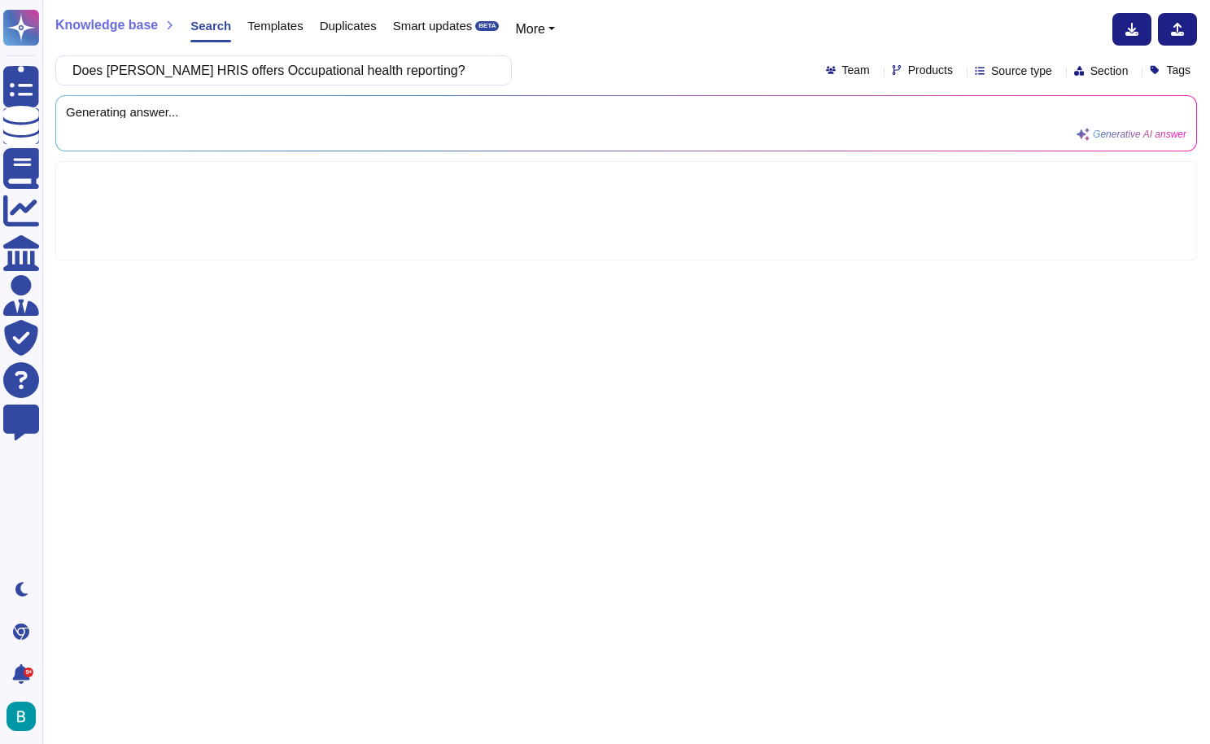
click at [533, 68] on div "Does [PERSON_NAME] HRIS offers Occupational health reporting? Team Products Sou…" at bounding box center [626, 70] width 1142 height 30
